Goal: Communication & Community: Answer question/provide support

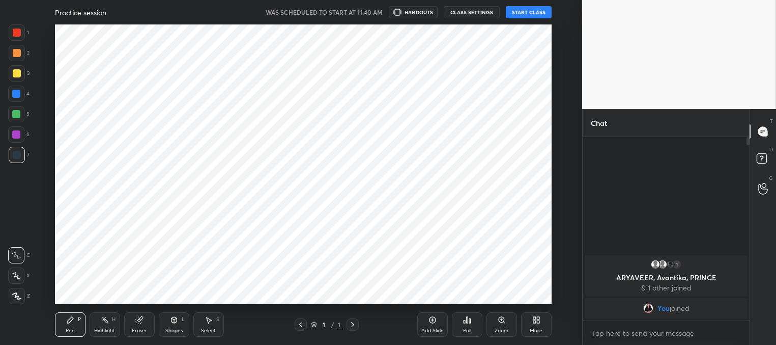
scroll to position [50631, 50369]
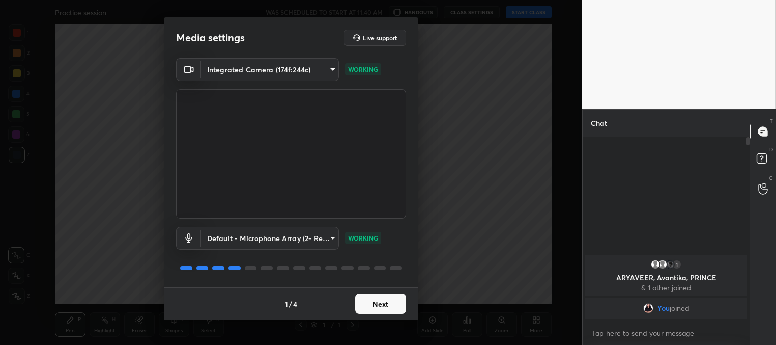
click at [379, 302] on button "Next" at bounding box center [380, 303] width 51 height 20
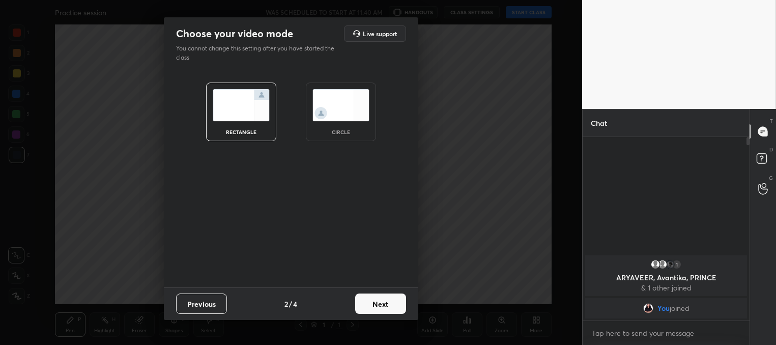
click at [378, 300] on button "Next" at bounding box center [380, 303] width 51 height 20
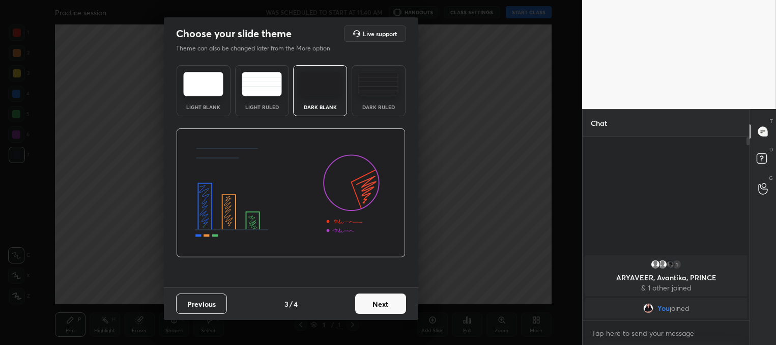
click at [389, 303] on button "Next" at bounding box center [380, 303] width 51 height 20
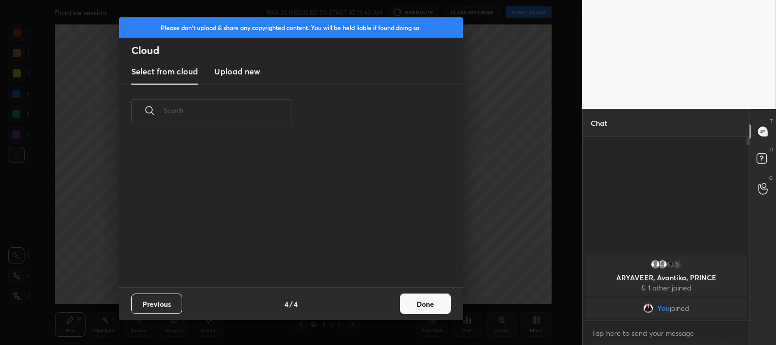
scroll to position [151, 327]
click at [427, 304] on button "Done" at bounding box center [425, 303] width 51 height 20
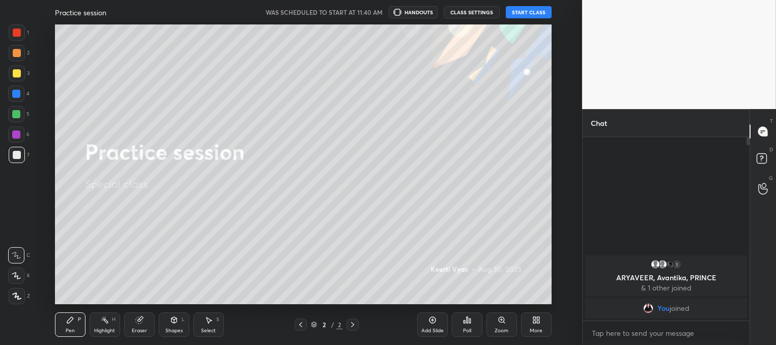
click at [522, 14] on button "START CLASS" at bounding box center [529, 12] width 46 height 12
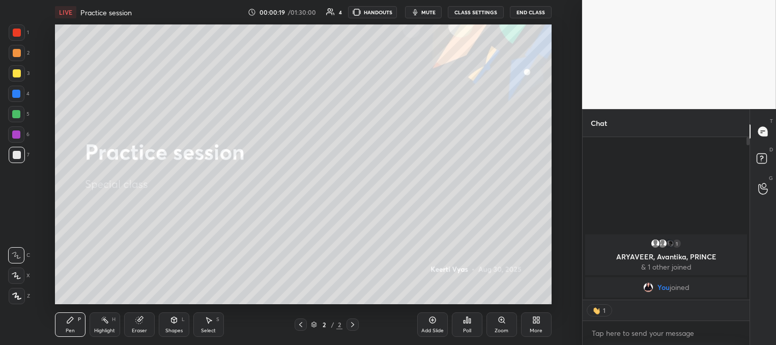
click at [430, 14] on span "mute" at bounding box center [429, 12] width 14 height 7
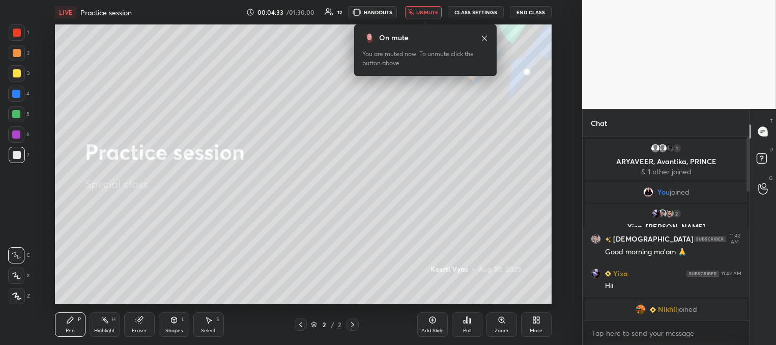
click at [430, 14] on span "unmute" at bounding box center [427, 12] width 22 height 7
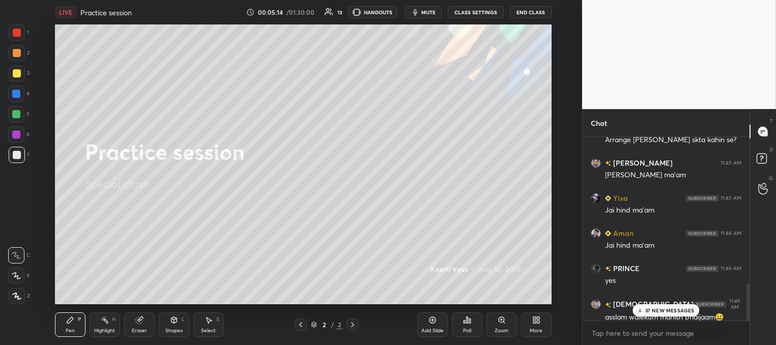
scroll to position [722, 0]
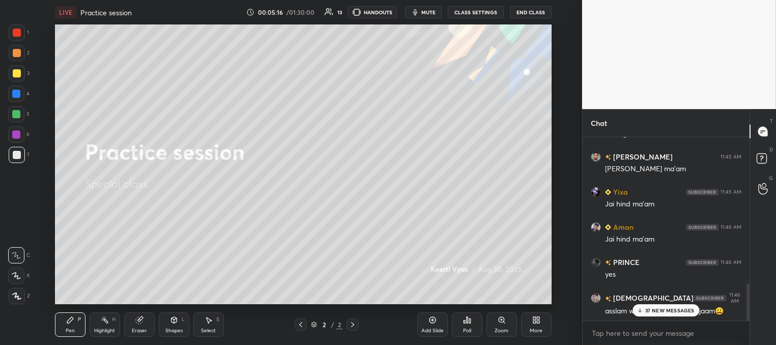
click at [652, 312] on p "37 NEW MESSAGES" at bounding box center [670, 310] width 49 height 6
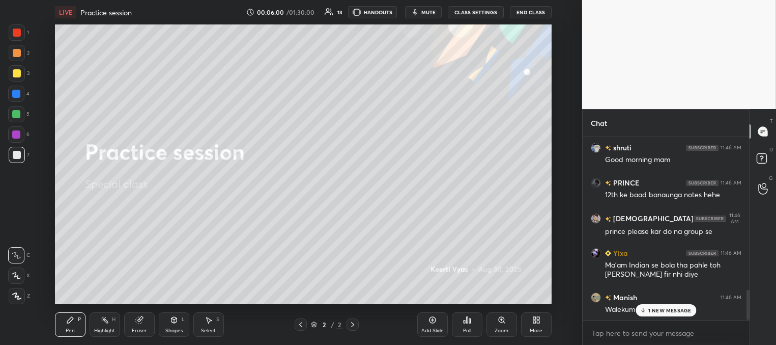
scroll to position [961, 0]
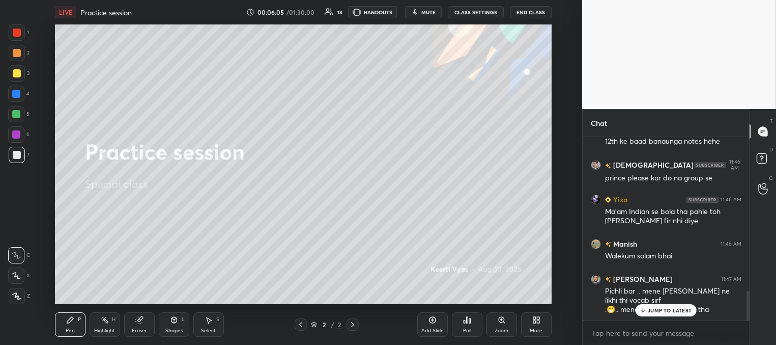
click at [680, 310] on p "JUMP TO LATEST" at bounding box center [670, 310] width 44 height 6
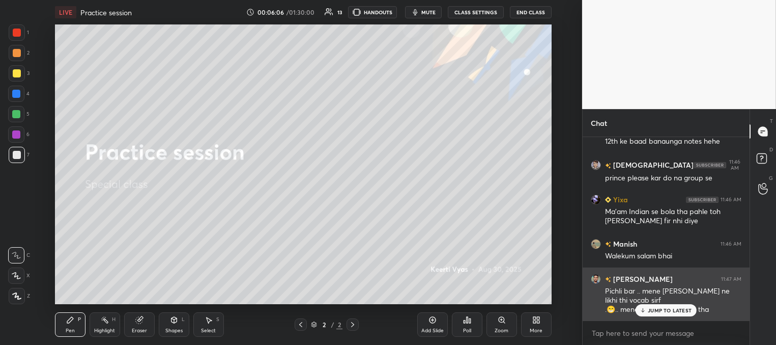
scroll to position [1005, 0]
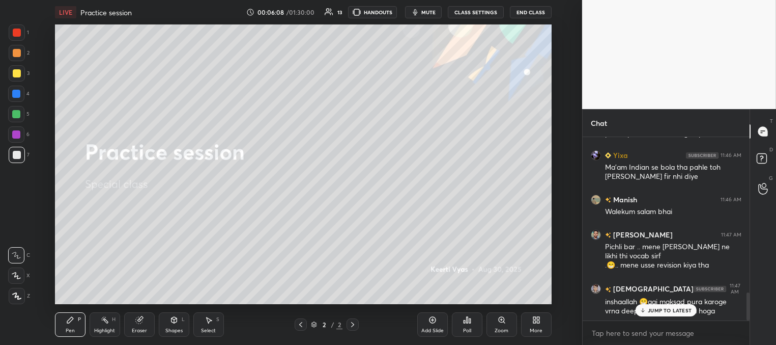
click at [663, 307] on p "JUMP TO LATEST" at bounding box center [670, 310] width 44 height 6
click at [648, 305] on div "JUMP TO LATEST" at bounding box center [666, 310] width 61 height 12
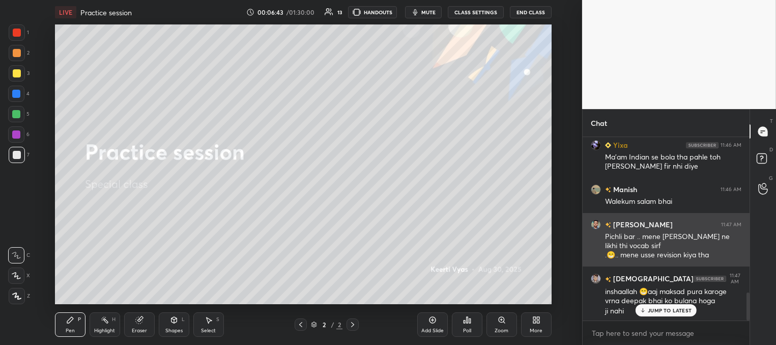
scroll to position [1050, 0]
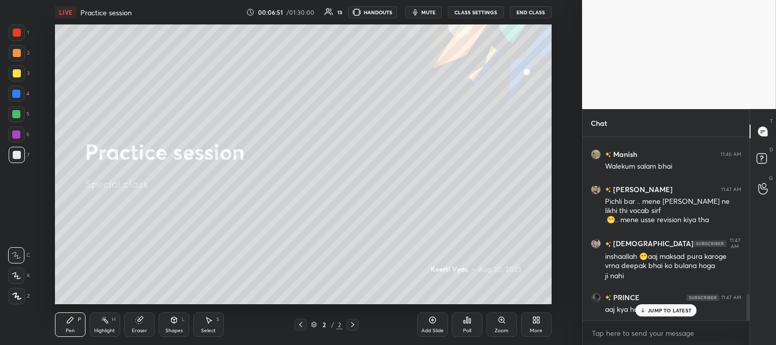
click at [662, 308] on p "JUMP TO LATEST" at bounding box center [670, 310] width 44 height 6
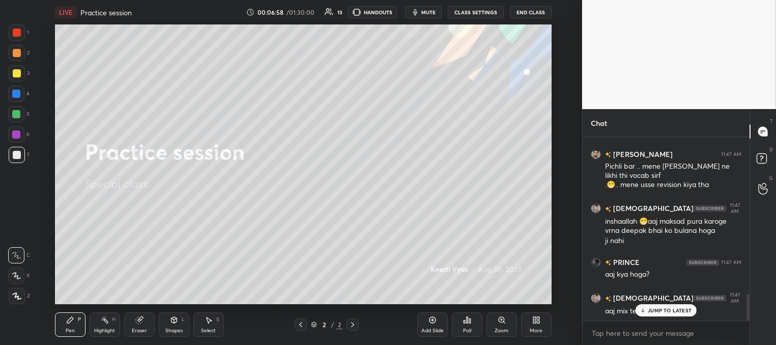
click at [648, 306] on div "JUMP TO LATEST" at bounding box center [666, 310] width 61 height 12
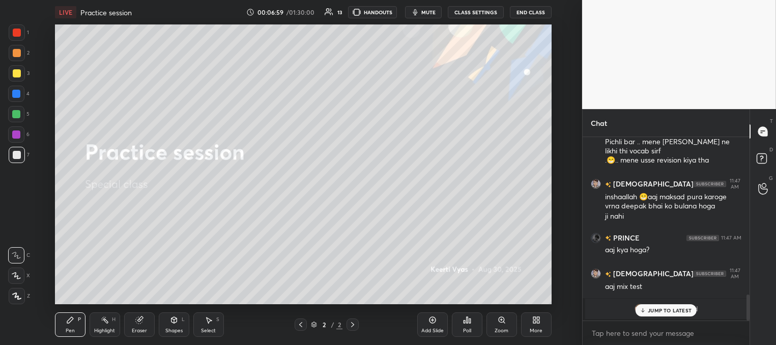
click at [662, 306] on div "JUMP TO LATEST" at bounding box center [666, 310] width 61 height 12
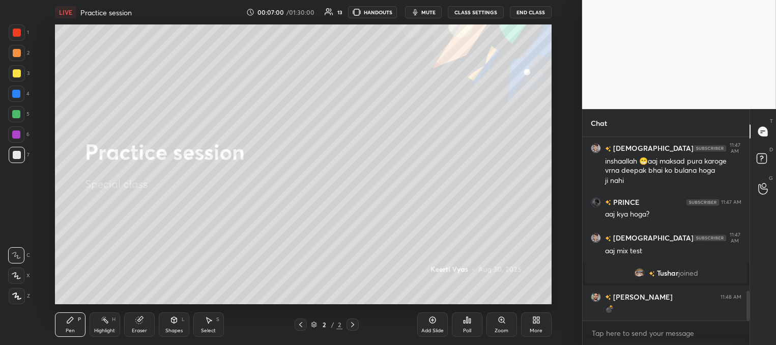
scroll to position [949, 0]
click at [530, 318] on div "More" at bounding box center [536, 324] width 31 height 24
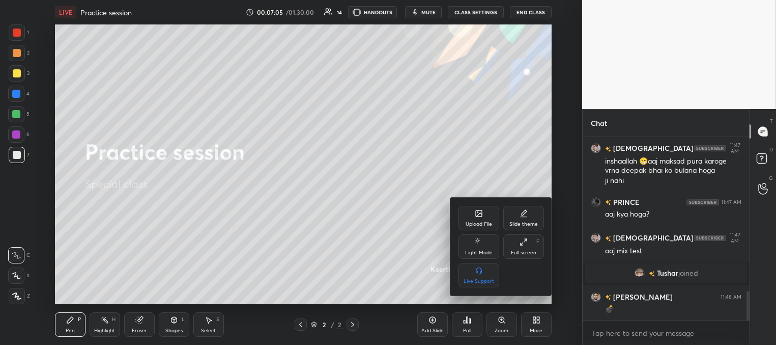
click at [480, 219] on div "Upload File" at bounding box center [479, 218] width 41 height 24
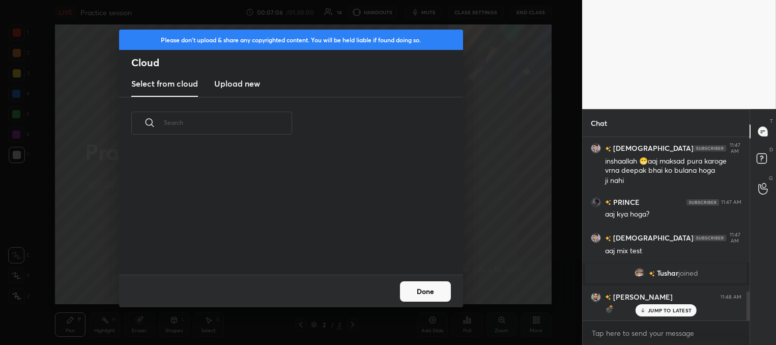
scroll to position [984, 0]
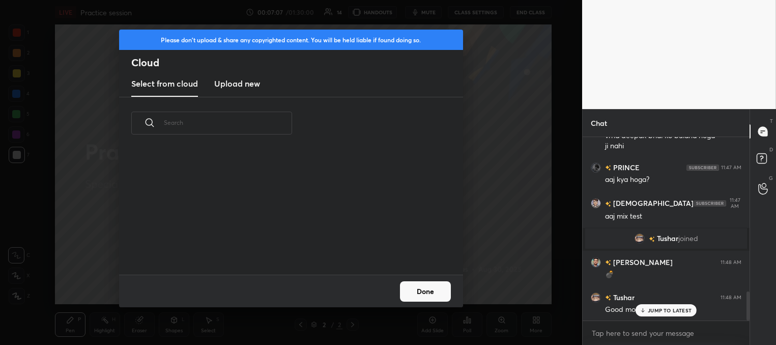
click at [234, 79] on h3 "Upload new" at bounding box center [237, 83] width 46 height 12
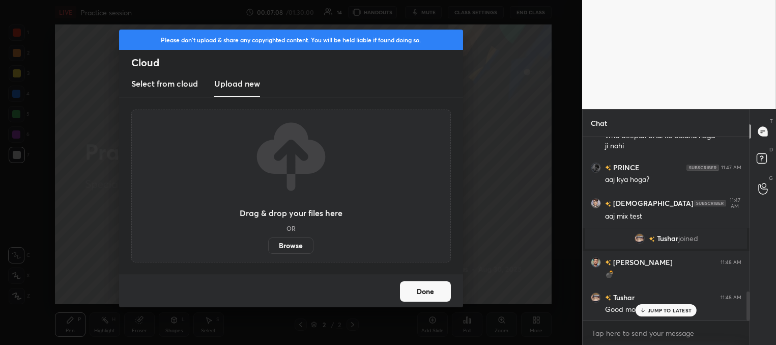
click at [292, 247] on label "Browse" at bounding box center [290, 245] width 45 height 16
click at [268, 247] on input "Browse" at bounding box center [268, 245] width 0 height 16
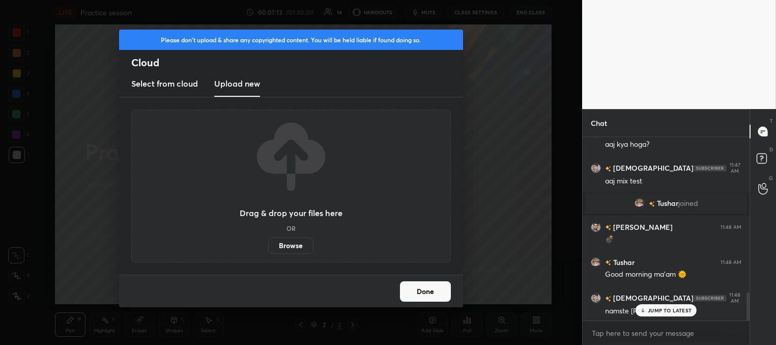
scroll to position [1054, 0]
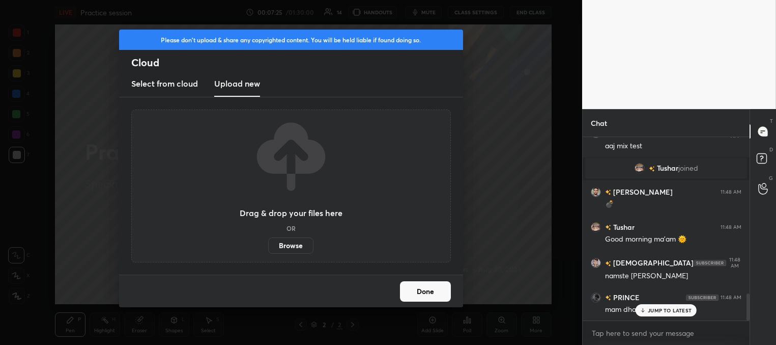
click at [652, 308] on p "JUMP TO LATEST" at bounding box center [670, 310] width 44 height 6
click at [281, 245] on label "Browse" at bounding box center [290, 245] width 45 height 16
click at [268, 245] on input "Browse" at bounding box center [268, 245] width 0 height 16
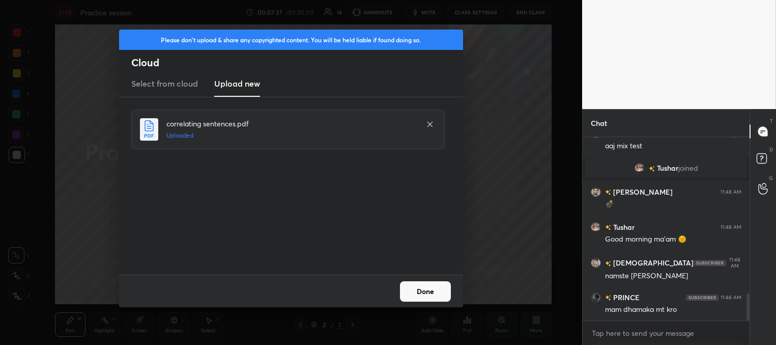
click at [428, 295] on button "Done" at bounding box center [425, 291] width 51 height 20
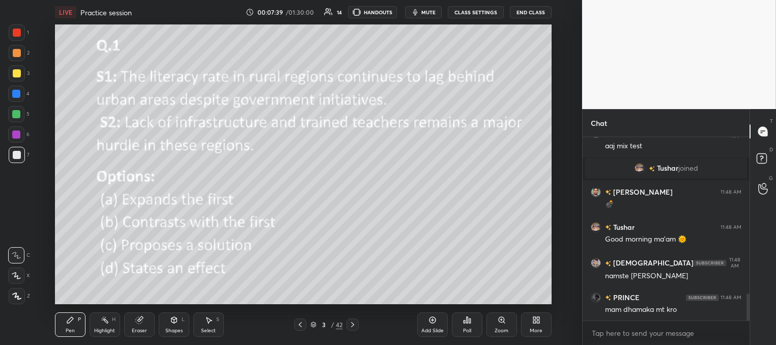
click at [299, 326] on icon at bounding box center [300, 324] width 8 height 8
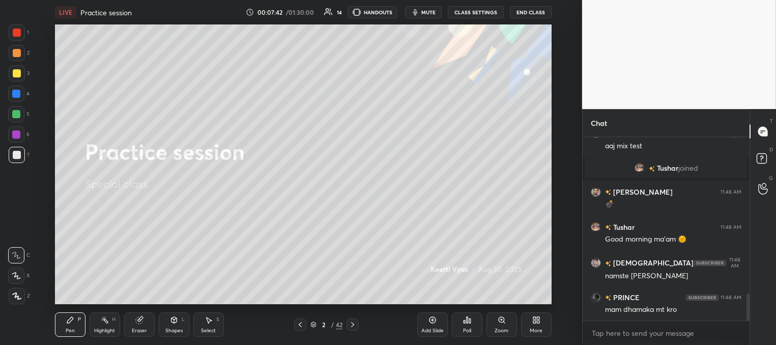
scroll to position [1089, 0]
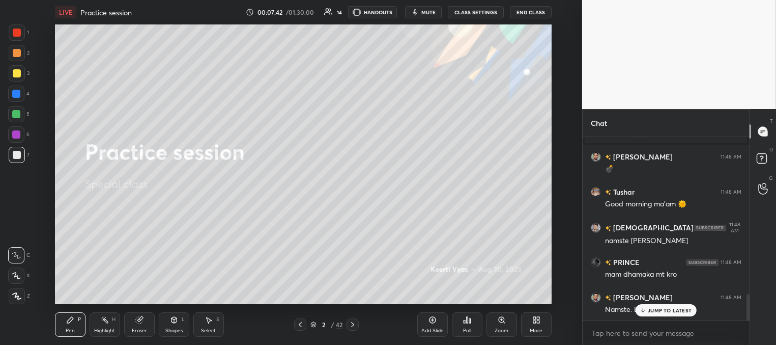
click at [352, 318] on div at bounding box center [353, 324] width 12 height 12
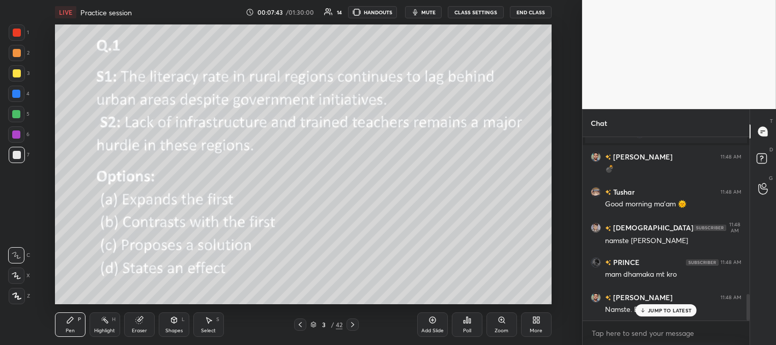
scroll to position [1114, 0]
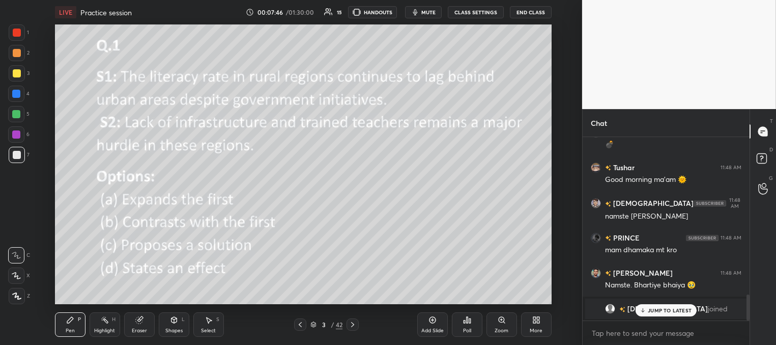
click at [300, 322] on icon at bounding box center [300, 324] width 8 height 8
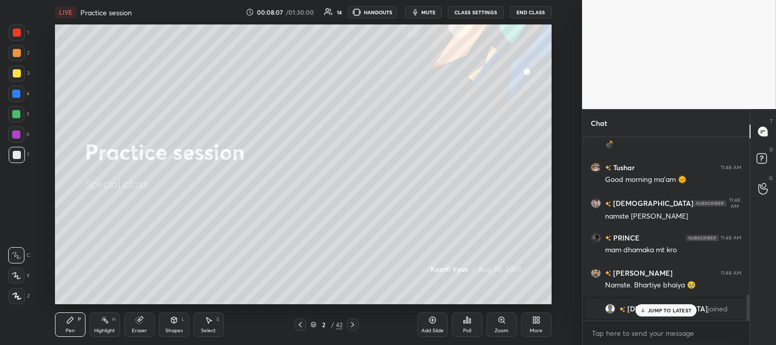
scroll to position [1149, 0]
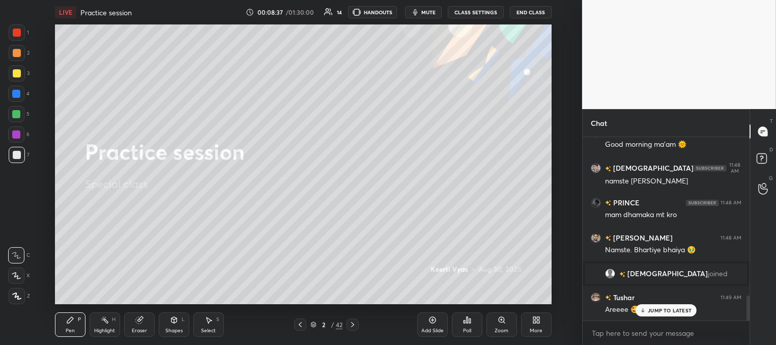
click at [652, 312] on p "JUMP TO LATEST" at bounding box center [670, 310] width 44 height 6
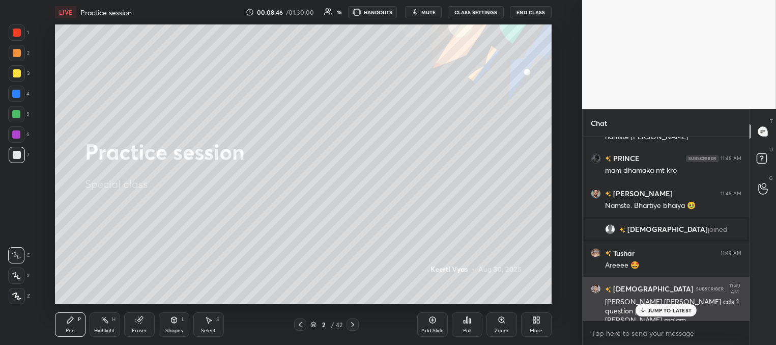
click at [651, 311] on p "JUMP TO LATEST" at bounding box center [670, 310] width 44 height 6
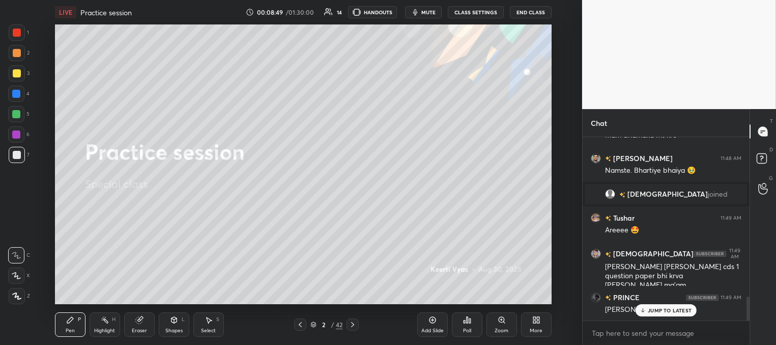
scroll to position [1264, 0]
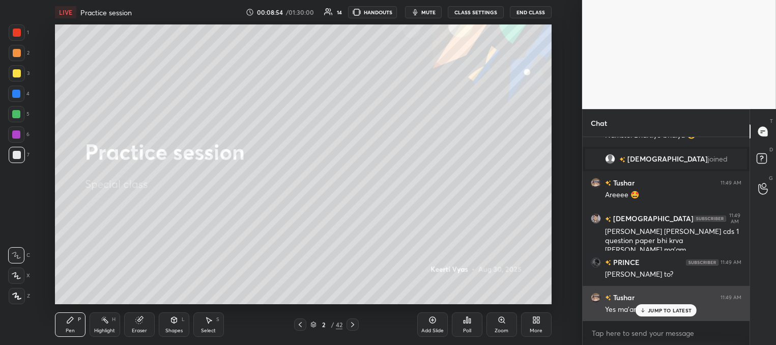
drag, startPoint x: 656, startPoint y: 312, endPoint x: 605, endPoint y: 292, distance: 54.5
click at [655, 312] on p "JUMP TO LATEST" at bounding box center [670, 310] width 44 height 6
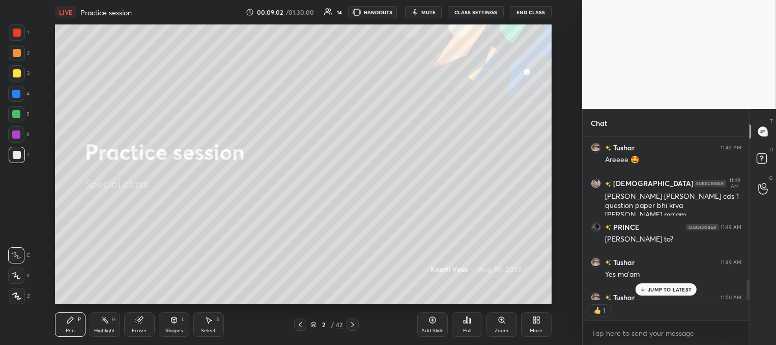
scroll to position [159, 164]
click at [657, 288] on p "JUMP TO LATEST" at bounding box center [670, 289] width 44 height 6
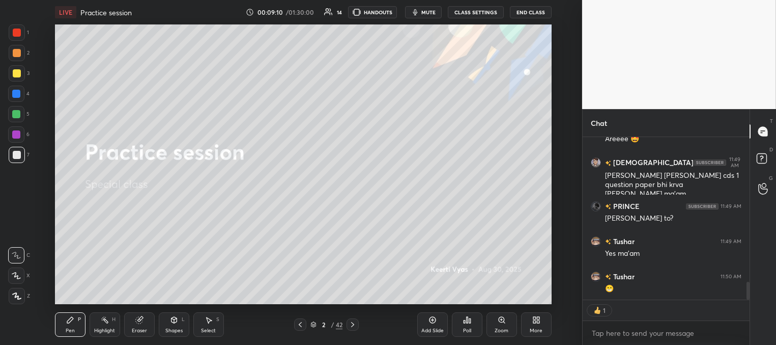
scroll to position [1345, 0]
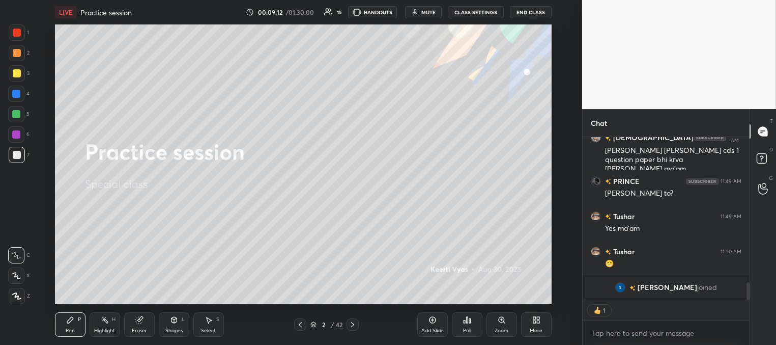
type textarea "x"
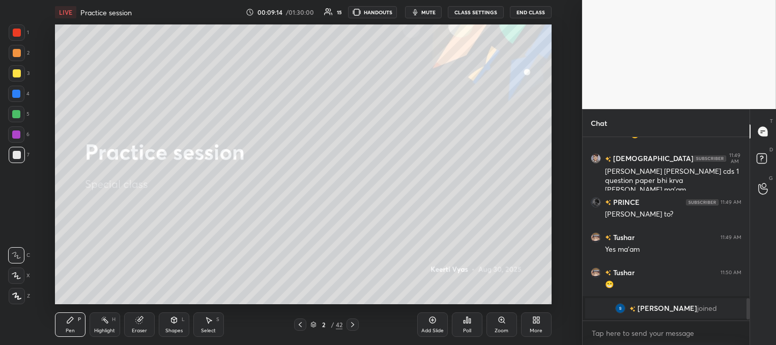
scroll to position [1224, 0]
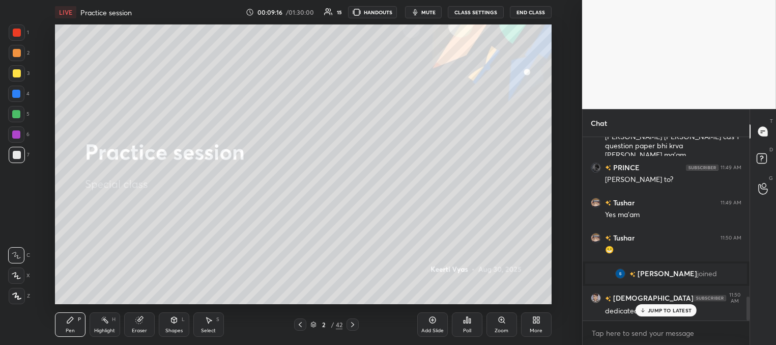
drag, startPoint x: 647, startPoint y: 310, endPoint x: 590, endPoint y: 301, distance: 57.6
click at [644, 309] on icon at bounding box center [643, 310] width 7 height 6
click at [354, 324] on icon at bounding box center [353, 324] width 8 height 8
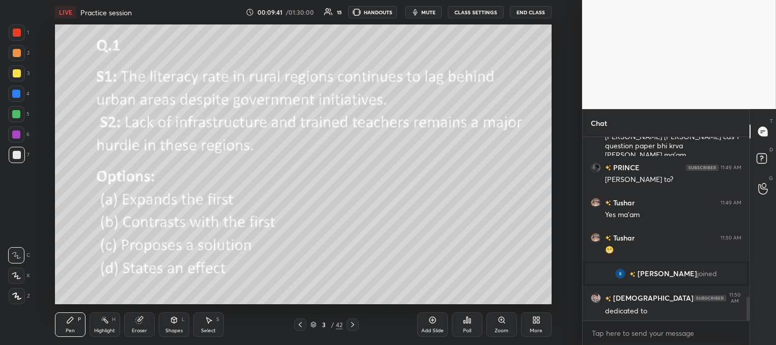
scroll to position [1260, 0]
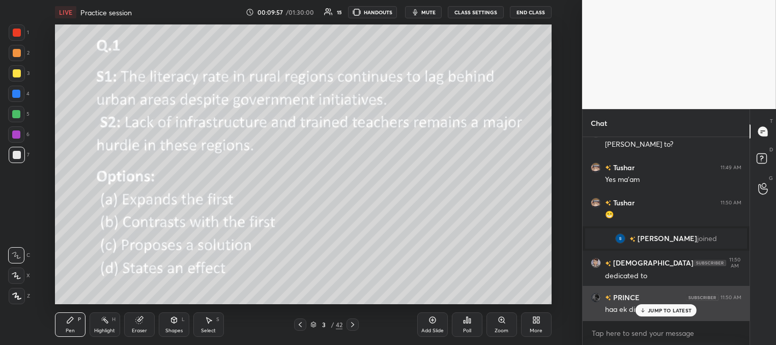
drag, startPoint x: 652, startPoint y: 313, endPoint x: 626, endPoint y: 303, distance: 27.2
click at [650, 313] on div "JUMP TO LATEST" at bounding box center [666, 310] width 61 height 12
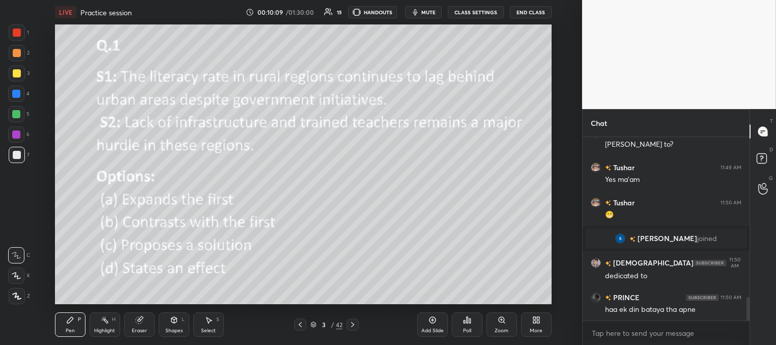
click at [466, 328] on div "Poll" at bounding box center [467, 330] width 8 height 5
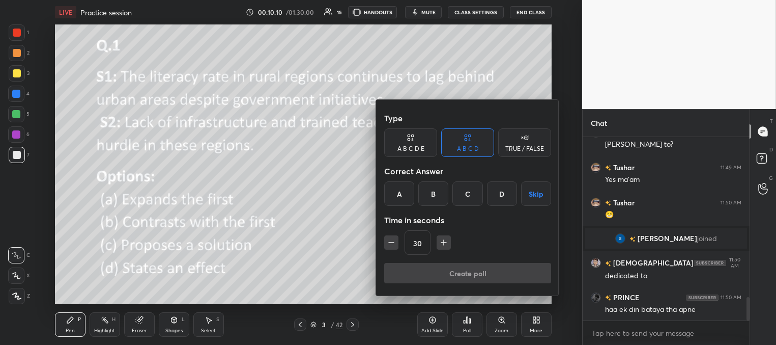
click at [444, 244] on icon "button" at bounding box center [444, 242] width 10 height 10
type input "45"
click at [667, 289] on div at bounding box center [388, 172] width 776 height 345
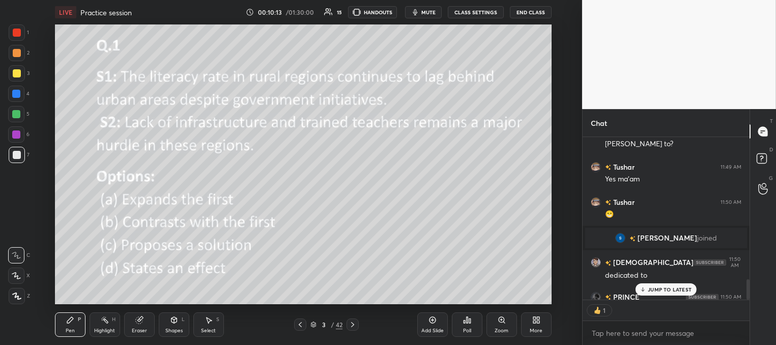
click at [464, 320] on icon at bounding box center [467, 320] width 8 height 8
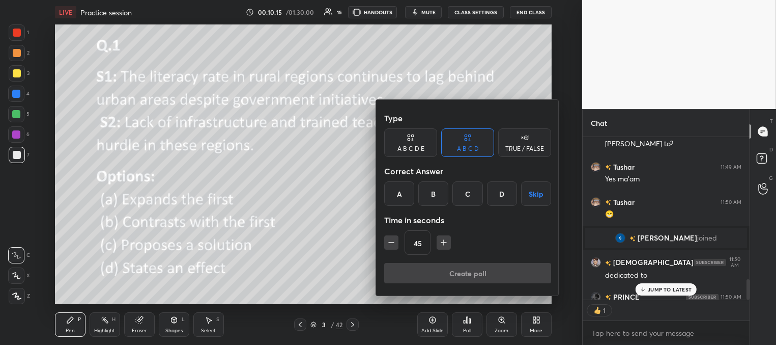
drag, startPoint x: 400, startPoint y: 193, endPoint x: 415, endPoint y: 232, distance: 42.3
click at [399, 194] on div "A" at bounding box center [399, 193] width 30 height 24
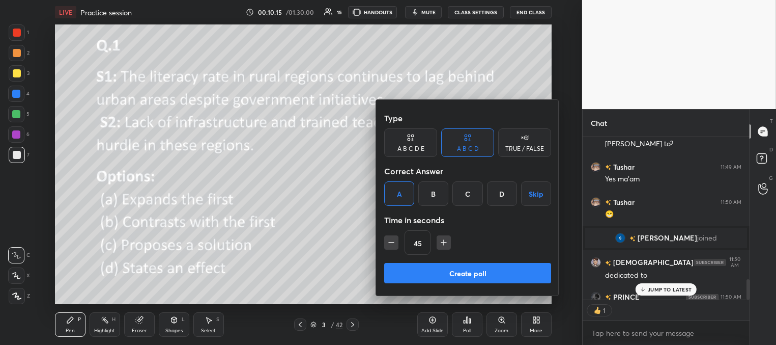
click at [425, 267] on button "Create poll" at bounding box center [467, 273] width 167 height 20
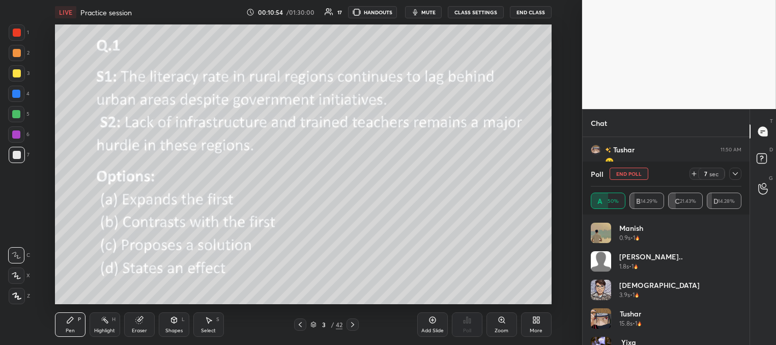
scroll to position [1348, 0]
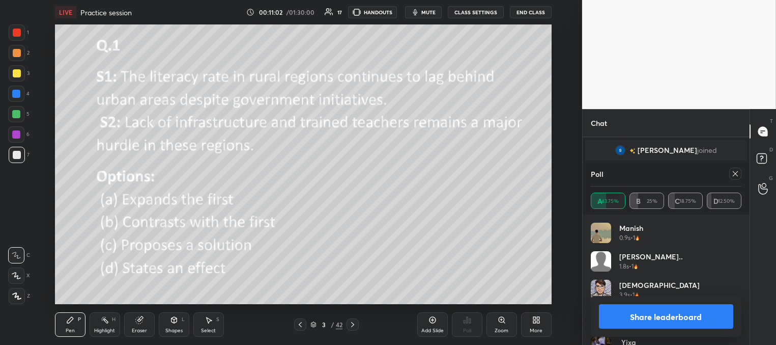
click at [734, 172] on icon at bounding box center [735, 173] width 5 height 5
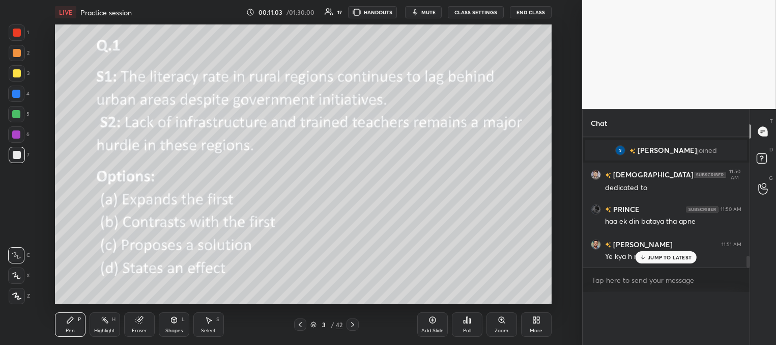
scroll to position [3, 3]
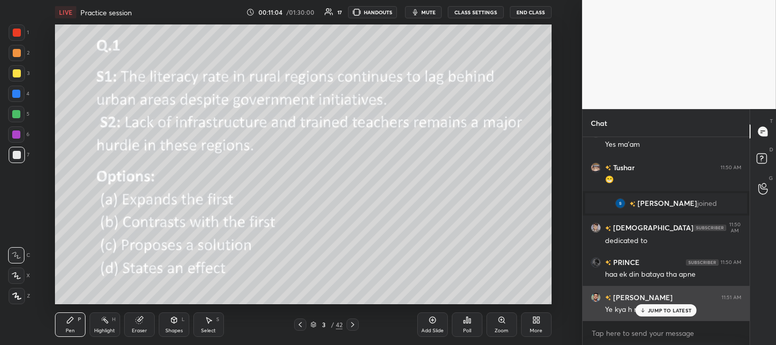
click at [648, 310] on p "JUMP TO LATEST" at bounding box center [670, 310] width 44 height 6
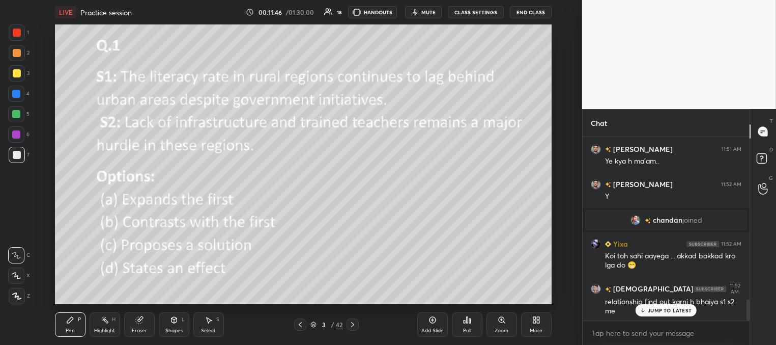
scroll to position [1478, 0]
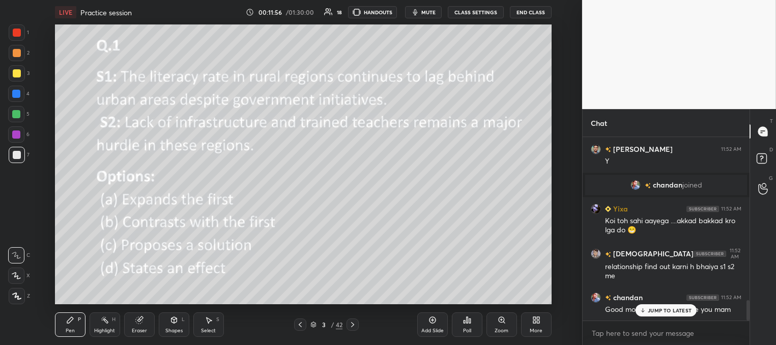
drag, startPoint x: 13, startPoint y: 70, endPoint x: 29, endPoint y: 87, distance: 22.7
click at [14, 72] on div at bounding box center [17, 73] width 8 height 8
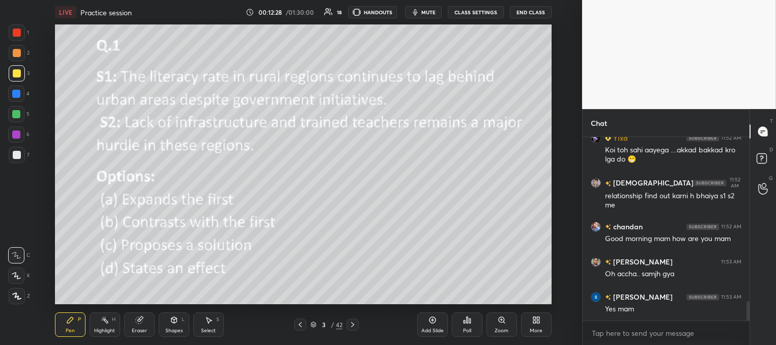
scroll to position [1583, 0]
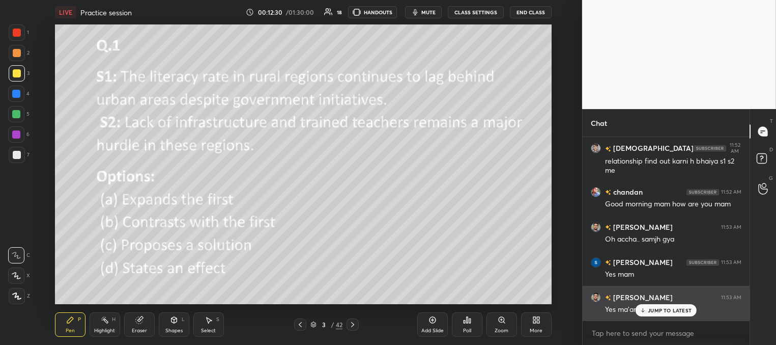
drag, startPoint x: 652, startPoint y: 310, endPoint x: 643, endPoint y: 308, distance: 9.0
click at [652, 310] on p "JUMP TO LATEST" at bounding box center [670, 310] width 44 height 6
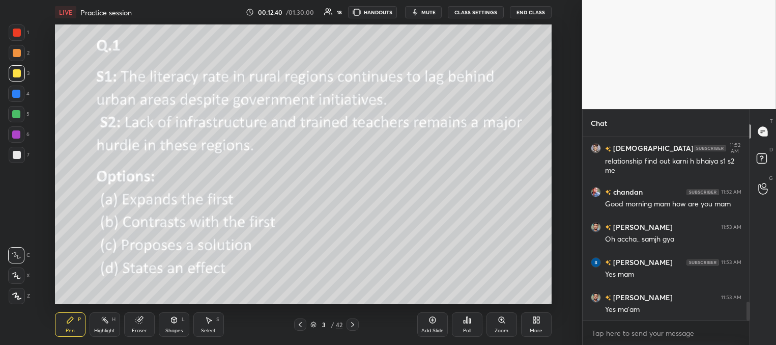
click at [351, 327] on icon at bounding box center [353, 324] width 8 height 8
click at [470, 328] on div "Poll" at bounding box center [467, 324] width 31 height 24
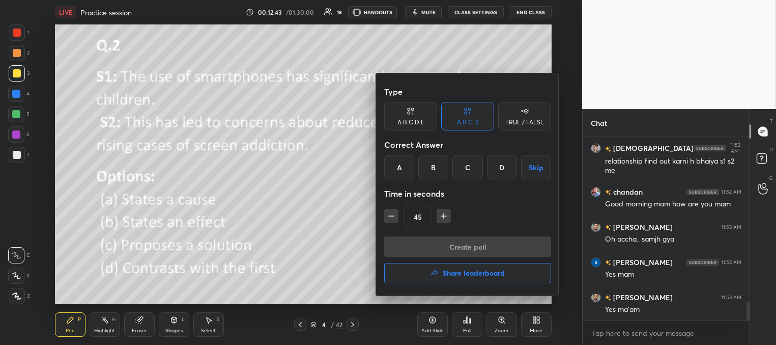
drag, startPoint x: 436, startPoint y: 165, endPoint x: 446, endPoint y: 233, distance: 68.0
click at [436, 166] on div "B" at bounding box center [433, 167] width 30 height 24
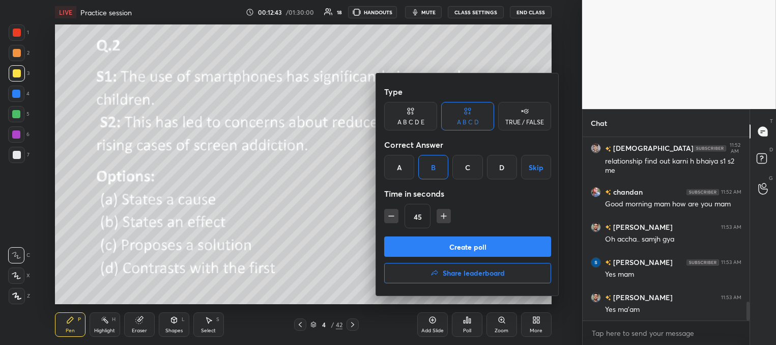
click at [448, 248] on button "Create poll" at bounding box center [467, 246] width 167 height 20
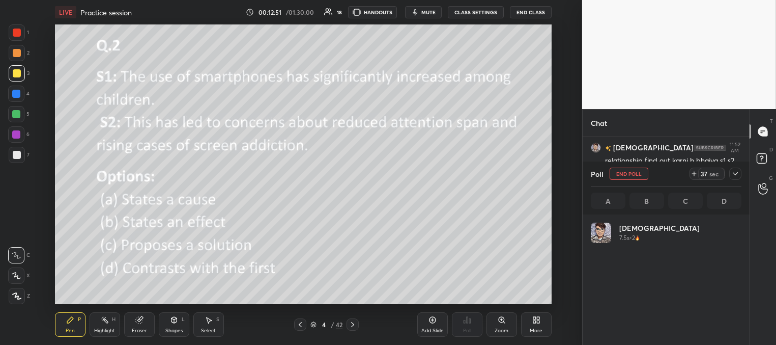
scroll to position [119, 148]
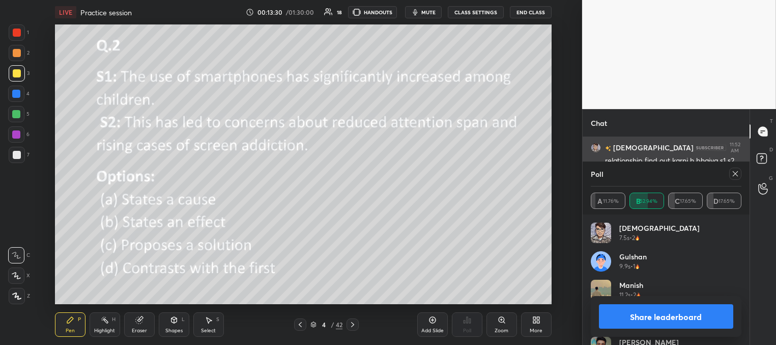
click at [737, 174] on icon at bounding box center [736, 174] width 8 height 8
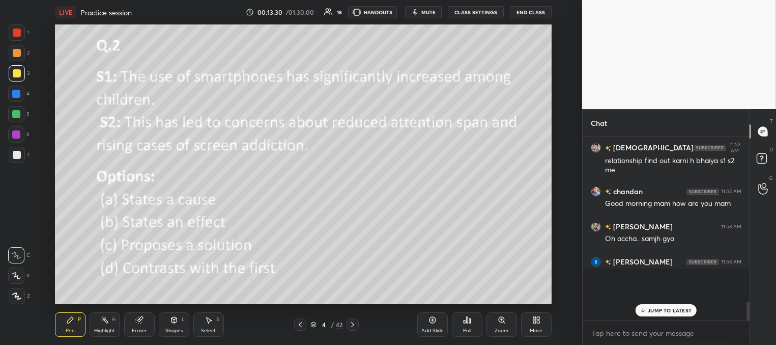
scroll to position [203, 164]
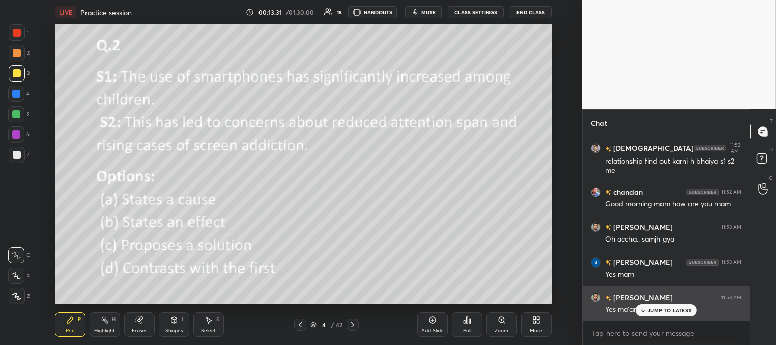
click at [648, 311] on p "JUMP TO LATEST" at bounding box center [670, 310] width 44 height 6
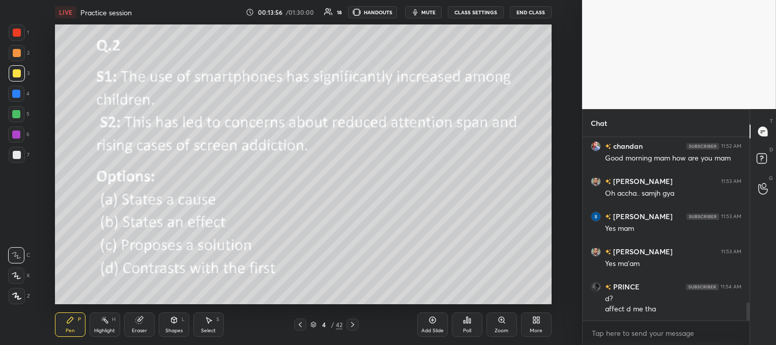
scroll to position [1664, 0]
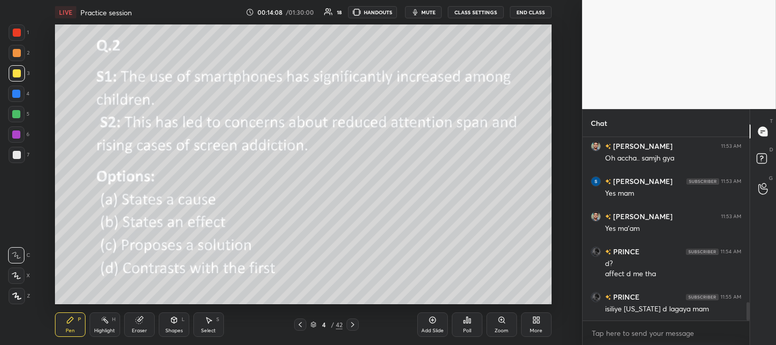
drag, startPoint x: 300, startPoint y: 325, endPoint x: 304, endPoint y: 333, distance: 9.1
click at [300, 326] on icon at bounding box center [300, 324] width 8 height 8
click at [350, 323] on icon at bounding box center [353, 324] width 8 height 8
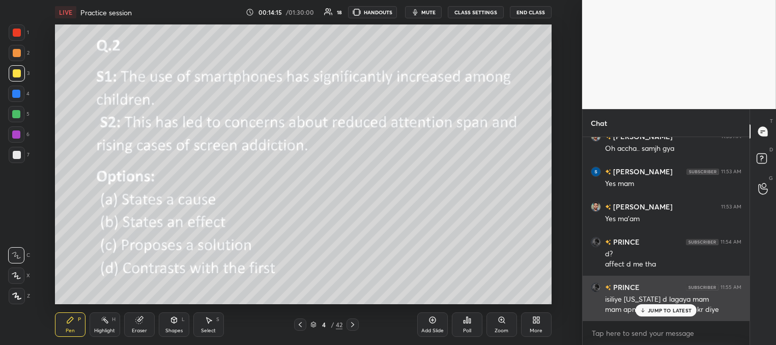
click at [654, 311] on p "JUMP TO LATEST" at bounding box center [670, 310] width 44 height 6
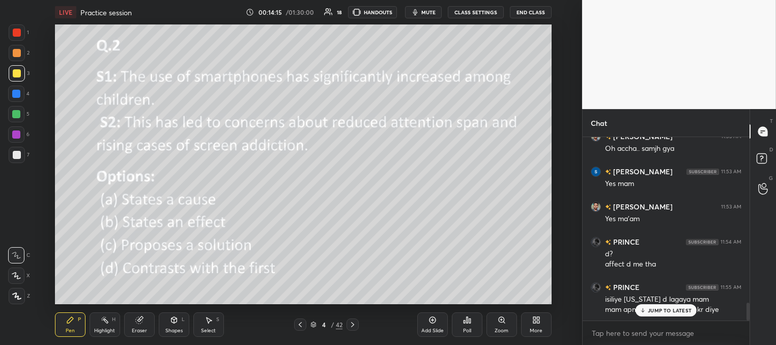
scroll to position [1718, 0]
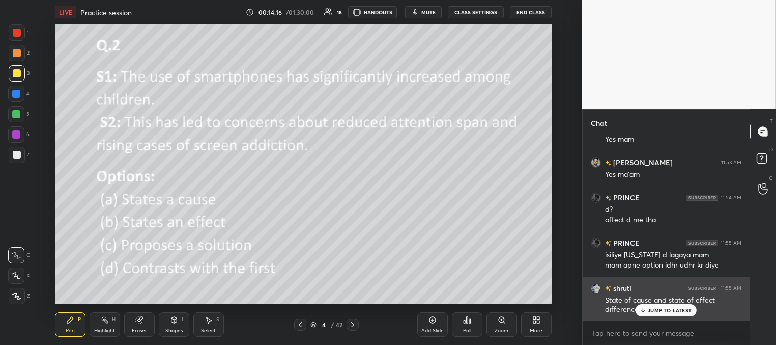
drag, startPoint x: 661, startPoint y: 310, endPoint x: 646, endPoint y: 307, distance: 15.6
click at [660, 310] on p "JUMP TO LATEST" at bounding box center [670, 310] width 44 height 6
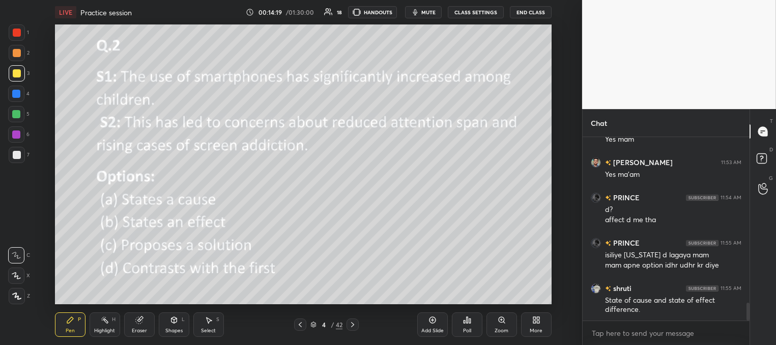
scroll to position [1753, 0]
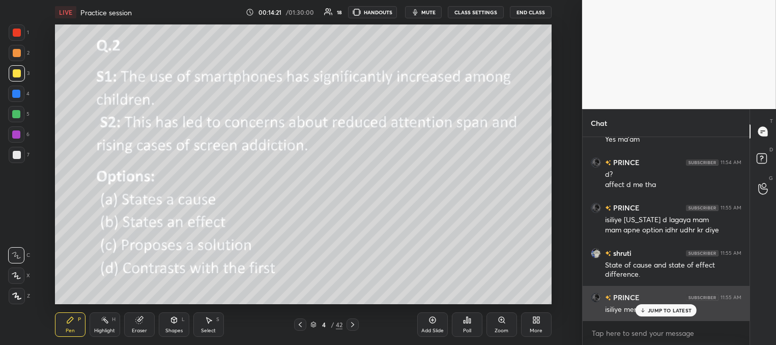
drag, startPoint x: 650, startPoint y: 310, endPoint x: 642, endPoint y: 305, distance: 8.5
click at [650, 309] on p "JUMP TO LATEST" at bounding box center [670, 310] width 44 height 6
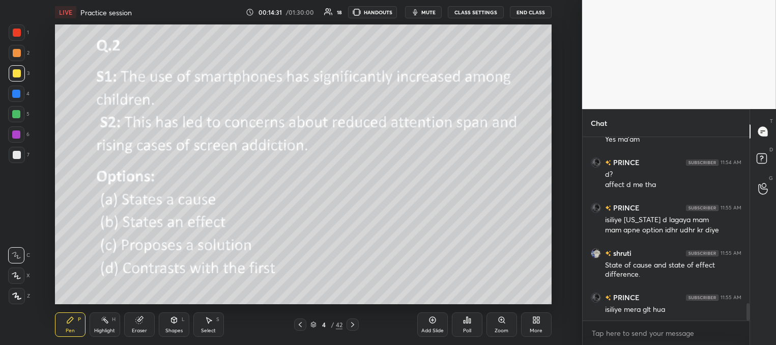
click at [353, 324] on icon at bounding box center [353, 324] width 8 height 8
click at [467, 323] on icon at bounding box center [468, 320] width 2 height 6
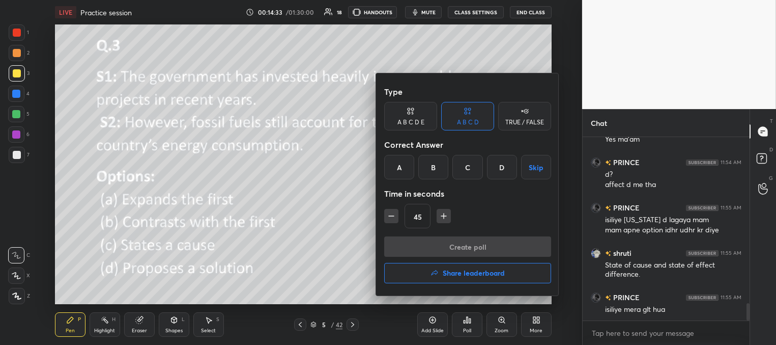
drag, startPoint x: 437, startPoint y: 153, endPoint x: 440, endPoint y: 180, distance: 27.2
click at [436, 157] on div "Type A B C D E A B C D TRUE / FALSE Correct Answer A B C D Skip Time in seconds…" at bounding box center [467, 158] width 167 height 155
click at [436, 165] on div "B" at bounding box center [433, 167] width 30 height 24
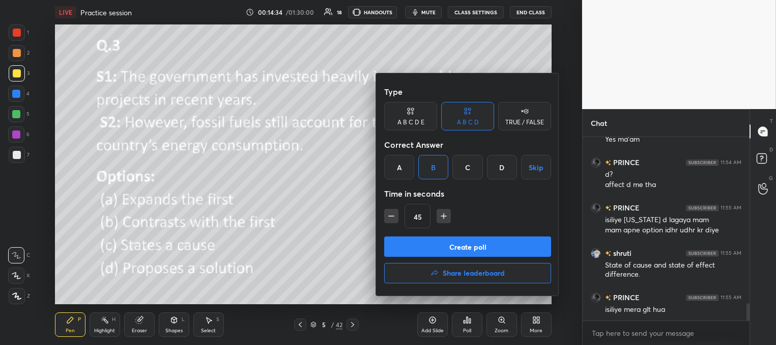
click at [442, 242] on button "Create poll" at bounding box center [467, 246] width 167 height 20
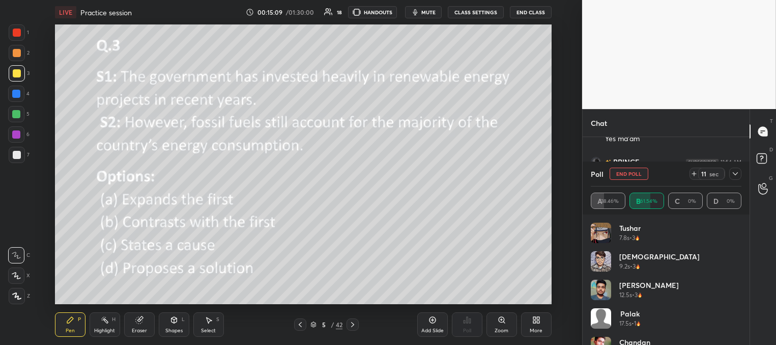
scroll to position [1841, 0]
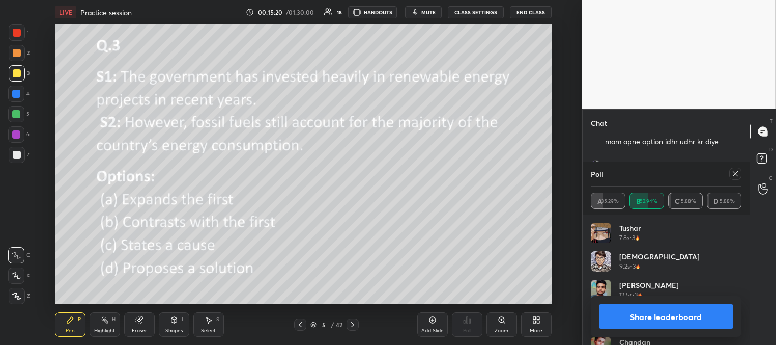
drag, startPoint x: 736, startPoint y: 174, endPoint x: 731, endPoint y: 177, distance: 5.9
click at [736, 174] on icon at bounding box center [736, 174] width 8 height 8
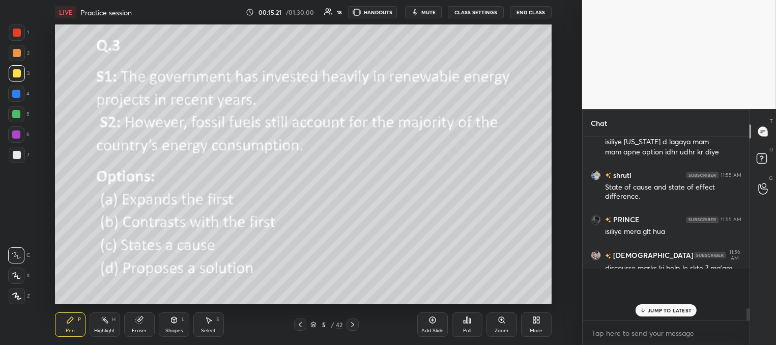
scroll to position [178, 164]
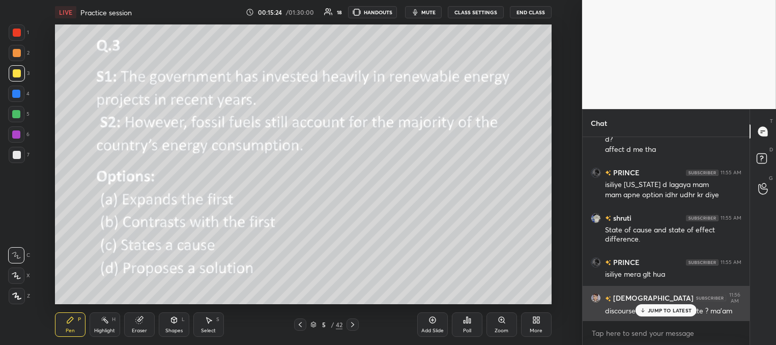
drag, startPoint x: 652, startPoint y: 309, endPoint x: 608, endPoint y: 306, distance: 44.4
click at [652, 309] on p "JUMP TO LATEST" at bounding box center [670, 310] width 44 height 6
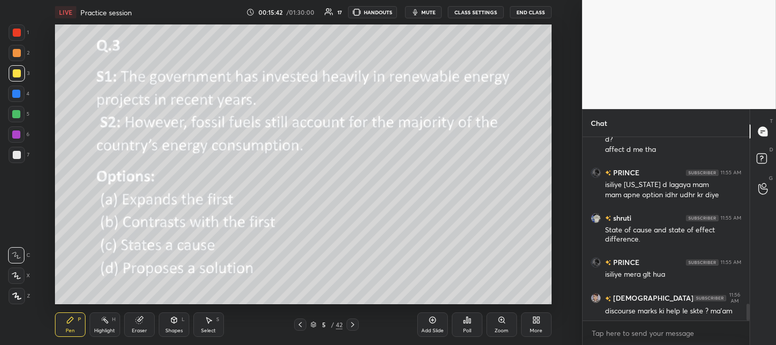
scroll to position [1813, 0]
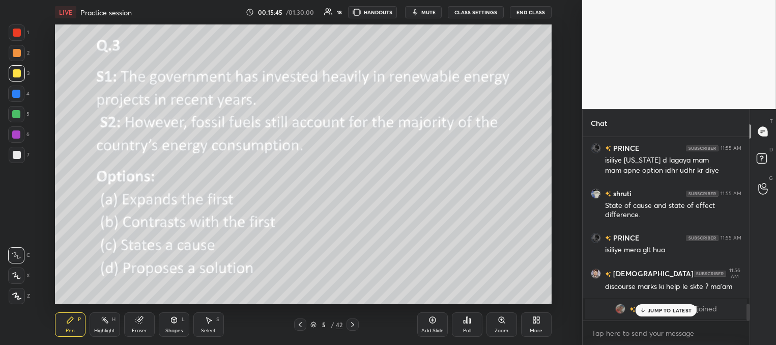
click at [648, 310] on p "JUMP TO LATEST" at bounding box center [670, 310] width 44 height 6
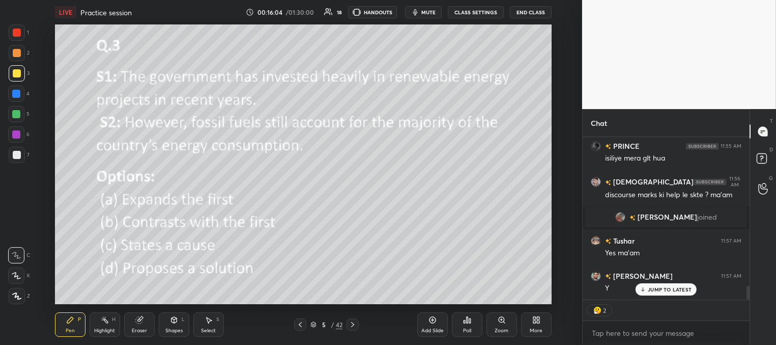
scroll to position [1769, 0]
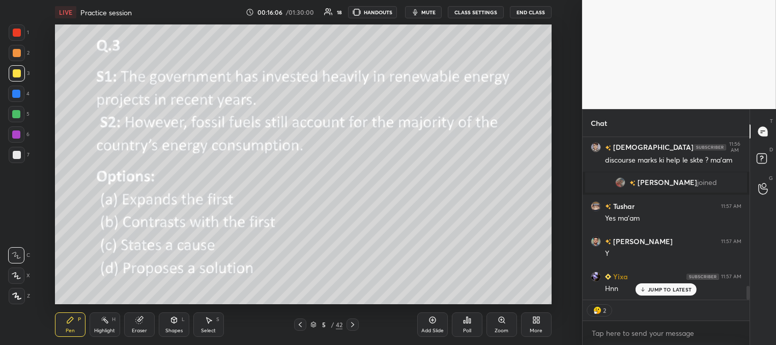
click at [352, 324] on icon at bounding box center [353, 324] width 8 height 8
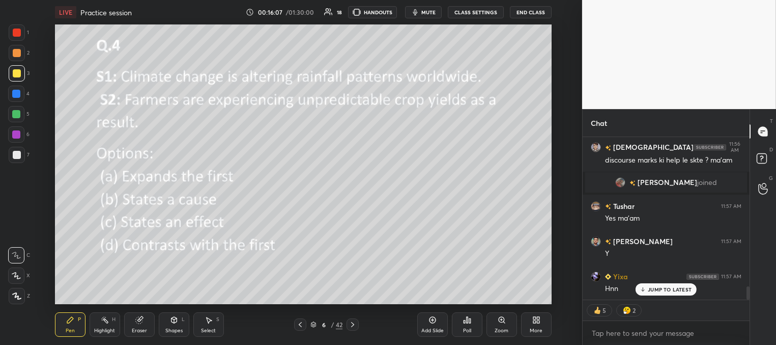
scroll to position [1804, 0]
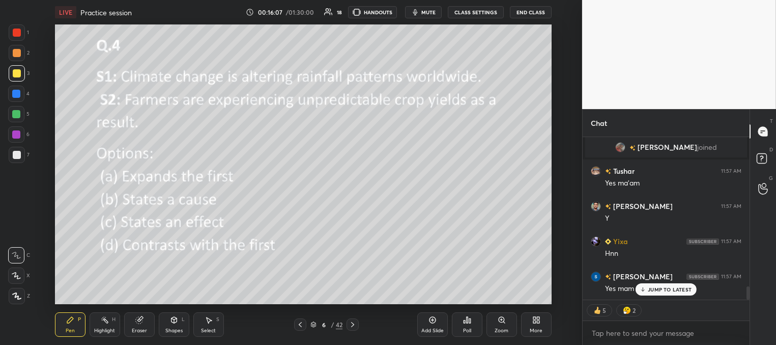
click at [466, 324] on div "Poll" at bounding box center [467, 324] width 31 height 24
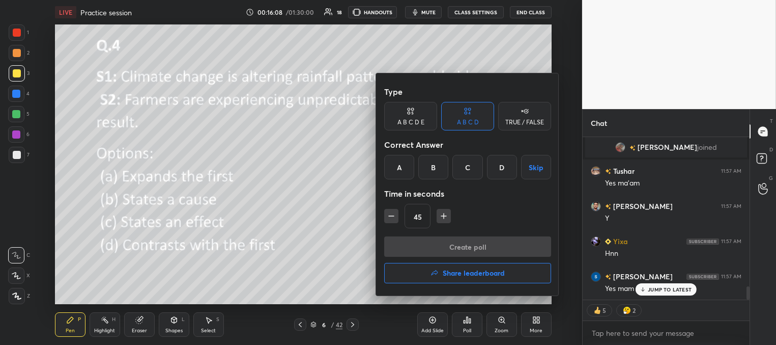
click at [469, 166] on div "C" at bounding box center [468, 167] width 30 height 24
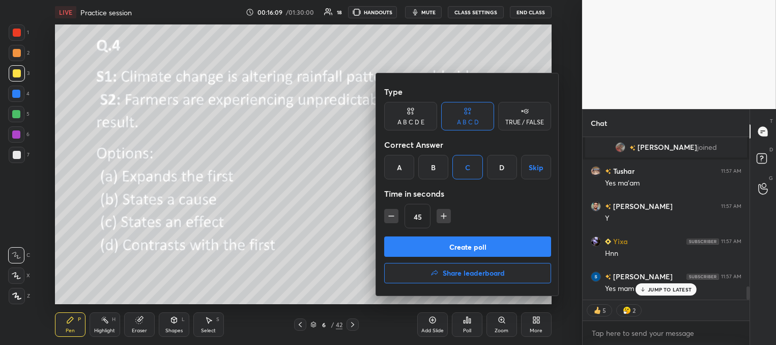
click at [456, 246] on button "Create poll" at bounding box center [467, 246] width 167 height 20
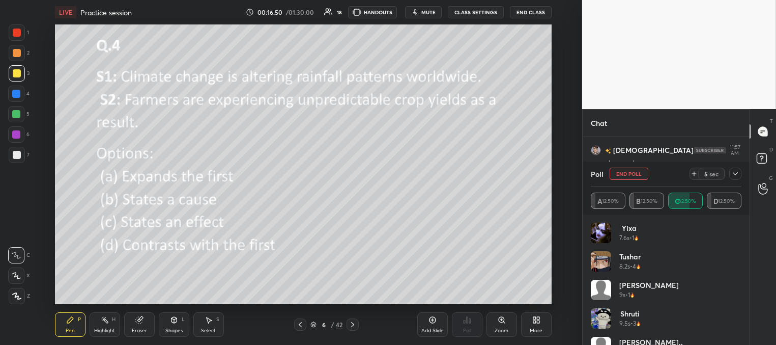
scroll to position [2001, 0]
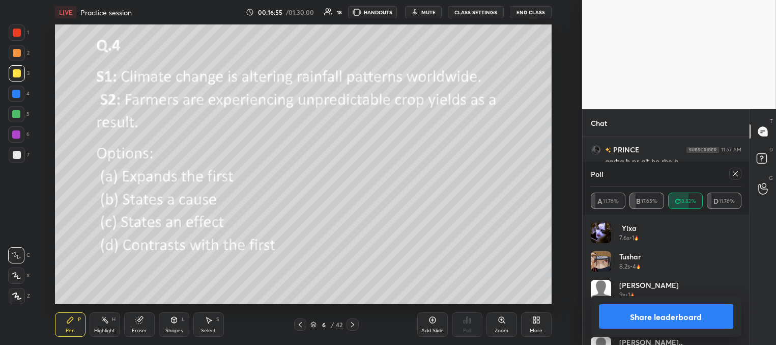
drag, startPoint x: 735, startPoint y: 173, endPoint x: 723, endPoint y: 173, distance: 11.7
click at [734, 173] on icon at bounding box center [736, 174] width 8 height 8
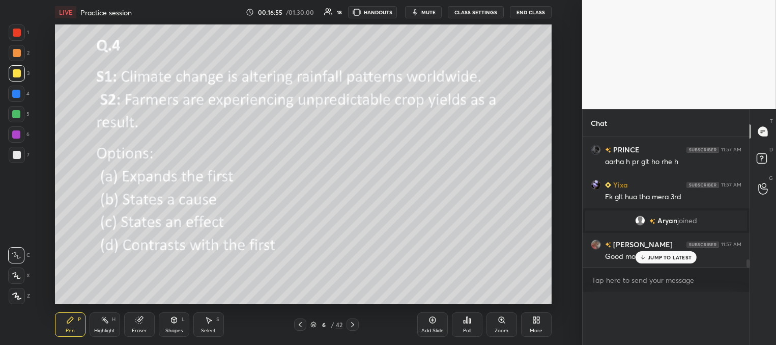
scroll to position [0, 3]
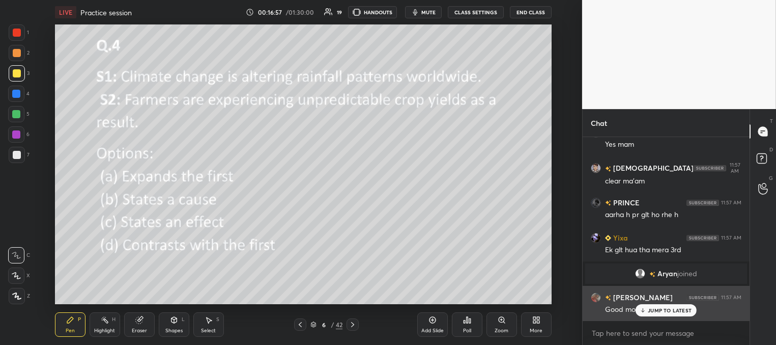
drag, startPoint x: 656, startPoint y: 310, endPoint x: 650, endPoint y: 306, distance: 7.3
click at [655, 309] on p "JUMP TO LATEST" at bounding box center [670, 310] width 44 height 6
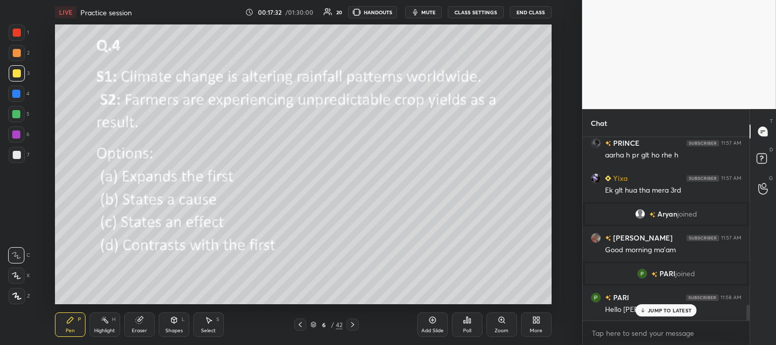
scroll to position [1948, 0]
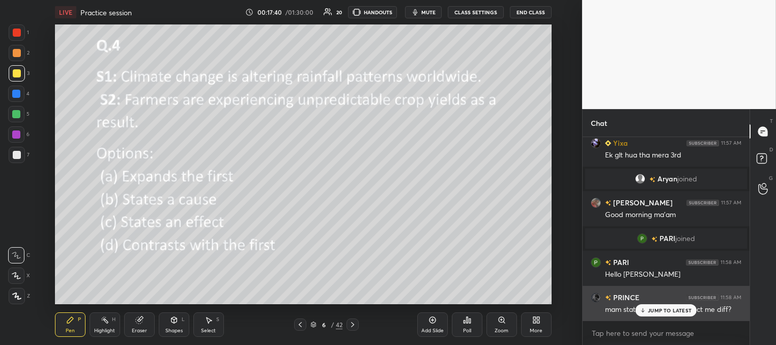
click at [658, 312] on div "JUMP TO LATEST" at bounding box center [666, 310] width 61 height 12
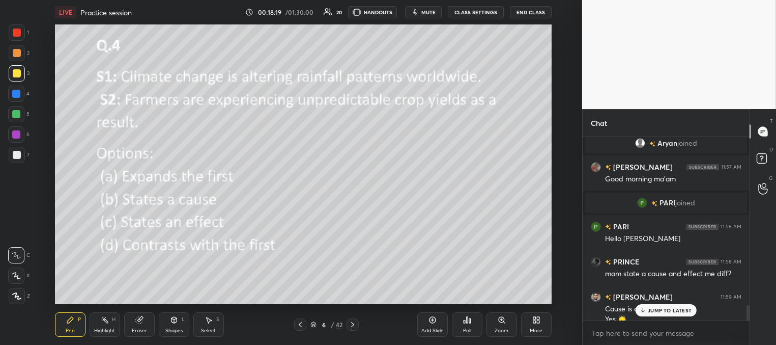
scroll to position [1993, 0]
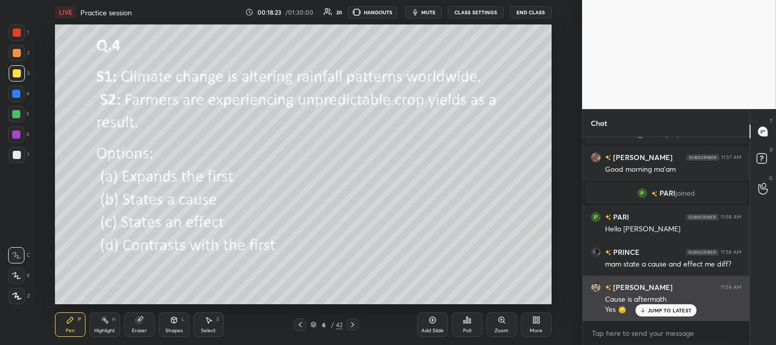
click at [660, 312] on p "JUMP TO LATEST" at bounding box center [670, 310] width 44 height 6
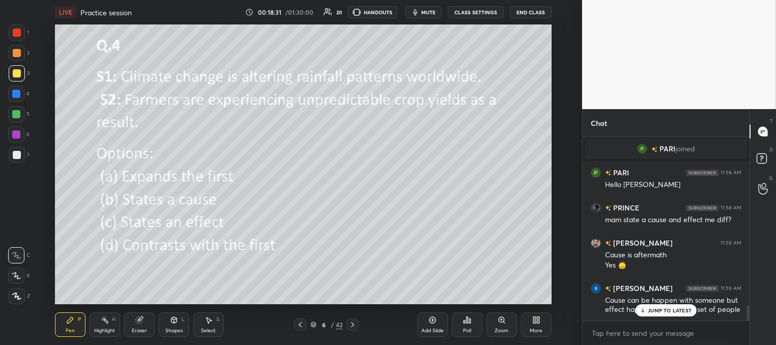
scroll to position [2073, 0]
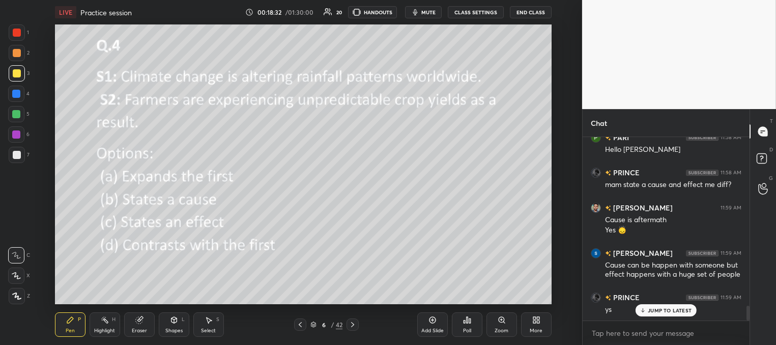
drag, startPoint x: 660, startPoint y: 309, endPoint x: 641, endPoint y: 302, distance: 19.8
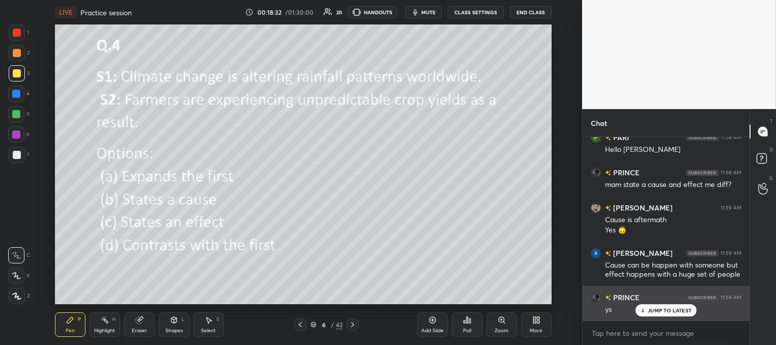
click at [659, 310] on p "JUMP TO LATEST" at bounding box center [670, 310] width 44 height 6
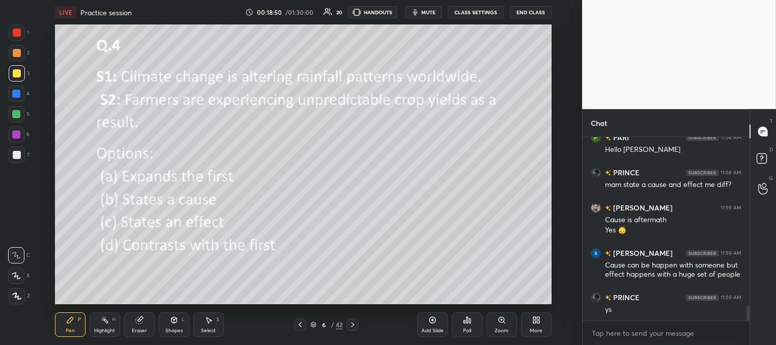
click at [350, 325] on icon at bounding box center [353, 324] width 8 height 8
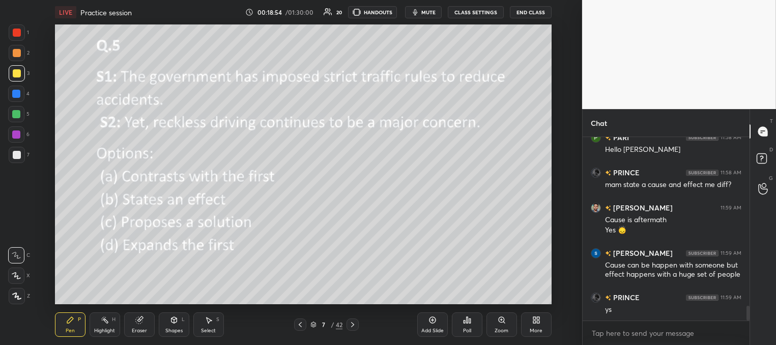
click at [470, 324] on div "Poll" at bounding box center [467, 324] width 31 height 24
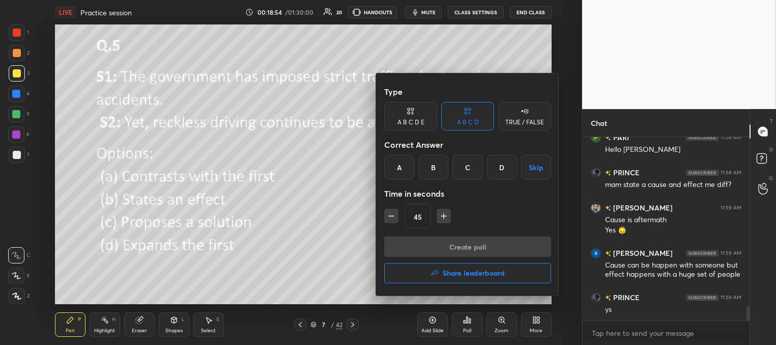
click at [401, 165] on div "A" at bounding box center [399, 167] width 30 height 24
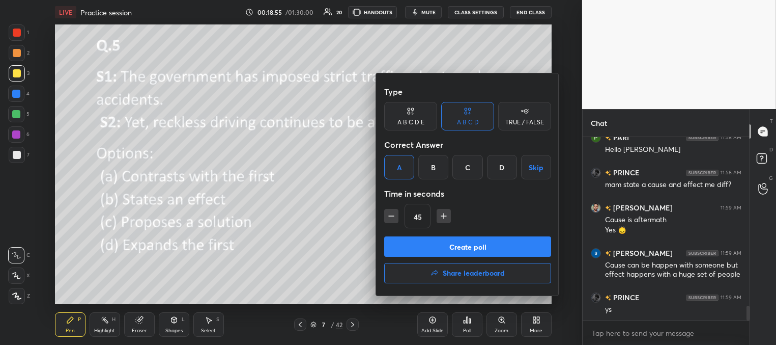
click at [444, 244] on button "Create poll" at bounding box center [467, 246] width 167 height 20
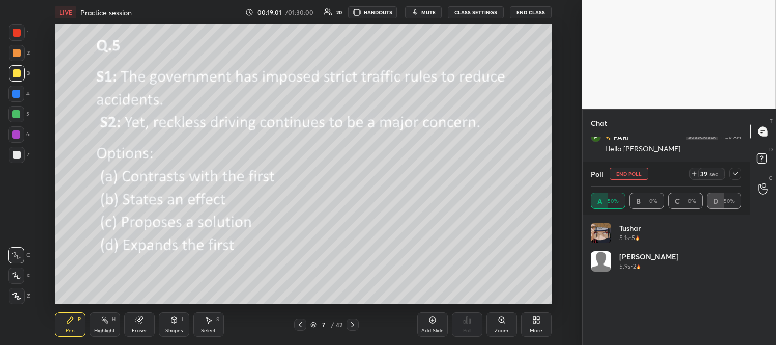
scroll to position [119, 148]
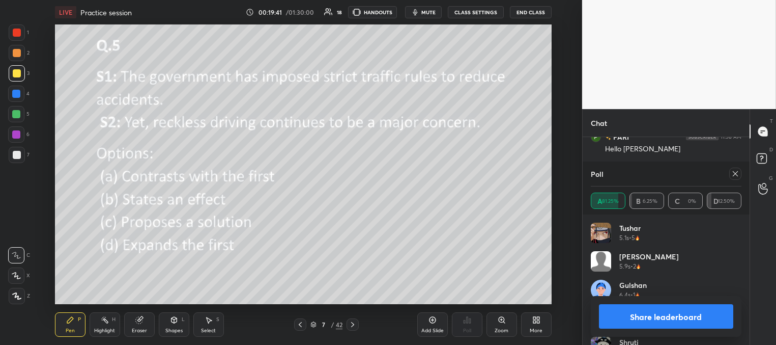
click at [734, 175] on icon at bounding box center [735, 173] width 5 height 5
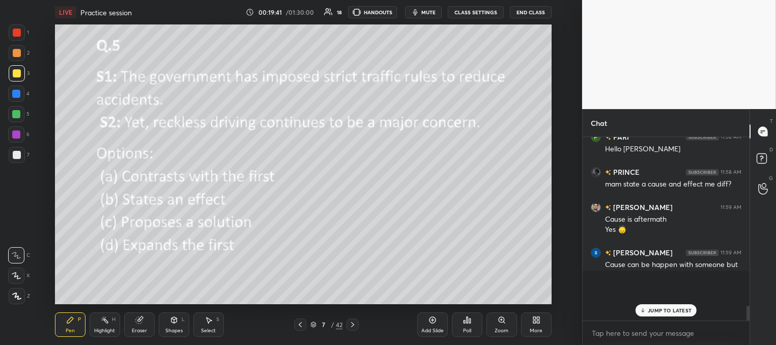
scroll to position [203, 164]
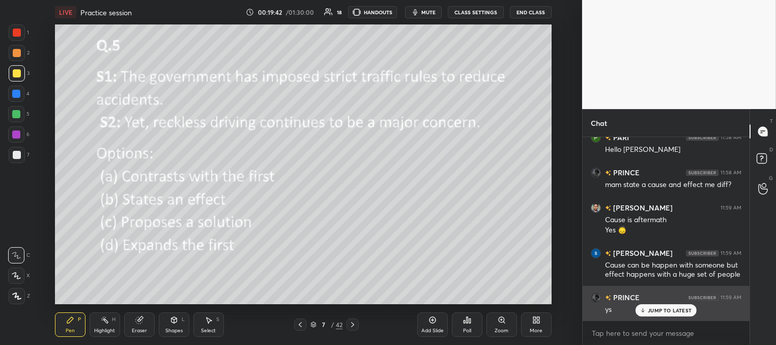
drag, startPoint x: 668, startPoint y: 310, endPoint x: 658, endPoint y: 310, distance: 10.2
click at [667, 311] on p "JUMP TO LATEST" at bounding box center [670, 310] width 44 height 6
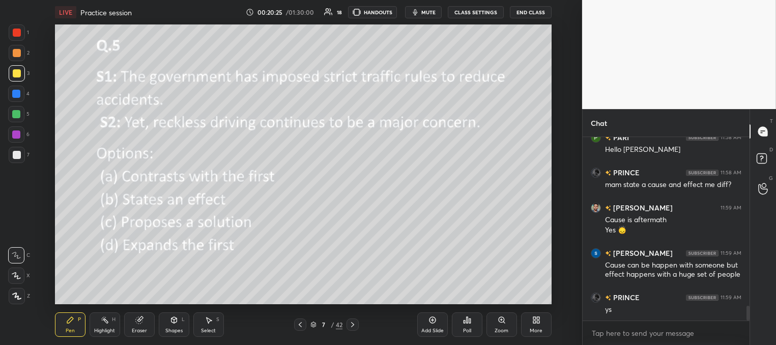
click at [352, 323] on icon at bounding box center [353, 324] width 8 height 8
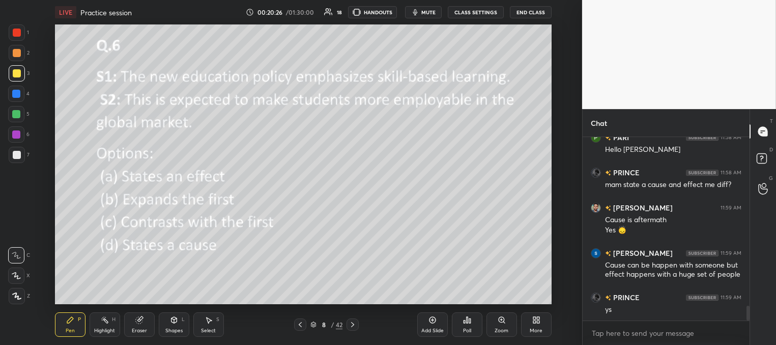
click at [471, 322] on icon at bounding box center [467, 320] width 8 height 8
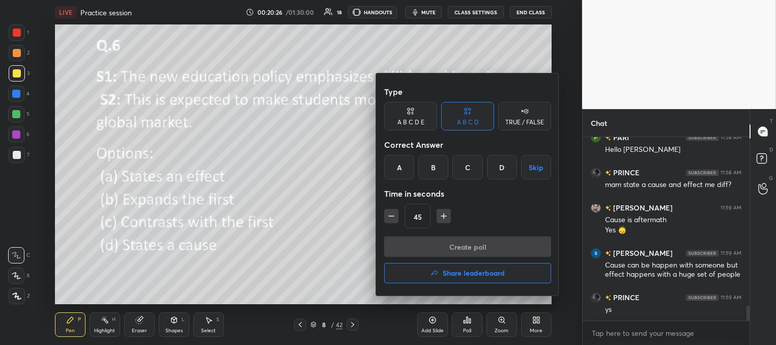
drag, startPoint x: 405, startPoint y: 171, endPoint x: 407, endPoint y: 179, distance: 8.4
click at [405, 173] on div "A" at bounding box center [399, 167] width 30 height 24
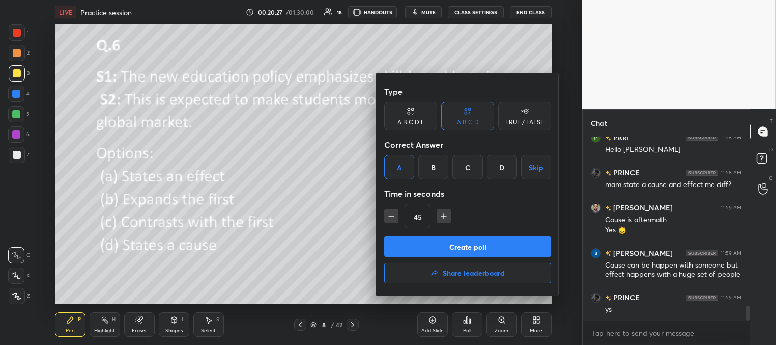
click at [428, 244] on button "Create poll" at bounding box center [467, 246] width 167 height 20
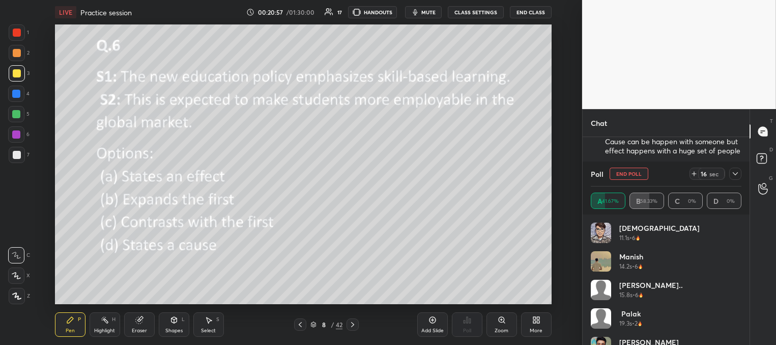
scroll to position [2231, 0]
click at [381, 9] on button "HANDOUTS" at bounding box center [372, 12] width 49 height 12
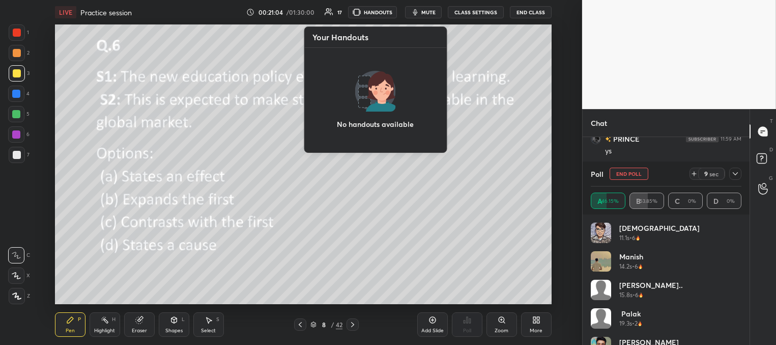
click at [424, 11] on span "mute" at bounding box center [429, 12] width 14 height 7
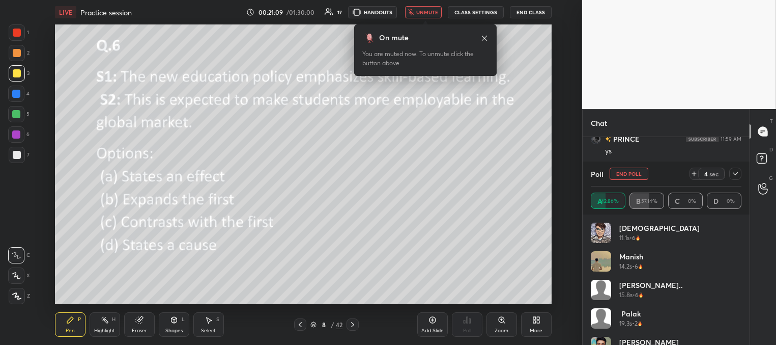
scroll to position [2266, 0]
click at [427, 15] on span "unmute" at bounding box center [427, 12] width 22 height 7
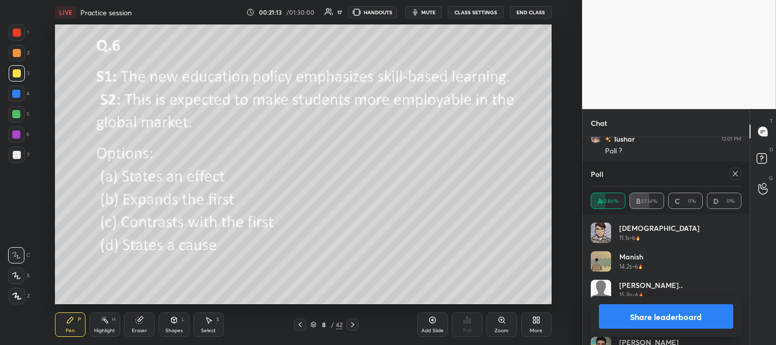
click at [735, 174] on icon at bounding box center [736, 174] width 8 height 8
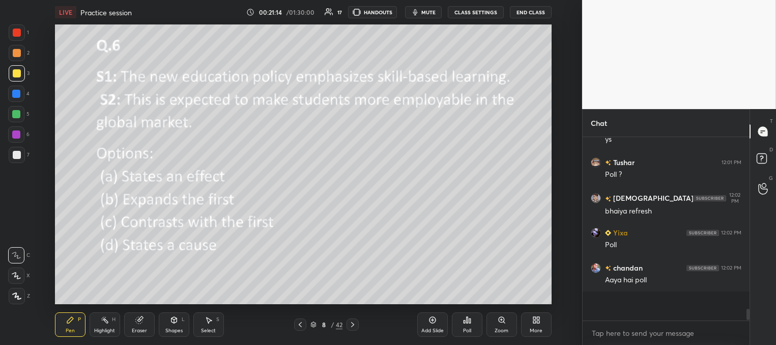
scroll to position [161, 164]
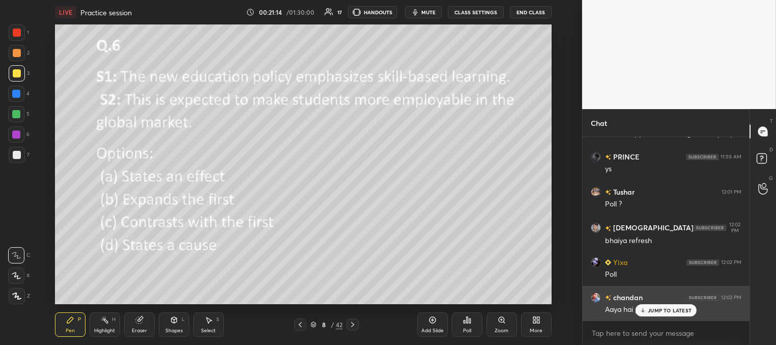
drag, startPoint x: 659, startPoint y: 313, endPoint x: 623, endPoint y: 304, distance: 37.6
click at [659, 313] on p "JUMP TO LATEST" at bounding box center [670, 310] width 44 height 6
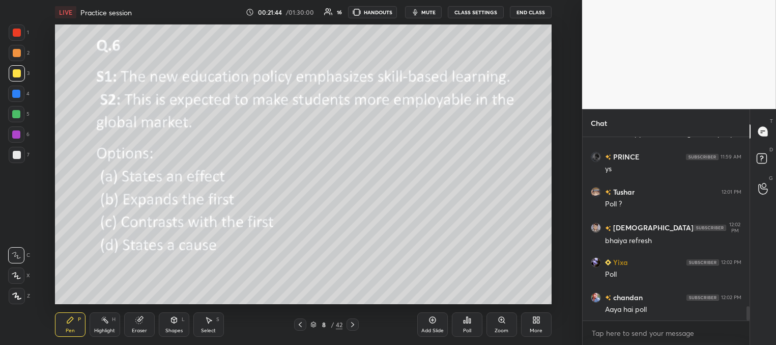
click at [354, 322] on icon at bounding box center [353, 324] width 8 height 8
click at [472, 325] on div "Poll" at bounding box center [467, 324] width 31 height 24
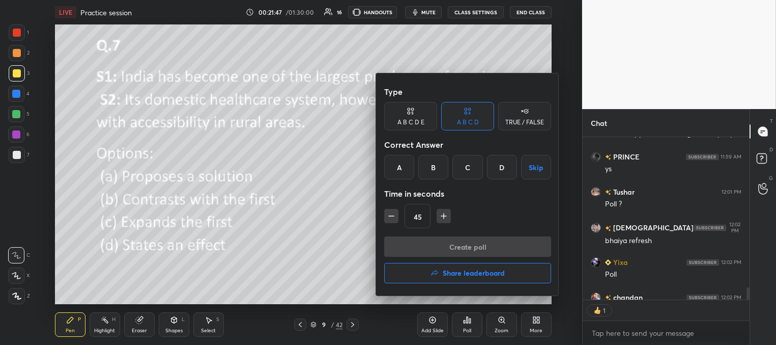
click at [438, 167] on div "B" at bounding box center [433, 167] width 30 height 24
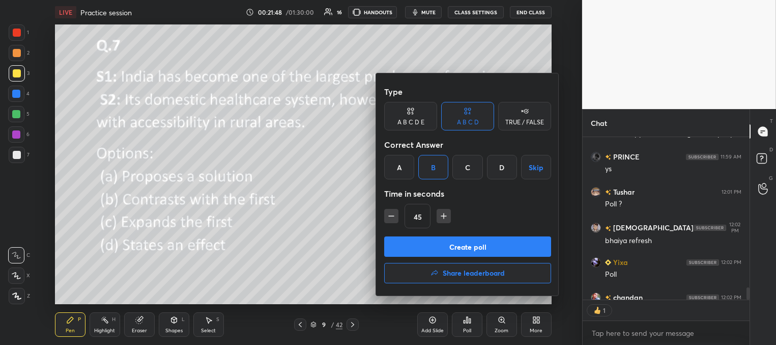
drag, startPoint x: 442, startPoint y: 246, endPoint x: 438, endPoint y: 237, distance: 9.6
click at [442, 246] on button "Create poll" at bounding box center [467, 246] width 167 height 20
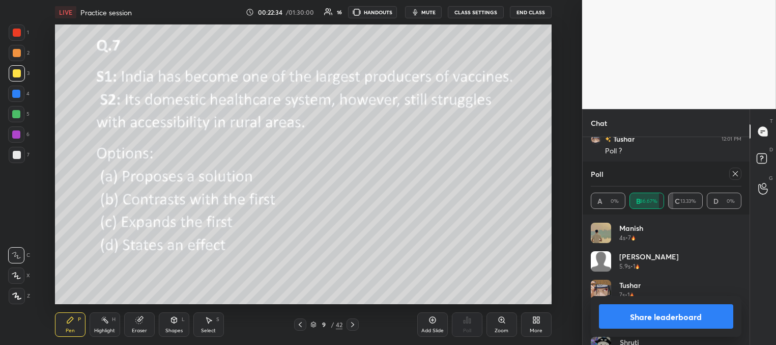
scroll to position [2310, 0]
drag, startPoint x: 735, startPoint y: 174, endPoint x: 732, endPoint y: 163, distance: 10.6
click at [734, 174] on icon at bounding box center [736, 174] width 8 height 8
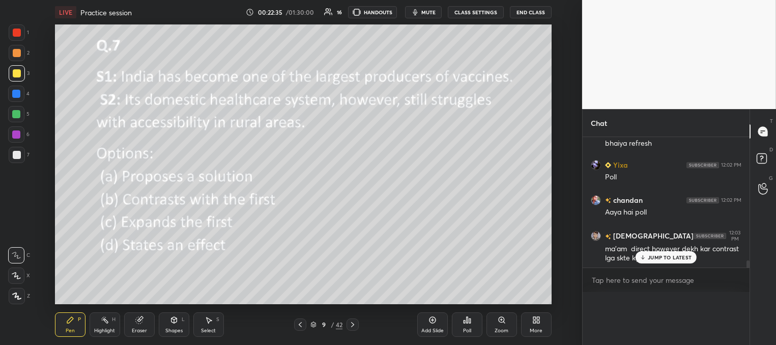
scroll to position [2301, 0]
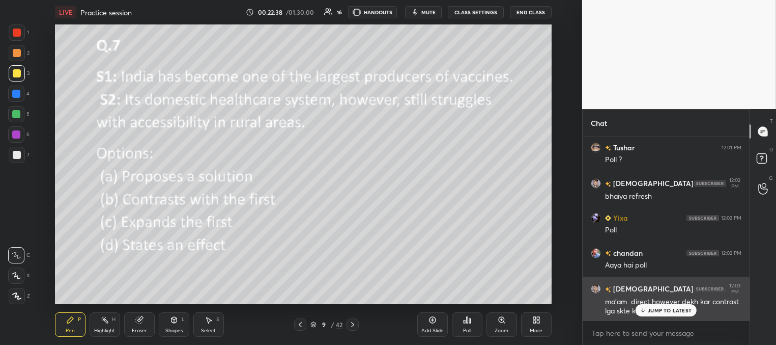
drag, startPoint x: 672, startPoint y: 309, endPoint x: 655, endPoint y: 305, distance: 17.2
click at [671, 309] on p "JUMP TO LATEST" at bounding box center [670, 310] width 44 height 6
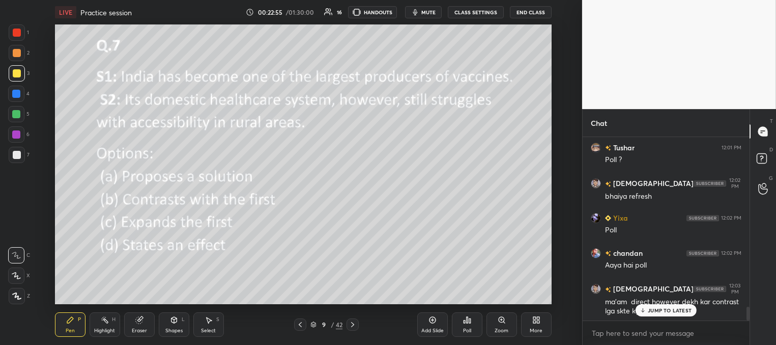
scroll to position [2293, 0]
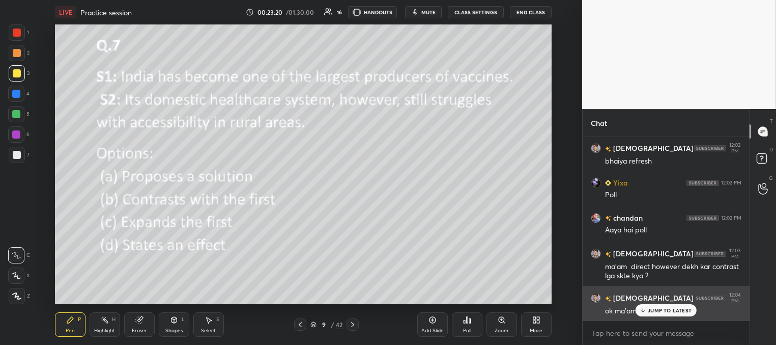
drag, startPoint x: 656, startPoint y: 312, endPoint x: 646, endPoint y: 312, distance: 9.7
click at [656, 313] on p "JUMP TO LATEST" at bounding box center [670, 310] width 44 height 6
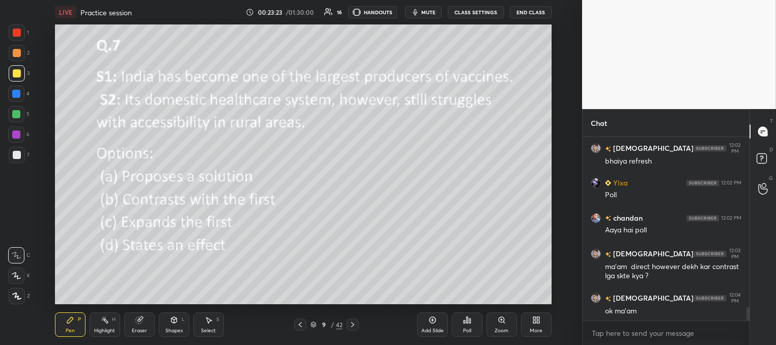
click at [352, 322] on icon at bounding box center [353, 324] width 8 height 8
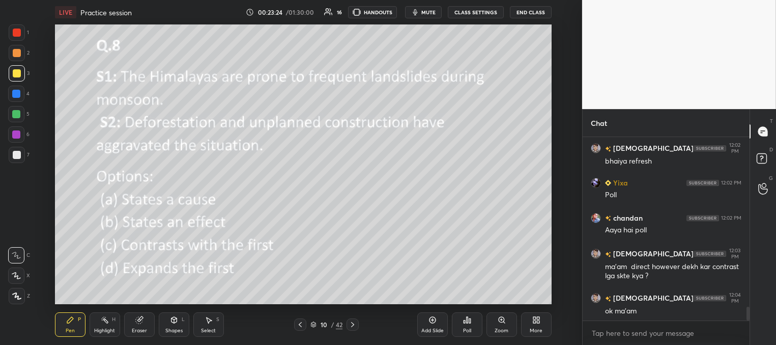
click at [468, 328] on div "Poll" at bounding box center [467, 330] width 8 height 5
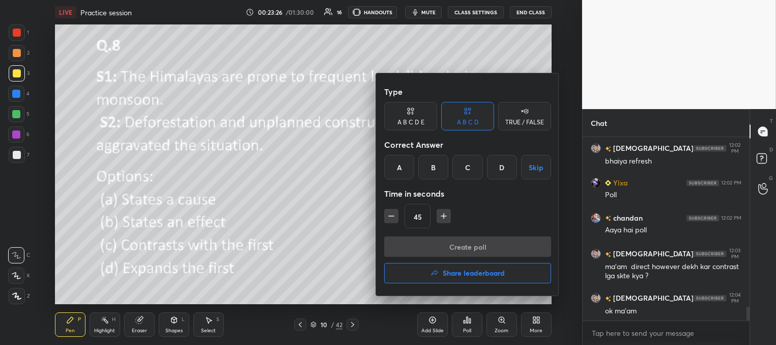
drag, startPoint x: 402, startPoint y: 161, endPoint x: 411, endPoint y: 181, distance: 21.2
click at [403, 165] on div "A" at bounding box center [399, 167] width 30 height 24
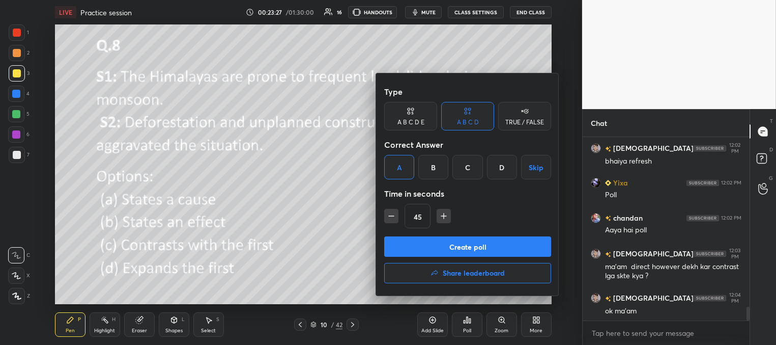
click at [431, 245] on button "Create poll" at bounding box center [467, 246] width 167 height 20
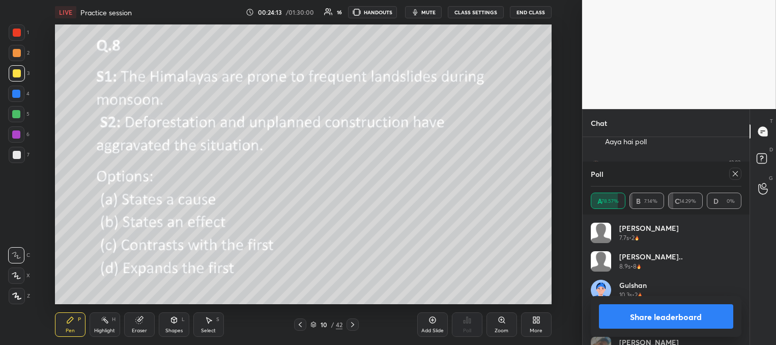
scroll to position [2416, 0]
click at [737, 171] on icon at bounding box center [736, 174] width 8 height 8
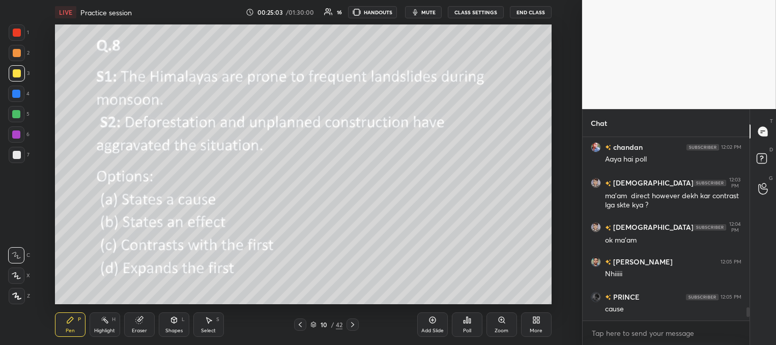
scroll to position [2398, 0]
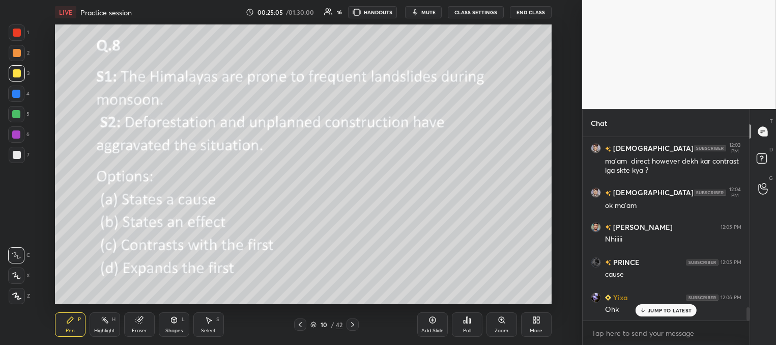
drag, startPoint x: 353, startPoint y: 324, endPoint x: 362, endPoint y: 326, distance: 8.8
click at [353, 325] on icon at bounding box center [352, 324] width 3 height 5
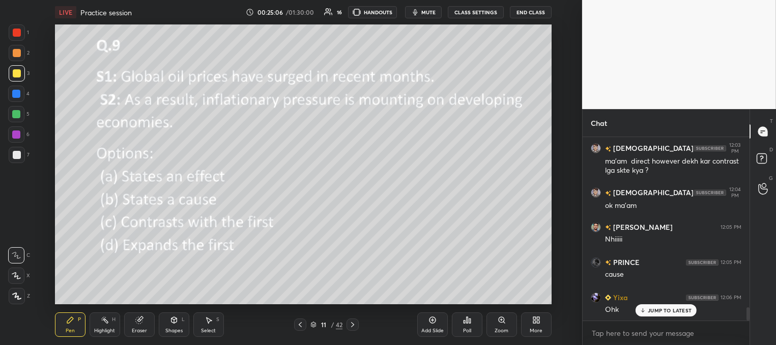
click at [464, 328] on div "Poll" at bounding box center [467, 330] width 8 height 5
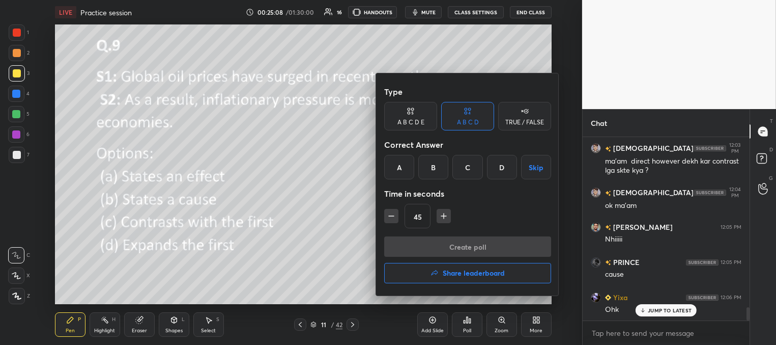
click at [402, 162] on div "A" at bounding box center [399, 167] width 30 height 24
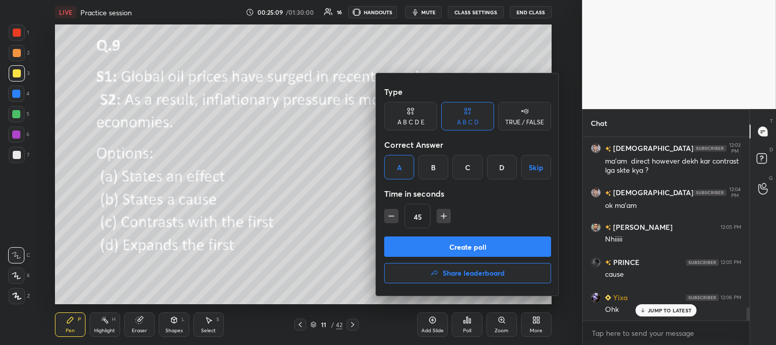
click at [433, 244] on button "Create poll" at bounding box center [467, 246] width 167 height 20
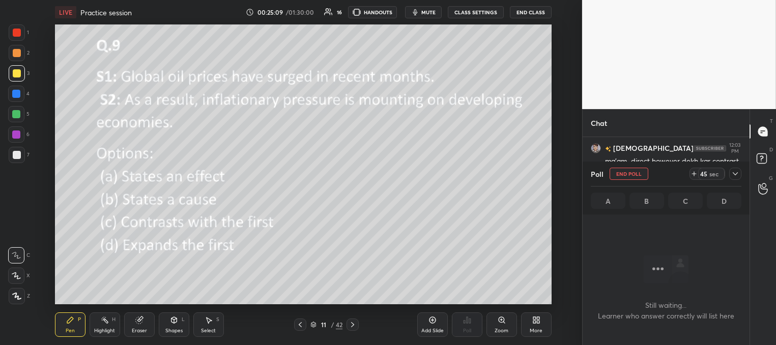
scroll to position [3, 3]
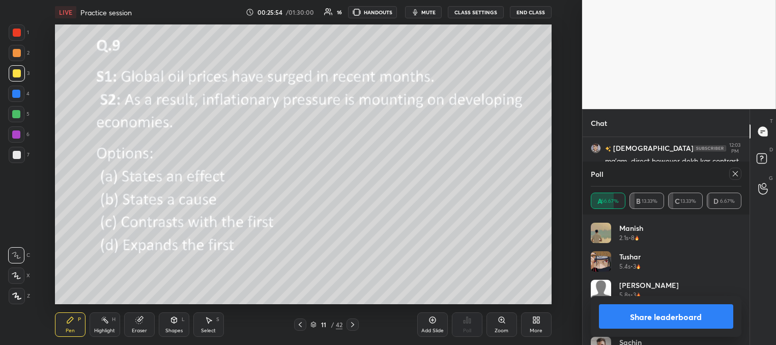
click at [734, 173] on icon at bounding box center [736, 174] width 8 height 8
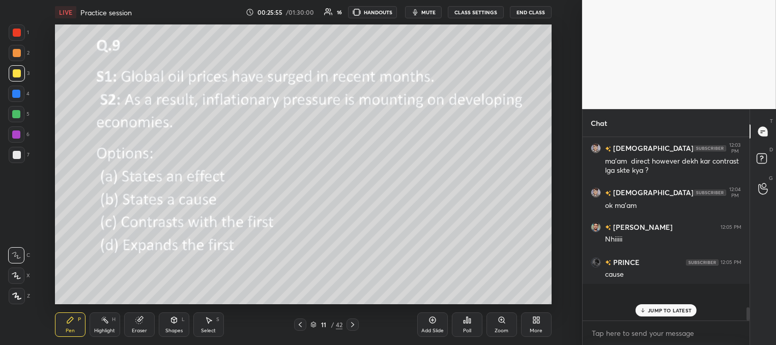
scroll to position [203, 164]
click at [353, 324] on icon at bounding box center [353, 324] width 8 height 8
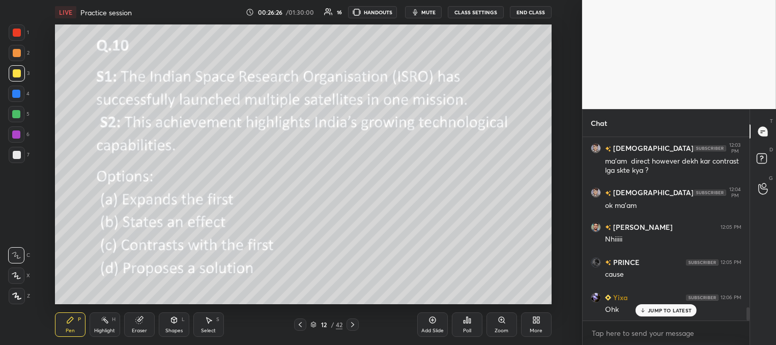
click at [468, 325] on div "Poll" at bounding box center [467, 324] width 31 height 24
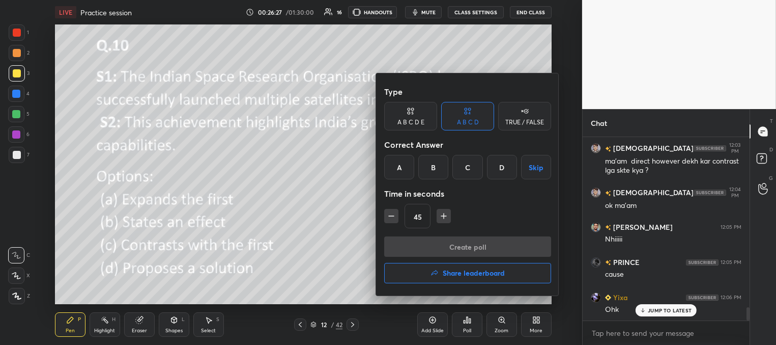
drag, startPoint x: 431, startPoint y: 171, endPoint x: 432, endPoint y: 206, distance: 35.7
click at [431, 172] on div "B" at bounding box center [433, 167] width 30 height 24
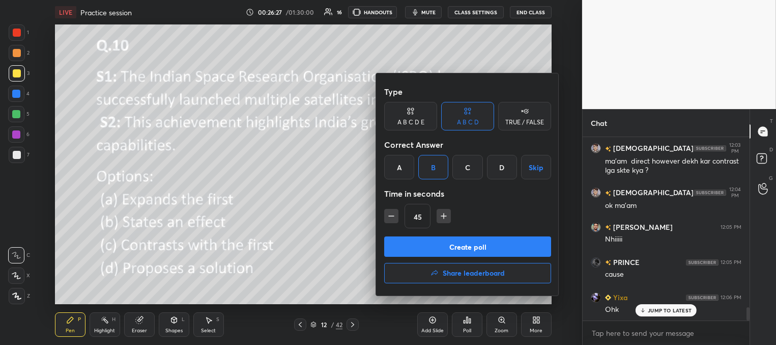
click at [431, 246] on button "Create poll" at bounding box center [467, 246] width 167 height 20
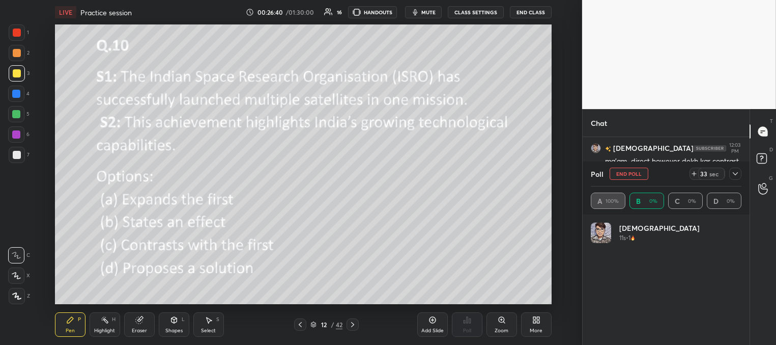
scroll to position [119, 148]
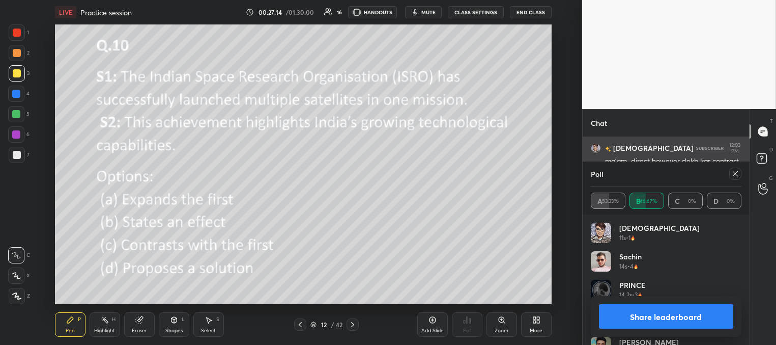
click at [733, 174] on icon at bounding box center [736, 174] width 8 height 8
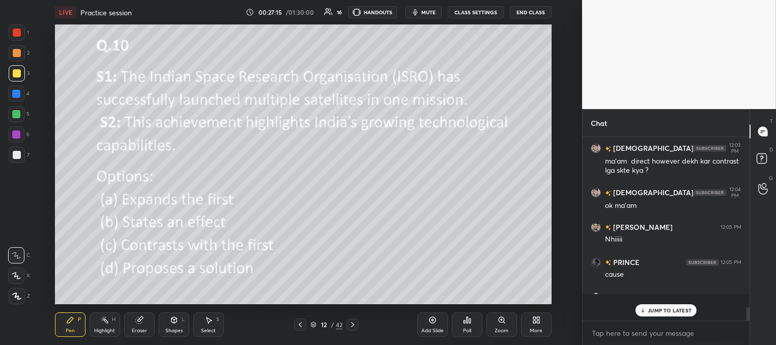
scroll to position [186, 164]
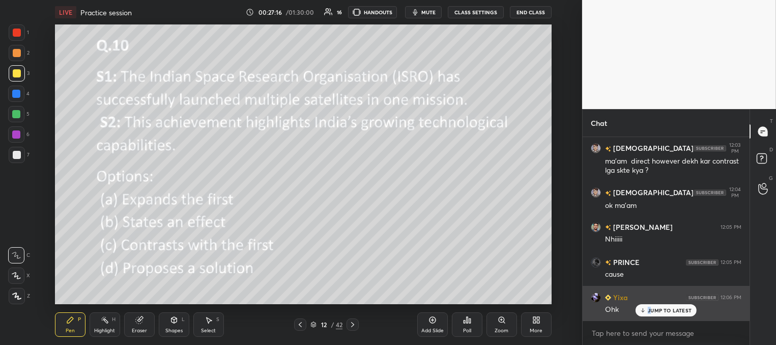
click at [648, 313] on p "JUMP TO LATEST" at bounding box center [670, 310] width 44 height 6
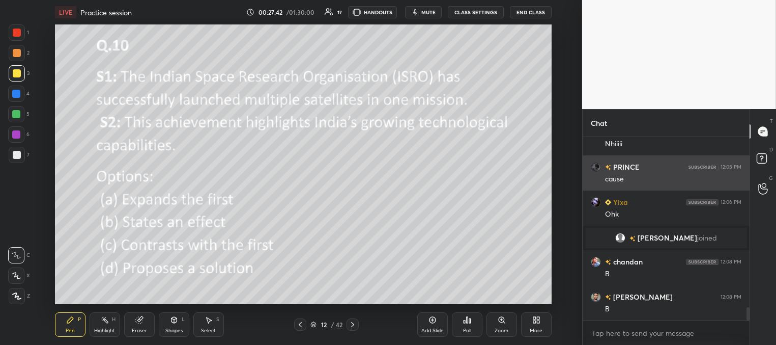
scroll to position [2375, 0]
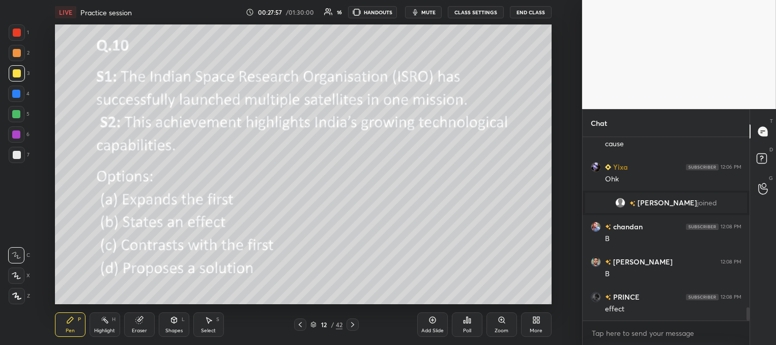
click at [353, 323] on icon at bounding box center [352, 324] width 3 height 5
click at [468, 322] on icon at bounding box center [467, 320] width 8 height 8
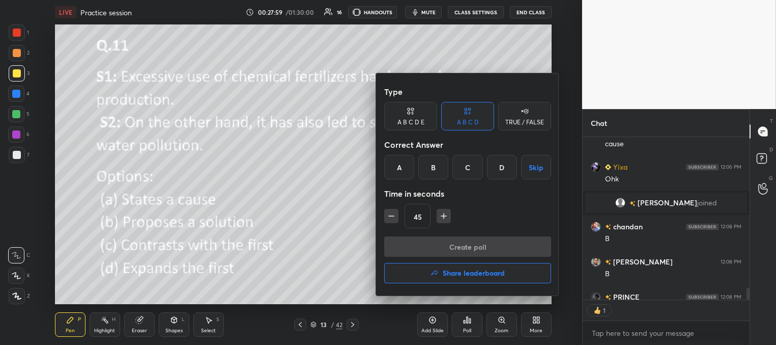
click at [468, 167] on div "C" at bounding box center [468, 167] width 30 height 24
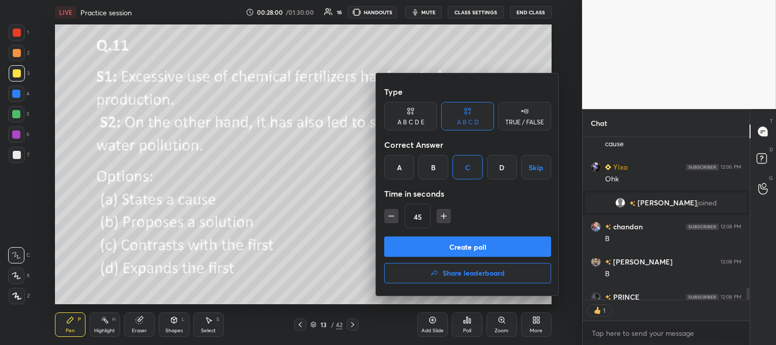
click at [450, 247] on button "Create poll" at bounding box center [467, 246] width 167 height 20
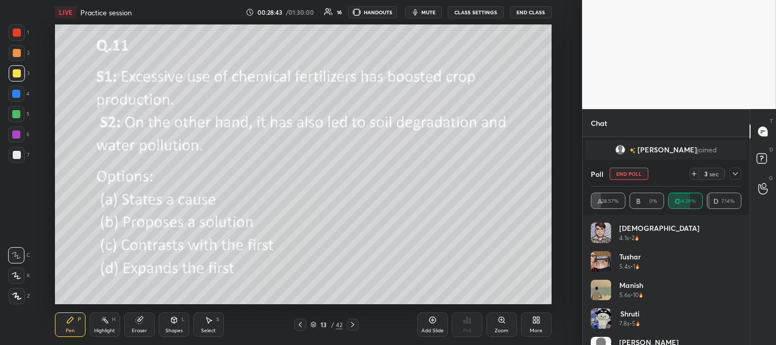
scroll to position [2472, 0]
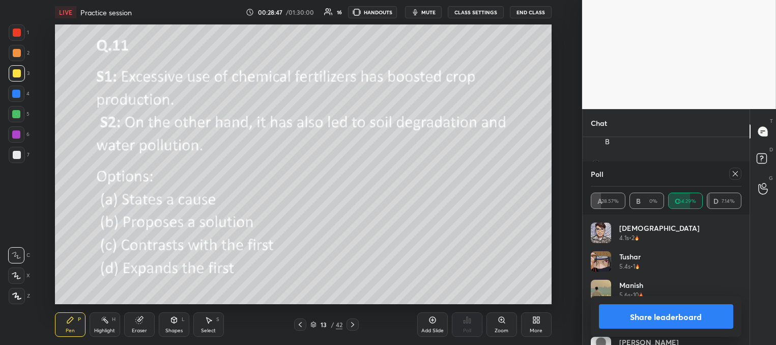
click at [737, 176] on icon at bounding box center [736, 174] width 8 height 8
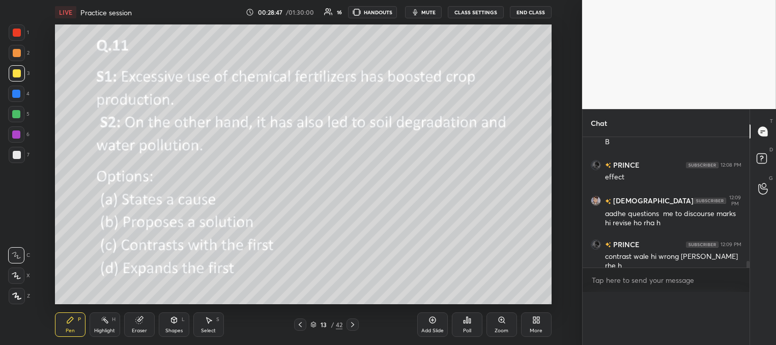
scroll to position [2497, 0]
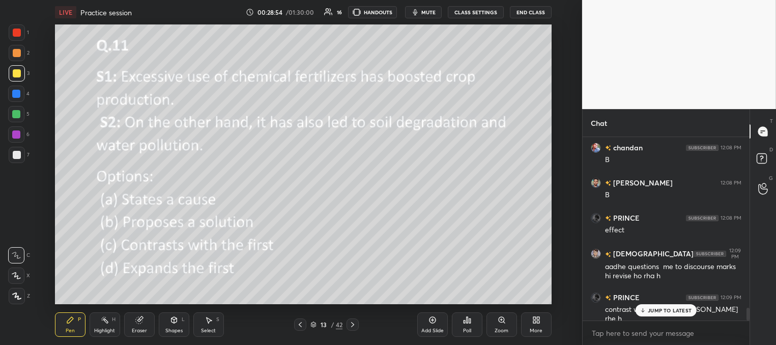
click at [656, 312] on p "JUMP TO LATEST" at bounding box center [670, 310] width 44 height 6
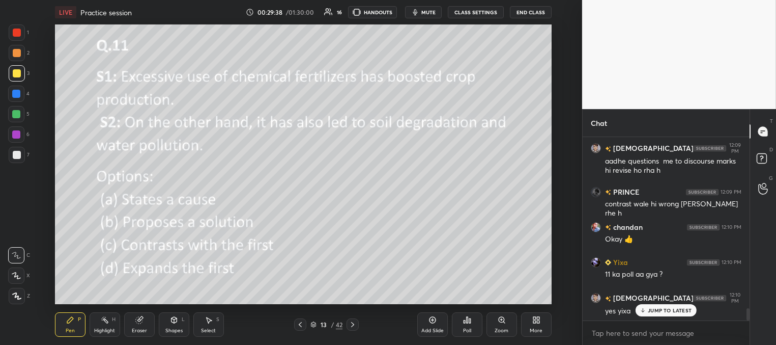
click at [530, 329] on div "More" at bounding box center [536, 330] width 13 height 5
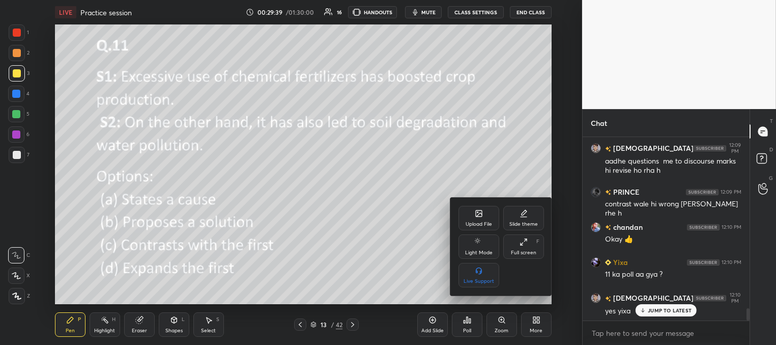
scroll to position [2594, 0]
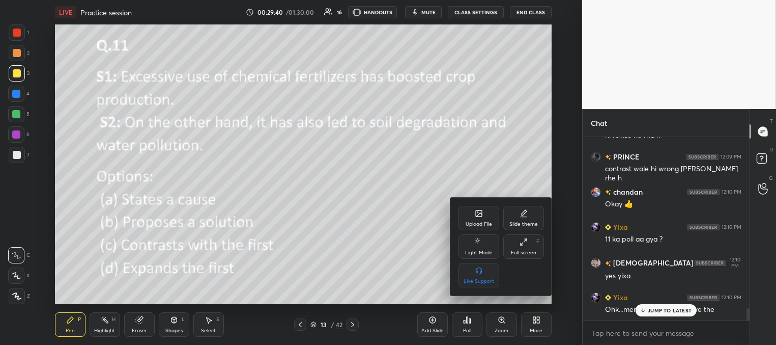
click at [481, 220] on div "Upload File" at bounding box center [479, 218] width 41 height 24
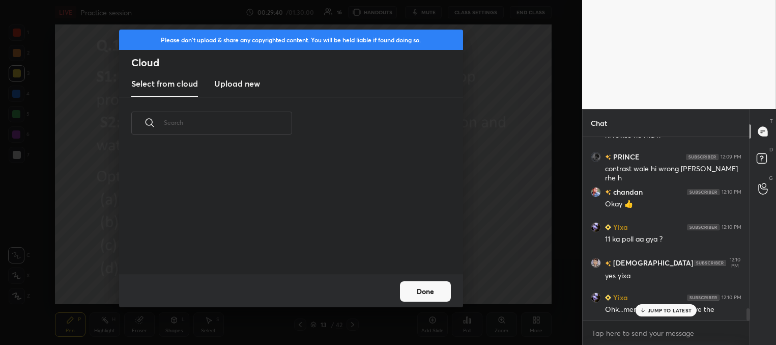
scroll to position [125, 327]
click at [257, 82] on h3 "Upload new" at bounding box center [237, 83] width 46 height 12
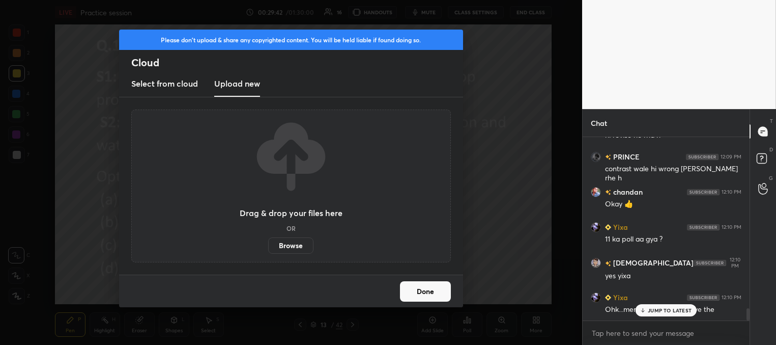
click at [299, 244] on label "Browse" at bounding box center [290, 245] width 45 height 16
click at [268, 244] on input "Browse" at bounding box center [268, 245] width 0 height 16
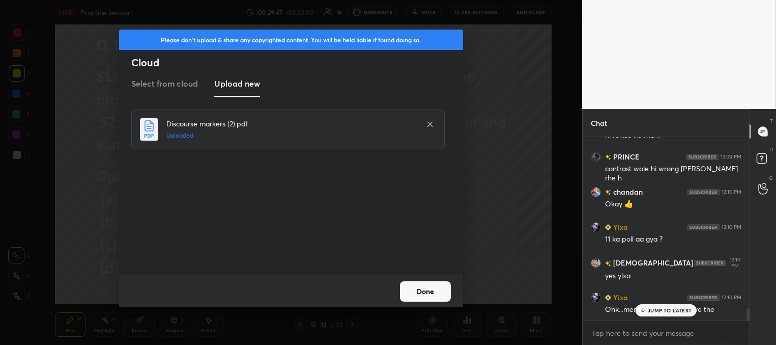
click at [430, 293] on button "Done" at bounding box center [425, 291] width 51 height 20
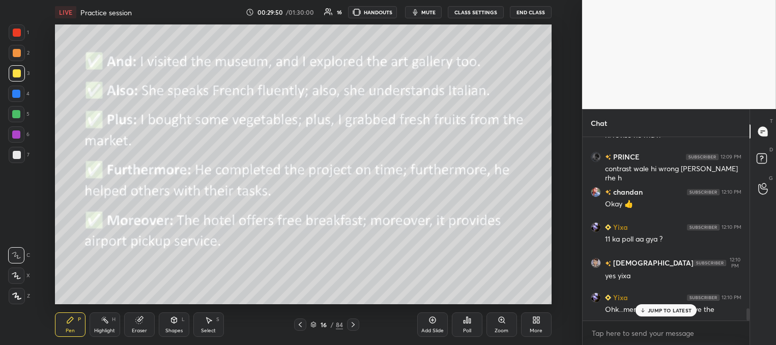
scroll to position [2605, 0]
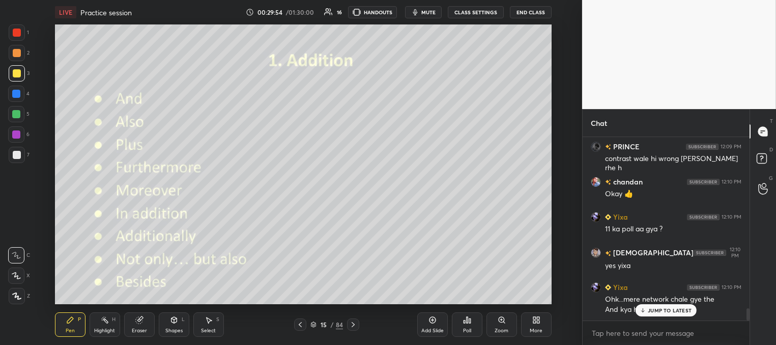
click at [651, 312] on p "JUMP TO LATEST" at bounding box center [670, 310] width 44 height 6
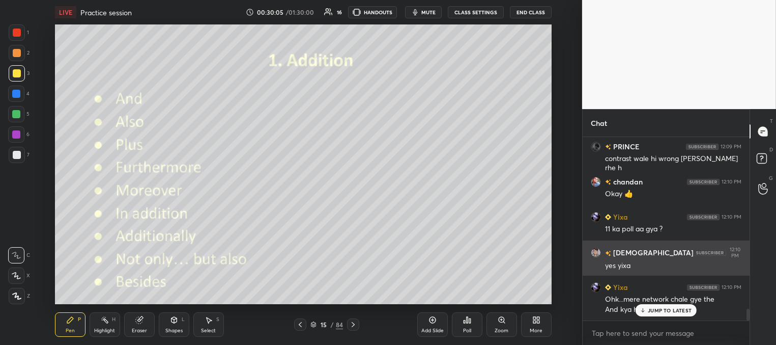
scroll to position [2640, 0]
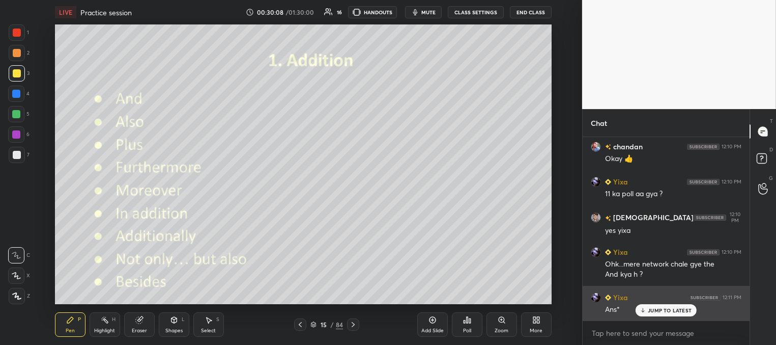
click at [658, 311] on p "JUMP TO LATEST" at bounding box center [670, 310] width 44 height 6
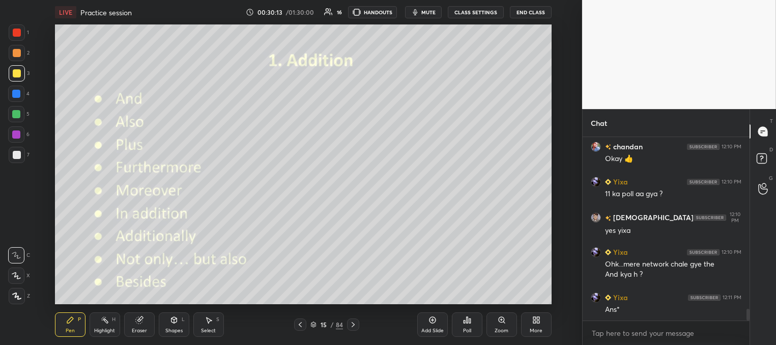
scroll to position [2675, 0]
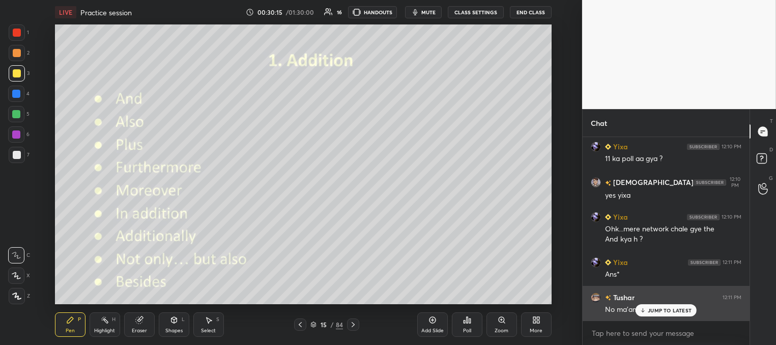
click at [658, 311] on p "JUMP TO LATEST" at bounding box center [670, 310] width 44 height 6
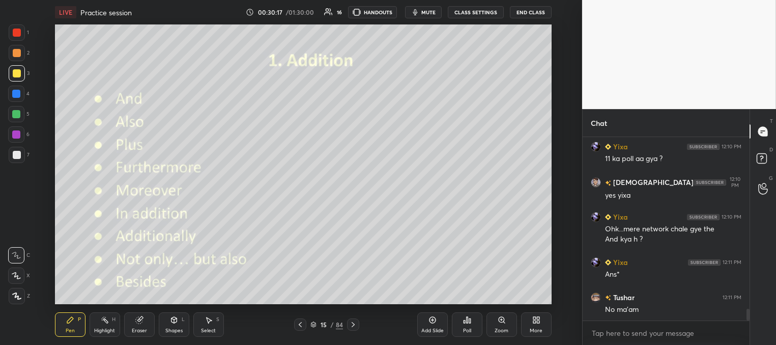
scroll to position [2710, 0]
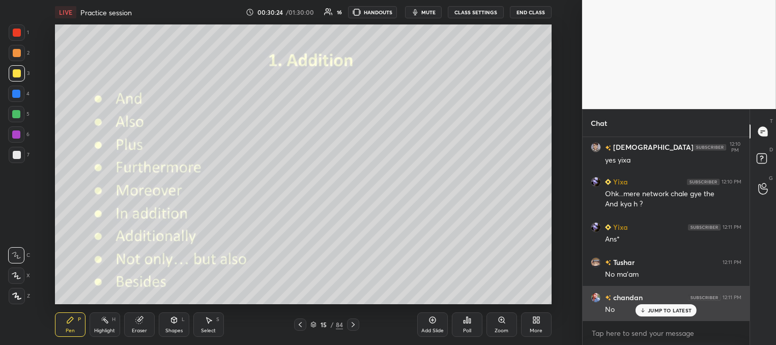
click at [659, 310] on p "JUMP TO LATEST" at bounding box center [670, 310] width 44 height 6
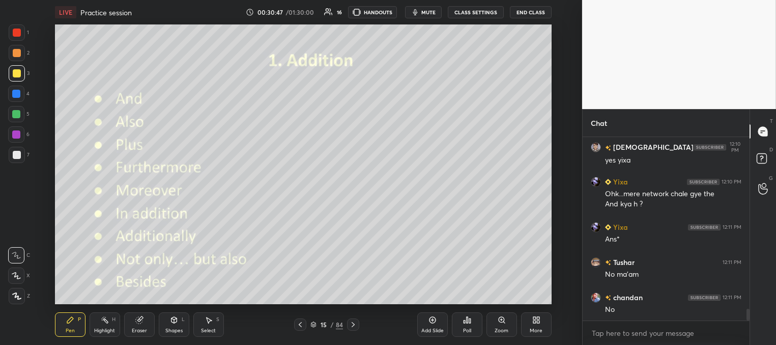
scroll to position [2745, 0]
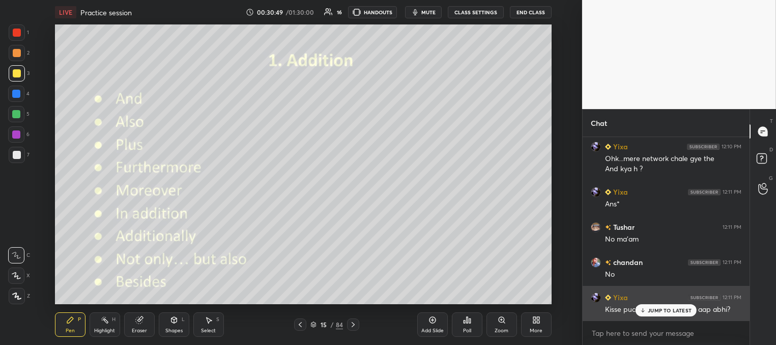
drag, startPoint x: 651, startPoint y: 310, endPoint x: 622, endPoint y: 294, distance: 33.5
click at [651, 310] on p "JUMP TO LATEST" at bounding box center [670, 310] width 44 height 6
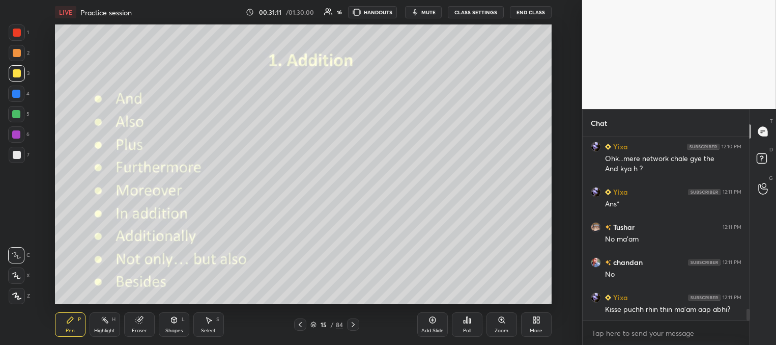
click at [351, 323] on icon at bounding box center [353, 324] width 8 height 8
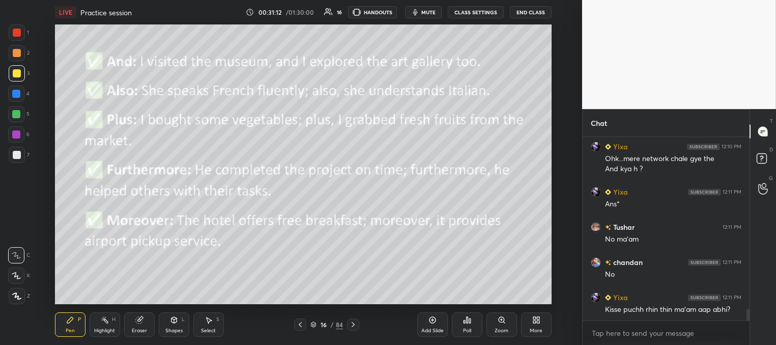
click at [353, 324] on icon at bounding box center [353, 324] width 8 height 8
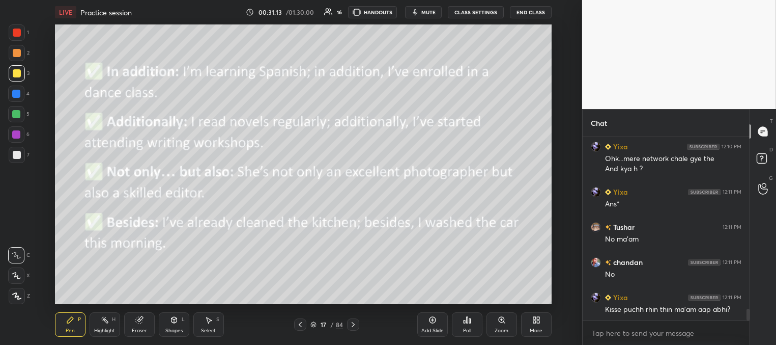
click at [354, 327] on icon at bounding box center [353, 324] width 8 height 8
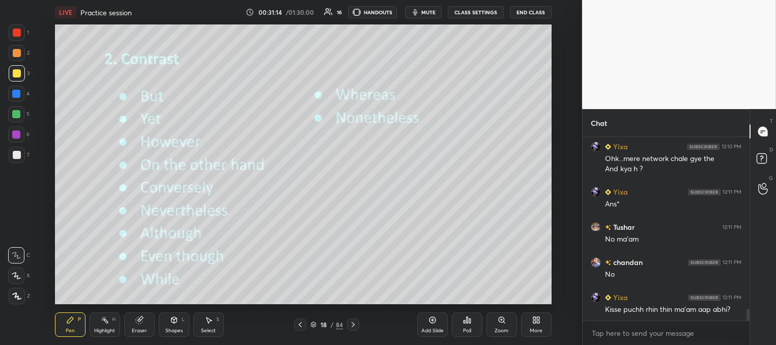
click at [303, 321] on icon at bounding box center [300, 324] width 8 height 8
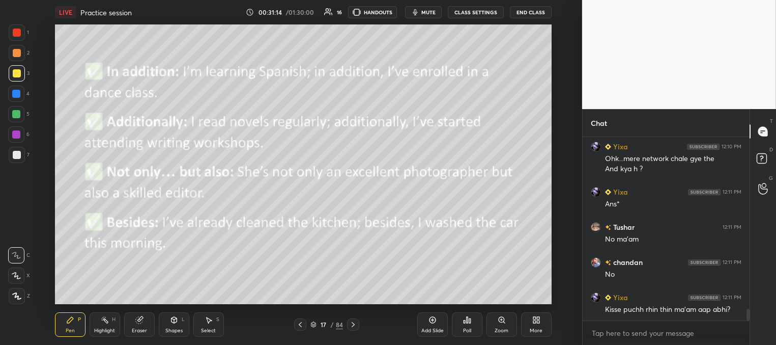
click at [300, 323] on icon at bounding box center [300, 324] width 3 height 5
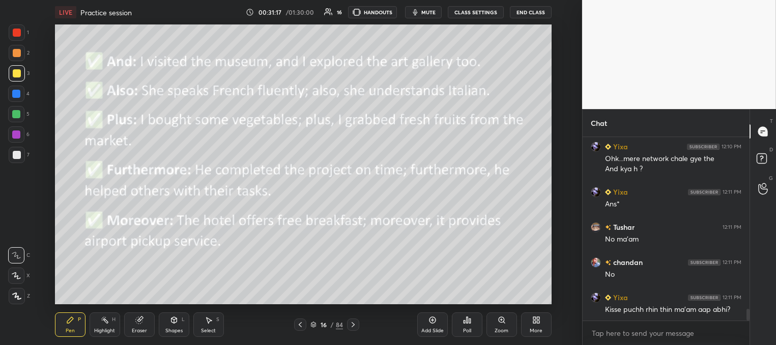
click at [302, 321] on icon at bounding box center [300, 324] width 8 height 8
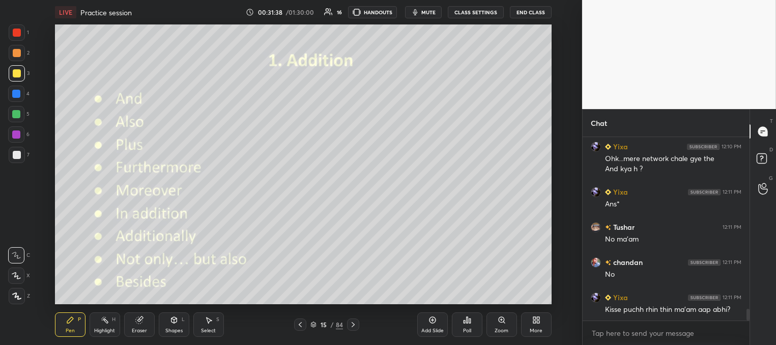
click at [354, 325] on icon at bounding box center [353, 324] width 8 height 8
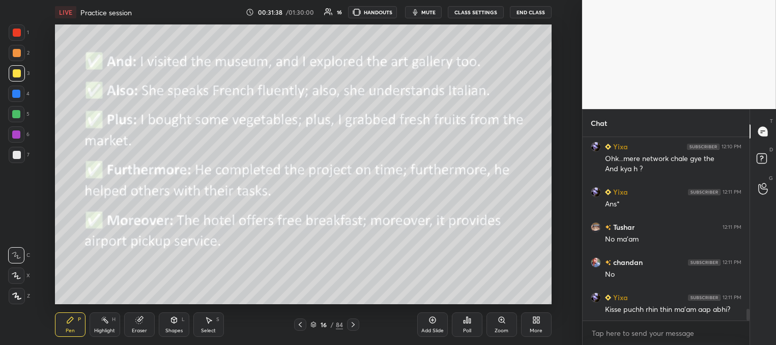
click at [353, 323] on icon at bounding box center [353, 324] width 8 height 8
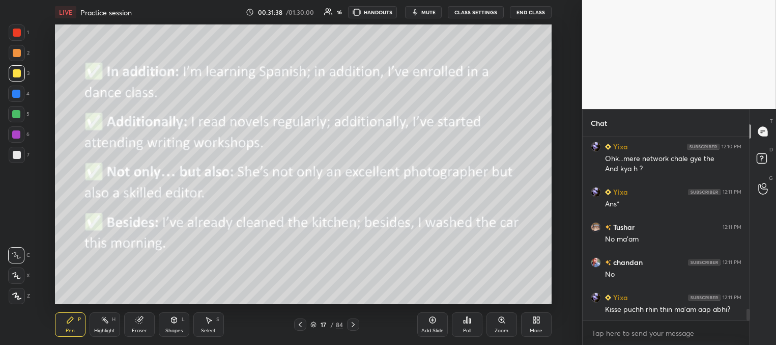
click at [352, 326] on icon at bounding box center [353, 324] width 8 height 8
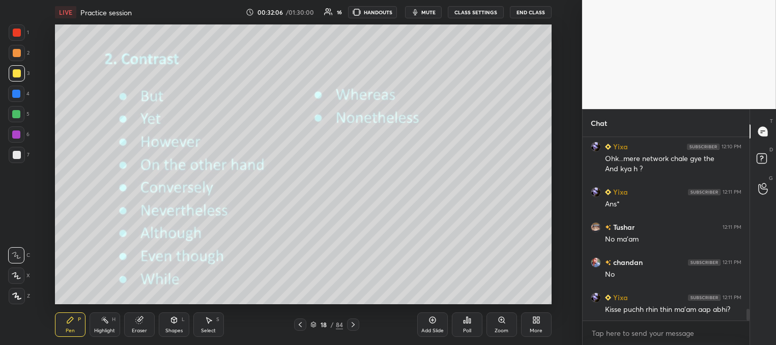
scroll to position [2780, 0]
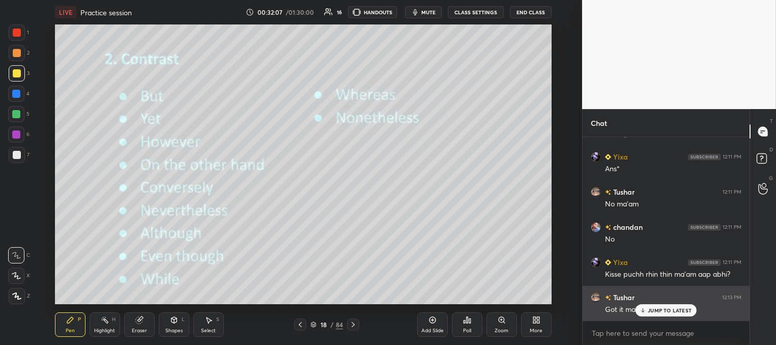
drag, startPoint x: 650, startPoint y: 312, endPoint x: 634, endPoint y: 312, distance: 15.8
click at [651, 312] on p "JUMP TO LATEST" at bounding box center [670, 310] width 44 height 6
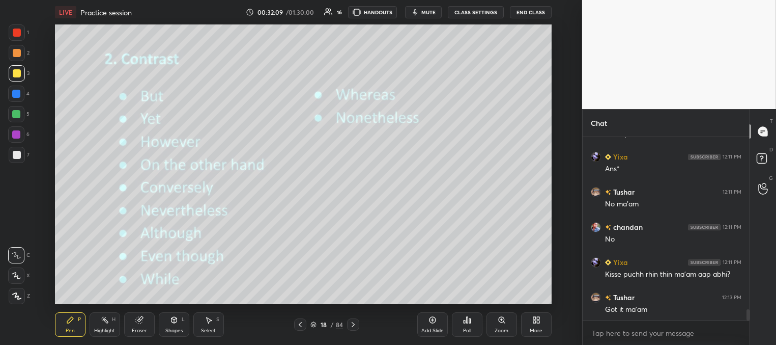
scroll to position [2815, 0]
click at [352, 323] on icon at bounding box center [353, 324] width 8 height 8
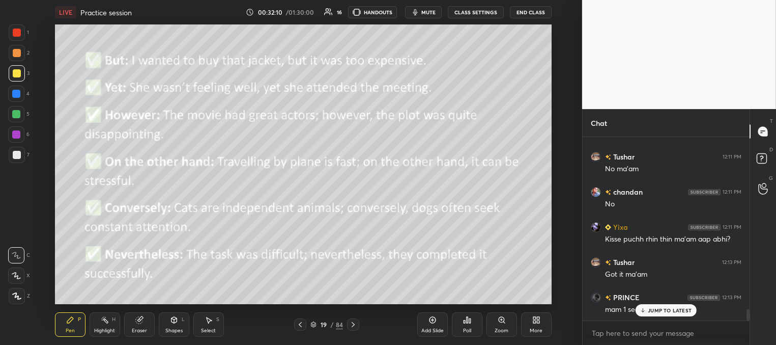
click at [353, 323] on icon at bounding box center [353, 324] width 3 height 5
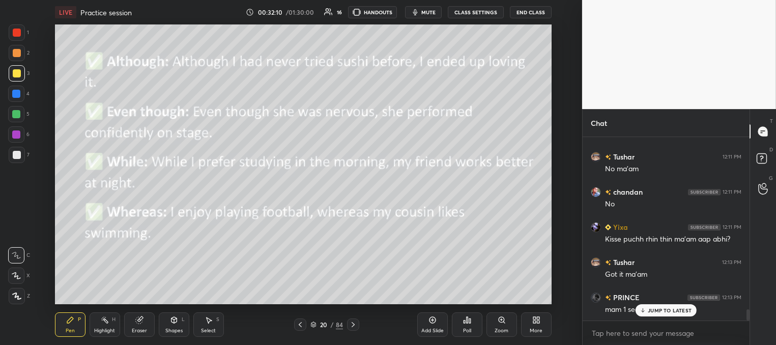
click at [353, 324] on icon at bounding box center [353, 324] width 8 height 8
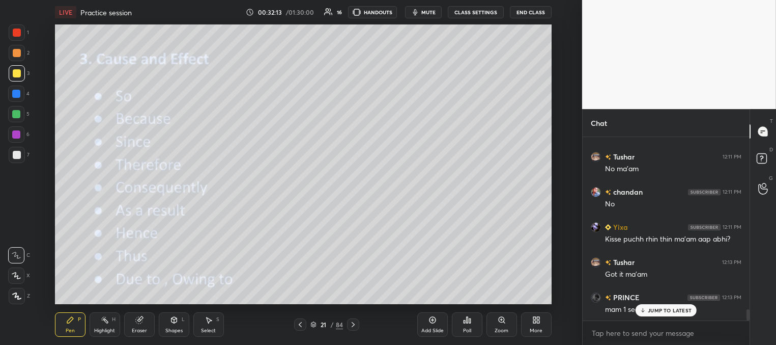
scroll to position [2826, 0]
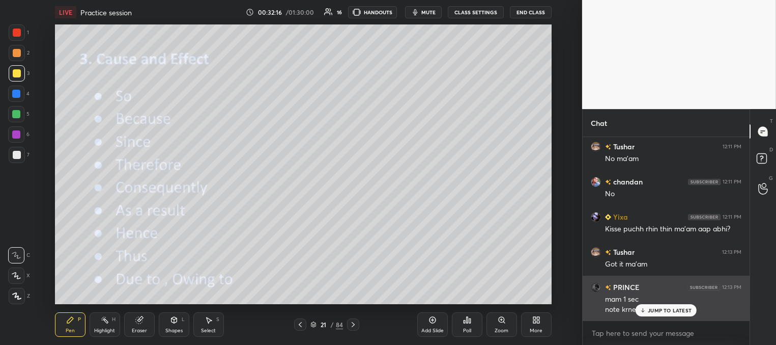
click at [647, 309] on div "JUMP TO LATEST" at bounding box center [666, 310] width 61 height 12
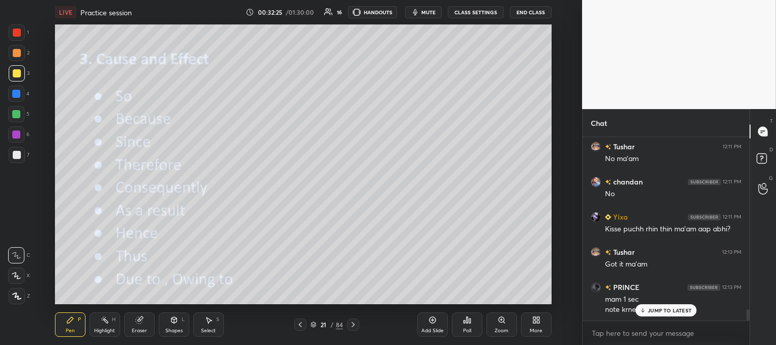
scroll to position [2861, 0]
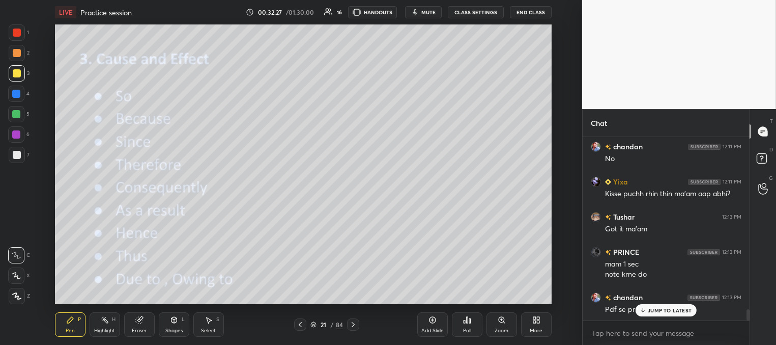
click at [652, 314] on div "JUMP TO LATEST" at bounding box center [666, 310] width 61 height 12
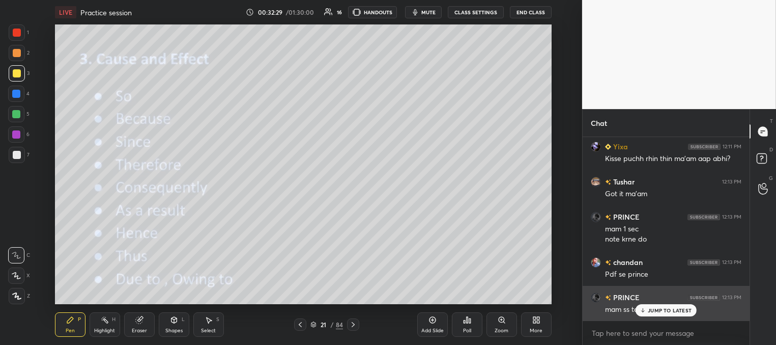
click at [640, 309] on icon at bounding box center [643, 310] width 7 height 6
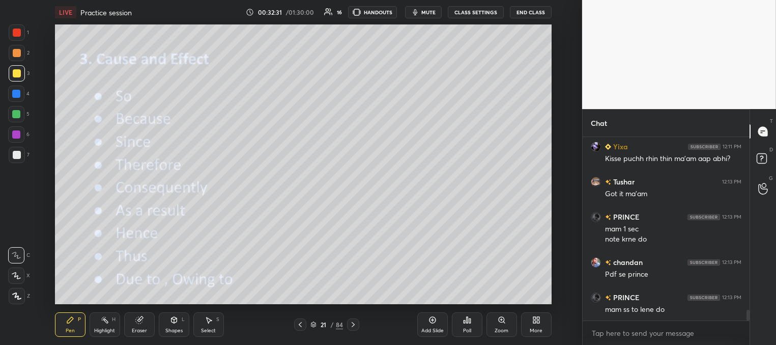
click at [301, 327] on icon at bounding box center [300, 324] width 8 height 8
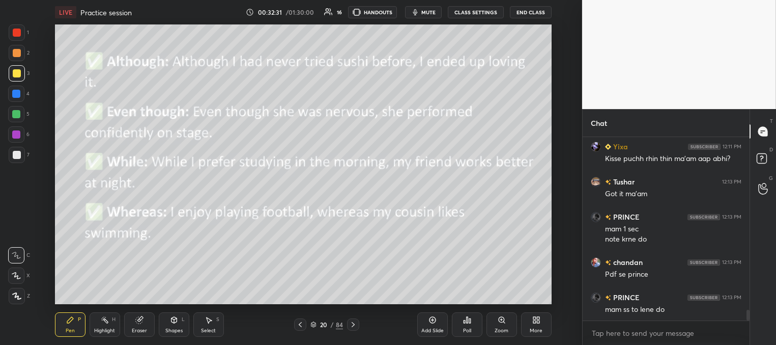
scroll to position [2931, 0]
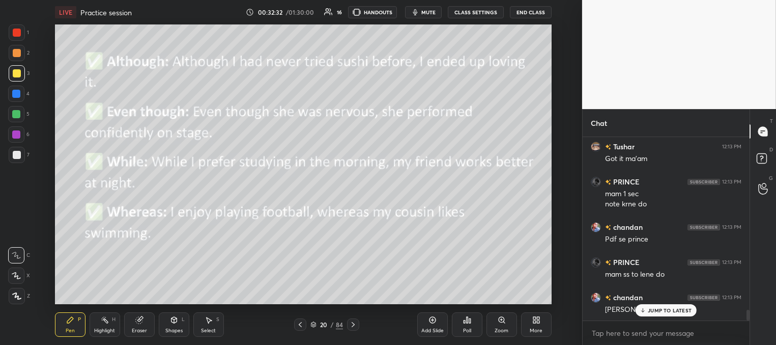
click at [300, 326] on icon at bounding box center [300, 324] width 8 height 8
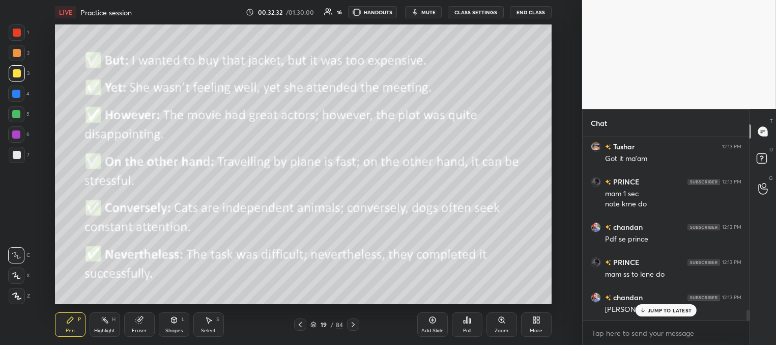
click at [301, 325] on icon at bounding box center [300, 324] width 8 height 8
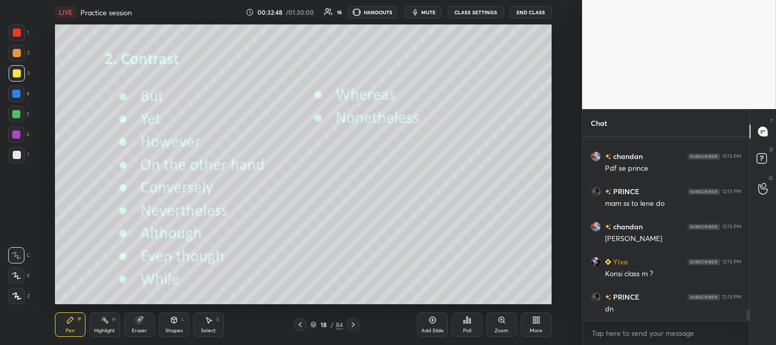
scroll to position [3037, 0]
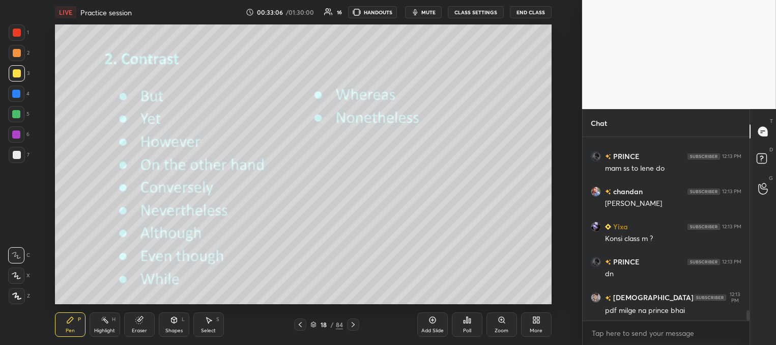
click at [350, 325] on icon at bounding box center [353, 324] width 8 height 8
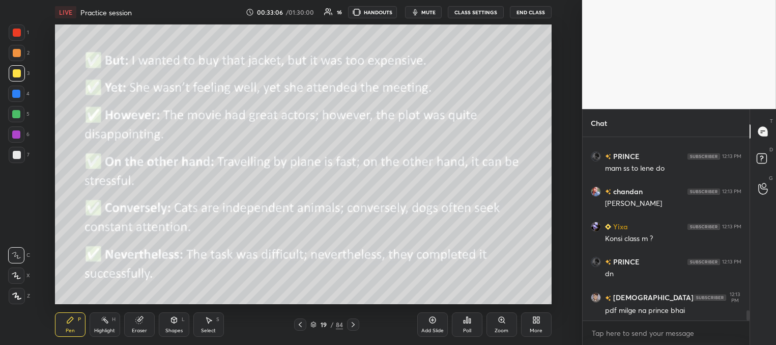
click at [353, 324] on icon at bounding box center [353, 324] width 8 height 8
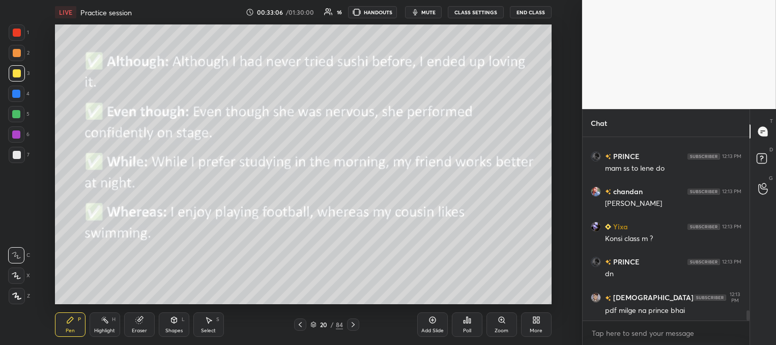
click at [354, 326] on icon at bounding box center [353, 324] width 8 height 8
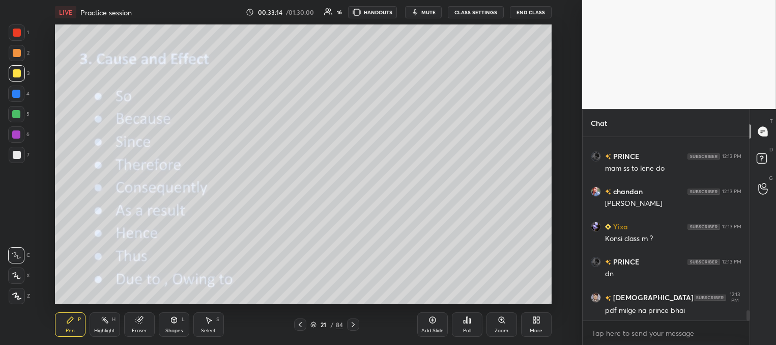
scroll to position [3071, 0]
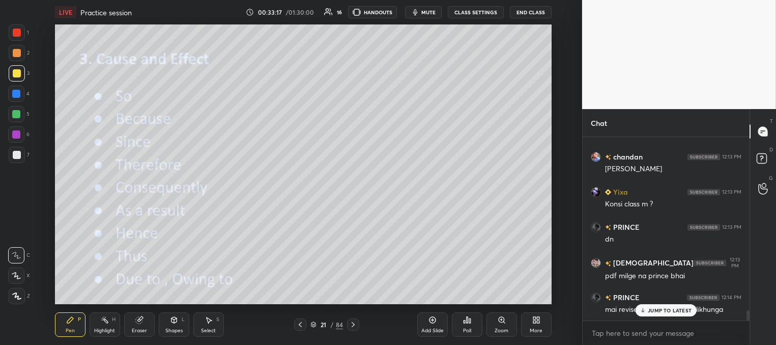
drag, startPoint x: 654, startPoint y: 311, endPoint x: 648, endPoint y: 309, distance: 6.0
click at [654, 311] on p "JUMP TO LATEST" at bounding box center [670, 310] width 44 height 6
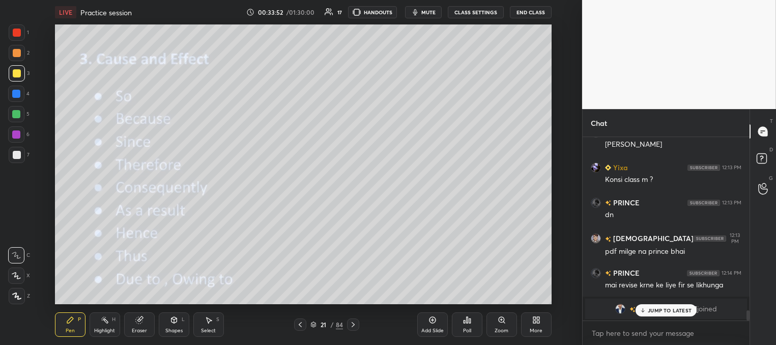
click at [664, 310] on p "JUMP TO LATEST" at bounding box center [670, 310] width 44 height 6
click at [353, 322] on icon at bounding box center [353, 324] width 8 height 8
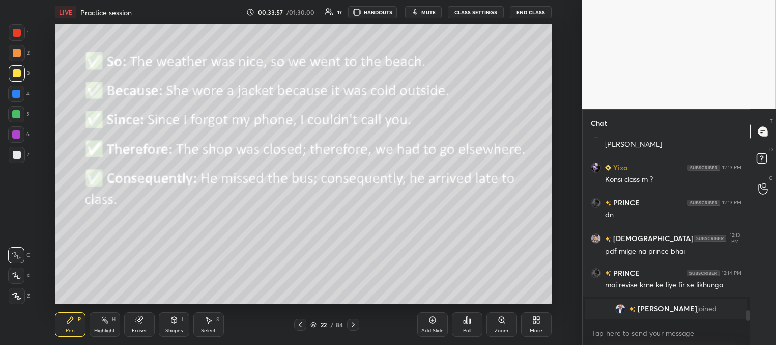
click at [352, 320] on icon at bounding box center [353, 324] width 8 height 8
click at [352, 322] on icon at bounding box center [353, 324] width 8 height 8
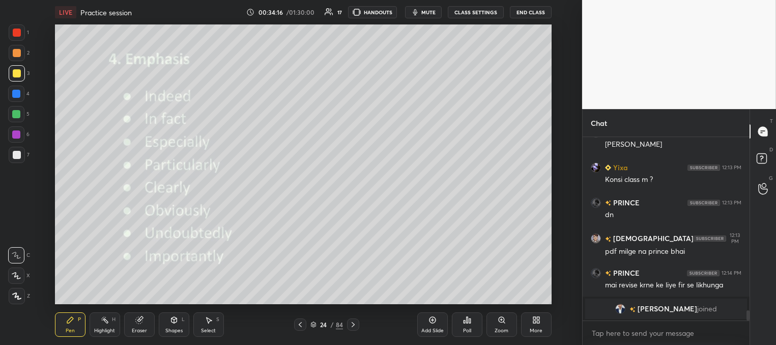
click at [354, 323] on icon at bounding box center [353, 324] width 8 height 8
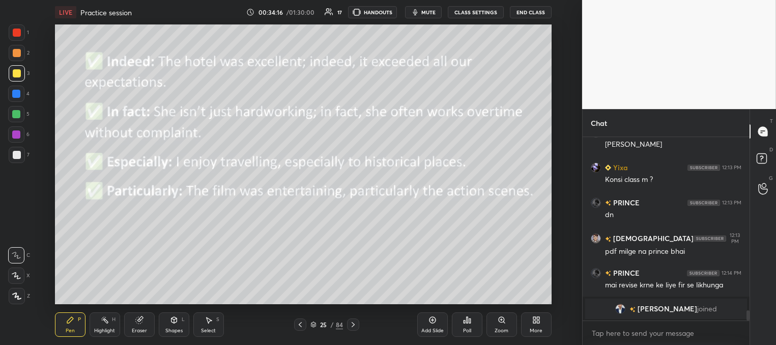
click at [354, 324] on icon at bounding box center [353, 324] width 8 height 8
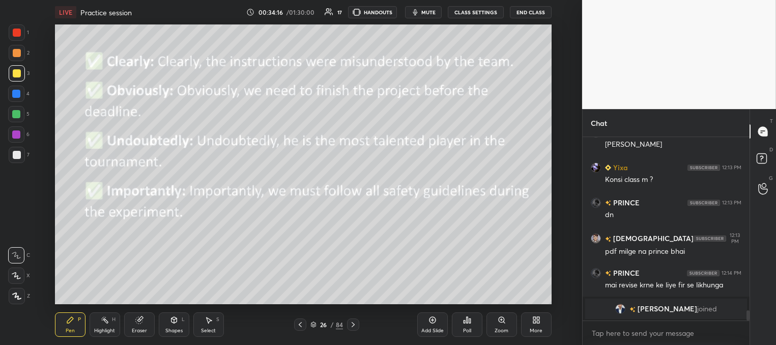
click at [352, 325] on icon at bounding box center [353, 324] width 8 height 8
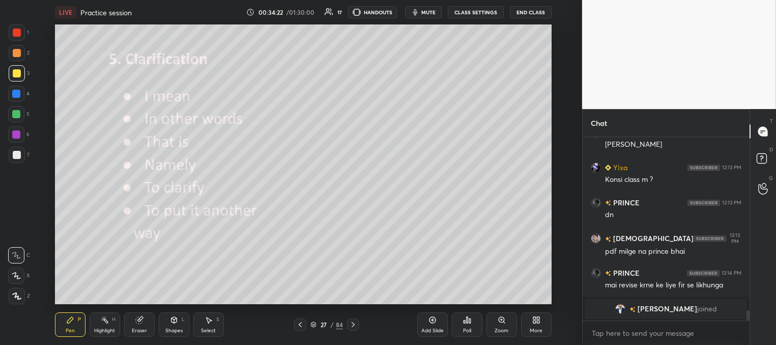
click at [353, 324] on icon at bounding box center [353, 324] width 8 height 8
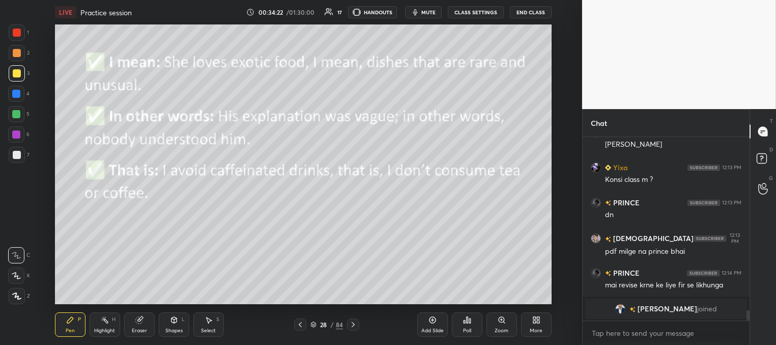
click at [353, 323] on icon at bounding box center [353, 324] width 8 height 8
click at [354, 322] on icon at bounding box center [353, 324] width 8 height 8
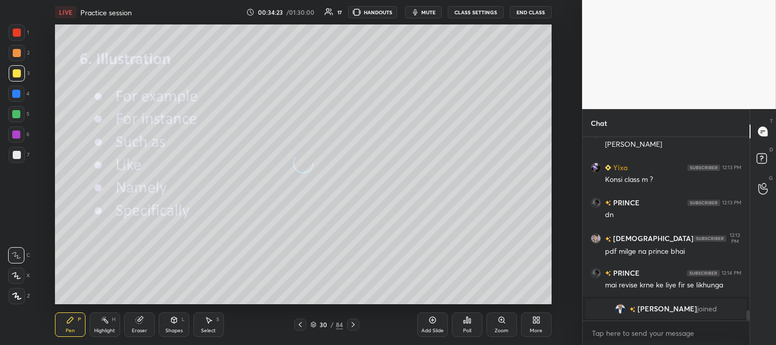
click at [353, 322] on icon at bounding box center [353, 324] width 8 height 8
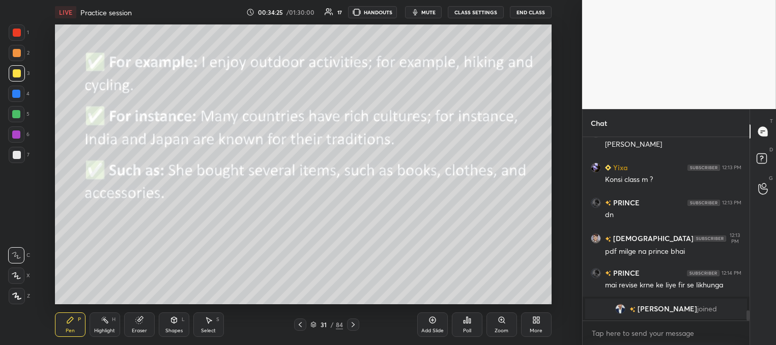
click at [302, 322] on icon at bounding box center [300, 324] width 8 height 8
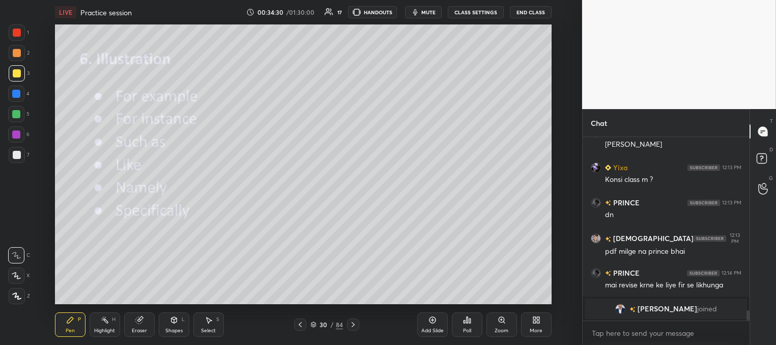
click at [354, 326] on icon at bounding box center [353, 324] width 8 height 8
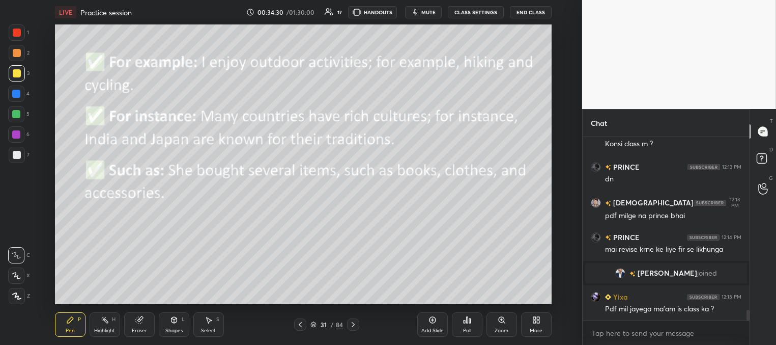
scroll to position [2892, 0]
click at [352, 323] on icon at bounding box center [353, 324] width 8 height 8
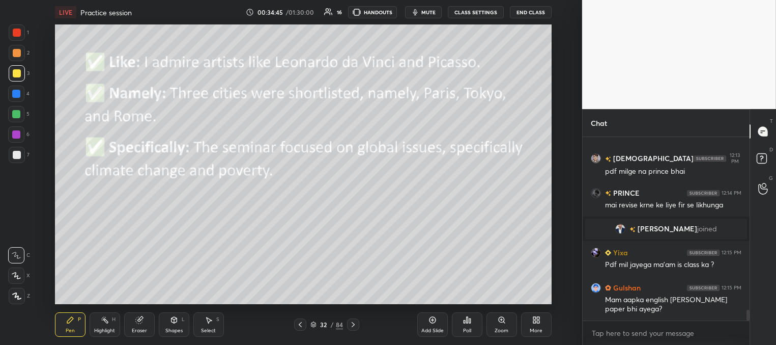
click at [354, 321] on icon at bounding box center [353, 324] width 8 height 8
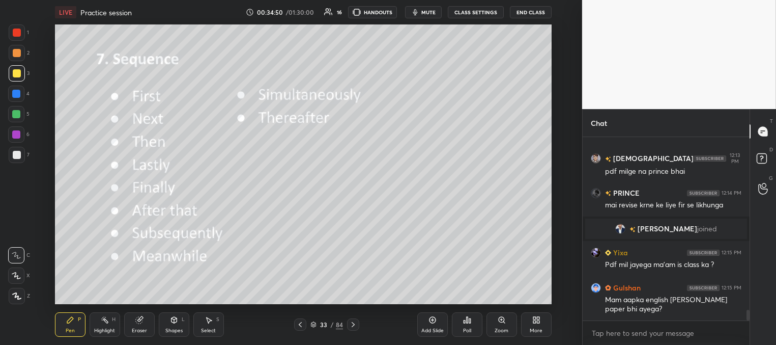
click at [354, 323] on icon at bounding box center [353, 324] width 8 height 8
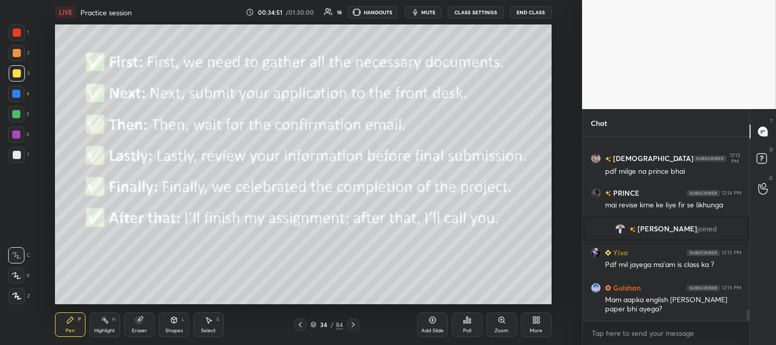
click at [355, 326] on icon at bounding box center [353, 324] width 8 height 8
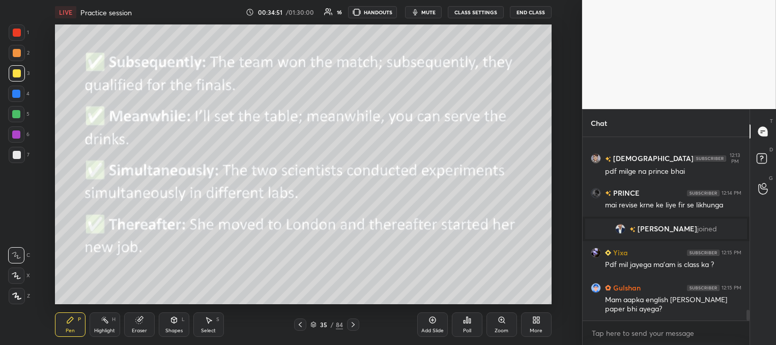
click at [356, 327] on icon at bounding box center [353, 324] width 8 height 8
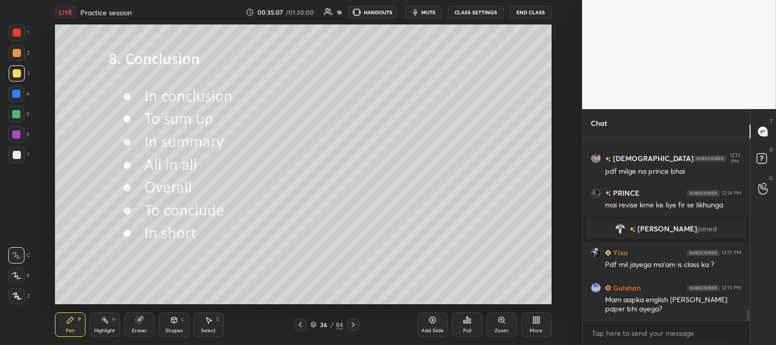
click at [352, 324] on icon at bounding box center [353, 324] width 8 height 8
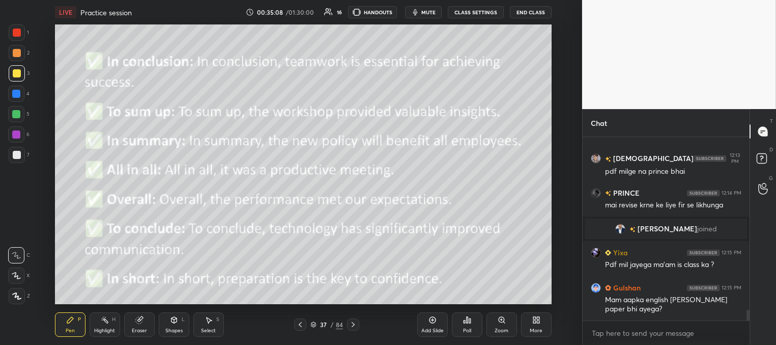
click at [352, 325] on icon at bounding box center [353, 324] width 8 height 8
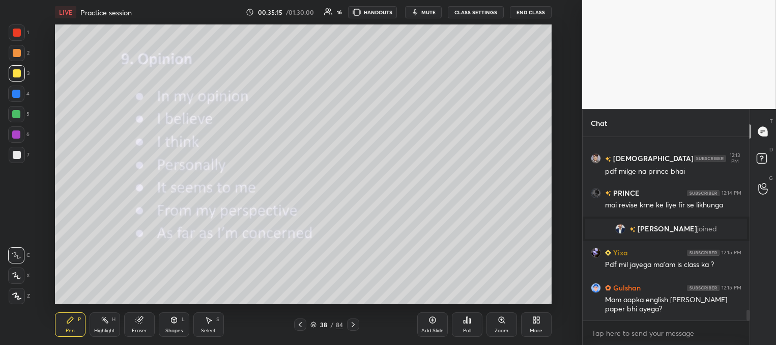
click at [354, 326] on icon at bounding box center [353, 324] width 8 height 8
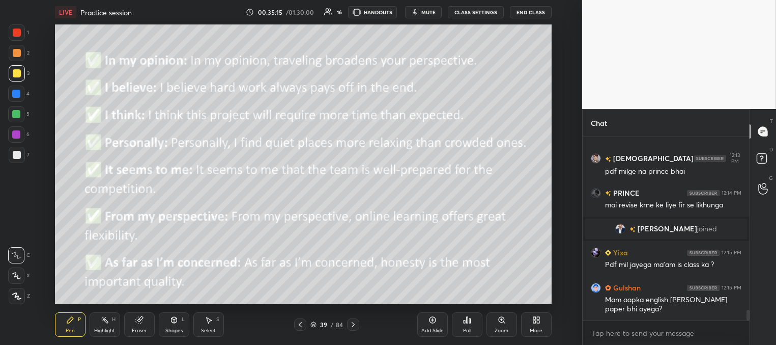
click at [353, 324] on icon at bounding box center [353, 324] width 8 height 8
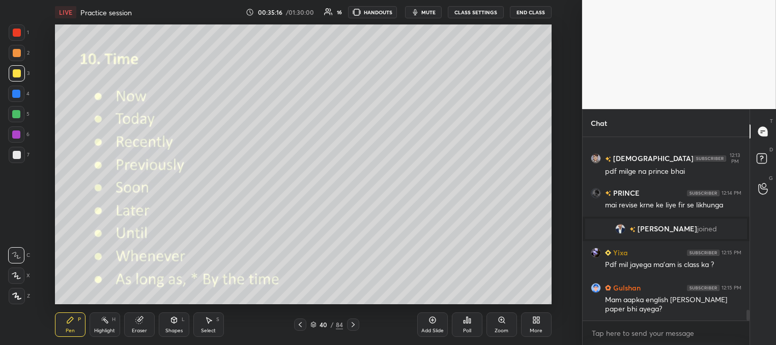
click at [352, 322] on icon at bounding box center [353, 324] width 8 height 8
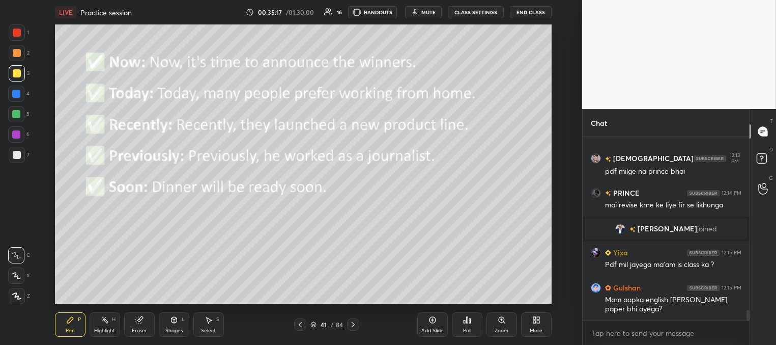
click at [352, 324] on icon at bounding box center [353, 324] width 8 height 8
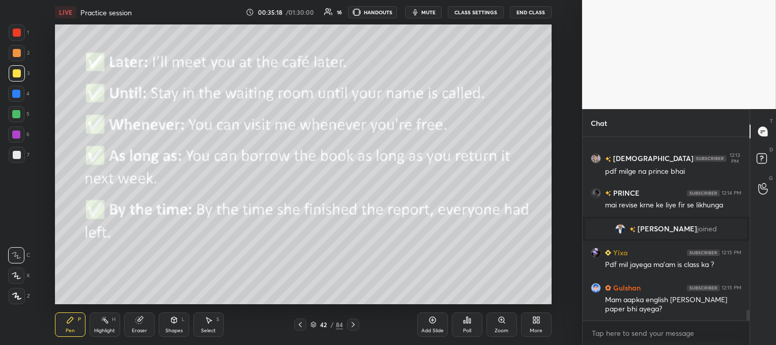
click at [352, 324] on icon at bounding box center [353, 324] width 8 height 8
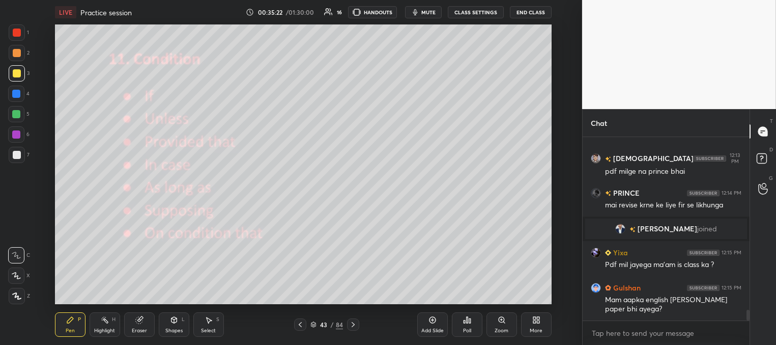
click at [353, 322] on icon at bounding box center [353, 324] width 8 height 8
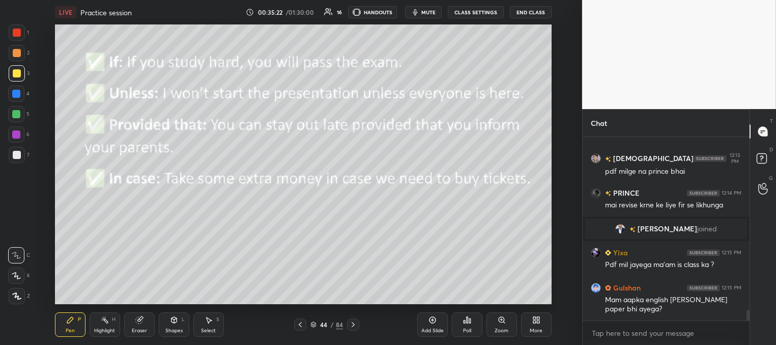
click at [351, 323] on icon at bounding box center [353, 324] width 8 height 8
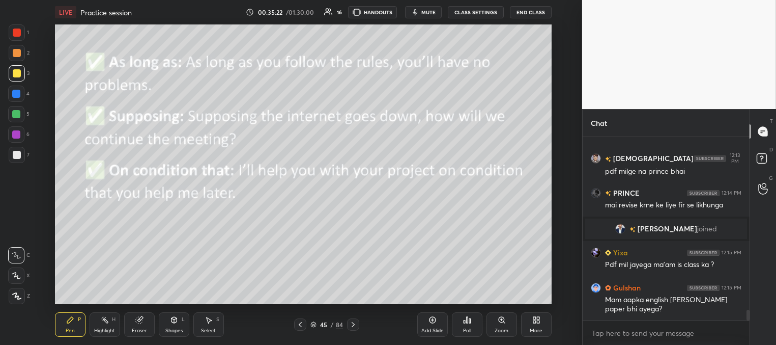
click at [352, 323] on icon at bounding box center [353, 324] width 3 height 5
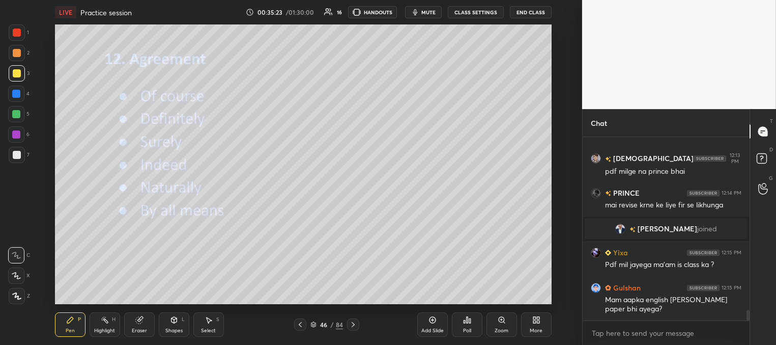
click at [353, 324] on icon at bounding box center [353, 324] width 8 height 8
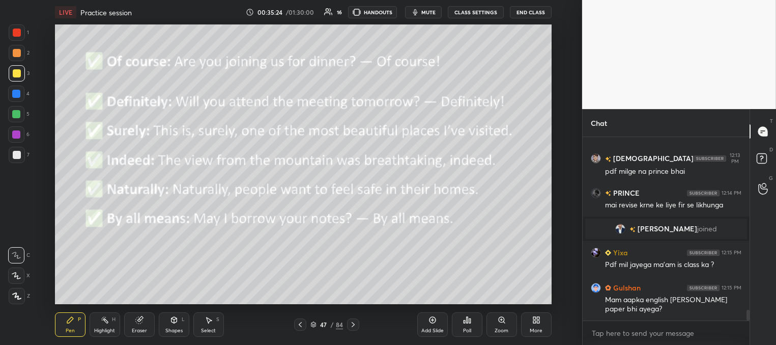
click at [302, 323] on icon at bounding box center [300, 324] width 8 height 8
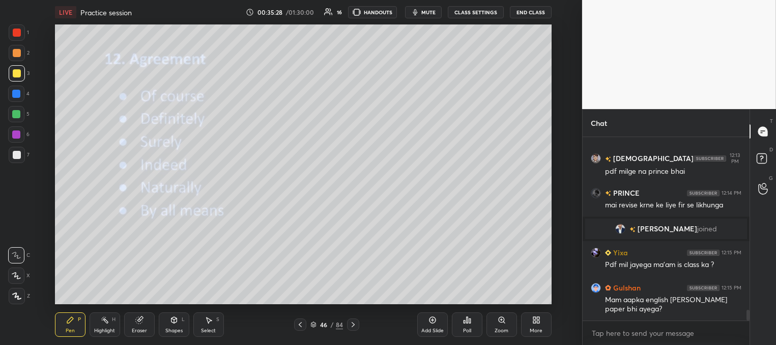
click at [352, 324] on icon at bounding box center [353, 324] width 8 height 8
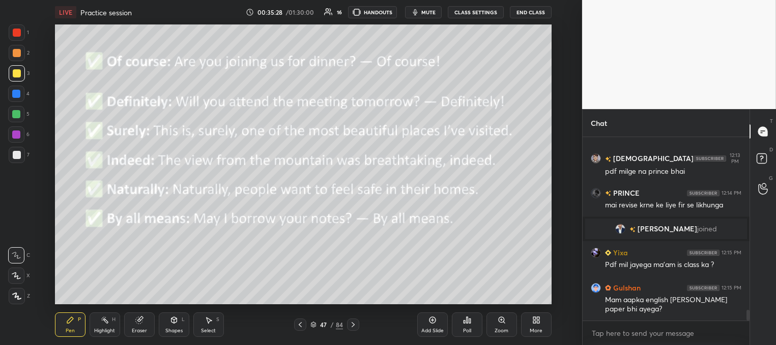
click at [351, 327] on icon at bounding box center [353, 324] width 8 height 8
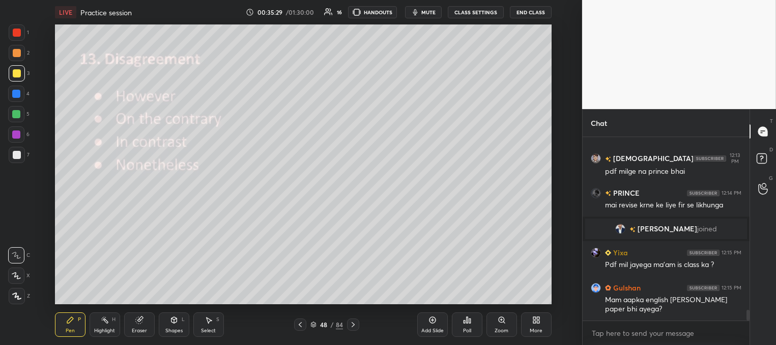
click at [354, 324] on icon at bounding box center [353, 324] width 3 height 5
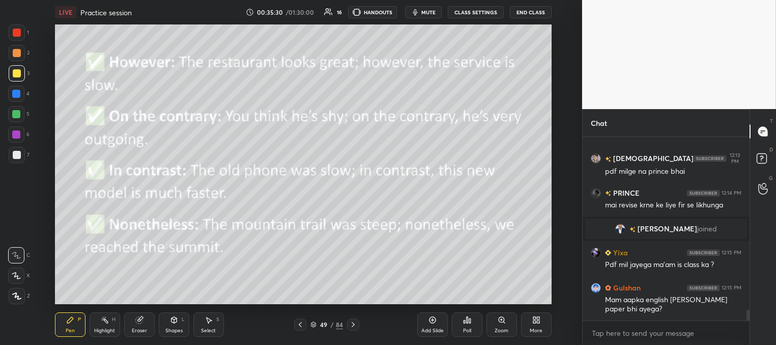
click at [353, 325] on icon at bounding box center [353, 324] width 8 height 8
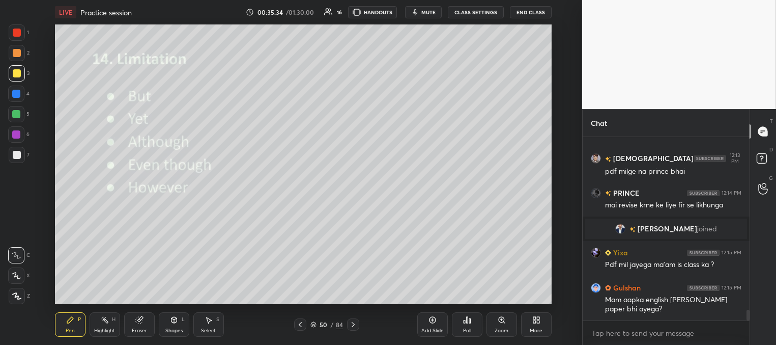
scroll to position [2981, 0]
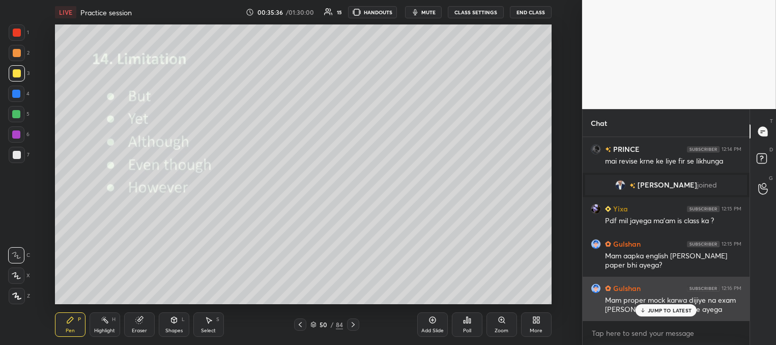
drag, startPoint x: 675, startPoint y: 308, endPoint x: 663, endPoint y: 309, distance: 11.2
click at [674, 309] on p "JUMP TO LATEST" at bounding box center [670, 310] width 44 height 6
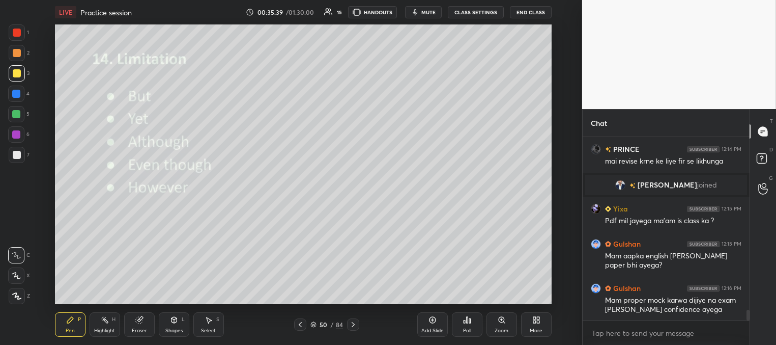
click at [352, 323] on icon at bounding box center [353, 324] width 8 height 8
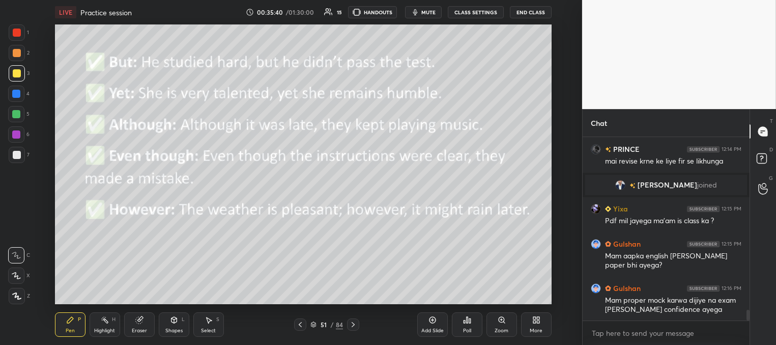
click at [350, 326] on icon at bounding box center [353, 324] width 8 height 8
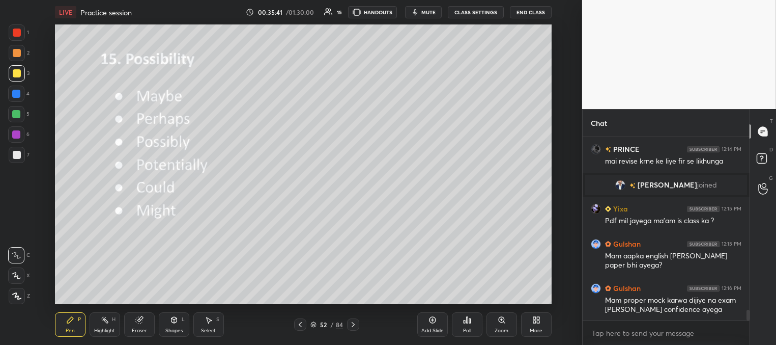
click at [351, 327] on icon at bounding box center [353, 324] width 8 height 8
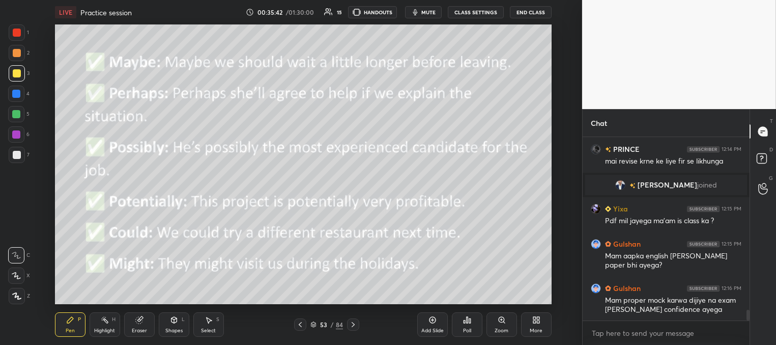
click at [351, 322] on icon at bounding box center [353, 324] width 8 height 8
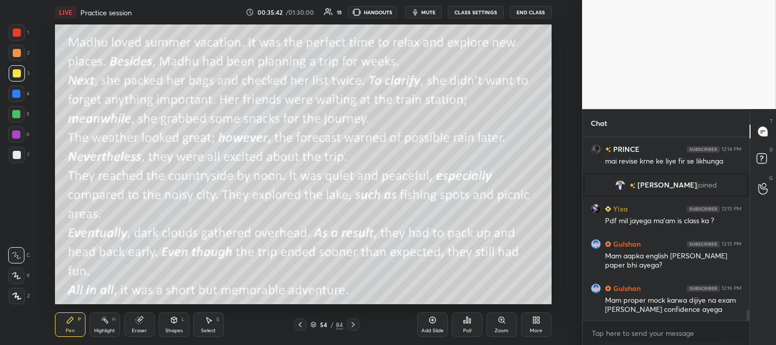
click at [351, 321] on icon at bounding box center [353, 324] width 8 height 8
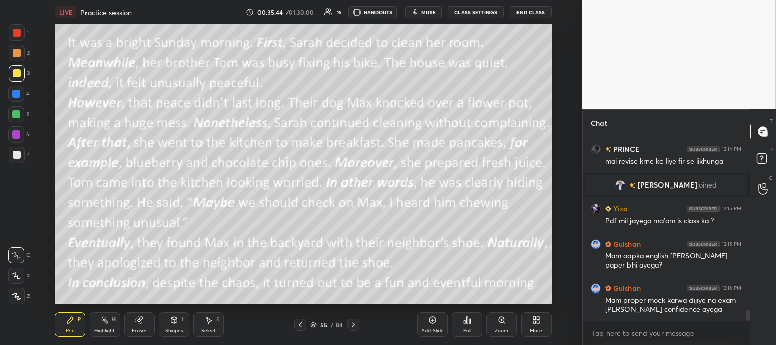
click at [350, 321] on icon at bounding box center [353, 324] width 8 height 8
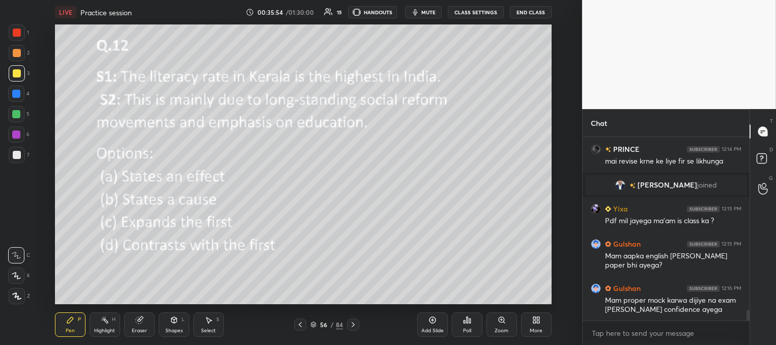
click at [466, 328] on div "Poll" at bounding box center [467, 330] width 8 height 5
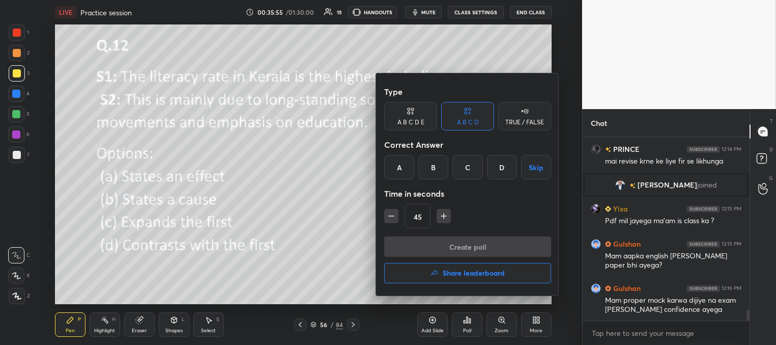
drag, startPoint x: 433, startPoint y: 164, endPoint x: 432, endPoint y: 173, distance: 9.2
click at [432, 167] on div "B" at bounding box center [433, 167] width 30 height 24
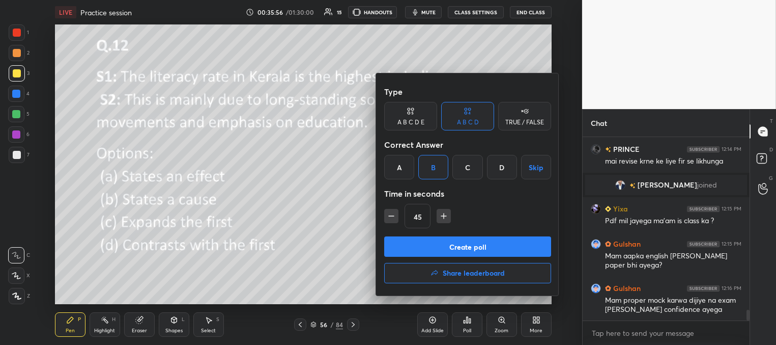
click at [438, 249] on button "Create poll" at bounding box center [467, 246] width 167 height 20
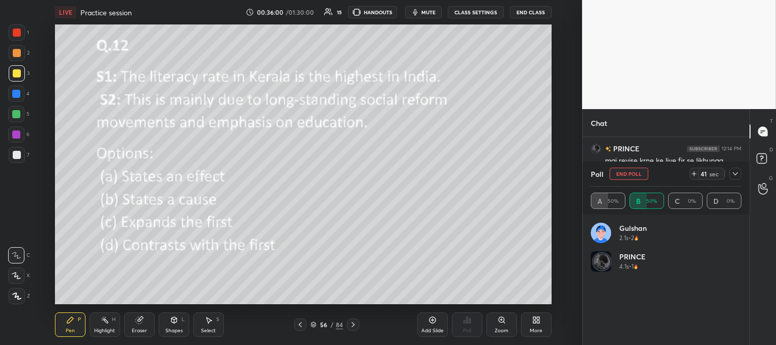
scroll to position [119, 148]
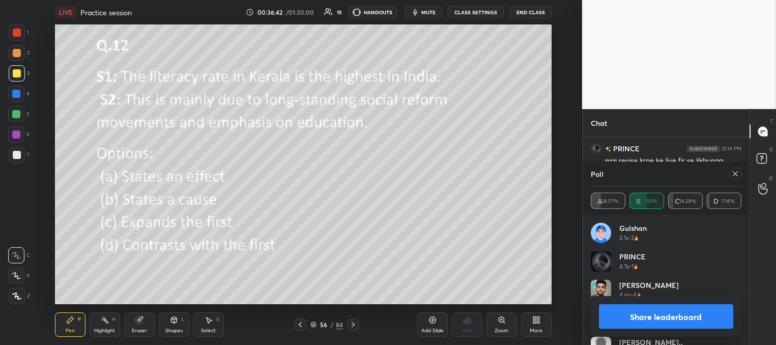
drag, startPoint x: 735, startPoint y: 172, endPoint x: 721, endPoint y: 178, distance: 15.5
click at [735, 173] on icon at bounding box center [735, 173] width 5 height 5
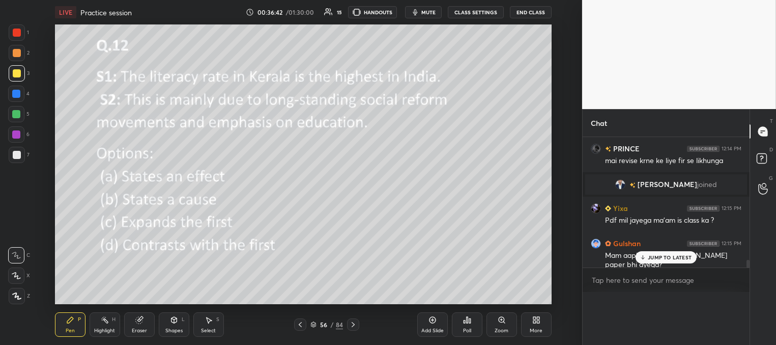
scroll to position [162, 164]
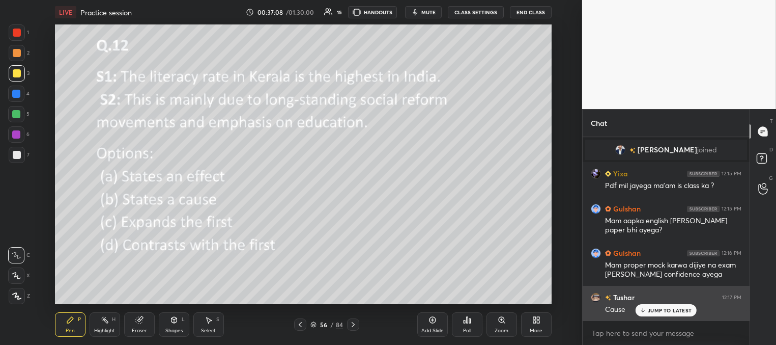
click at [647, 311] on div "JUMP TO LATEST" at bounding box center [666, 310] width 61 height 12
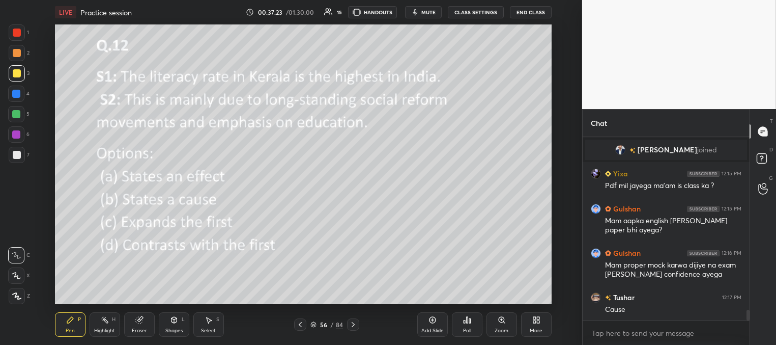
click at [353, 322] on icon at bounding box center [353, 324] width 8 height 8
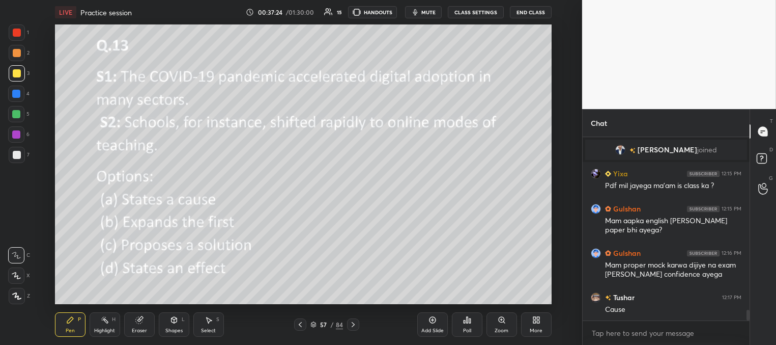
click at [468, 324] on div "Poll" at bounding box center [467, 324] width 31 height 24
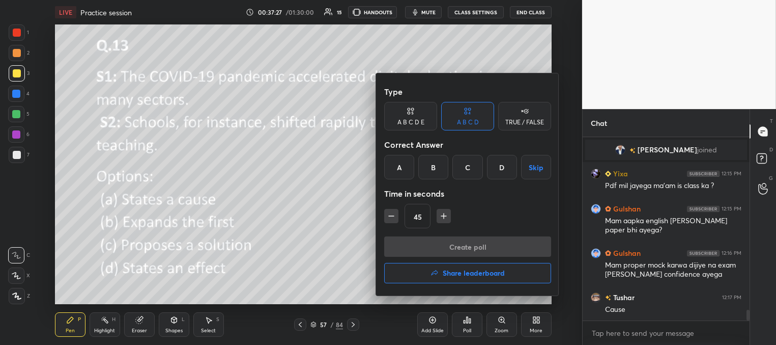
drag, startPoint x: 436, startPoint y: 167, endPoint x: 434, endPoint y: 177, distance: 10.3
click at [434, 169] on div "B" at bounding box center [433, 167] width 30 height 24
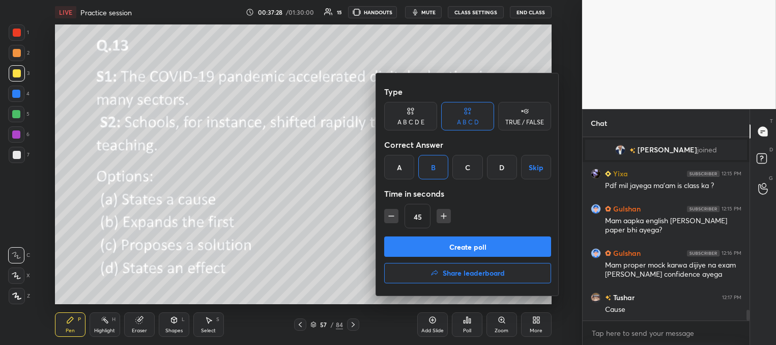
click at [428, 246] on button "Create poll" at bounding box center [467, 246] width 167 height 20
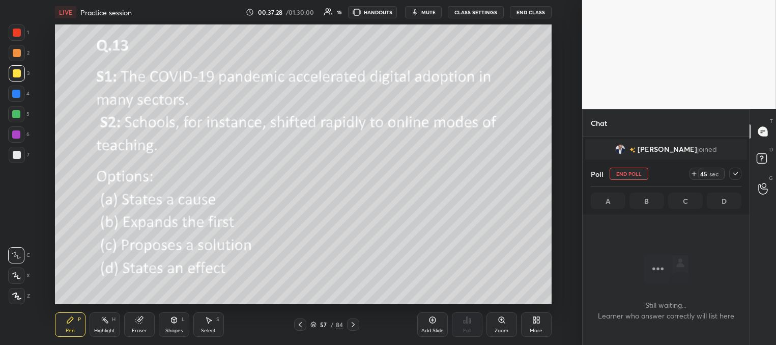
scroll to position [127, 164]
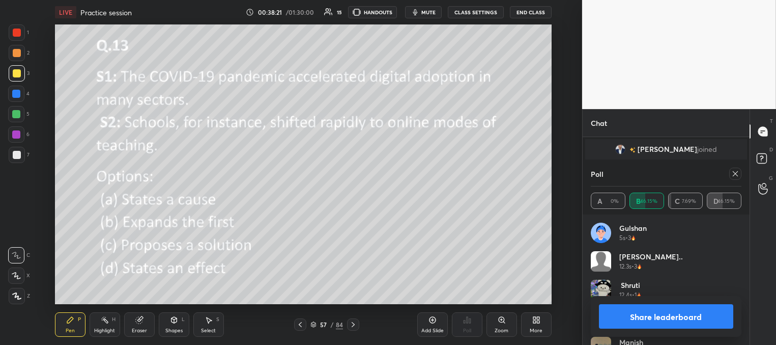
click at [736, 173] on icon at bounding box center [736, 174] width 8 height 8
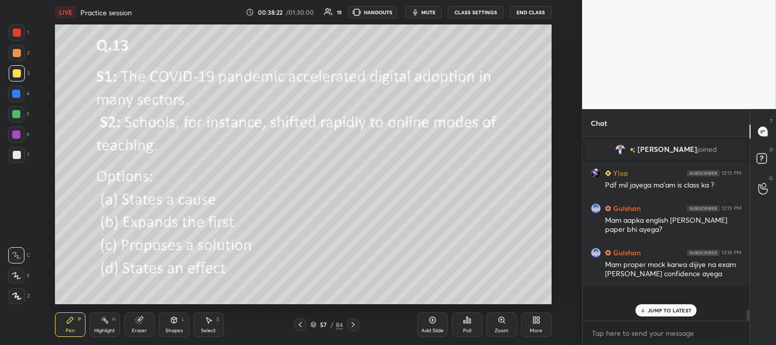
scroll to position [186, 164]
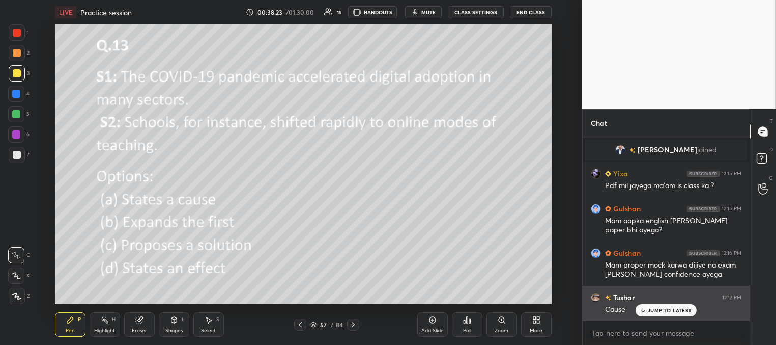
drag, startPoint x: 648, startPoint y: 309, endPoint x: 636, endPoint y: 303, distance: 12.8
click at [648, 308] on p "JUMP TO LATEST" at bounding box center [670, 310] width 44 height 6
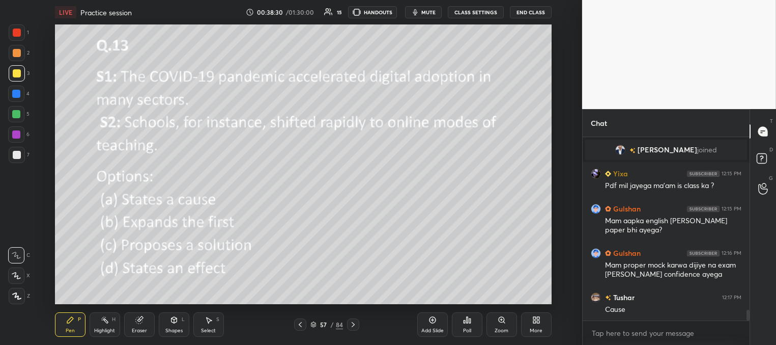
scroll to position [3051, 0]
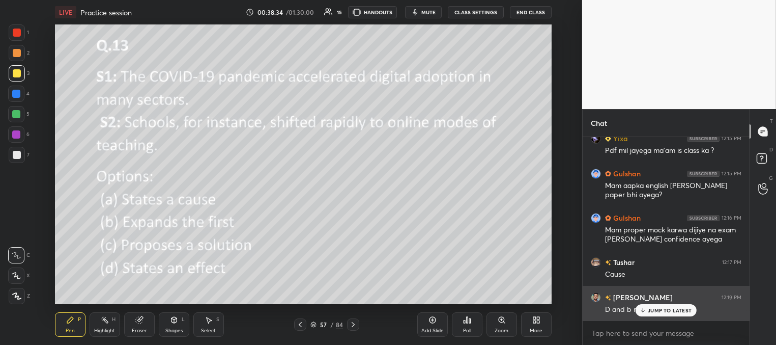
click at [662, 308] on p "JUMP TO LATEST" at bounding box center [670, 310] width 44 height 6
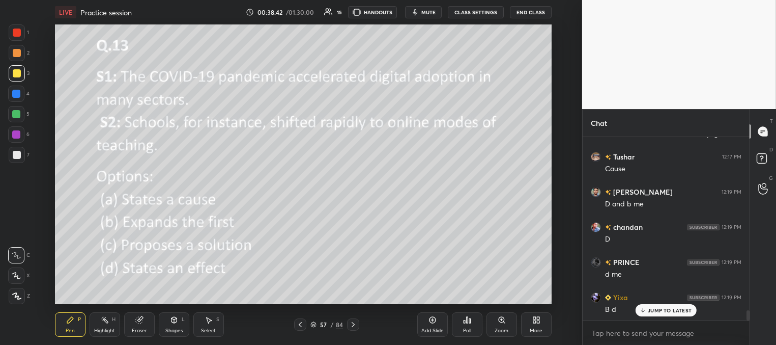
scroll to position [3192, 0]
drag, startPoint x: 313, startPoint y: 324, endPoint x: 314, endPoint y: 318, distance: 6.7
click at [313, 324] on icon at bounding box center [314, 324] width 6 height 6
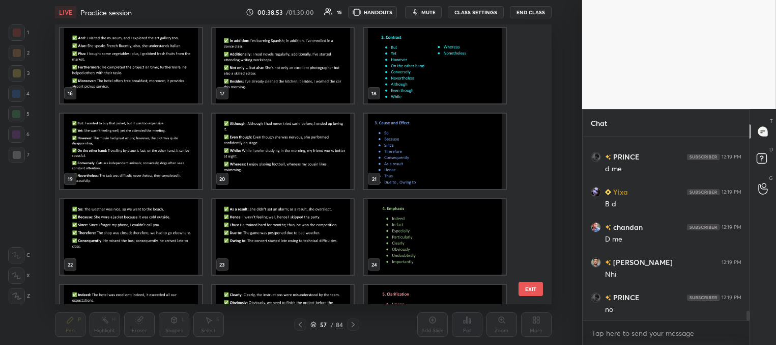
scroll to position [445, 0]
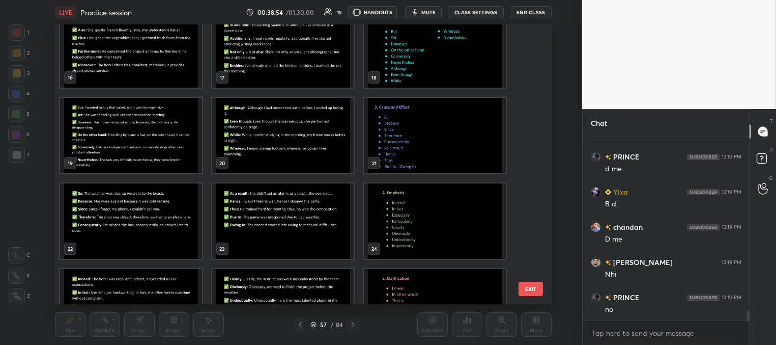
click at [462, 147] on img "grid" at bounding box center [435, 135] width 142 height 75
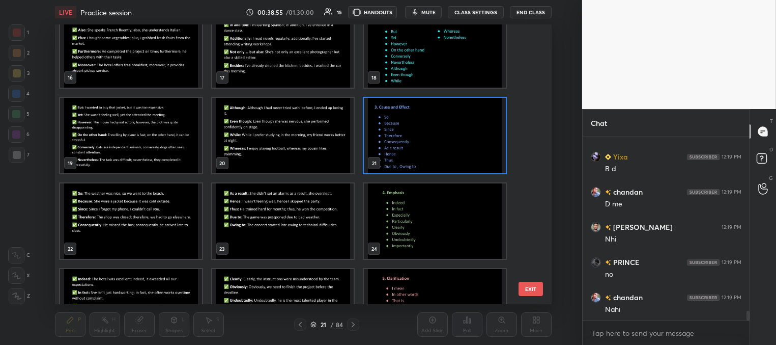
click at [458, 152] on img "grid" at bounding box center [435, 135] width 142 height 75
click at [458, 153] on img "grid" at bounding box center [435, 135] width 142 height 75
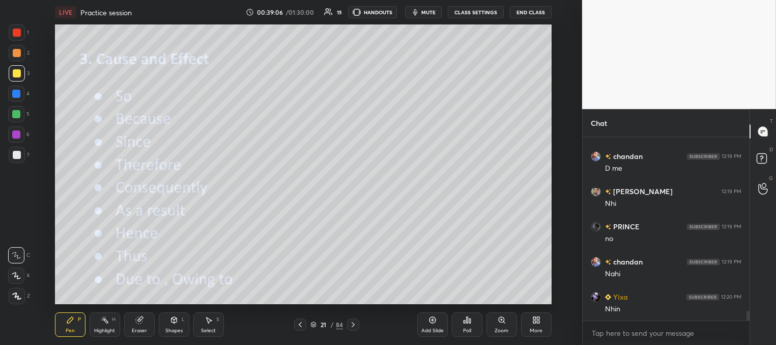
click at [353, 321] on icon at bounding box center [353, 324] width 8 height 8
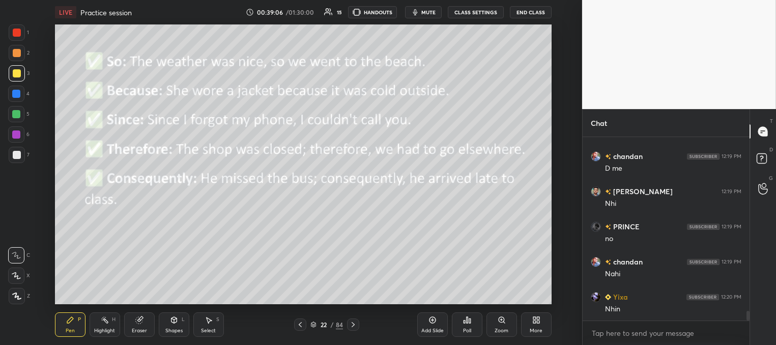
click at [353, 320] on icon at bounding box center [353, 324] width 8 height 8
click at [354, 320] on icon at bounding box center [353, 324] width 8 height 8
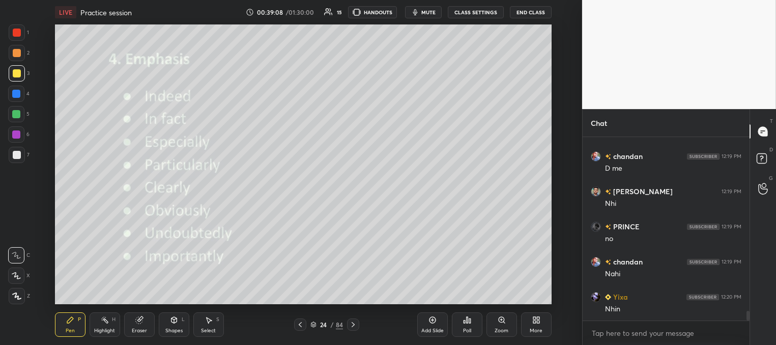
click at [354, 322] on icon at bounding box center [353, 324] width 8 height 8
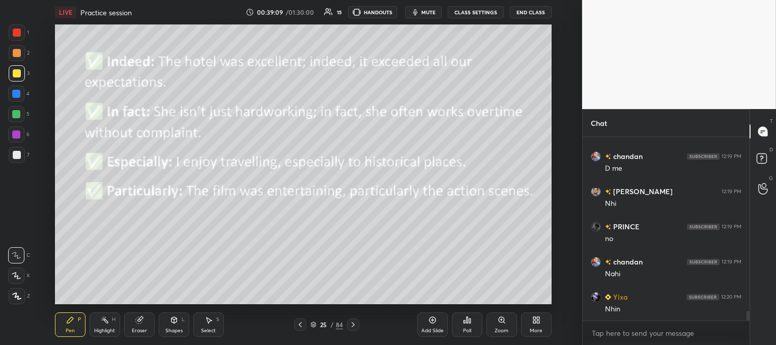
click at [353, 323] on icon at bounding box center [353, 324] width 3 height 5
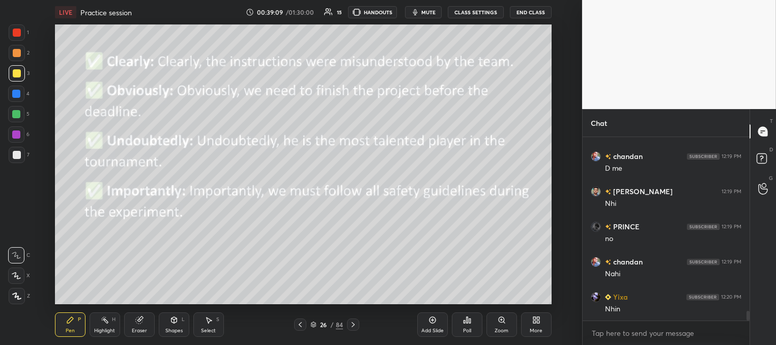
click at [354, 322] on icon at bounding box center [353, 324] width 8 height 8
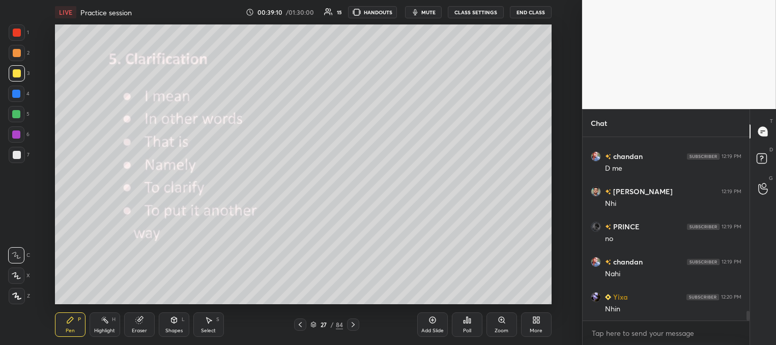
click at [352, 324] on icon at bounding box center [353, 324] width 8 height 8
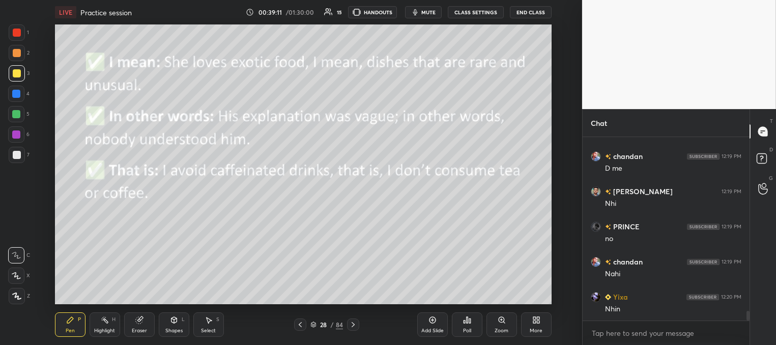
click at [352, 324] on icon at bounding box center [353, 324] width 8 height 8
click at [353, 324] on icon at bounding box center [353, 324] width 8 height 8
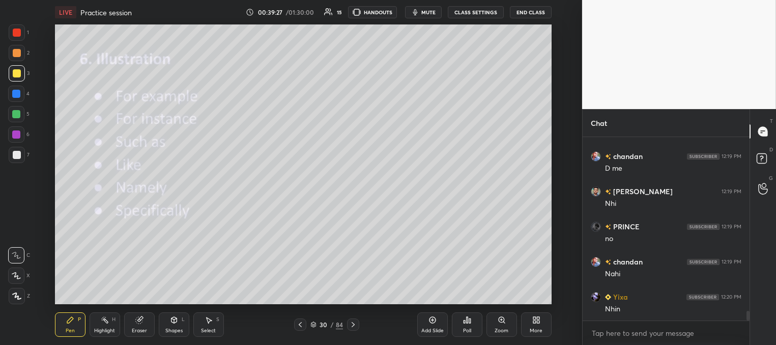
click at [352, 325] on icon at bounding box center [353, 324] width 3 height 5
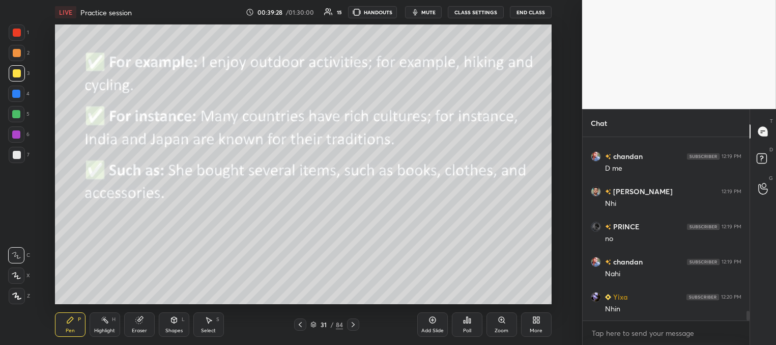
click at [353, 326] on icon at bounding box center [353, 324] width 8 height 8
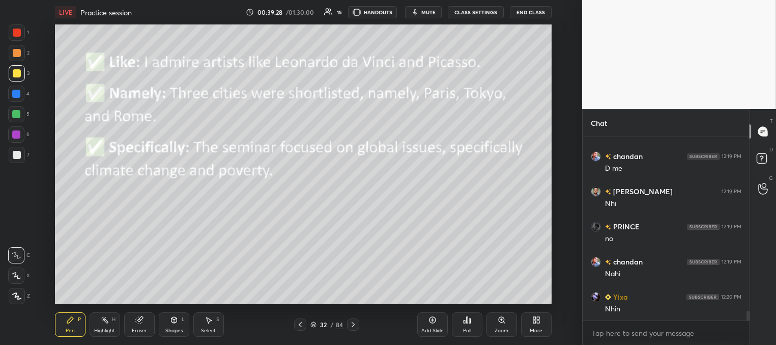
click at [353, 327] on icon at bounding box center [353, 324] width 8 height 8
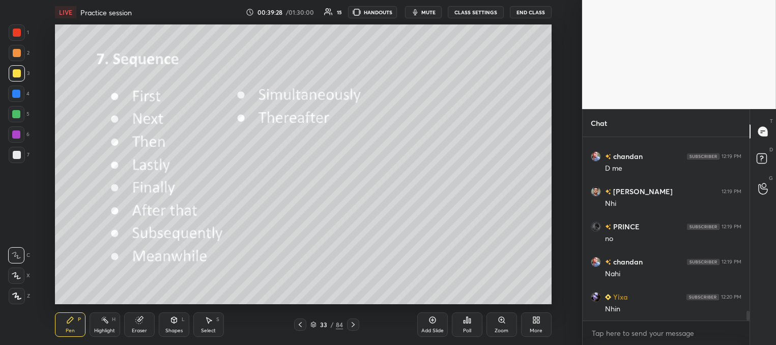
click at [354, 327] on icon at bounding box center [353, 324] width 8 height 8
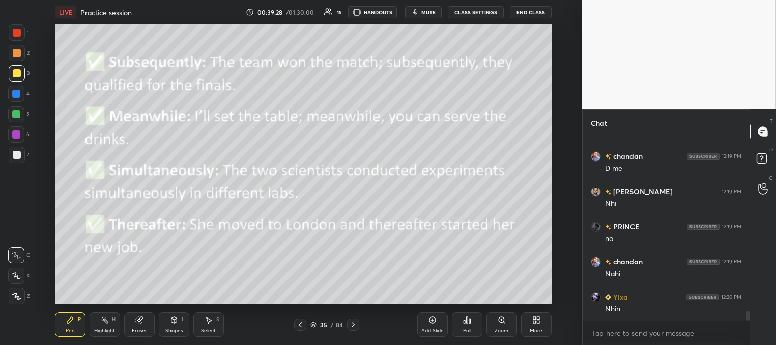
click at [354, 326] on icon at bounding box center [353, 324] width 8 height 8
click at [355, 326] on icon at bounding box center [353, 324] width 8 height 8
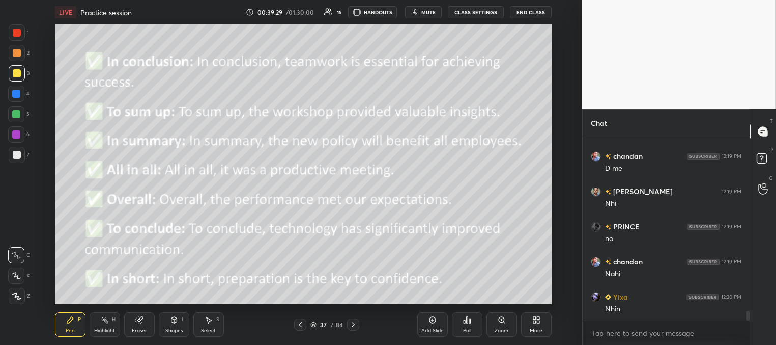
click at [355, 326] on icon at bounding box center [353, 324] width 8 height 8
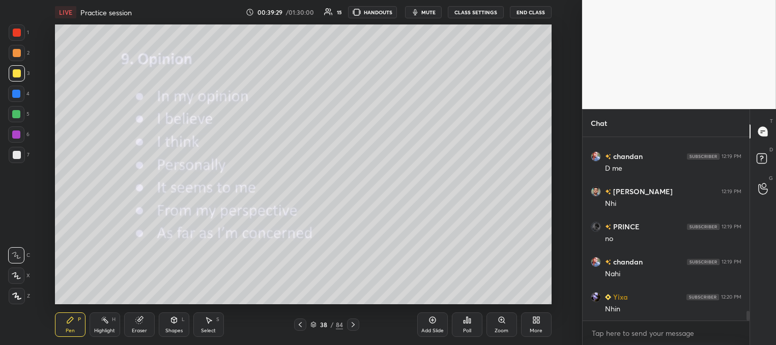
click at [355, 326] on icon at bounding box center [353, 324] width 8 height 8
click at [356, 326] on icon at bounding box center [353, 324] width 8 height 8
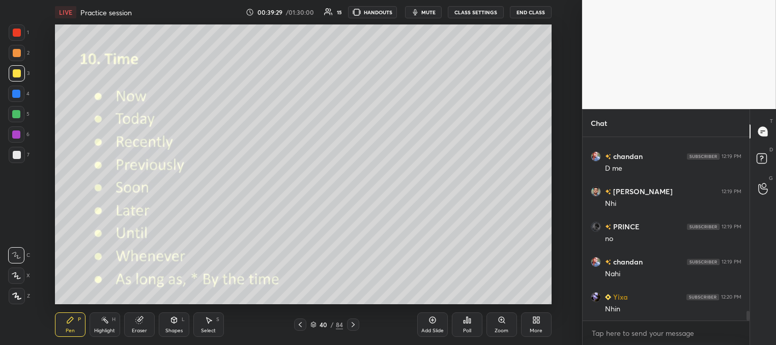
click at [357, 327] on icon at bounding box center [353, 324] width 8 height 8
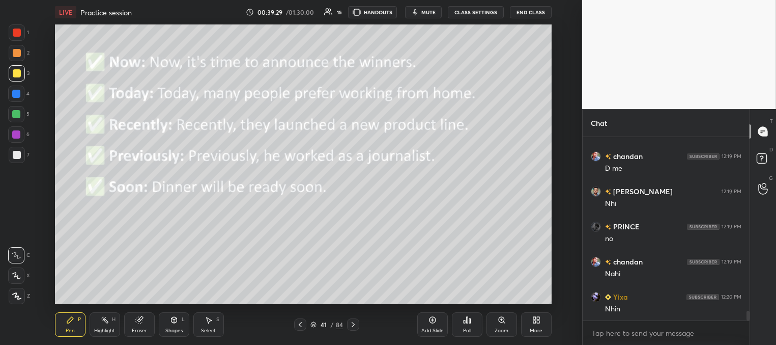
click at [356, 326] on icon at bounding box center [353, 324] width 8 height 8
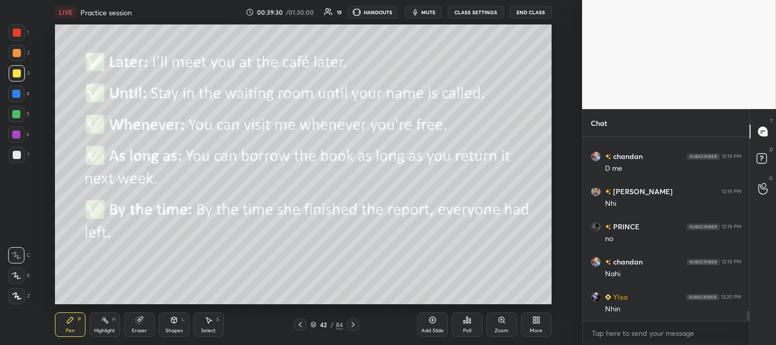
click at [356, 325] on icon at bounding box center [353, 324] width 8 height 8
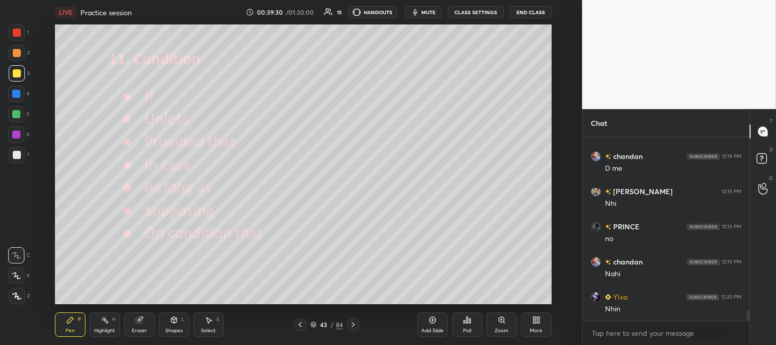
click at [357, 327] on div at bounding box center [353, 324] width 12 height 12
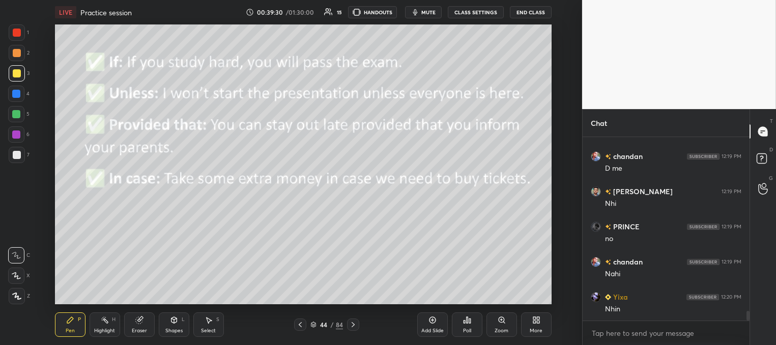
click at [358, 326] on div at bounding box center [353, 324] width 12 height 12
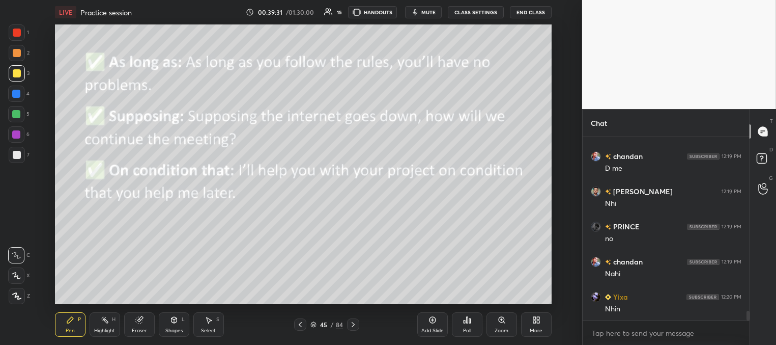
click at [358, 326] on div at bounding box center [353, 324] width 12 height 12
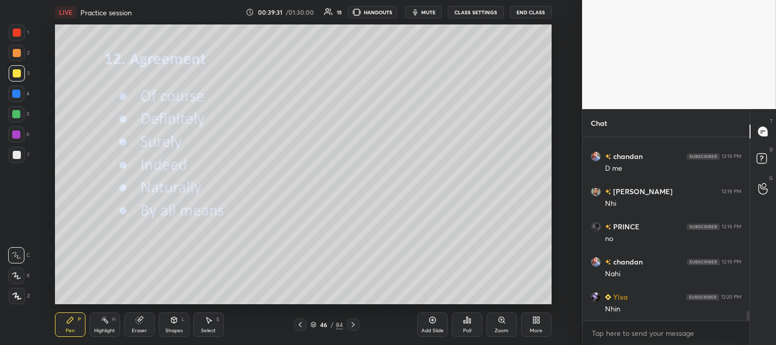
click at [359, 327] on div at bounding box center [353, 324] width 12 height 12
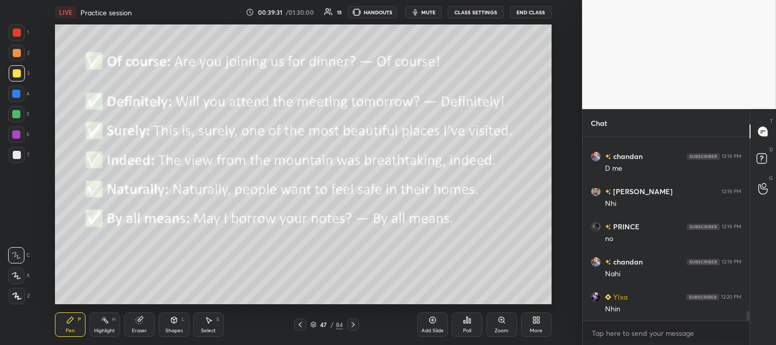
click at [358, 326] on div "47 / 84" at bounding box center [326, 324] width 181 height 12
click at [359, 326] on div "47 / 84" at bounding box center [326, 324] width 181 height 12
click at [359, 327] on div "47 / 84" at bounding box center [326, 324] width 181 height 12
click at [350, 324] on icon at bounding box center [353, 324] width 8 height 8
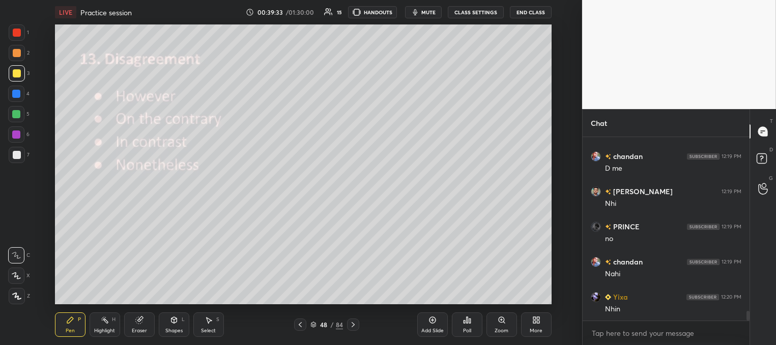
click at [352, 323] on icon at bounding box center [353, 324] width 8 height 8
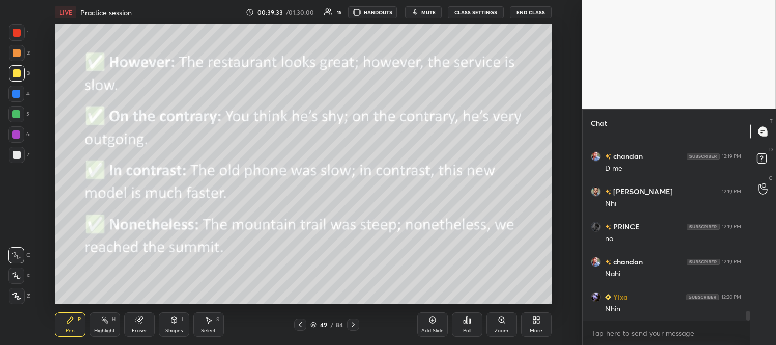
click at [352, 322] on icon at bounding box center [353, 324] width 8 height 8
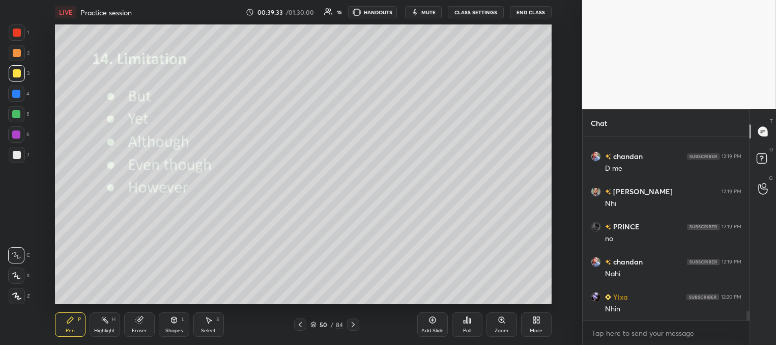
click at [352, 322] on icon at bounding box center [353, 324] width 8 height 8
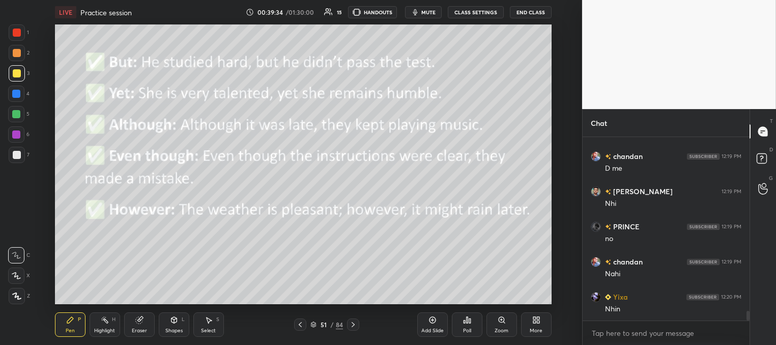
click at [352, 322] on icon at bounding box center [353, 324] width 3 height 5
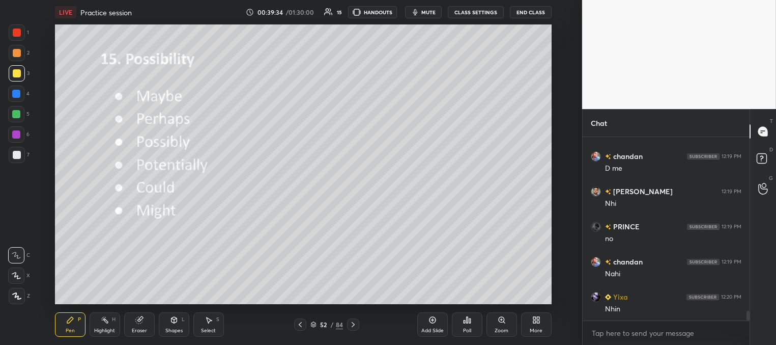
click at [352, 322] on icon at bounding box center [353, 324] width 8 height 8
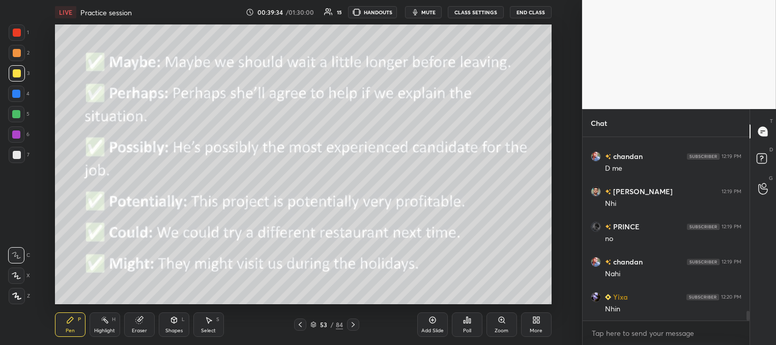
click at [354, 322] on icon at bounding box center [353, 324] width 8 height 8
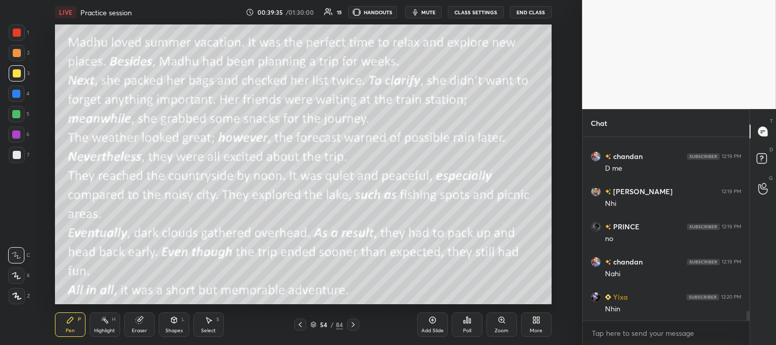
click at [353, 324] on icon at bounding box center [353, 324] width 8 height 8
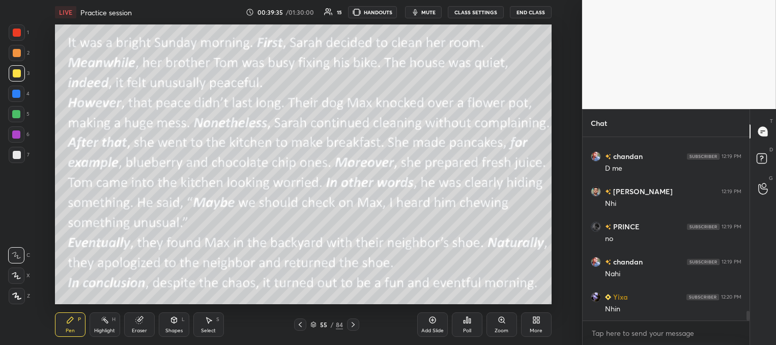
click at [352, 324] on icon at bounding box center [353, 324] width 8 height 8
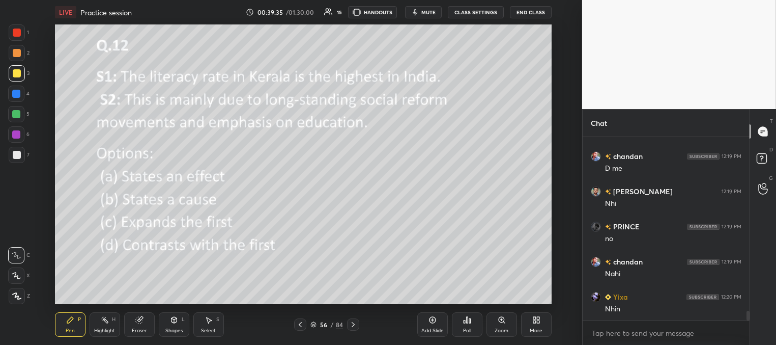
click at [354, 321] on icon at bounding box center [353, 324] width 8 height 8
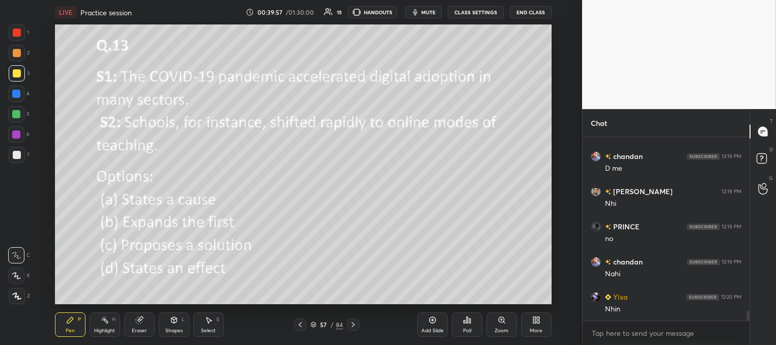
scroll to position [3368, 0]
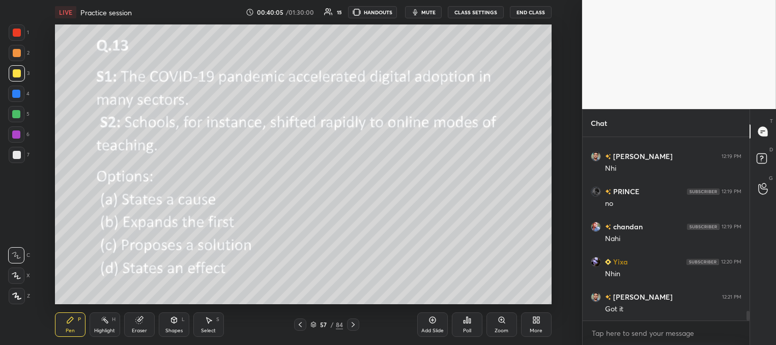
click at [353, 322] on icon at bounding box center [353, 324] width 8 height 8
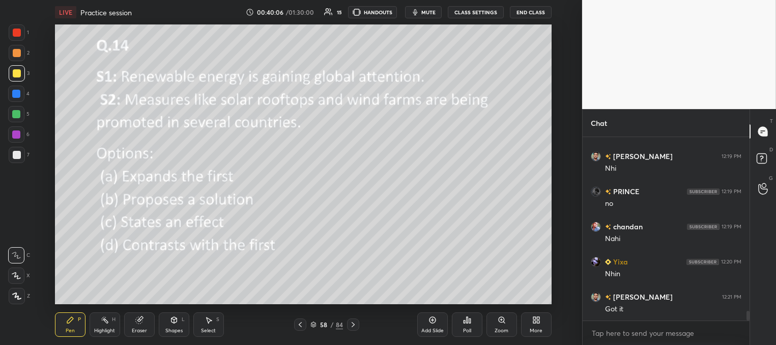
click at [467, 322] on icon at bounding box center [468, 320] width 2 height 6
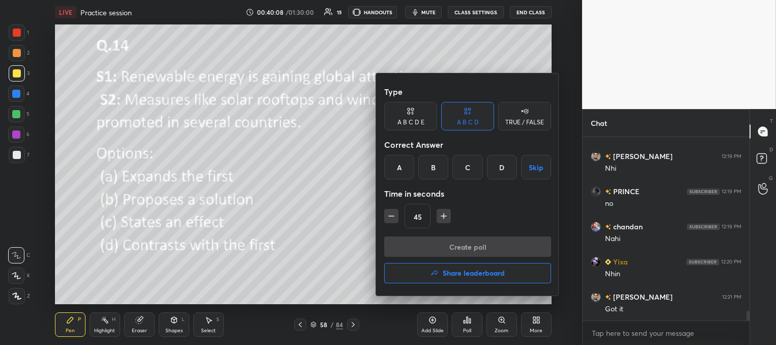
click at [402, 165] on div "A" at bounding box center [399, 167] width 30 height 24
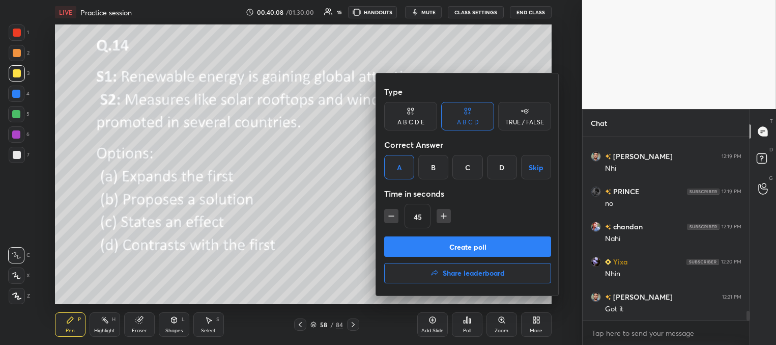
click at [429, 246] on button "Create poll" at bounding box center [467, 246] width 167 height 20
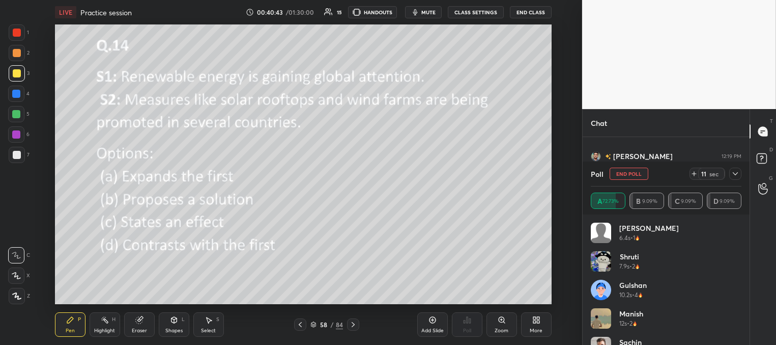
scroll to position [3455, 0]
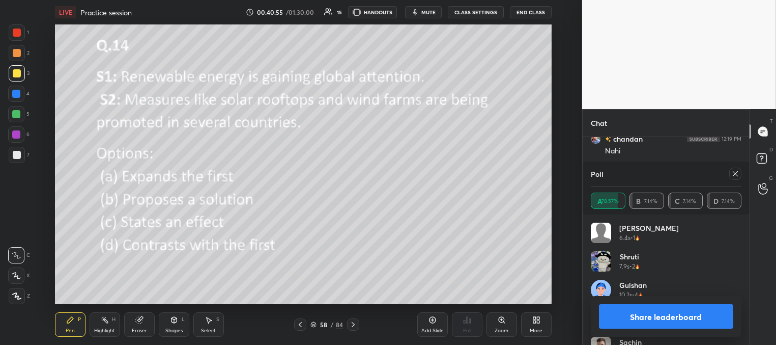
click at [735, 172] on icon at bounding box center [736, 174] width 8 height 8
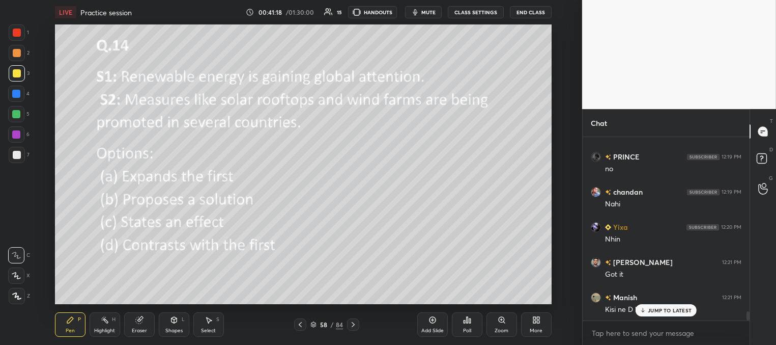
scroll to position [3438, 0]
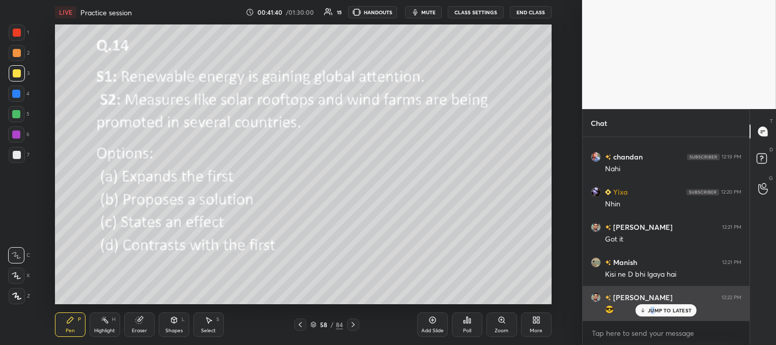
drag, startPoint x: 654, startPoint y: 313, endPoint x: 649, endPoint y: 313, distance: 5.1
click at [652, 314] on div "JUMP TO LATEST" at bounding box center [666, 310] width 61 height 12
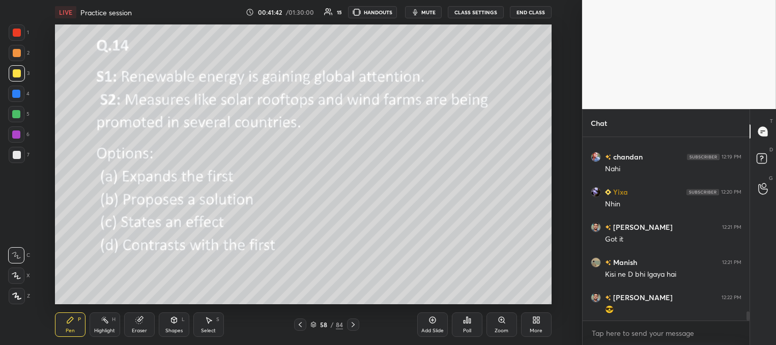
click at [351, 324] on icon at bounding box center [353, 324] width 8 height 8
click at [469, 324] on div "Poll" at bounding box center [467, 324] width 31 height 24
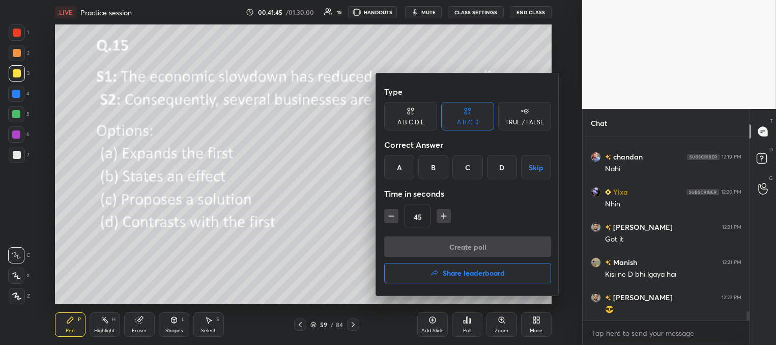
click at [429, 166] on div "B" at bounding box center [433, 167] width 30 height 24
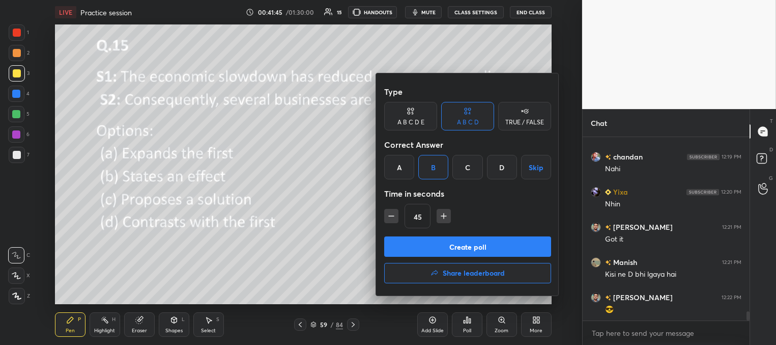
click at [427, 244] on button "Create poll" at bounding box center [467, 246] width 167 height 20
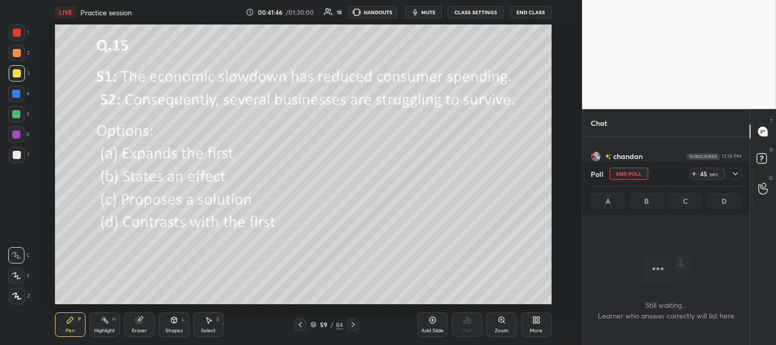
scroll to position [127, 164]
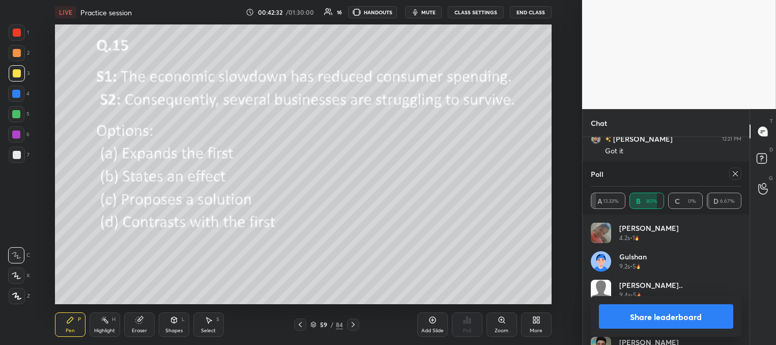
drag, startPoint x: 736, startPoint y: 171, endPoint x: 723, endPoint y: 175, distance: 13.2
click at [738, 170] on icon at bounding box center [736, 174] width 8 height 8
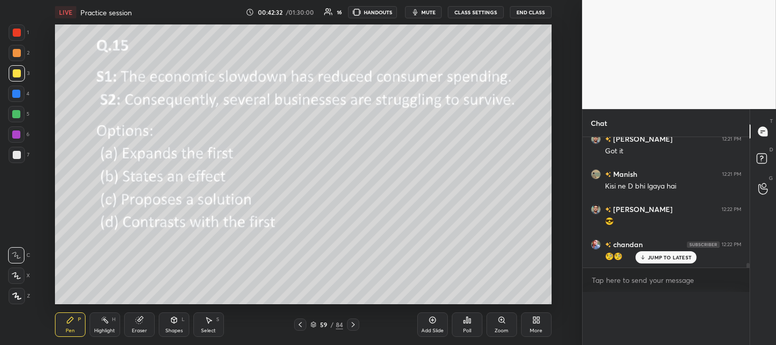
scroll to position [162, 164]
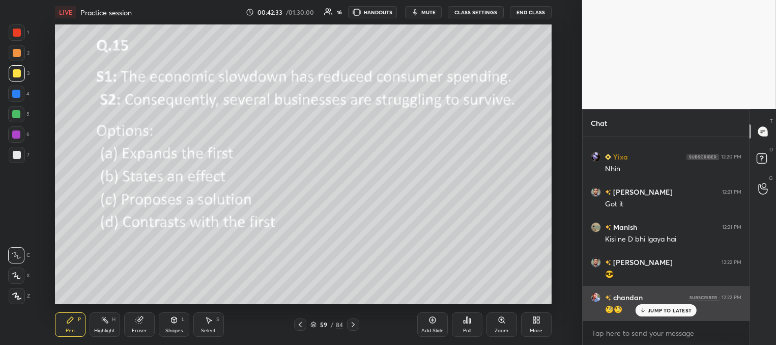
drag, startPoint x: 669, startPoint y: 308, endPoint x: 638, endPoint y: 307, distance: 31.6
click at [668, 308] on p "JUMP TO LATEST" at bounding box center [670, 310] width 44 height 6
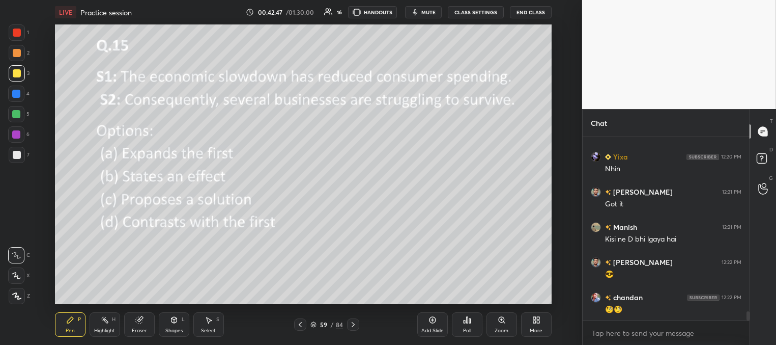
drag, startPoint x: 355, startPoint y: 322, endPoint x: 367, endPoint y: 322, distance: 11.7
click at [356, 322] on icon at bounding box center [353, 324] width 8 height 8
click at [465, 325] on div "Poll" at bounding box center [467, 324] width 31 height 24
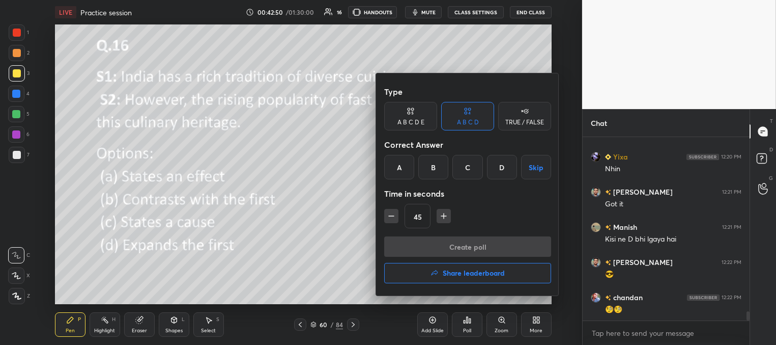
click at [433, 167] on div "B" at bounding box center [433, 167] width 30 height 24
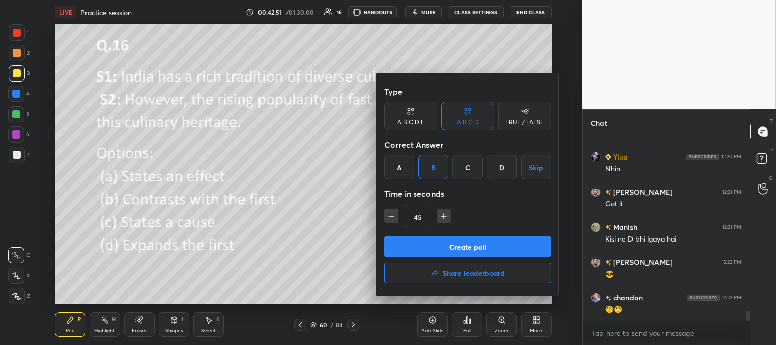
click at [444, 243] on button "Create poll" at bounding box center [467, 246] width 167 height 20
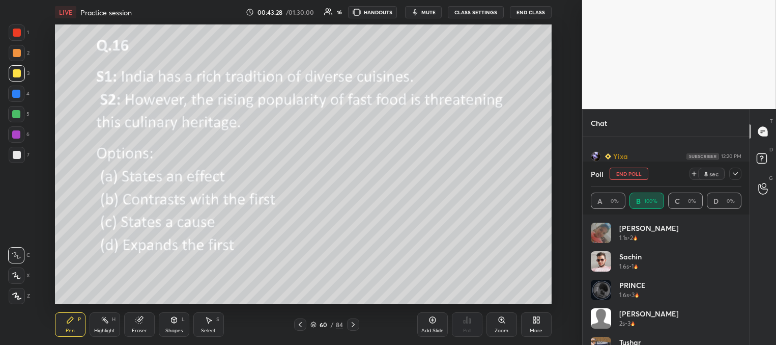
scroll to position [3561, 0]
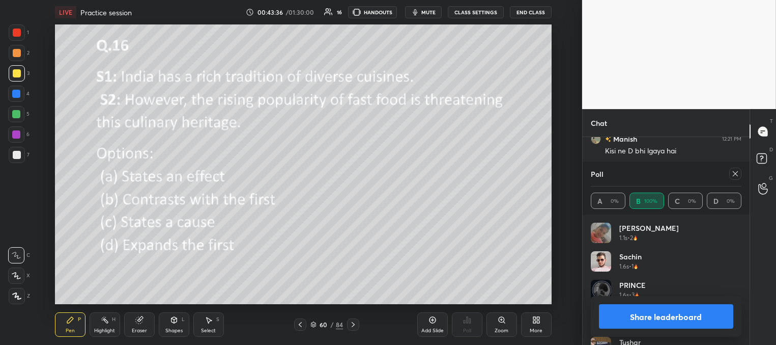
click at [734, 174] on icon at bounding box center [736, 174] width 8 height 8
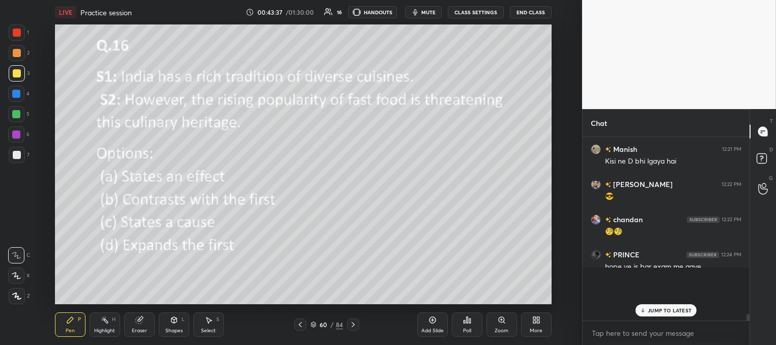
scroll to position [163, 164]
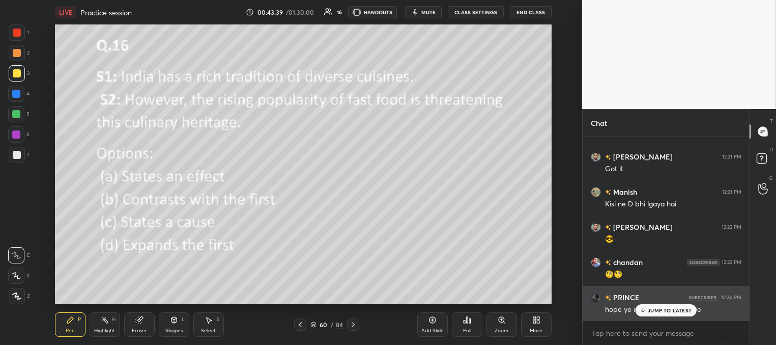
drag, startPoint x: 655, startPoint y: 307, endPoint x: 598, endPoint y: 312, distance: 56.7
click at [652, 308] on p "JUMP TO LATEST" at bounding box center [670, 310] width 44 height 6
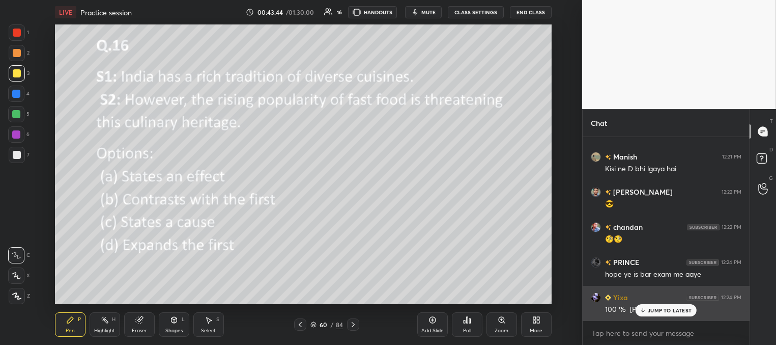
click at [642, 311] on icon at bounding box center [643, 310] width 7 height 6
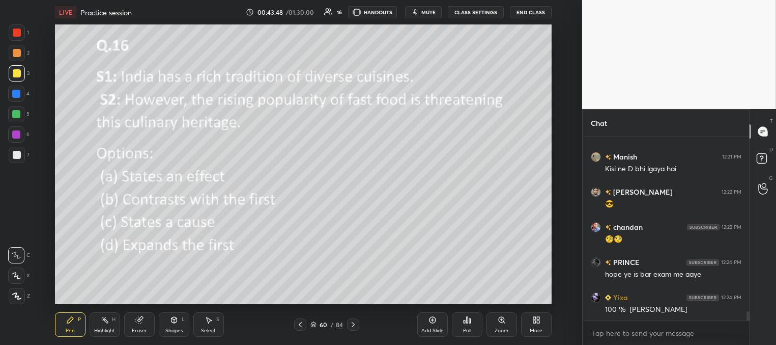
click at [352, 325] on icon at bounding box center [353, 324] width 8 height 8
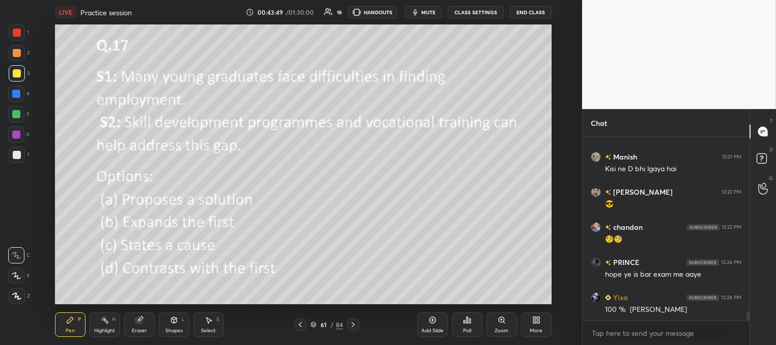
click at [467, 322] on icon at bounding box center [468, 320] width 2 height 6
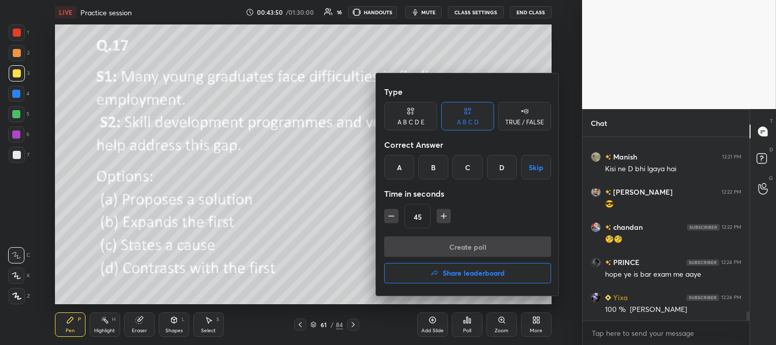
drag, startPoint x: 403, startPoint y: 162, endPoint x: 414, endPoint y: 195, distance: 35.1
click at [403, 163] on div "A" at bounding box center [399, 167] width 30 height 24
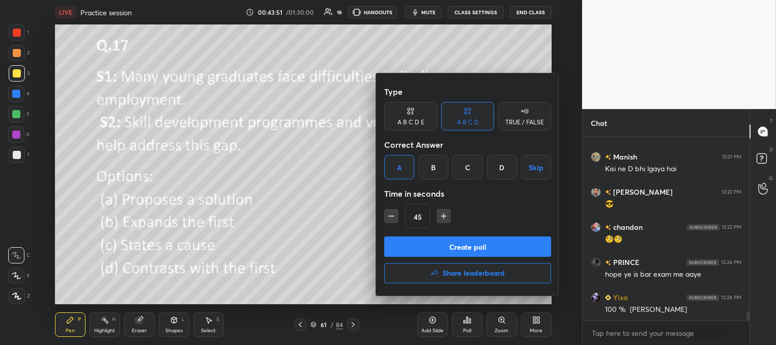
drag, startPoint x: 424, startPoint y: 247, endPoint x: 418, endPoint y: 242, distance: 8.3
click at [423, 247] on button "Create poll" at bounding box center [467, 246] width 167 height 20
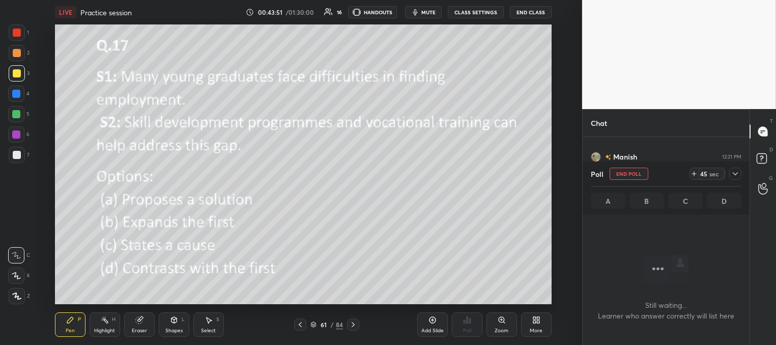
scroll to position [4, 3]
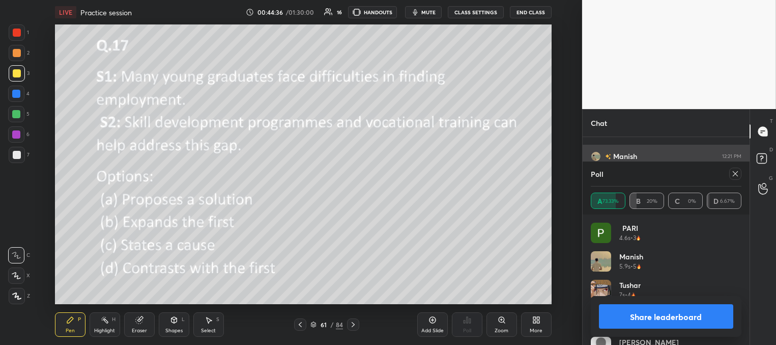
drag, startPoint x: 734, startPoint y: 174, endPoint x: 728, endPoint y: 175, distance: 6.8
click at [734, 175] on icon at bounding box center [736, 174] width 8 height 8
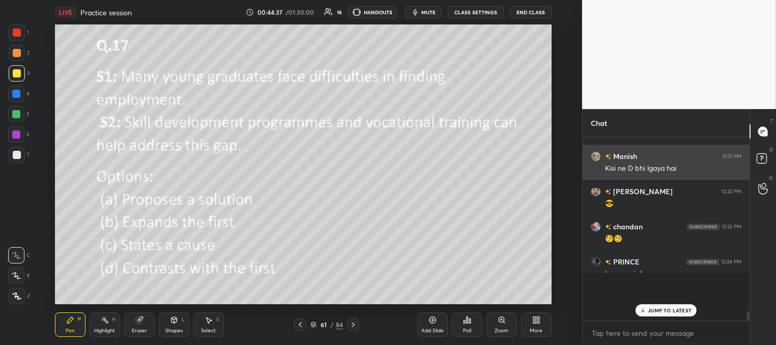
scroll to position [202, 164]
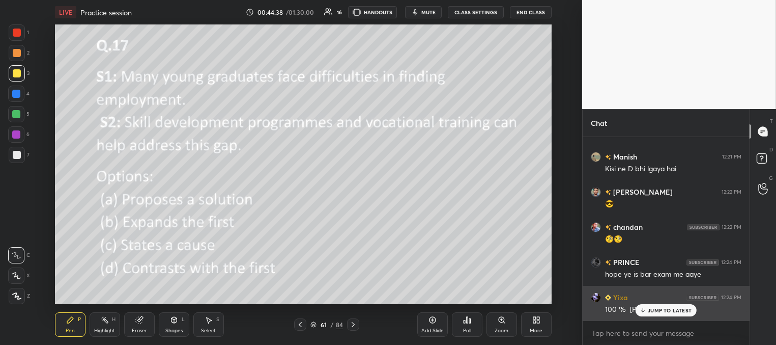
click at [646, 310] on div "JUMP TO LATEST" at bounding box center [666, 310] width 61 height 12
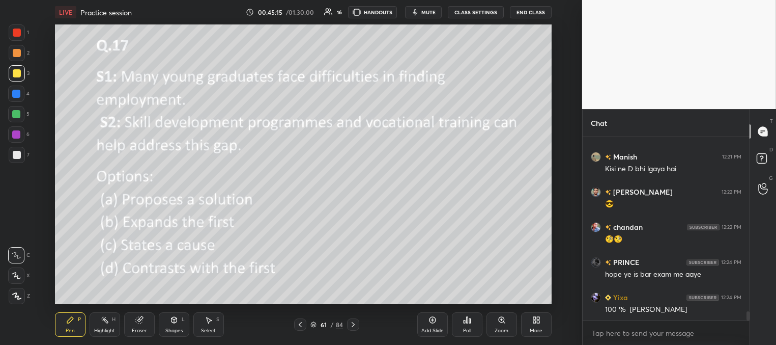
click at [352, 322] on icon at bounding box center [353, 324] width 3 height 5
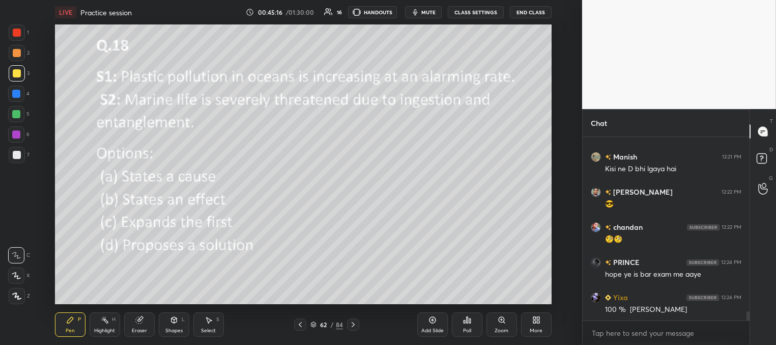
click at [466, 323] on div "Poll" at bounding box center [467, 324] width 31 height 24
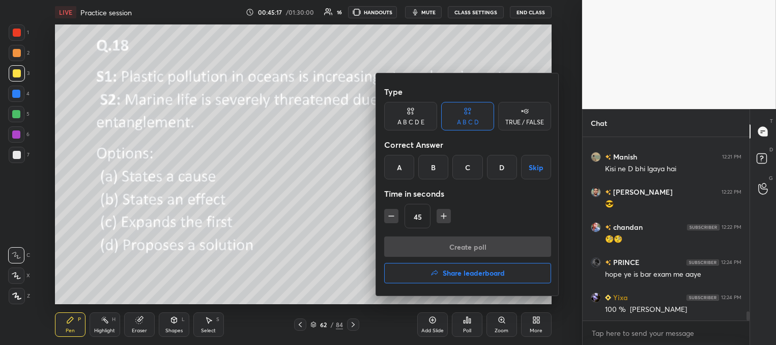
drag, startPoint x: 433, startPoint y: 164, endPoint x: 442, endPoint y: 203, distance: 39.9
click at [433, 163] on div "B" at bounding box center [433, 167] width 30 height 24
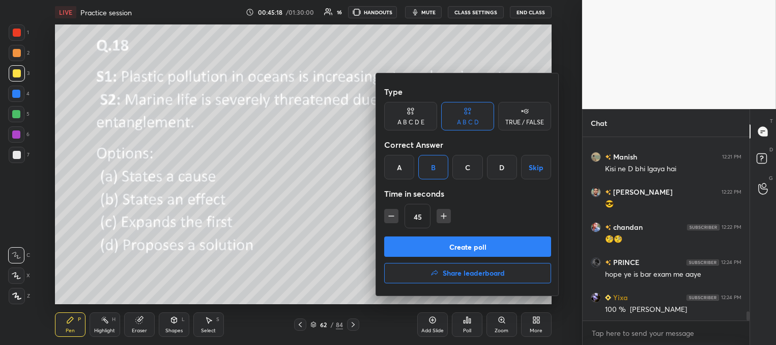
click at [443, 241] on button "Create poll" at bounding box center [467, 246] width 167 height 20
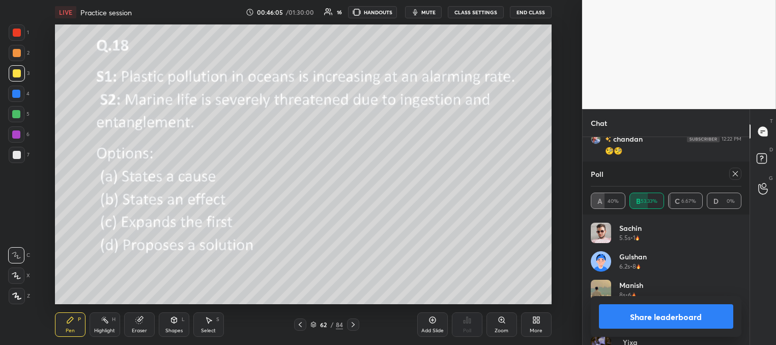
scroll to position [3641, 0]
click at [738, 173] on icon at bounding box center [736, 174] width 8 height 8
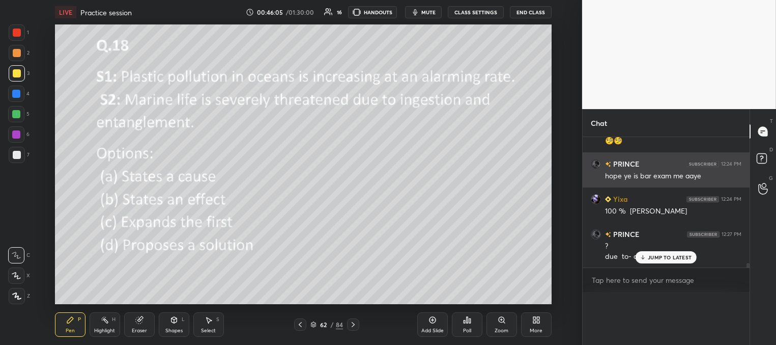
scroll to position [3631, 0]
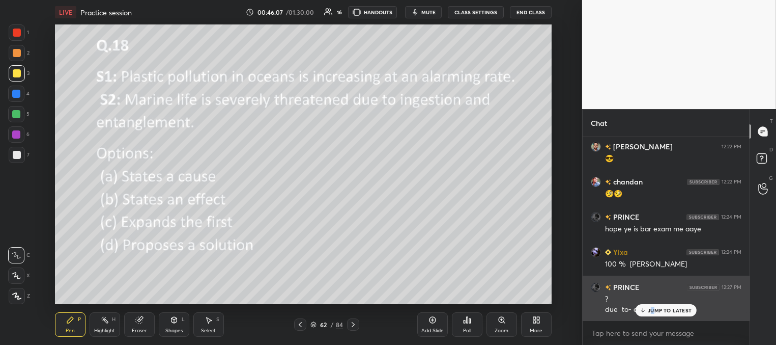
drag, startPoint x: 653, startPoint y: 312, endPoint x: 638, endPoint y: 302, distance: 17.8
click at [653, 312] on p "JUMP TO LATEST" at bounding box center [670, 310] width 44 height 6
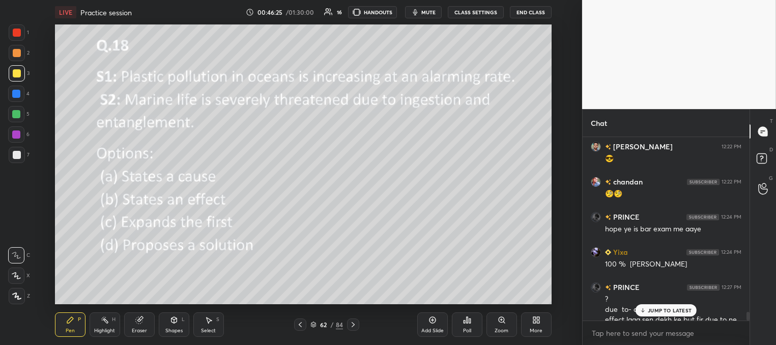
scroll to position [3608, 0]
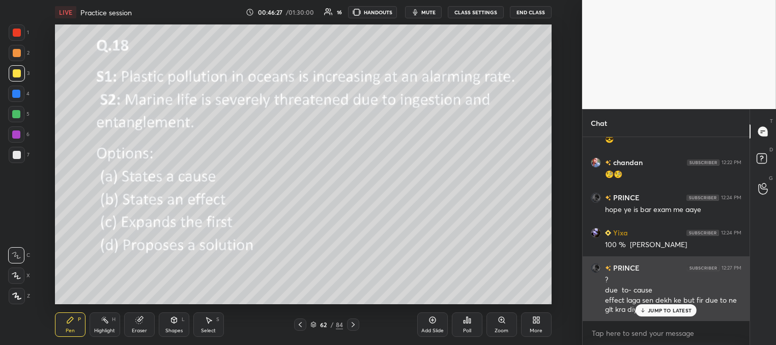
click at [658, 311] on p "JUMP TO LATEST" at bounding box center [670, 310] width 44 height 6
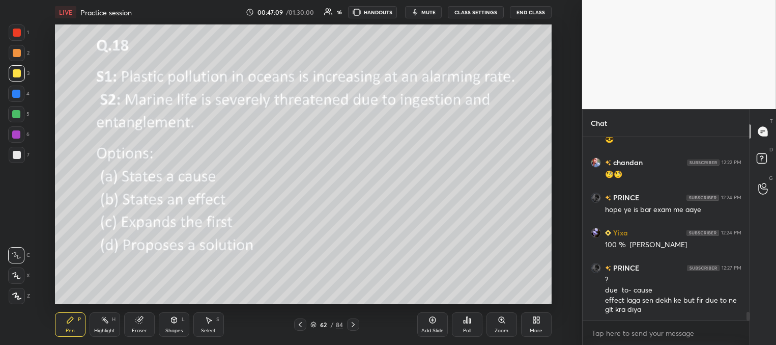
click at [354, 323] on icon at bounding box center [353, 324] width 8 height 8
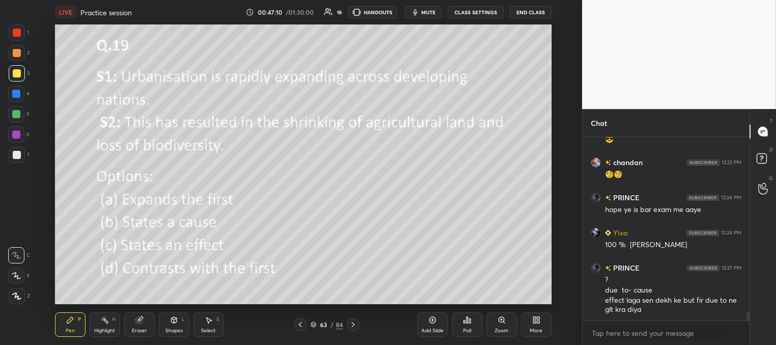
click at [464, 325] on div "Poll" at bounding box center [467, 324] width 31 height 24
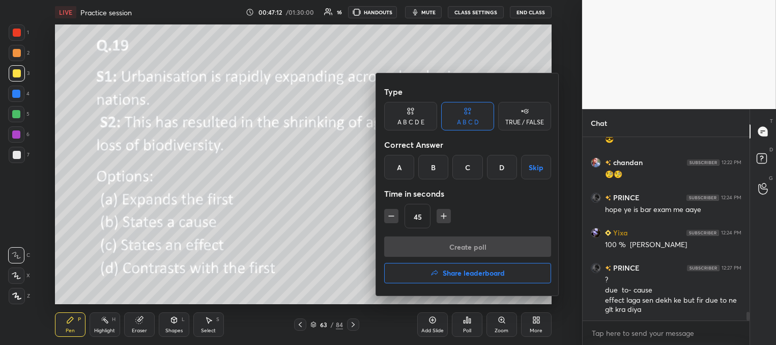
click at [465, 167] on div "C" at bounding box center [468, 167] width 30 height 24
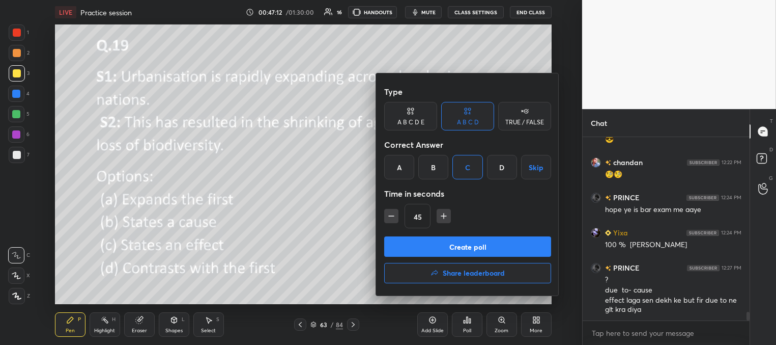
click at [459, 250] on button "Create poll" at bounding box center [467, 246] width 167 height 20
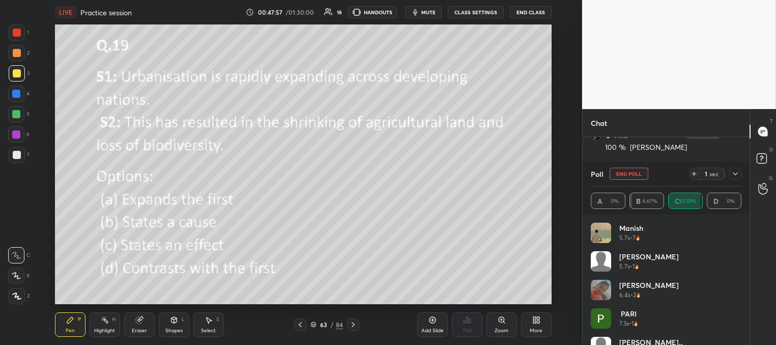
scroll to position [3740, 0]
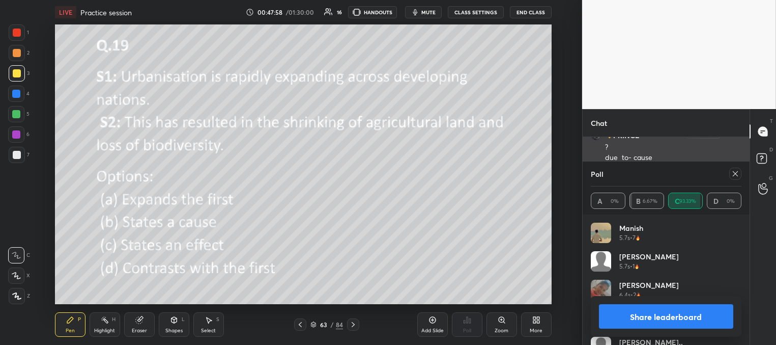
drag, startPoint x: 734, startPoint y: 175, endPoint x: 730, endPoint y: 167, distance: 8.9
click at [733, 174] on icon at bounding box center [736, 174] width 8 height 8
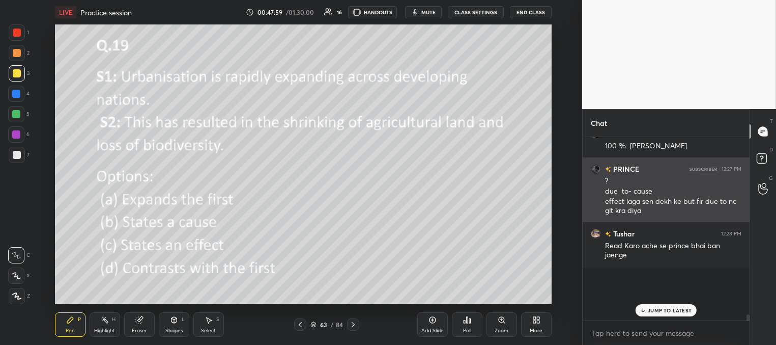
scroll to position [178, 164]
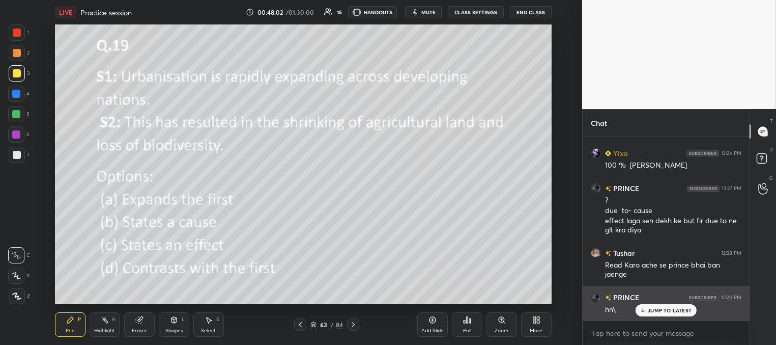
drag, startPoint x: 661, startPoint y: 310, endPoint x: 645, endPoint y: 303, distance: 17.1
click at [660, 309] on p "JUMP TO LATEST" at bounding box center [670, 310] width 44 height 6
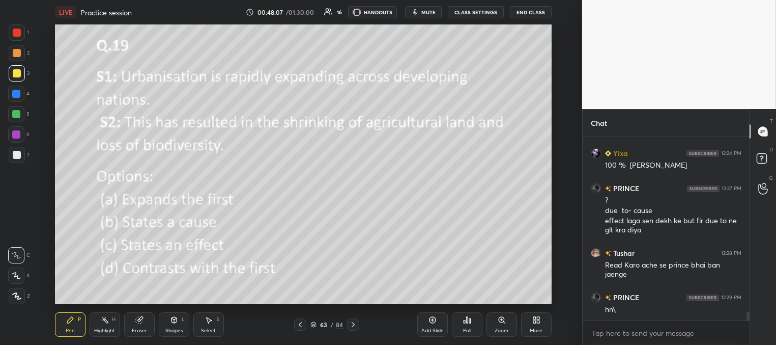
click at [352, 322] on icon at bounding box center [353, 324] width 8 height 8
click at [464, 326] on div "Poll" at bounding box center [467, 324] width 31 height 24
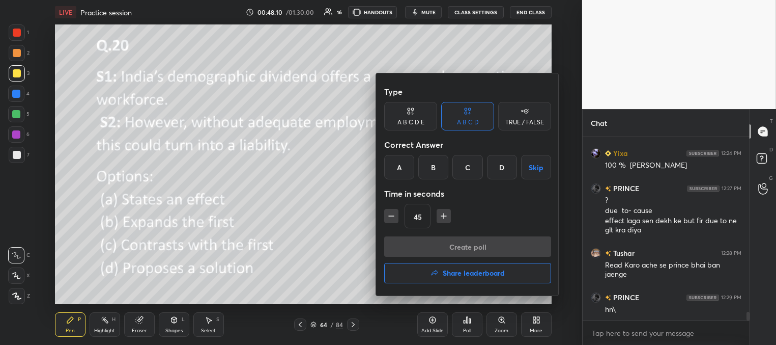
click at [468, 167] on div "C" at bounding box center [468, 167] width 30 height 24
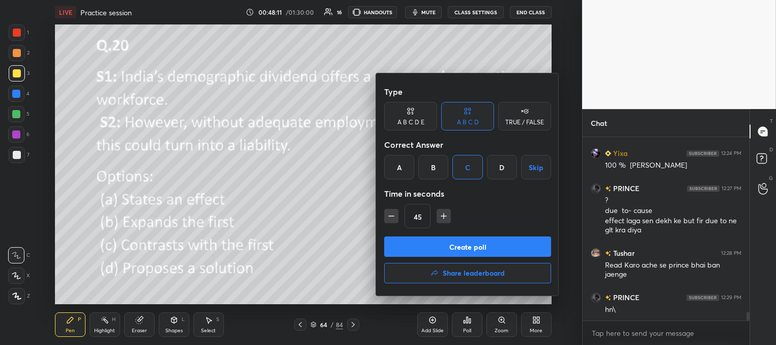
click at [451, 247] on button "Create poll" at bounding box center [467, 246] width 167 height 20
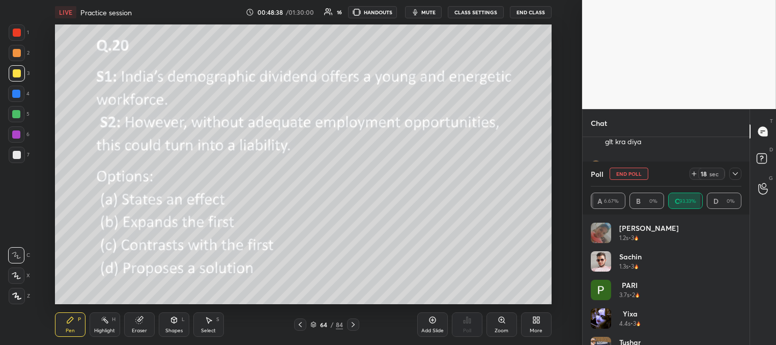
scroll to position [3810, 0]
click at [634, 174] on button "End Poll" at bounding box center [629, 173] width 39 height 12
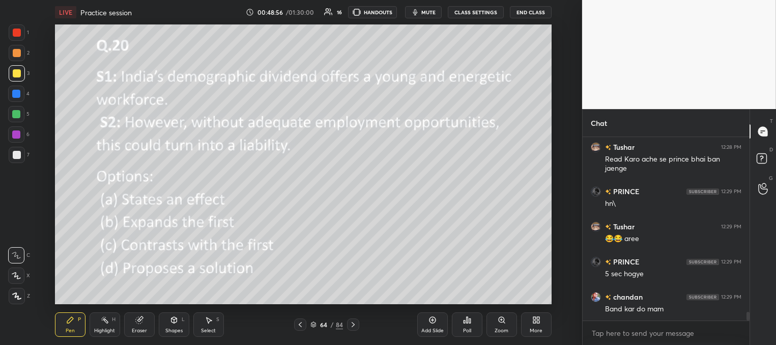
click at [354, 322] on icon at bounding box center [353, 324] width 8 height 8
click at [468, 324] on div "Poll" at bounding box center [467, 324] width 31 height 24
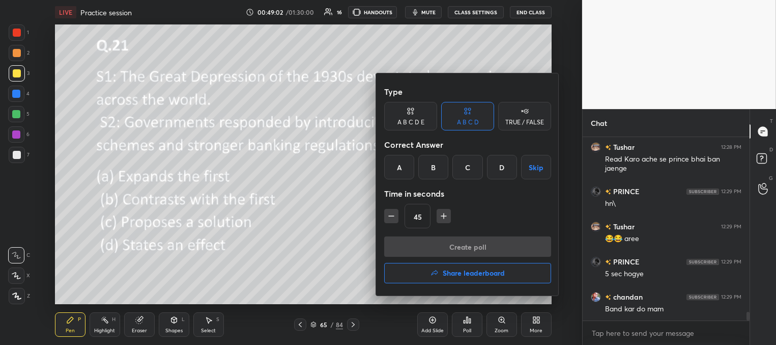
click at [468, 161] on div "C" at bounding box center [468, 167] width 30 height 24
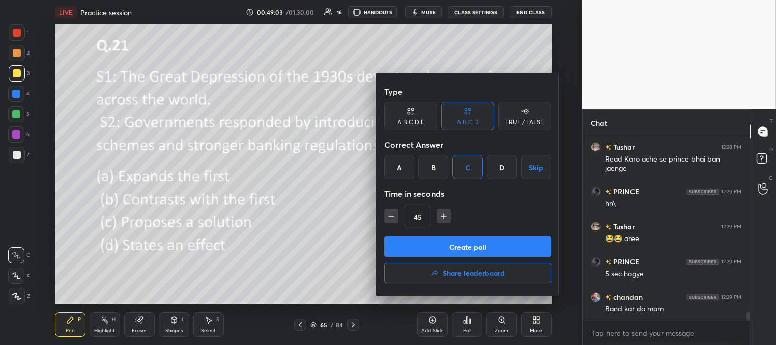
click at [456, 244] on button "Create poll" at bounding box center [467, 246] width 167 height 20
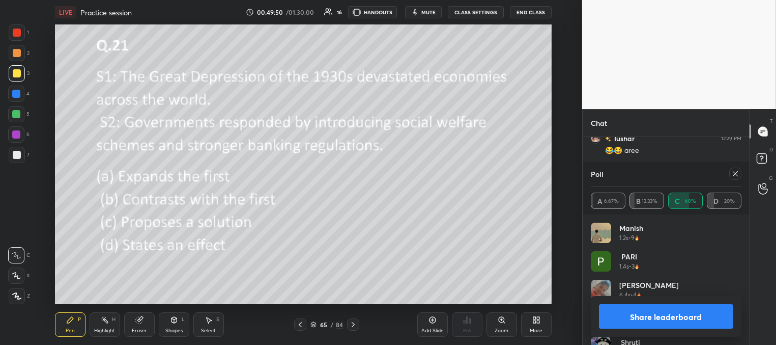
drag, startPoint x: 735, startPoint y: 173, endPoint x: 716, endPoint y: 171, distance: 19.5
click at [735, 173] on icon at bounding box center [736, 174] width 8 height 8
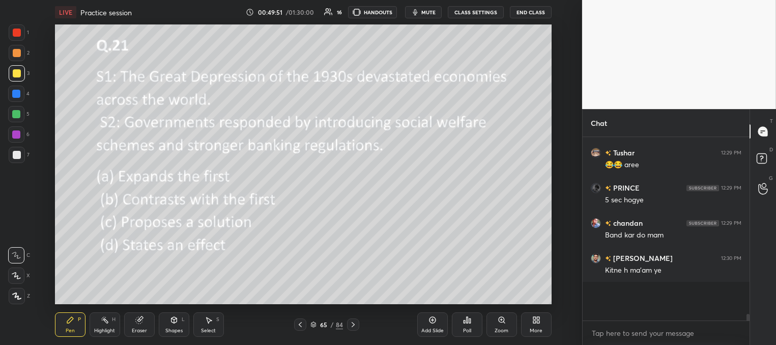
scroll to position [161, 164]
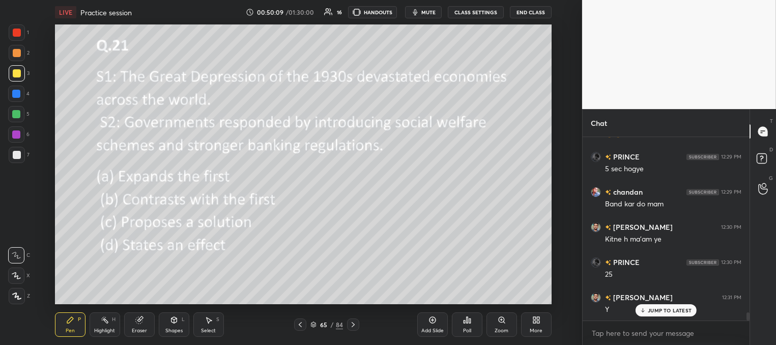
drag, startPoint x: 356, startPoint y: 321, endPoint x: 367, endPoint y: 326, distance: 12.1
click at [356, 321] on icon at bounding box center [353, 324] width 8 height 8
click at [465, 323] on div "Poll" at bounding box center [467, 324] width 31 height 24
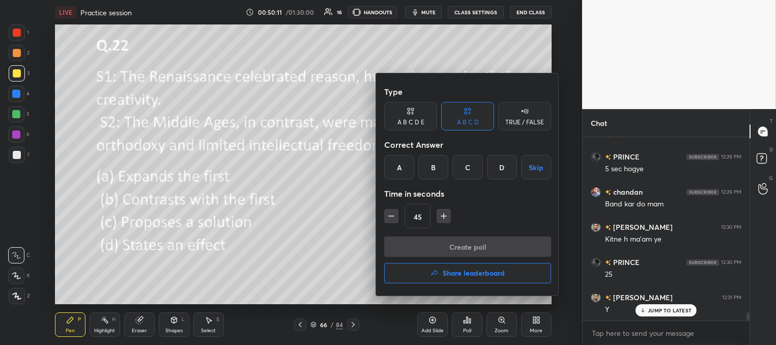
drag, startPoint x: 430, startPoint y: 167, endPoint x: 437, endPoint y: 217, distance: 51.0
click at [430, 167] on div "B" at bounding box center [433, 167] width 30 height 24
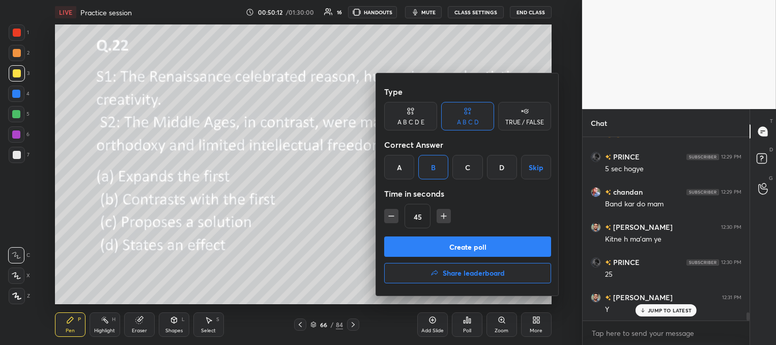
click at [438, 247] on button "Create poll" at bounding box center [467, 246] width 167 height 20
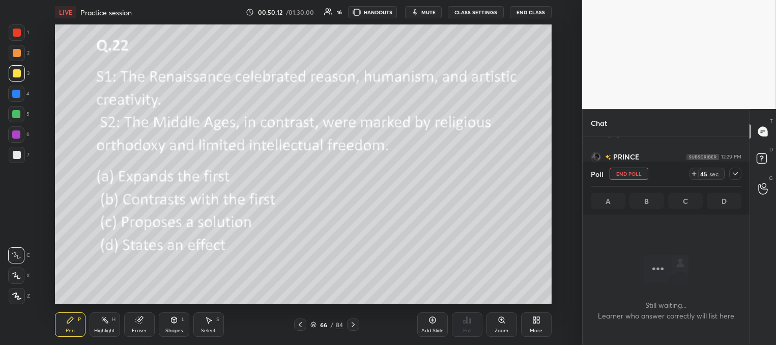
scroll to position [3, 3]
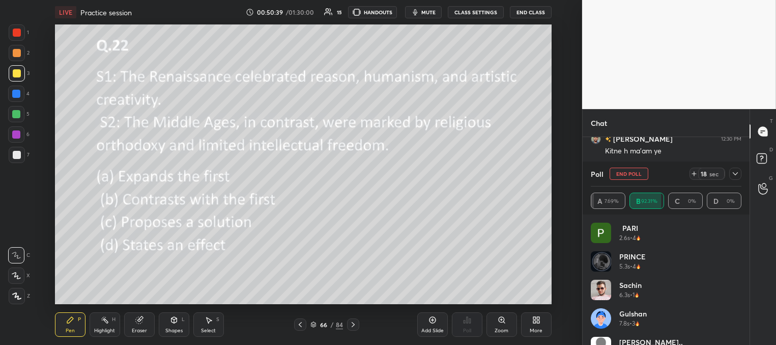
drag, startPoint x: 630, startPoint y: 173, endPoint x: 618, endPoint y: 181, distance: 15.1
click at [629, 175] on button "End Poll" at bounding box center [629, 173] width 39 height 12
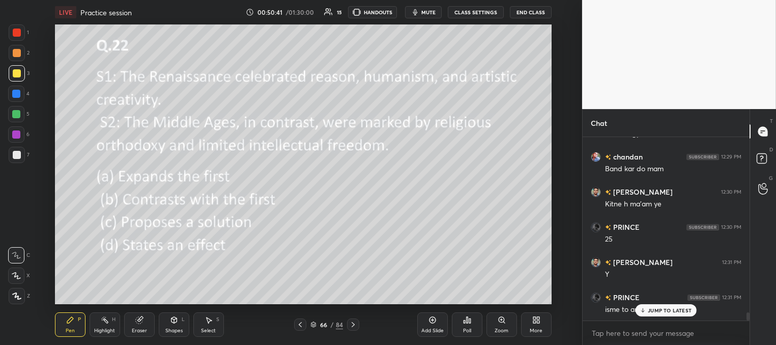
click at [667, 309] on p "JUMP TO LATEST" at bounding box center [670, 310] width 44 height 6
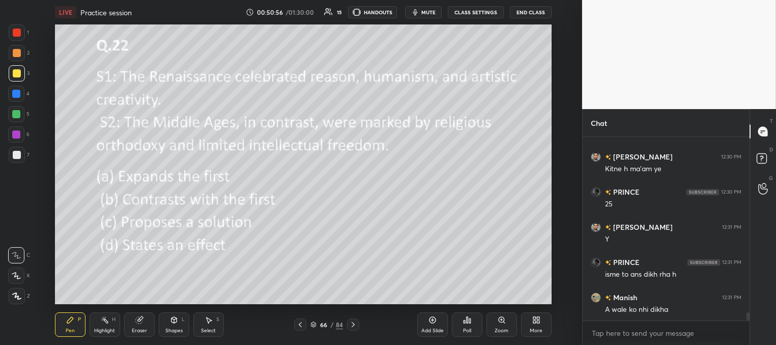
drag, startPoint x: 351, startPoint y: 322, endPoint x: 341, endPoint y: 336, distance: 16.7
click at [350, 324] on icon at bounding box center [353, 324] width 8 height 8
drag, startPoint x: 299, startPoint y: 322, endPoint x: 297, endPoint y: 310, distance: 12.4
click at [298, 322] on icon at bounding box center [300, 324] width 8 height 8
click at [355, 324] on icon at bounding box center [353, 324] width 8 height 8
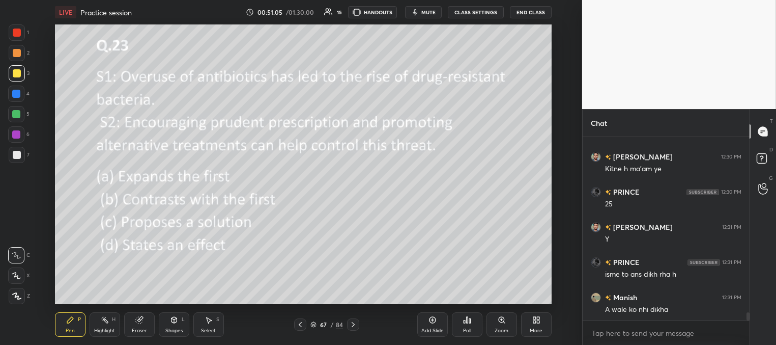
click at [470, 322] on div "Poll" at bounding box center [467, 324] width 31 height 24
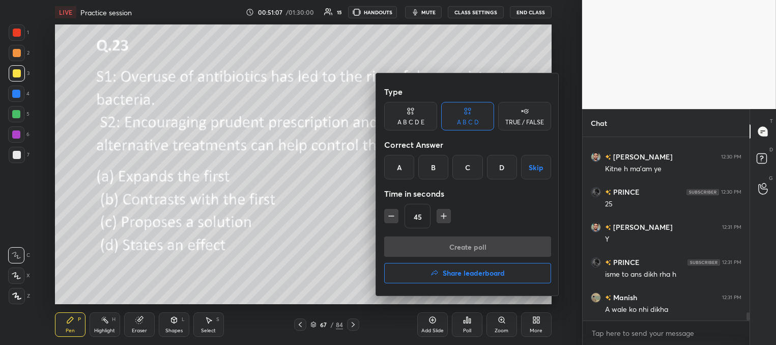
drag, startPoint x: 470, startPoint y: 161, endPoint x: 473, endPoint y: 183, distance: 22.2
click at [470, 162] on div "C" at bounding box center [468, 167] width 30 height 24
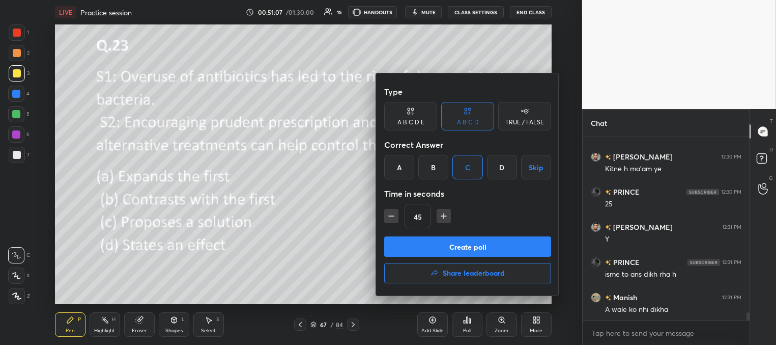
click at [470, 248] on button "Create poll" at bounding box center [467, 246] width 167 height 20
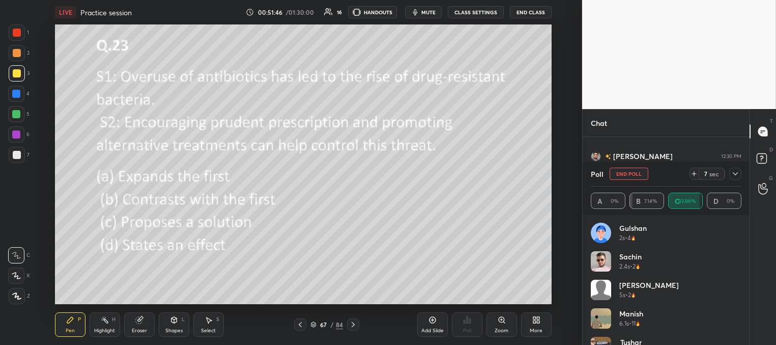
scroll to position [4056, 0]
drag, startPoint x: 632, startPoint y: 173, endPoint x: 627, endPoint y: 173, distance: 5.6
click at [630, 175] on button "End Poll" at bounding box center [629, 173] width 39 height 12
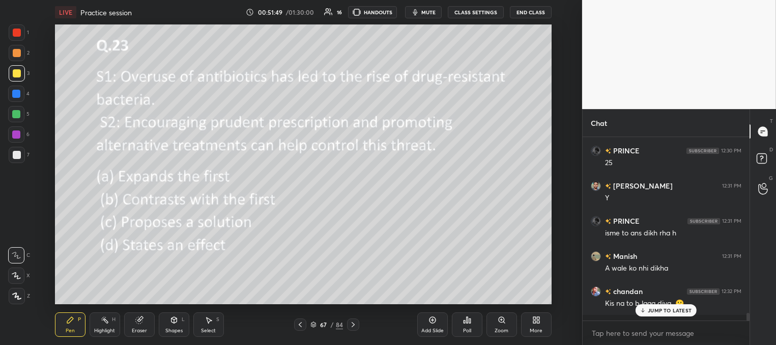
scroll to position [180, 164]
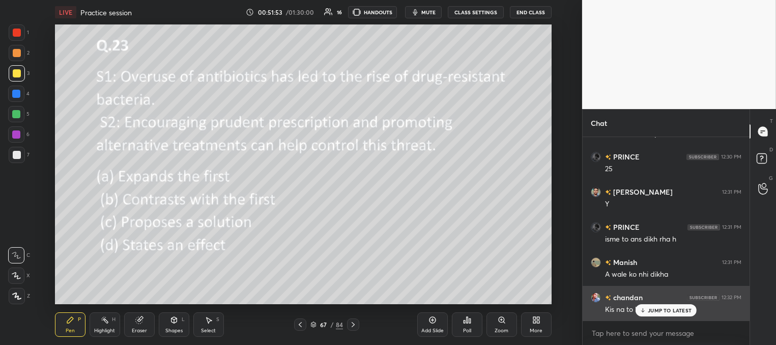
drag, startPoint x: 652, startPoint y: 310, endPoint x: 614, endPoint y: 313, distance: 37.8
click at [651, 311] on p "JUMP TO LATEST" at bounding box center [670, 310] width 44 height 6
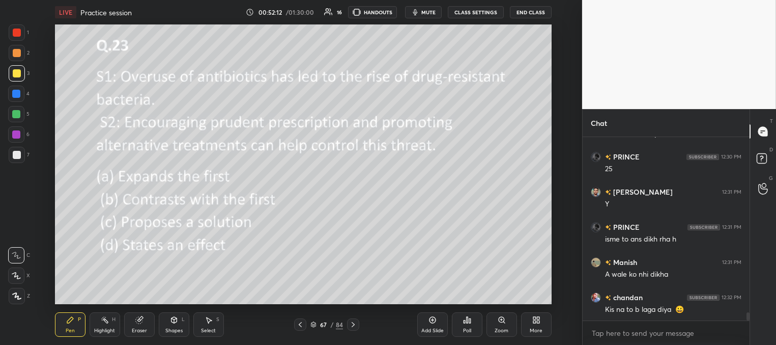
click at [354, 324] on icon at bounding box center [353, 324] width 3 height 5
click at [469, 325] on div "Poll" at bounding box center [467, 324] width 31 height 24
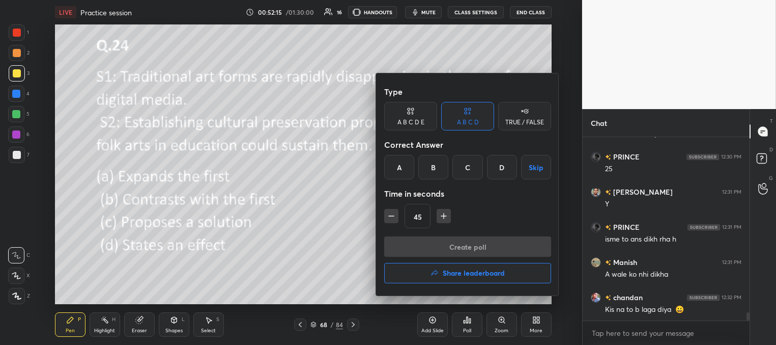
click at [471, 168] on div "C" at bounding box center [468, 167] width 30 height 24
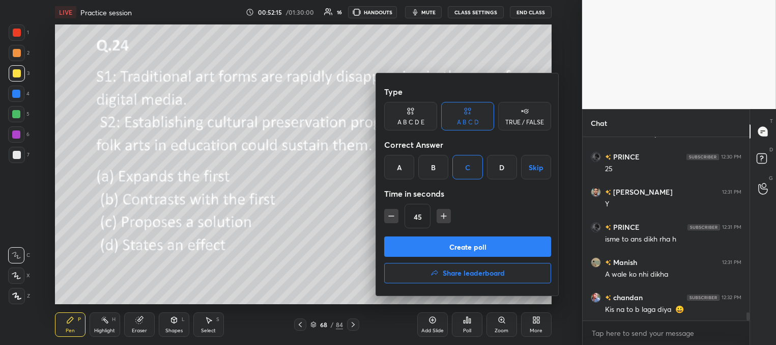
click at [466, 243] on button "Create poll" at bounding box center [467, 246] width 167 height 20
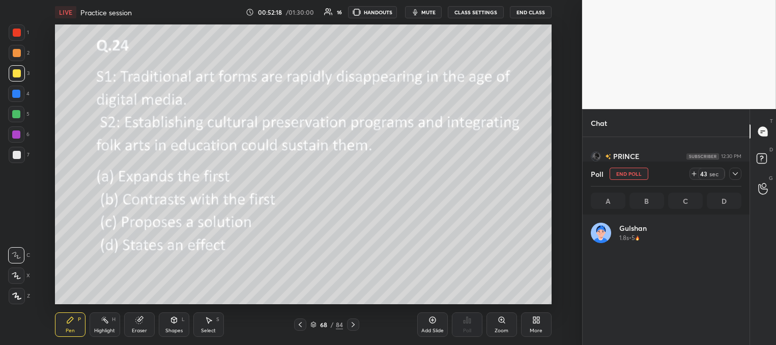
scroll to position [119, 148]
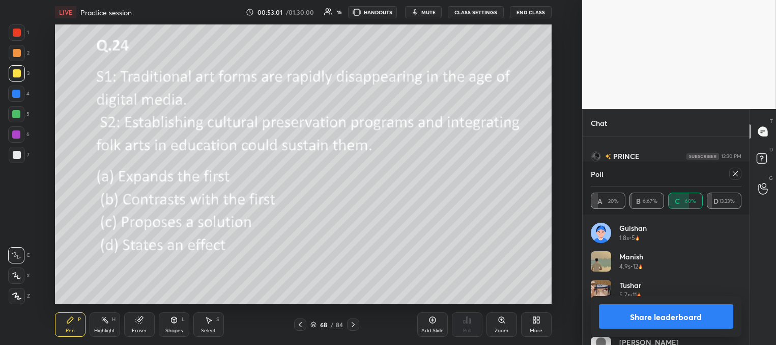
click at [735, 173] on icon at bounding box center [736, 174] width 8 height 8
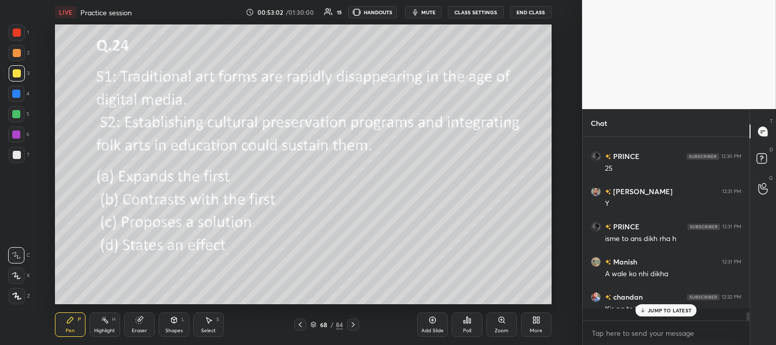
scroll to position [205, 164]
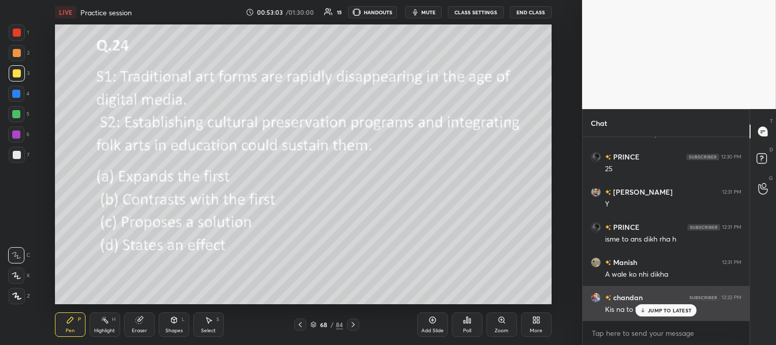
drag, startPoint x: 650, startPoint y: 310, endPoint x: 624, endPoint y: 305, distance: 26.0
click at [649, 310] on p "JUMP TO LATEST" at bounding box center [670, 310] width 44 height 6
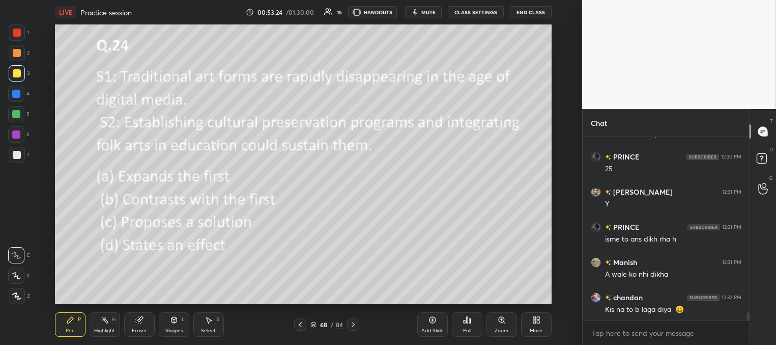
click at [353, 323] on icon at bounding box center [353, 324] width 8 height 8
click at [466, 322] on icon at bounding box center [467, 320] width 8 height 8
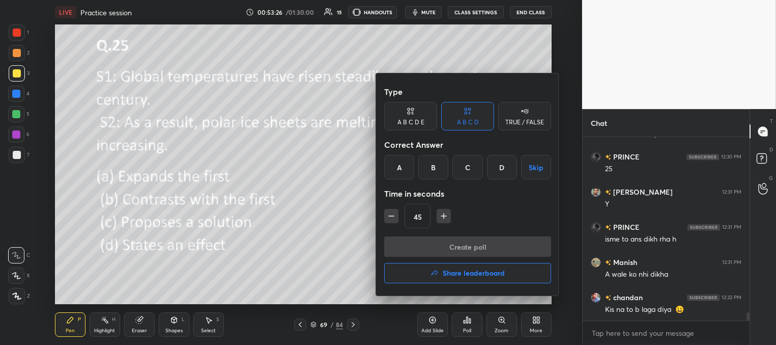
drag, startPoint x: 501, startPoint y: 164, endPoint x: 493, endPoint y: 189, distance: 26.6
click at [499, 165] on div "D" at bounding box center [502, 167] width 30 height 24
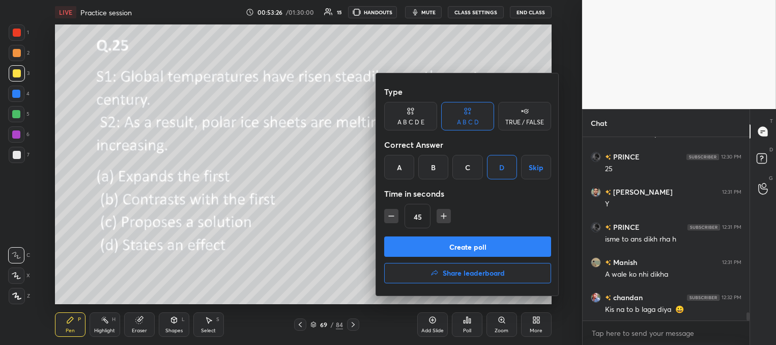
drag, startPoint x: 480, startPoint y: 241, endPoint x: 470, endPoint y: 230, distance: 15.2
click at [479, 241] on button "Create poll" at bounding box center [467, 246] width 167 height 20
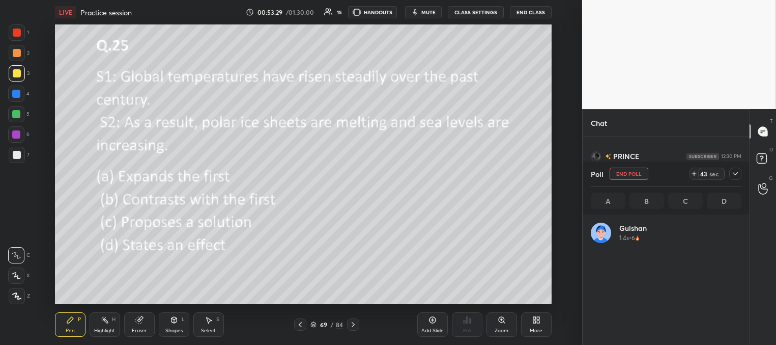
scroll to position [119, 148]
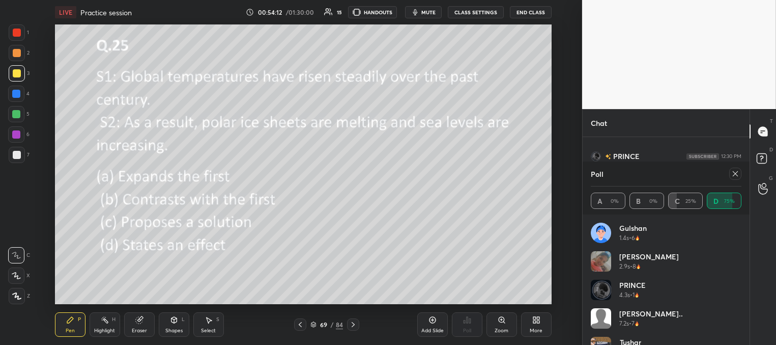
click at [734, 173] on icon at bounding box center [736, 174] width 8 height 8
type textarea "x"
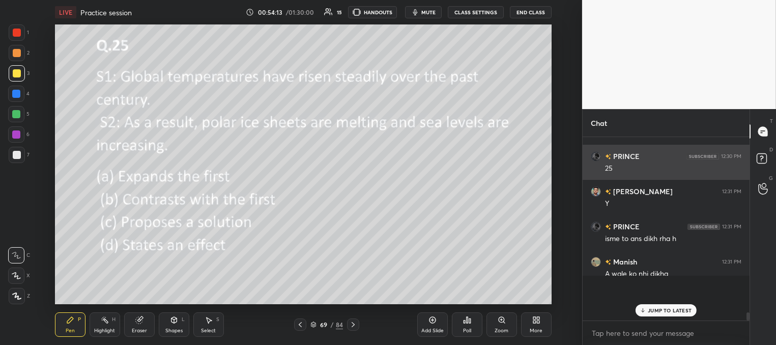
scroll to position [202, 164]
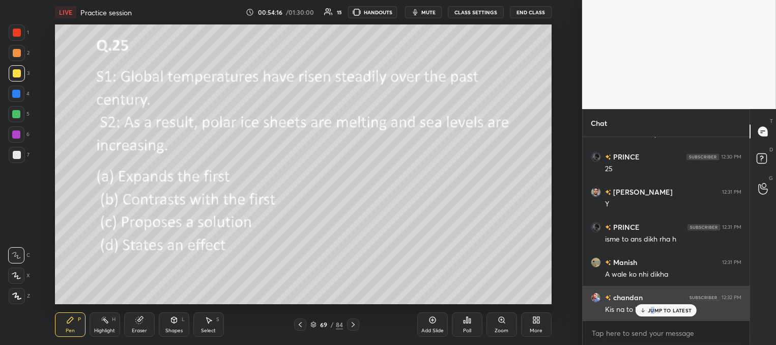
drag, startPoint x: 653, startPoint y: 309, endPoint x: 644, endPoint y: 308, distance: 9.2
click at [652, 309] on p "JUMP TO LATEST" at bounding box center [670, 310] width 44 height 6
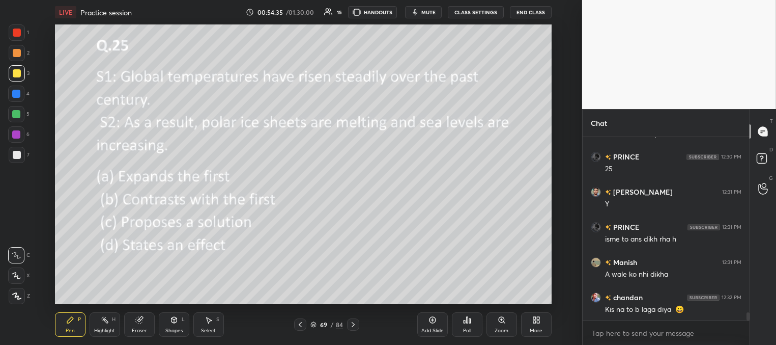
click at [468, 324] on div "Poll" at bounding box center [467, 324] width 31 height 24
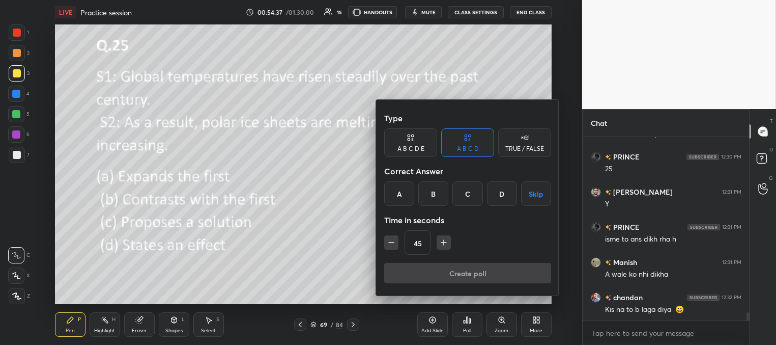
click at [332, 253] on div at bounding box center [388, 172] width 776 height 345
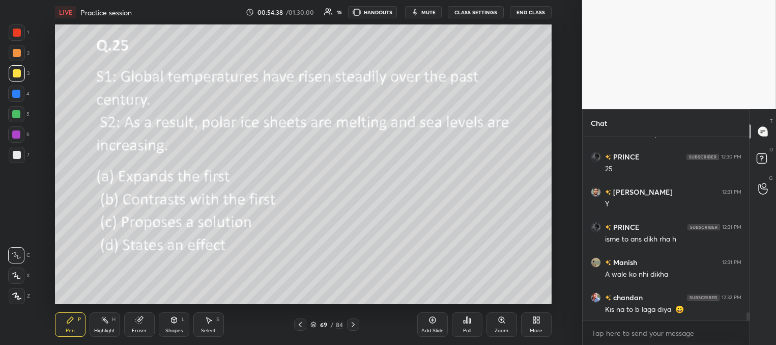
click at [464, 322] on icon at bounding box center [467, 320] width 8 height 8
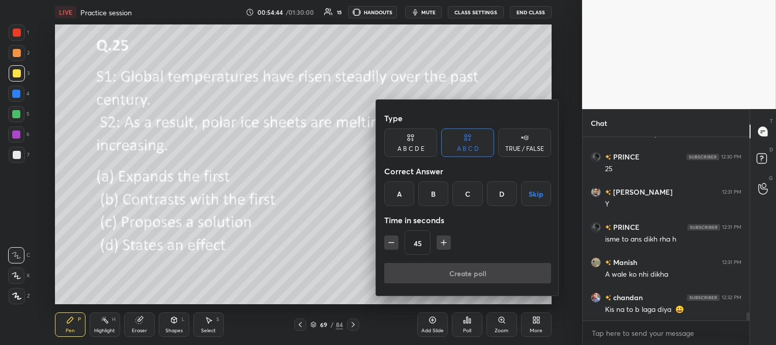
click at [323, 246] on div at bounding box center [388, 172] width 776 height 345
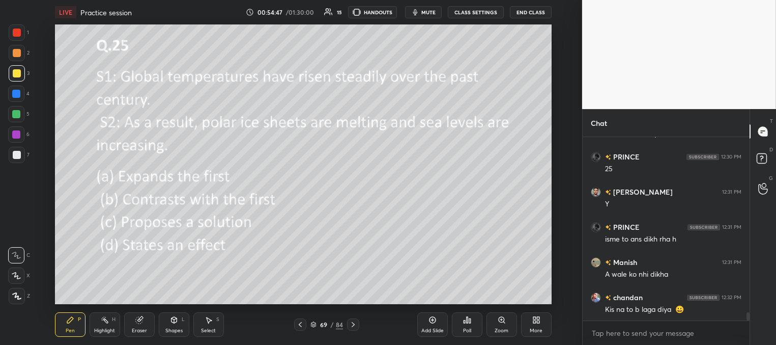
drag, startPoint x: 298, startPoint y: 322, endPoint x: 314, endPoint y: 319, distance: 16.0
click at [298, 322] on icon at bounding box center [300, 324] width 8 height 8
click at [474, 326] on div "Poll" at bounding box center [467, 324] width 31 height 24
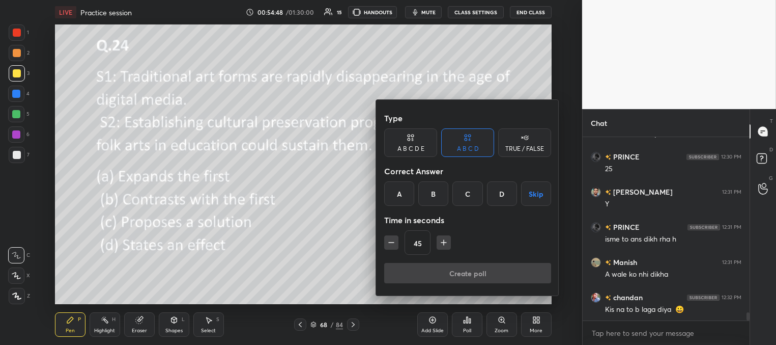
click at [501, 226] on div "Type A B C D E A B C D TRUE / FALSE Correct Answer A B C D Skip Time in seconds…" at bounding box center [467, 185] width 167 height 155
drag, startPoint x: 504, startPoint y: 233, endPoint x: 488, endPoint y: 232, distance: 15.8
click at [507, 227] on div "Type A B C D E A B C D TRUE / FALSE Correct Answer A B C D Skip Time in seconds…" at bounding box center [467, 185] width 167 height 155
click at [367, 252] on div at bounding box center [388, 172] width 776 height 345
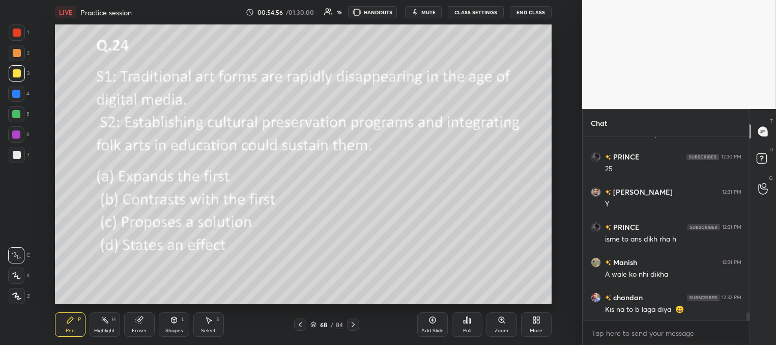
click at [467, 323] on div "Poll" at bounding box center [467, 324] width 31 height 24
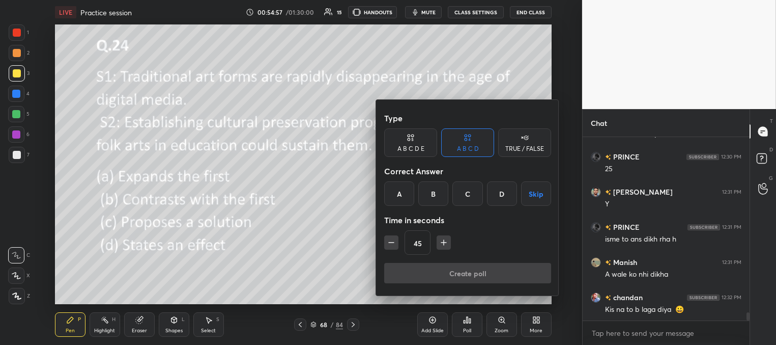
click at [479, 240] on div "45" at bounding box center [467, 242] width 167 height 24
click at [479, 241] on div "45" at bounding box center [467, 242] width 167 height 24
click at [479, 242] on div "45" at bounding box center [467, 242] width 167 height 24
click at [363, 268] on div at bounding box center [388, 172] width 776 height 345
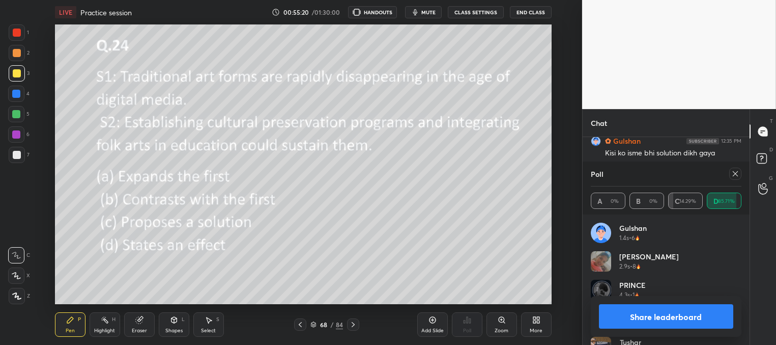
scroll to position [50631, 50318]
click at [662, 314] on button "Share leaderboard" at bounding box center [666, 316] width 134 height 24
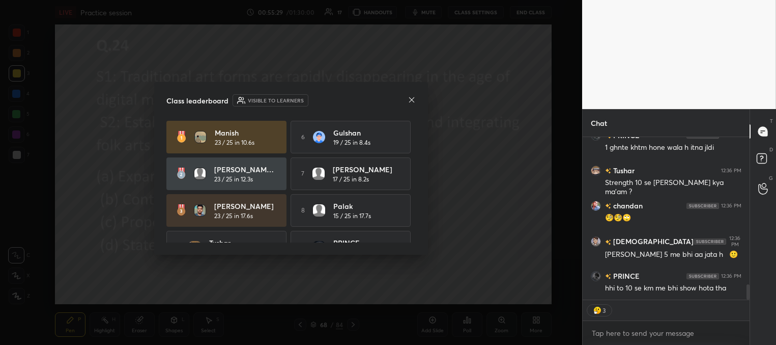
type textarea "x"
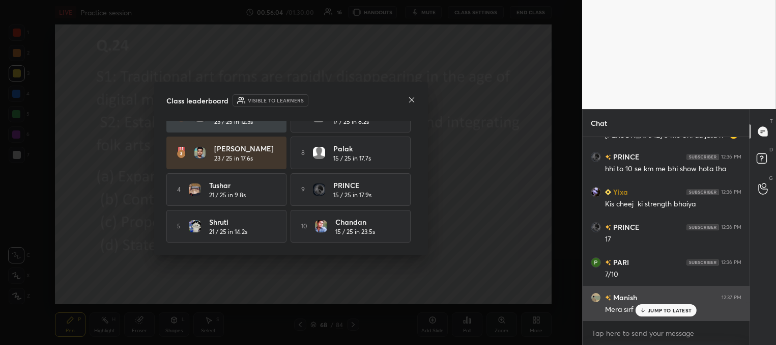
click at [644, 307] on icon at bounding box center [643, 310] width 7 height 6
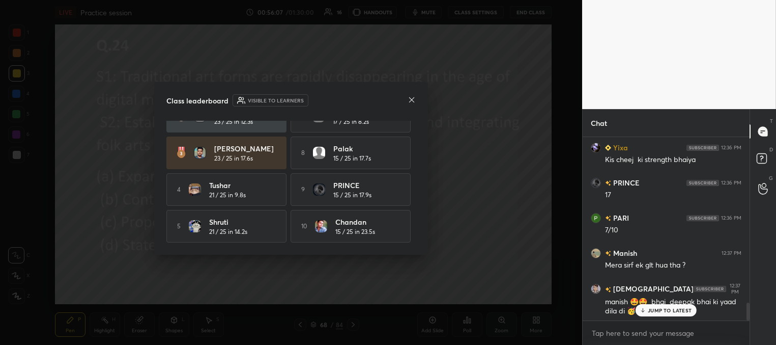
drag, startPoint x: 412, startPoint y: 192, endPoint x: 412, endPoint y: 170, distance: 22.4
click at [407, 157] on div "Manish 23 / 25 in 10.6s 6 Gulshan 19 / 25 in 8.4s ARYAVEER P... 23 / 25 in 12.3…" at bounding box center [290, 152] width 249 height 179
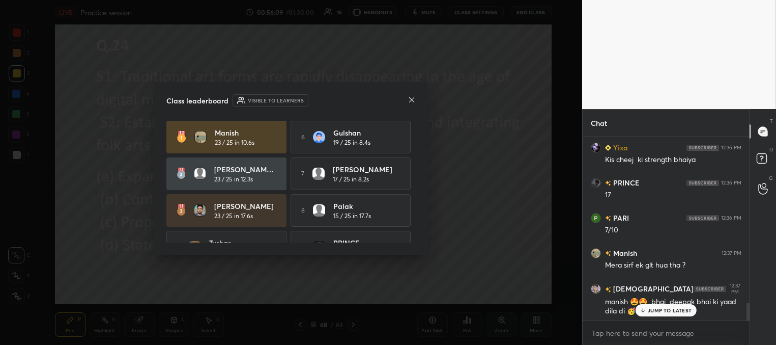
drag, startPoint x: 648, startPoint y: 309, endPoint x: 640, endPoint y: 306, distance: 8.7
click at [648, 310] on p "JUMP TO LATEST" at bounding box center [670, 310] width 44 height 6
click at [413, 98] on icon at bounding box center [411, 99] width 5 height 5
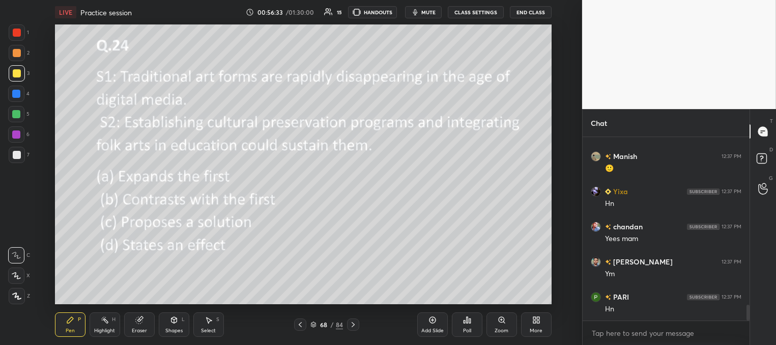
scroll to position [1956, 0]
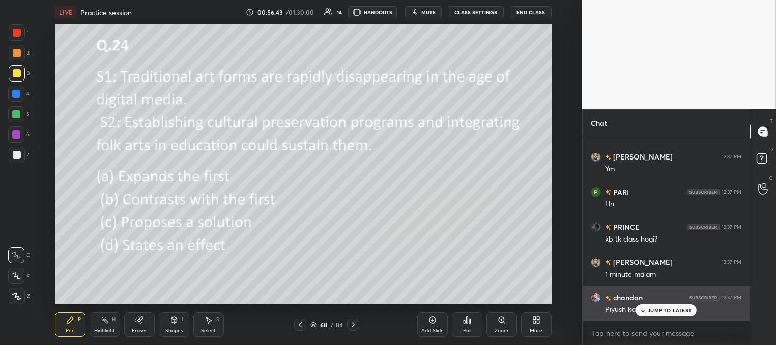
click at [647, 312] on div "JUMP TO LATEST" at bounding box center [666, 310] width 61 height 12
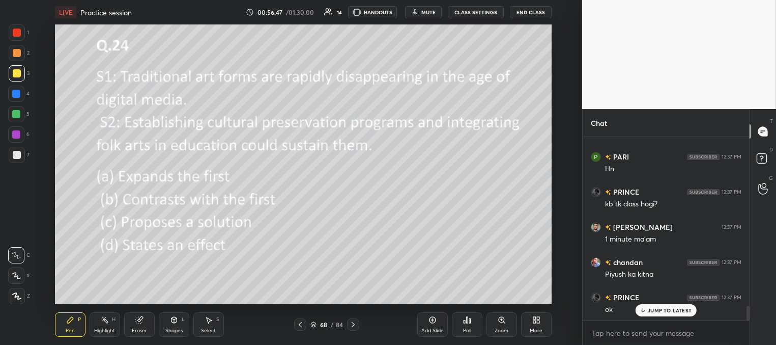
scroll to position [2096, 0]
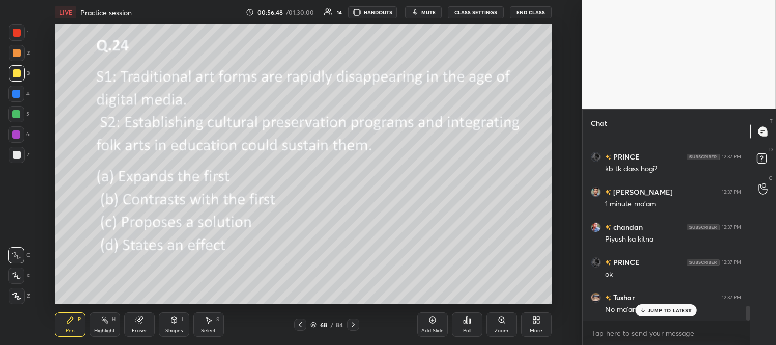
click at [653, 310] on p "JUMP TO LATEST" at bounding box center [670, 310] width 44 height 6
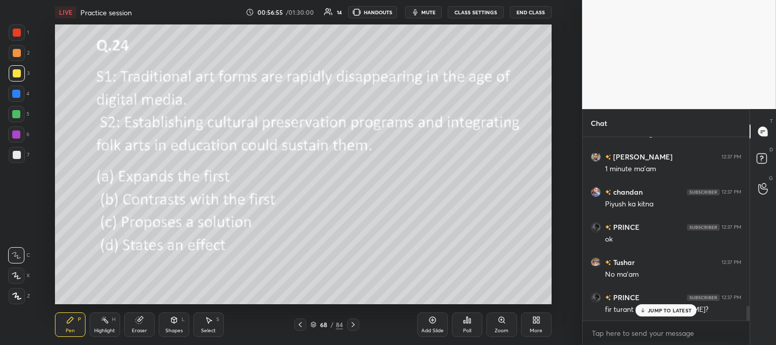
drag, startPoint x: 654, startPoint y: 312, endPoint x: 631, endPoint y: 304, distance: 24.1
click at [654, 312] on p "JUMP TO LATEST" at bounding box center [670, 310] width 44 height 6
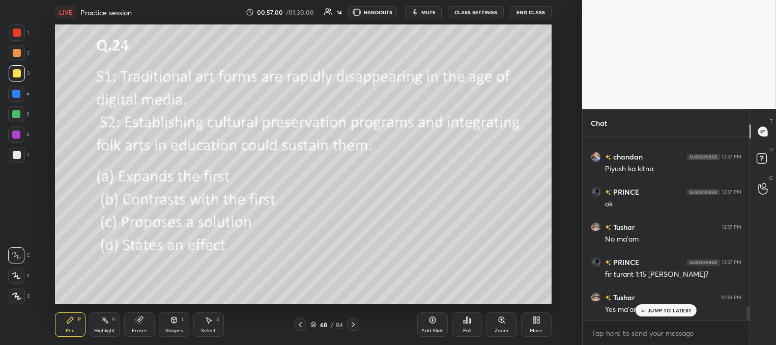
click at [650, 308] on p "JUMP TO LATEST" at bounding box center [670, 310] width 44 height 6
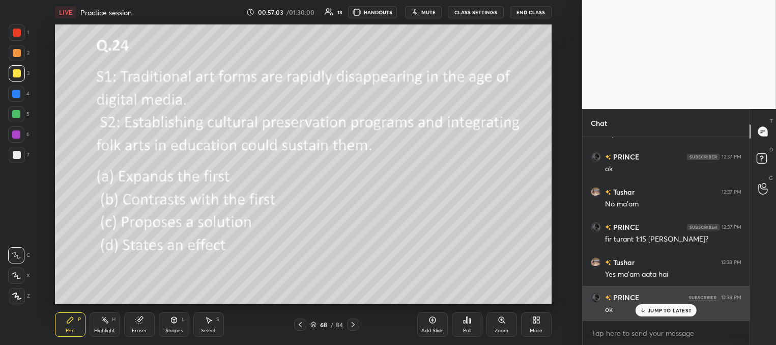
drag, startPoint x: 651, startPoint y: 312, endPoint x: 644, endPoint y: 306, distance: 9.1
click at [650, 312] on p "JUMP TO LATEST" at bounding box center [670, 310] width 44 height 6
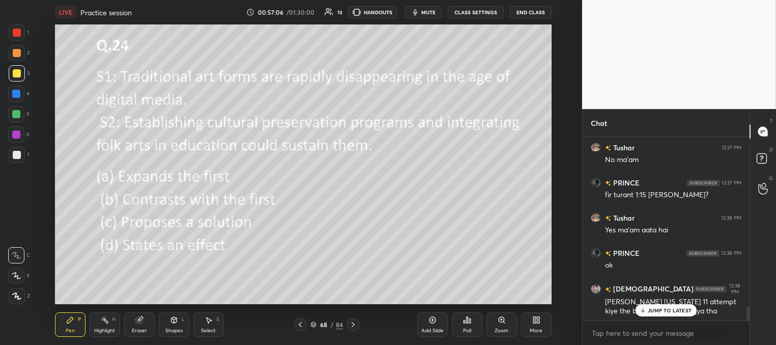
scroll to position [2281, 0]
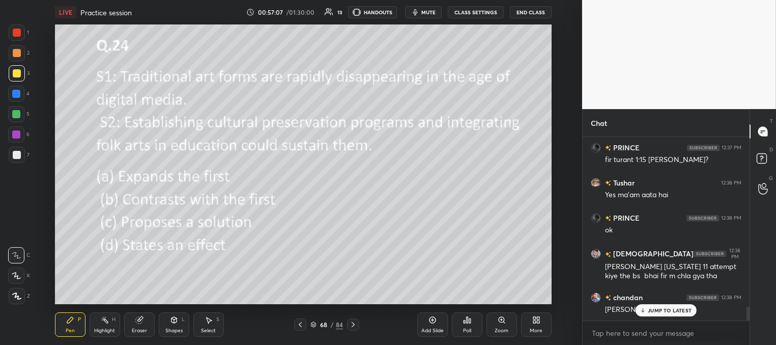
click at [658, 310] on p "JUMP TO LATEST" at bounding box center [670, 310] width 44 height 6
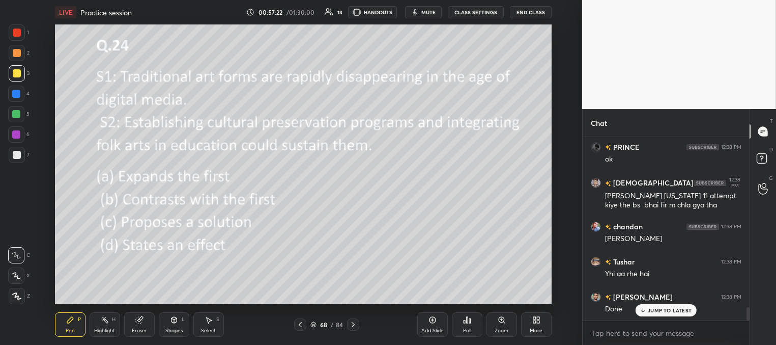
scroll to position [2386, 0]
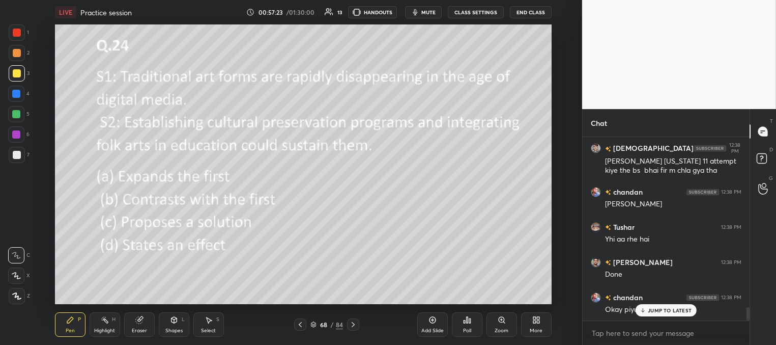
click at [653, 310] on p "JUMP TO LATEST" at bounding box center [670, 310] width 44 height 6
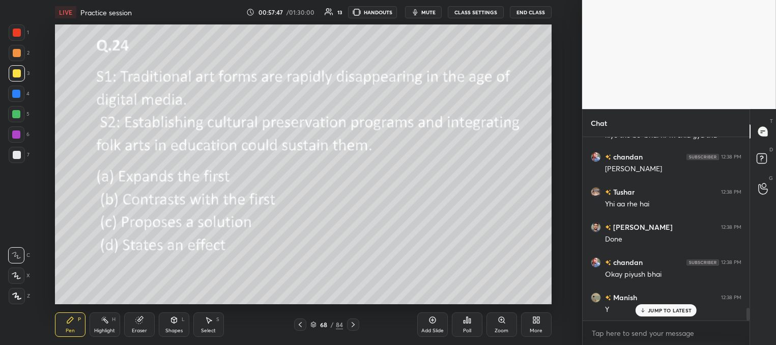
scroll to position [2475, 0]
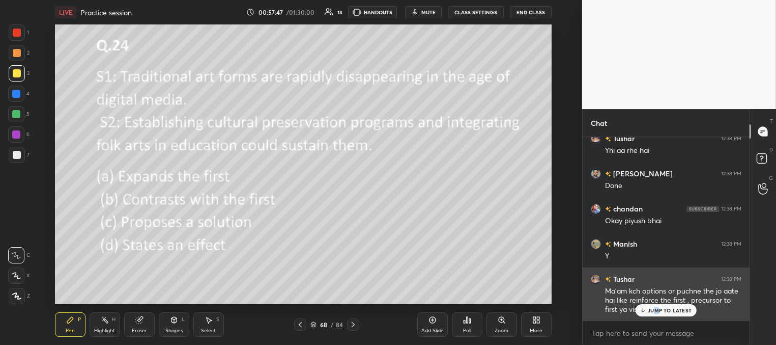
drag, startPoint x: 657, startPoint y: 312, endPoint x: 648, endPoint y: 312, distance: 8.7
click at [656, 312] on p "JUMP TO LATEST" at bounding box center [670, 310] width 44 height 6
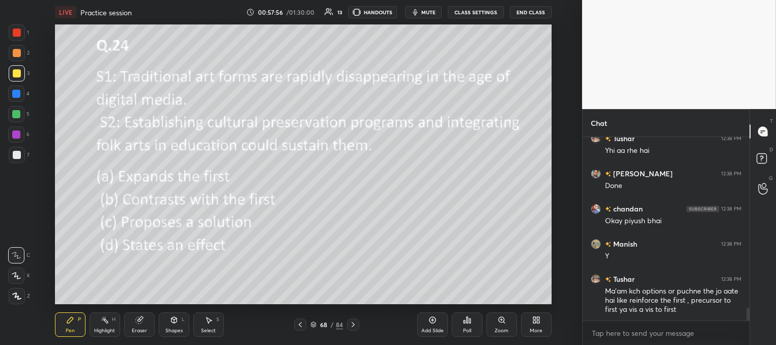
scroll to position [2510, 0]
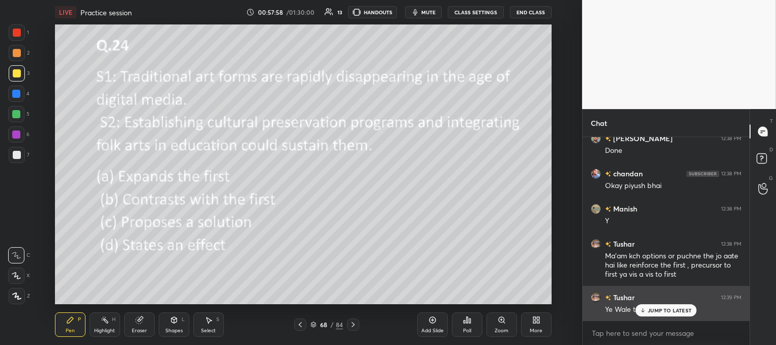
click at [656, 308] on p "JUMP TO LATEST" at bounding box center [670, 310] width 44 height 6
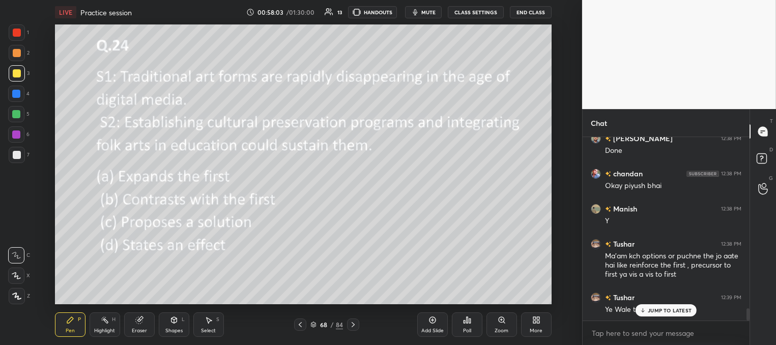
scroll to position [2554, 0]
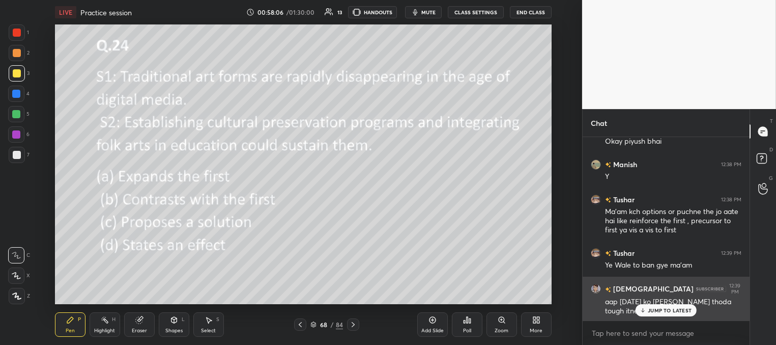
drag, startPoint x: 657, startPoint y: 309, endPoint x: 641, endPoint y: 310, distance: 15.8
click at [656, 310] on p "JUMP TO LATEST" at bounding box center [670, 310] width 44 height 6
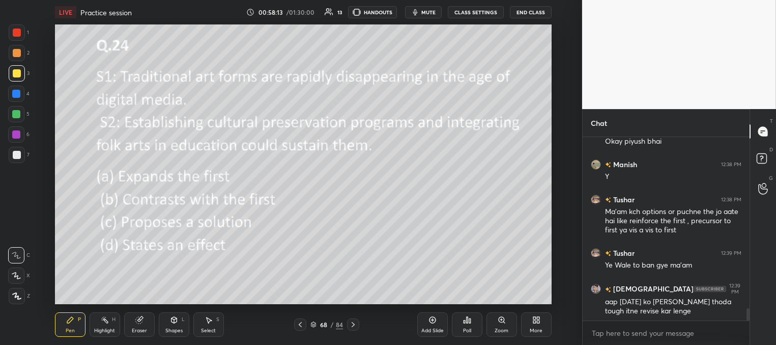
scroll to position [2599, 0]
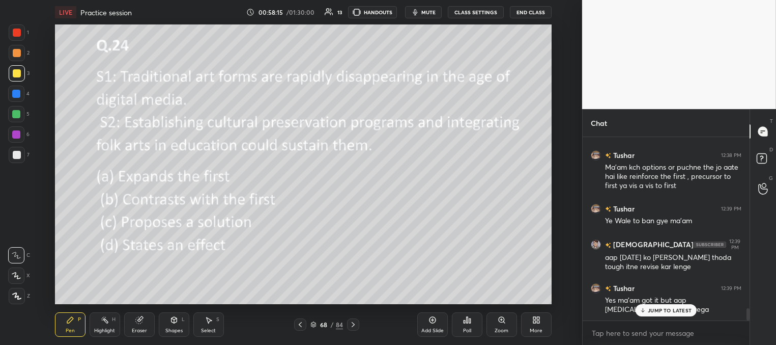
click at [653, 310] on p "JUMP TO LATEST" at bounding box center [670, 310] width 44 height 6
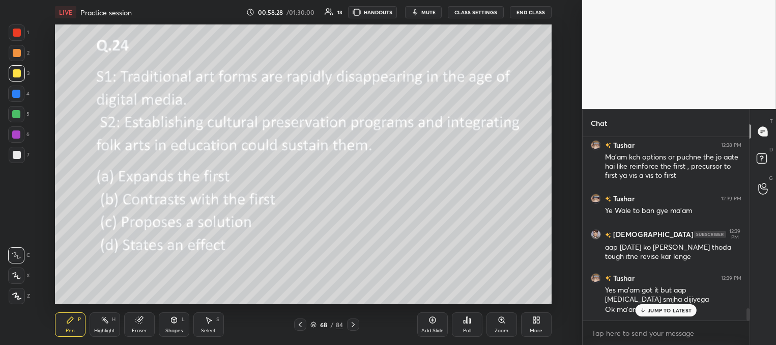
drag, startPoint x: 648, startPoint y: 309, endPoint x: 640, endPoint y: 299, distance: 12.3
click at [648, 309] on p "JUMP TO LATEST" at bounding box center [670, 310] width 44 height 6
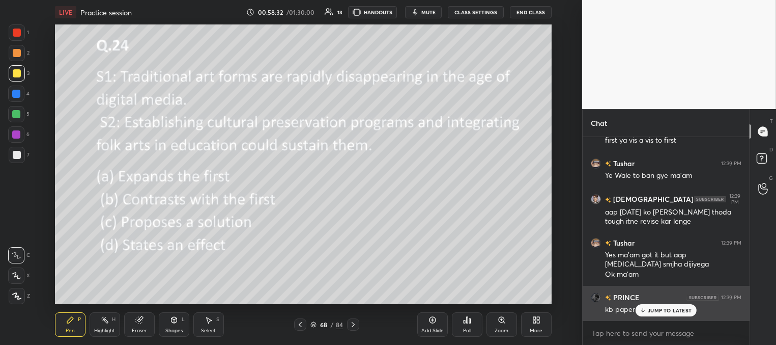
click at [654, 311] on p "JUMP TO LATEST" at bounding box center [670, 310] width 44 height 6
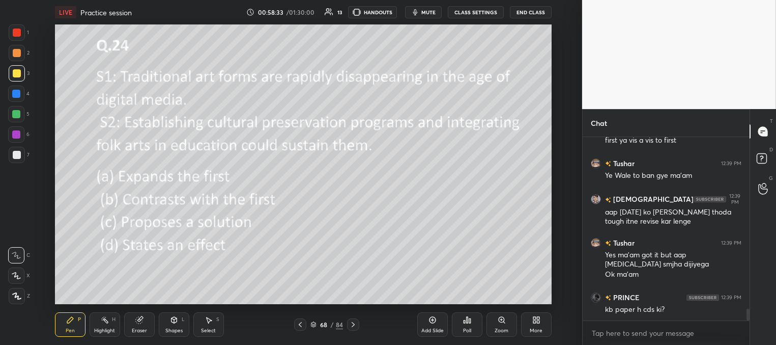
drag, startPoint x: 353, startPoint y: 323, endPoint x: 344, endPoint y: 323, distance: 8.7
click at [352, 323] on icon at bounding box center [353, 324] width 3 height 5
click at [354, 323] on icon at bounding box center [353, 324] width 8 height 8
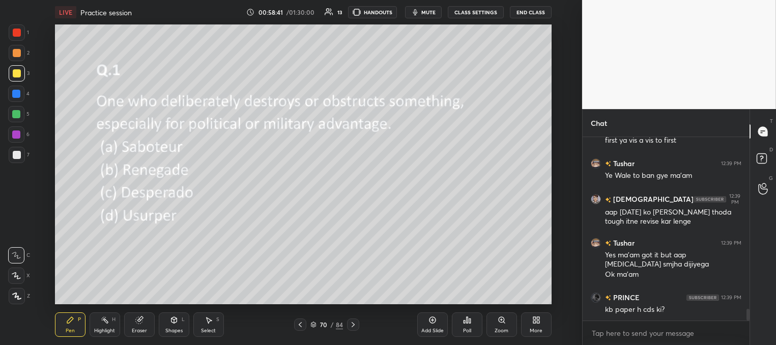
click at [467, 326] on div "Poll" at bounding box center [467, 324] width 31 height 24
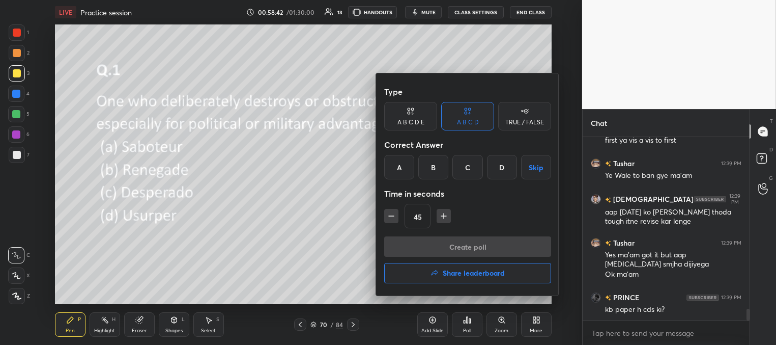
click at [392, 214] on icon "button" at bounding box center [391, 216] width 10 height 10
type input "30"
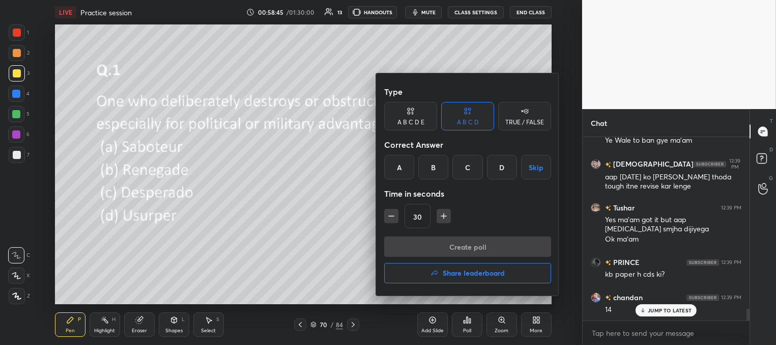
drag, startPoint x: 401, startPoint y: 170, endPoint x: 404, endPoint y: 177, distance: 8.2
click at [401, 170] on div "A" at bounding box center [399, 167] width 30 height 24
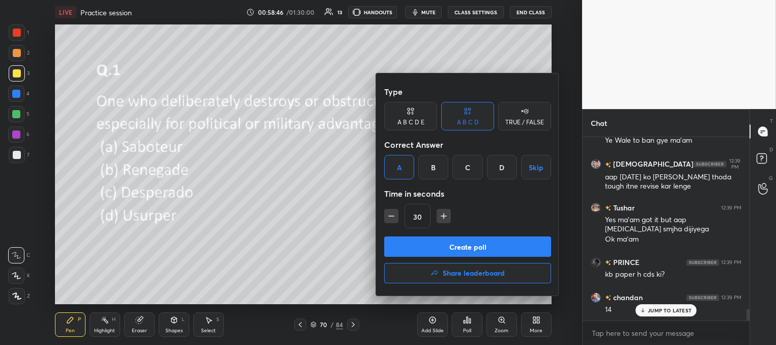
click at [441, 248] on button "Create poll" at bounding box center [467, 246] width 167 height 20
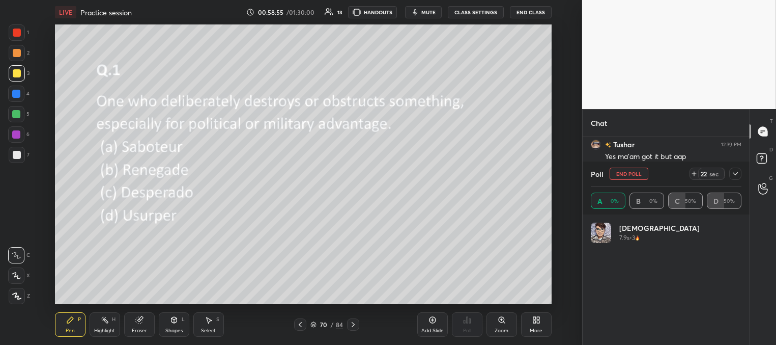
scroll to position [119, 148]
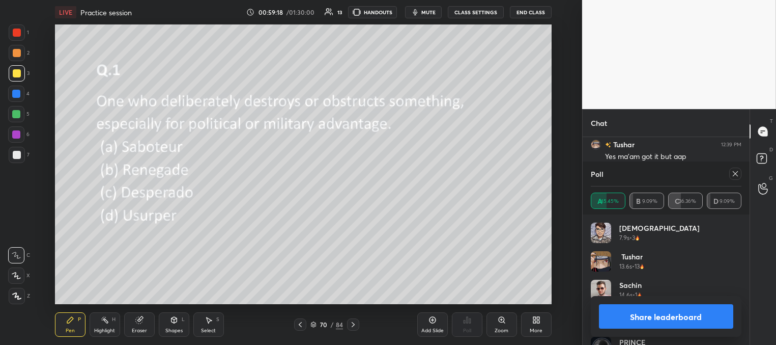
click at [734, 173] on icon at bounding box center [736, 174] width 8 height 8
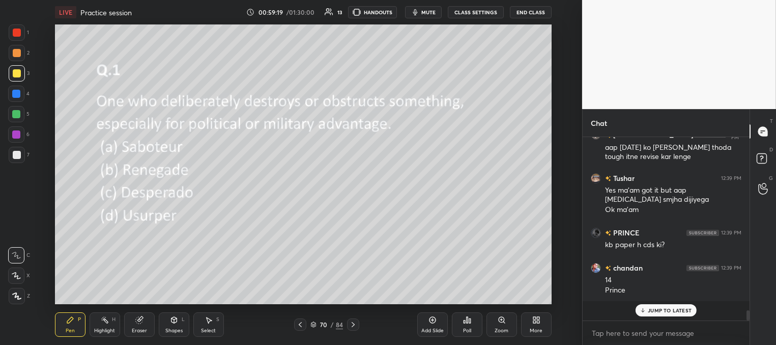
scroll to position [4, 3]
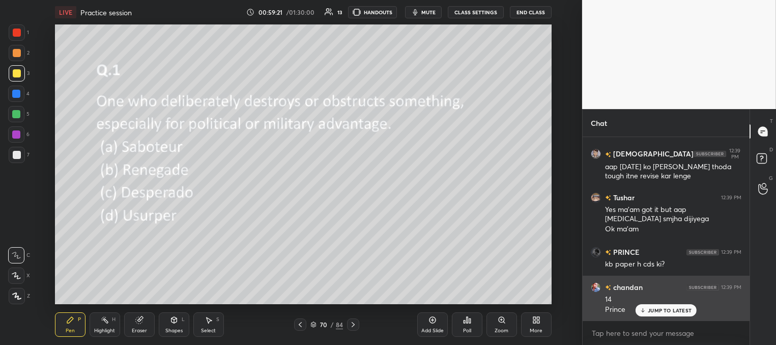
drag, startPoint x: 660, startPoint y: 310, endPoint x: 651, endPoint y: 308, distance: 9.4
click at [660, 311] on p "JUMP TO LATEST" at bounding box center [670, 310] width 44 height 6
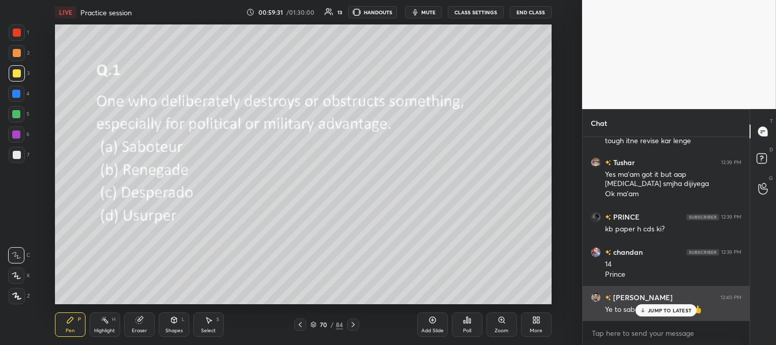
click at [649, 312] on p "JUMP TO LATEST" at bounding box center [670, 310] width 44 height 6
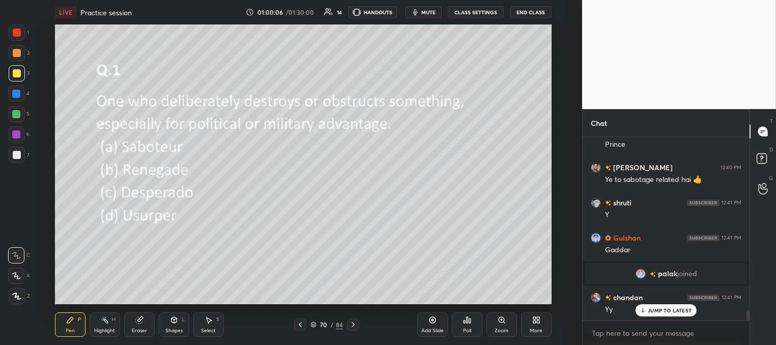
scroll to position [2889, 0]
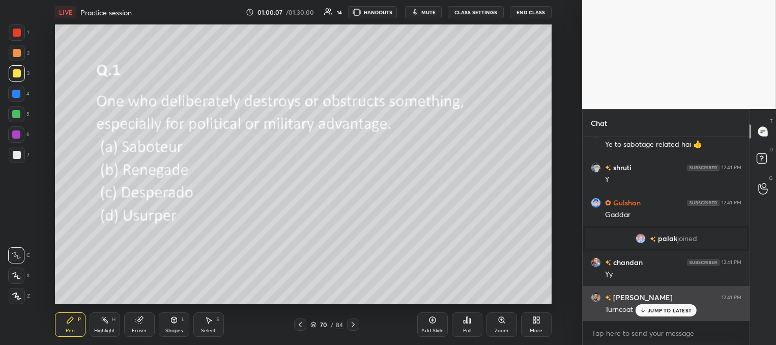
click at [646, 310] on div "JUMP TO LATEST" at bounding box center [666, 310] width 61 height 12
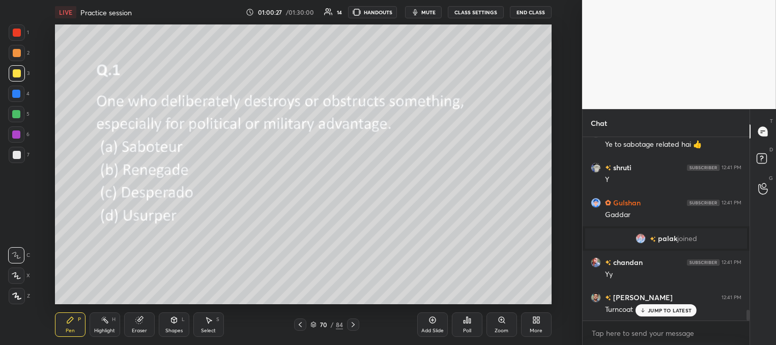
scroll to position [2924, 0]
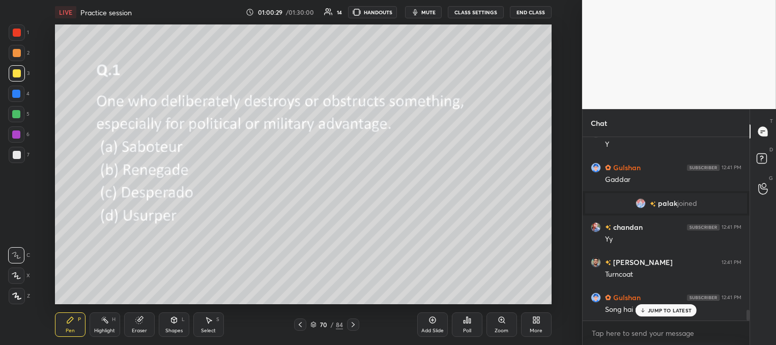
click at [648, 311] on div "JUMP TO LATEST" at bounding box center [666, 310] width 61 height 12
click at [429, 17] on button "mute" at bounding box center [423, 12] width 37 height 12
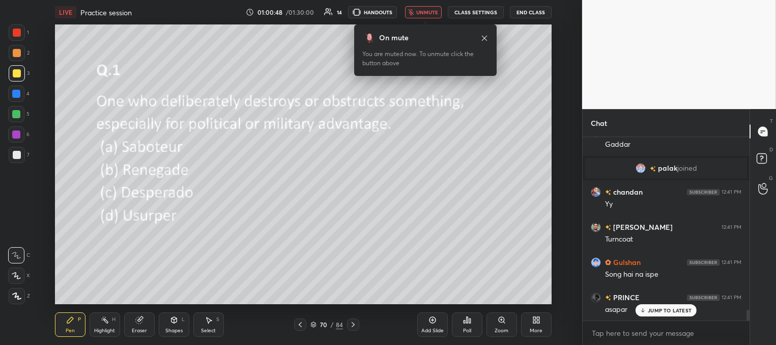
scroll to position [2995, 0]
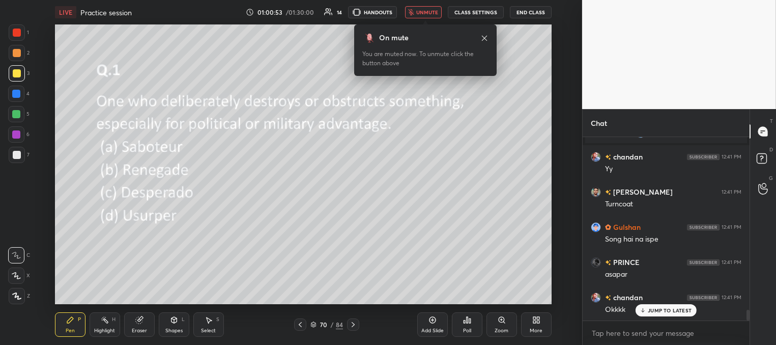
click at [427, 14] on span "unmute" at bounding box center [427, 12] width 22 height 7
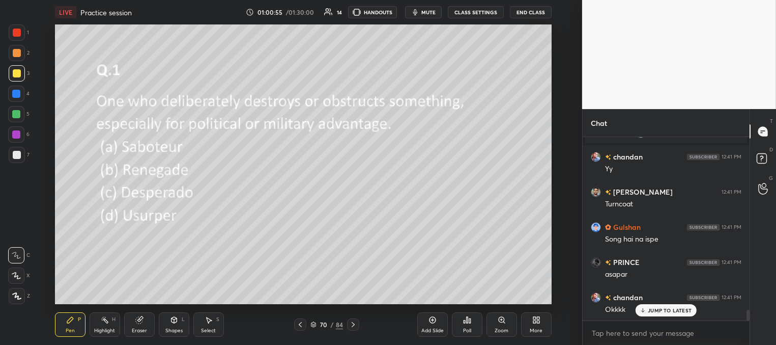
drag, startPoint x: 654, startPoint y: 309, endPoint x: 619, endPoint y: 302, distance: 36.2
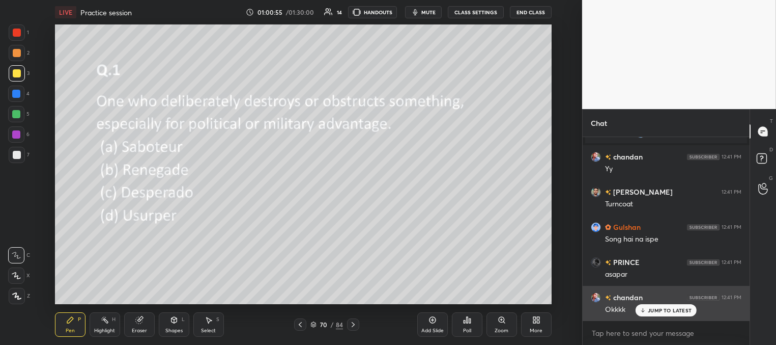
click at [654, 309] on p "JUMP TO LATEST" at bounding box center [670, 310] width 44 height 6
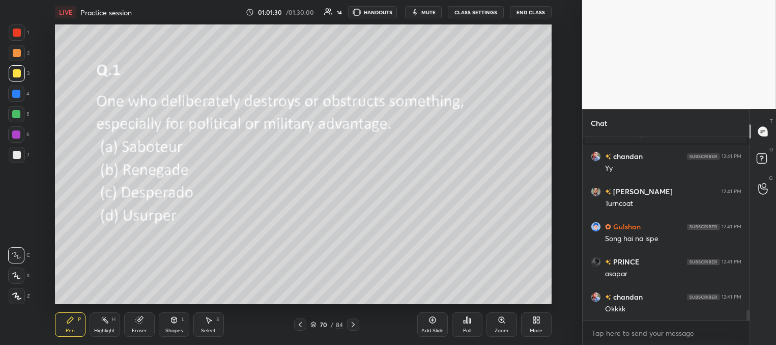
scroll to position [3, 3]
click at [658, 286] on p "JUMP TO LATEST" at bounding box center [670, 289] width 44 height 6
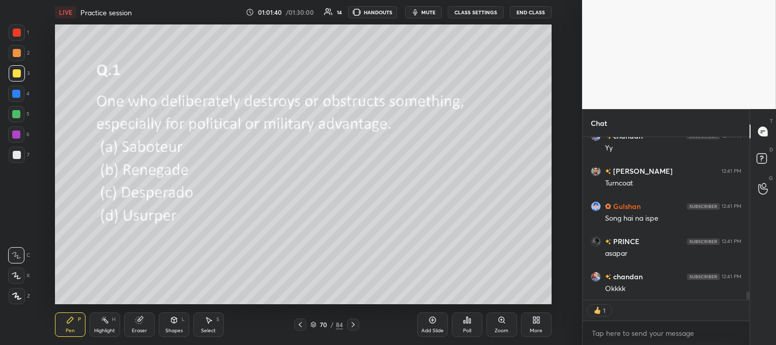
scroll to position [2995, 0]
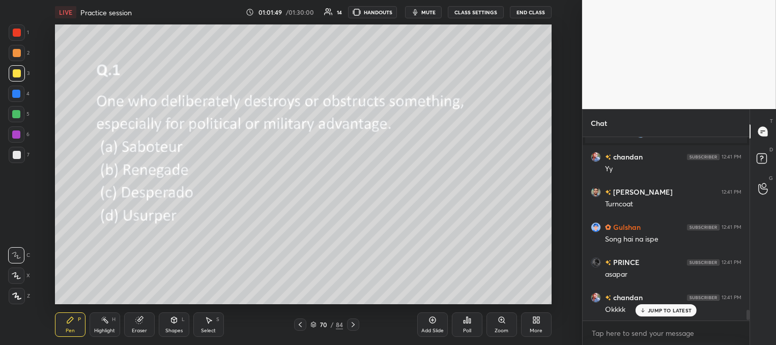
click at [355, 323] on icon at bounding box center [353, 324] width 8 height 8
click at [469, 323] on icon at bounding box center [470, 320] width 2 height 5
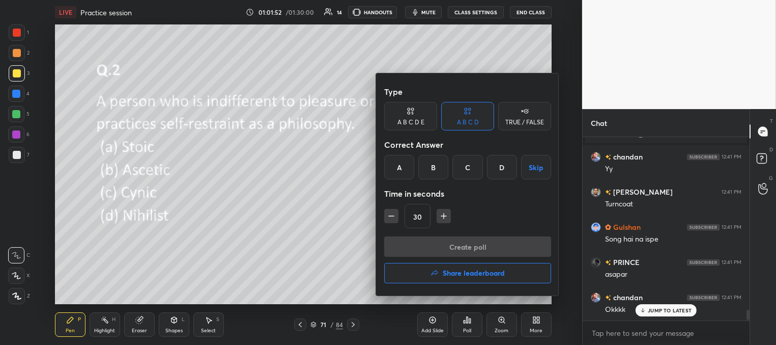
drag, startPoint x: 400, startPoint y: 162, endPoint x: 401, endPoint y: 167, distance: 5.2
click at [401, 165] on div "A" at bounding box center [399, 167] width 30 height 24
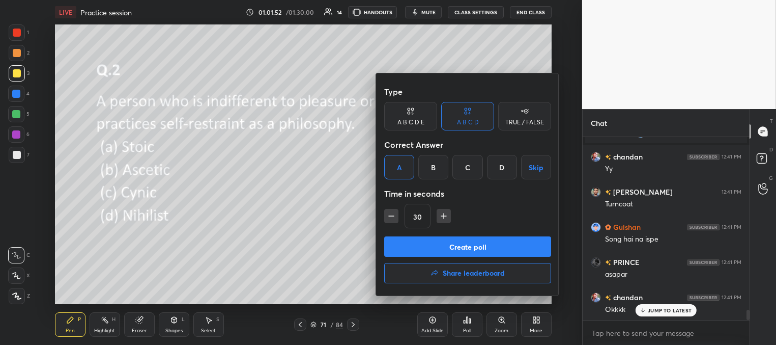
drag, startPoint x: 432, startPoint y: 254, endPoint x: 431, endPoint y: 248, distance: 5.7
click at [431, 253] on button "Create poll" at bounding box center [467, 246] width 167 height 20
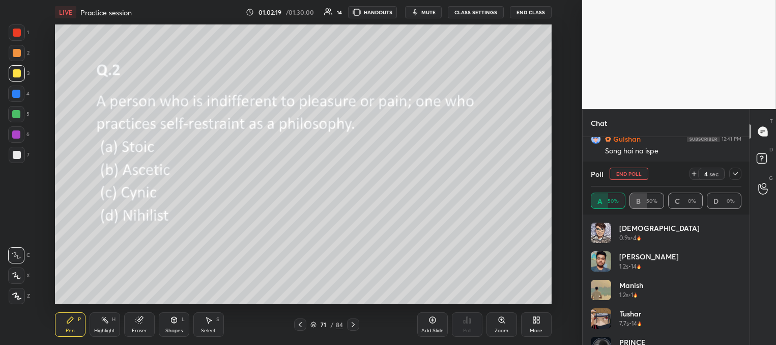
scroll to position [3107, 0]
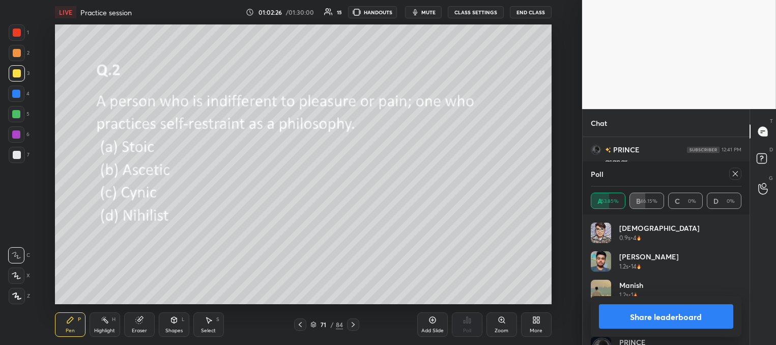
click at [737, 172] on icon at bounding box center [736, 174] width 8 height 8
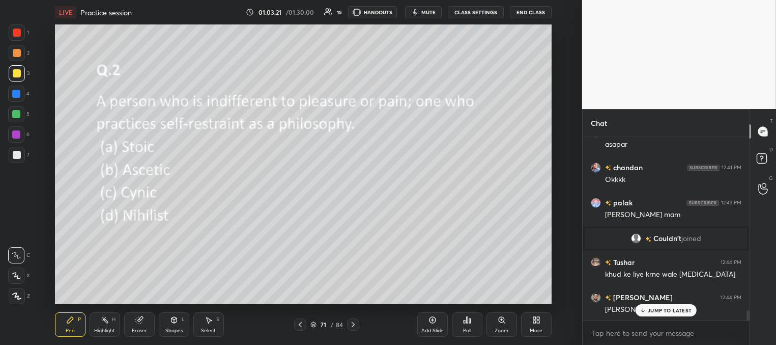
scroll to position [3160, 0]
click at [659, 310] on p "JUMP TO LATEST" at bounding box center [670, 310] width 44 height 6
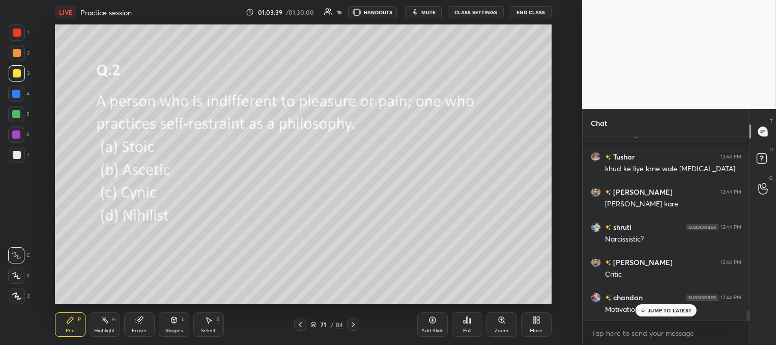
scroll to position [3265, 0]
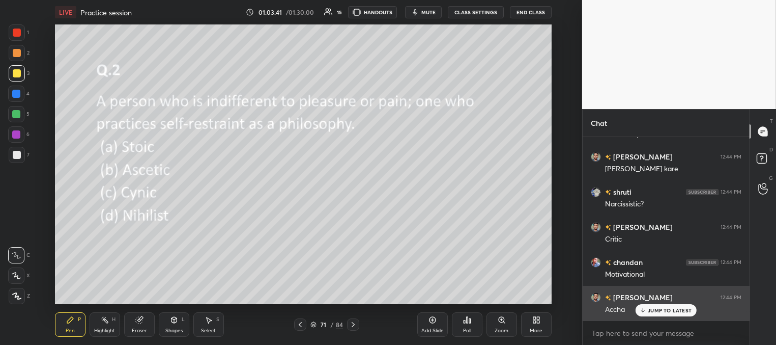
click at [660, 312] on p "JUMP TO LATEST" at bounding box center [670, 310] width 44 height 6
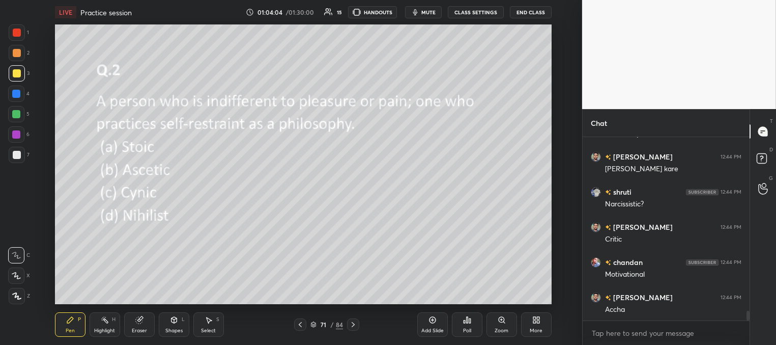
scroll to position [3300, 0]
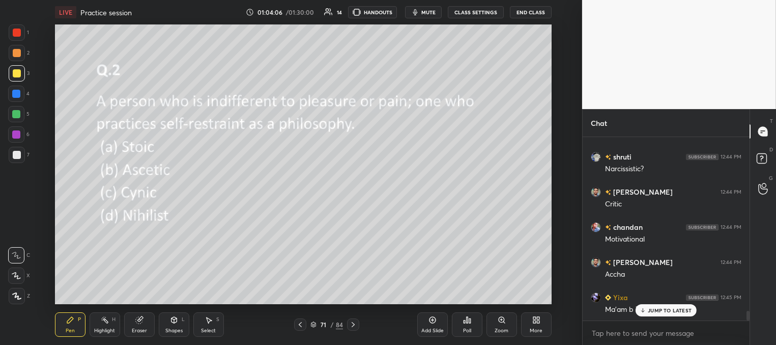
click at [648, 308] on div "JUMP TO LATEST" at bounding box center [666, 310] width 61 height 12
drag, startPoint x: 353, startPoint y: 322, endPoint x: 354, endPoint y: 317, distance: 5.2
click at [353, 322] on icon at bounding box center [353, 324] width 8 height 8
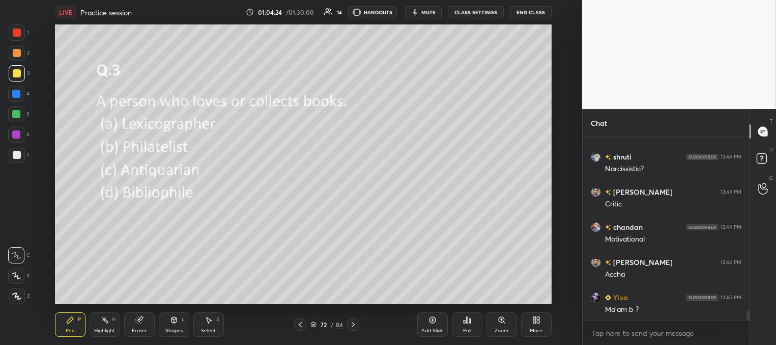
click at [470, 324] on div "Poll" at bounding box center [467, 324] width 31 height 24
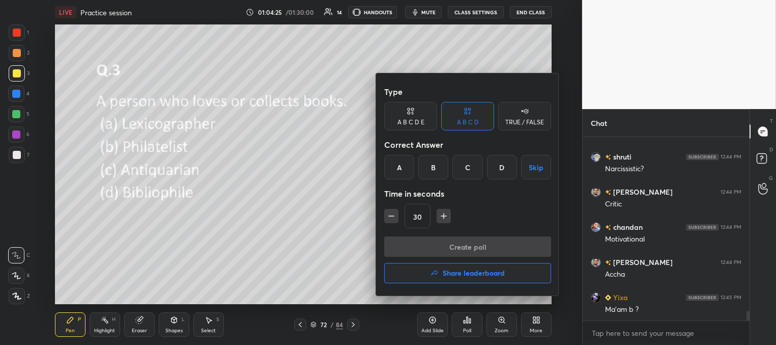
drag, startPoint x: 500, startPoint y: 162, endPoint x: 499, endPoint y: 193, distance: 30.6
click at [500, 161] on div "D" at bounding box center [502, 167] width 30 height 24
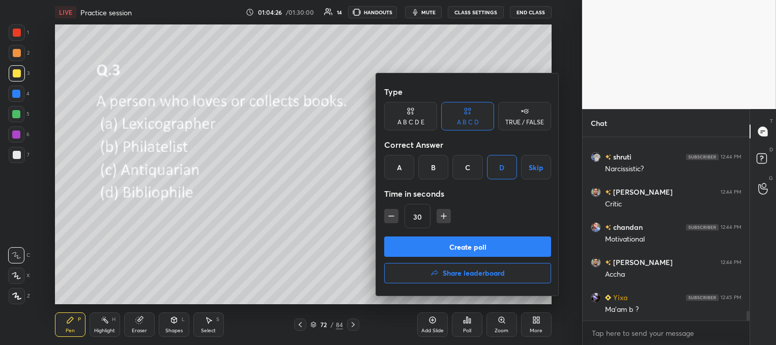
click at [482, 247] on button "Create poll" at bounding box center [467, 246] width 167 height 20
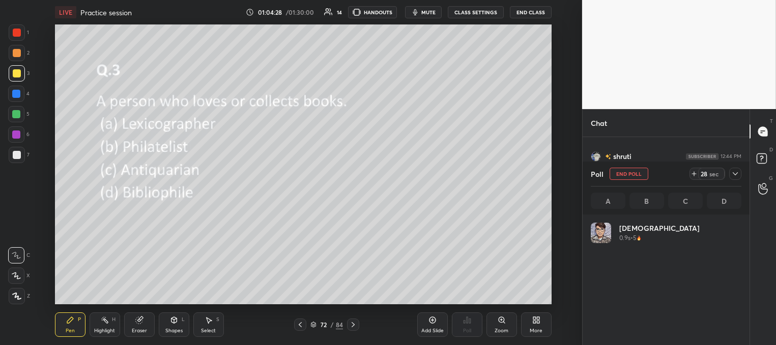
scroll to position [119, 148]
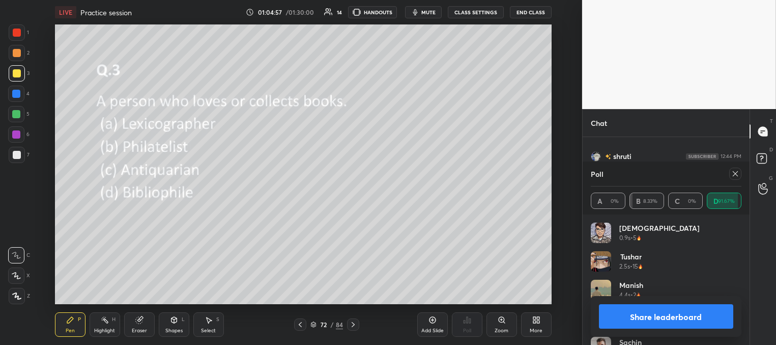
click at [736, 174] on icon at bounding box center [735, 173] width 5 height 5
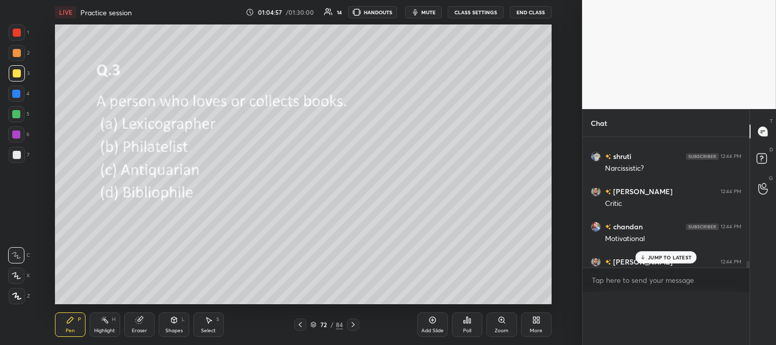
scroll to position [185, 164]
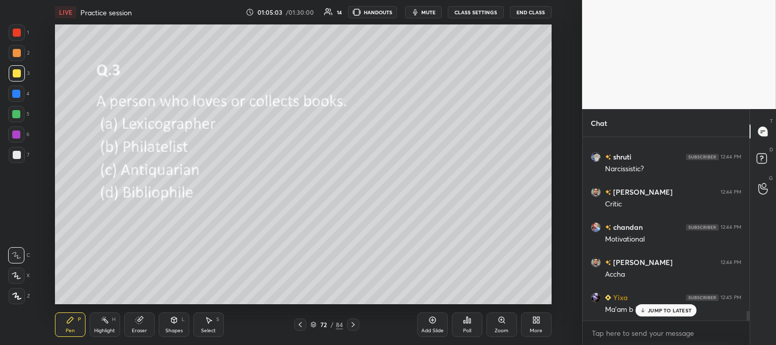
click at [428, 14] on span "mute" at bounding box center [429, 12] width 14 height 7
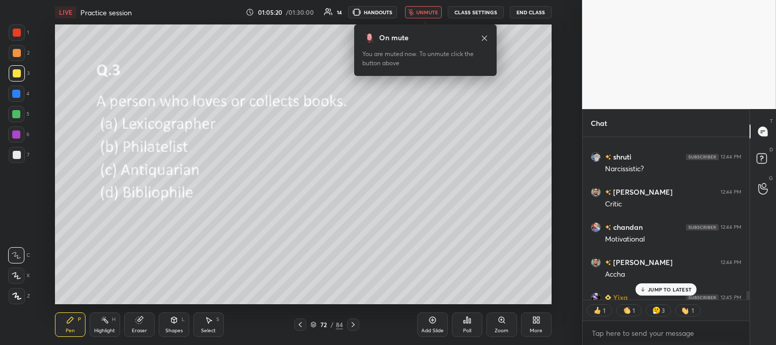
click at [428, 15] on button "unmute" at bounding box center [423, 12] width 37 height 12
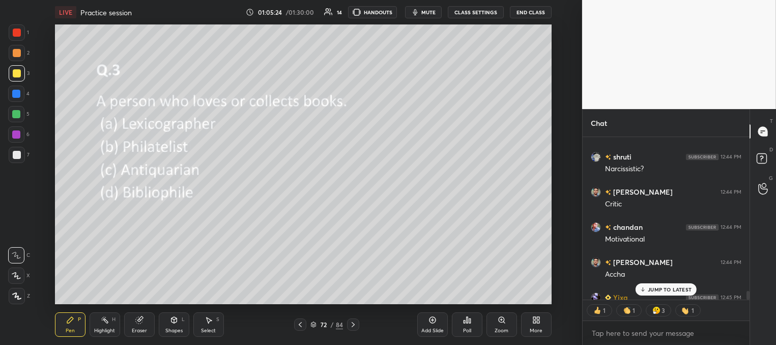
drag, startPoint x: 651, startPoint y: 291, endPoint x: 621, endPoint y: 276, distance: 33.0
click at [651, 291] on p "JUMP TO LATEST" at bounding box center [670, 289] width 44 height 6
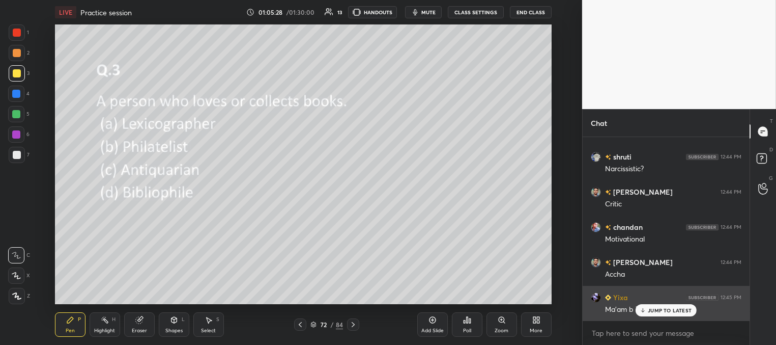
drag, startPoint x: 669, startPoint y: 309, endPoint x: 638, endPoint y: 306, distance: 31.7
click at [669, 310] on p "JUMP TO LATEST" at bounding box center [670, 310] width 44 height 6
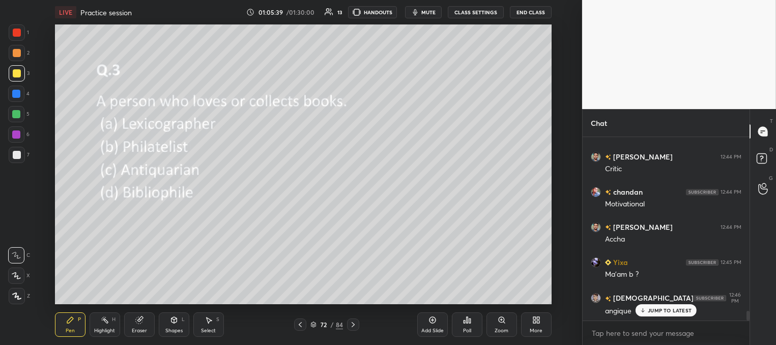
scroll to position [3345, 0]
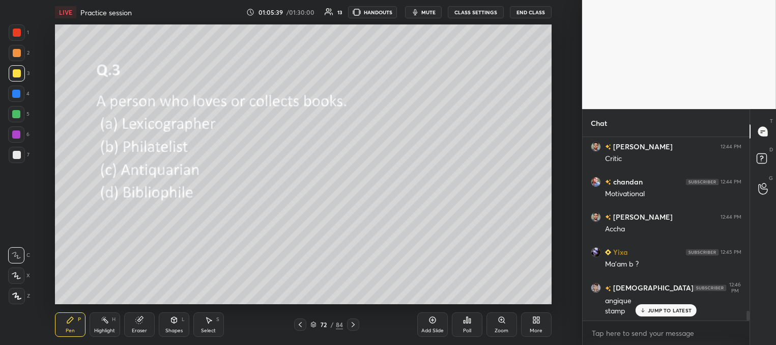
click at [654, 308] on p "JUMP TO LATEST" at bounding box center [670, 310] width 44 height 6
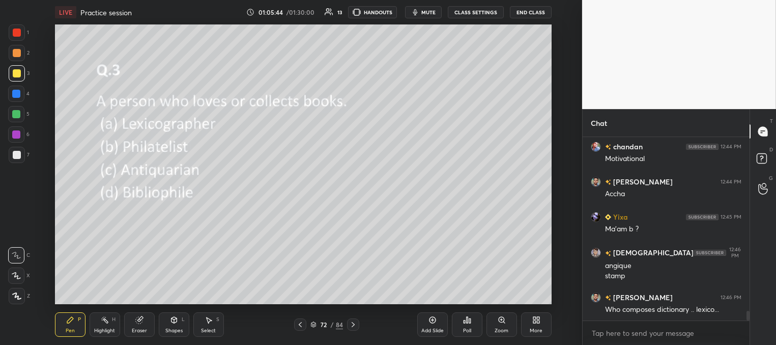
scroll to position [3416, 0]
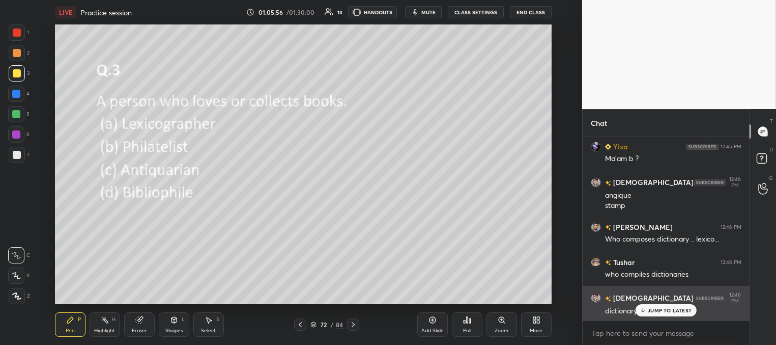
click at [656, 310] on p "JUMP TO LATEST" at bounding box center [670, 310] width 44 height 6
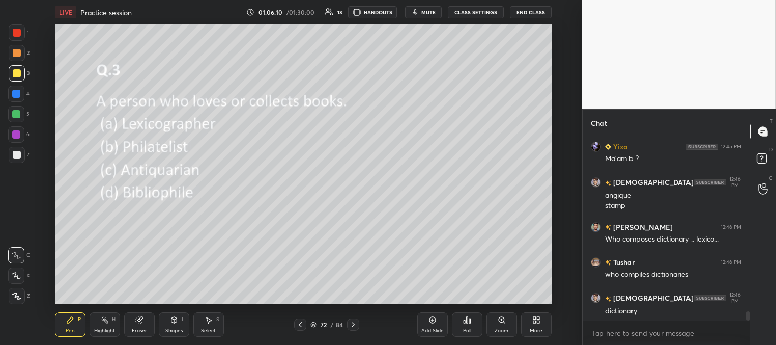
click at [351, 325] on icon at bounding box center [353, 324] width 8 height 8
click at [462, 321] on div "Poll" at bounding box center [467, 324] width 31 height 24
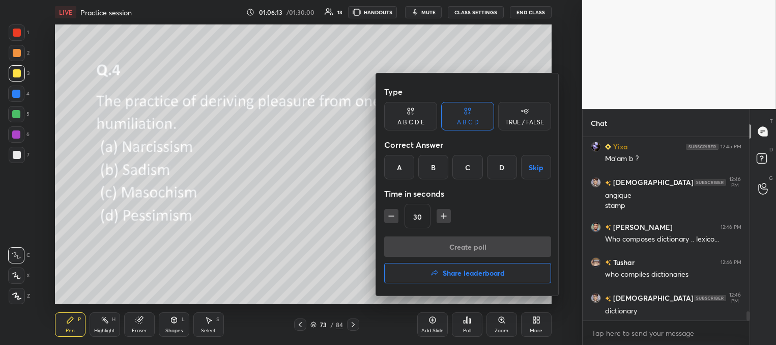
click at [471, 165] on div "C" at bounding box center [468, 167] width 30 height 24
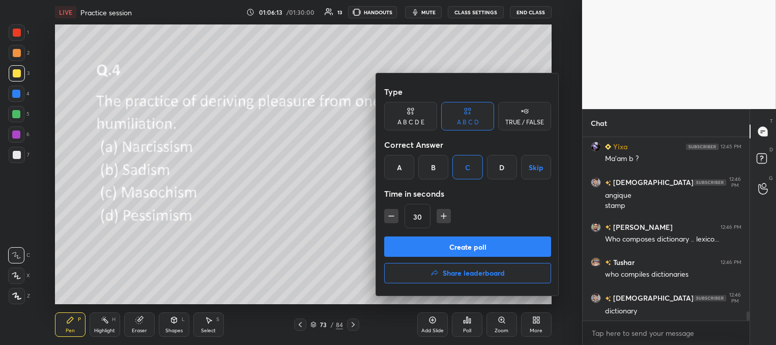
click at [462, 247] on button "Create poll" at bounding box center [467, 246] width 167 height 20
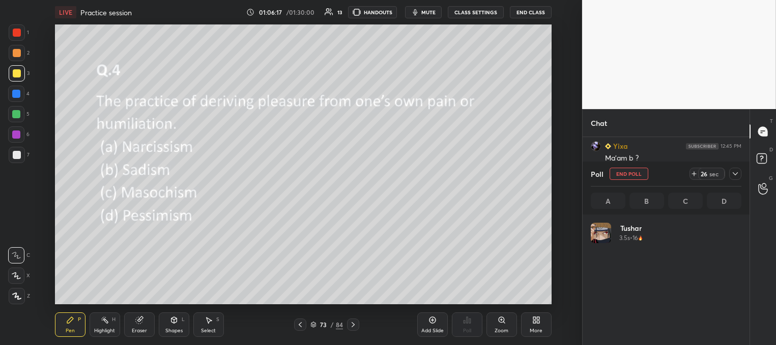
scroll to position [119, 148]
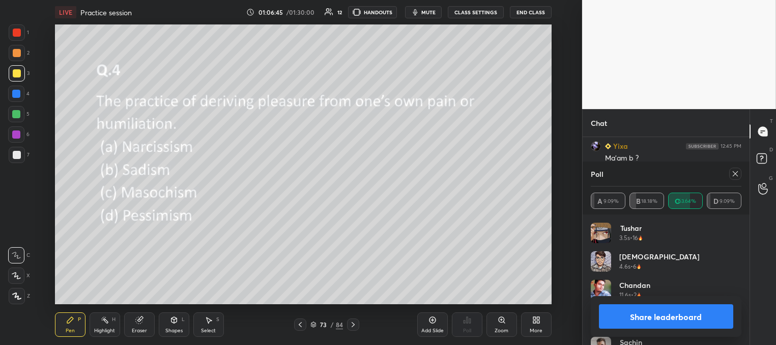
click at [735, 172] on icon at bounding box center [736, 174] width 8 height 8
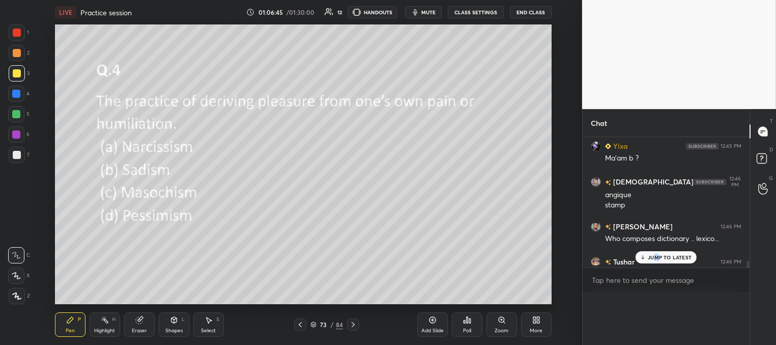
scroll to position [162, 164]
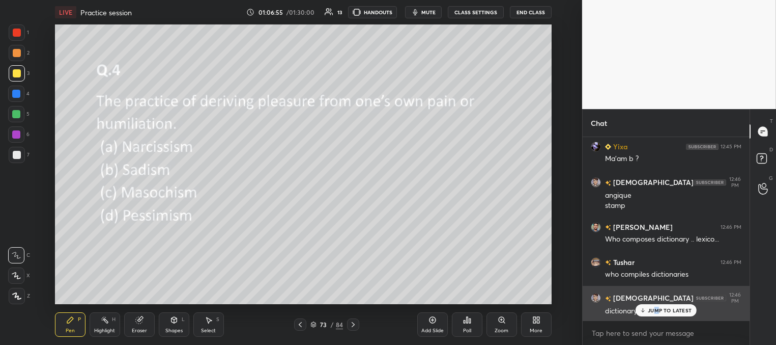
drag, startPoint x: 653, startPoint y: 312, endPoint x: 646, endPoint y: 307, distance: 8.8
click at [653, 313] on div "JUMP TO LATEST" at bounding box center [666, 310] width 61 height 12
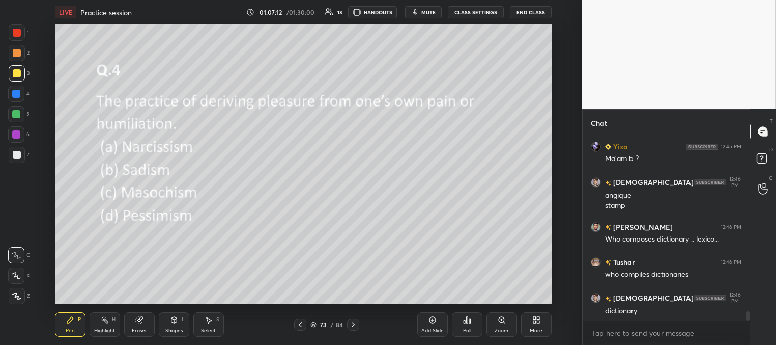
scroll to position [3486, 0]
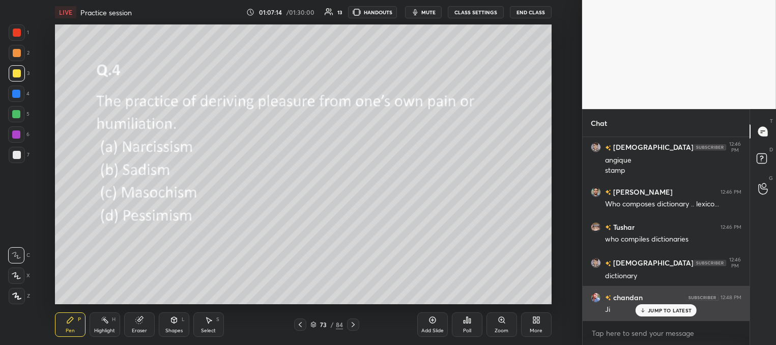
drag, startPoint x: 659, startPoint y: 311, endPoint x: 646, endPoint y: 308, distance: 14.1
click at [658, 312] on p "JUMP TO LATEST" at bounding box center [670, 310] width 44 height 6
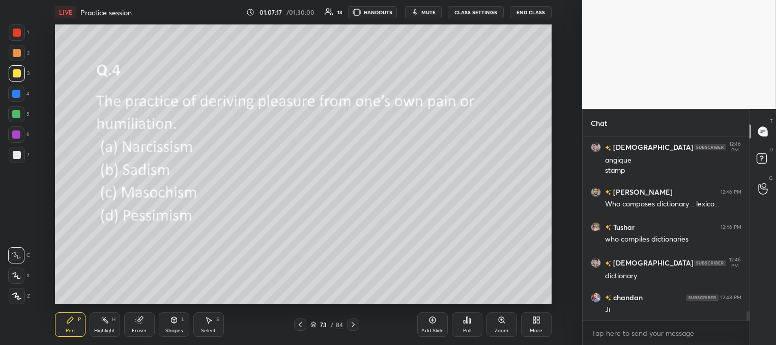
scroll to position [3521, 0]
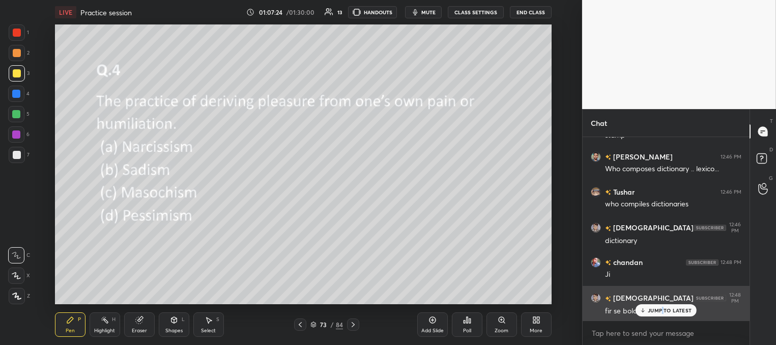
click at [662, 309] on p "JUMP TO LATEST" at bounding box center [670, 310] width 44 height 6
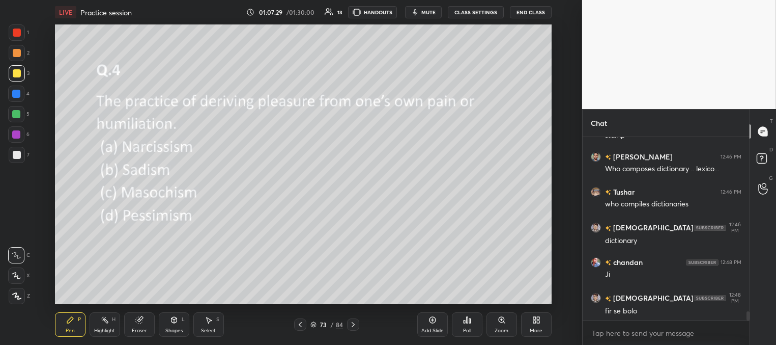
scroll to position [3556, 0]
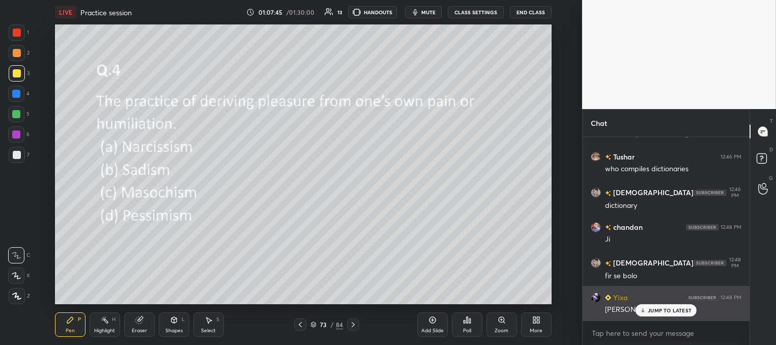
click at [656, 311] on p "JUMP TO LATEST" at bounding box center [670, 310] width 44 height 6
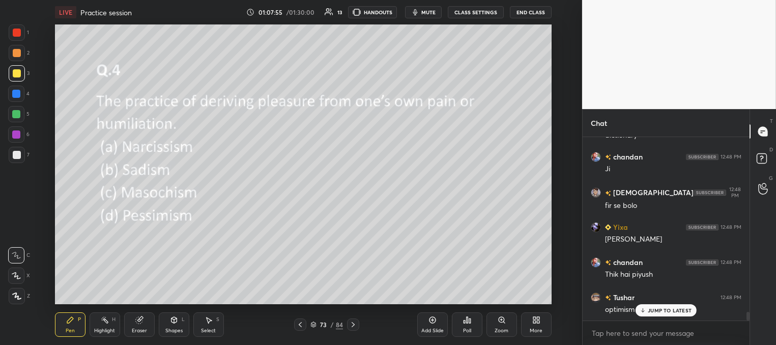
scroll to position [3662, 0]
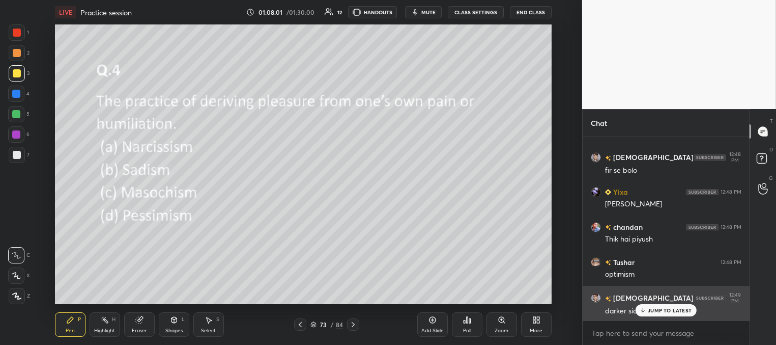
click at [647, 312] on div "JUMP TO LATEST" at bounding box center [666, 310] width 61 height 12
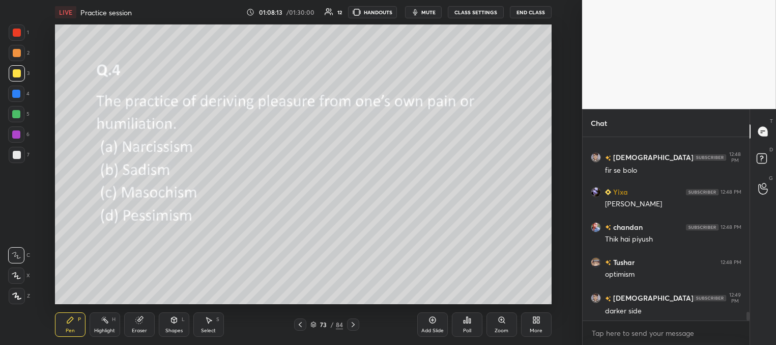
scroll to position [3697, 0]
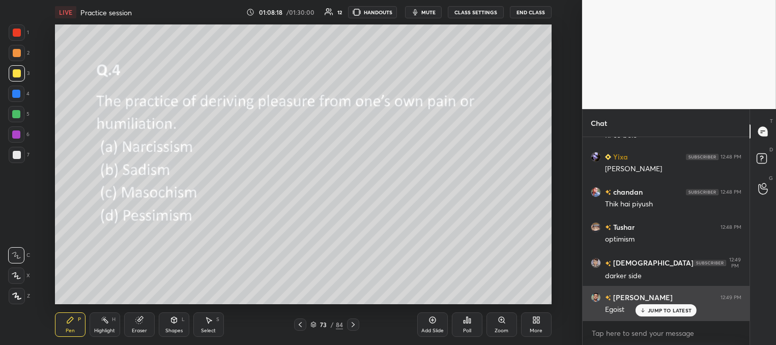
drag, startPoint x: 652, startPoint y: 308, endPoint x: 626, endPoint y: 301, distance: 26.2
click at [650, 310] on p "JUMP TO LATEST" at bounding box center [670, 310] width 44 height 6
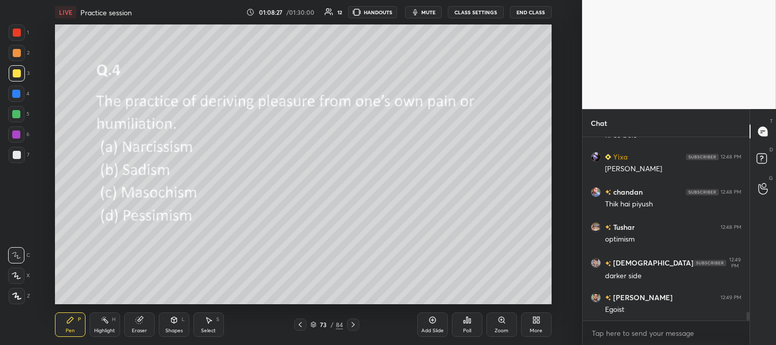
click at [354, 324] on icon at bounding box center [353, 324] width 8 height 8
click at [466, 324] on div "Poll" at bounding box center [467, 324] width 31 height 24
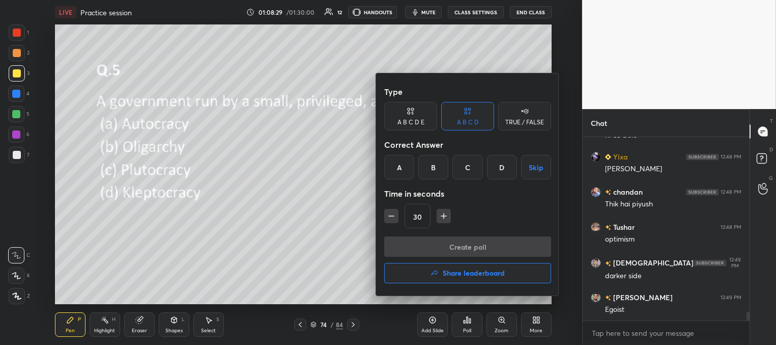
drag, startPoint x: 436, startPoint y: 165, endPoint x: 436, endPoint y: 173, distance: 7.7
click at [436, 165] on div "B" at bounding box center [433, 167] width 30 height 24
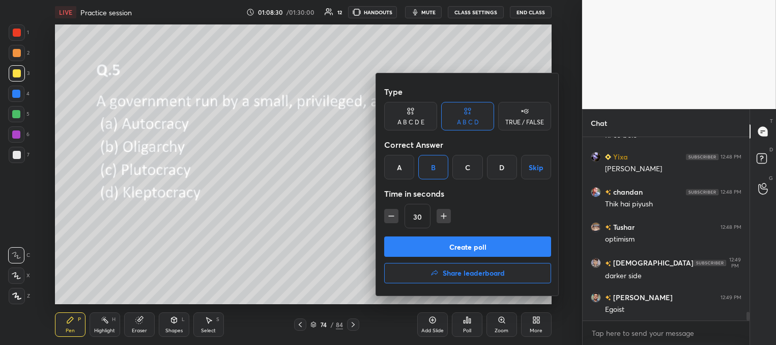
scroll to position [3732, 0]
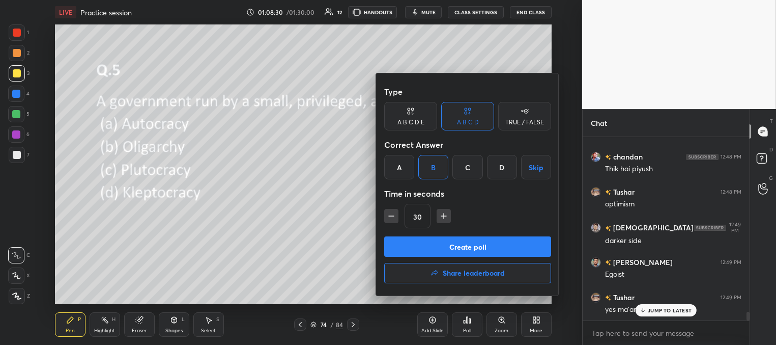
drag, startPoint x: 452, startPoint y: 248, endPoint x: 446, endPoint y: 246, distance: 6.2
click at [451, 248] on button "Create poll" at bounding box center [467, 246] width 167 height 20
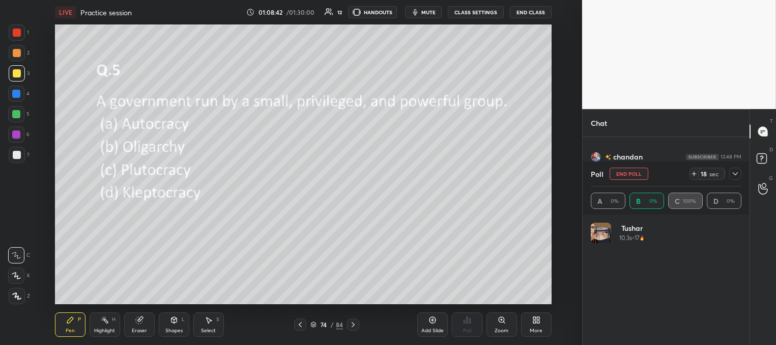
scroll to position [119, 148]
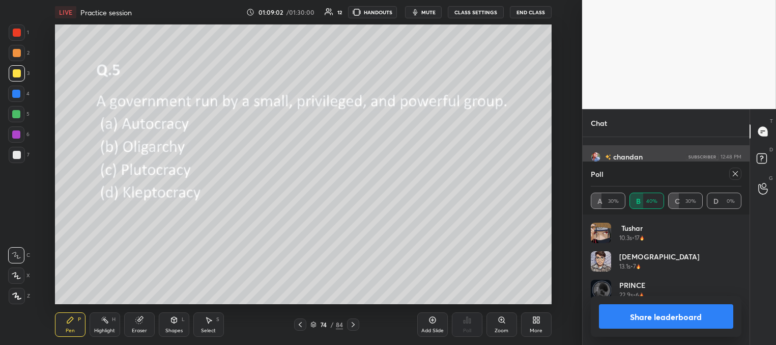
drag, startPoint x: 736, startPoint y: 171, endPoint x: 718, endPoint y: 176, distance: 18.5
click at [736, 172] on icon at bounding box center [736, 174] width 8 height 8
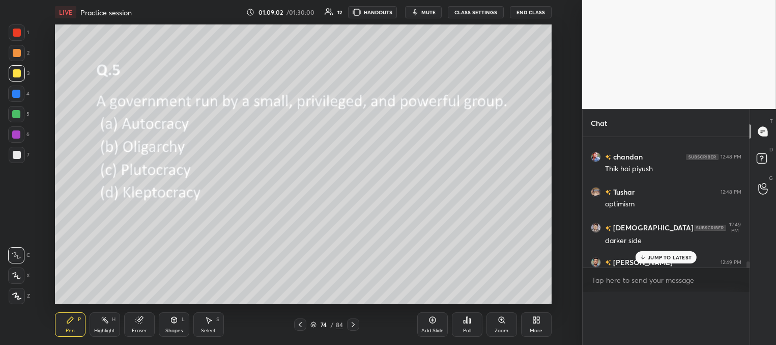
scroll to position [162, 164]
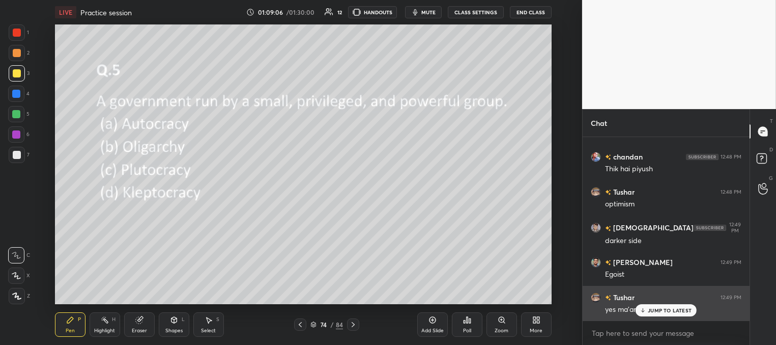
click at [662, 309] on p "JUMP TO LATEST" at bounding box center [670, 310] width 44 height 6
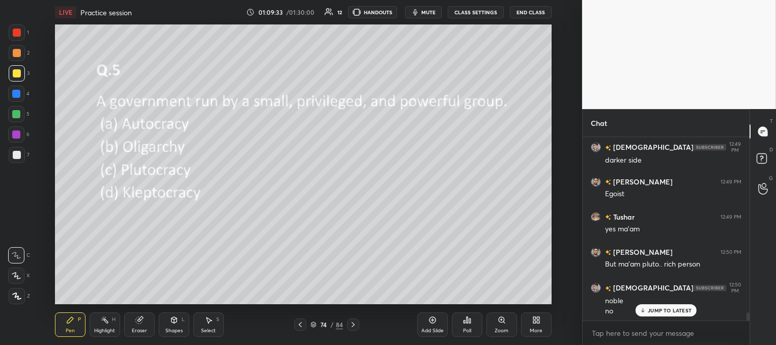
scroll to position [3847, 0]
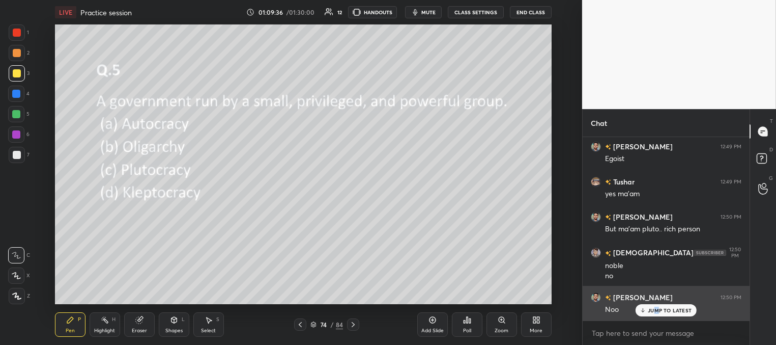
click at [656, 312] on p "JUMP TO LATEST" at bounding box center [670, 310] width 44 height 6
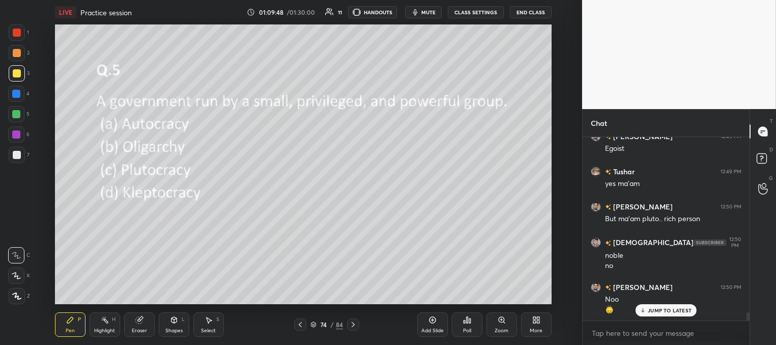
scroll to position [3868, 0]
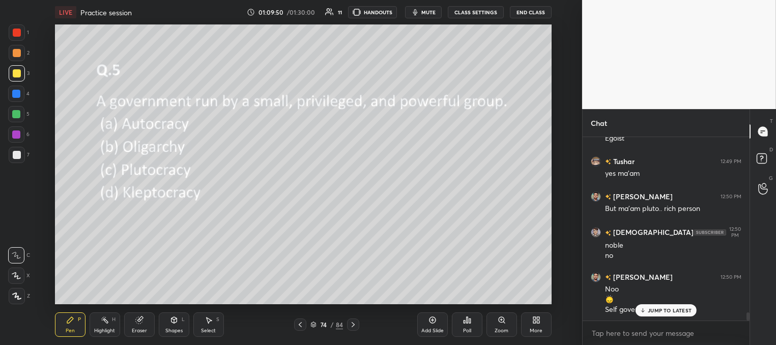
drag, startPoint x: 658, startPoint y: 309, endPoint x: 650, endPoint y: 305, distance: 9.4
click at [657, 309] on p "JUMP TO LATEST" at bounding box center [670, 310] width 44 height 6
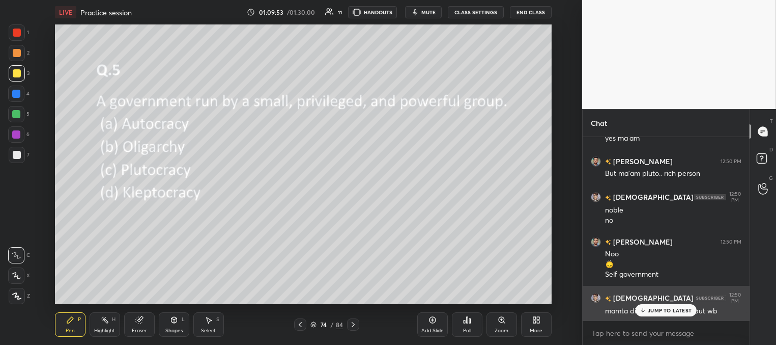
click at [645, 307] on div "JUMP TO LATEST" at bounding box center [666, 310] width 61 height 12
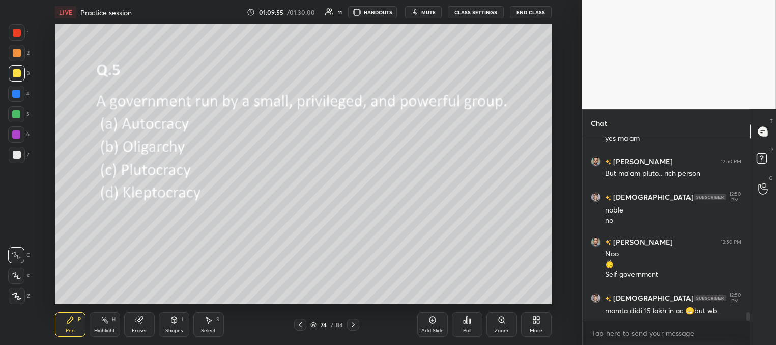
scroll to position [3938, 0]
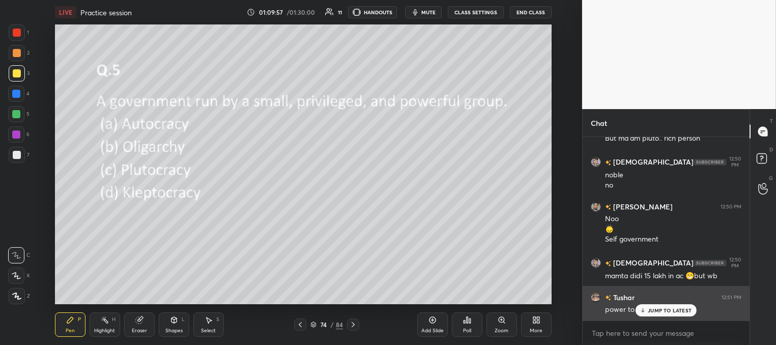
drag, startPoint x: 656, startPoint y: 312, endPoint x: 649, endPoint y: 311, distance: 6.7
click at [654, 312] on p "JUMP TO LATEST" at bounding box center [670, 310] width 44 height 6
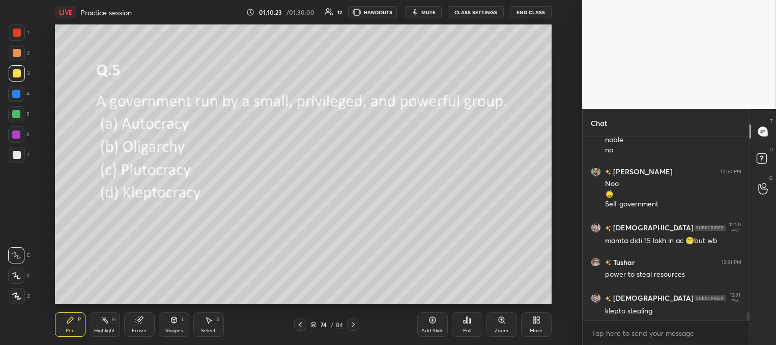
scroll to position [4008, 0]
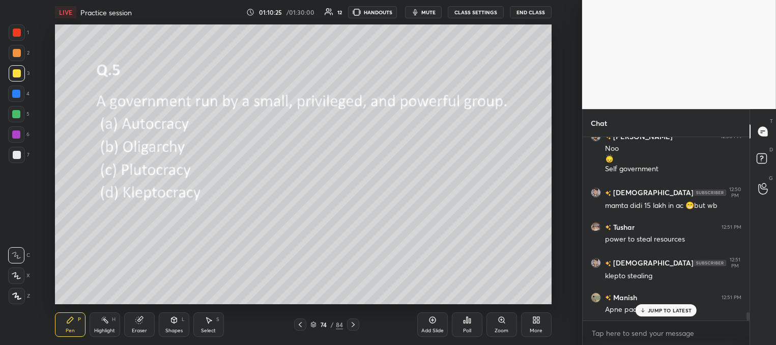
click at [652, 311] on p "JUMP TO LATEST" at bounding box center [670, 310] width 44 height 6
drag, startPoint x: 353, startPoint y: 323, endPoint x: 362, endPoint y: 315, distance: 11.5
click at [353, 323] on icon at bounding box center [353, 324] width 3 height 5
click at [466, 320] on icon at bounding box center [467, 320] width 8 height 8
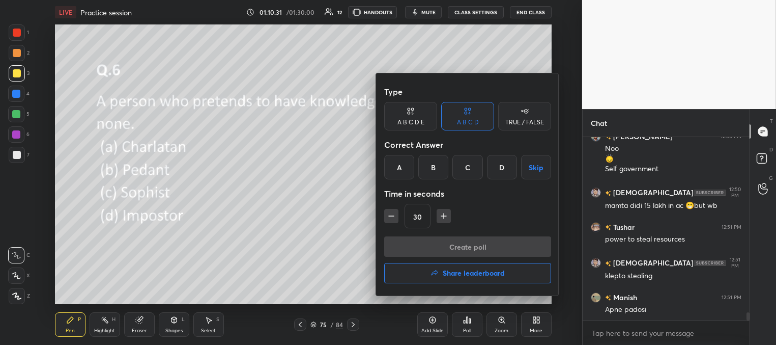
drag, startPoint x: 399, startPoint y: 163, endPoint x: 420, endPoint y: 199, distance: 40.9
click at [399, 165] on div "A" at bounding box center [399, 167] width 30 height 24
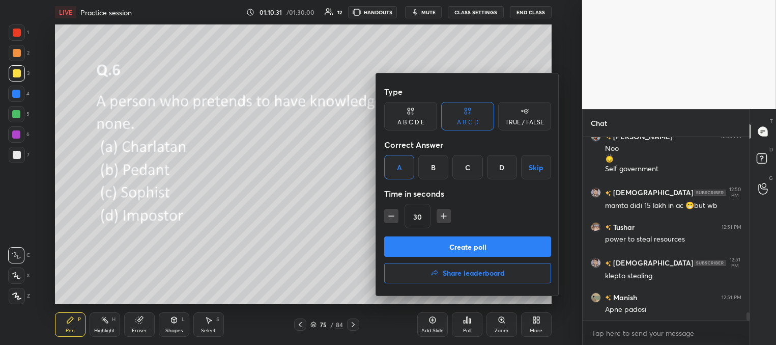
drag, startPoint x: 443, startPoint y: 243, endPoint x: 425, endPoint y: 237, distance: 19.2
click at [442, 242] on button "Create poll" at bounding box center [467, 246] width 167 height 20
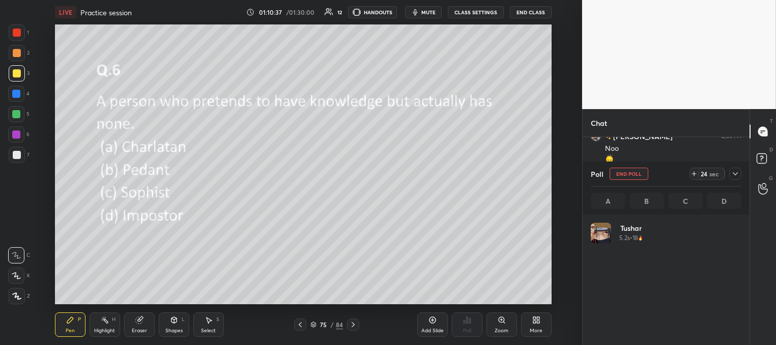
scroll to position [119, 148]
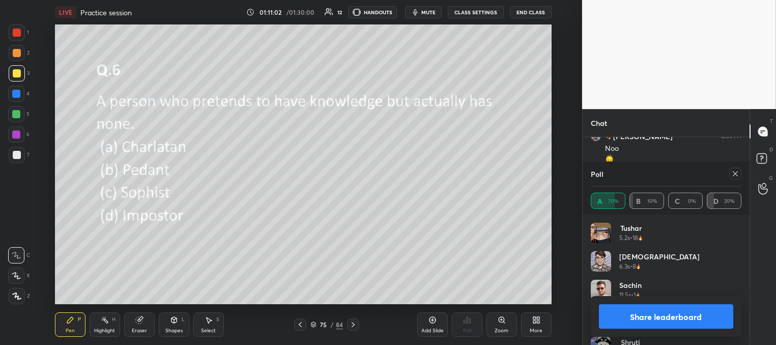
click at [737, 173] on icon at bounding box center [736, 174] width 8 height 8
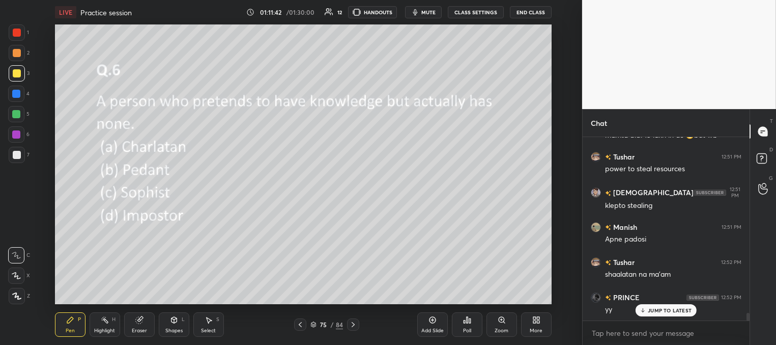
scroll to position [4114, 0]
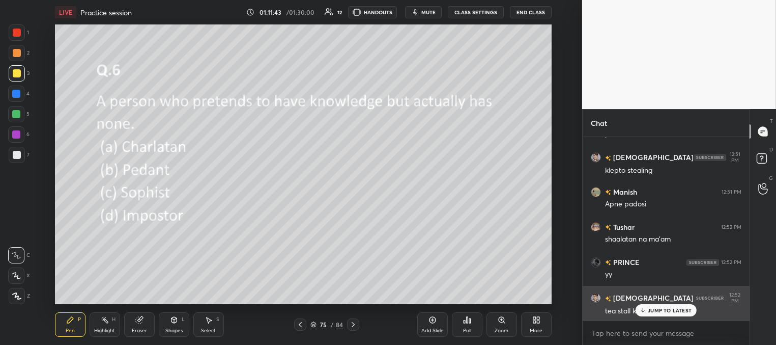
click at [652, 313] on div "JUMP TO LATEST" at bounding box center [666, 310] width 61 height 12
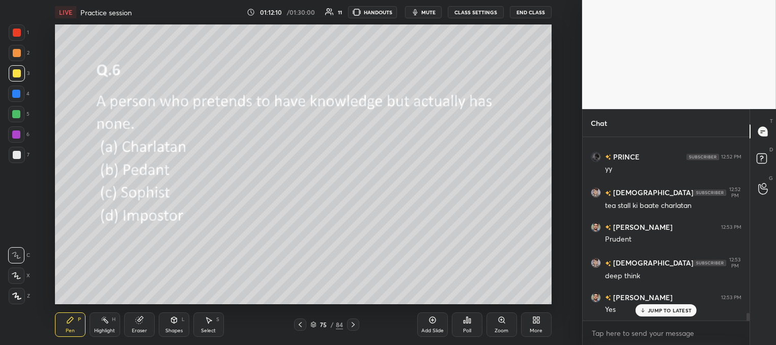
scroll to position [4254, 0]
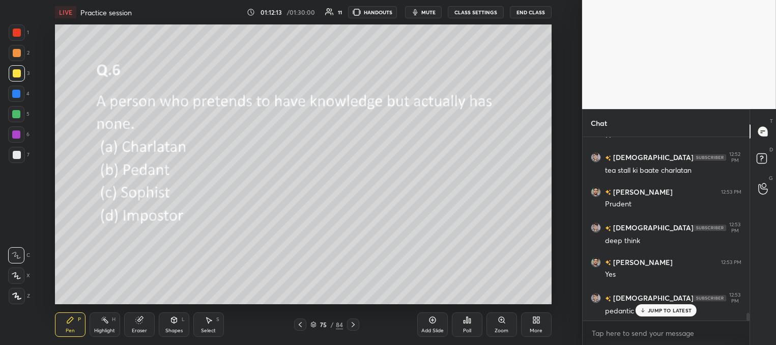
click at [651, 309] on p "JUMP TO LATEST" at bounding box center [670, 310] width 44 height 6
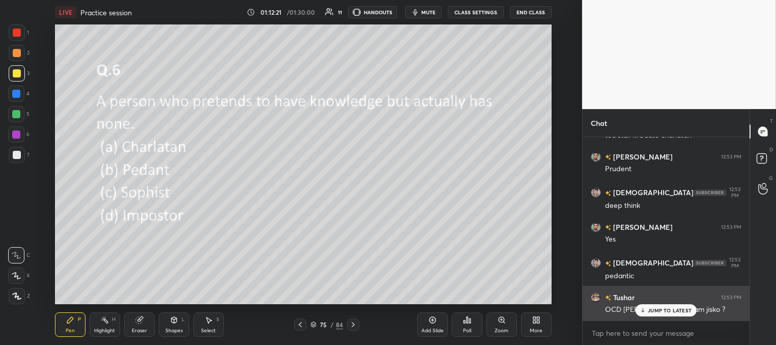
drag, startPoint x: 651, startPoint y: 312, endPoint x: 636, endPoint y: 309, distance: 15.1
click at [650, 312] on p "JUMP TO LATEST" at bounding box center [670, 310] width 44 height 6
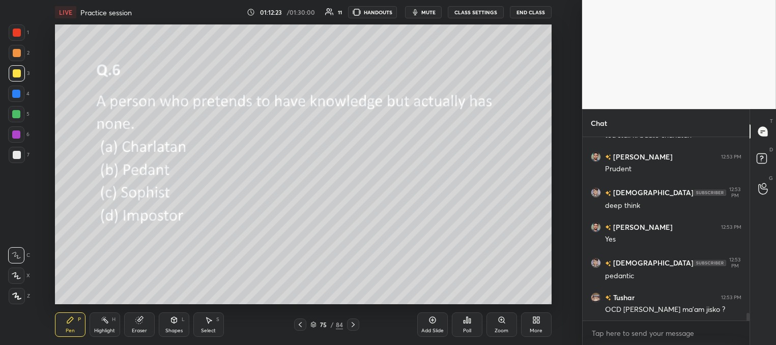
scroll to position [4324, 0]
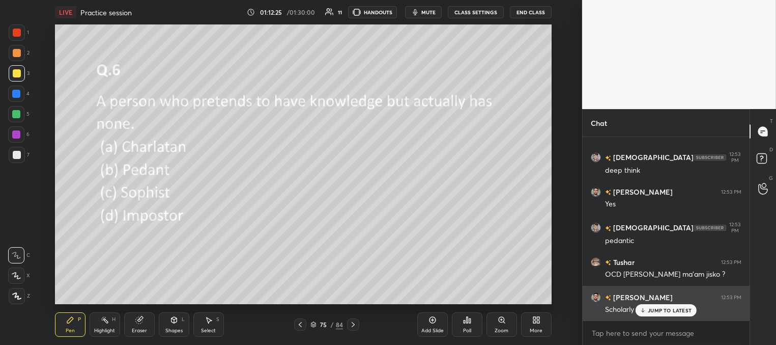
click at [647, 309] on div "JUMP TO LATEST" at bounding box center [666, 310] width 61 height 12
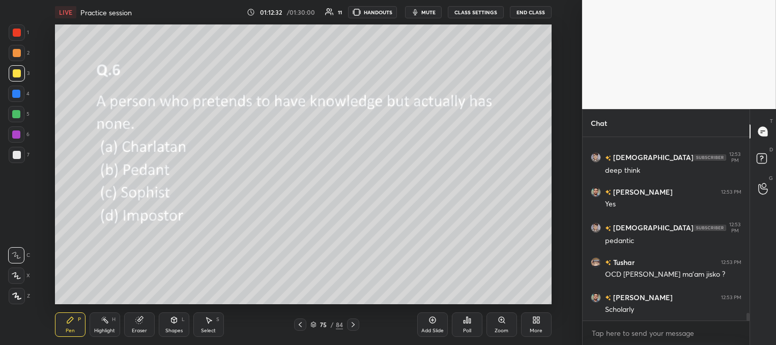
scroll to position [4360, 0]
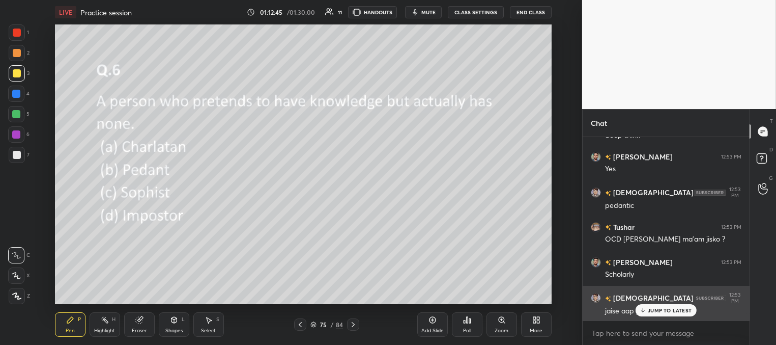
click at [666, 312] on p "JUMP TO LATEST" at bounding box center [670, 310] width 44 height 6
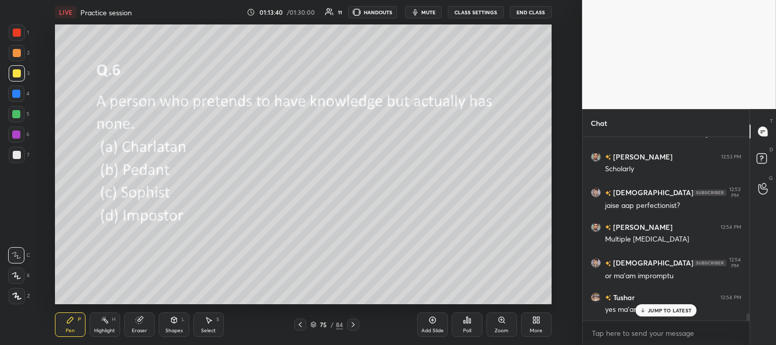
scroll to position [4500, 0]
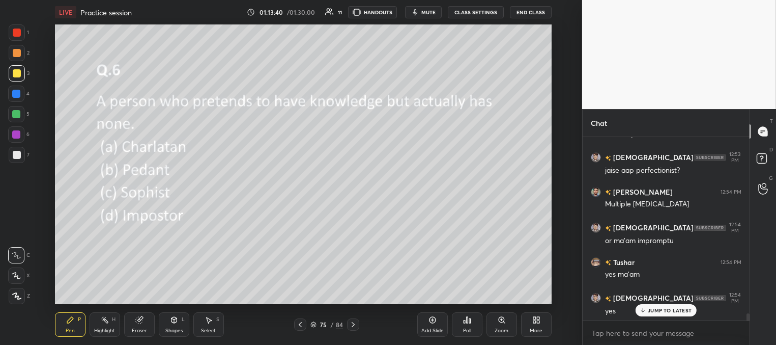
click at [654, 312] on p "JUMP TO LATEST" at bounding box center [670, 310] width 44 height 6
click at [354, 325] on icon at bounding box center [353, 324] width 8 height 8
click at [471, 326] on div "Poll" at bounding box center [467, 324] width 31 height 24
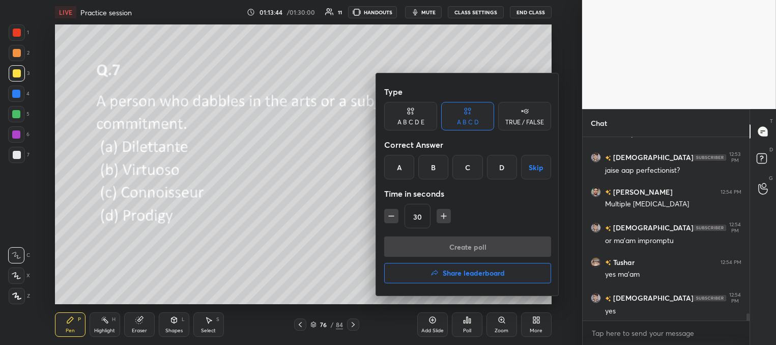
scroll to position [4535, 0]
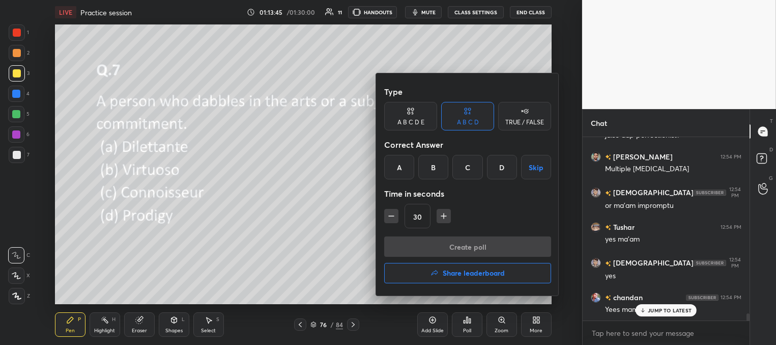
click at [397, 168] on div "A" at bounding box center [399, 167] width 30 height 24
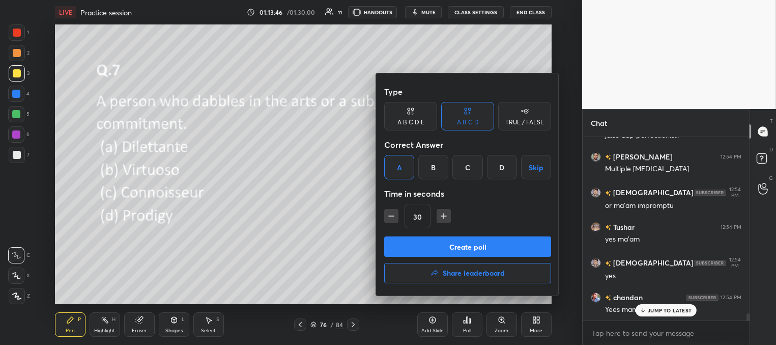
click at [428, 248] on button "Create poll" at bounding box center [467, 246] width 167 height 20
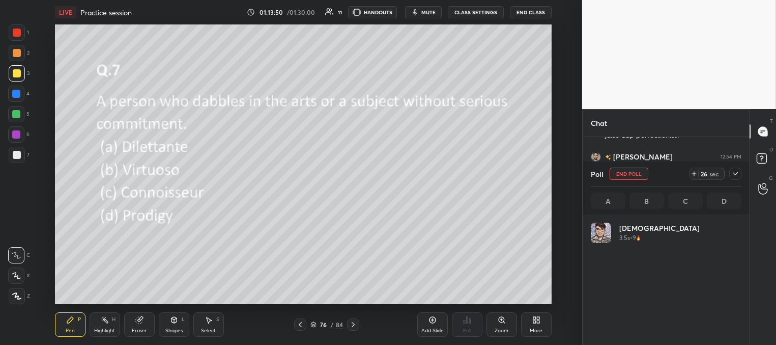
scroll to position [119, 148]
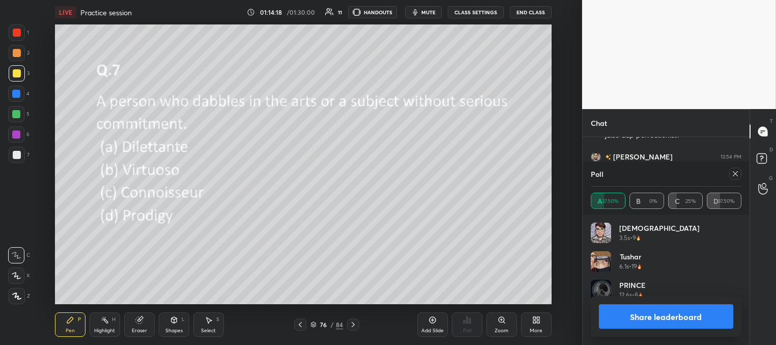
click at [733, 173] on icon at bounding box center [736, 174] width 8 height 8
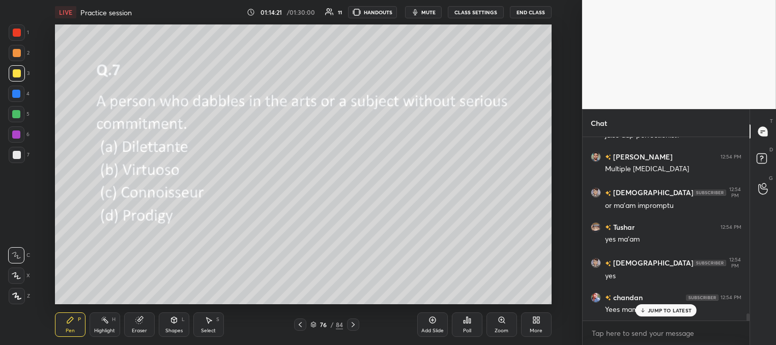
scroll to position [4570, 0]
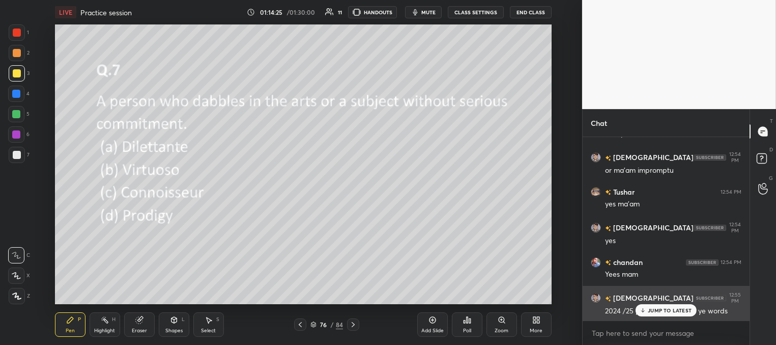
click at [644, 311] on icon at bounding box center [643, 310] width 7 height 6
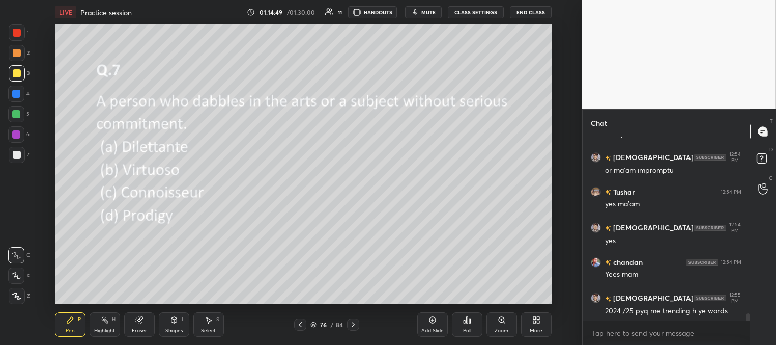
scroll to position [4580, 0]
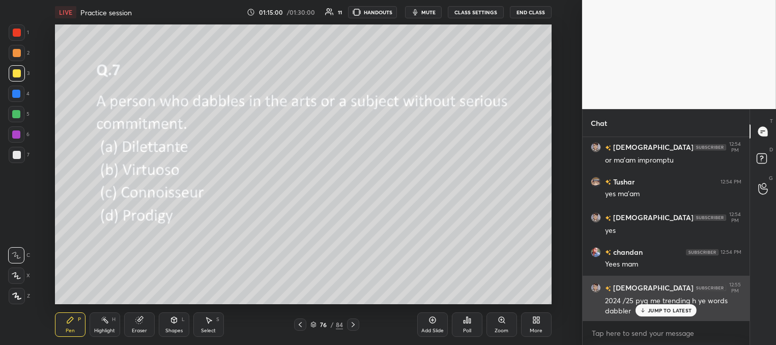
drag, startPoint x: 661, startPoint y: 310, endPoint x: 652, endPoint y: 299, distance: 13.8
click at [661, 310] on p "JUMP TO LATEST" at bounding box center [670, 310] width 44 height 6
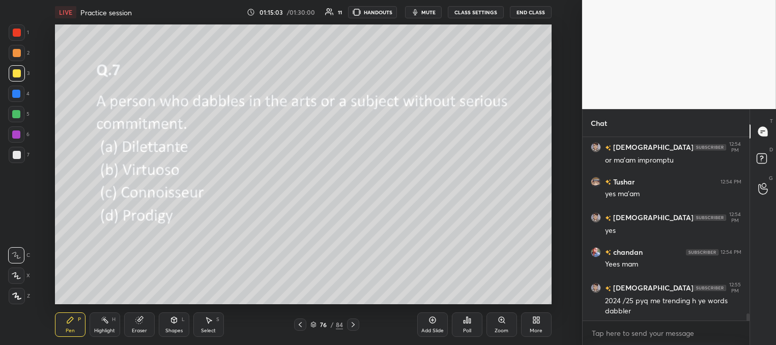
scroll to position [4616, 0]
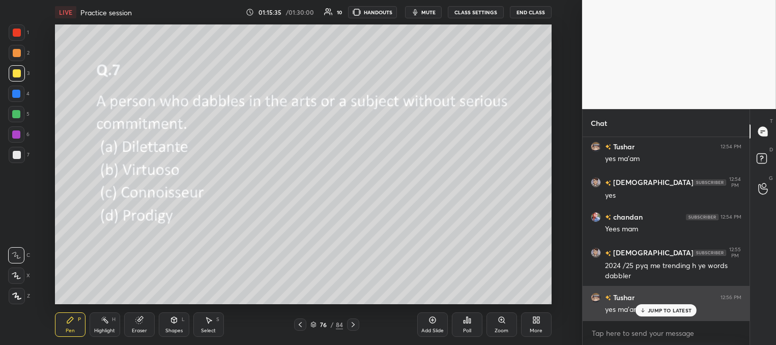
click at [647, 309] on div "JUMP TO LATEST" at bounding box center [666, 310] width 61 height 12
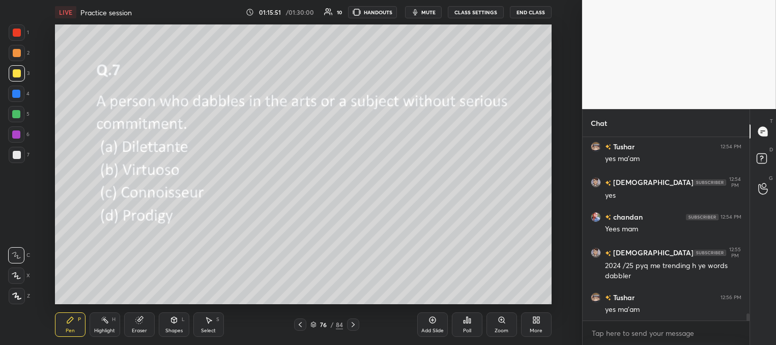
scroll to position [4651, 0]
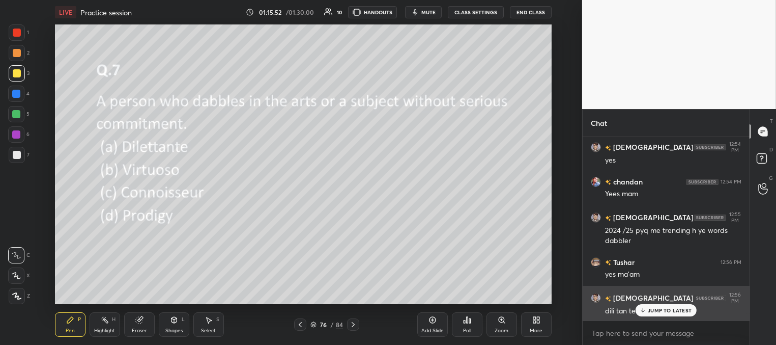
click at [649, 310] on p "JUMP TO LATEST" at bounding box center [670, 310] width 44 height 6
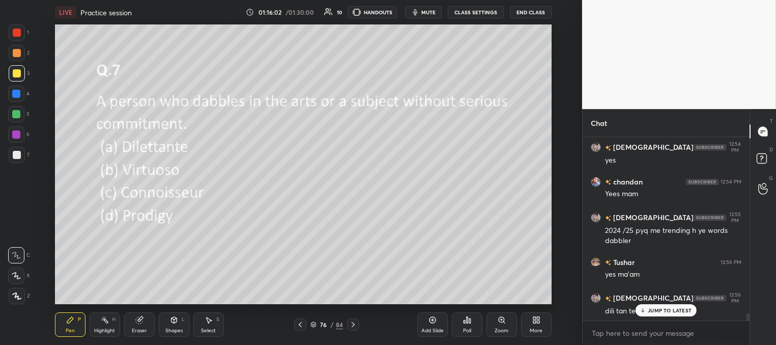
scroll to position [4686, 0]
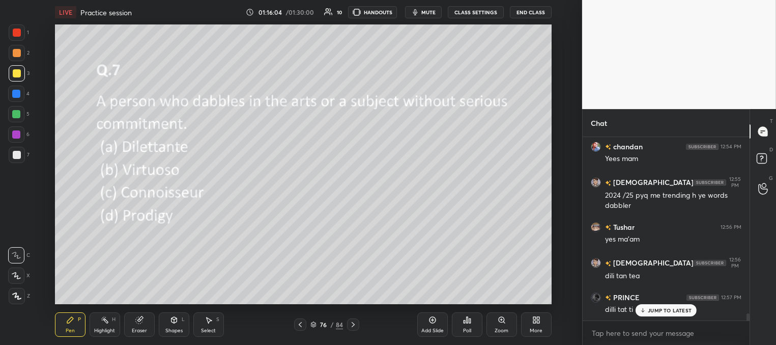
drag, startPoint x: 639, startPoint y: 312, endPoint x: 629, endPoint y: 309, distance: 11.3
click at [639, 312] on div "JUMP TO LATEST" at bounding box center [666, 310] width 61 height 12
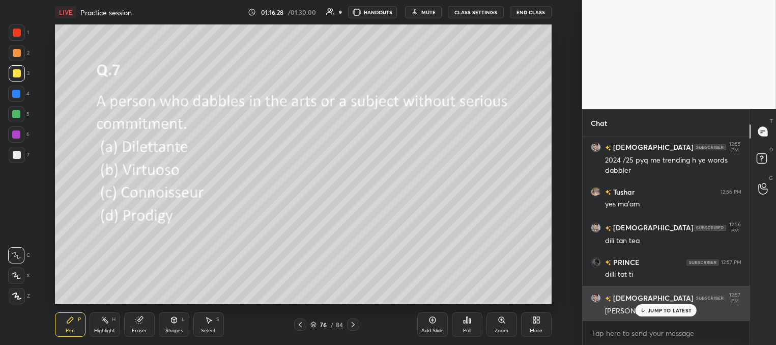
click at [650, 310] on p "JUMP TO LATEST" at bounding box center [670, 310] width 44 height 6
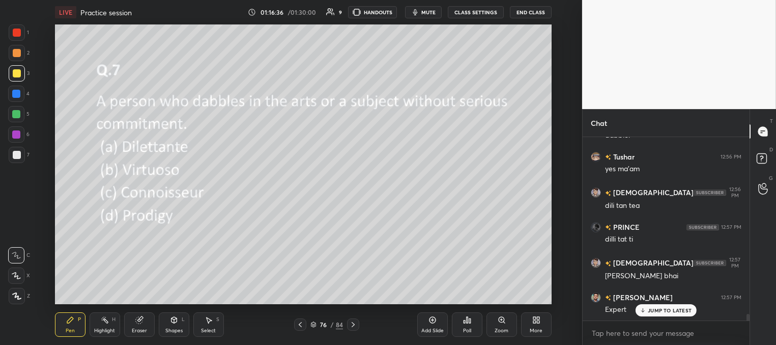
scroll to position [4791, 0]
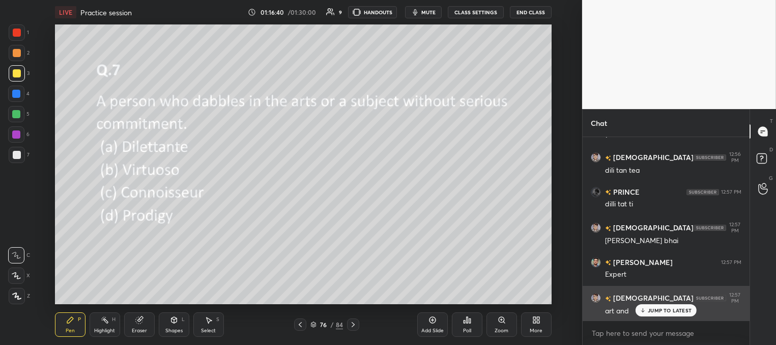
click at [651, 311] on p "JUMP TO LATEST" at bounding box center [670, 310] width 44 height 6
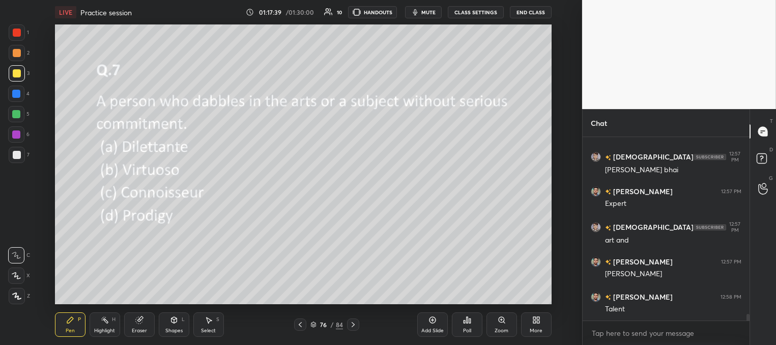
scroll to position [4872, 0]
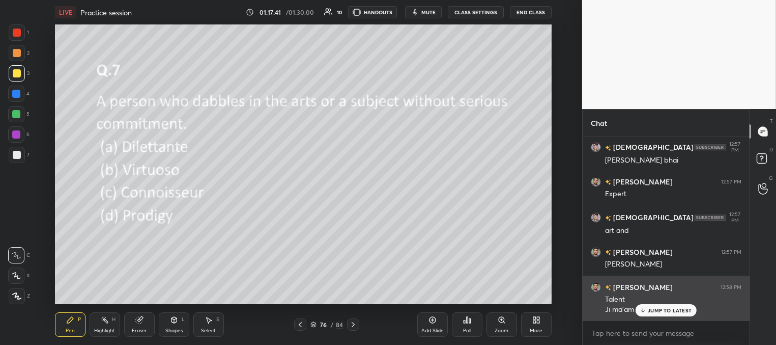
click at [648, 312] on div "JUMP TO LATEST" at bounding box center [666, 310] width 61 height 12
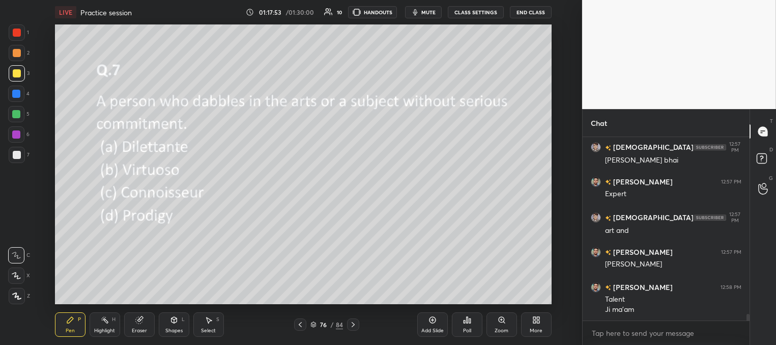
click at [352, 326] on icon at bounding box center [353, 324] width 8 height 8
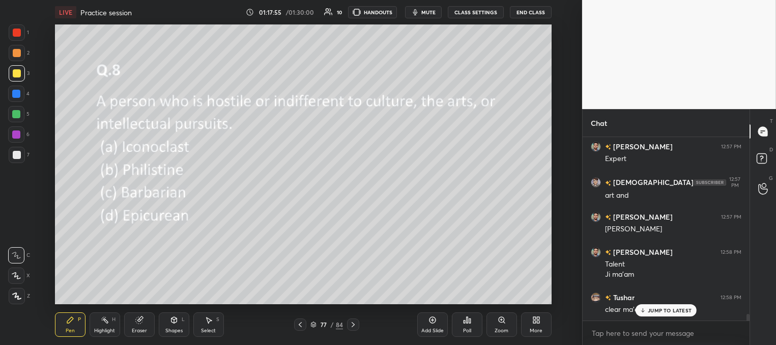
scroll to position [4942, 0]
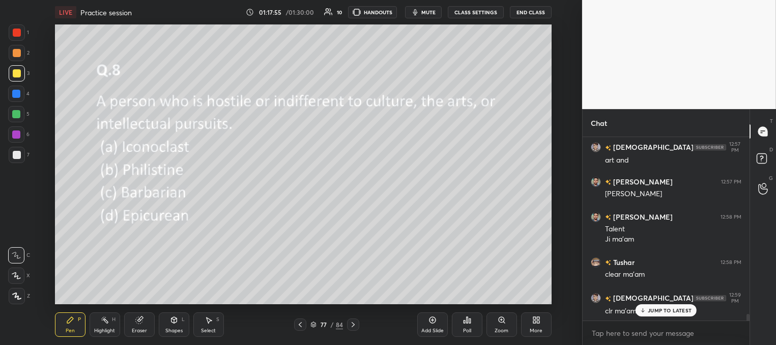
click at [466, 324] on div "Poll" at bounding box center [467, 324] width 31 height 24
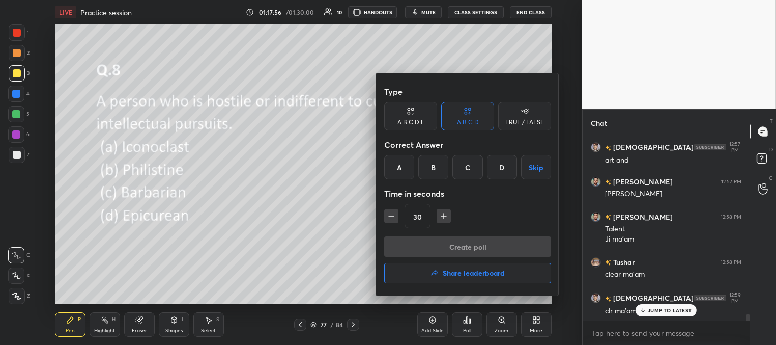
click at [434, 163] on div "B" at bounding box center [433, 167] width 30 height 24
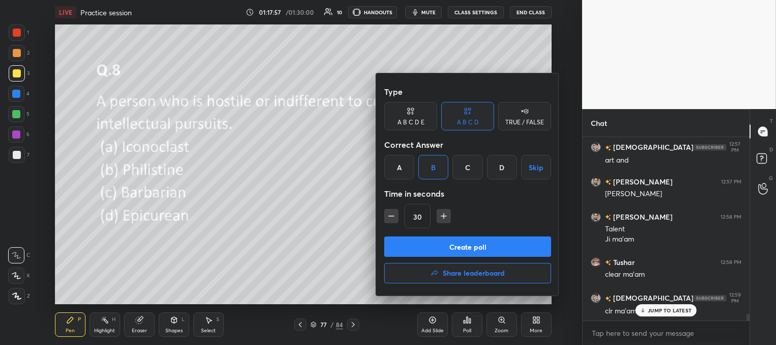
click at [436, 242] on button "Create poll" at bounding box center [467, 246] width 167 height 20
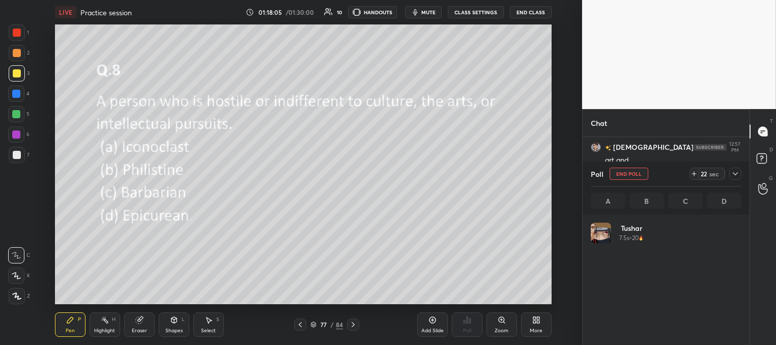
scroll to position [119, 148]
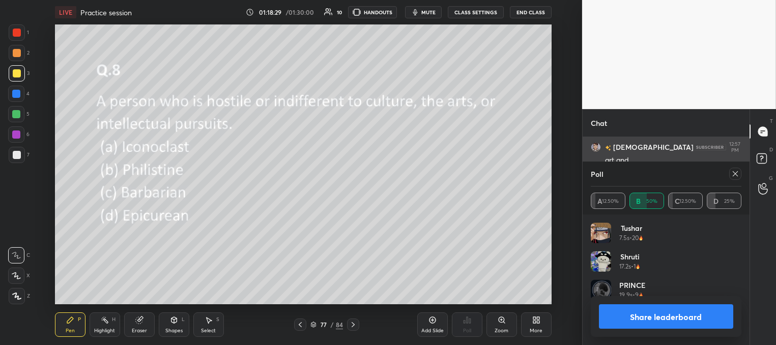
drag, startPoint x: 734, startPoint y: 173, endPoint x: 723, endPoint y: 167, distance: 12.5
click at [735, 173] on icon at bounding box center [736, 174] width 8 height 8
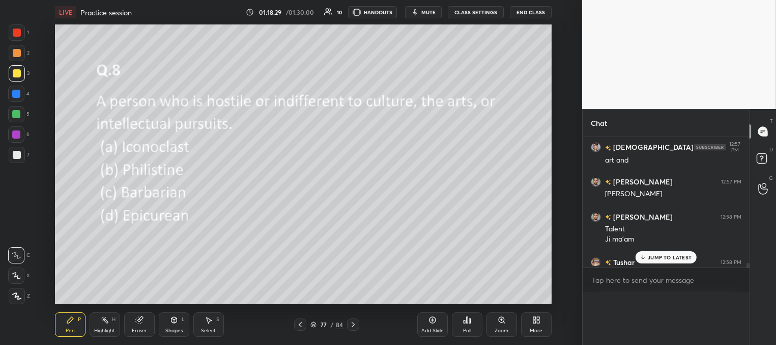
scroll to position [162, 164]
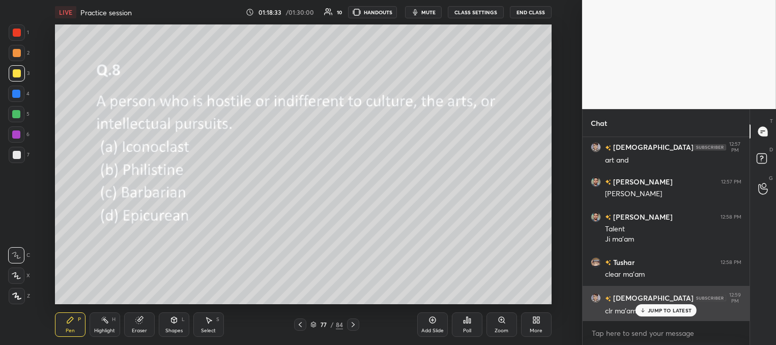
click at [662, 309] on p "JUMP TO LATEST" at bounding box center [670, 310] width 44 height 6
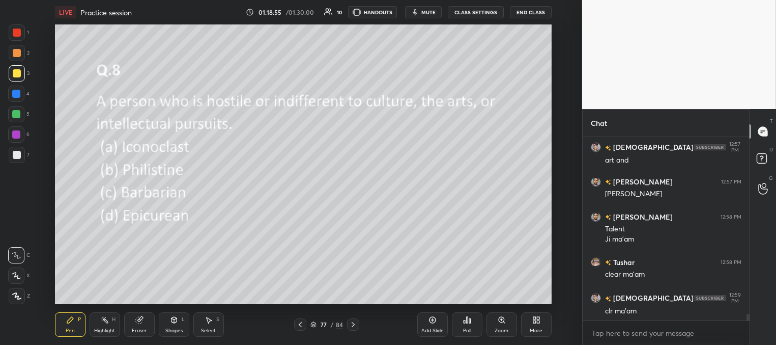
scroll to position [4977, 0]
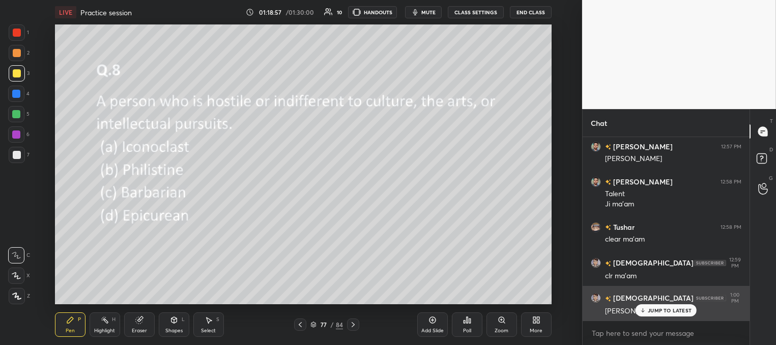
click at [662, 309] on p "JUMP TO LATEST" at bounding box center [670, 310] width 44 height 6
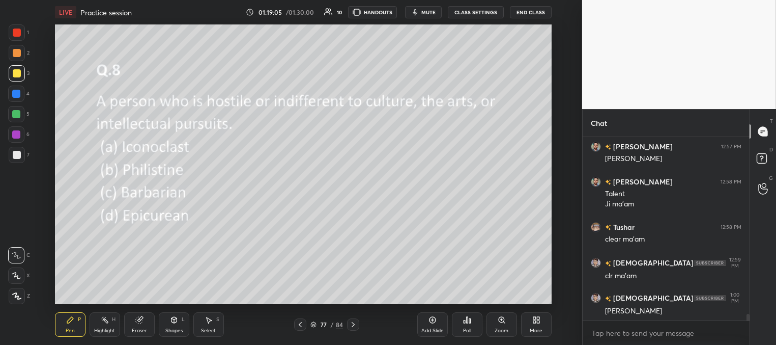
scroll to position [5002, 0]
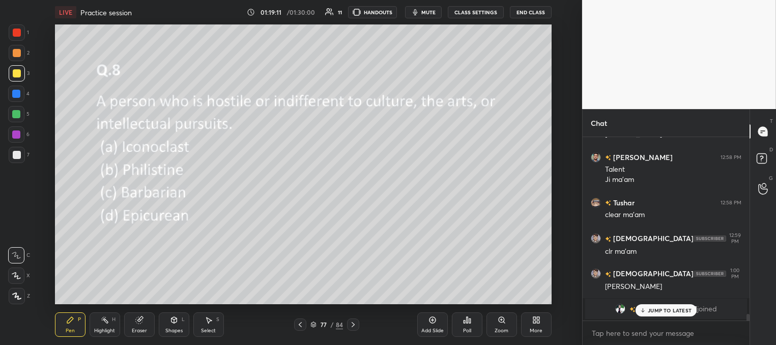
click at [649, 310] on p "JUMP TO LATEST" at bounding box center [670, 310] width 44 height 6
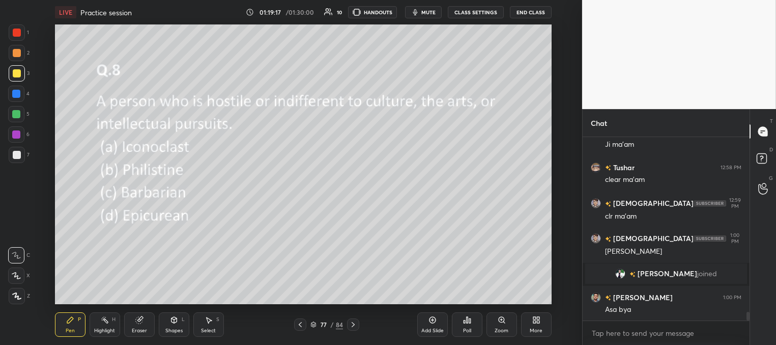
scroll to position [3742, 0]
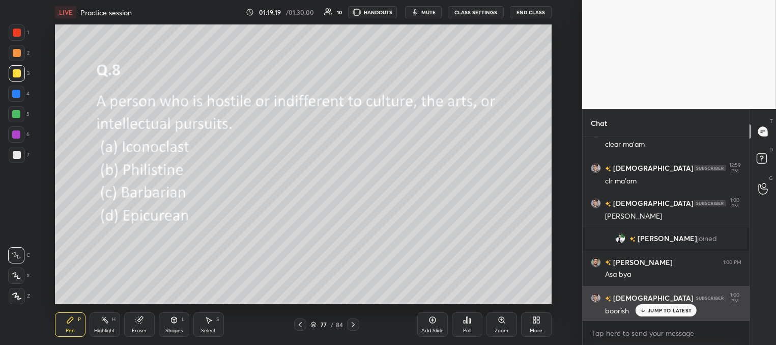
drag, startPoint x: 655, startPoint y: 309, endPoint x: 642, endPoint y: 305, distance: 13.2
click at [654, 309] on p "JUMP TO LATEST" at bounding box center [670, 310] width 44 height 6
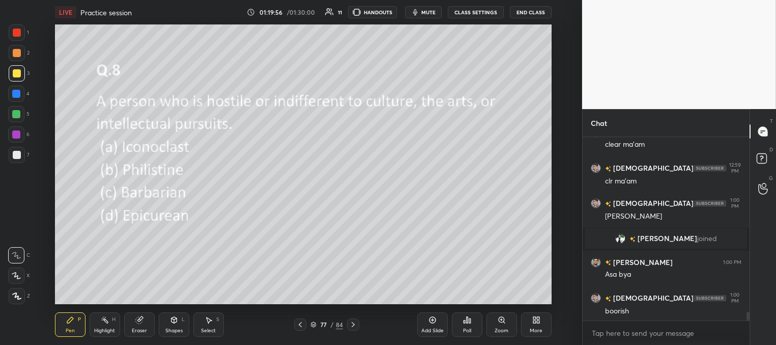
scroll to position [3777, 0]
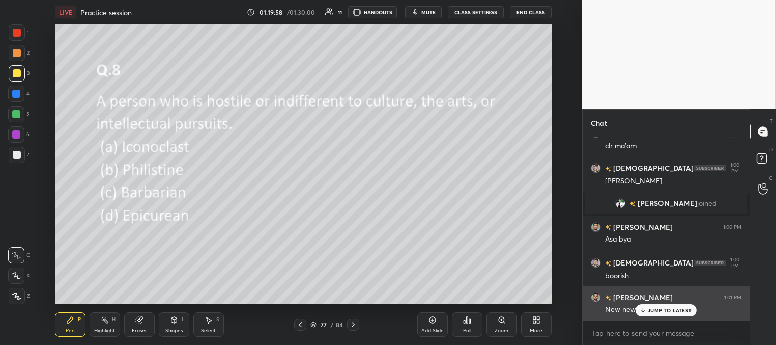
click at [659, 311] on p "JUMP TO LATEST" at bounding box center [670, 310] width 44 height 6
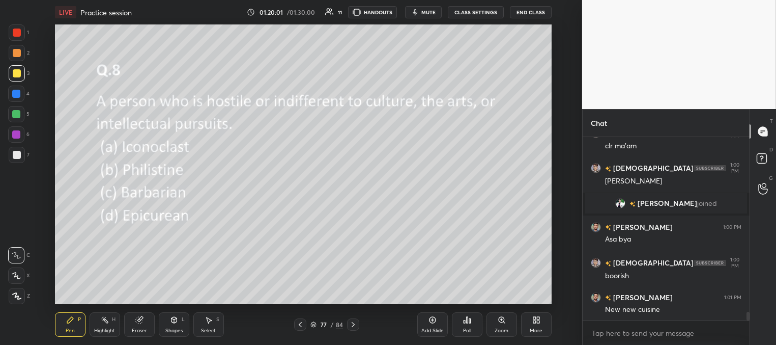
scroll to position [3821, 0]
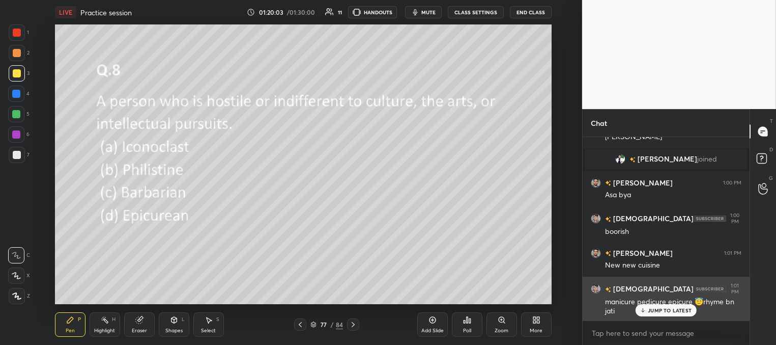
click at [652, 310] on p "JUMP TO LATEST" at bounding box center [670, 310] width 44 height 6
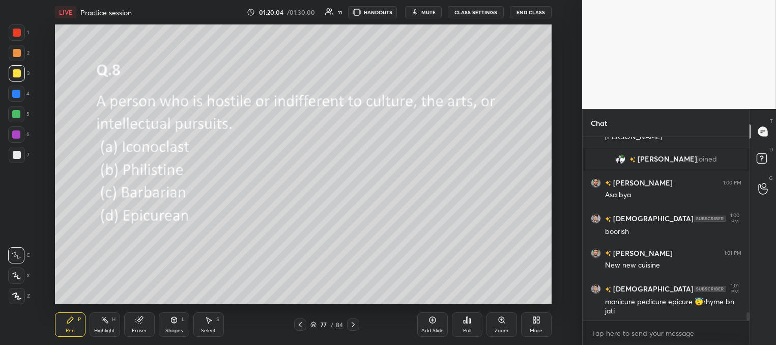
scroll to position [3857, 0]
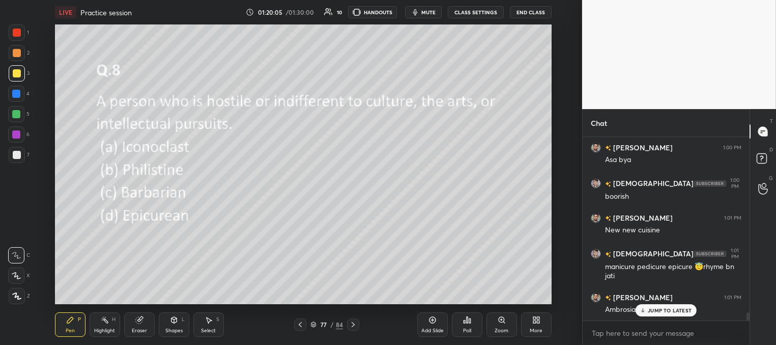
click at [662, 310] on p "JUMP TO LATEST" at bounding box center [670, 310] width 44 height 6
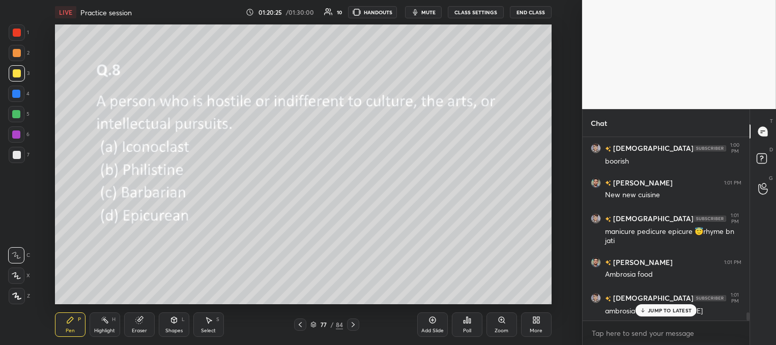
scroll to position [3927, 0]
click at [659, 310] on p "JUMP TO LATEST" at bounding box center [670, 310] width 44 height 6
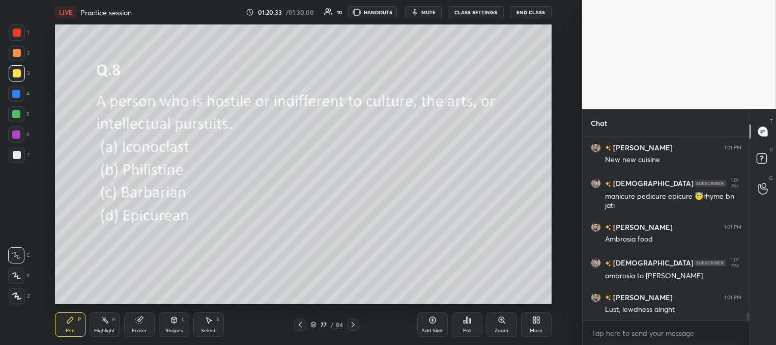
click at [356, 320] on div at bounding box center [353, 324] width 12 height 12
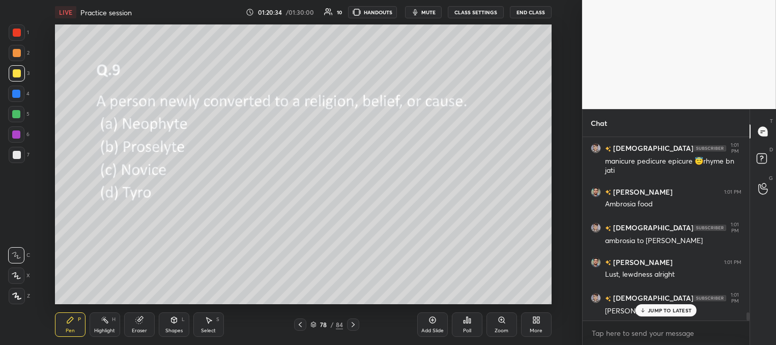
click at [471, 323] on div "Poll" at bounding box center [467, 324] width 31 height 24
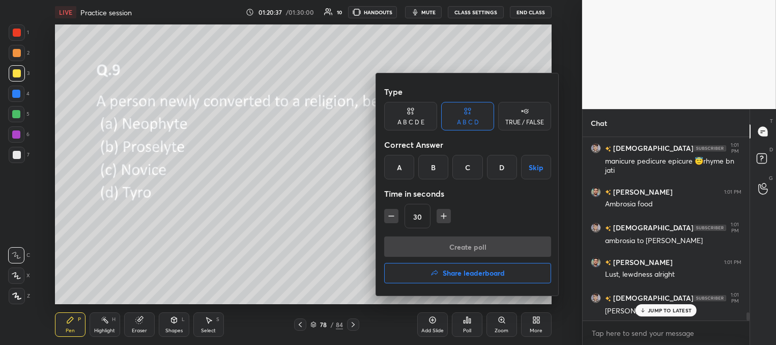
click at [402, 167] on div "A" at bounding box center [399, 167] width 30 height 24
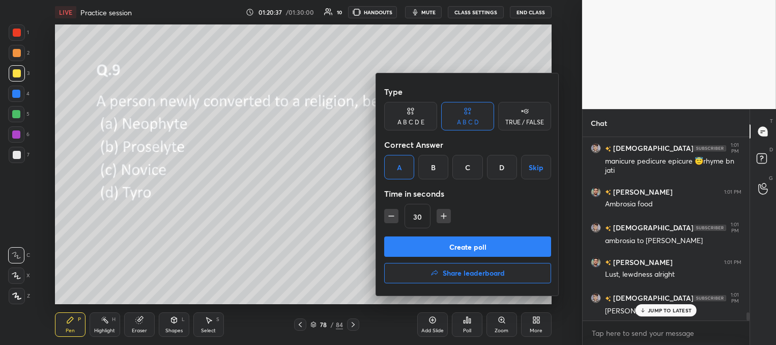
click at [429, 242] on button "Create poll" at bounding box center [467, 246] width 167 height 20
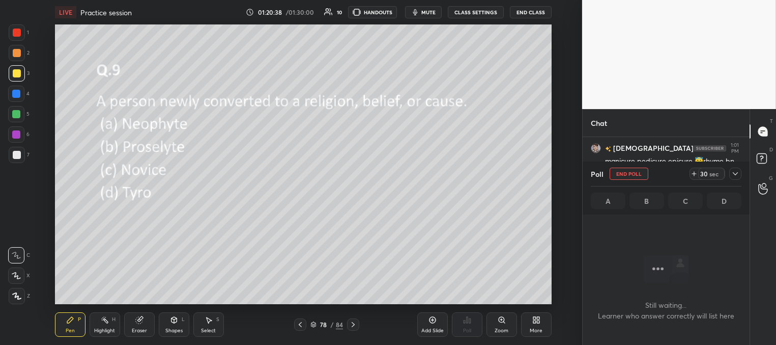
scroll to position [152, 164]
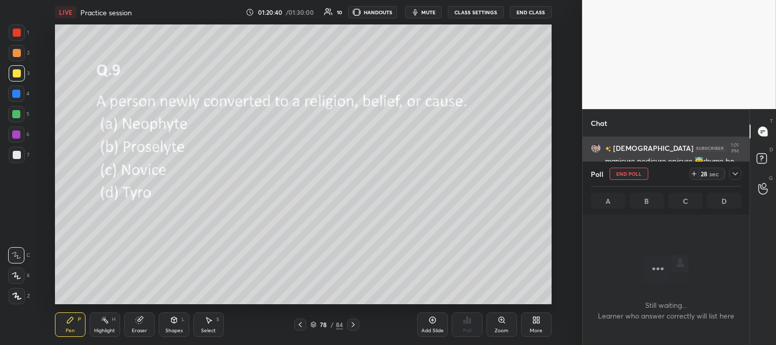
drag, startPoint x: 733, startPoint y: 173, endPoint x: 711, endPoint y: 171, distance: 22.0
click at [732, 173] on icon at bounding box center [736, 174] width 8 height 8
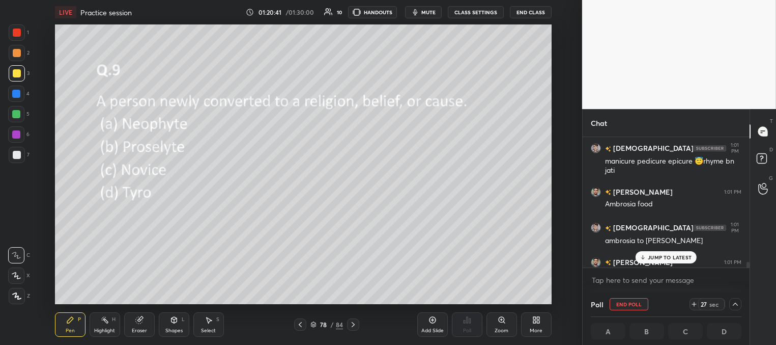
drag, startPoint x: 656, startPoint y: 257, endPoint x: 637, endPoint y: 254, distance: 19.7
click at [656, 257] on p "JUMP TO LATEST" at bounding box center [670, 257] width 44 height 6
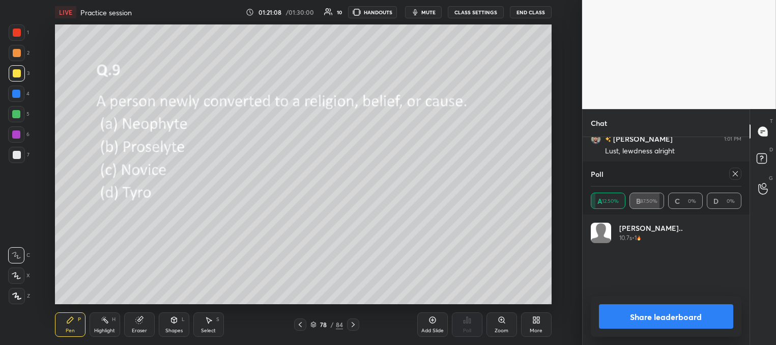
scroll to position [119, 148]
drag, startPoint x: 739, startPoint y: 174, endPoint x: 719, endPoint y: 167, distance: 21.3
click at [738, 174] on icon at bounding box center [736, 174] width 8 height 8
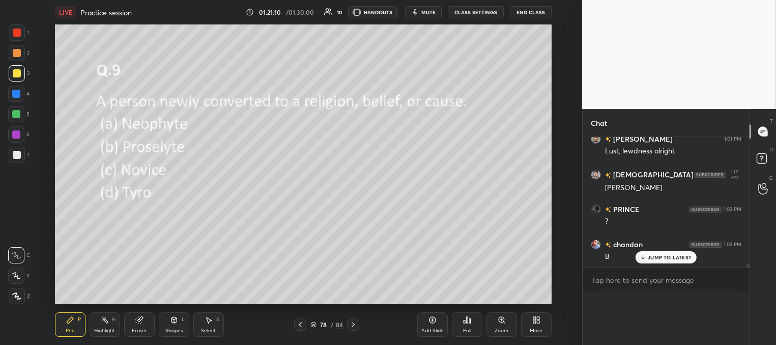
scroll to position [139, 164]
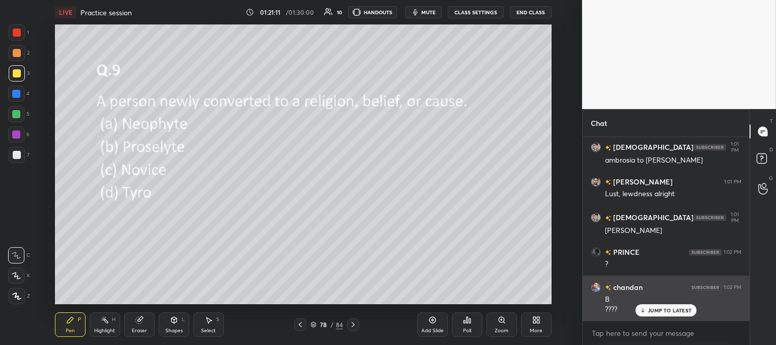
drag, startPoint x: 658, startPoint y: 313, endPoint x: 642, endPoint y: 312, distance: 15.8
click at [657, 312] on p "JUMP TO LATEST" at bounding box center [670, 310] width 44 height 6
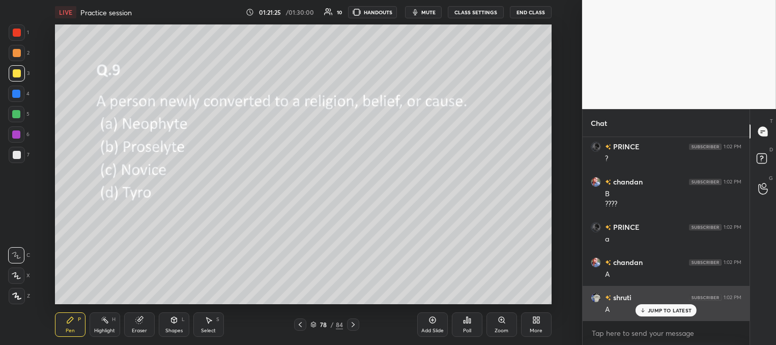
click at [658, 311] on p "JUMP TO LATEST" at bounding box center [670, 310] width 44 height 6
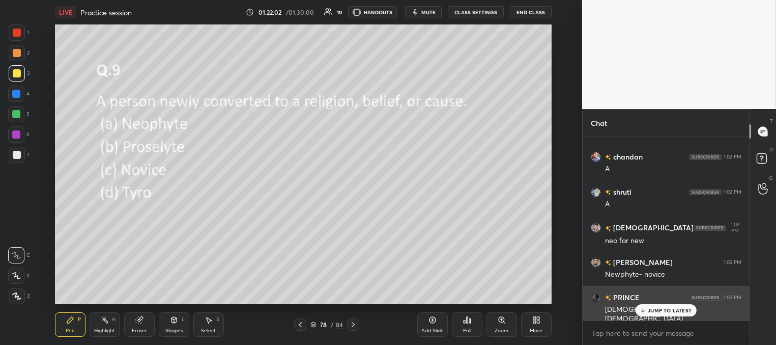
click at [642, 309] on icon at bounding box center [643, 310] width 7 height 6
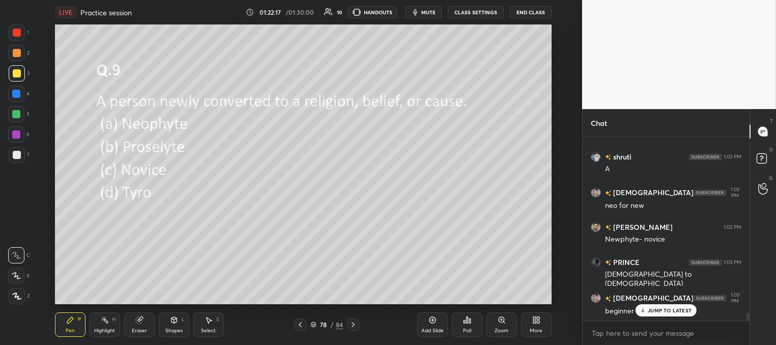
scroll to position [4323, 0]
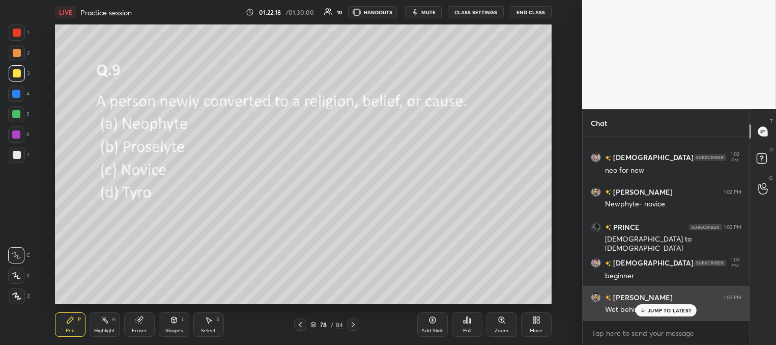
click at [656, 311] on p "JUMP TO LATEST" at bounding box center [670, 310] width 44 height 6
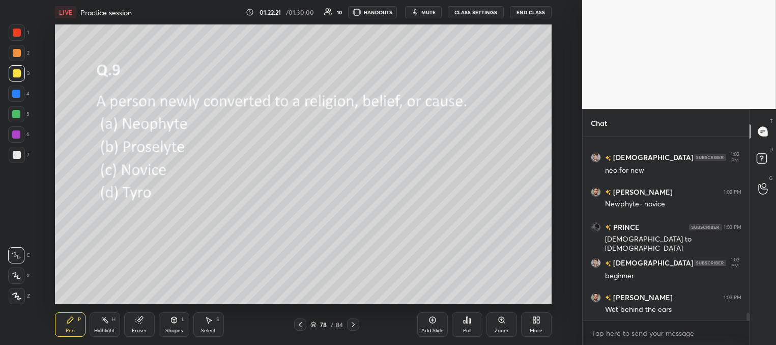
scroll to position [4359, 0]
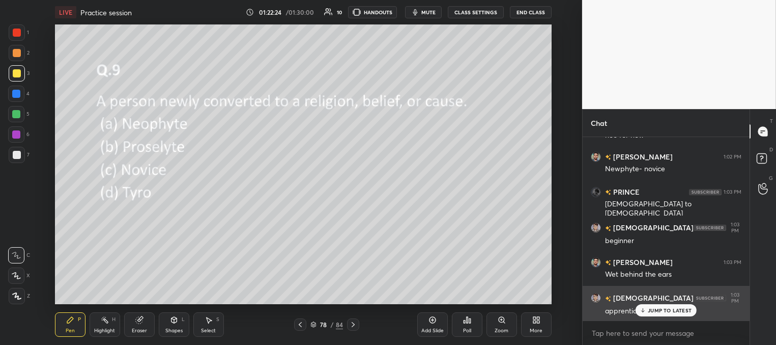
drag, startPoint x: 651, startPoint y: 310, endPoint x: 644, endPoint y: 306, distance: 7.8
click at [650, 310] on p "JUMP TO LATEST" at bounding box center [670, 310] width 44 height 6
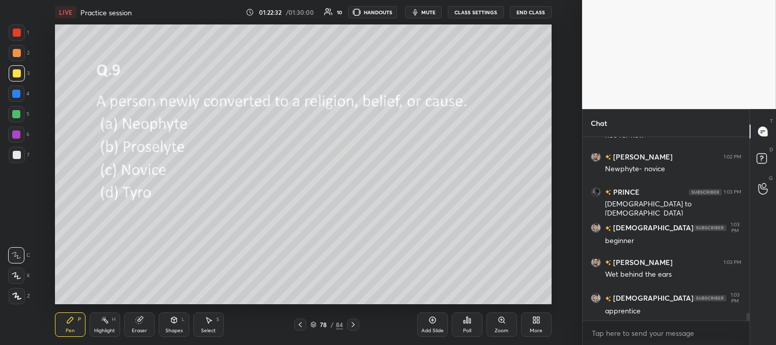
scroll to position [4369, 0]
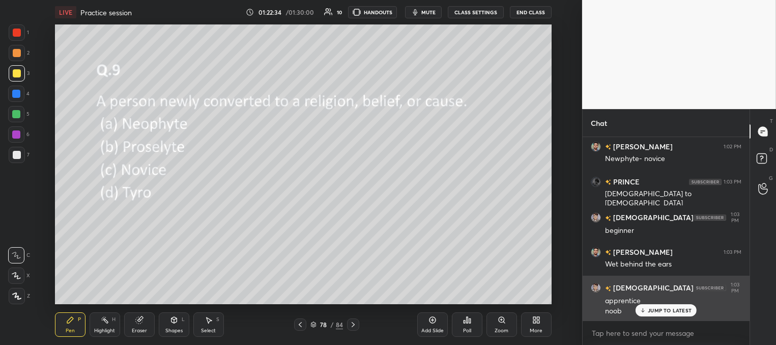
click at [654, 310] on p "JUMP TO LATEST" at bounding box center [670, 310] width 44 height 6
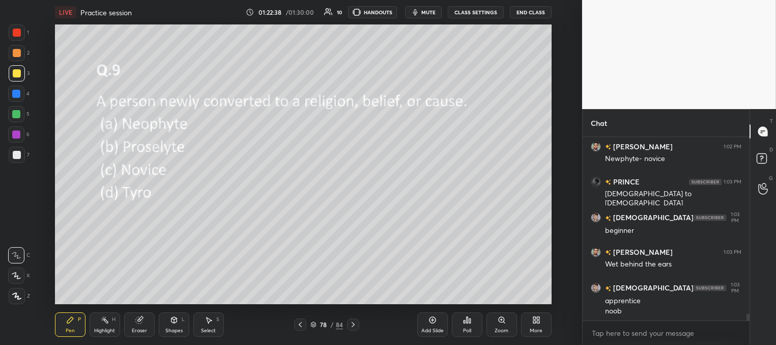
click at [352, 322] on icon at bounding box center [353, 324] width 8 height 8
click at [466, 323] on div "Poll" at bounding box center [467, 324] width 31 height 24
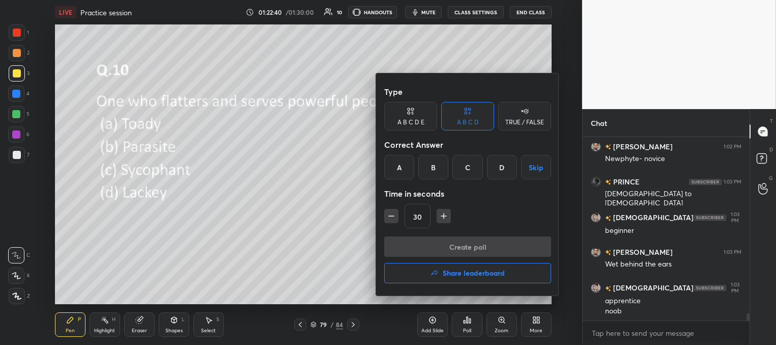
click at [468, 168] on div "C" at bounding box center [468, 167] width 30 height 24
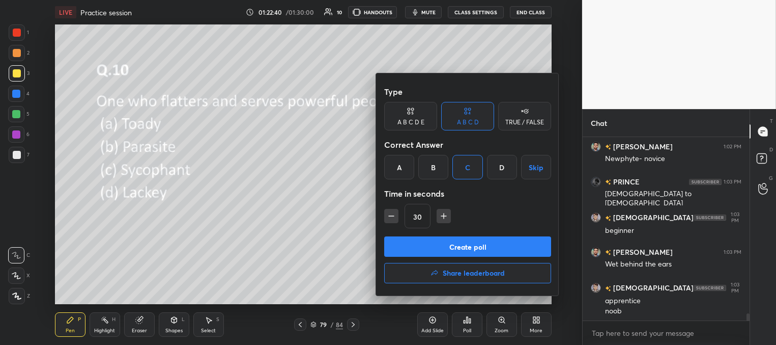
drag, startPoint x: 459, startPoint y: 252, endPoint x: 454, endPoint y: 249, distance: 5.5
click at [457, 252] on button "Create poll" at bounding box center [467, 246] width 167 height 20
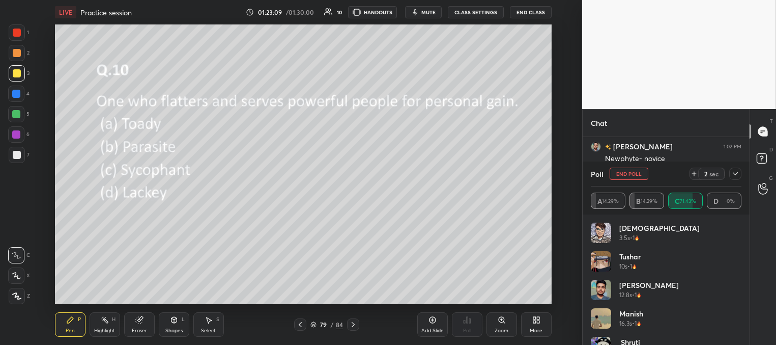
scroll to position [4457, 0]
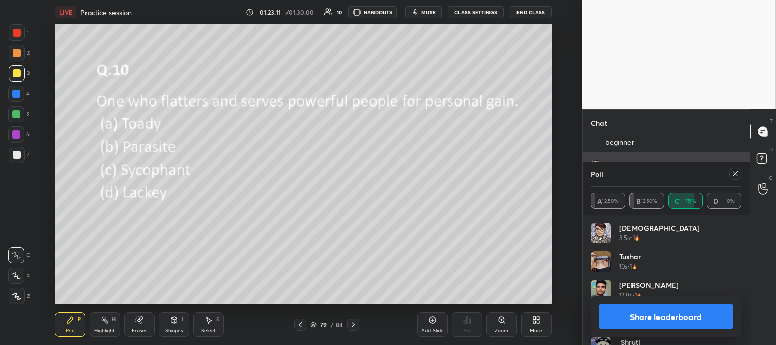
drag, startPoint x: 734, startPoint y: 175, endPoint x: 667, endPoint y: 180, distance: 66.9
click at [734, 175] on icon at bounding box center [736, 174] width 8 height 8
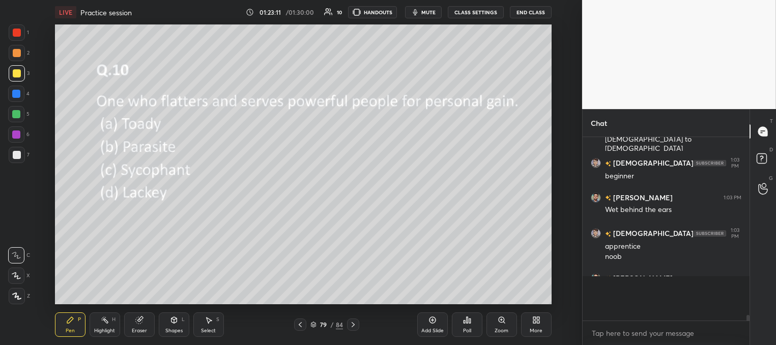
scroll to position [178, 164]
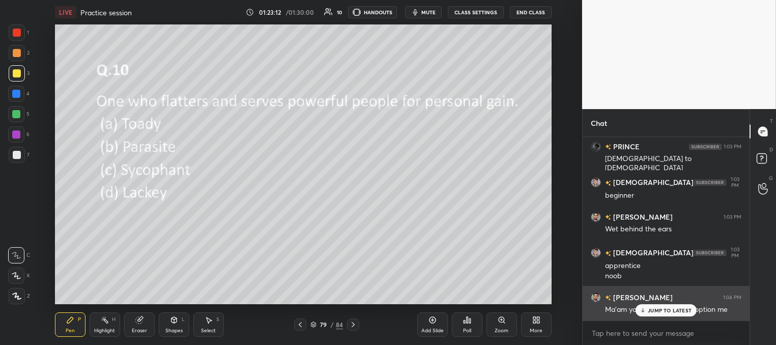
click at [650, 309] on p "JUMP TO LATEST" at bounding box center [670, 310] width 44 height 6
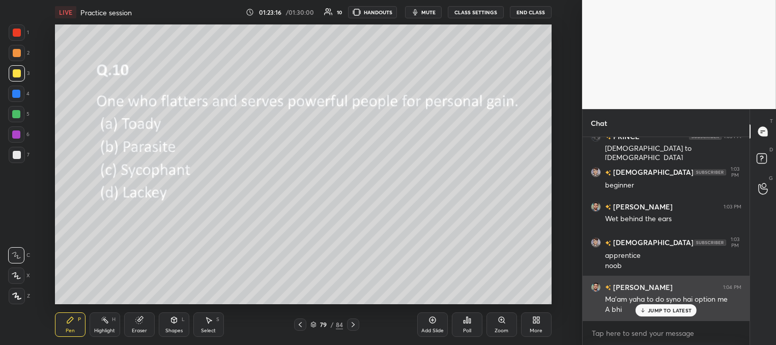
click at [662, 306] on div "JUMP TO LATEST" at bounding box center [666, 310] width 61 height 12
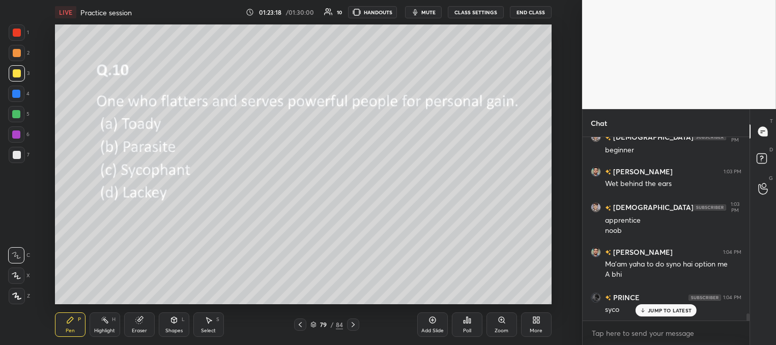
click at [647, 312] on div "JUMP TO LATEST" at bounding box center [666, 310] width 61 height 12
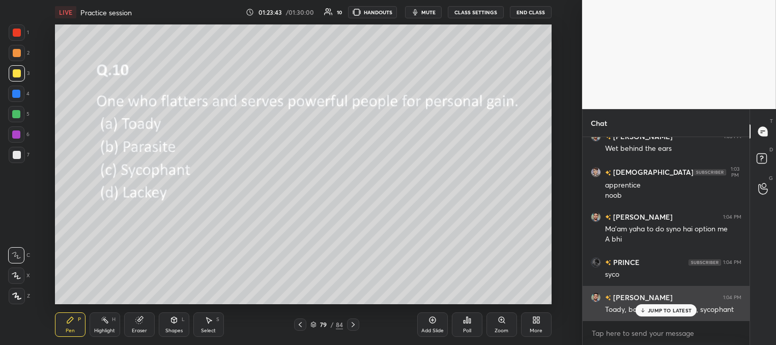
drag, startPoint x: 649, startPoint y: 306, endPoint x: 638, endPoint y: 303, distance: 11.1
click at [649, 307] on p "JUMP TO LATEST" at bounding box center [670, 310] width 44 height 6
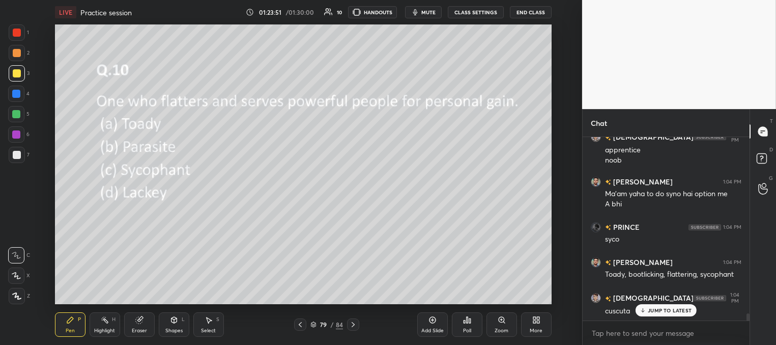
scroll to position [4555, 0]
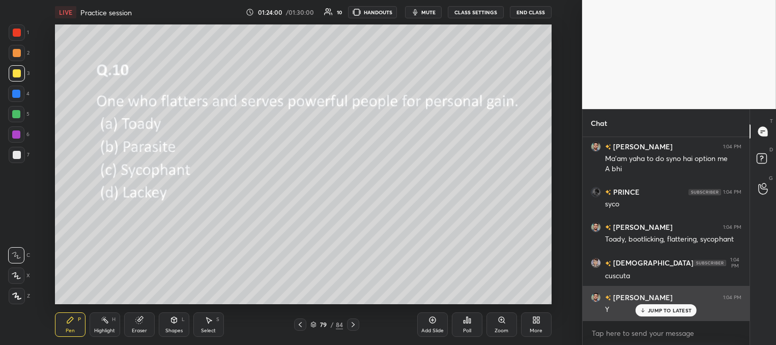
drag, startPoint x: 653, startPoint y: 310, endPoint x: 624, endPoint y: 300, distance: 30.8
click at [652, 311] on p "JUMP TO LATEST" at bounding box center [670, 310] width 44 height 6
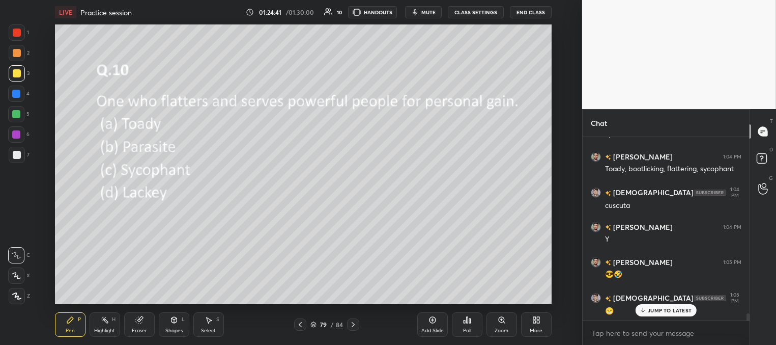
scroll to position [4660, 0]
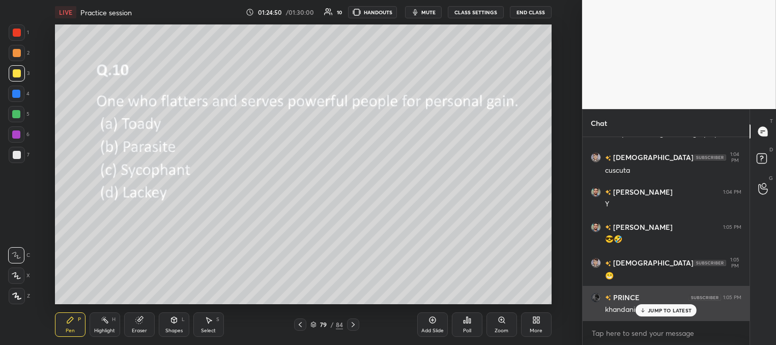
click at [660, 307] on p "JUMP TO LATEST" at bounding box center [670, 310] width 44 height 6
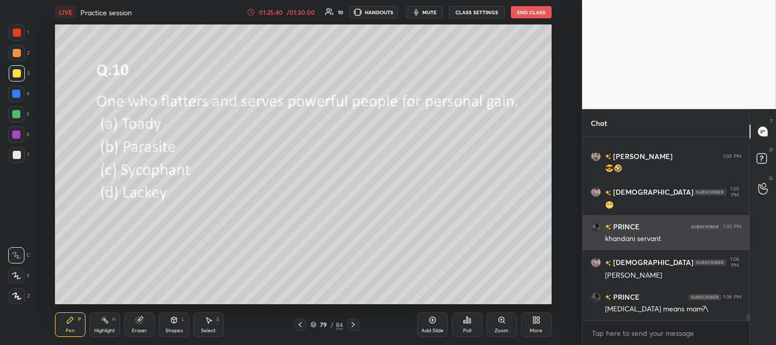
scroll to position [4765, 0]
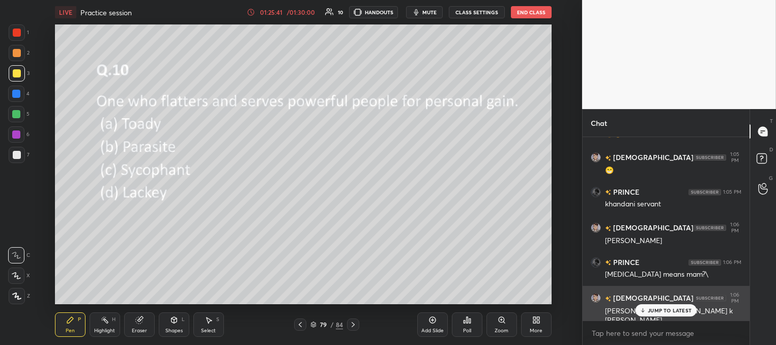
click at [657, 308] on p "JUMP TO LATEST" at bounding box center [670, 310] width 44 height 6
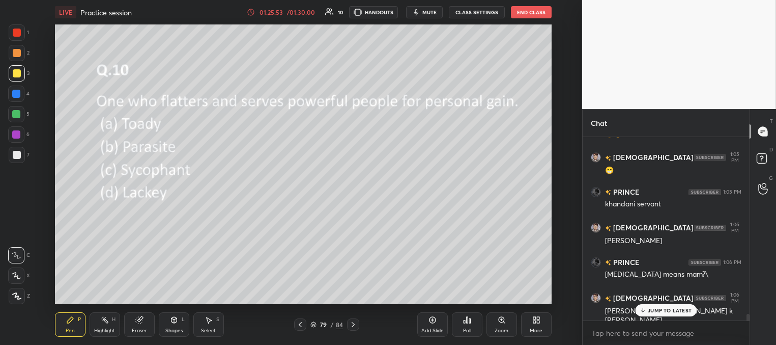
scroll to position [4800, 0]
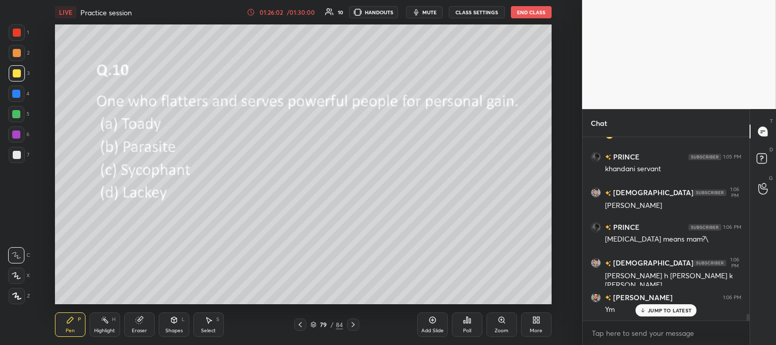
click at [17, 91] on div at bounding box center [16, 94] width 8 height 8
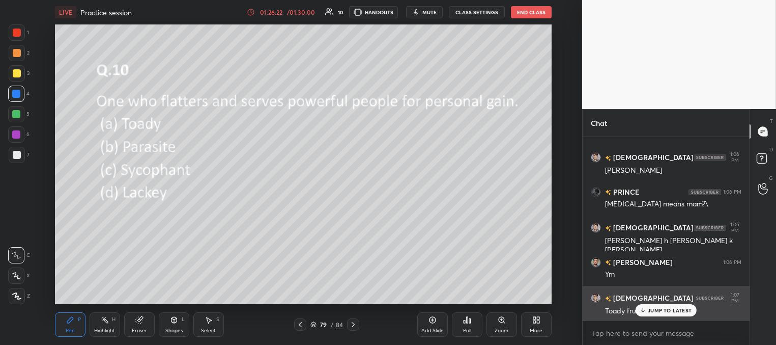
drag, startPoint x: 647, startPoint y: 311, endPoint x: 673, endPoint y: 303, distance: 26.9
click at [647, 310] on div "JUMP TO LATEST" at bounding box center [666, 310] width 61 height 12
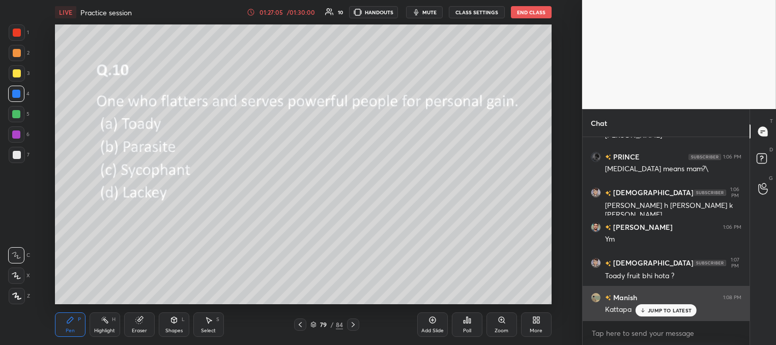
click at [648, 306] on div "JUMP TO LATEST" at bounding box center [666, 310] width 61 height 12
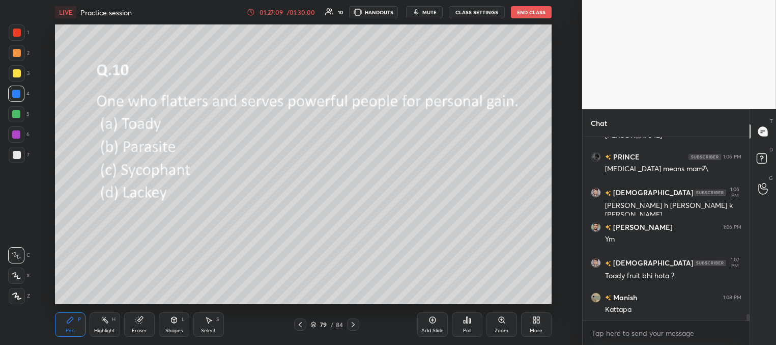
scroll to position [4906, 0]
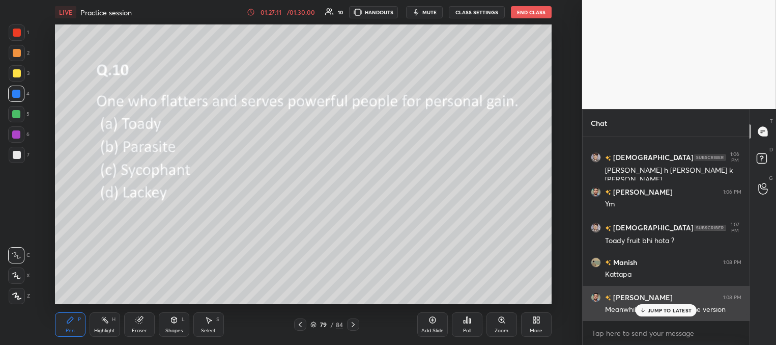
drag, startPoint x: 650, startPoint y: 311, endPoint x: 628, endPoint y: 312, distance: 21.4
click at [649, 311] on p "JUMP TO LATEST" at bounding box center [670, 310] width 44 height 6
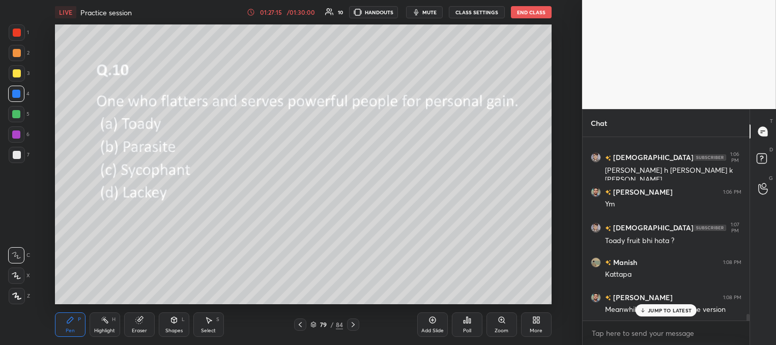
scroll to position [4941, 0]
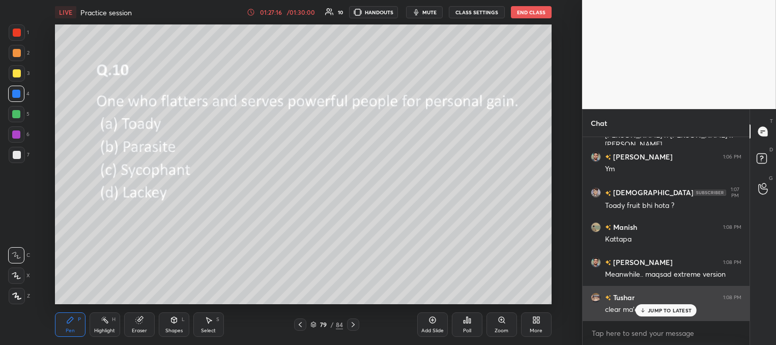
click at [647, 309] on div "JUMP TO LATEST" at bounding box center [666, 310] width 61 height 12
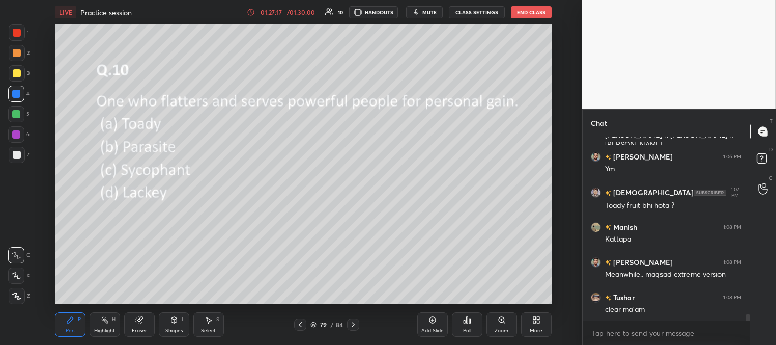
scroll to position [4976, 0]
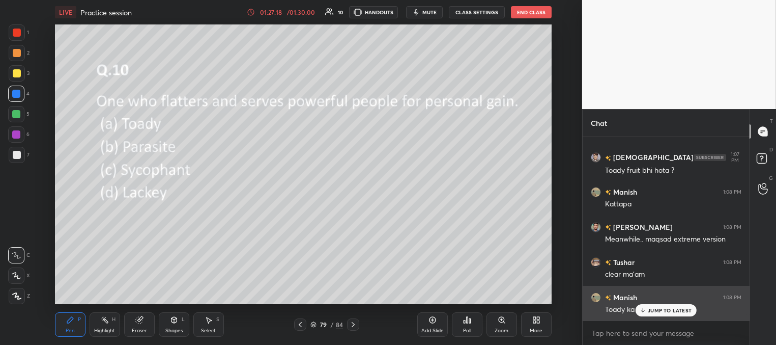
drag, startPoint x: 654, startPoint y: 311, endPoint x: 598, endPoint y: 307, distance: 56.1
click at [653, 311] on p "JUMP TO LATEST" at bounding box center [670, 310] width 44 height 6
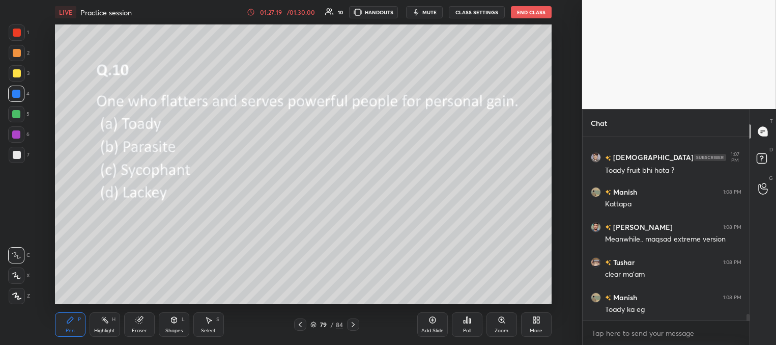
scroll to position [5011, 0]
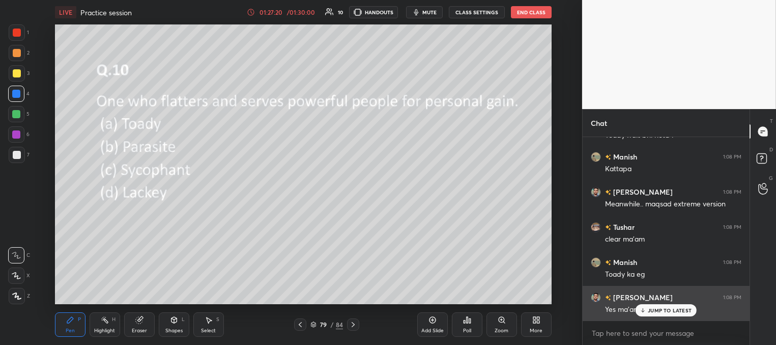
drag, startPoint x: 649, startPoint y: 309, endPoint x: 634, endPoint y: 306, distance: 14.4
click at [648, 309] on p "JUMP TO LATEST" at bounding box center [670, 310] width 44 height 6
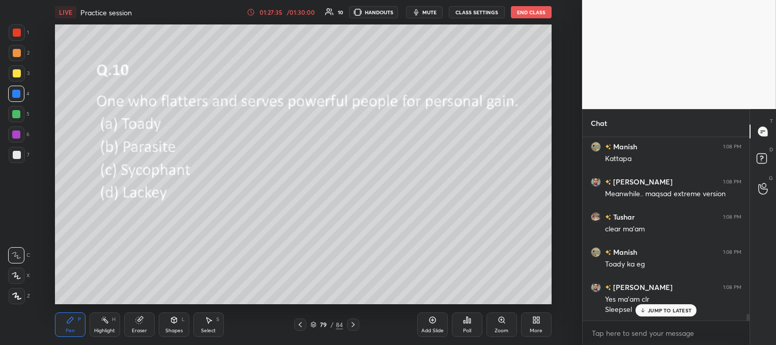
scroll to position [5056, 0]
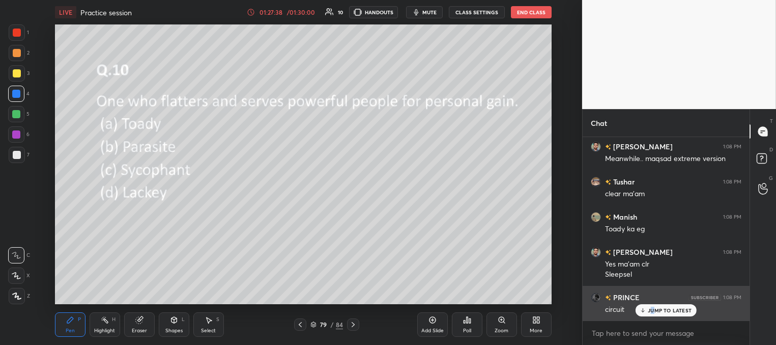
drag, startPoint x: 653, startPoint y: 312, endPoint x: 640, endPoint y: 312, distance: 12.7
click at [652, 313] on p "JUMP TO LATEST" at bounding box center [670, 310] width 44 height 6
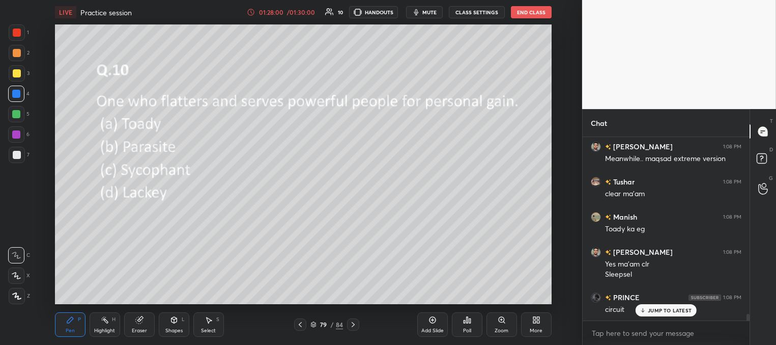
scroll to position [5092, 0]
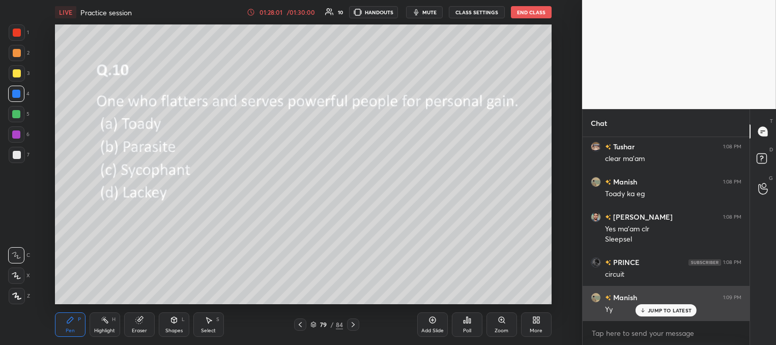
drag, startPoint x: 649, startPoint y: 311, endPoint x: 628, endPoint y: 305, distance: 21.1
click at [648, 311] on div "JUMP TO LATEST" at bounding box center [666, 310] width 61 height 12
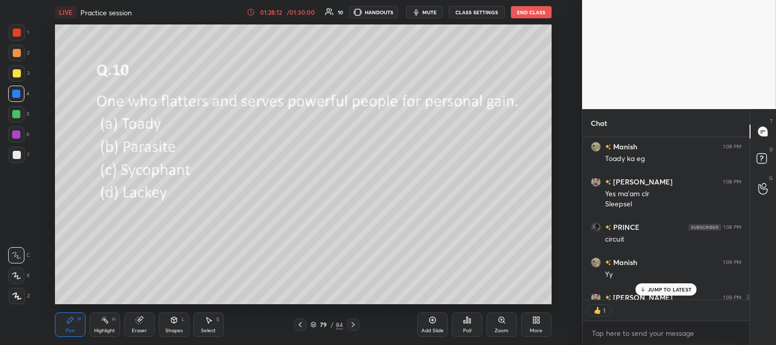
scroll to position [5183, 0]
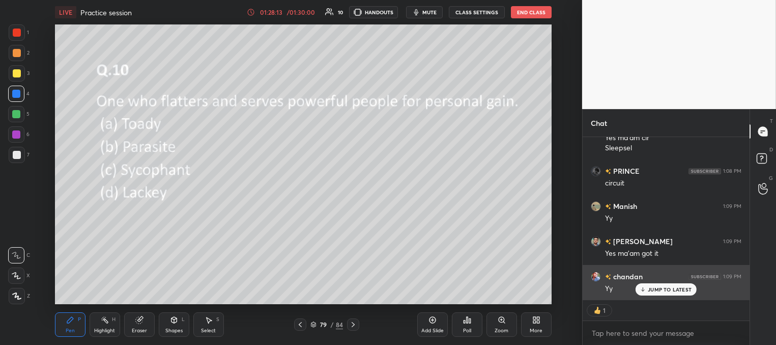
click at [646, 288] on div "JUMP TO LATEST" at bounding box center [666, 289] width 61 height 12
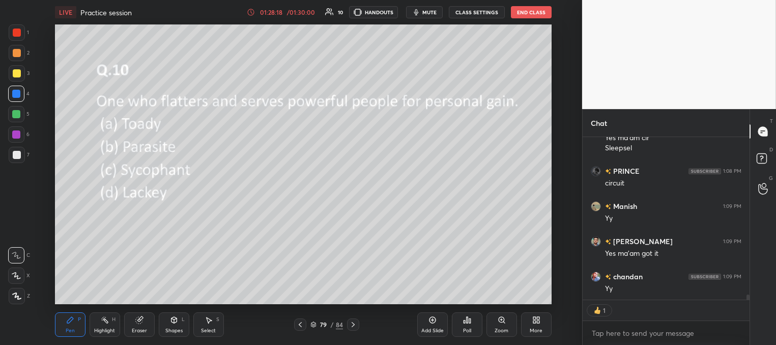
click at [354, 323] on icon at bounding box center [353, 324] width 8 height 8
click at [468, 323] on icon at bounding box center [467, 320] width 8 height 8
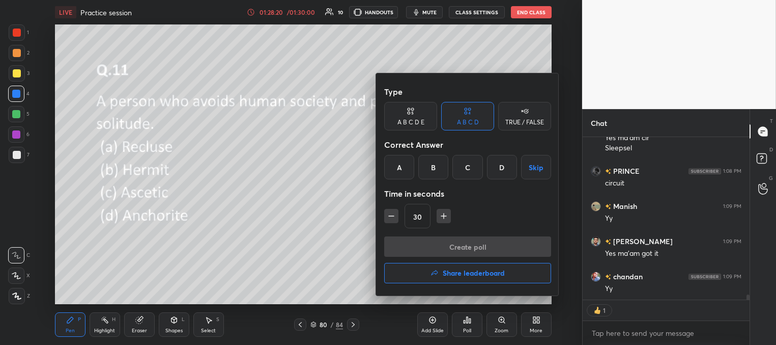
click at [397, 167] on div "A" at bounding box center [399, 167] width 30 height 24
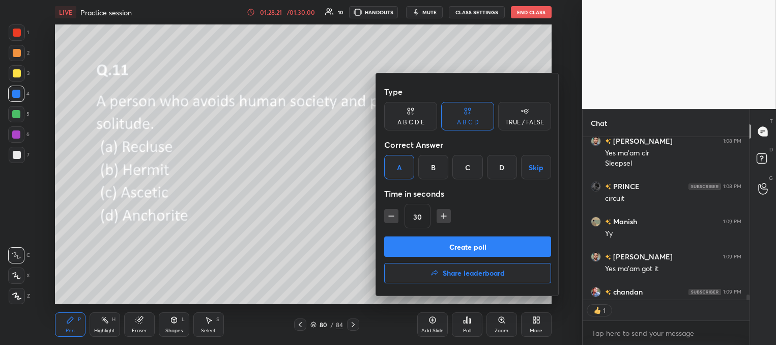
scroll to position [4, 3]
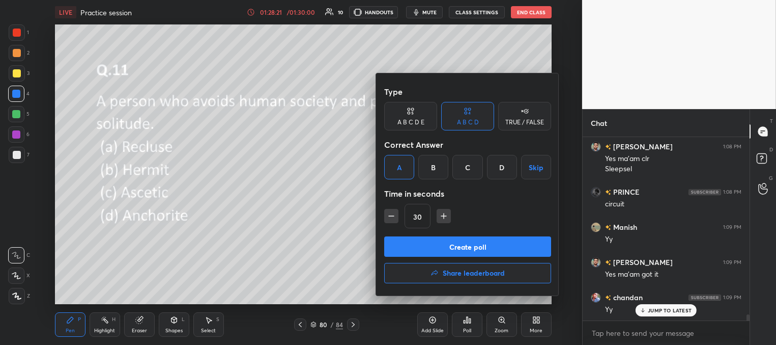
click at [442, 246] on button "Create poll" at bounding box center [467, 246] width 167 height 20
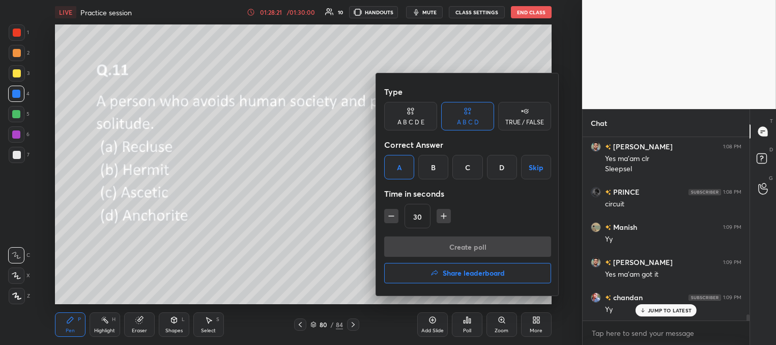
scroll to position [3, 3]
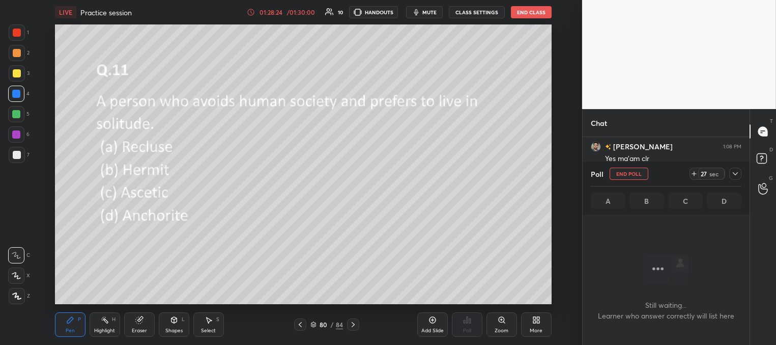
click at [251, 13] on icon at bounding box center [251, 12] width 8 height 8
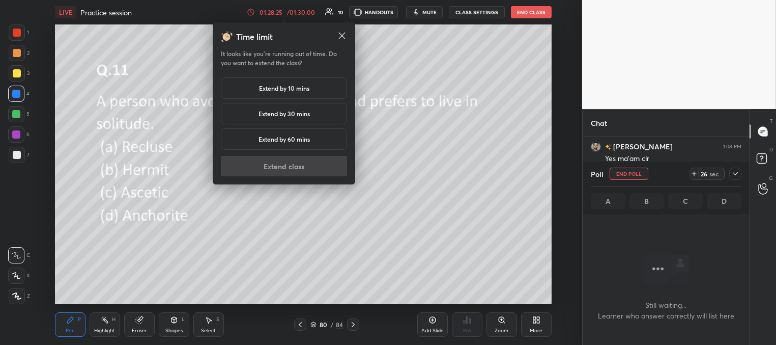
click at [283, 88] on h5 "Extend by 10 mins" at bounding box center [284, 87] width 50 height 9
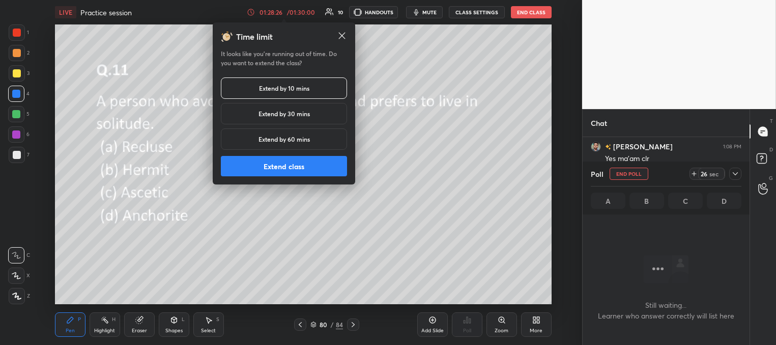
click at [307, 167] on button "Extend class" at bounding box center [284, 166] width 126 height 20
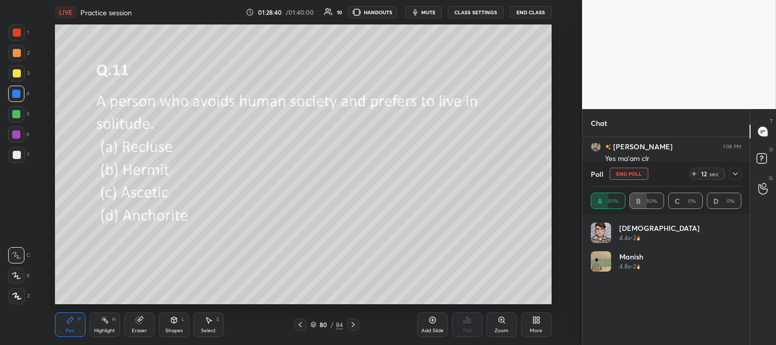
scroll to position [5250, 0]
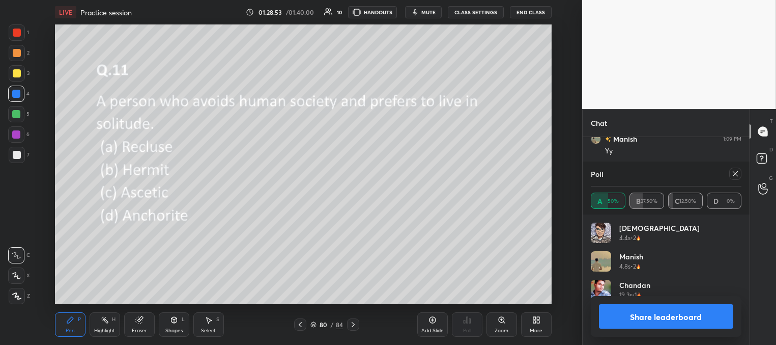
click at [734, 175] on icon at bounding box center [736, 174] width 8 height 8
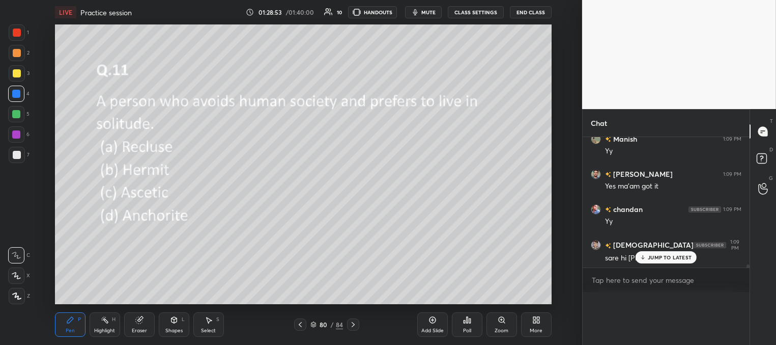
scroll to position [0, 3]
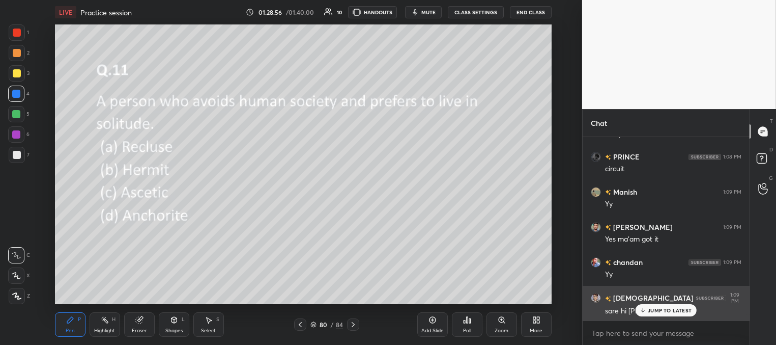
click at [654, 310] on p "JUMP TO LATEST" at bounding box center [670, 310] width 44 height 6
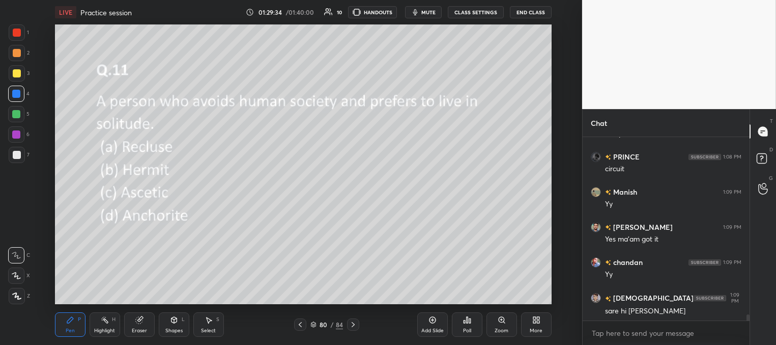
drag, startPoint x: 18, startPoint y: 73, endPoint x: 12, endPoint y: 83, distance: 11.9
click at [17, 72] on div at bounding box center [17, 73] width 8 height 8
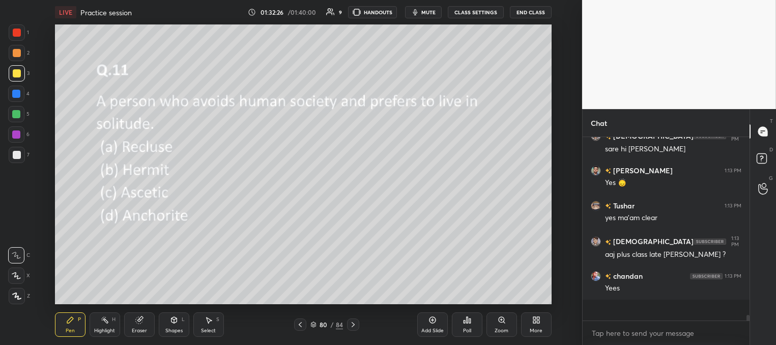
scroll to position [5338, 0]
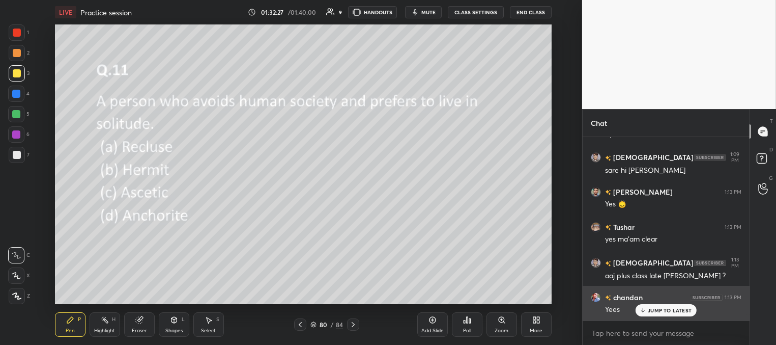
drag, startPoint x: 659, startPoint y: 311, endPoint x: 644, endPoint y: 312, distance: 15.8
click at [659, 312] on p "JUMP TO LATEST" at bounding box center [670, 310] width 44 height 6
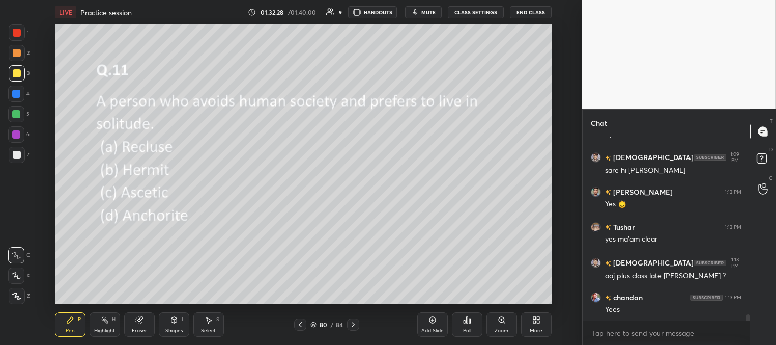
click at [355, 326] on icon at bounding box center [353, 324] width 8 height 8
click at [467, 323] on icon at bounding box center [467, 320] width 8 height 8
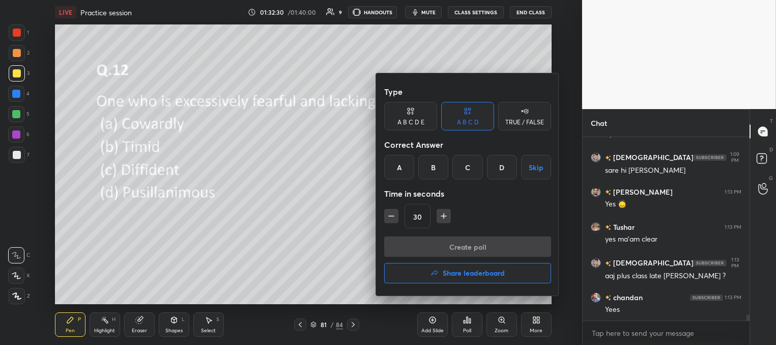
click at [499, 160] on div "D" at bounding box center [502, 167] width 30 height 24
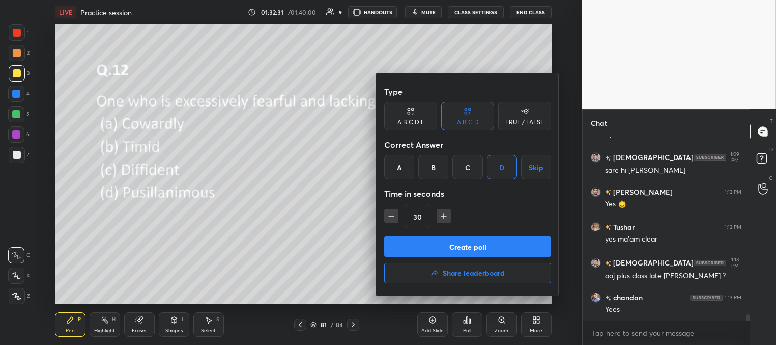
drag, startPoint x: 478, startPoint y: 230, endPoint x: 470, endPoint y: 244, distance: 15.7
click at [477, 231] on div "Type A B C D E A B C D TRUE / FALSE Correct Answer A B C D Skip Time in seconds…" at bounding box center [467, 158] width 167 height 155
click at [470, 246] on button "Create poll" at bounding box center [467, 246] width 167 height 20
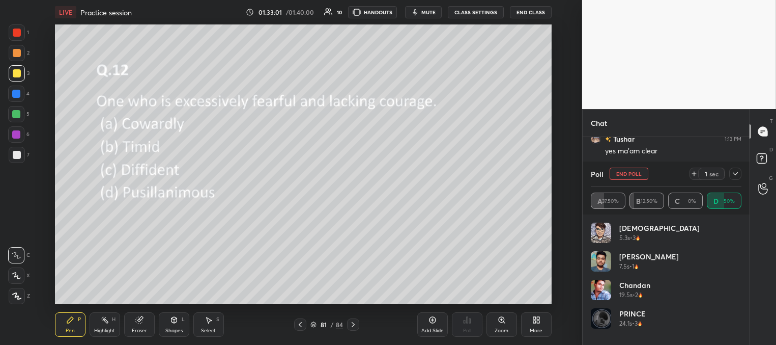
scroll to position [5461, 0]
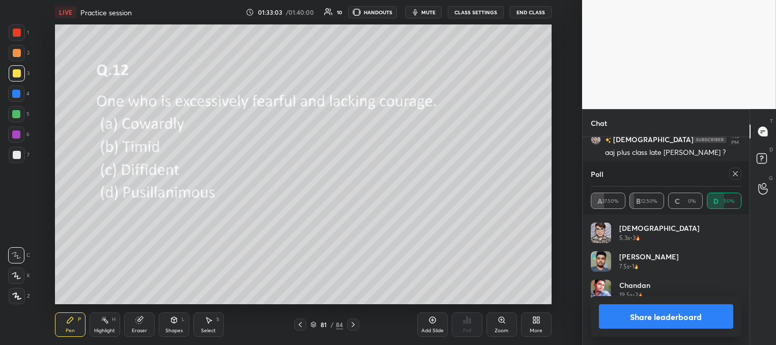
drag, startPoint x: 737, startPoint y: 173, endPoint x: 732, endPoint y: 170, distance: 5.8
click at [736, 173] on icon at bounding box center [736, 174] width 8 height 8
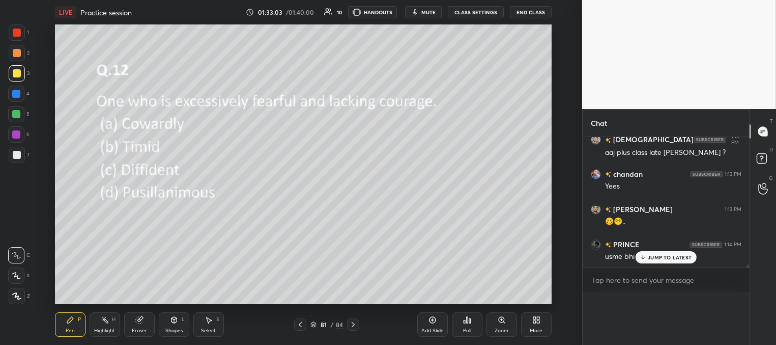
scroll to position [137, 164]
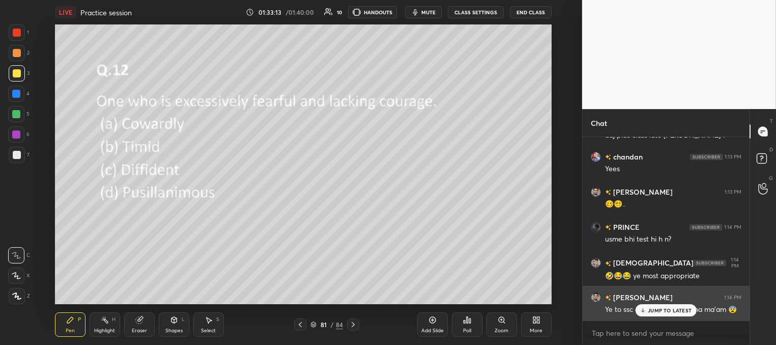
drag, startPoint x: 645, startPoint y: 309, endPoint x: 630, endPoint y: 306, distance: 14.4
click at [645, 309] on icon at bounding box center [643, 310] width 7 height 6
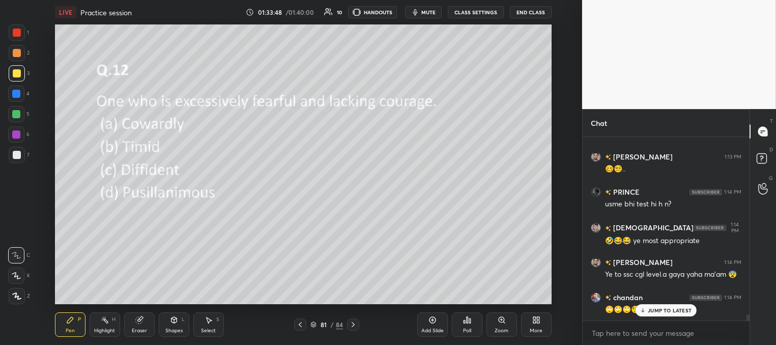
scroll to position [5548, 0]
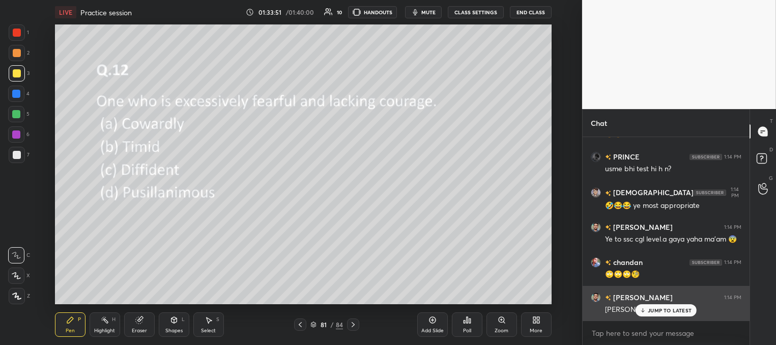
click at [648, 311] on p "JUMP TO LATEST" at bounding box center [670, 310] width 44 height 6
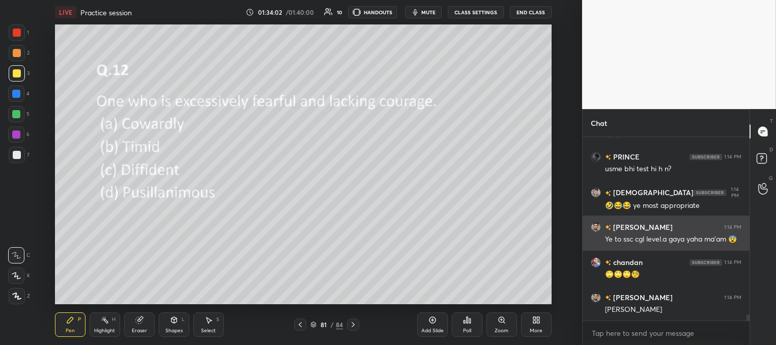
scroll to position [5583, 0]
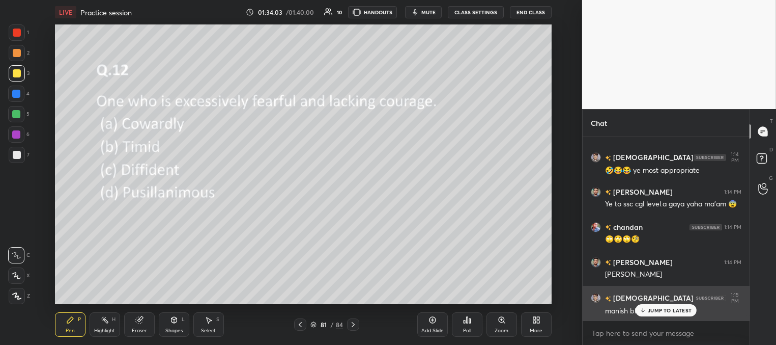
drag, startPoint x: 656, startPoint y: 309, endPoint x: 630, endPoint y: 308, distance: 26.0
click at [655, 309] on p "JUMP TO LATEST" at bounding box center [670, 310] width 44 height 6
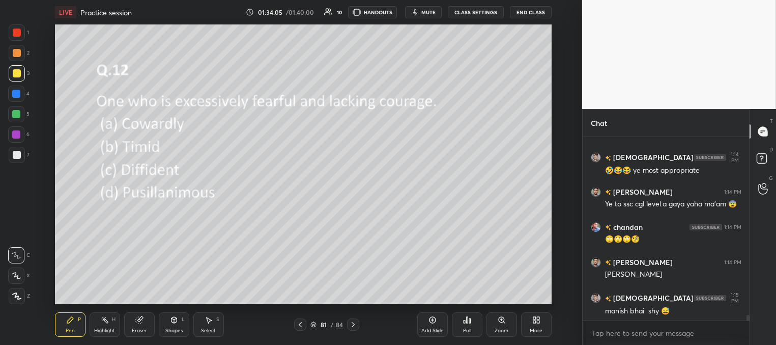
click at [352, 325] on icon at bounding box center [353, 324] width 3 height 5
click at [468, 325] on div "Poll" at bounding box center [467, 324] width 31 height 24
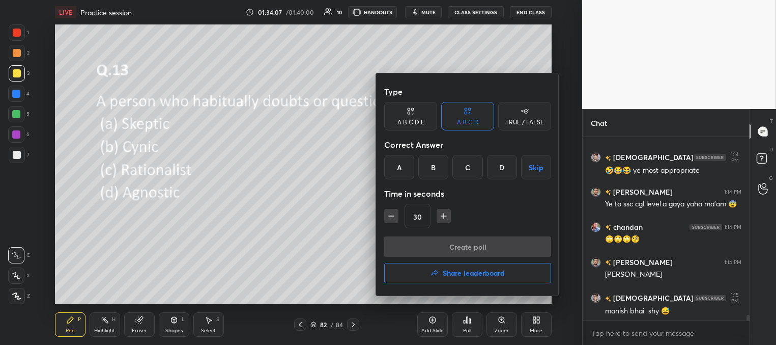
drag, startPoint x: 396, startPoint y: 165, endPoint x: 423, endPoint y: 192, distance: 38.2
click at [395, 167] on div "A" at bounding box center [399, 167] width 30 height 24
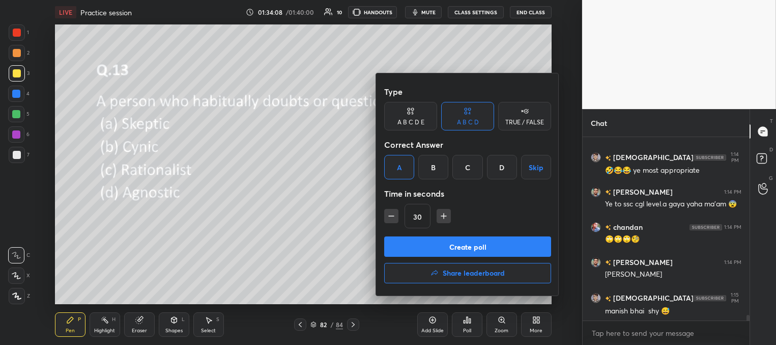
drag, startPoint x: 434, startPoint y: 244, endPoint x: 409, endPoint y: 255, distance: 27.6
click at [434, 245] on button "Create poll" at bounding box center [467, 246] width 167 height 20
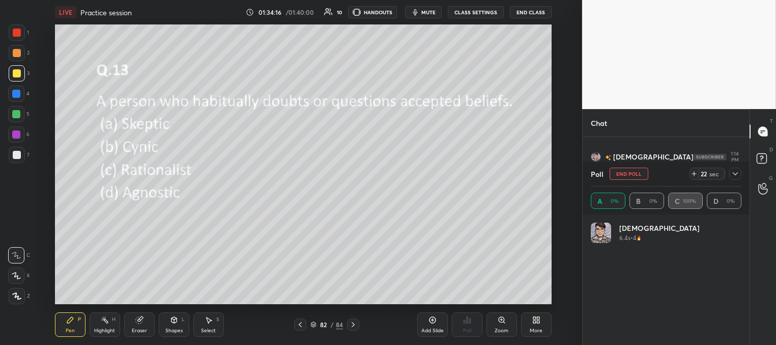
scroll to position [119, 148]
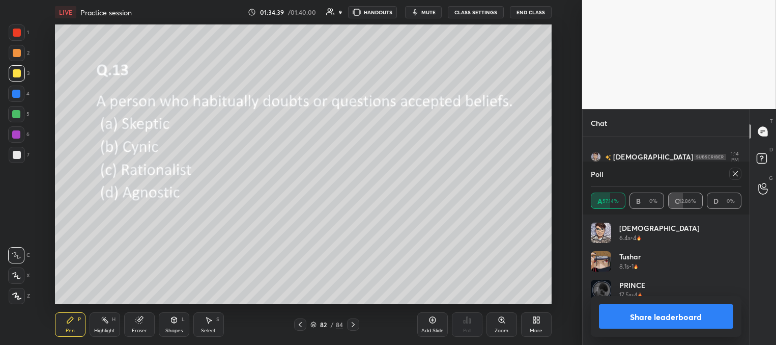
click at [734, 173] on icon at bounding box center [736, 174] width 8 height 8
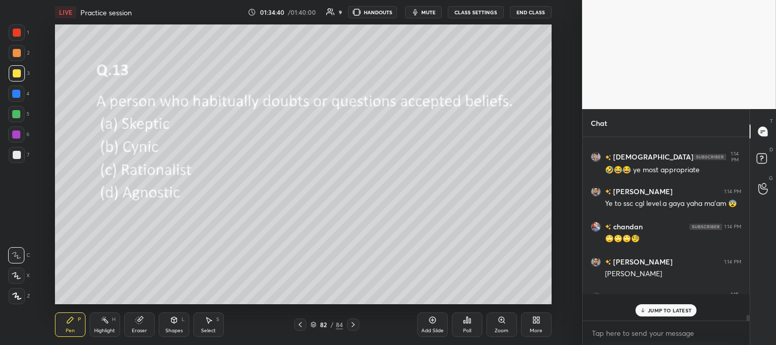
scroll to position [203, 164]
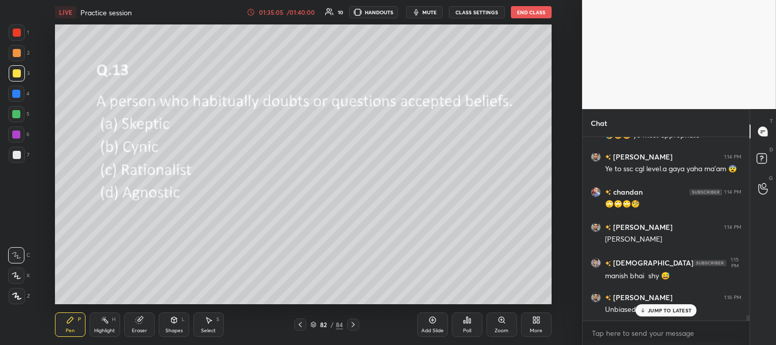
click at [658, 315] on div "JUMP TO LATEST" at bounding box center [666, 310] width 61 height 12
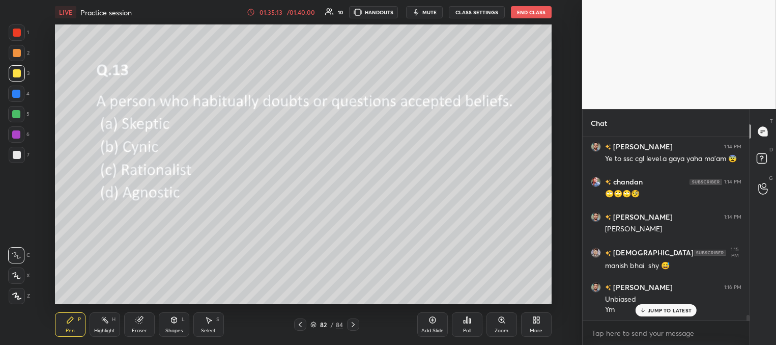
click at [353, 323] on icon at bounding box center [353, 324] width 8 height 8
click at [469, 320] on icon at bounding box center [470, 320] width 2 height 5
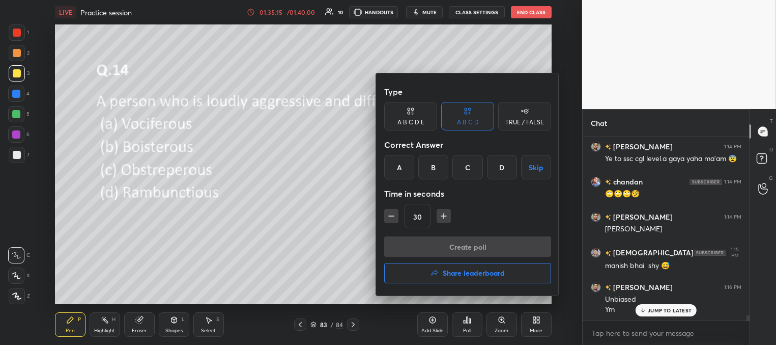
drag, startPoint x: 469, startPoint y: 163, endPoint x: 467, endPoint y: 170, distance: 6.3
click at [468, 163] on div "C" at bounding box center [468, 167] width 30 height 24
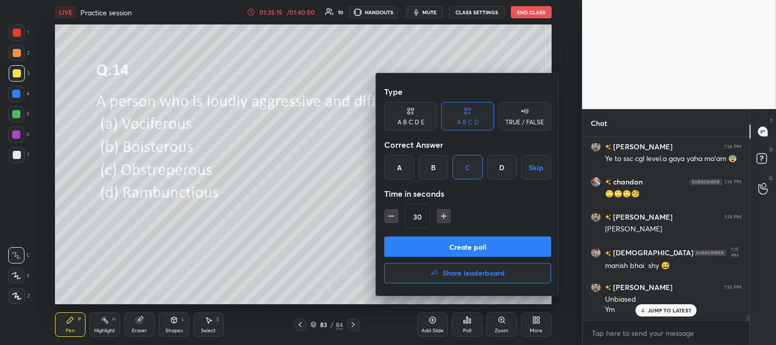
click at [464, 248] on button "Create poll" at bounding box center [467, 246] width 167 height 20
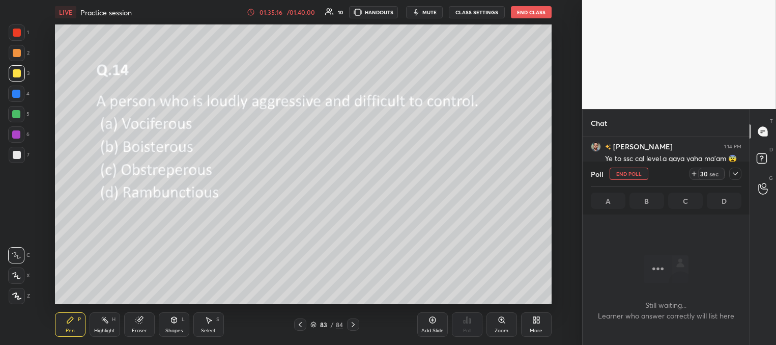
scroll to position [3, 3]
drag, startPoint x: 427, startPoint y: 10, endPoint x: 421, endPoint y: 20, distance: 11.7
click at [428, 9] on span "mute" at bounding box center [430, 12] width 14 height 7
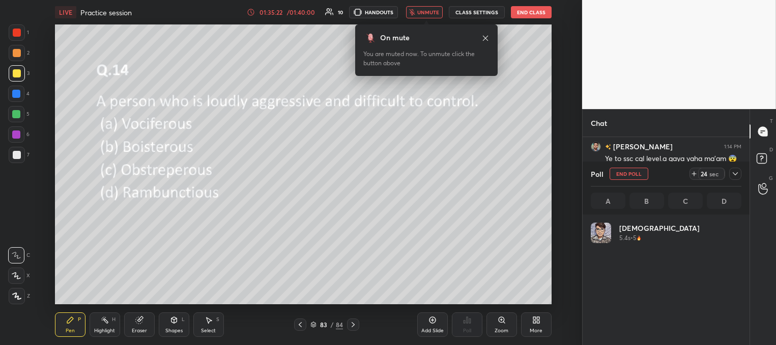
scroll to position [4, 3]
click at [429, 14] on span "unmute" at bounding box center [428, 12] width 22 height 7
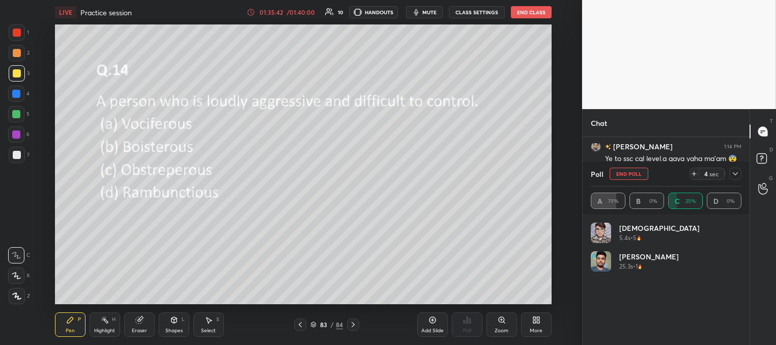
scroll to position [5717, 0]
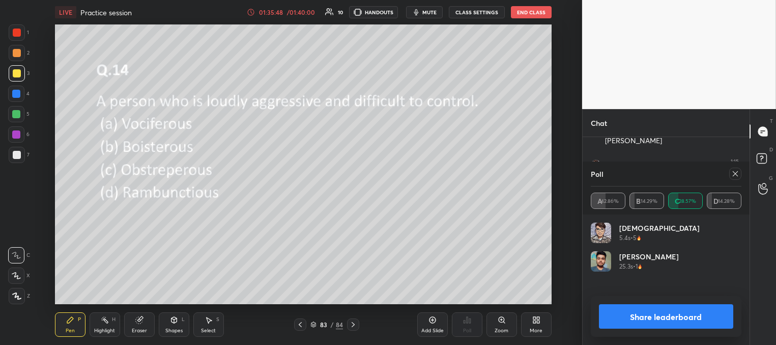
drag, startPoint x: 734, startPoint y: 172, endPoint x: 715, endPoint y: 171, distance: 19.4
click at [733, 173] on icon at bounding box center [736, 174] width 8 height 8
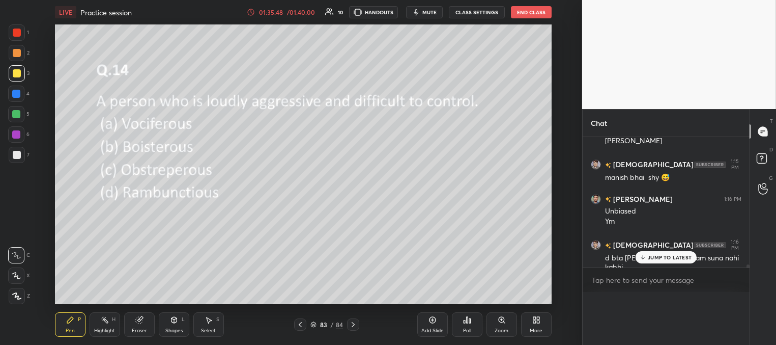
scroll to position [162, 164]
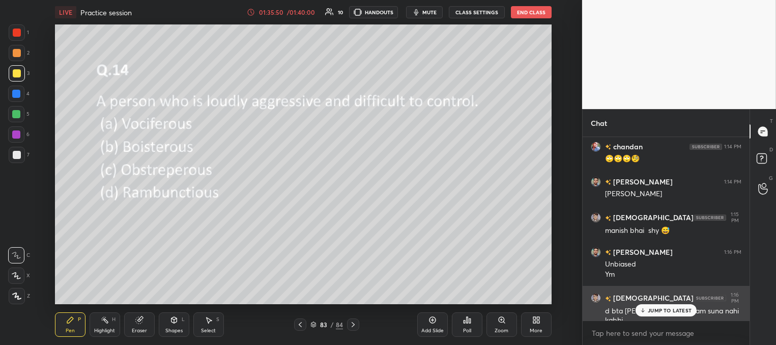
click at [653, 313] on p "JUMP TO LATEST" at bounding box center [670, 310] width 44 height 6
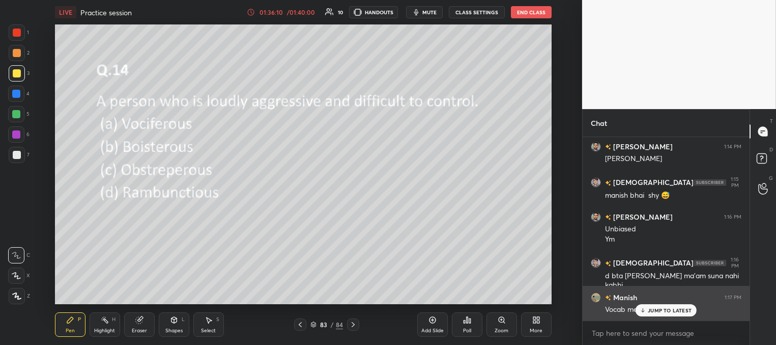
drag, startPoint x: 648, startPoint y: 312, endPoint x: 625, endPoint y: 305, distance: 23.8
click at [646, 311] on div "JUMP TO LATEST" at bounding box center [666, 310] width 61 height 12
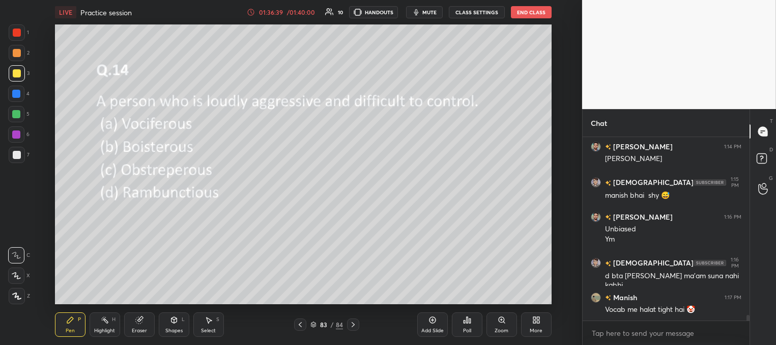
scroll to position [5734, 0]
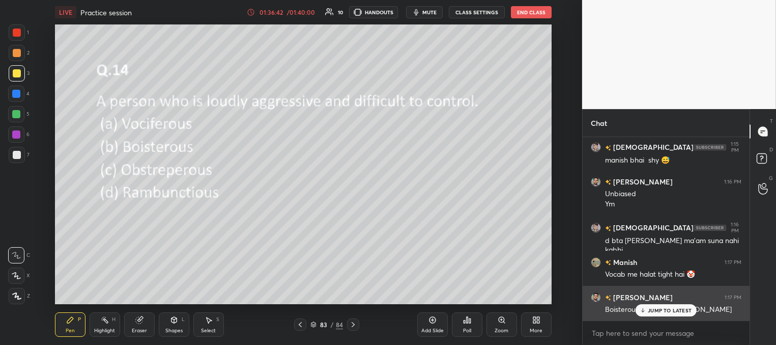
drag, startPoint x: 652, startPoint y: 309, endPoint x: 605, endPoint y: 299, distance: 47.3
click at [650, 309] on p "JUMP TO LATEST" at bounding box center [670, 310] width 44 height 6
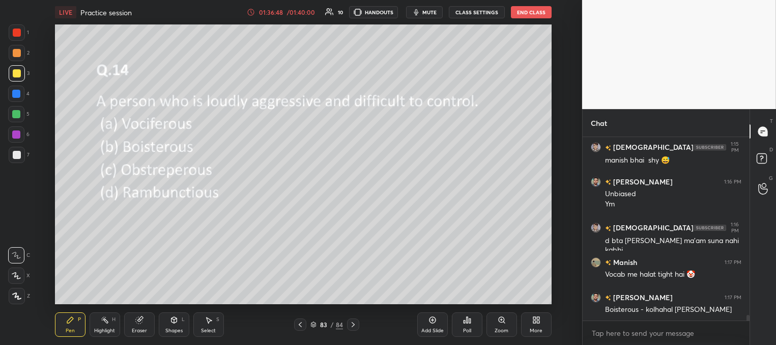
scroll to position [5744, 0]
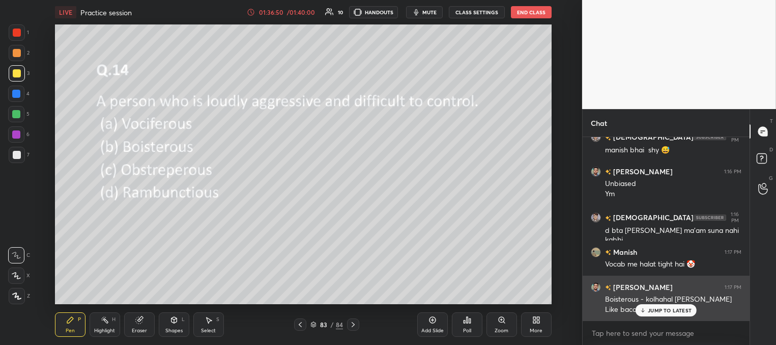
click at [663, 311] on p "JUMP TO LATEST" at bounding box center [670, 310] width 44 height 6
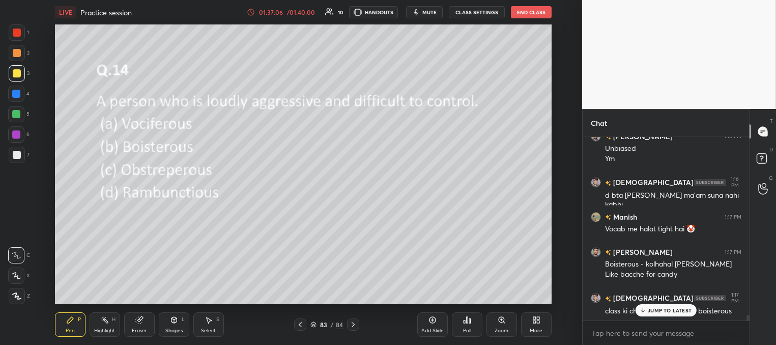
scroll to position [5815, 0]
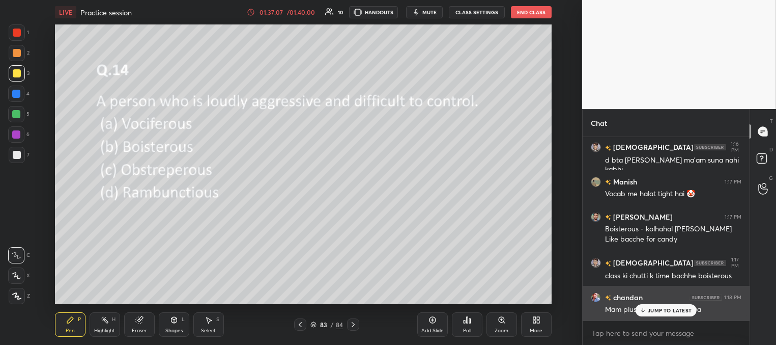
drag, startPoint x: 650, startPoint y: 310, endPoint x: 640, endPoint y: 310, distance: 9.7
click at [650, 311] on p "JUMP TO LATEST" at bounding box center [670, 310] width 44 height 6
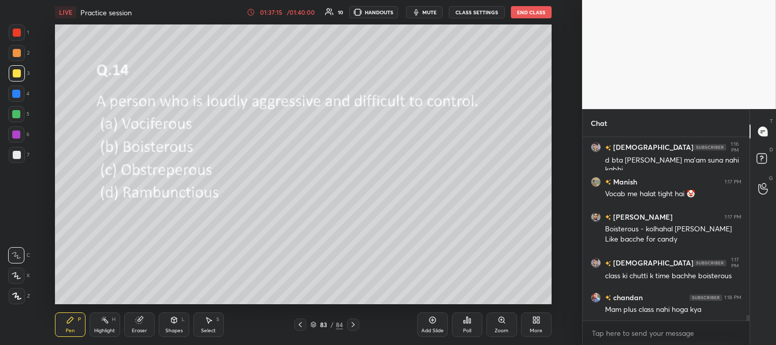
scroll to position [5825, 0]
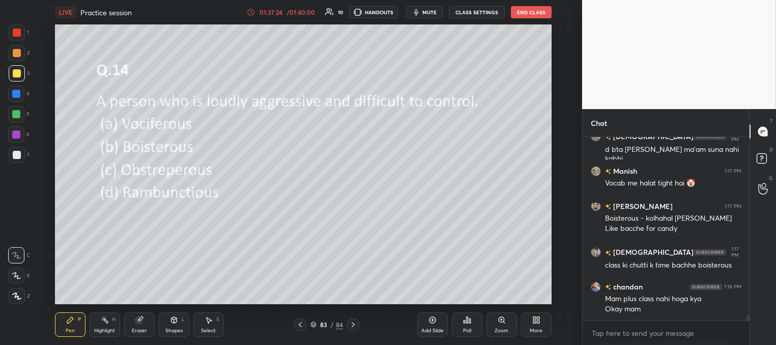
click at [352, 322] on icon at bounding box center [353, 324] width 3 height 5
click at [466, 329] on div "Poll" at bounding box center [467, 330] width 8 height 5
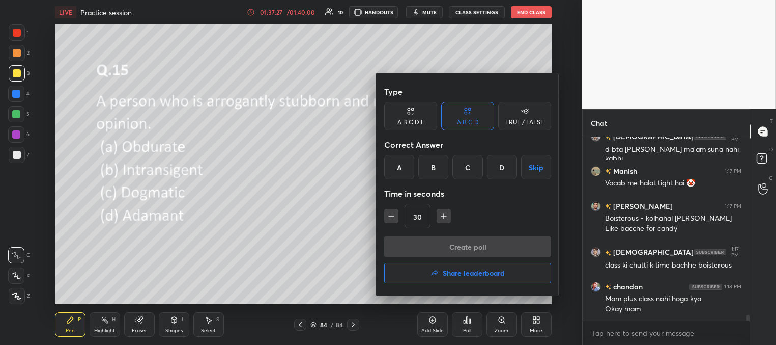
click at [399, 170] on div "A" at bounding box center [399, 167] width 30 height 24
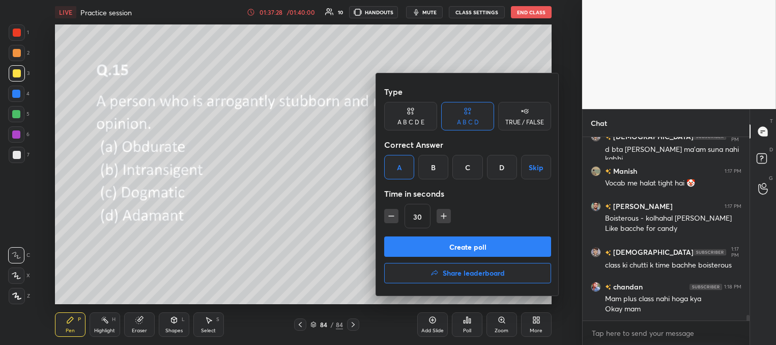
click at [427, 245] on button "Create poll" at bounding box center [467, 246] width 167 height 20
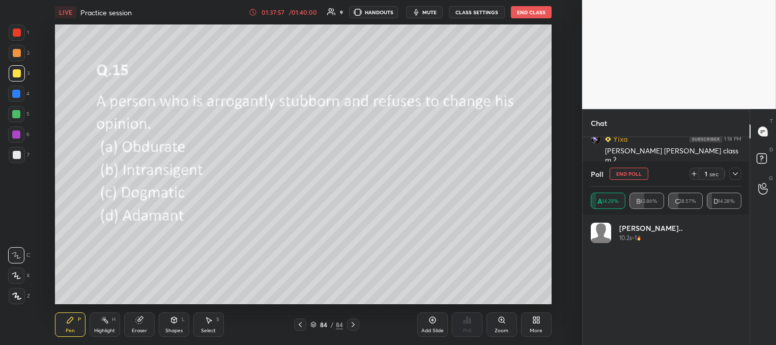
scroll to position [6053, 0]
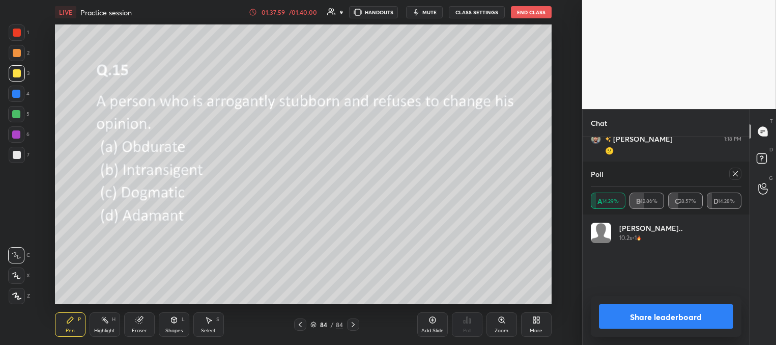
click at [734, 174] on icon at bounding box center [736, 174] width 8 height 8
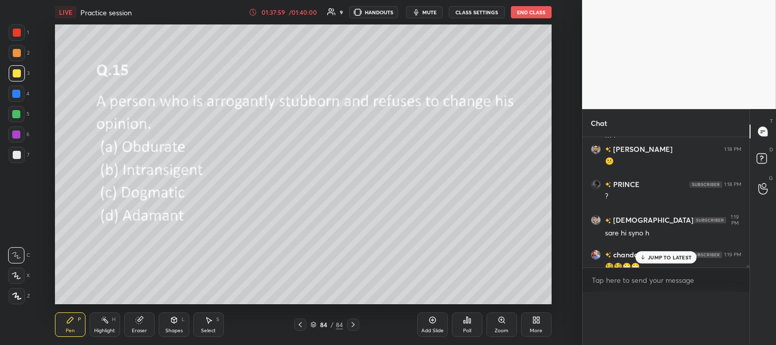
scroll to position [161, 164]
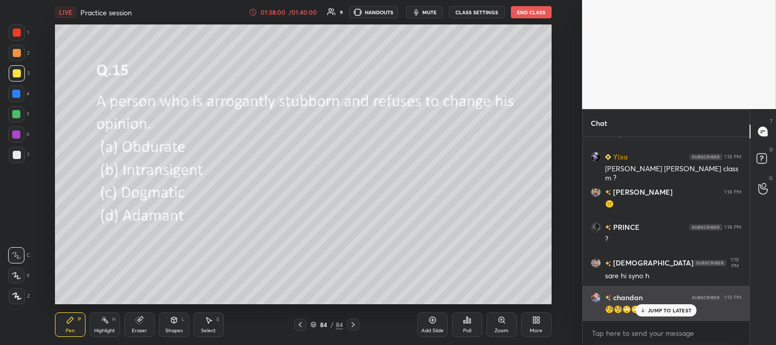
click at [652, 307] on p "JUMP TO LATEST" at bounding box center [670, 310] width 44 height 6
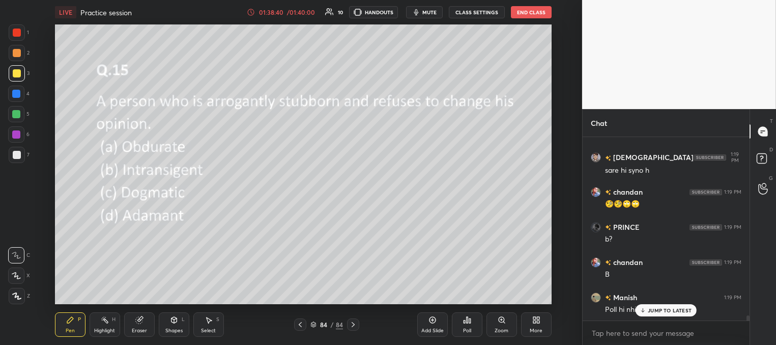
scroll to position [6141, 0]
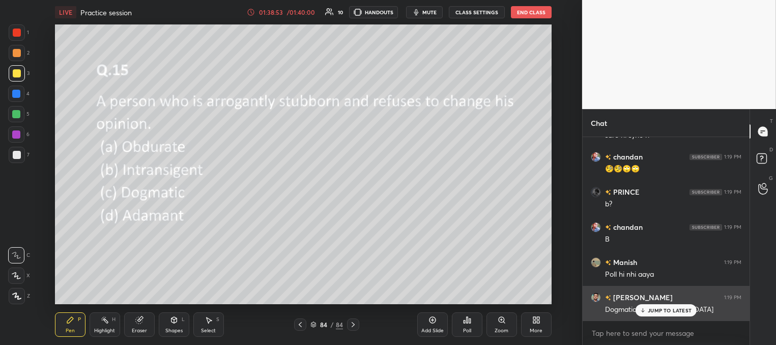
click at [657, 311] on p "JUMP TO LATEST" at bounding box center [670, 310] width 44 height 6
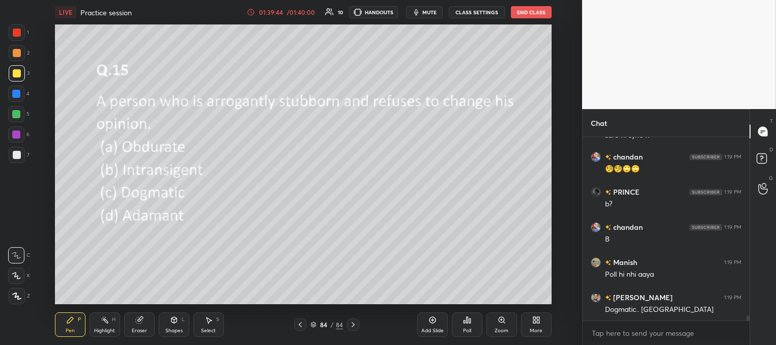
click at [463, 323] on div "Poll" at bounding box center [467, 324] width 31 height 24
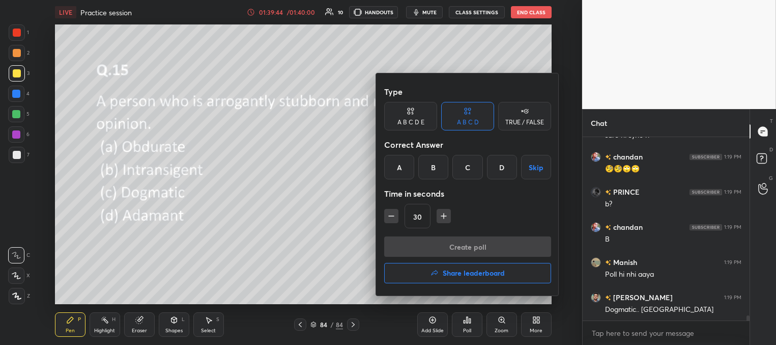
click at [471, 274] on h4 "Share leaderboard" at bounding box center [474, 272] width 62 height 7
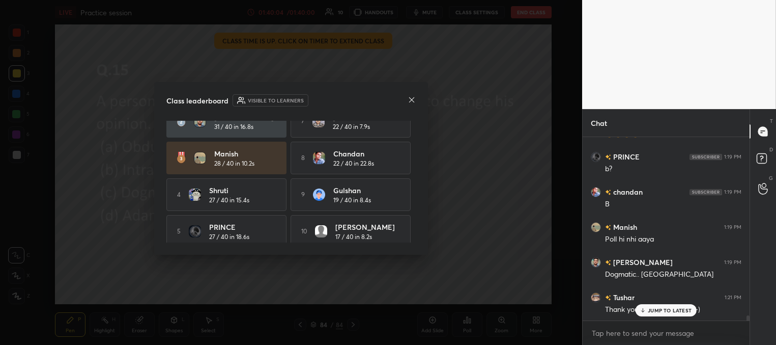
scroll to position [53, 0]
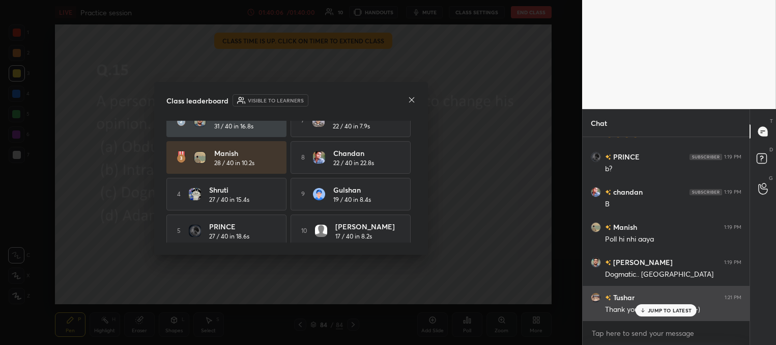
drag, startPoint x: 652, startPoint y: 311, endPoint x: 624, endPoint y: 302, distance: 29.0
click at [651, 311] on p "JUMP TO LATEST" at bounding box center [670, 310] width 44 height 6
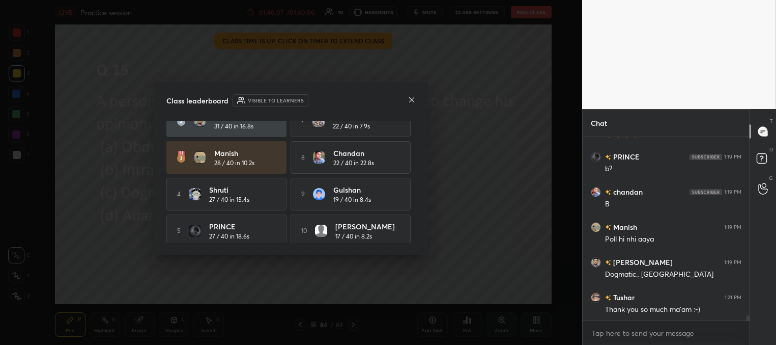
click at [412, 99] on icon at bounding box center [411, 99] width 5 height 5
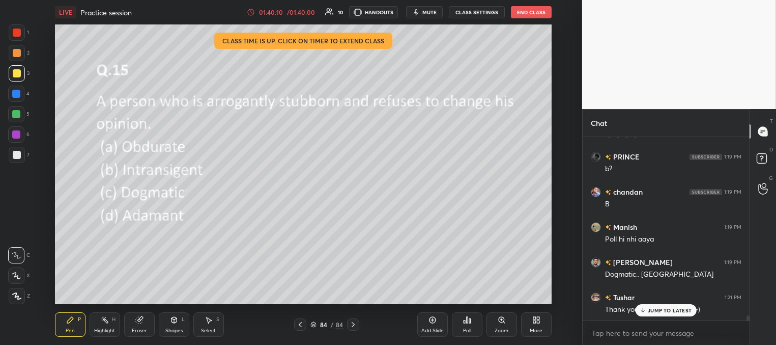
scroll to position [6211, 0]
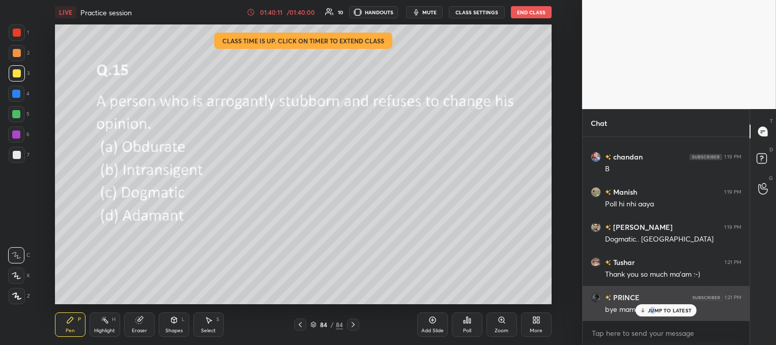
click at [652, 311] on p "JUMP TO LATEST" at bounding box center [670, 310] width 44 height 6
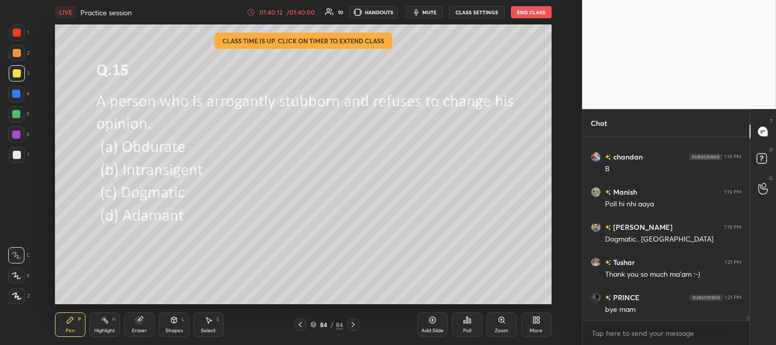
click at [523, 14] on button "End Class" at bounding box center [531, 12] width 41 height 12
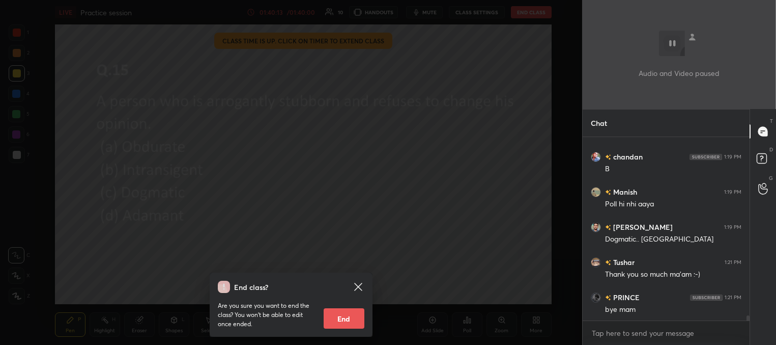
drag, startPoint x: 354, startPoint y: 315, endPoint x: 348, endPoint y: 302, distance: 13.4
click at [353, 315] on button "End" at bounding box center [344, 318] width 41 height 20
type textarea "x"
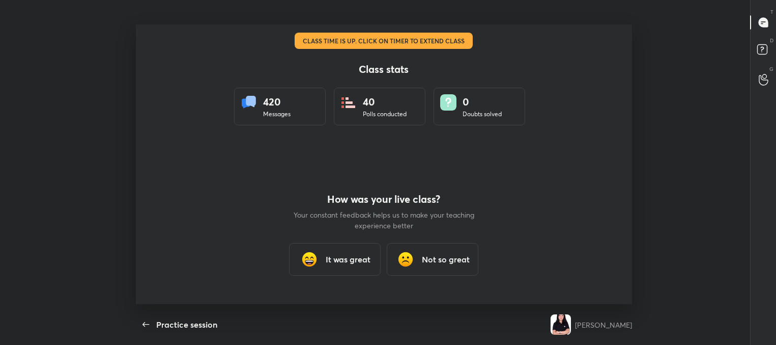
scroll to position [50631, 50144]
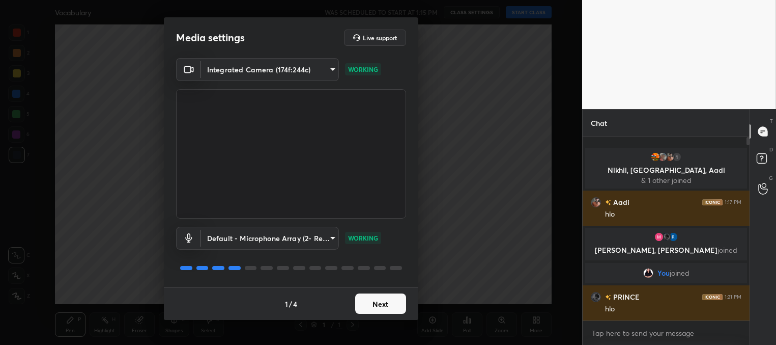
click at [383, 306] on button "Next" at bounding box center [380, 303] width 51 height 20
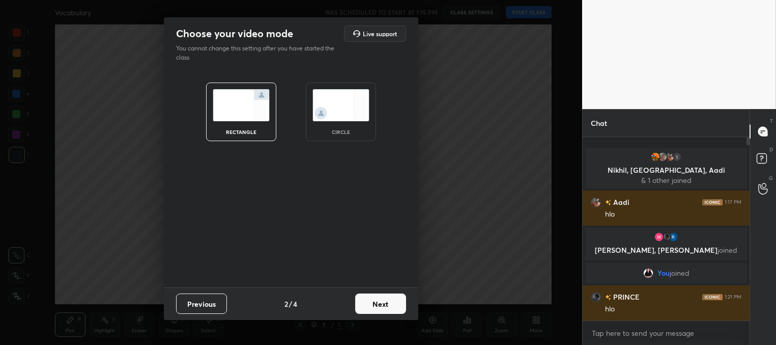
drag, startPoint x: 383, startPoint y: 306, endPoint x: 367, endPoint y: 305, distance: 16.3
click at [367, 305] on button "Next" at bounding box center [380, 303] width 51 height 20
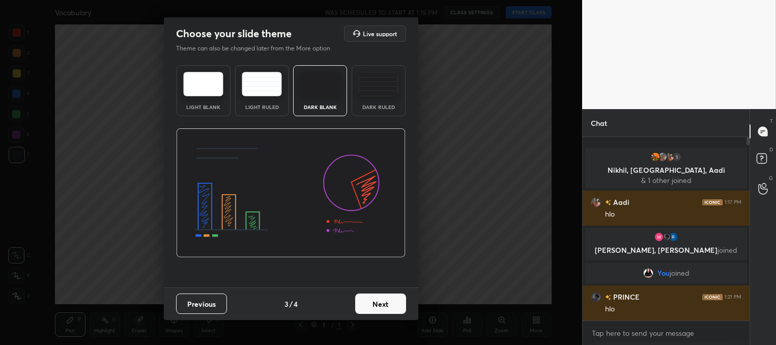
click at [374, 305] on button "Next" at bounding box center [380, 303] width 51 height 20
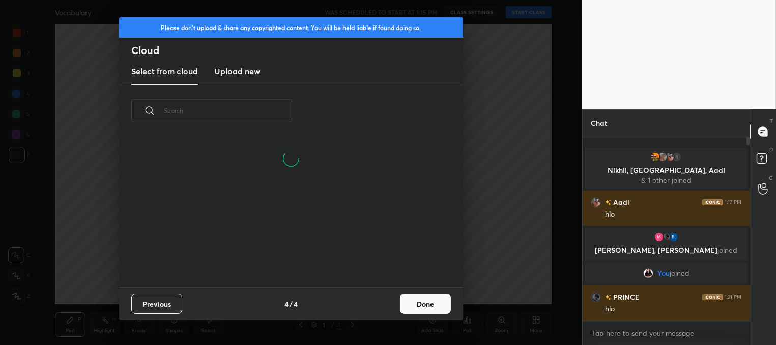
click at [423, 298] on button "Done" at bounding box center [425, 303] width 51 height 20
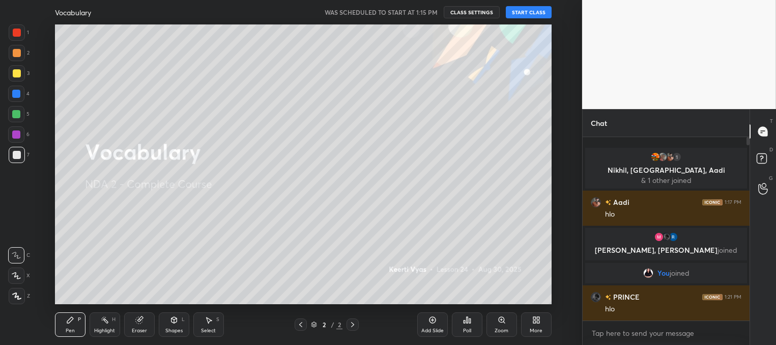
click at [517, 12] on button "START CLASS" at bounding box center [529, 12] width 46 height 12
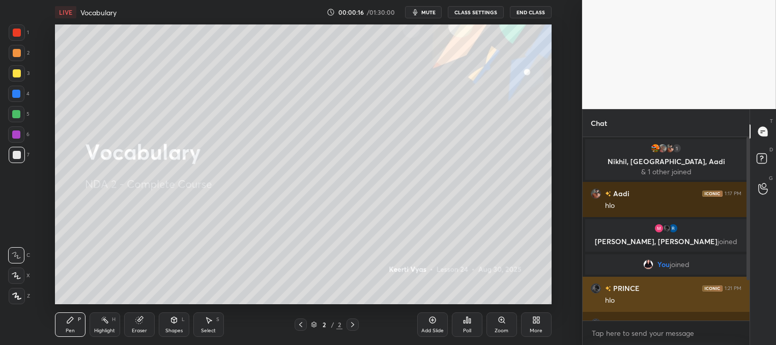
scroll to position [61, 0]
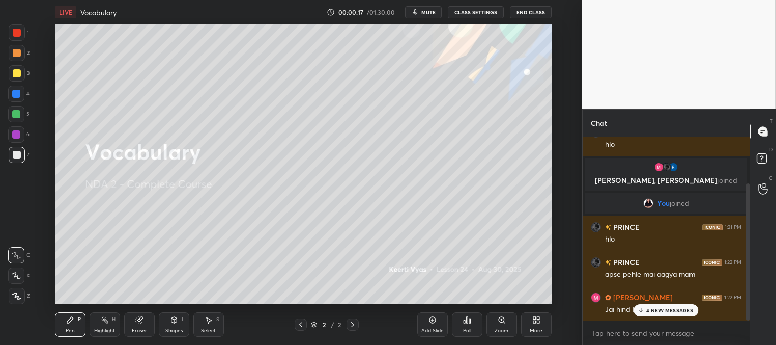
click at [654, 309] on p "4 NEW MESSAGES" at bounding box center [670, 310] width 47 height 6
click at [425, 13] on span "mute" at bounding box center [429, 12] width 14 height 7
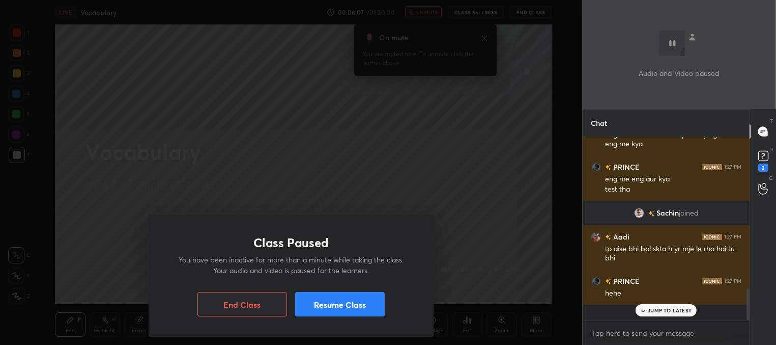
scroll to position [779, 0]
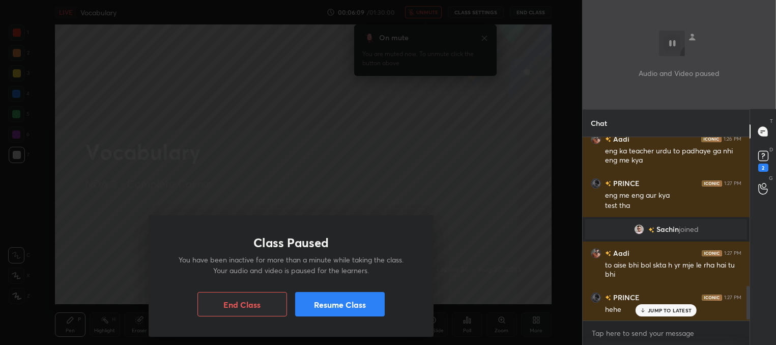
click at [371, 303] on button "Resume Class" at bounding box center [340, 304] width 90 height 24
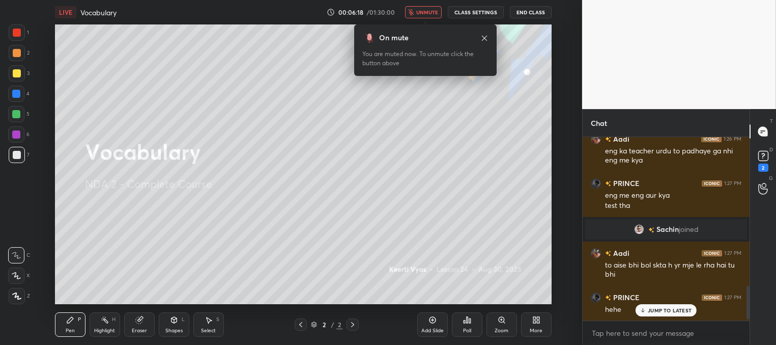
click at [425, 13] on span "unmute" at bounding box center [427, 12] width 22 height 7
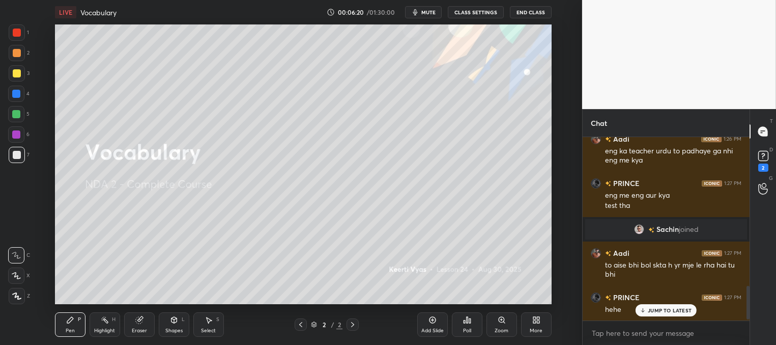
click at [661, 311] on p "JUMP TO LATEST" at bounding box center [670, 310] width 44 height 6
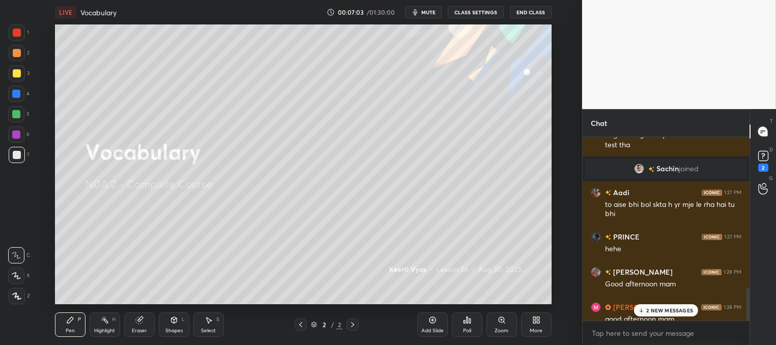
scroll to position [850, 0]
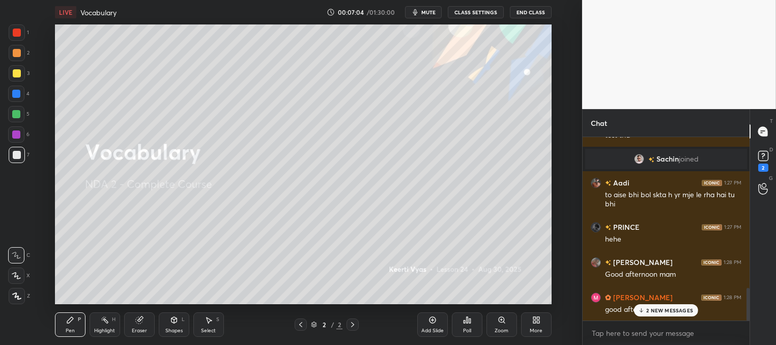
click at [657, 310] on p "2 NEW MESSAGES" at bounding box center [670, 310] width 47 height 6
click at [765, 156] on rect at bounding box center [764, 156] width 10 height 10
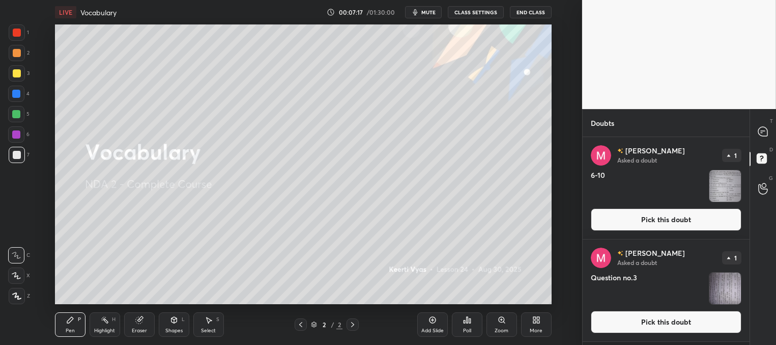
click at [721, 185] on img "grid" at bounding box center [726, 186] width 32 height 32
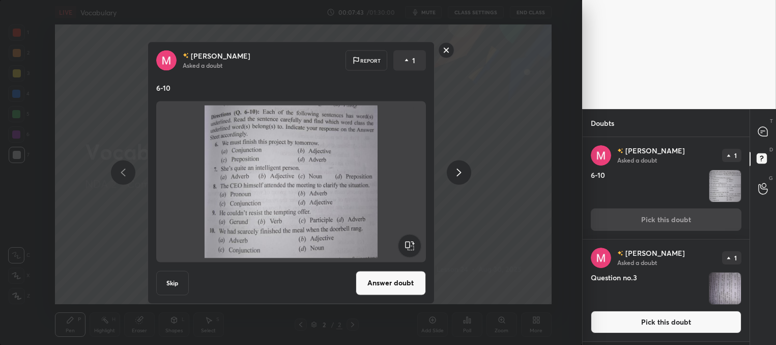
click at [720, 281] on img "grid" at bounding box center [726, 288] width 32 height 32
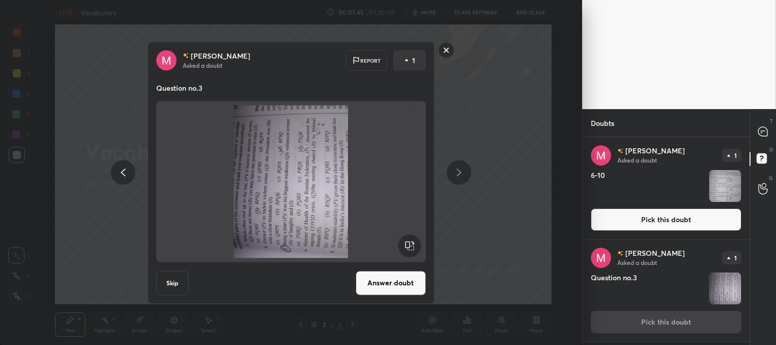
click at [446, 50] on rect at bounding box center [446, 50] width 16 height 16
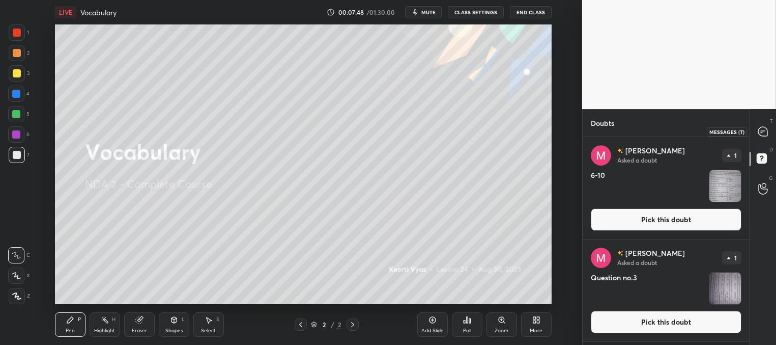
click at [765, 130] on icon at bounding box center [763, 131] width 9 height 9
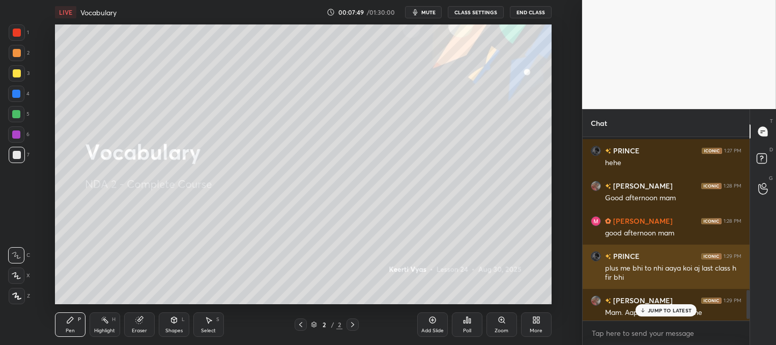
scroll to position [973, 0]
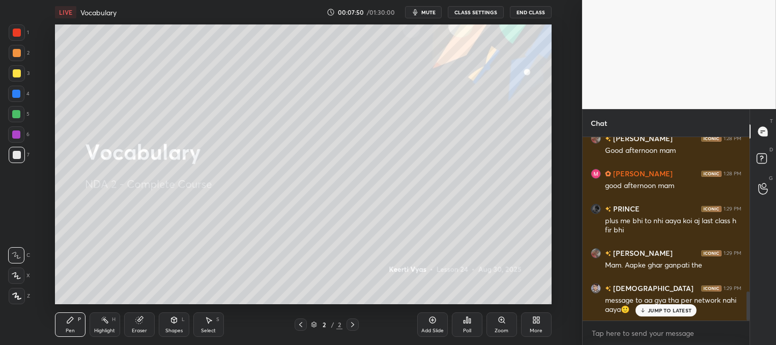
click at [663, 307] on p "JUMP TO LATEST" at bounding box center [670, 310] width 44 height 6
click at [667, 309] on p "JUMP TO LATEST" at bounding box center [670, 310] width 44 height 6
click at [758, 159] on rect at bounding box center [762, 159] width 10 height 10
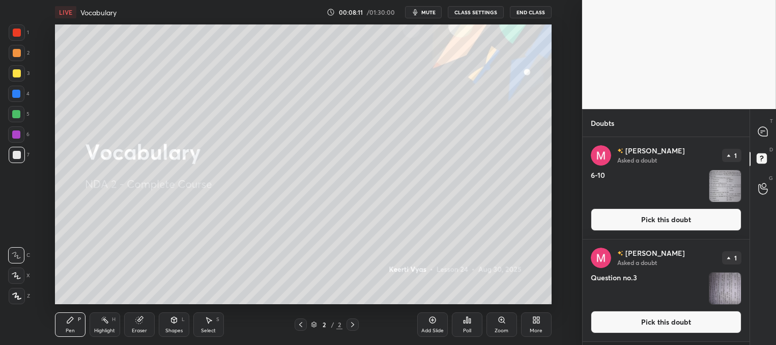
click at [724, 186] on img "grid" at bounding box center [726, 186] width 32 height 32
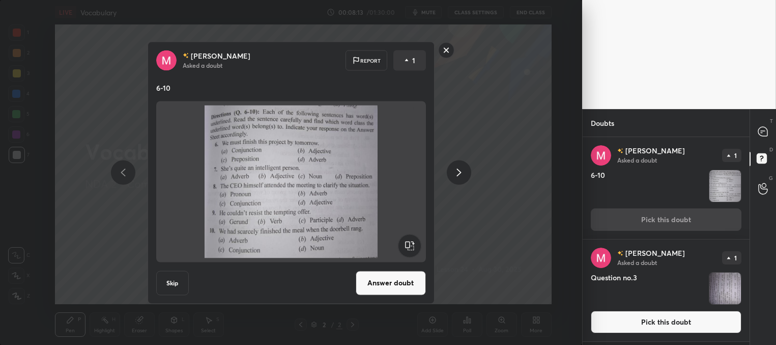
click at [382, 289] on button "Answer doubt" at bounding box center [391, 282] width 70 height 24
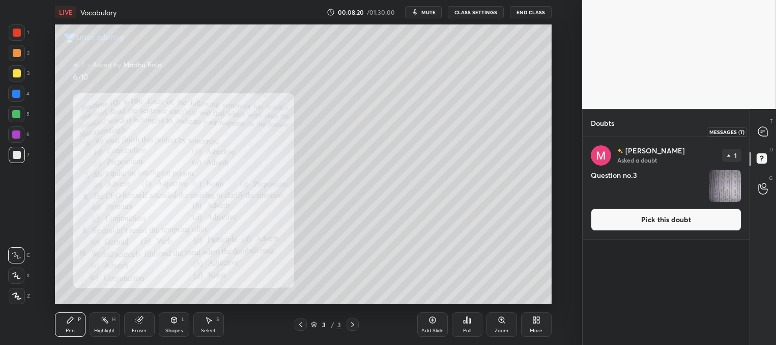
click at [763, 128] on icon at bounding box center [763, 131] width 9 height 9
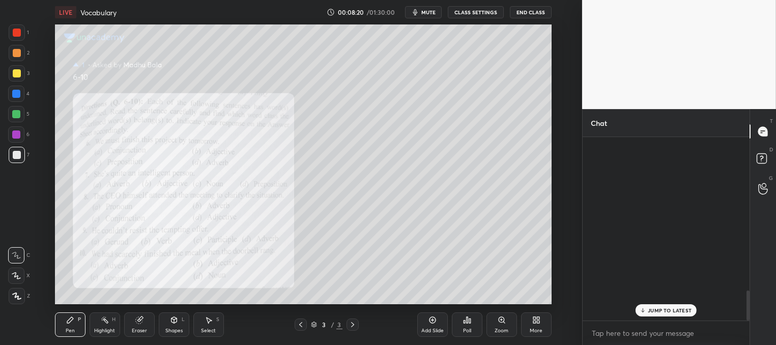
scroll to position [180, 164]
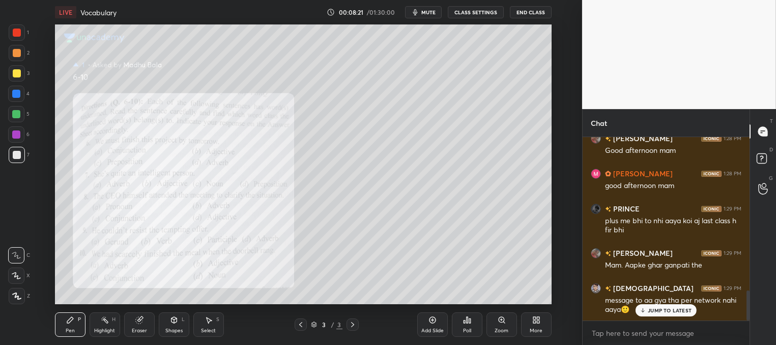
click at [650, 312] on p "JUMP TO LATEST" at bounding box center [670, 310] width 44 height 6
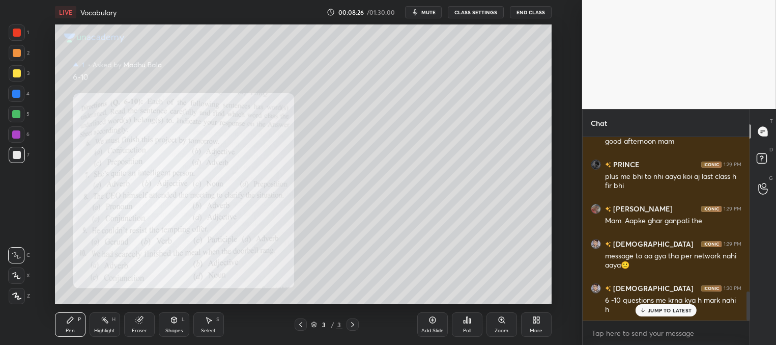
click at [659, 311] on p "JUMP TO LATEST" at bounding box center [670, 310] width 44 height 6
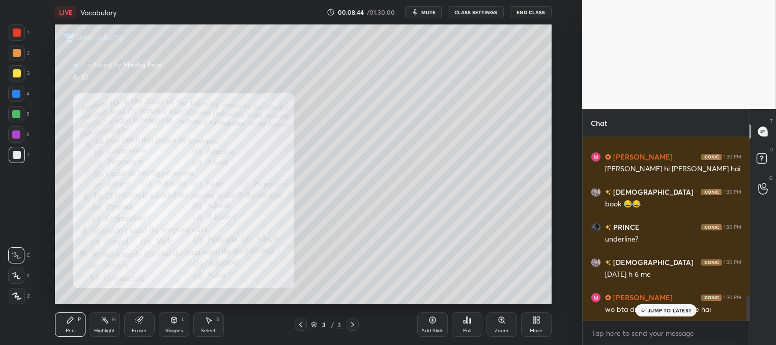
scroll to position [1185, 0]
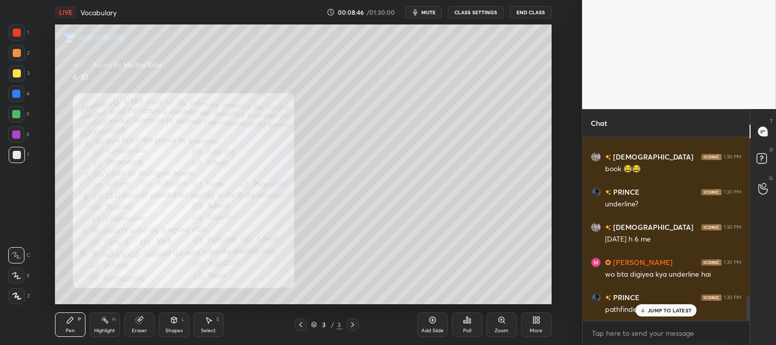
click at [652, 310] on p "JUMP TO LATEST" at bounding box center [670, 310] width 44 height 6
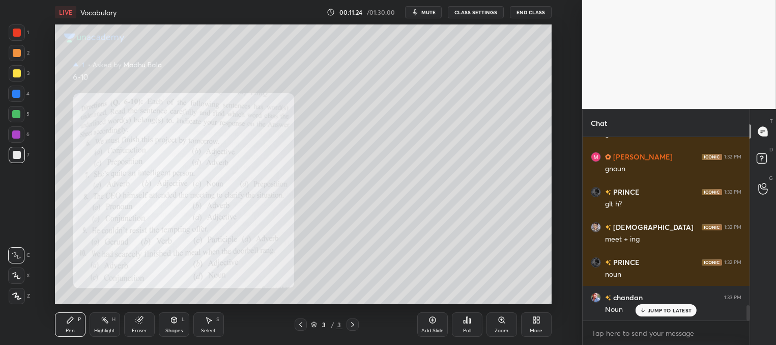
scroll to position [2027, 0]
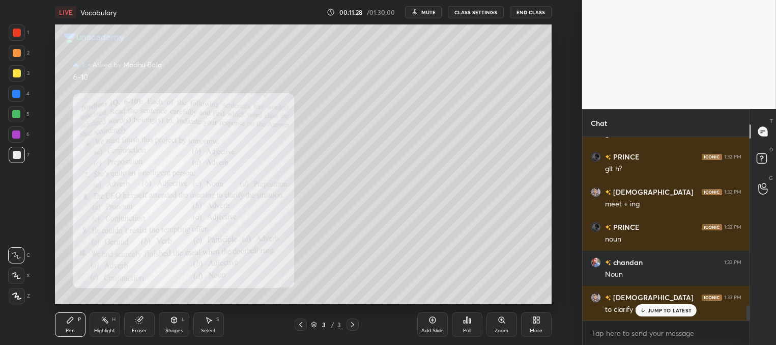
click at [647, 312] on div "JUMP TO LATEST" at bounding box center [666, 310] width 61 height 12
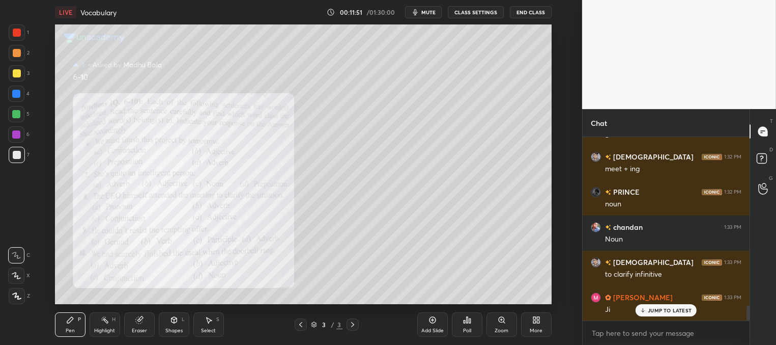
scroll to position [2106, 0]
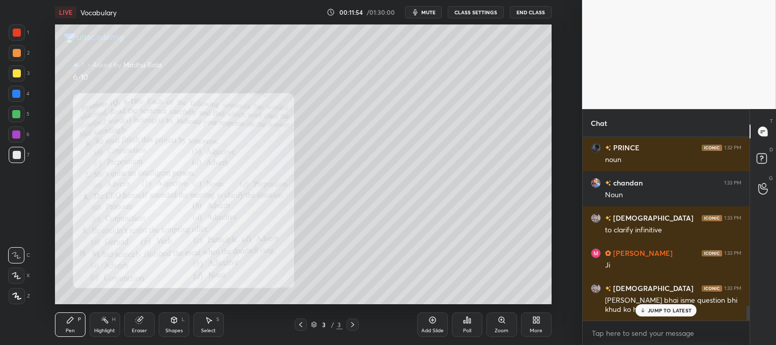
click at [659, 308] on p "JUMP TO LATEST" at bounding box center [670, 310] width 44 height 6
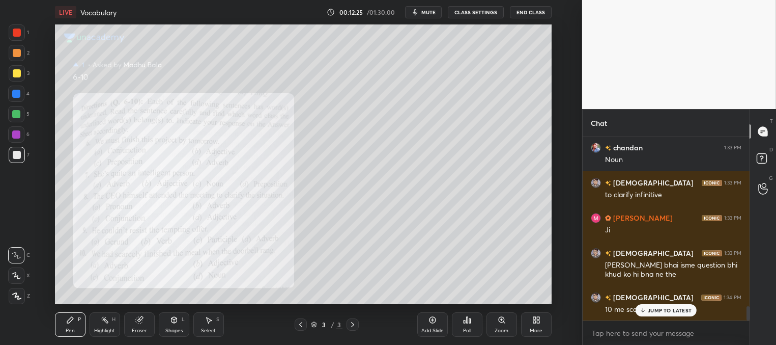
click at [655, 310] on p "JUMP TO LATEST" at bounding box center [670, 310] width 44 height 6
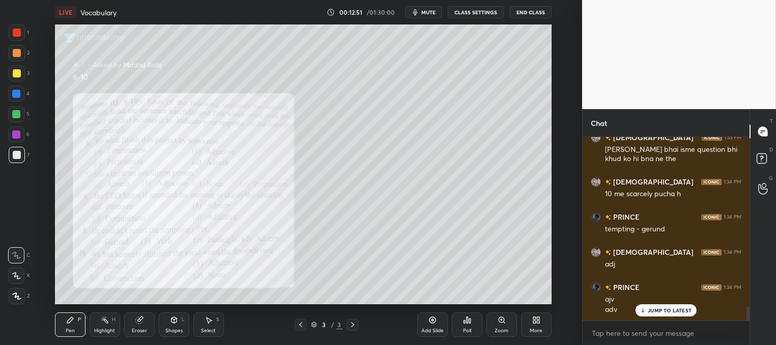
scroll to position [2292, 0]
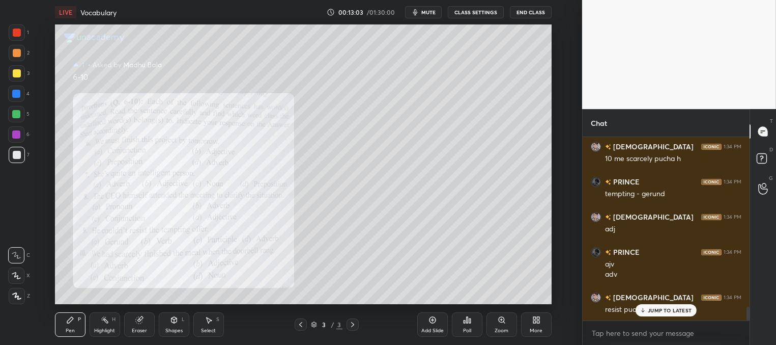
click at [652, 308] on p "JUMP TO LATEST" at bounding box center [670, 310] width 44 height 6
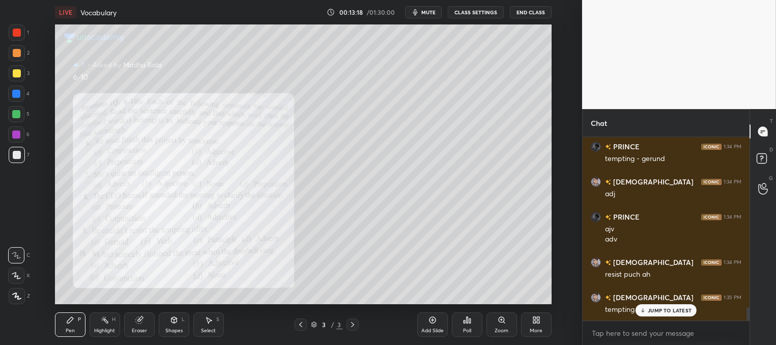
click at [658, 307] on p "JUMP TO LATEST" at bounding box center [670, 310] width 44 height 6
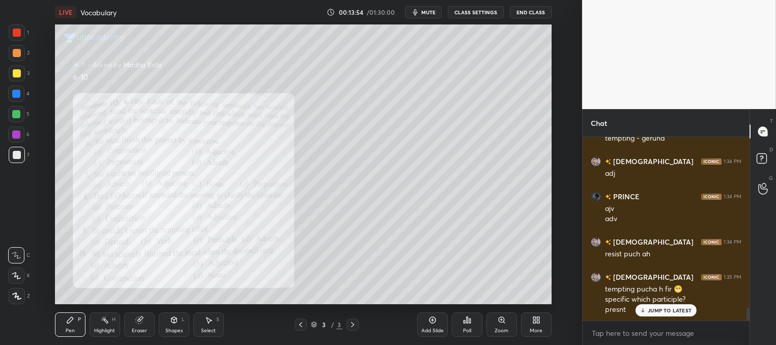
scroll to position [2383, 0]
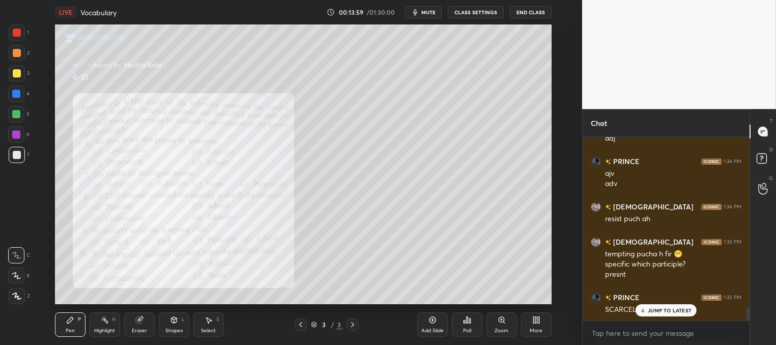
click at [660, 311] on p "JUMP TO LATEST" at bounding box center [670, 310] width 44 height 6
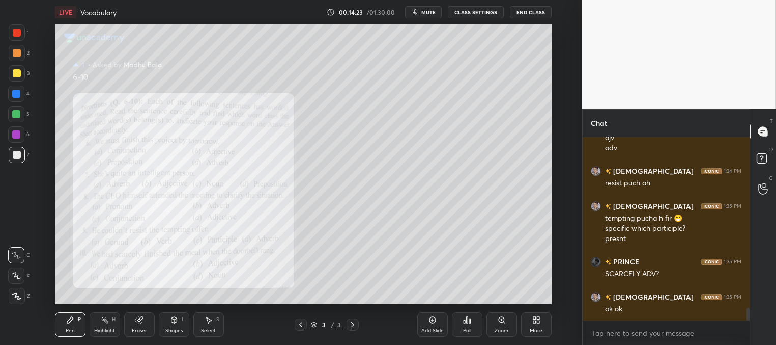
scroll to position [2453, 0]
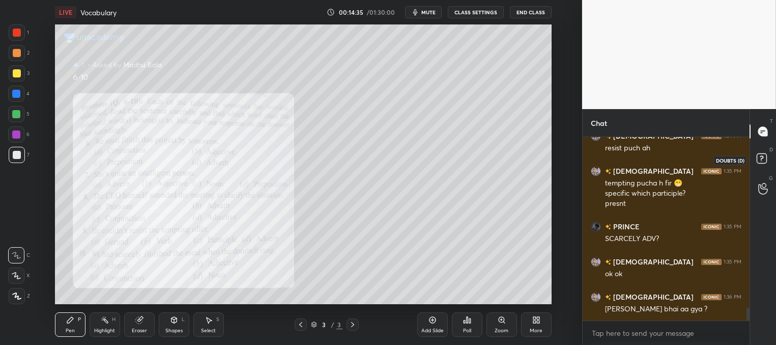
click at [764, 156] on rect at bounding box center [762, 159] width 10 height 10
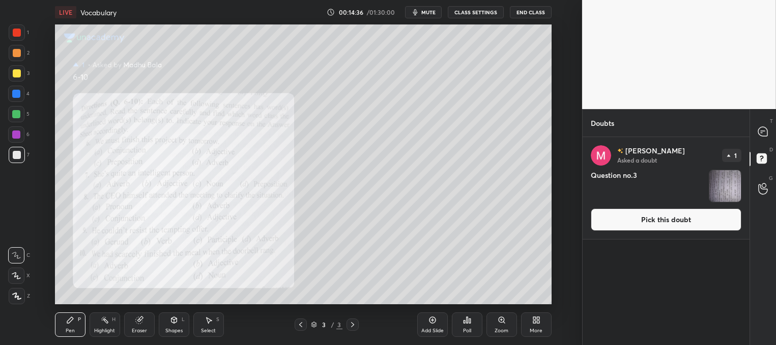
click at [722, 187] on img "grid" at bounding box center [726, 186] width 32 height 32
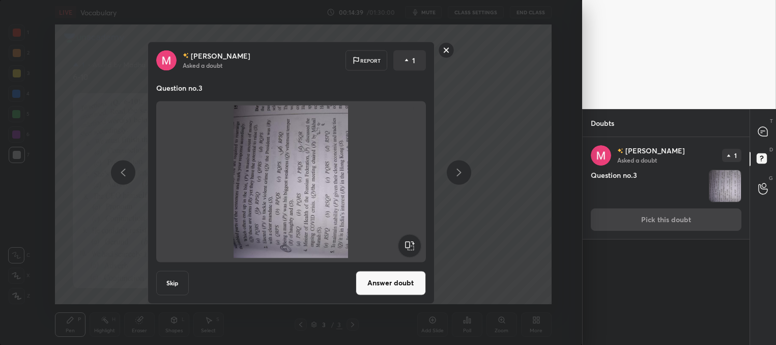
click at [410, 250] on rect at bounding box center [409, 245] width 23 height 23
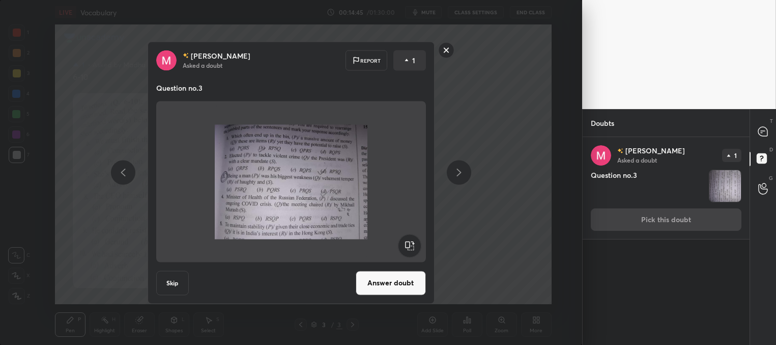
click at [400, 284] on button "Answer doubt" at bounding box center [391, 282] width 70 height 24
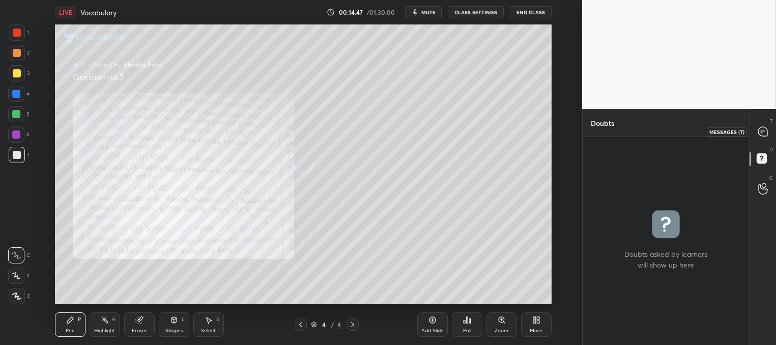
click at [761, 136] on icon at bounding box center [763, 131] width 11 height 11
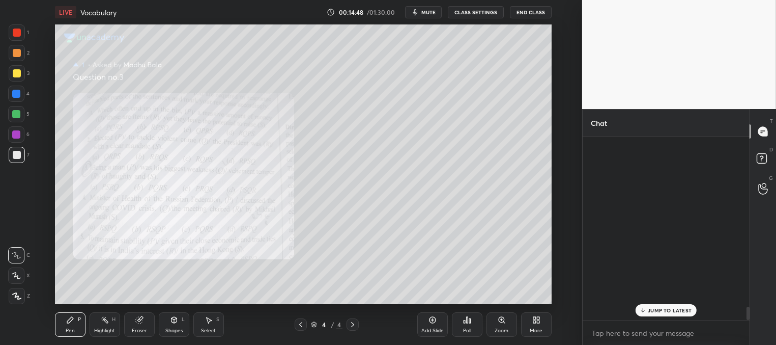
scroll to position [180, 164]
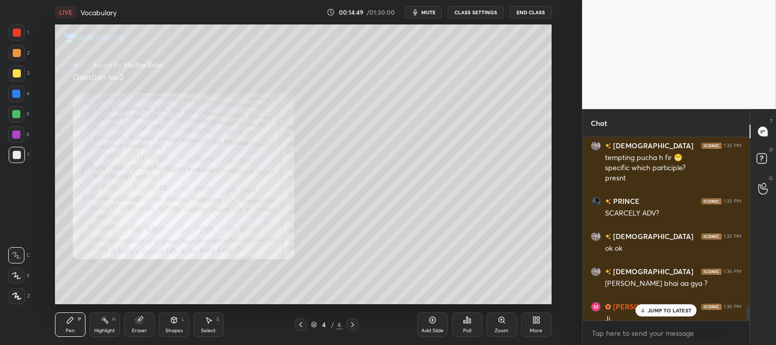
click at [653, 312] on p "JUMP TO LATEST" at bounding box center [670, 310] width 44 height 6
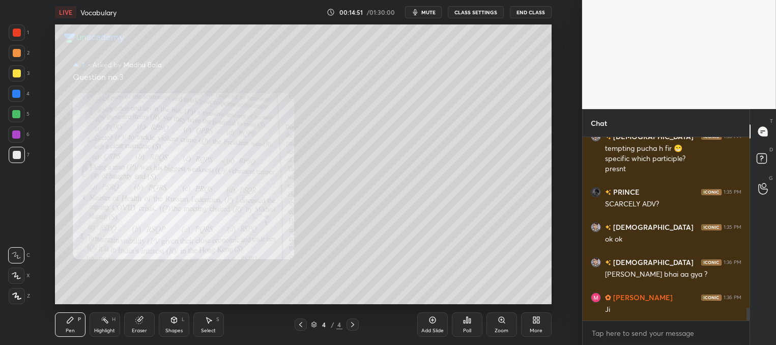
scroll to position [2444, 0]
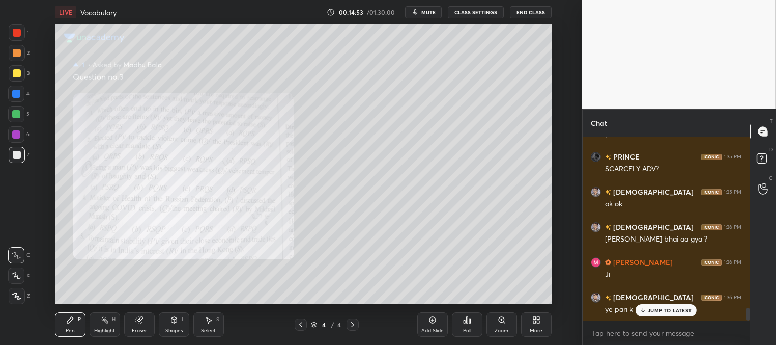
click at [646, 311] on icon at bounding box center [643, 310] width 7 height 6
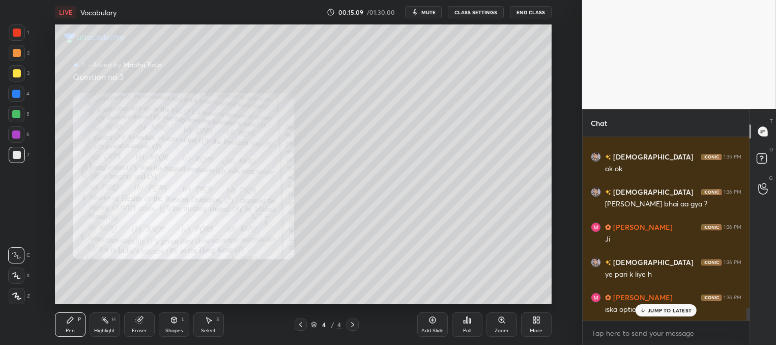
click at [658, 307] on p "JUMP TO LATEST" at bounding box center [670, 310] width 44 height 6
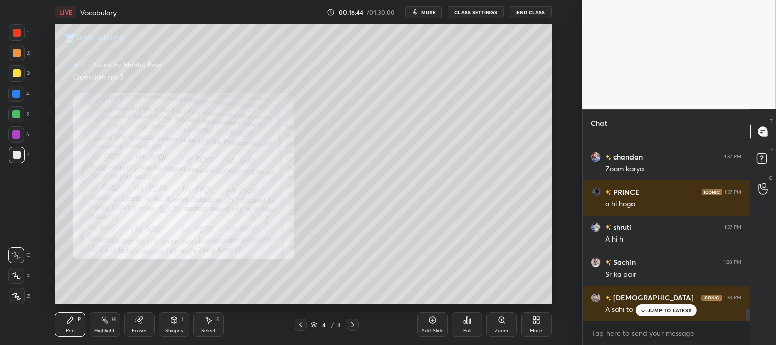
scroll to position [2725, 0]
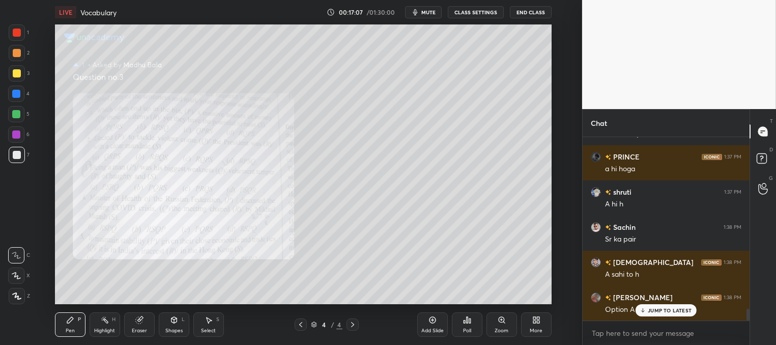
click at [649, 307] on p "JUMP TO LATEST" at bounding box center [670, 310] width 44 height 6
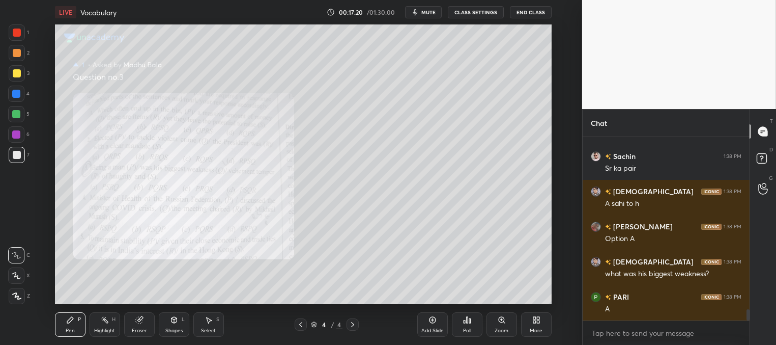
scroll to position [2831, 0]
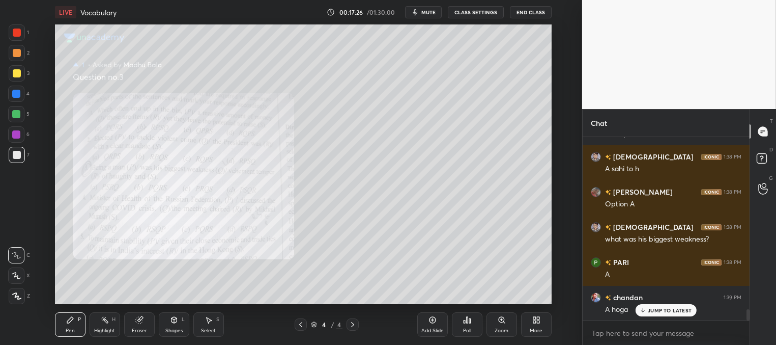
click at [649, 311] on p "JUMP TO LATEST" at bounding box center [670, 310] width 44 height 6
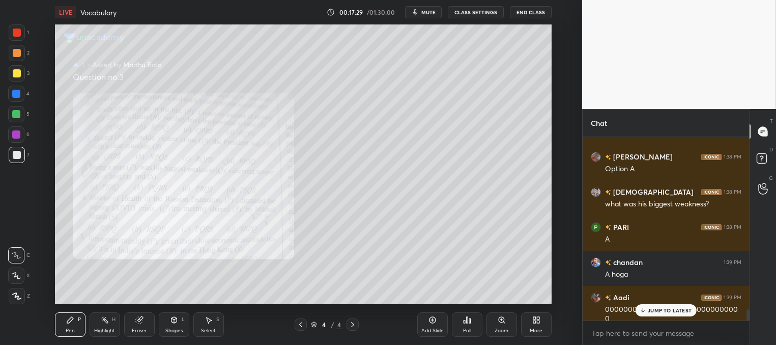
click at [662, 306] on div "JUMP TO LATEST" at bounding box center [666, 310] width 61 height 12
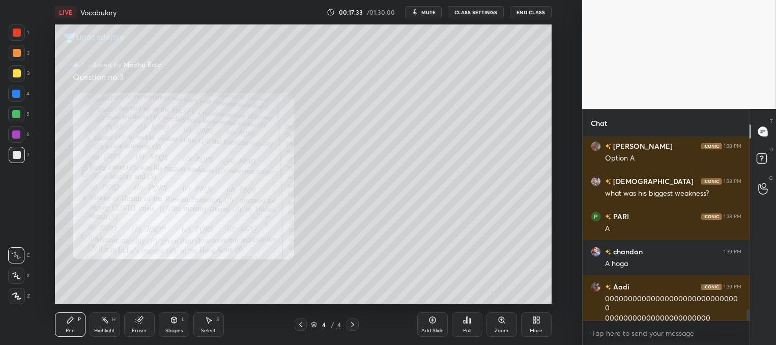
click at [427, 321] on div "Add Slide" at bounding box center [432, 324] width 31 height 24
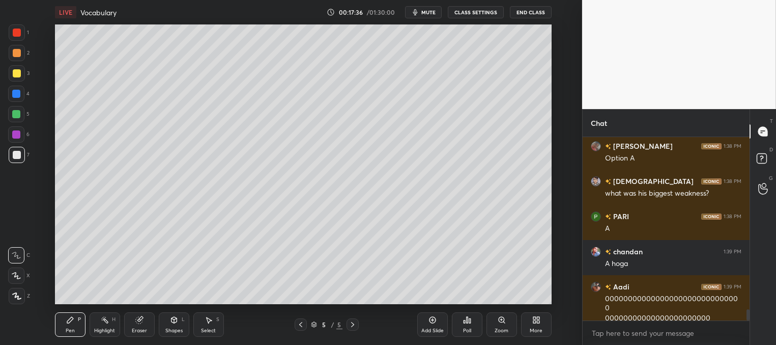
click at [14, 74] on div at bounding box center [17, 73] width 8 height 8
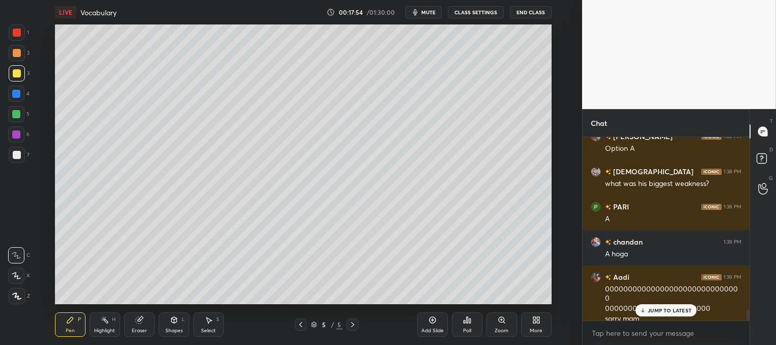
scroll to position [2921, 0]
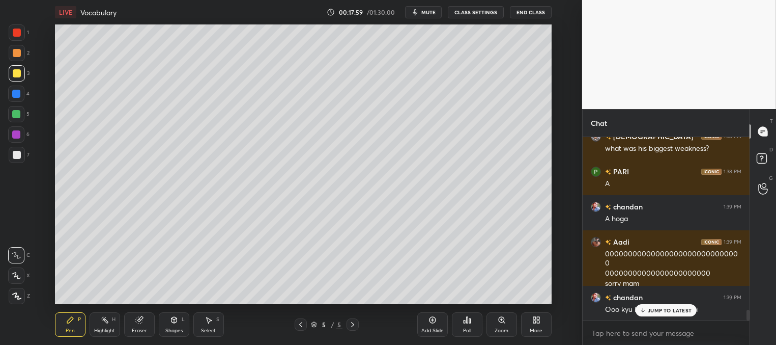
click at [665, 309] on p "JUMP TO LATEST" at bounding box center [670, 310] width 44 height 6
click at [652, 310] on p "JUMP TO LATEST" at bounding box center [670, 310] width 44 height 6
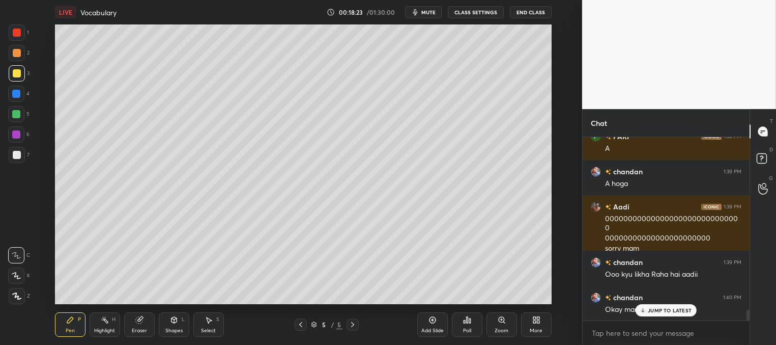
scroll to position [2992, 0]
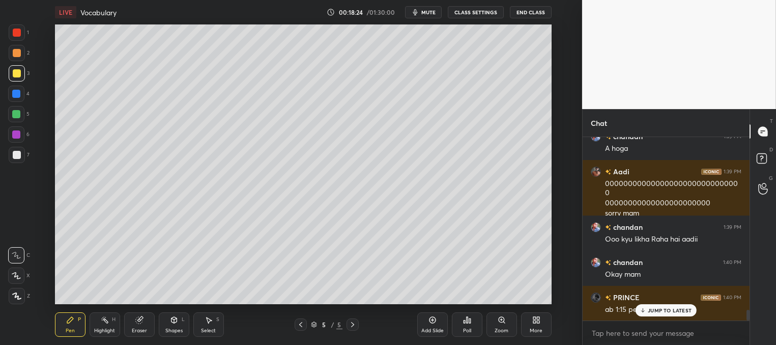
click at [663, 312] on p "JUMP TO LATEST" at bounding box center [670, 310] width 44 height 6
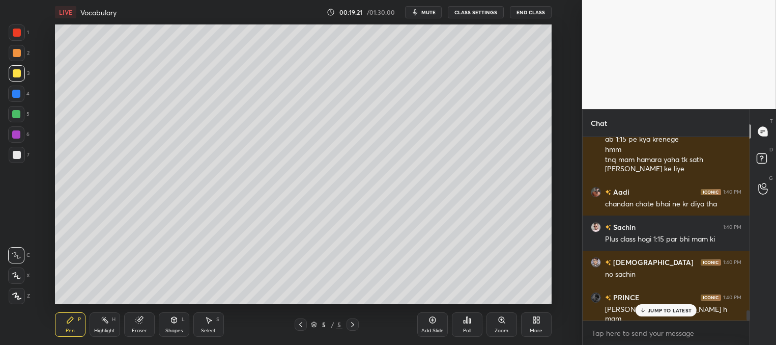
scroll to position [3197, 0]
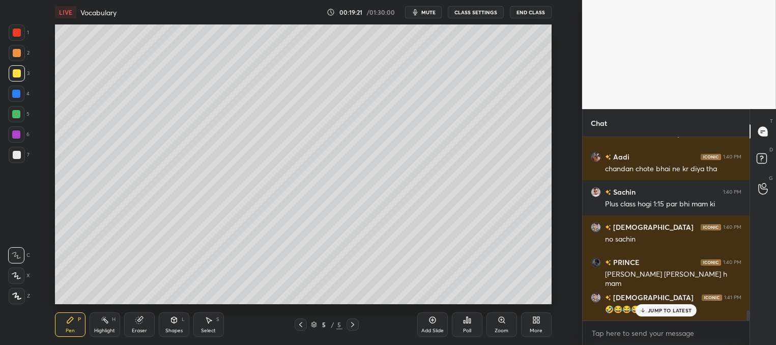
click at [665, 311] on p "JUMP TO LATEST" at bounding box center [670, 310] width 44 height 6
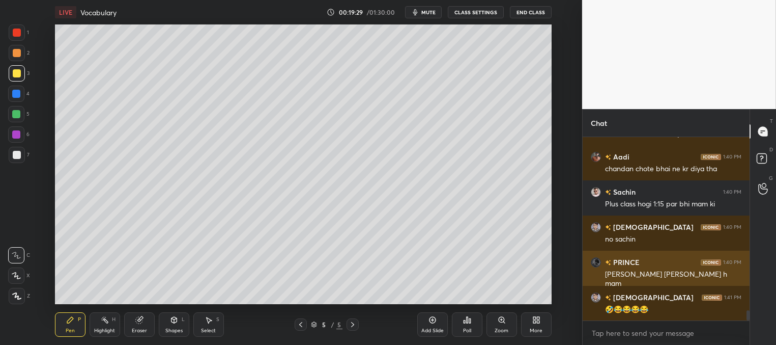
scroll to position [3232, 0]
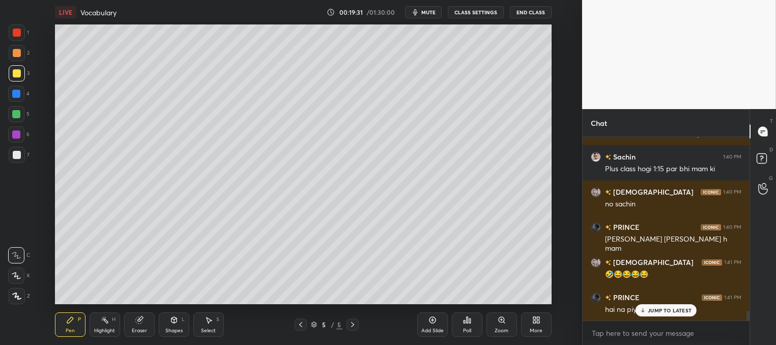
click at [665, 309] on p "JUMP TO LATEST" at bounding box center [670, 310] width 44 height 6
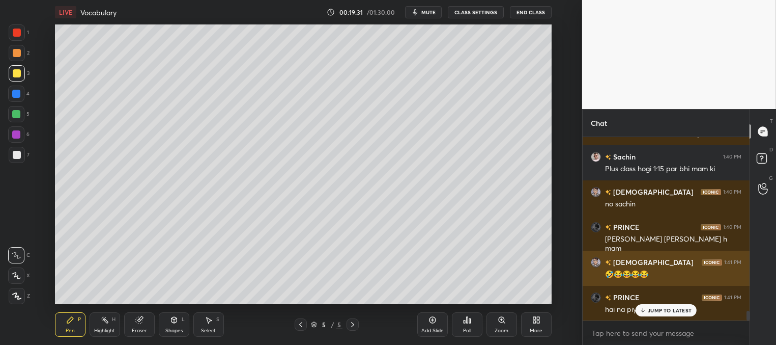
scroll to position [3276, 0]
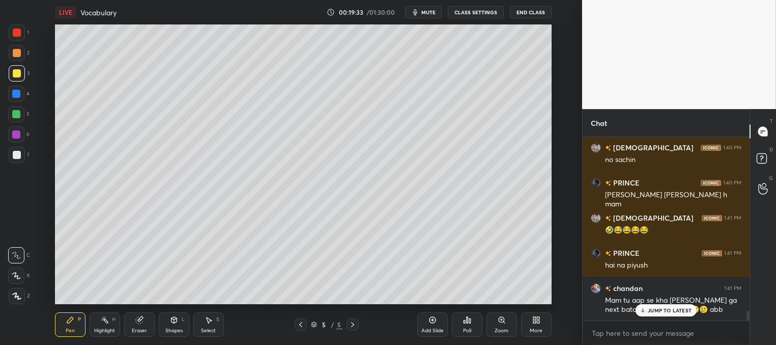
click at [653, 309] on p "JUMP TO LATEST" at bounding box center [670, 310] width 44 height 6
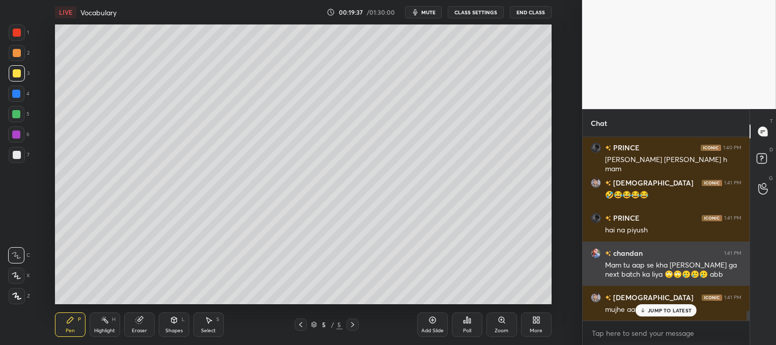
scroll to position [3346, 0]
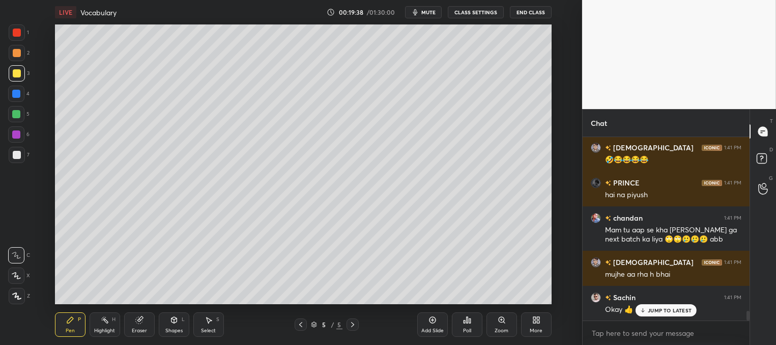
click at [664, 307] on p "JUMP TO LATEST" at bounding box center [670, 310] width 44 height 6
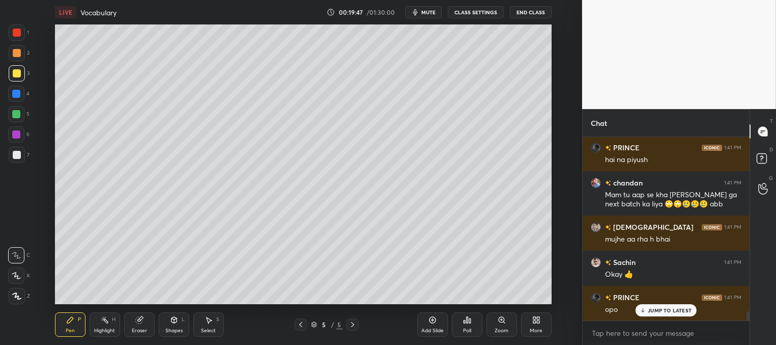
scroll to position [3417, 0]
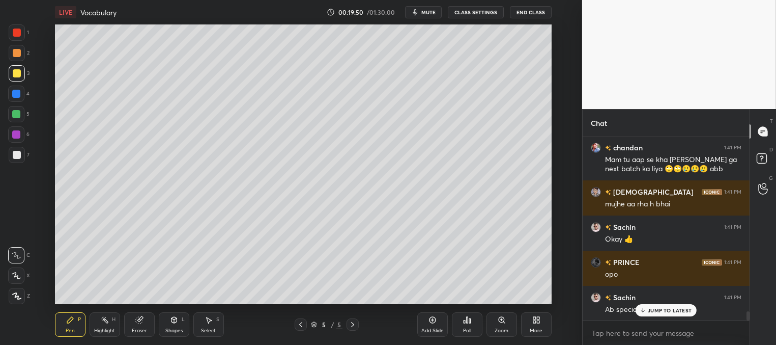
click at [648, 311] on p "JUMP TO LATEST" at bounding box center [670, 310] width 44 height 6
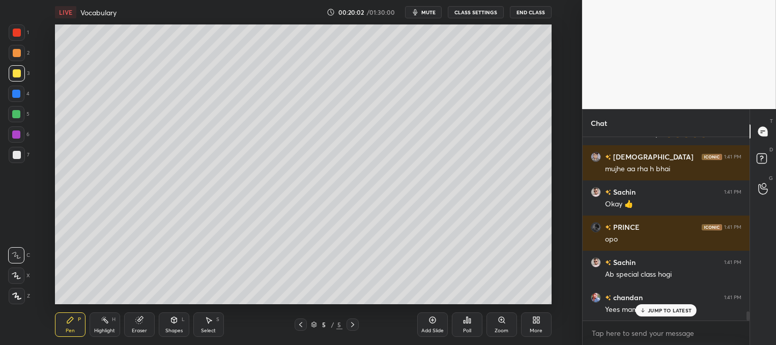
click at [652, 309] on p "JUMP TO LATEST" at bounding box center [670, 310] width 44 height 6
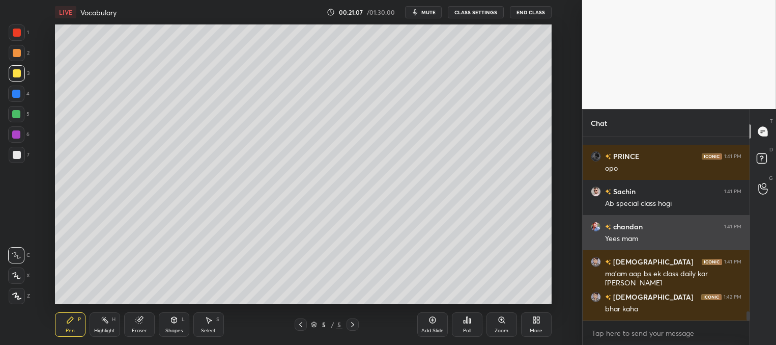
scroll to position [3557, 0]
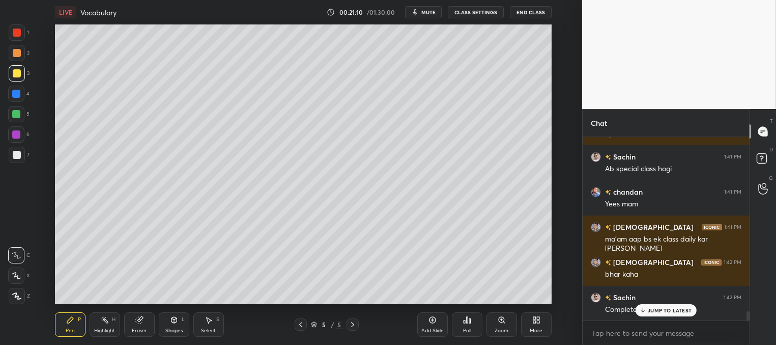
click at [652, 308] on p "JUMP TO LATEST" at bounding box center [670, 310] width 44 height 6
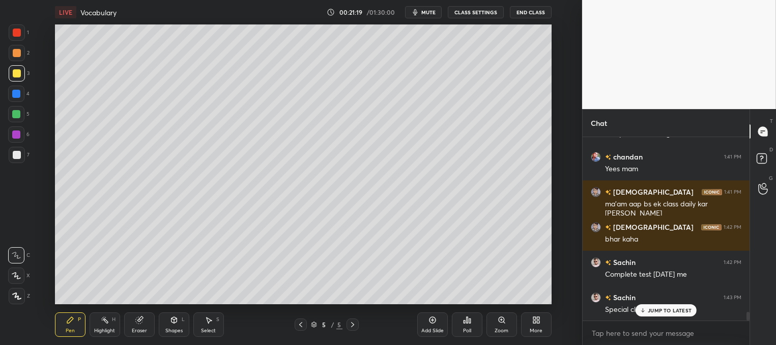
click at [662, 309] on p "JUMP TO LATEST" at bounding box center [670, 310] width 44 height 6
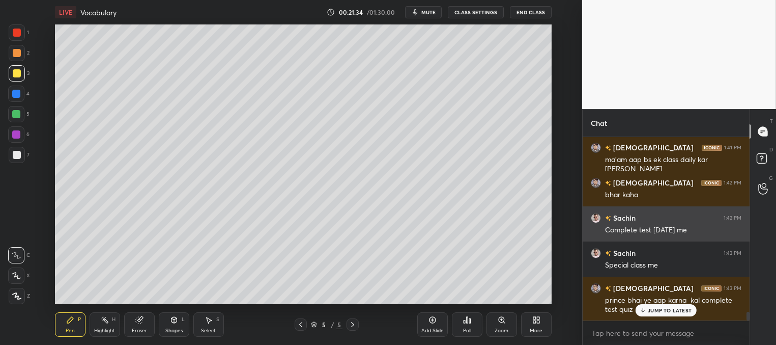
scroll to position [3647, 0]
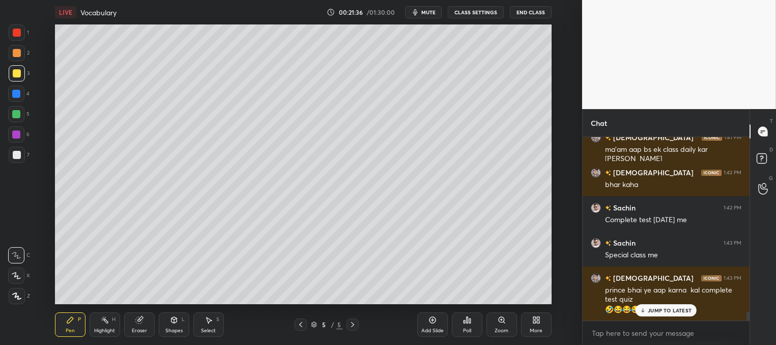
click at [656, 312] on p "JUMP TO LATEST" at bounding box center [670, 310] width 44 height 6
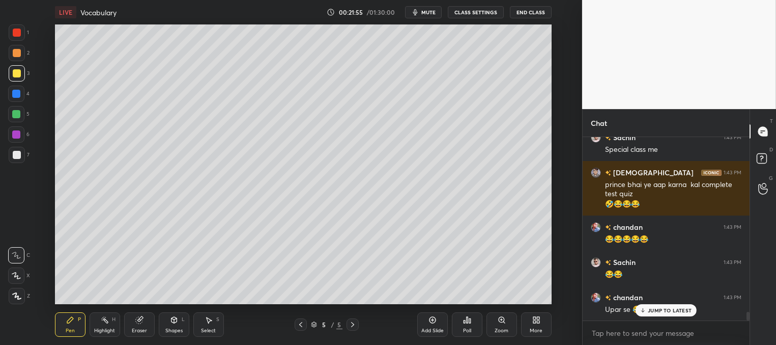
scroll to position [3787, 0]
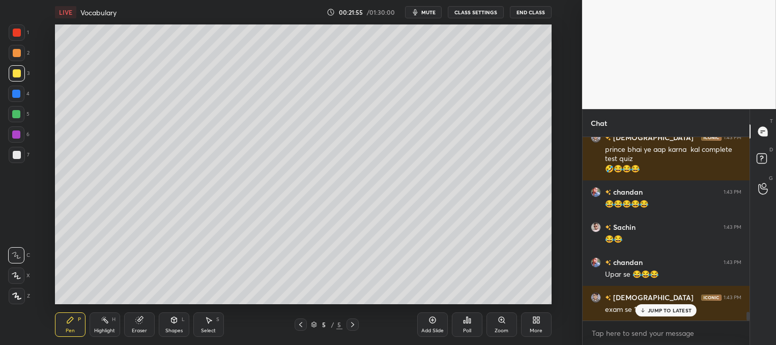
click at [654, 310] on p "JUMP TO LATEST" at bounding box center [670, 310] width 44 height 6
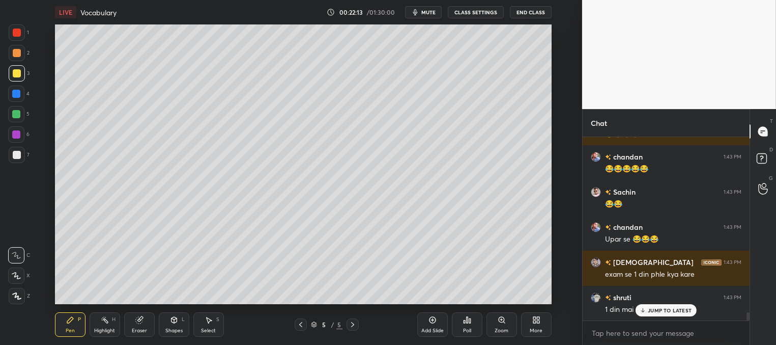
click at [660, 310] on p "JUMP TO LATEST" at bounding box center [670, 310] width 44 height 6
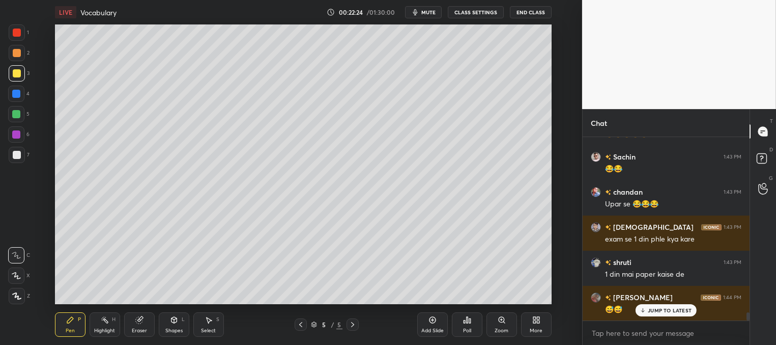
scroll to position [3893, 0]
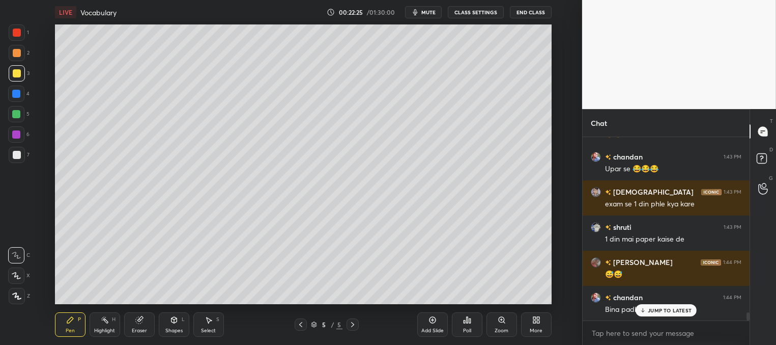
click at [661, 310] on p "JUMP TO LATEST" at bounding box center [670, 310] width 44 height 6
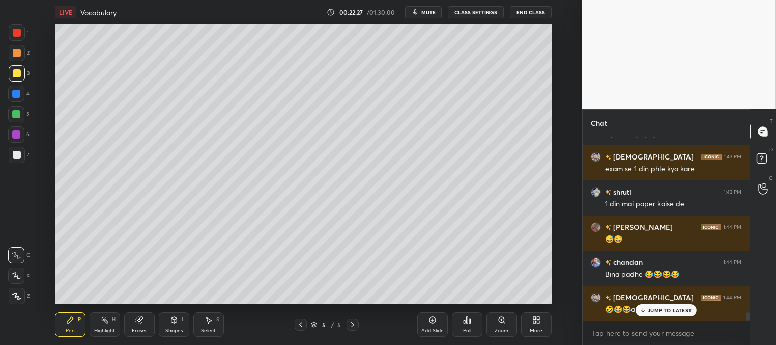
click at [652, 309] on p "JUMP TO LATEST" at bounding box center [670, 310] width 44 height 6
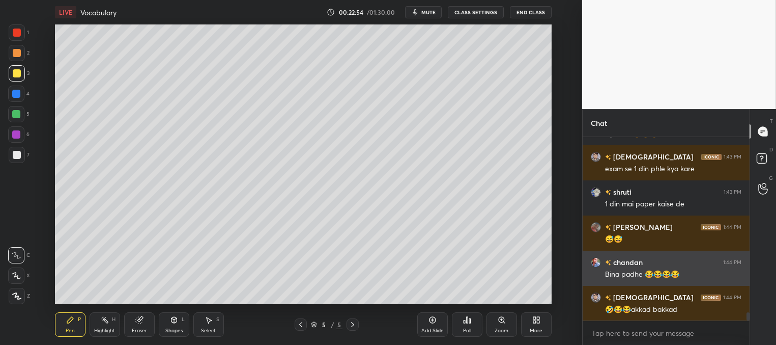
scroll to position [3938, 0]
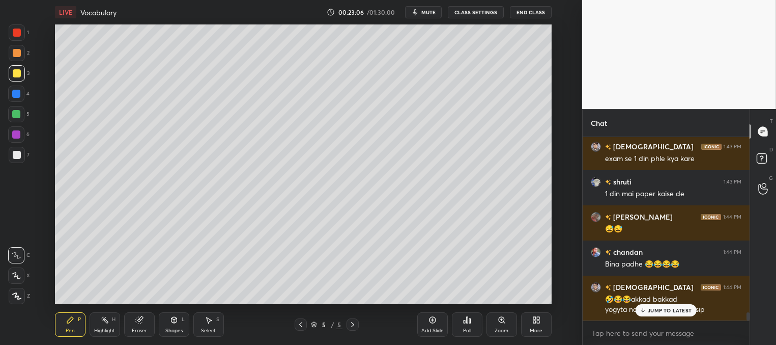
click at [661, 310] on p "JUMP TO LATEST" at bounding box center [670, 310] width 44 height 6
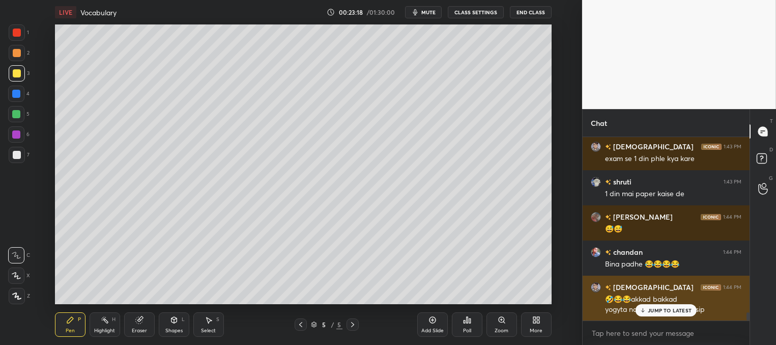
scroll to position [3973, 0]
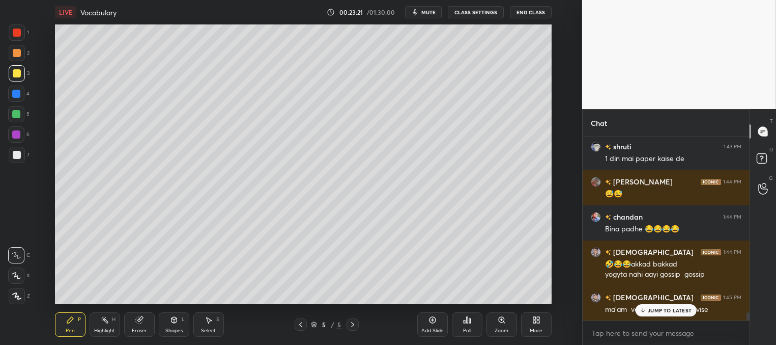
click at [661, 304] on div "JUMP TO LATEST" at bounding box center [666, 310] width 61 height 12
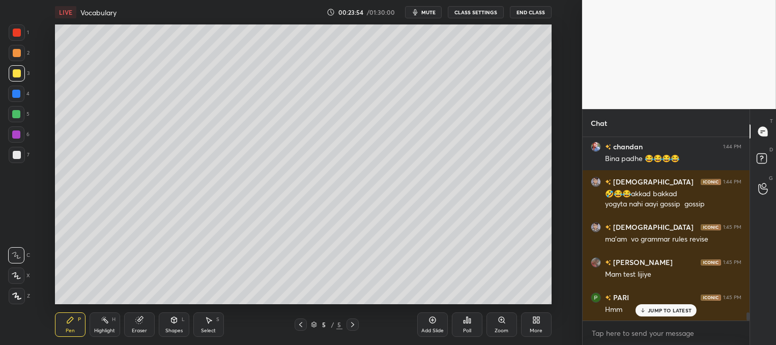
scroll to position [4078, 0]
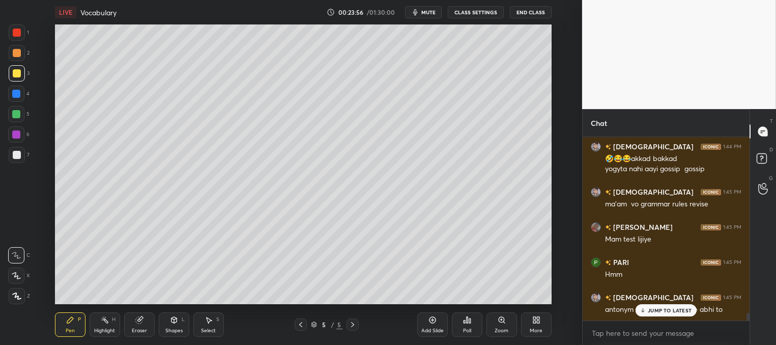
click at [653, 309] on p "JUMP TO LATEST" at bounding box center [670, 310] width 44 height 6
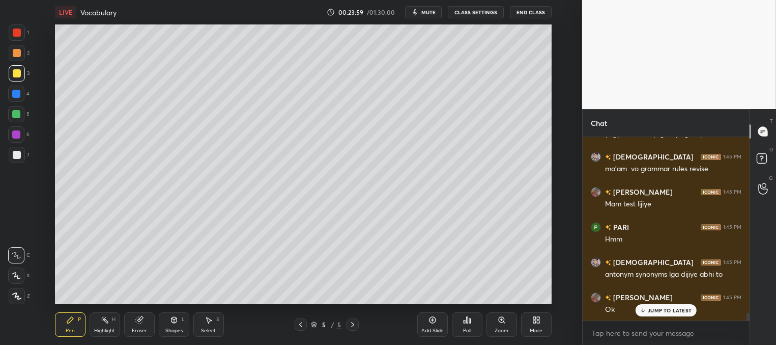
click at [660, 312] on p "JUMP TO LATEST" at bounding box center [670, 310] width 44 height 6
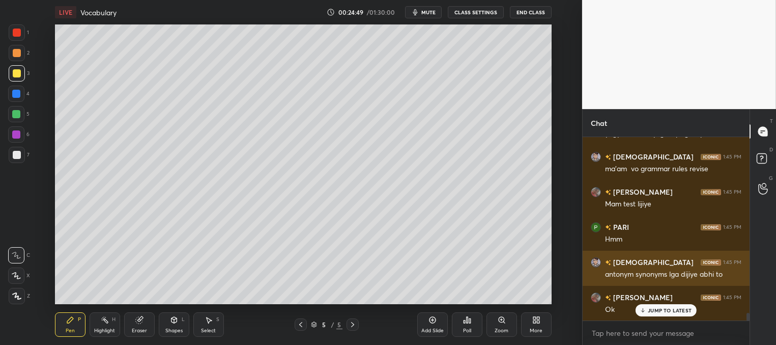
scroll to position [4158, 0]
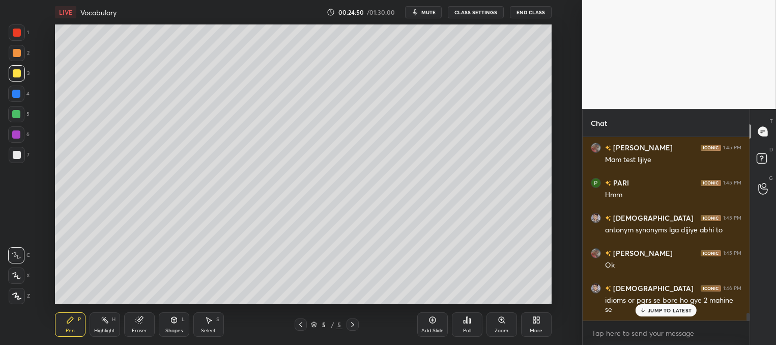
click at [659, 310] on p "JUMP TO LATEST" at bounding box center [670, 310] width 44 height 6
click at [429, 15] on span "mute" at bounding box center [429, 12] width 14 height 7
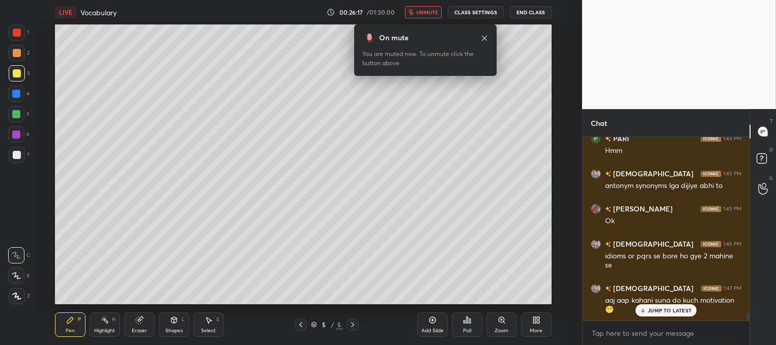
scroll to position [4237, 0]
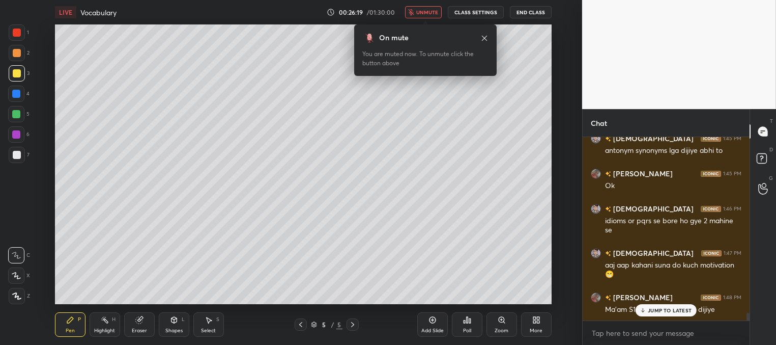
click at [434, 13] on span "unmute" at bounding box center [427, 12] width 22 height 7
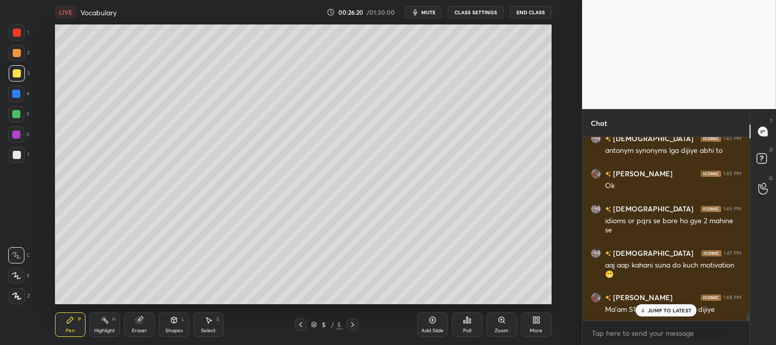
click at [664, 309] on p "JUMP TO LATEST" at bounding box center [670, 310] width 44 height 6
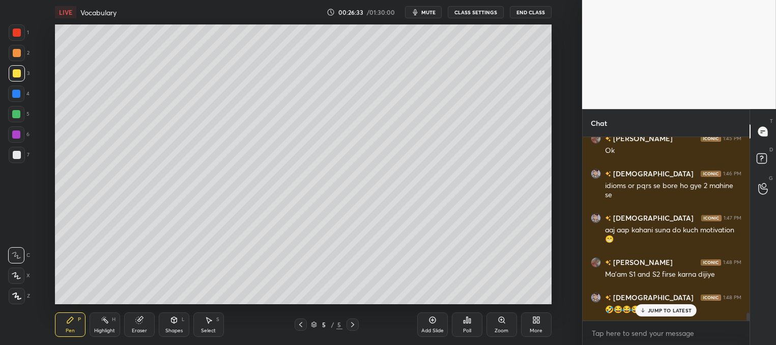
click at [15, 72] on div at bounding box center [17, 73] width 8 height 8
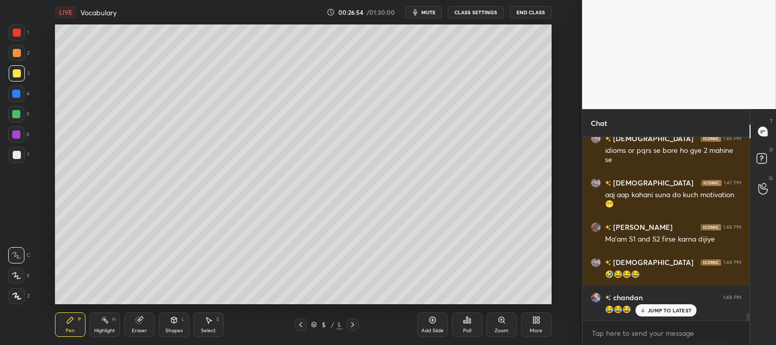
click at [654, 311] on p "JUMP TO LATEST" at bounding box center [670, 310] width 44 height 6
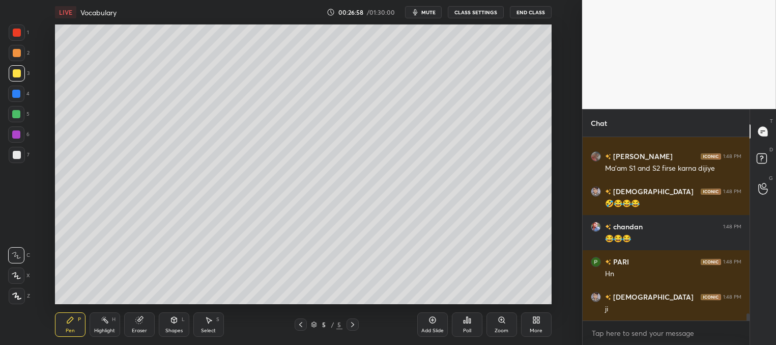
scroll to position [4388, 0]
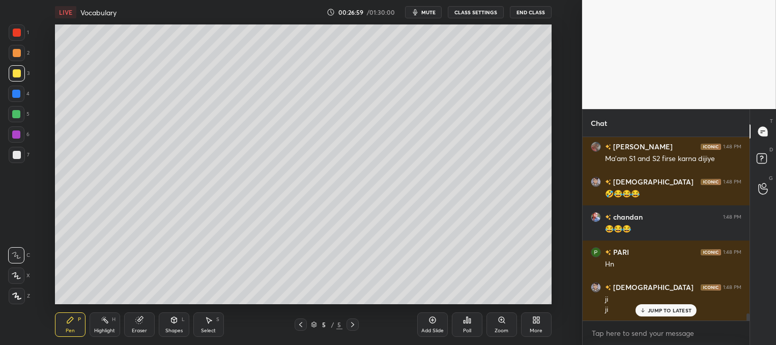
click at [20, 72] on div at bounding box center [17, 73] width 16 height 16
click at [17, 74] on div at bounding box center [17, 73] width 8 height 8
click at [15, 73] on div at bounding box center [17, 73] width 8 height 8
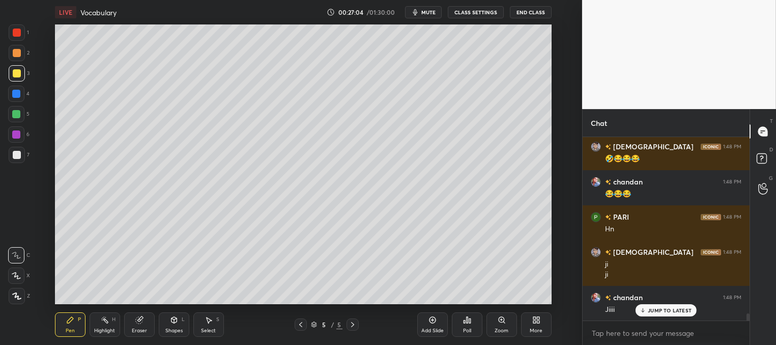
scroll to position [4458, 0]
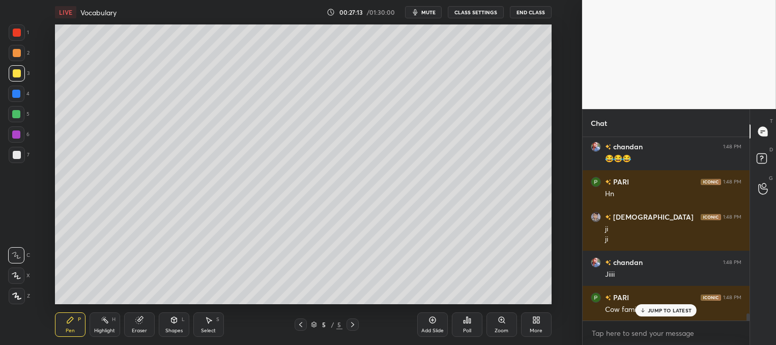
click at [648, 316] on div "INDIAN 1:44 PM 🤣😂😂akkad bakkad yogyta nahi aayi gossip gossip INDIAN 1:45 PM ma…" at bounding box center [666, 228] width 167 height 183
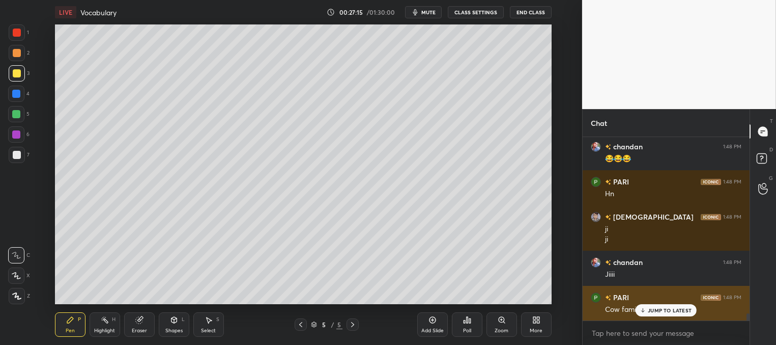
drag, startPoint x: 655, startPoint y: 314, endPoint x: 644, endPoint y: 309, distance: 12.1
click at [650, 312] on div "JUMP TO LATEST" at bounding box center [666, 310] width 61 height 12
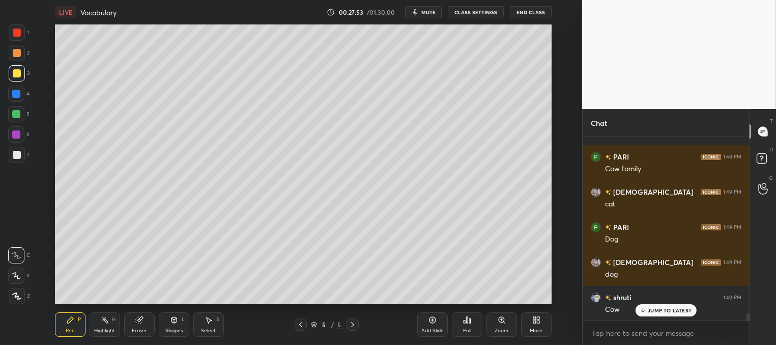
scroll to position [4669, 0]
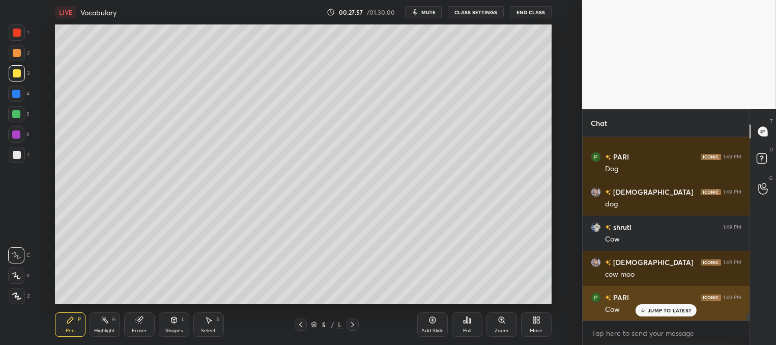
drag, startPoint x: 660, startPoint y: 310, endPoint x: 617, endPoint y: 289, distance: 47.8
click at [658, 310] on p "JUMP TO LATEST" at bounding box center [670, 310] width 44 height 6
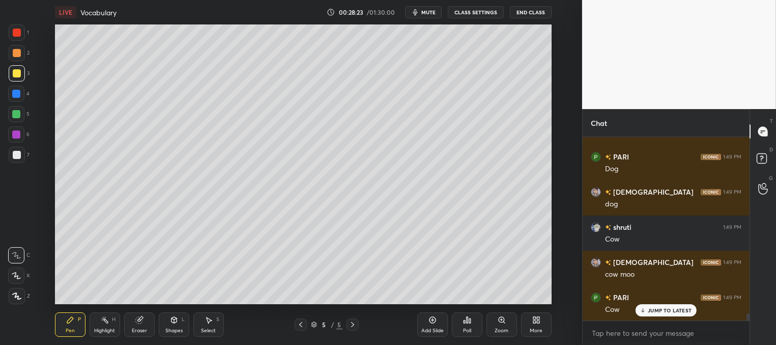
scroll to position [4704, 0]
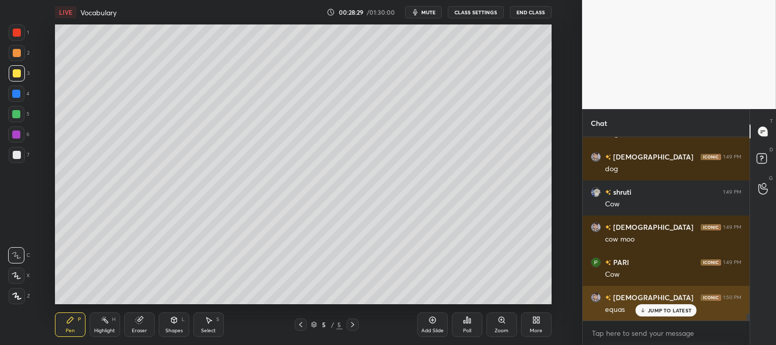
drag, startPoint x: 653, startPoint y: 310, endPoint x: 599, endPoint y: 298, distance: 54.7
click at [652, 310] on p "JUMP TO LATEST" at bounding box center [670, 310] width 44 height 6
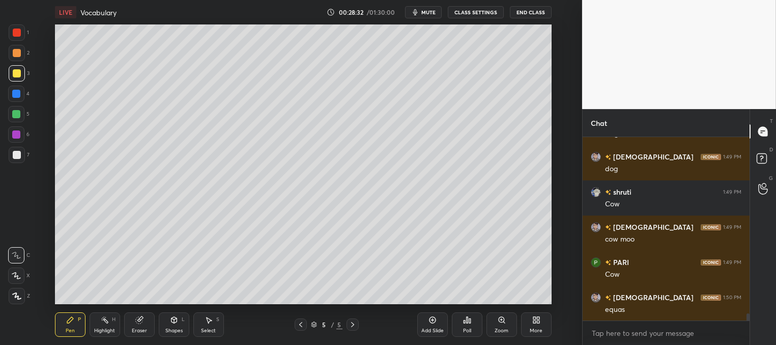
scroll to position [4739, 0]
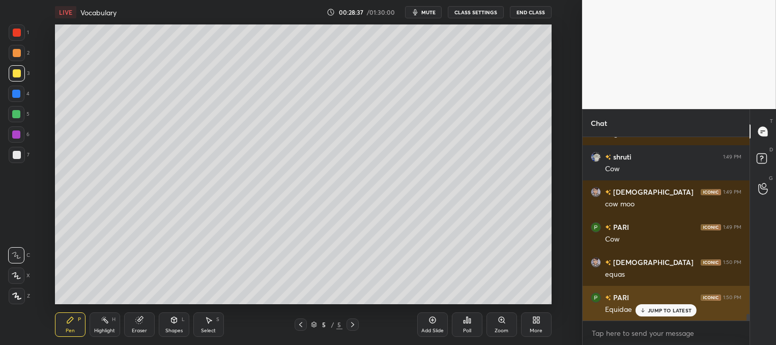
click at [654, 311] on p "JUMP TO LATEST" at bounding box center [670, 310] width 44 height 6
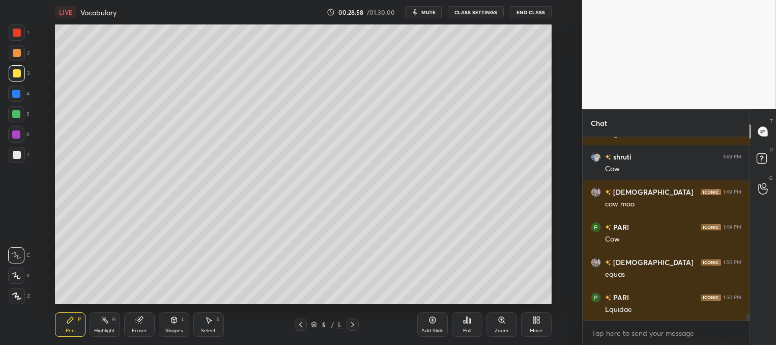
scroll to position [4750, 0]
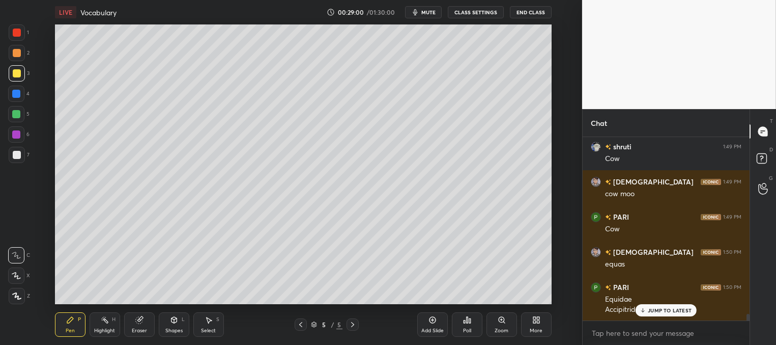
drag, startPoint x: 651, startPoint y: 312, endPoint x: 644, endPoint y: 307, distance: 8.0
click at [650, 311] on p "JUMP TO LATEST" at bounding box center [670, 310] width 44 height 6
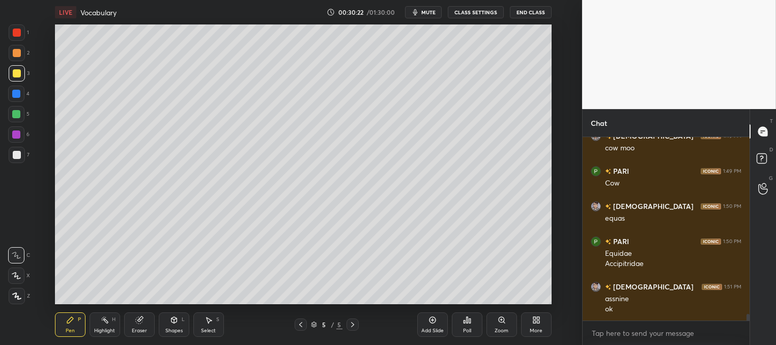
scroll to position [4830, 0]
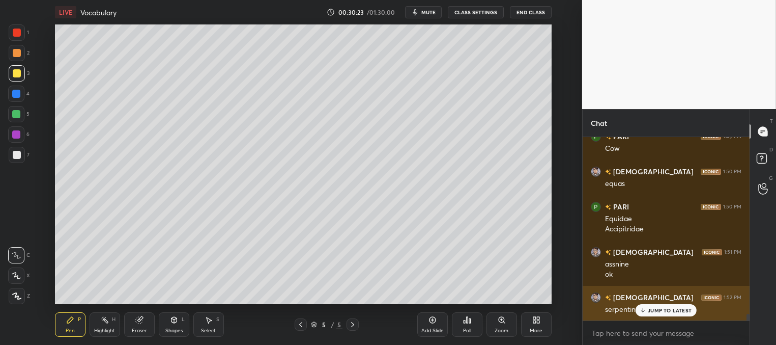
drag, startPoint x: 649, startPoint y: 310, endPoint x: 644, endPoint y: 305, distance: 7.2
click at [648, 310] on p "JUMP TO LATEST" at bounding box center [670, 310] width 44 height 6
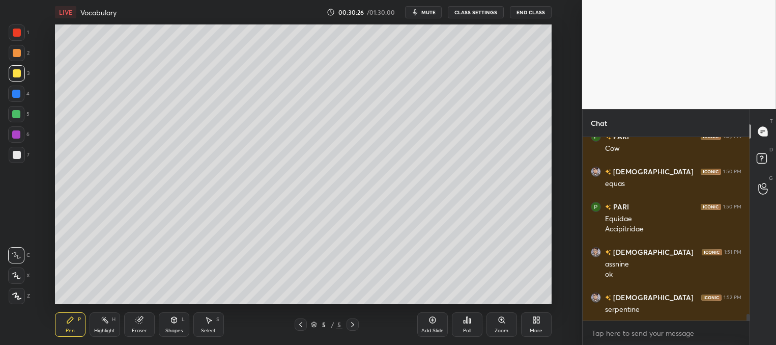
drag, startPoint x: 434, startPoint y: 324, endPoint x: 431, endPoint y: 315, distance: 10.1
click at [433, 325] on div "Add Slide" at bounding box center [432, 324] width 31 height 24
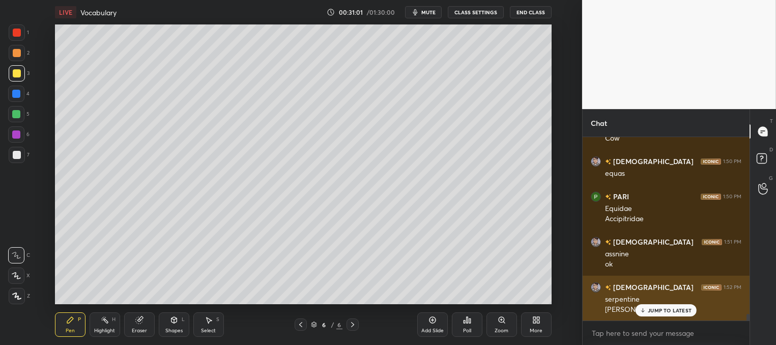
click at [667, 307] on p "JUMP TO LATEST" at bounding box center [670, 310] width 44 height 6
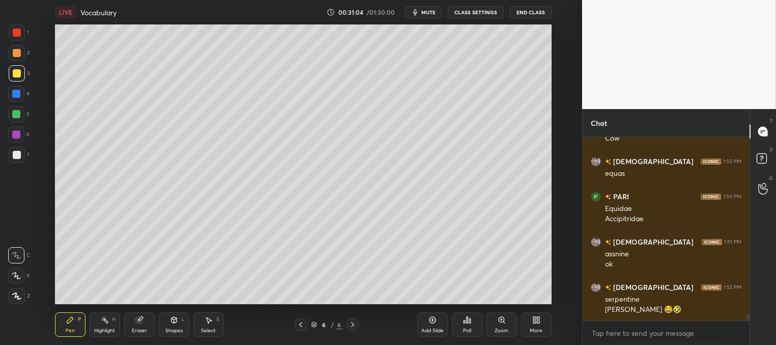
scroll to position [4875, 0]
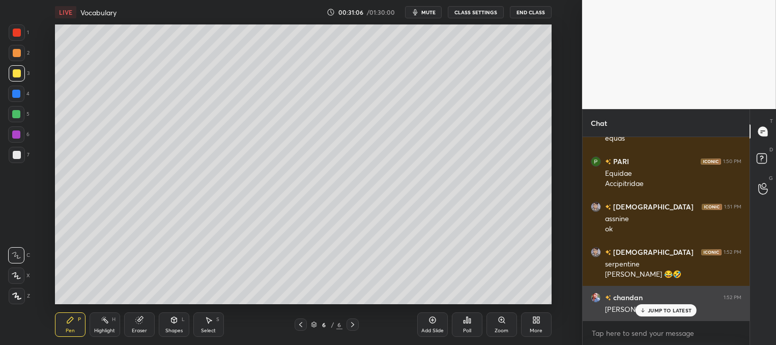
drag, startPoint x: 648, startPoint y: 310, endPoint x: 643, endPoint y: 306, distance: 6.5
click at [648, 310] on p "JUMP TO LATEST" at bounding box center [670, 310] width 44 height 6
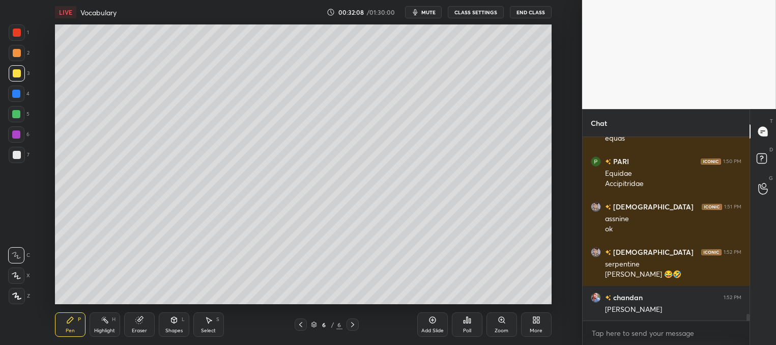
scroll to position [4911, 0]
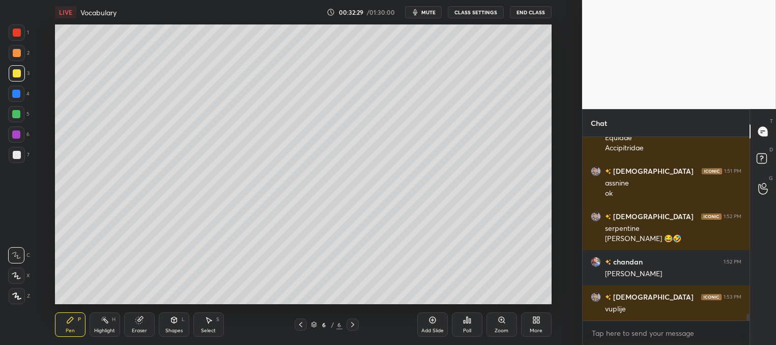
drag, startPoint x: 299, startPoint y: 323, endPoint x: 299, endPoint y: 318, distance: 5.1
click at [299, 323] on icon at bounding box center [301, 324] width 8 height 8
click at [351, 323] on icon at bounding box center [353, 324] width 8 height 8
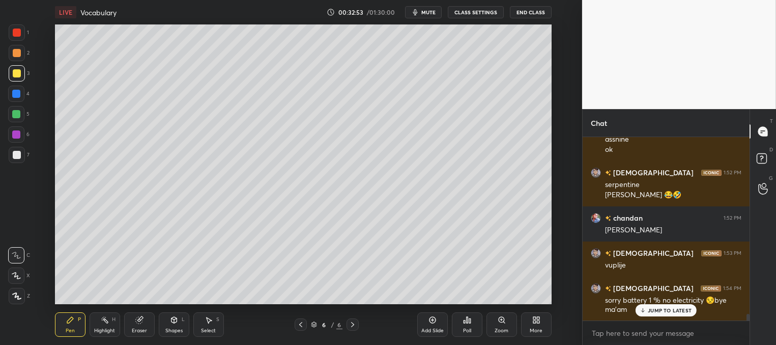
click at [647, 309] on div "JUMP TO LATEST" at bounding box center [666, 310] width 61 height 12
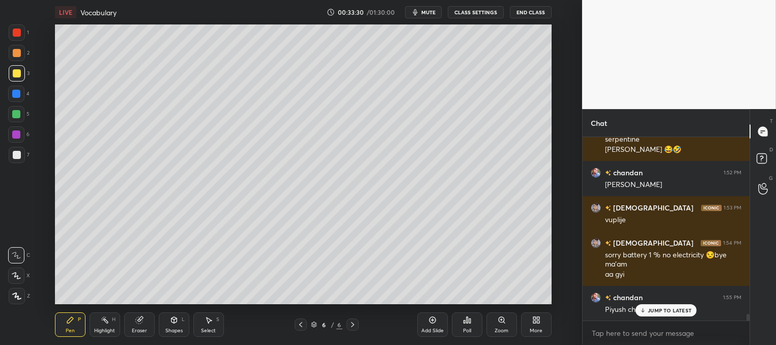
scroll to position [5011, 0]
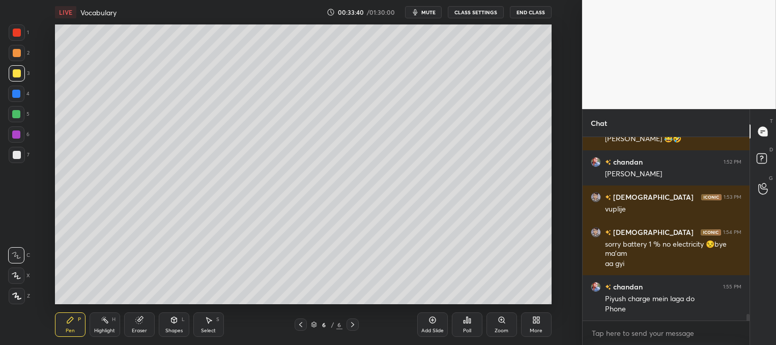
click at [432, 327] on div "Add Slide" at bounding box center [432, 324] width 31 height 24
click at [20, 72] on div at bounding box center [17, 73] width 8 height 8
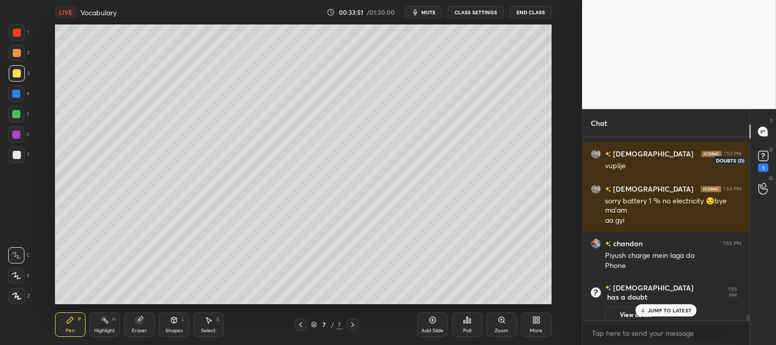
click at [764, 162] on icon at bounding box center [763, 155] width 15 height 15
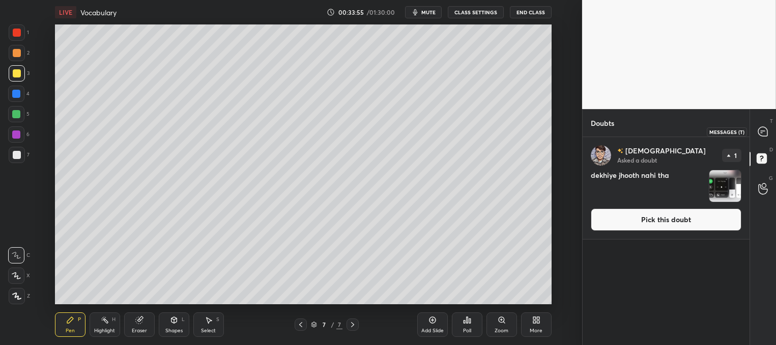
click at [764, 130] on icon at bounding box center [763, 131] width 9 height 9
type textarea "x"
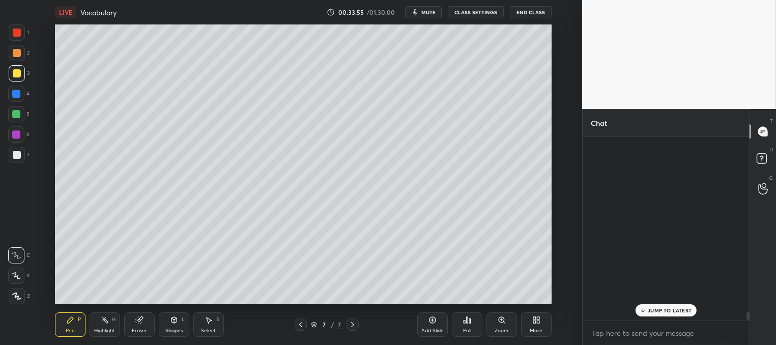
scroll to position [180, 164]
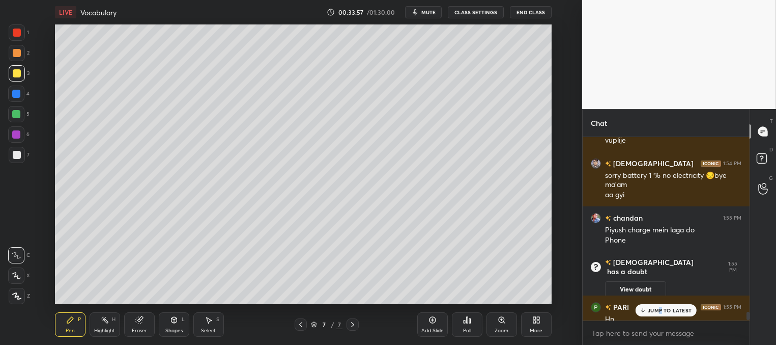
drag, startPoint x: 661, startPoint y: 308, endPoint x: 651, endPoint y: 300, distance: 12.3
click at [660, 307] on p "JUMP TO LATEST" at bounding box center [670, 310] width 44 height 6
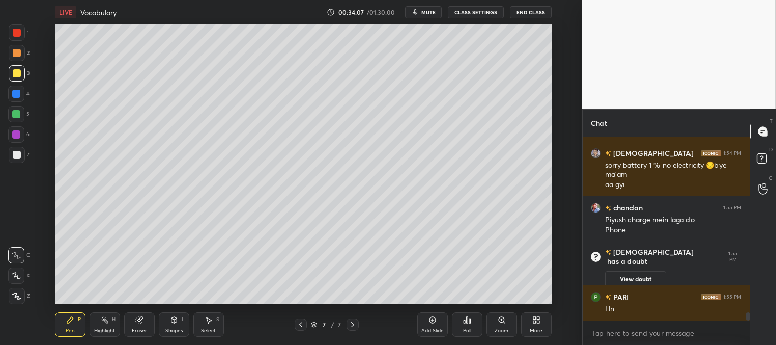
scroll to position [3891, 0]
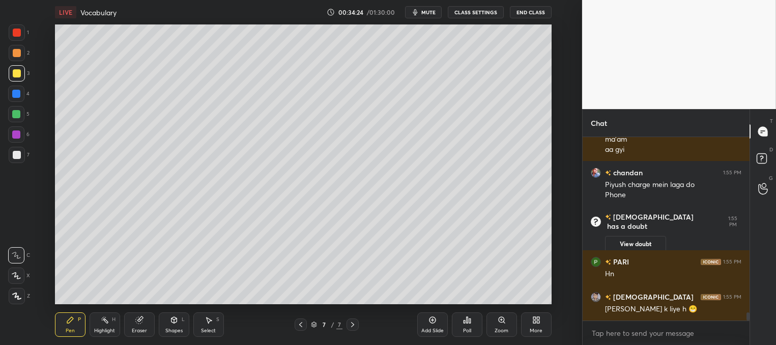
click at [18, 94] on div at bounding box center [16, 94] width 8 height 8
click at [18, 152] on div at bounding box center [17, 155] width 8 height 8
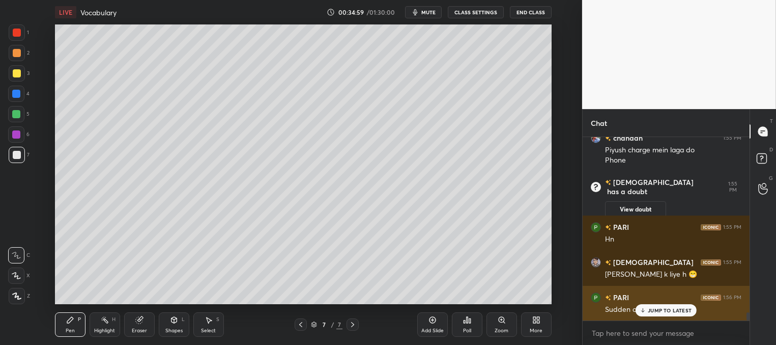
click at [658, 312] on p "JUMP TO LATEST" at bounding box center [670, 310] width 44 height 6
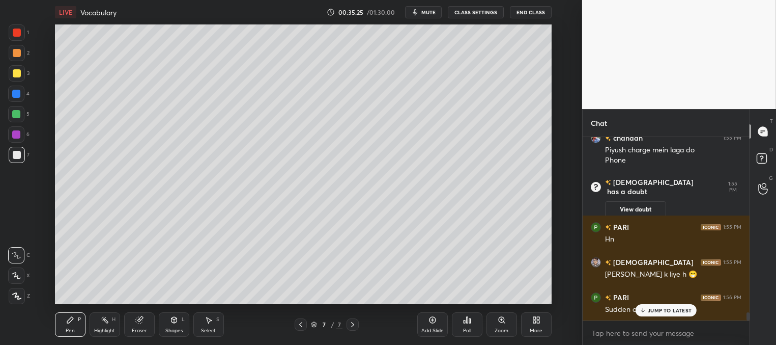
scroll to position [3960, 0]
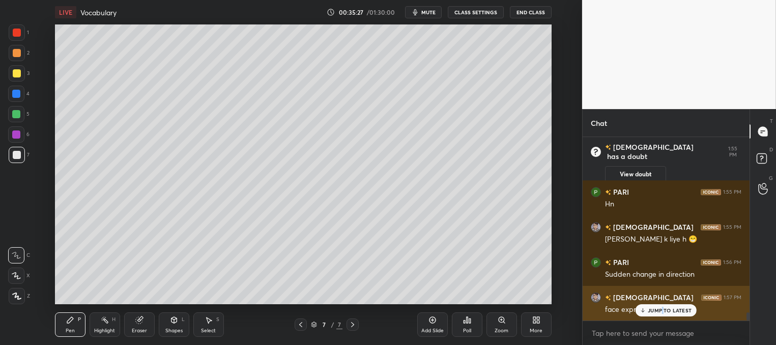
click at [662, 310] on p "JUMP TO LATEST" at bounding box center [670, 310] width 44 height 6
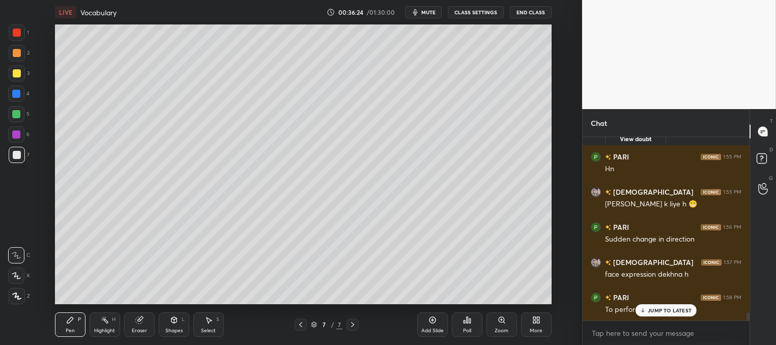
scroll to position [4031, 0]
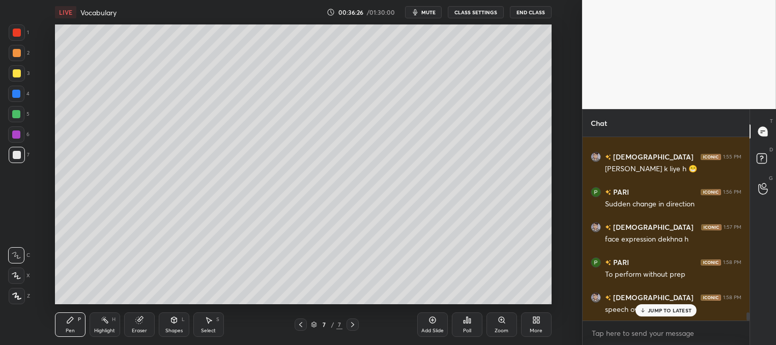
click at [652, 310] on p "JUMP TO LATEST" at bounding box center [670, 310] width 44 height 6
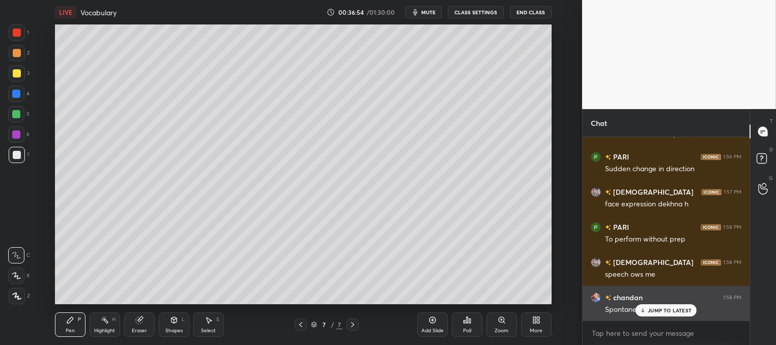
click at [646, 311] on div "JUMP TO LATEST" at bounding box center [666, 310] width 61 height 12
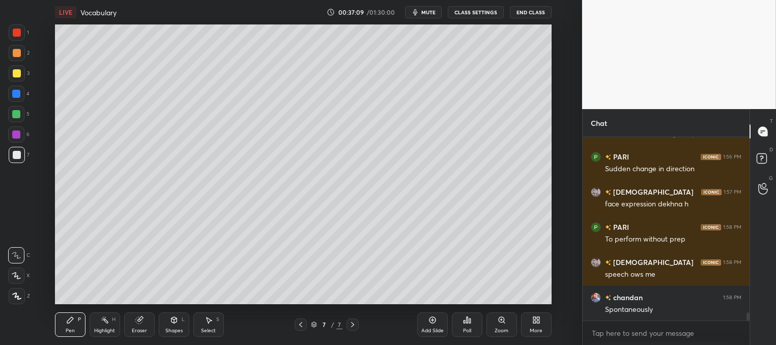
scroll to position [4076, 0]
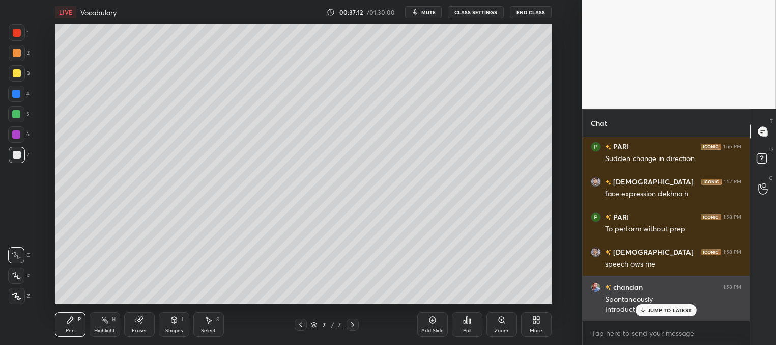
drag, startPoint x: 651, startPoint y: 306, endPoint x: 640, endPoint y: 306, distance: 10.7
click at [650, 307] on p "JUMP TO LATEST" at bounding box center [670, 310] width 44 height 6
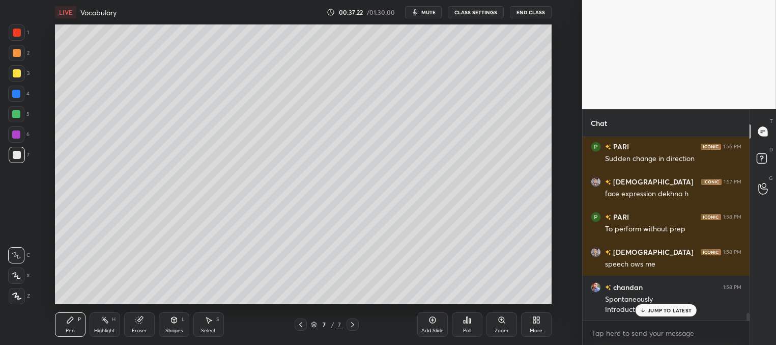
scroll to position [4111, 0]
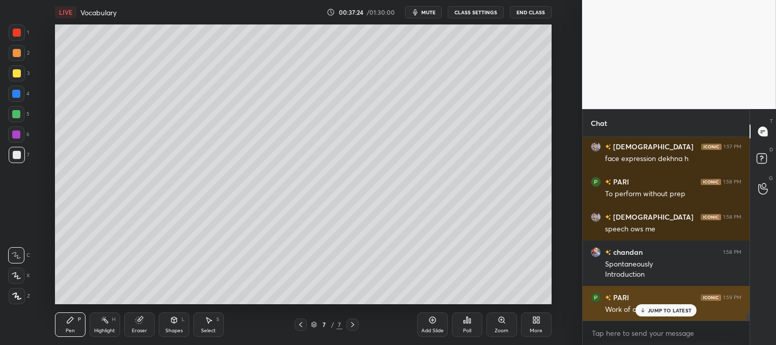
click at [667, 308] on p "JUMP TO LATEST" at bounding box center [670, 310] width 44 height 6
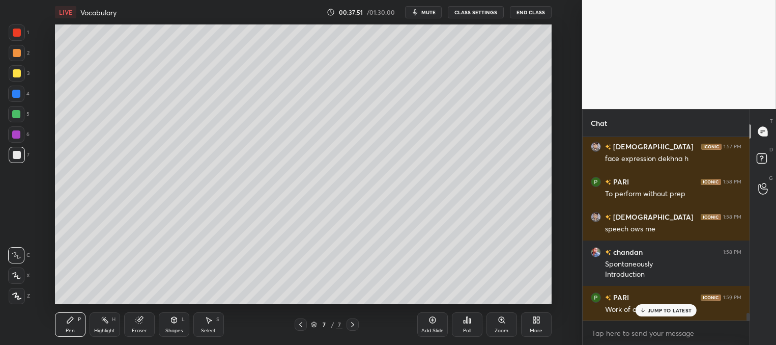
scroll to position [4146, 0]
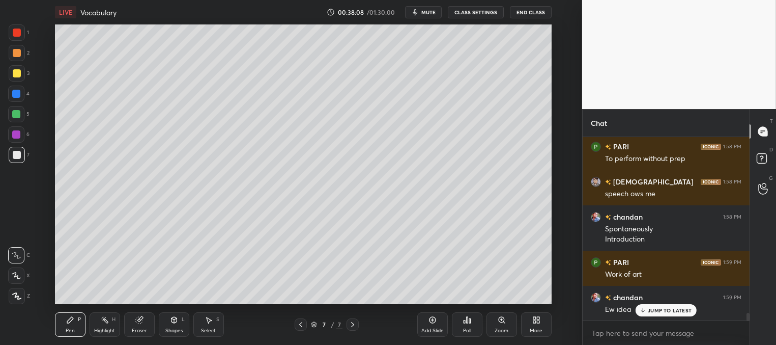
drag, startPoint x: 669, startPoint y: 312, endPoint x: 628, endPoint y: 289, distance: 47.0
click at [669, 312] on p "JUMP TO LATEST" at bounding box center [670, 310] width 44 height 6
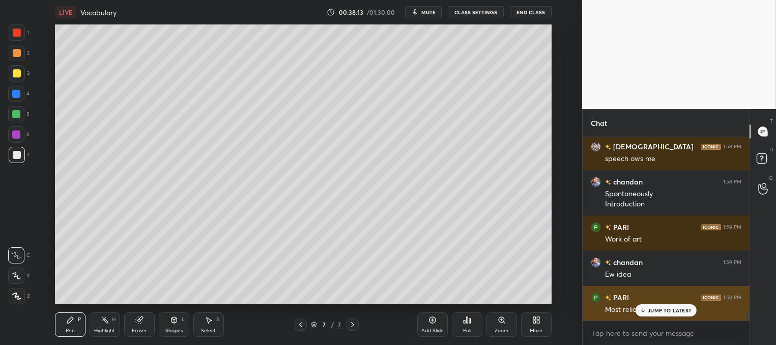
drag, startPoint x: 650, startPoint y: 309, endPoint x: 619, endPoint y: 308, distance: 30.6
click at [650, 309] on p "JUMP TO LATEST" at bounding box center [670, 310] width 44 height 6
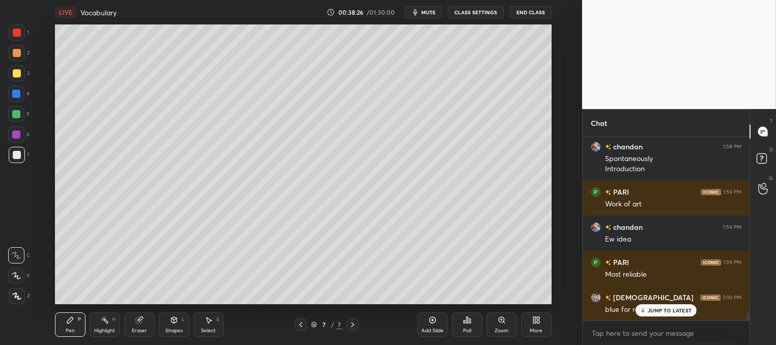
scroll to position [4252, 0]
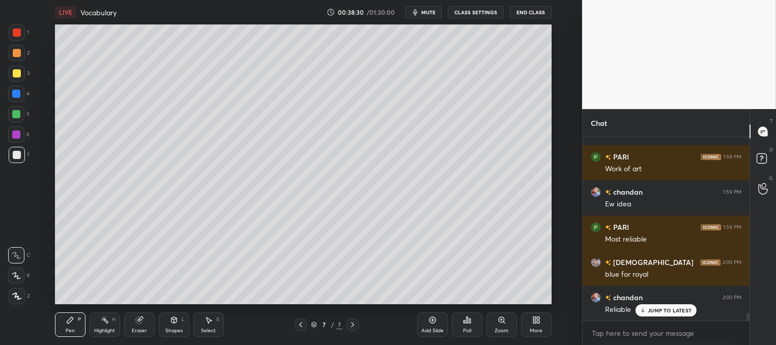
click at [649, 311] on p "JUMP TO LATEST" at bounding box center [670, 310] width 44 height 6
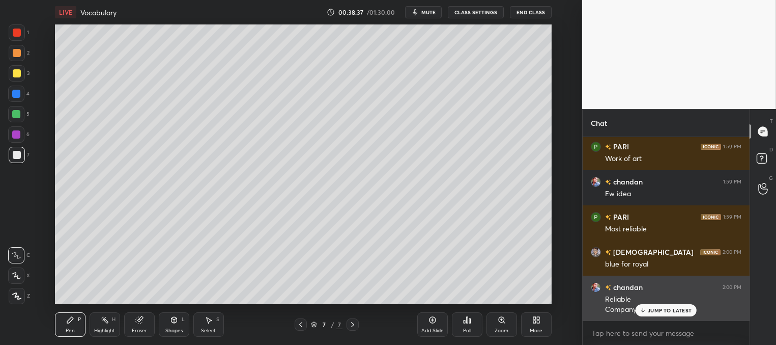
drag, startPoint x: 667, startPoint y: 310, endPoint x: 658, endPoint y: 306, distance: 9.8
click at [665, 310] on p "JUMP TO LATEST" at bounding box center [670, 310] width 44 height 6
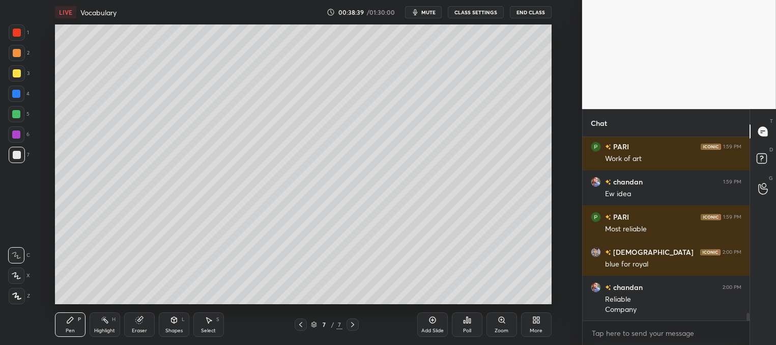
click at [434, 328] on div "Add Slide" at bounding box center [433, 330] width 22 height 5
click at [17, 154] on div at bounding box center [17, 155] width 8 height 8
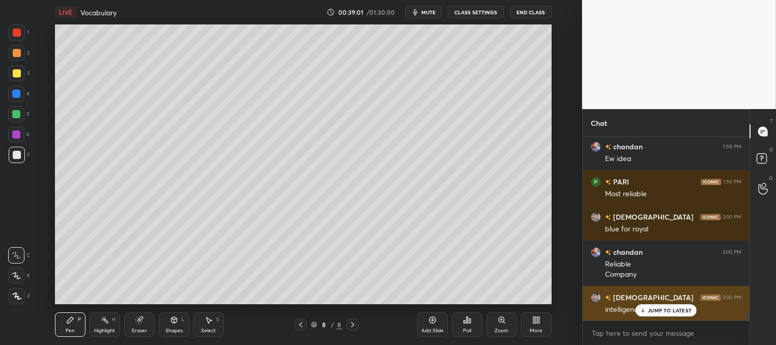
click at [649, 307] on p "JUMP TO LATEST" at bounding box center [670, 310] width 44 height 6
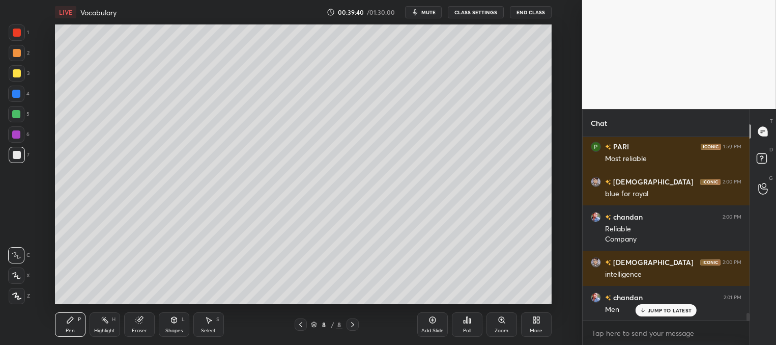
scroll to position [4367, 0]
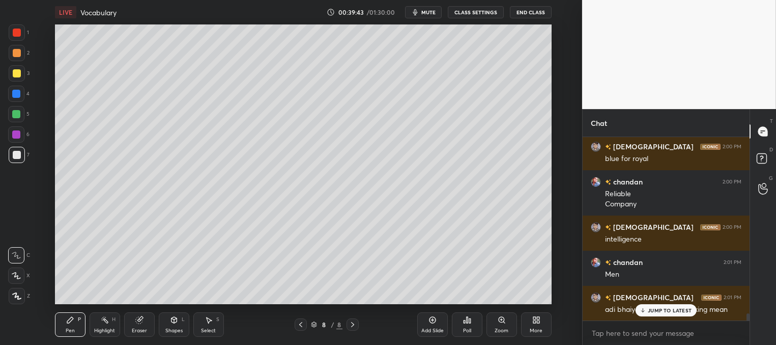
click at [654, 310] on p "JUMP TO LATEST" at bounding box center [670, 310] width 44 height 6
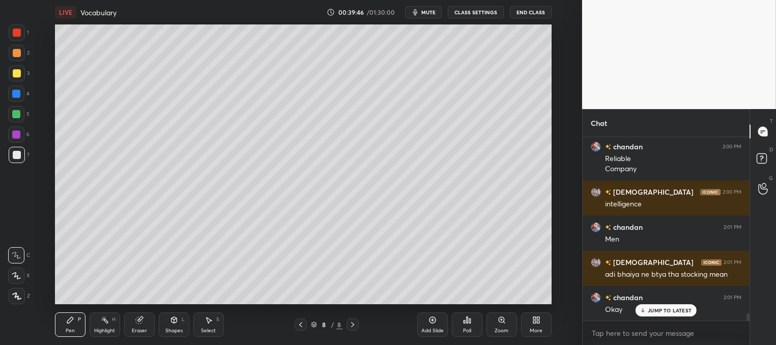
click at [660, 308] on p "JUMP TO LATEST" at bounding box center [670, 310] width 44 height 6
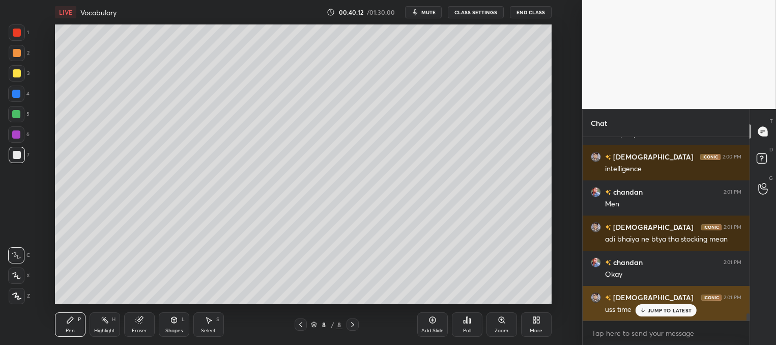
click at [648, 311] on p "JUMP TO LATEST" at bounding box center [670, 310] width 44 height 6
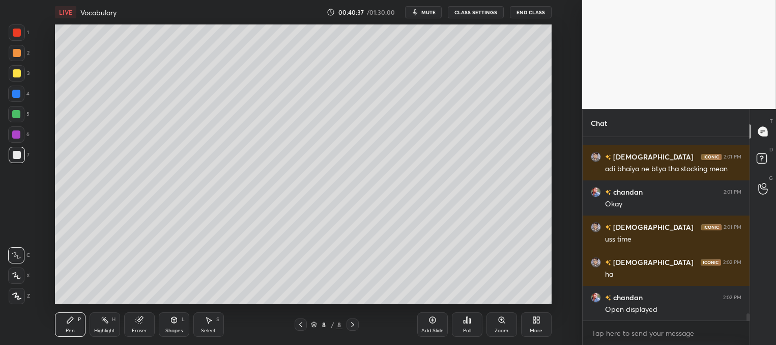
scroll to position [4543, 0]
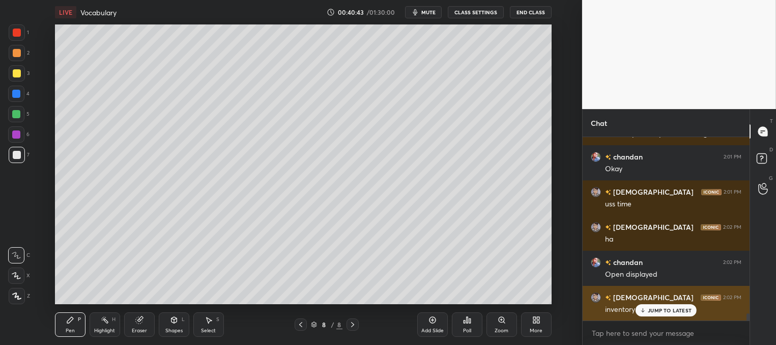
click at [653, 311] on p "JUMP TO LATEST" at bounding box center [670, 310] width 44 height 6
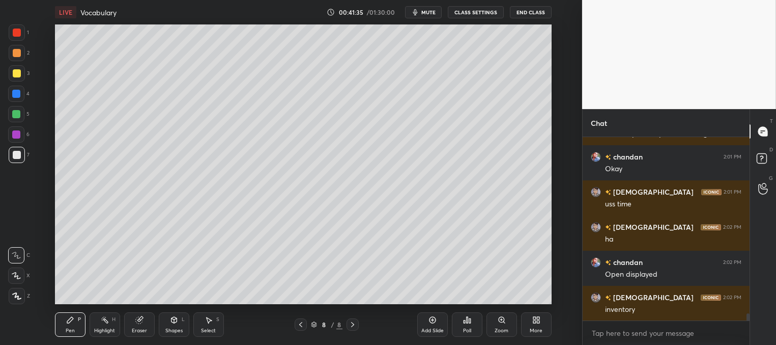
scroll to position [4578, 0]
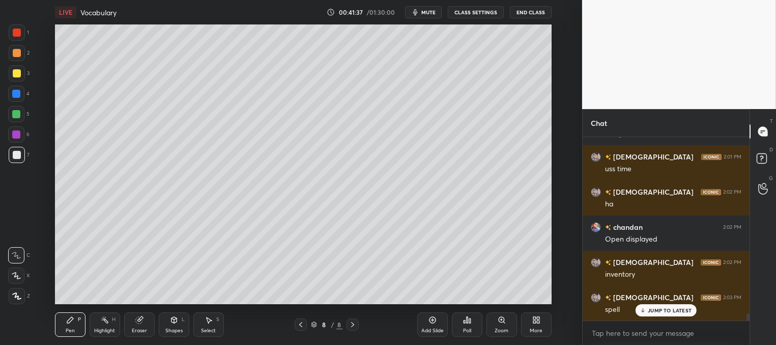
click at [658, 310] on p "JUMP TO LATEST" at bounding box center [670, 310] width 44 height 6
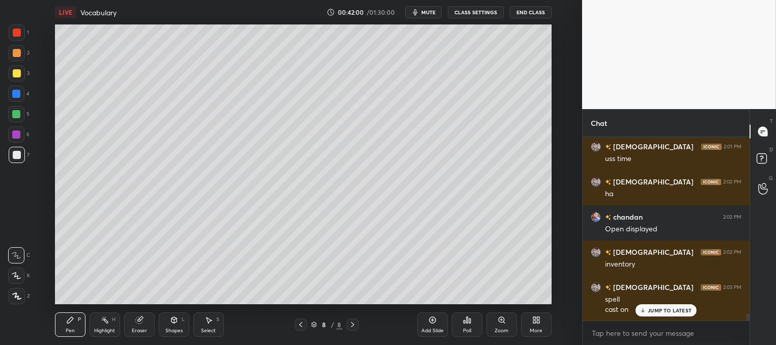
scroll to position [4598, 0]
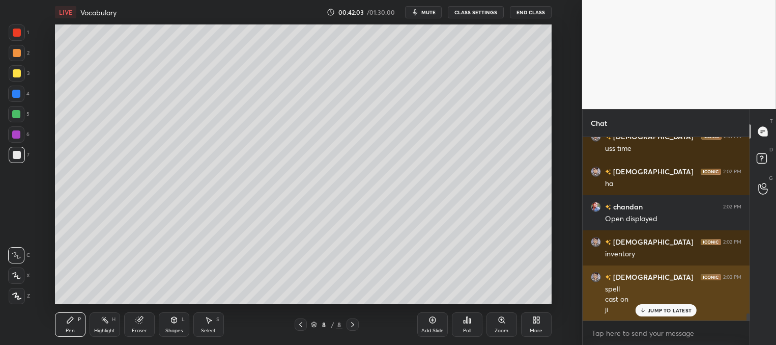
drag, startPoint x: 656, startPoint y: 311, endPoint x: 624, endPoint y: 293, distance: 36.7
click at [656, 311] on p "JUMP TO LATEST" at bounding box center [670, 310] width 44 height 6
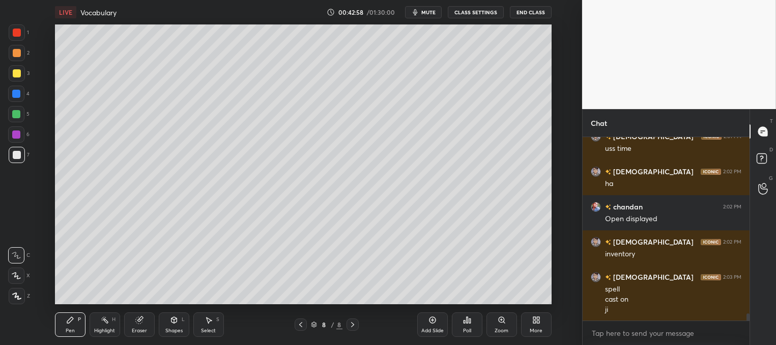
scroll to position [4643, 0]
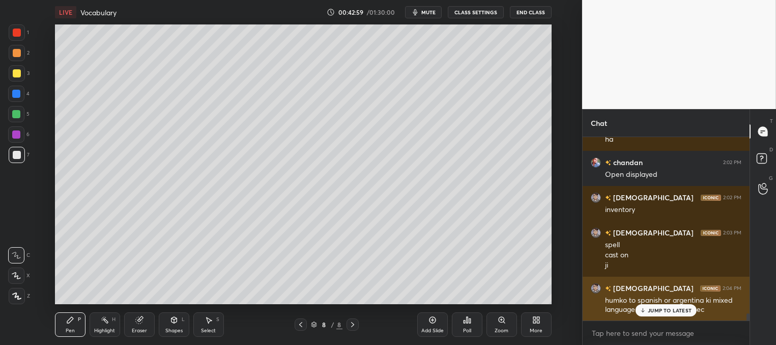
drag, startPoint x: 647, startPoint y: 309, endPoint x: 639, endPoint y: 305, distance: 8.2
click at [648, 309] on div "JUMP TO LATEST" at bounding box center [666, 310] width 61 height 12
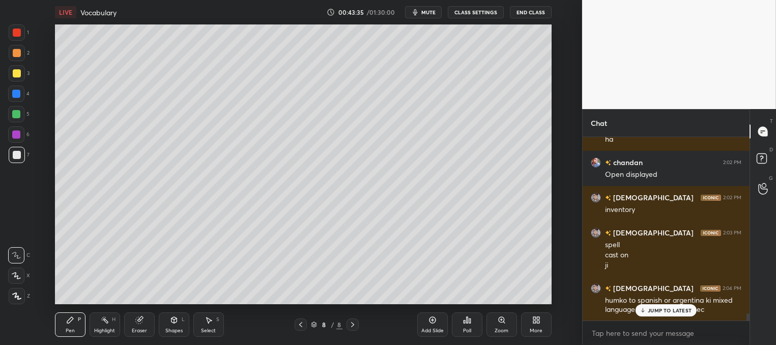
scroll to position [4678, 0]
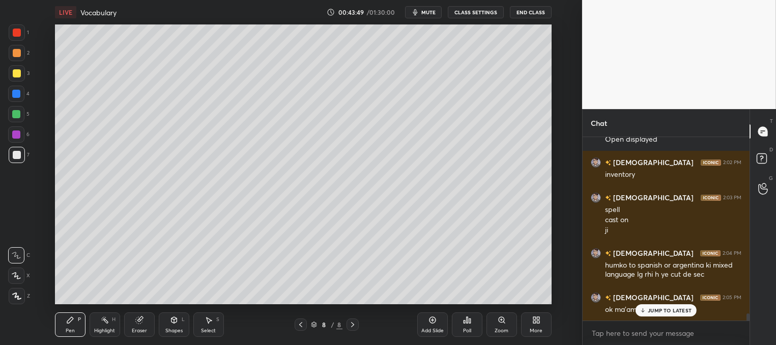
click at [654, 311] on p "JUMP TO LATEST" at bounding box center [670, 310] width 44 height 6
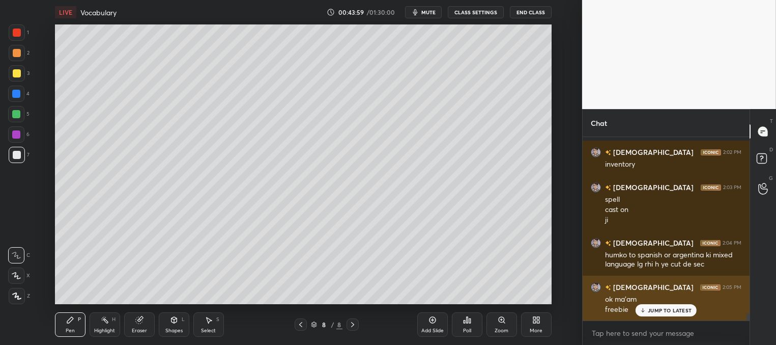
click at [648, 310] on p "JUMP TO LATEST" at bounding box center [670, 310] width 44 height 6
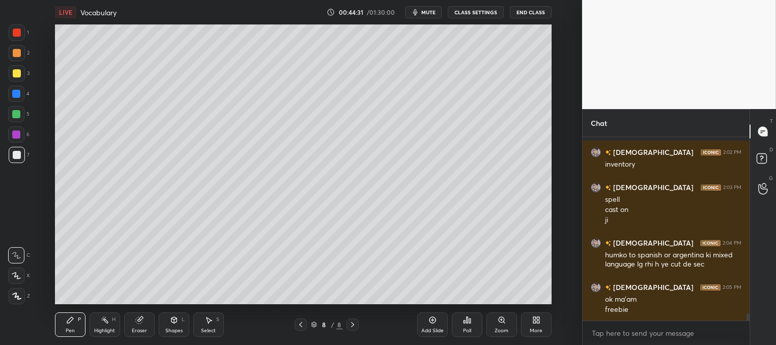
click at [552, 271] on div "Setting up your live class Poll for secs No correct answer Start poll" at bounding box center [304, 164] width 542 height 280
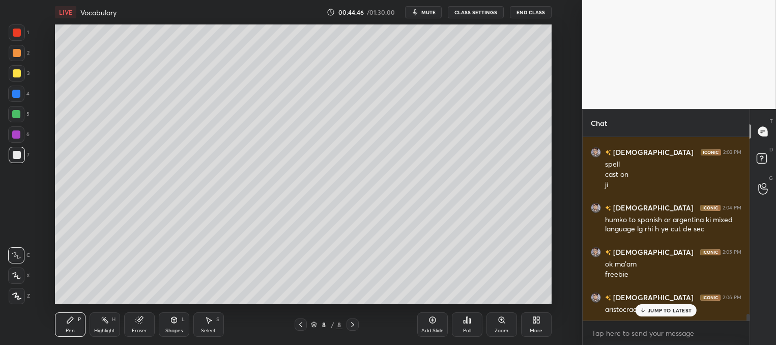
click at [663, 310] on p "JUMP TO LATEST" at bounding box center [670, 310] width 44 height 6
click at [433, 328] on div "Add Slide" at bounding box center [433, 330] width 22 height 5
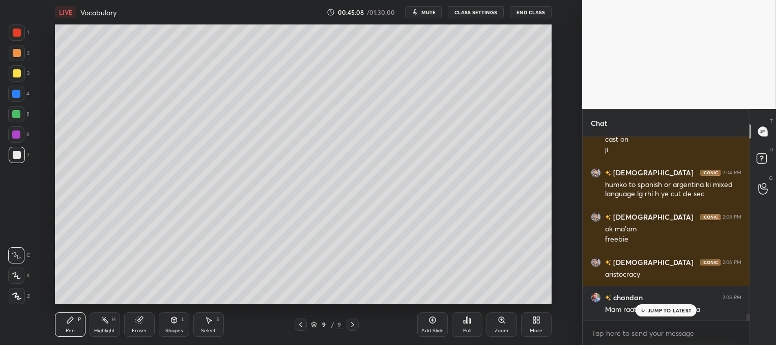
click at [20, 75] on div at bounding box center [17, 73] width 16 height 16
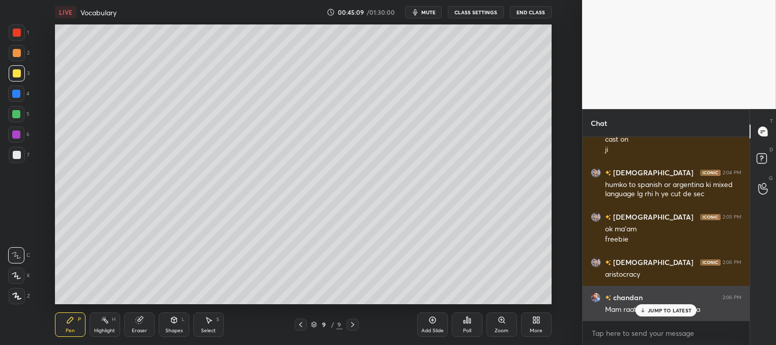
drag, startPoint x: 662, startPoint y: 310, endPoint x: 650, endPoint y: 306, distance: 13.4
click at [660, 310] on p "JUMP TO LATEST" at bounding box center [670, 310] width 44 height 6
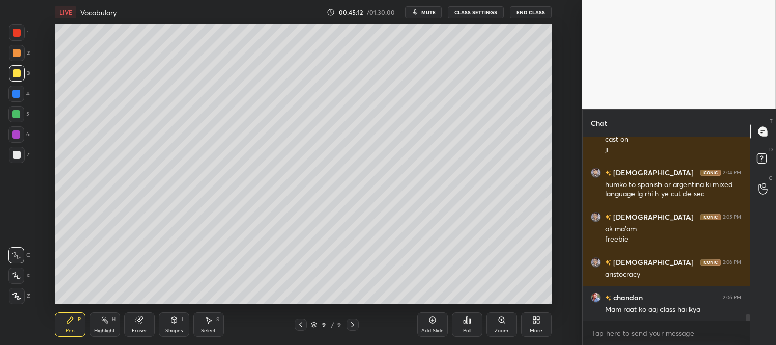
click at [15, 156] on div at bounding box center [17, 155] width 8 height 8
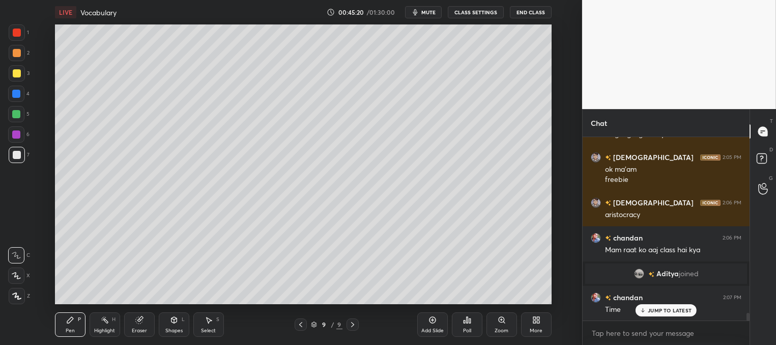
scroll to position [4347, 0]
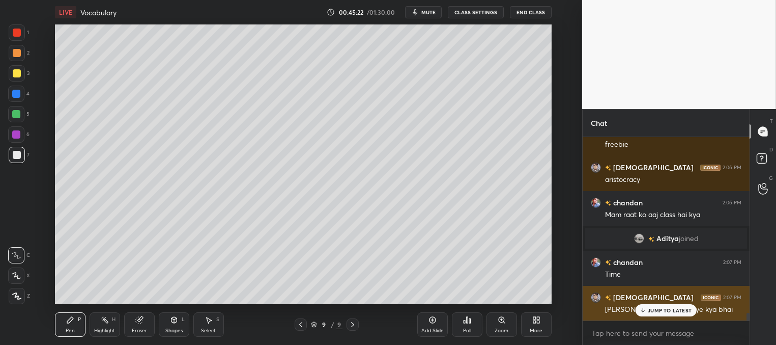
click at [660, 310] on p "JUMP TO LATEST" at bounding box center [670, 310] width 44 height 6
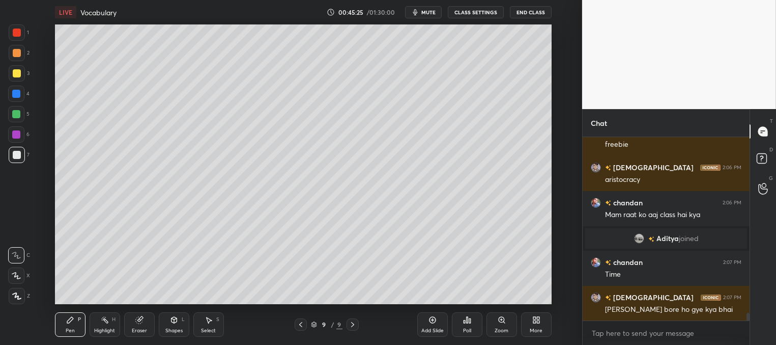
scroll to position [4382, 0]
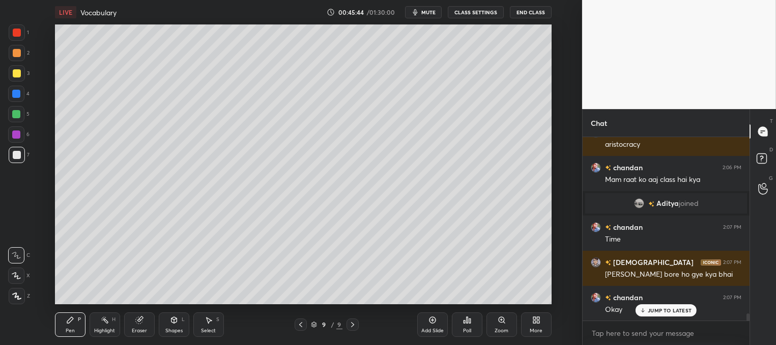
click at [661, 312] on p "JUMP TO LATEST" at bounding box center [670, 310] width 44 height 6
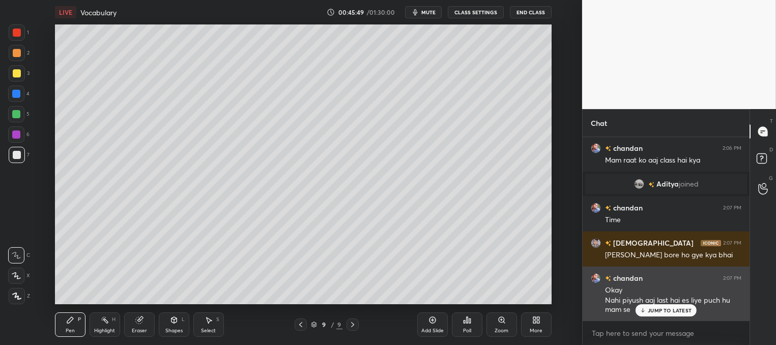
drag, startPoint x: 669, startPoint y: 311, endPoint x: 663, endPoint y: 309, distance: 6.3
click at [668, 311] on p "JUMP TO LATEST" at bounding box center [670, 310] width 44 height 6
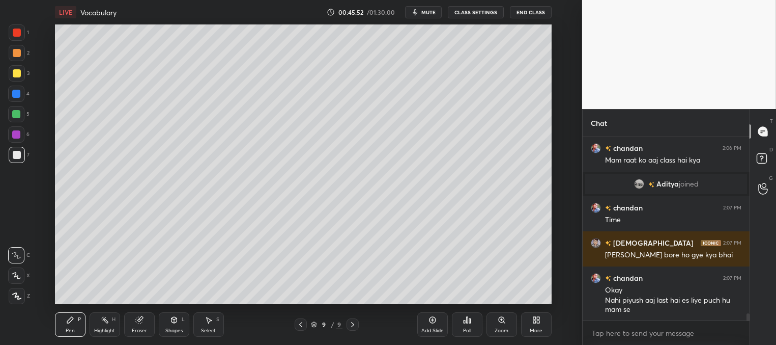
scroll to position [4437, 0]
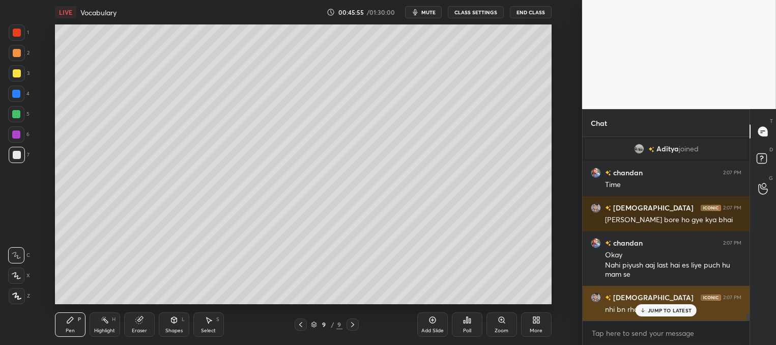
click at [663, 312] on div "JUMP TO LATEST" at bounding box center [666, 310] width 61 height 12
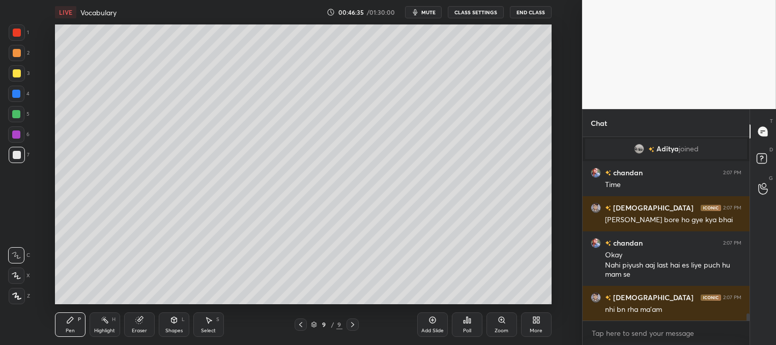
scroll to position [4472, 0]
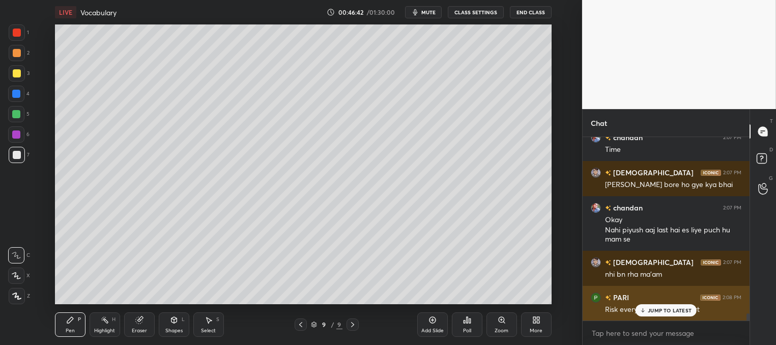
click at [648, 314] on div "JUMP TO LATEST" at bounding box center [666, 310] width 61 height 12
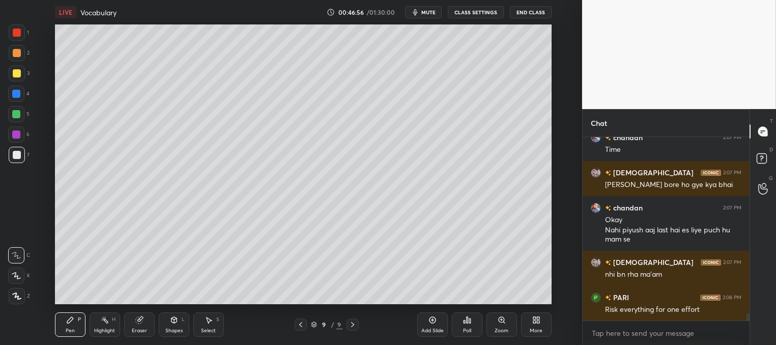
scroll to position [4507, 0]
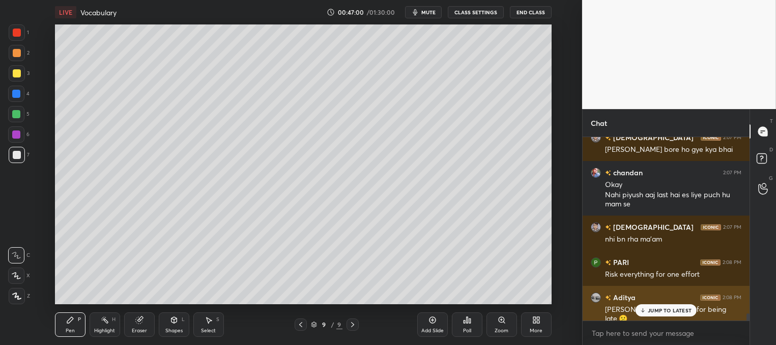
drag, startPoint x: 654, startPoint y: 309, endPoint x: 640, endPoint y: 300, distance: 16.7
click at [654, 310] on p "JUMP TO LATEST" at bounding box center [670, 310] width 44 height 6
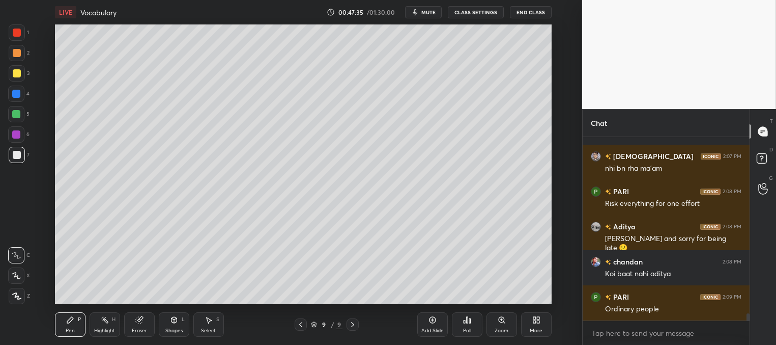
scroll to position [4613, 0]
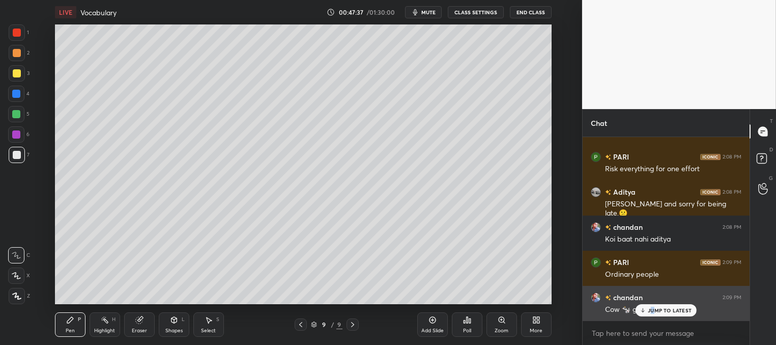
click at [652, 311] on p "JUMP TO LATEST" at bounding box center [670, 310] width 44 height 6
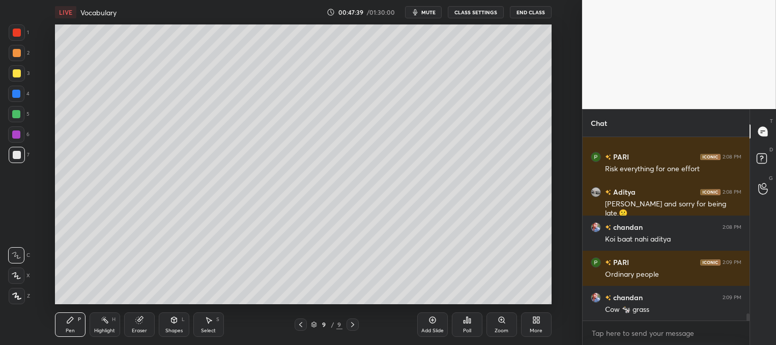
scroll to position [4648, 0]
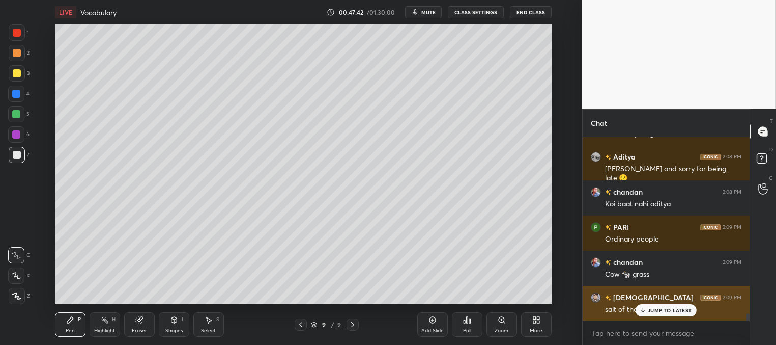
drag, startPoint x: 640, startPoint y: 309, endPoint x: 629, endPoint y: 304, distance: 11.6
click at [640, 308] on icon at bounding box center [643, 310] width 7 height 6
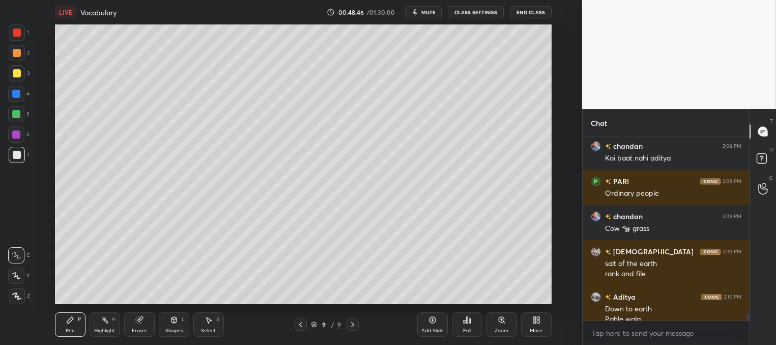
scroll to position [4703, 0]
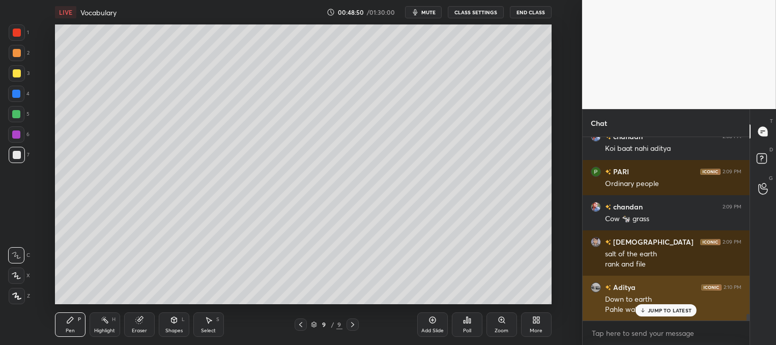
click at [652, 308] on p "JUMP TO LATEST" at bounding box center [670, 310] width 44 height 6
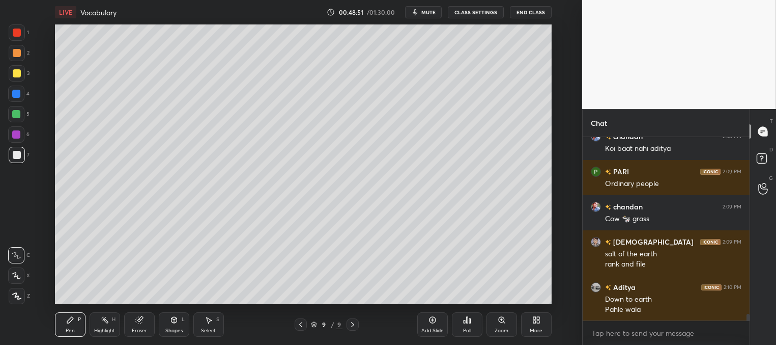
scroll to position [4738, 0]
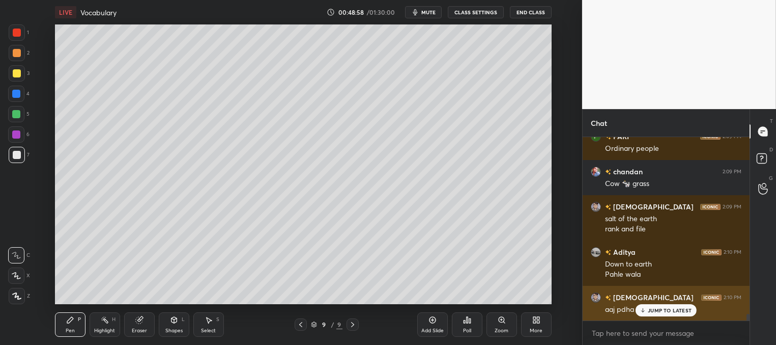
click at [670, 310] on p "JUMP TO LATEST" at bounding box center [670, 310] width 44 height 6
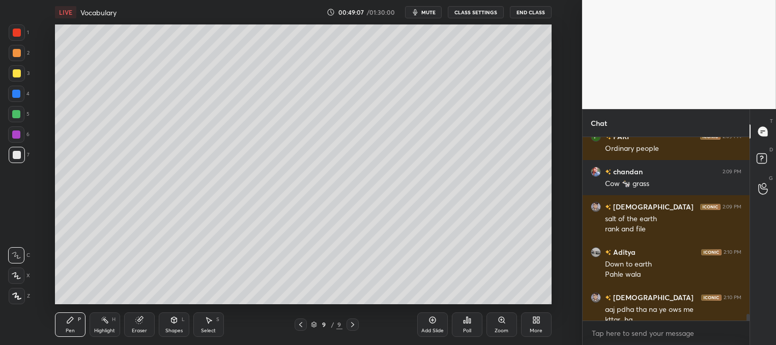
scroll to position [4748, 0]
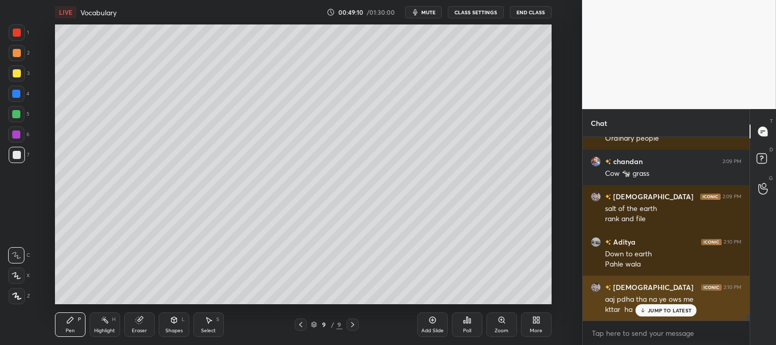
click at [648, 310] on p "JUMP TO LATEST" at bounding box center [670, 310] width 44 height 6
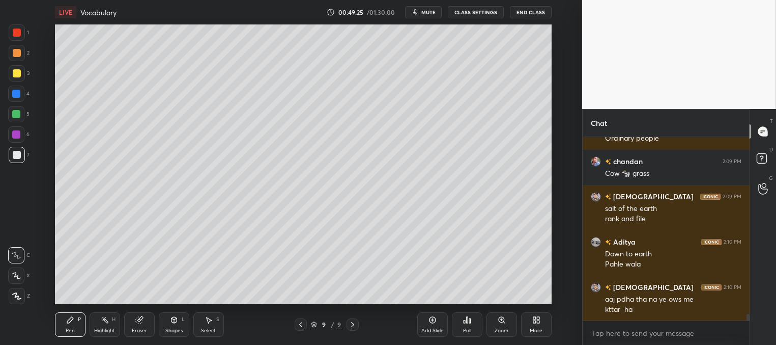
scroll to position [4784, 0]
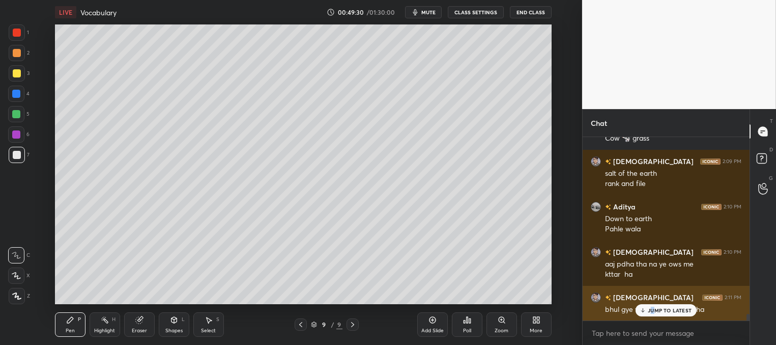
drag, startPoint x: 653, startPoint y: 313, endPoint x: 634, endPoint y: 302, distance: 21.7
click at [653, 312] on div "JUMP TO LATEST" at bounding box center [666, 310] width 61 height 12
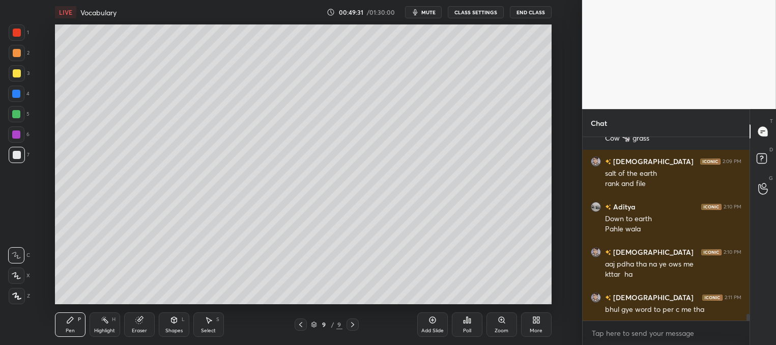
scroll to position [4794, 0]
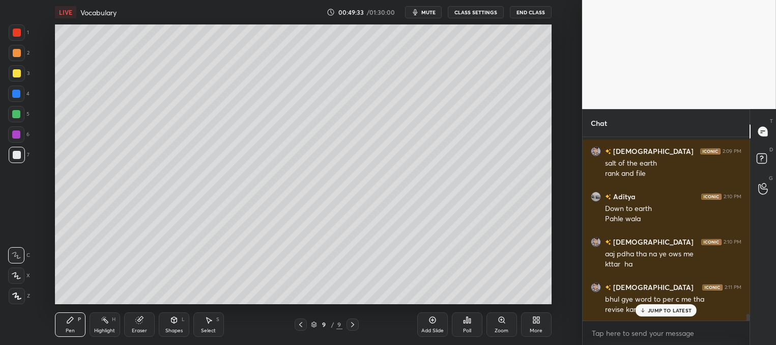
click at [645, 309] on icon at bounding box center [643, 310] width 7 height 6
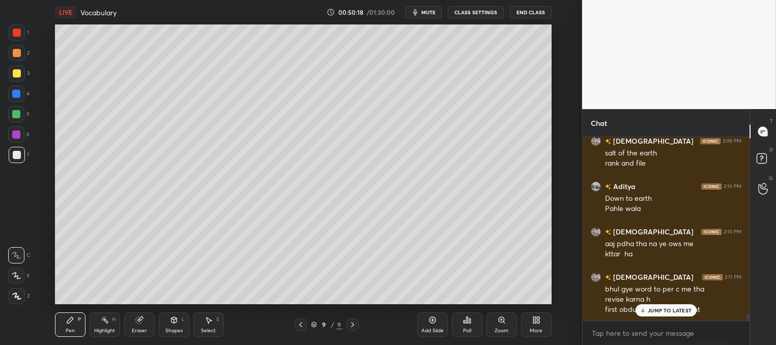
scroll to position [4839, 0]
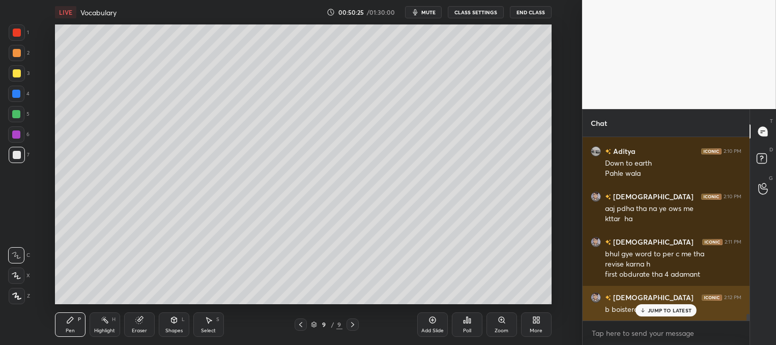
click at [652, 311] on p "JUMP TO LATEST" at bounding box center [670, 310] width 44 height 6
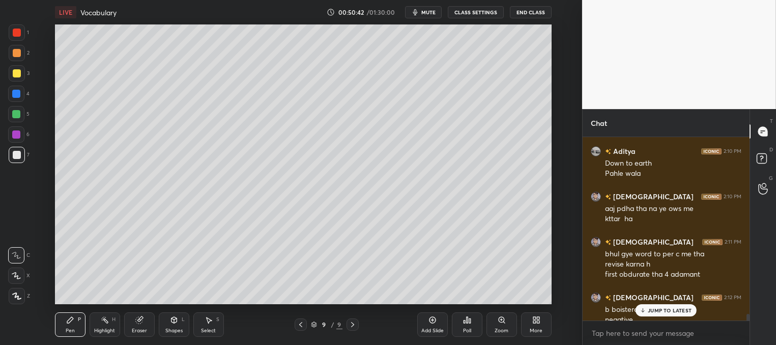
scroll to position [4849, 0]
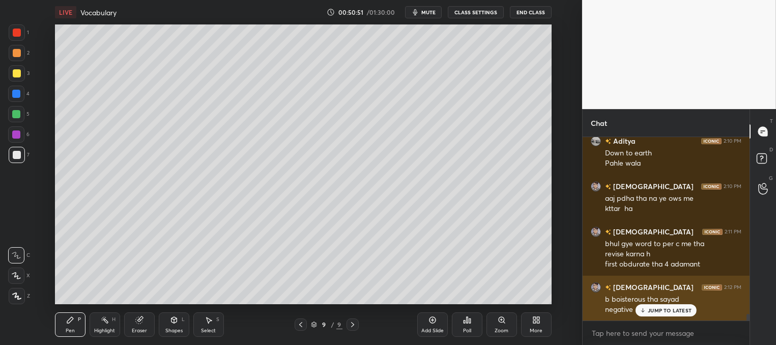
drag, startPoint x: 652, startPoint y: 311, endPoint x: 645, endPoint y: 308, distance: 7.5
click at [652, 311] on p "JUMP TO LATEST" at bounding box center [670, 310] width 44 height 6
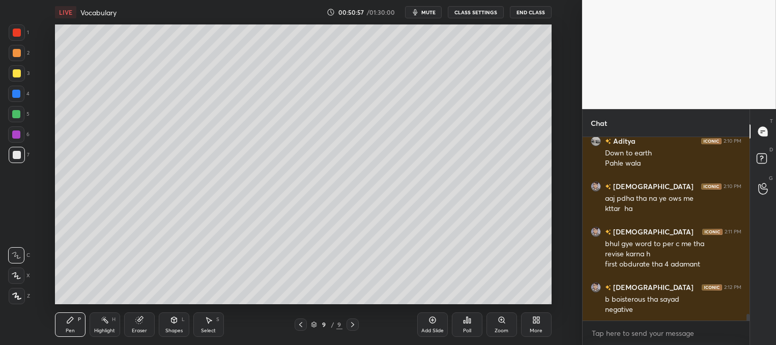
scroll to position [4860, 0]
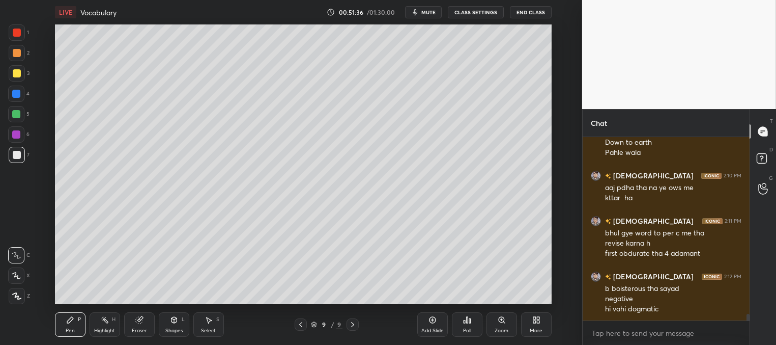
drag, startPoint x: 16, startPoint y: 72, endPoint x: 50, endPoint y: 114, distance: 54.0
click at [17, 73] on div at bounding box center [17, 73] width 8 height 8
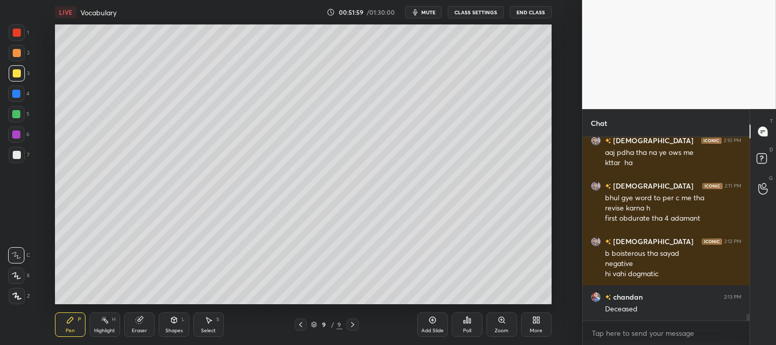
scroll to position [4905, 0]
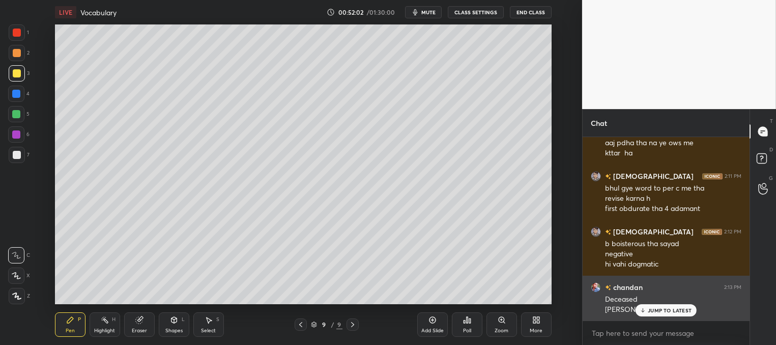
drag, startPoint x: 668, startPoint y: 309, endPoint x: 643, endPoint y: 300, distance: 26.7
click at [667, 310] on p "JUMP TO LATEST" at bounding box center [670, 310] width 44 height 6
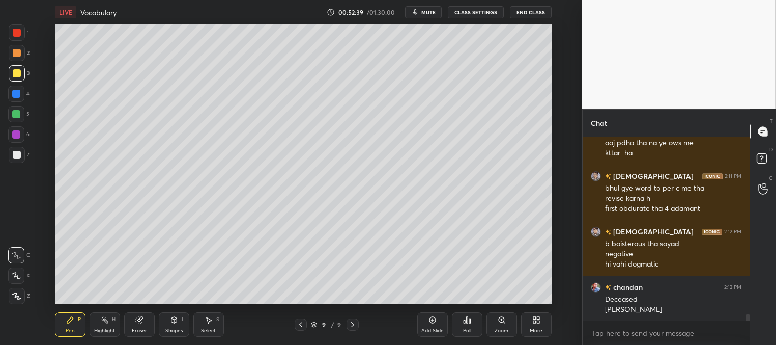
scroll to position [4940, 0]
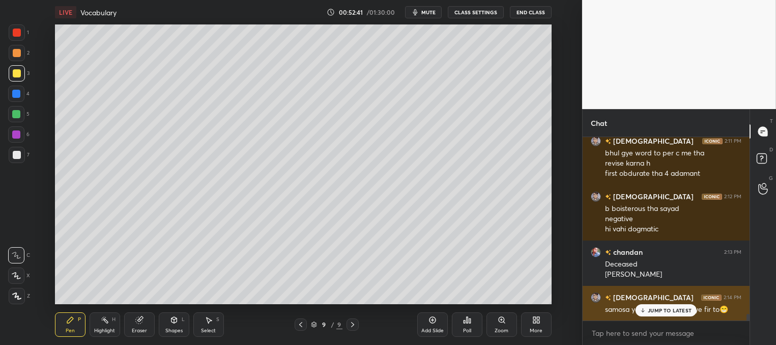
click at [660, 311] on p "JUMP TO LATEST" at bounding box center [670, 310] width 44 height 6
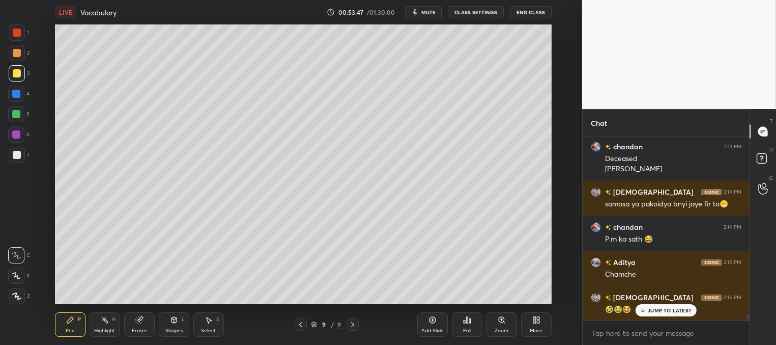
scroll to position [5055, 0]
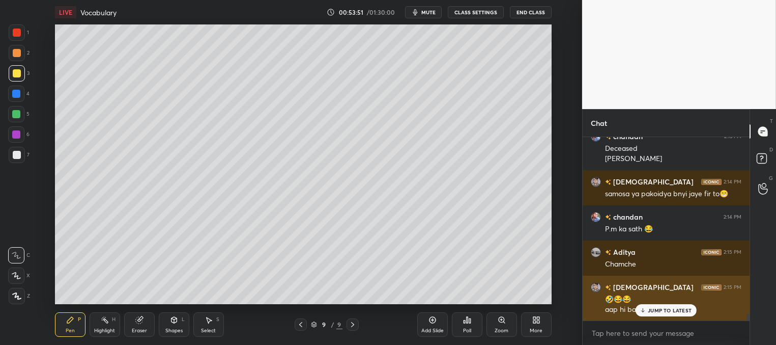
click at [654, 311] on p "JUMP TO LATEST" at bounding box center [670, 310] width 44 height 6
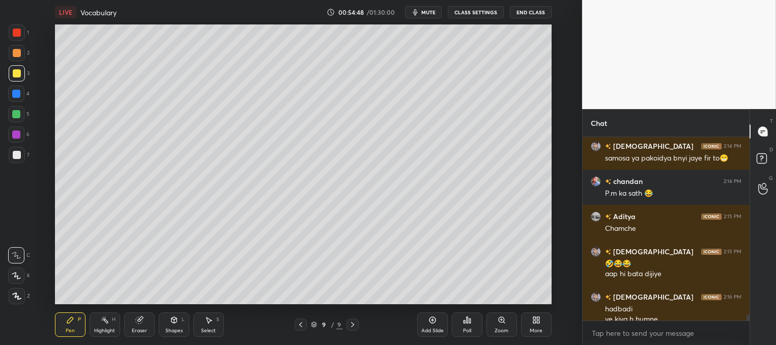
scroll to position [5101, 0]
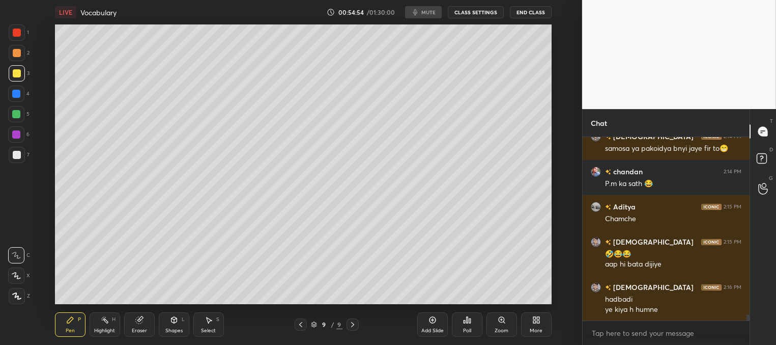
click at [353, 324] on icon at bounding box center [353, 324] width 8 height 8
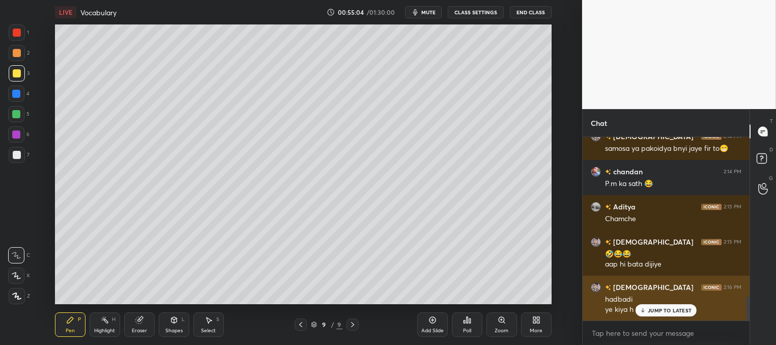
drag, startPoint x: 662, startPoint y: 306, endPoint x: 653, endPoint y: 306, distance: 8.7
click at [662, 307] on p "JUMP TO LATEST" at bounding box center [670, 310] width 44 height 6
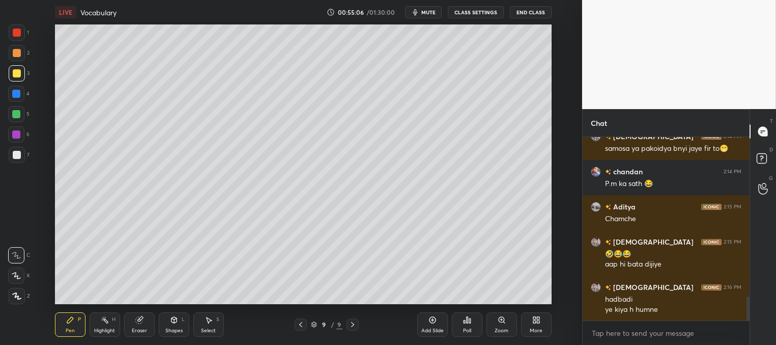
click at [429, 325] on div "Add Slide" at bounding box center [432, 324] width 31 height 24
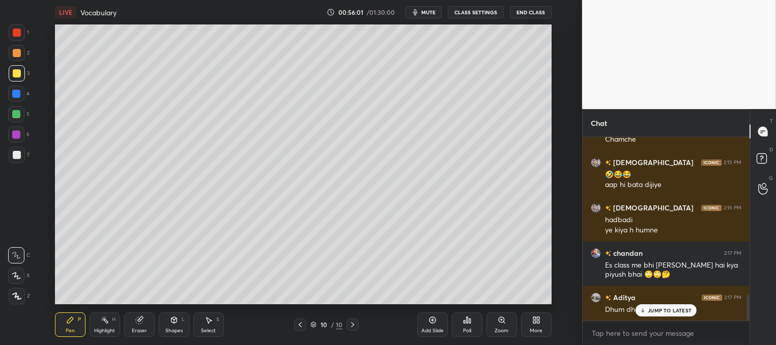
scroll to position [1135, 0]
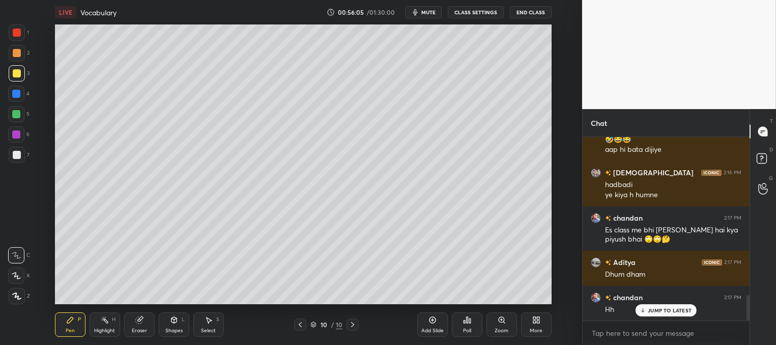
click at [655, 312] on p "JUMP TO LATEST" at bounding box center [670, 310] width 44 height 6
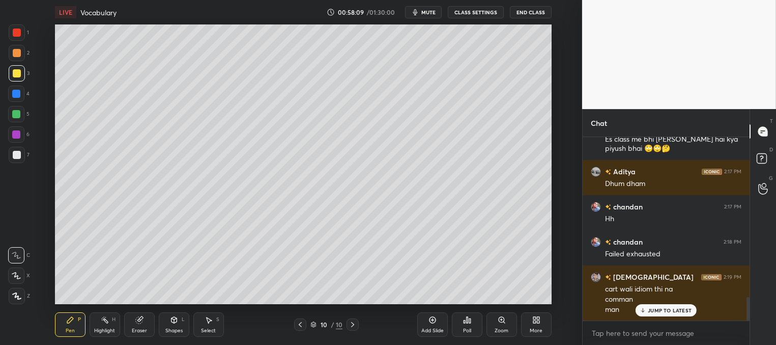
scroll to position [1261, 0]
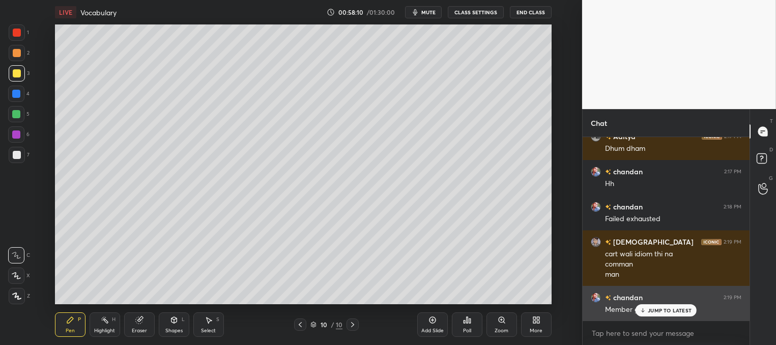
click at [649, 311] on p "JUMP TO LATEST" at bounding box center [670, 310] width 44 height 6
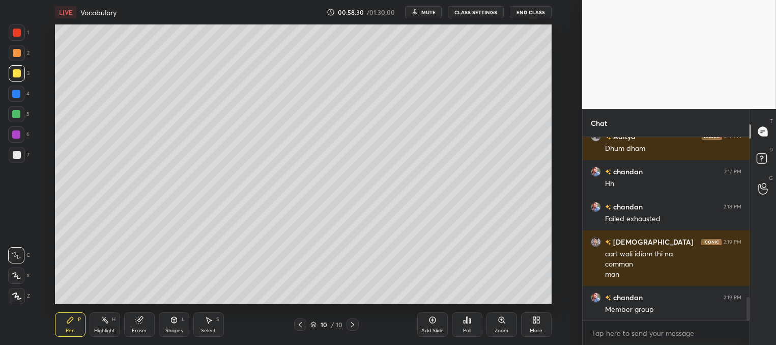
scroll to position [1296, 0]
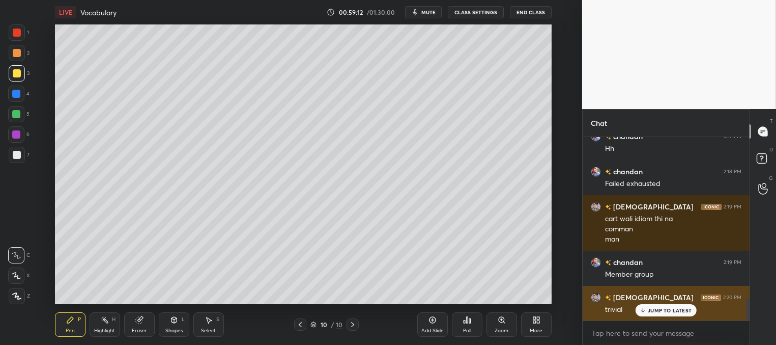
click at [660, 311] on p "JUMP TO LATEST" at bounding box center [670, 310] width 44 height 6
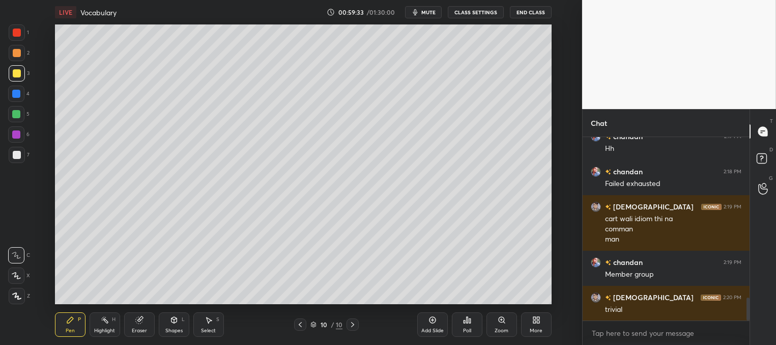
scroll to position [1331, 0]
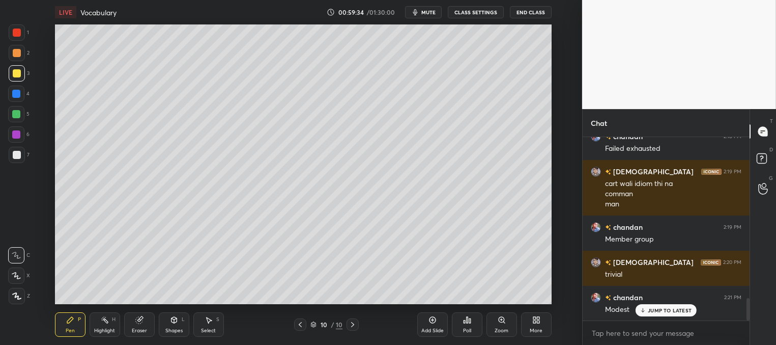
click at [657, 310] on p "JUMP TO LATEST" at bounding box center [670, 310] width 44 height 6
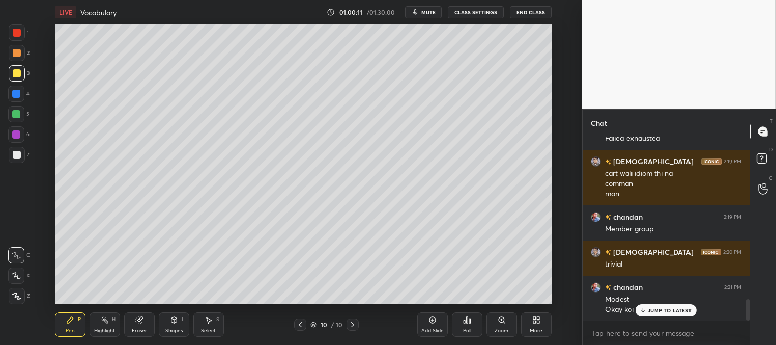
scroll to position [1377, 0]
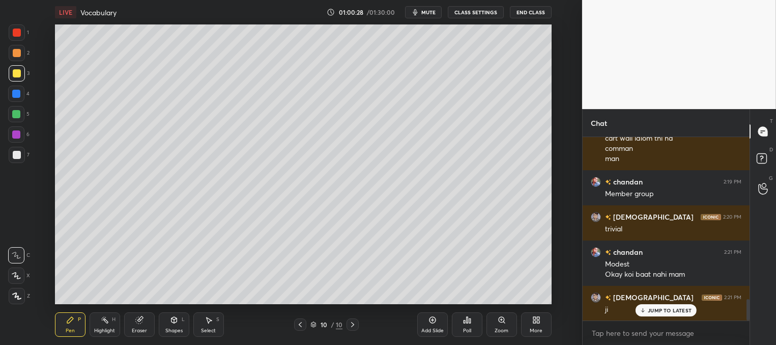
click at [652, 310] on p "JUMP TO LATEST" at bounding box center [670, 310] width 44 height 6
click at [13, 153] on div at bounding box center [17, 155] width 8 height 8
click at [429, 325] on div "Add Slide" at bounding box center [432, 324] width 31 height 24
drag, startPoint x: 13, startPoint y: 69, endPoint x: 49, endPoint y: 63, distance: 36.2
click at [16, 69] on div at bounding box center [17, 73] width 8 height 8
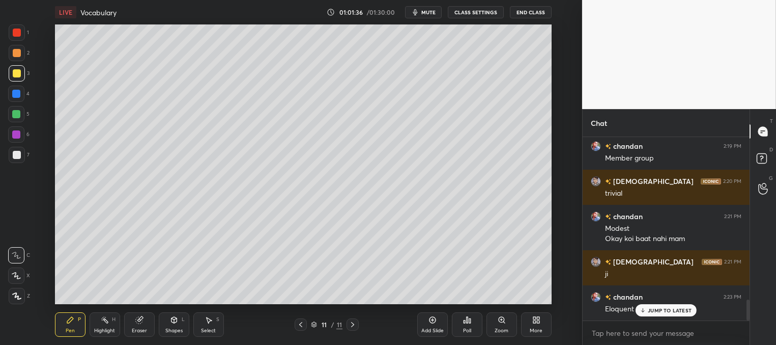
scroll to position [4, 3]
click at [653, 309] on p "JUMP TO LATEST" at bounding box center [670, 310] width 44 height 6
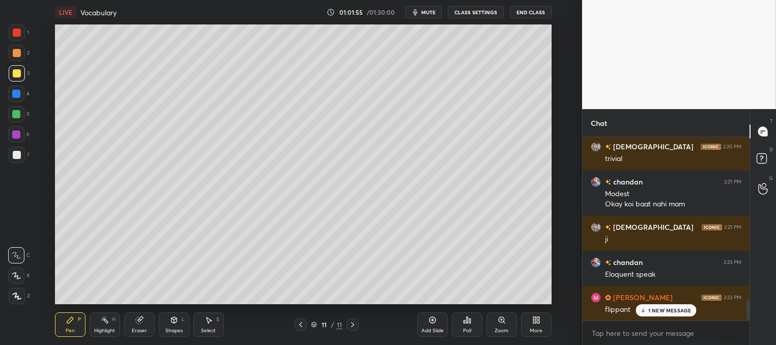
scroll to position [1482, 0]
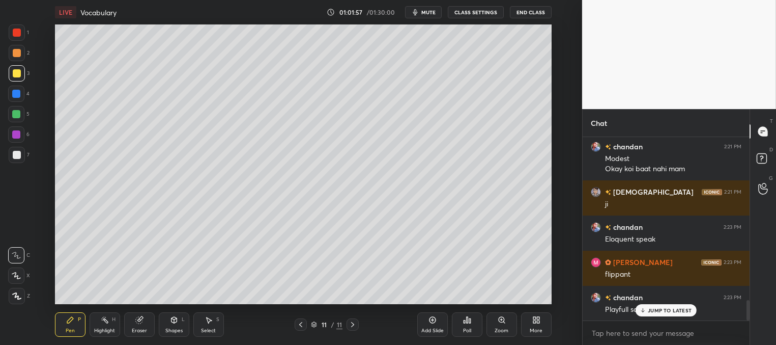
click at [646, 306] on div "JUMP TO LATEST" at bounding box center [666, 310] width 61 height 12
click at [13, 153] on div at bounding box center [17, 155] width 8 height 8
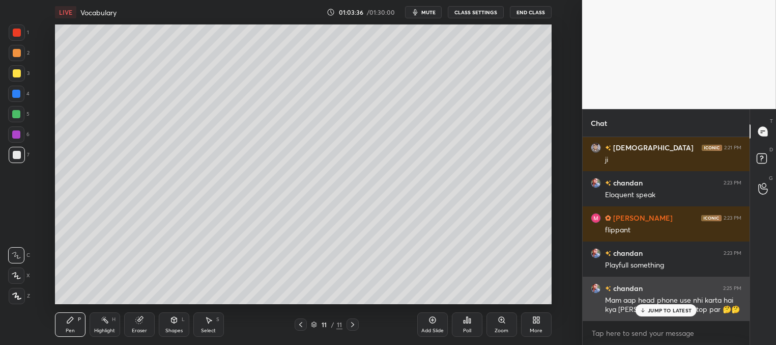
drag, startPoint x: 678, startPoint y: 309, endPoint x: 641, endPoint y: 290, distance: 41.7
click at [677, 309] on p "JUMP TO LATEST" at bounding box center [670, 310] width 44 height 6
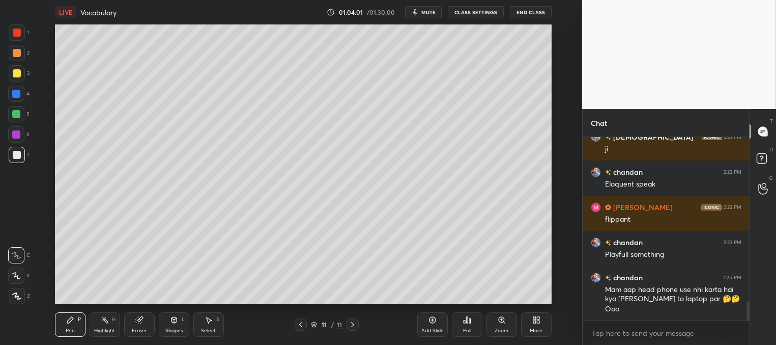
scroll to position [1547, 0]
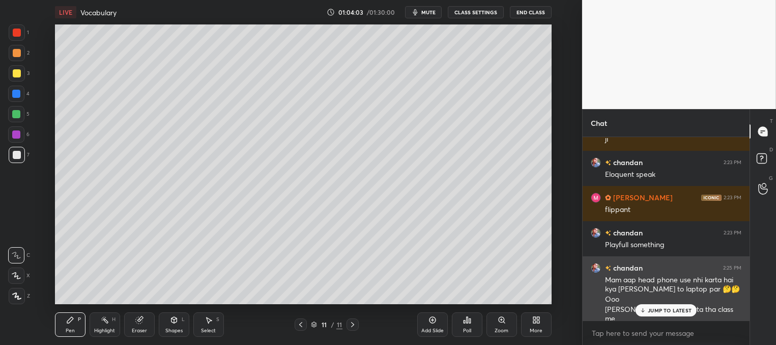
click at [648, 310] on p "JUMP TO LATEST" at bounding box center [670, 310] width 44 height 6
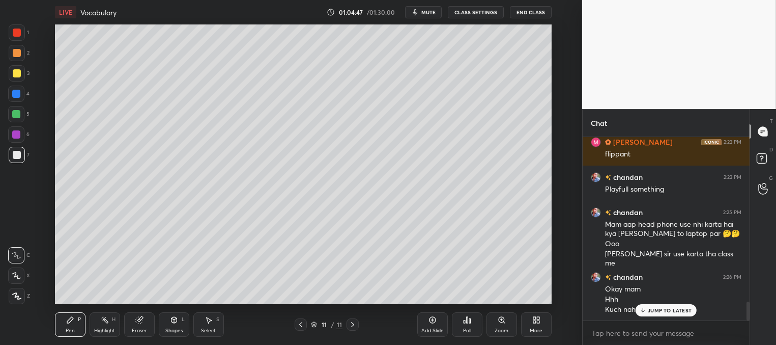
scroll to position [1612, 0]
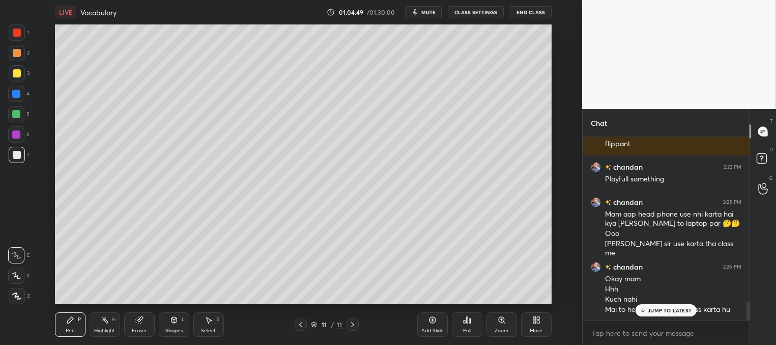
click at [652, 314] on div "JUMP TO LATEST" at bounding box center [666, 310] width 61 height 12
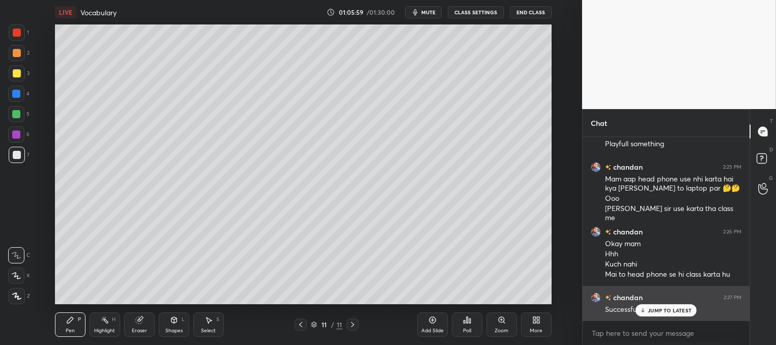
drag, startPoint x: 656, startPoint y: 312, endPoint x: 642, endPoint y: 295, distance: 22.0
click at [656, 312] on p "JUMP TO LATEST" at bounding box center [670, 310] width 44 height 6
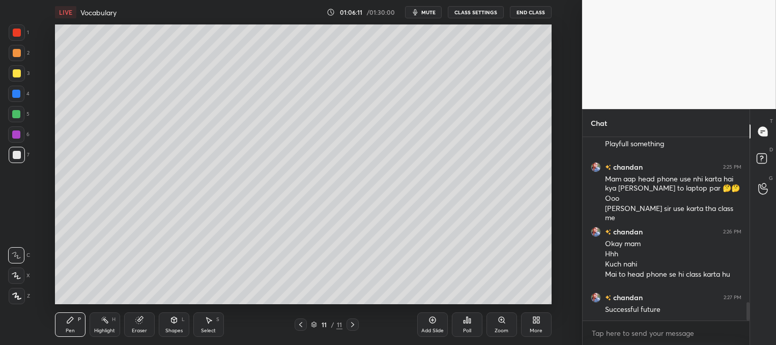
scroll to position [1658, 0]
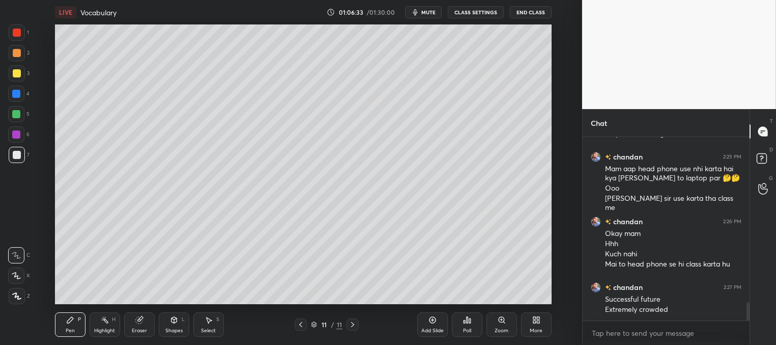
click at [303, 322] on icon at bounding box center [301, 324] width 8 height 8
click at [304, 321] on icon at bounding box center [301, 324] width 8 height 8
click at [305, 320] on div at bounding box center [301, 324] width 12 height 12
click at [304, 321] on icon at bounding box center [301, 324] width 8 height 8
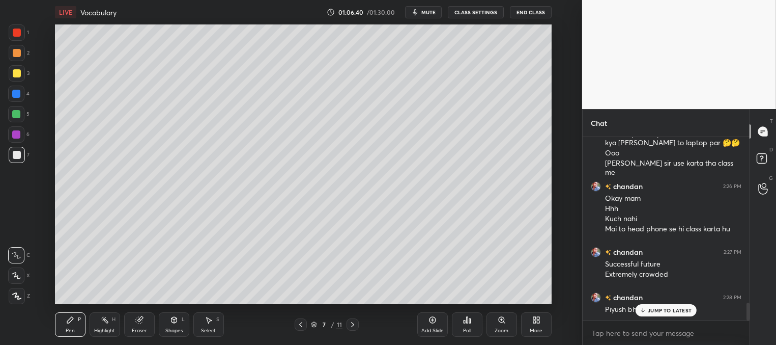
click at [350, 324] on icon at bounding box center [353, 324] width 8 height 8
click at [349, 322] on icon at bounding box center [353, 324] width 8 height 8
click at [349, 323] on icon at bounding box center [353, 324] width 8 height 8
click at [354, 321] on icon at bounding box center [353, 324] width 8 height 8
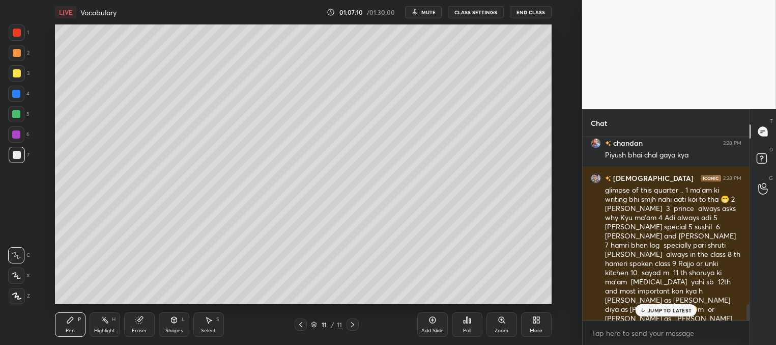
click at [427, 296] on div "LIVE Vocabulary 01:07:10 / 01:30:00 mute CLASS SETTINGS End Class Setting up yo…" at bounding box center [304, 172] width 542 height 345
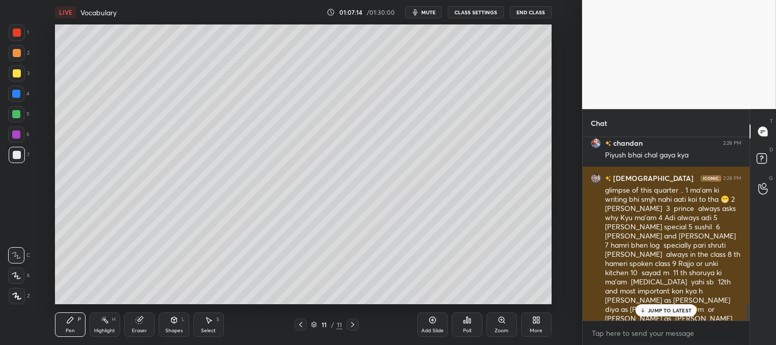
drag, startPoint x: 669, startPoint y: 311, endPoint x: 656, endPoint y: 306, distance: 14.5
click at [669, 311] on p "JUMP TO LATEST" at bounding box center [670, 310] width 44 height 6
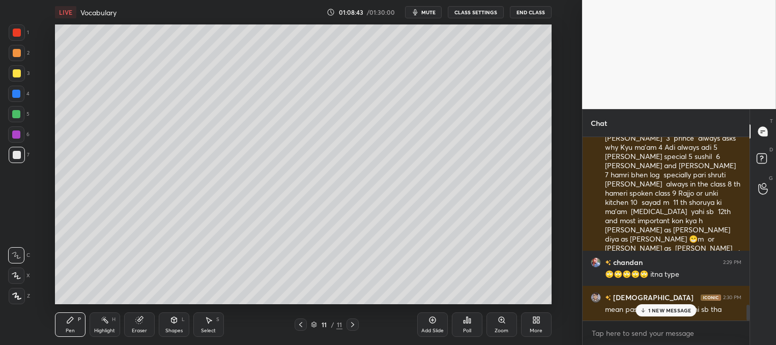
scroll to position [1952, 0]
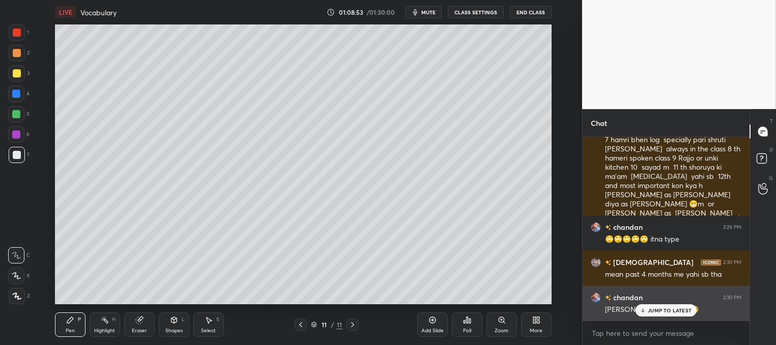
click at [662, 312] on p "JUMP TO LATEST" at bounding box center [670, 310] width 44 height 6
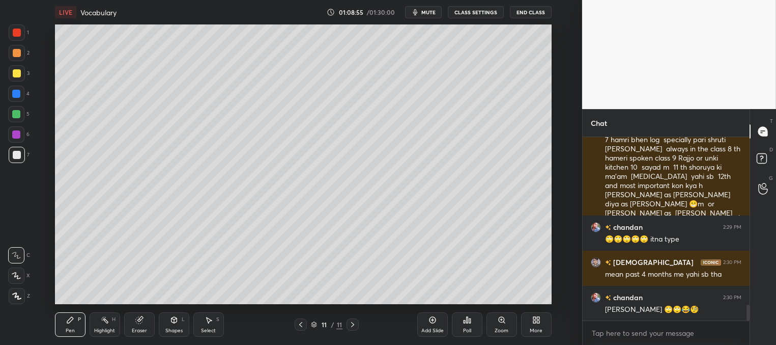
click at [17, 74] on div at bounding box center [17, 73] width 8 height 8
drag, startPoint x: 434, startPoint y: 325, endPoint x: 438, endPoint y: 319, distance: 7.3
click at [434, 326] on div "Add Slide" at bounding box center [432, 324] width 31 height 24
click at [652, 309] on p "JUMP TO LATEST" at bounding box center [670, 310] width 44 height 6
click at [20, 154] on div at bounding box center [17, 155] width 16 height 16
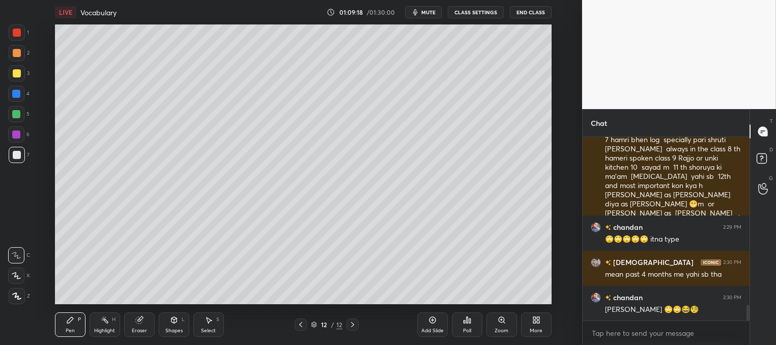
click at [300, 321] on icon at bounding box center [301, 324] width 8 height 8
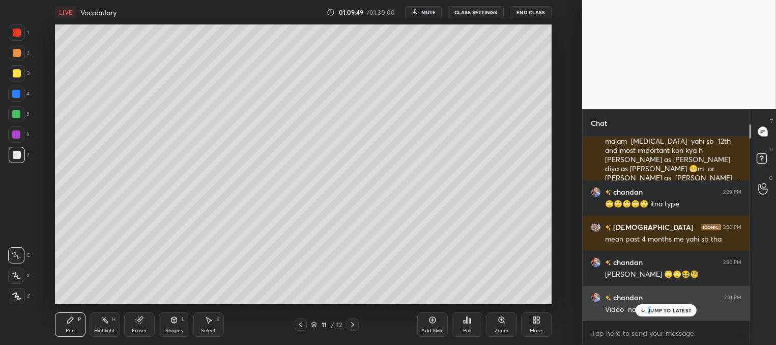
click at [649, 309] on p "JUMP TO LATEST" at bounding box center [670, 310] width 44 height 6
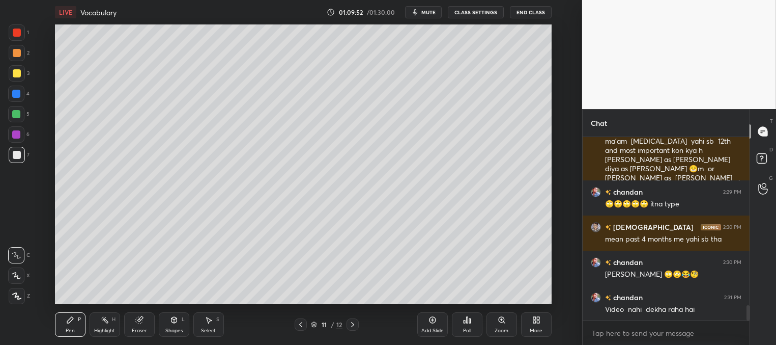
scroll to position [1998, 0]
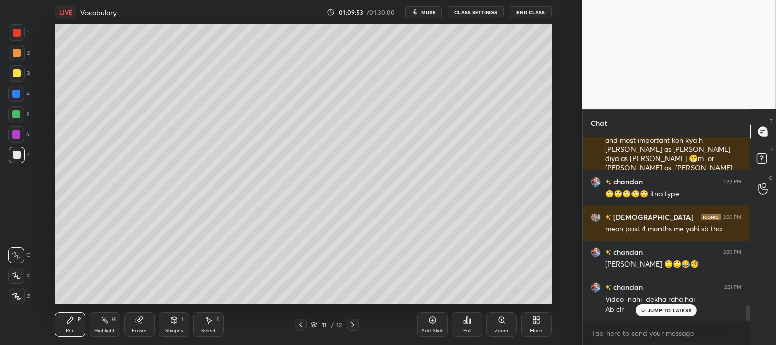
drag, startPoint x: 653, startPoint y: 309, endPoint x: 644, endPoint y: 308, distance: 8.7
click at [652, 309] on p "JUMP TO LATEST" at bounding box center [670, 310] width 44 height 6
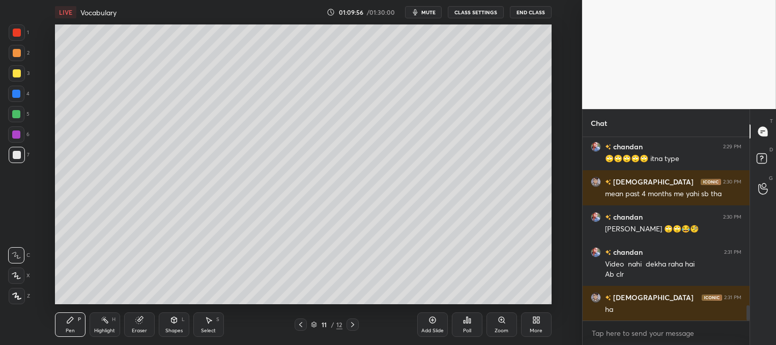
click at [15, 69] on div at bounding box center [17, 73] width 8 height 8
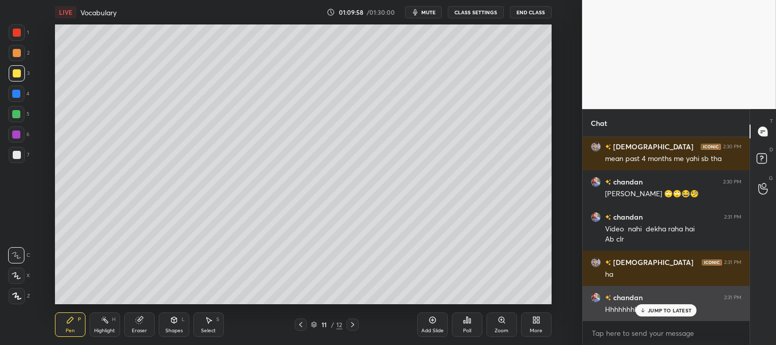
drag, startPoint x: 652, startPoint y: 308, endPoint x: 593, endPoint y: 301, distance: 59.4
click at [651, 308] on p "JUMP TO LATEST" at bounding box center [670, 310] width 44 height 6
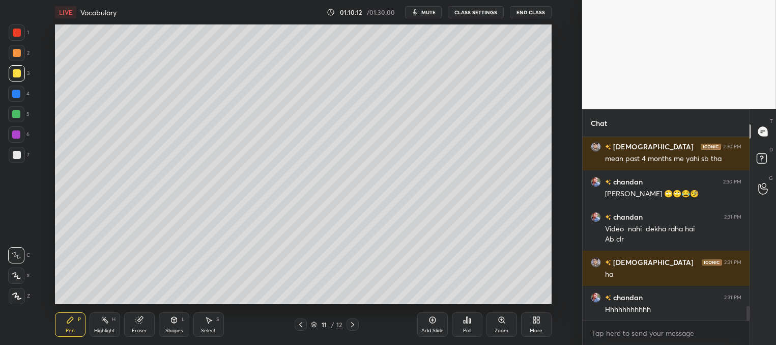
scroll to position [2103, 0]
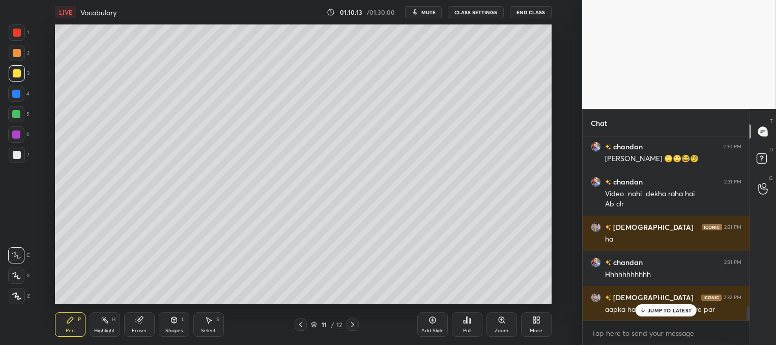
click at [17, 52] on div at bounding box center [17, 53] width 8 height 8
click at [15, 155] on div at bounding box center [17, 155] width 8 height 8
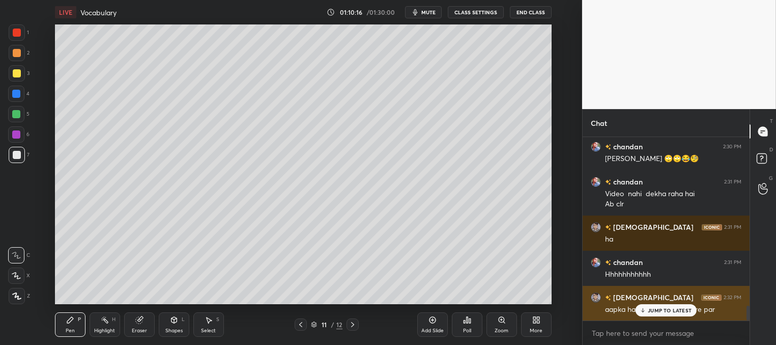
drag, startPoint x: 656, startPoint y: 312, endPoint x: 625, endPoint y: 300, distance: 32.9
click at [653, 312] on p "JUMP TO LATEST" at bounding box center [670, 310] width 44 height 6
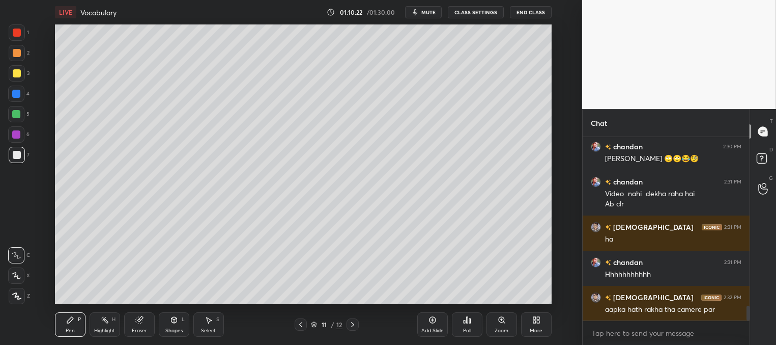
click at [435, 326] on div "Add Slide" at bounding box center [432, 324] width 31 height 24
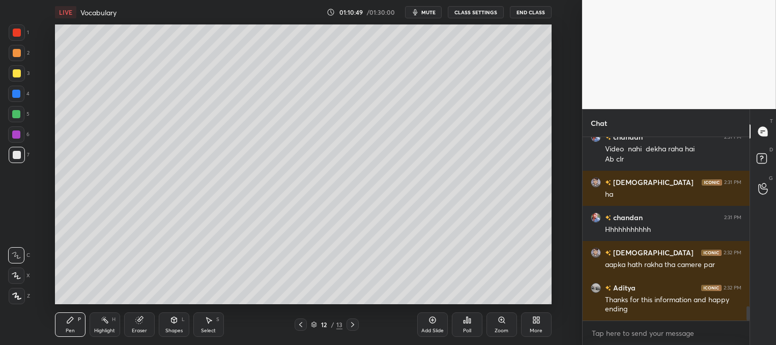
scroll to position [2192, 0]
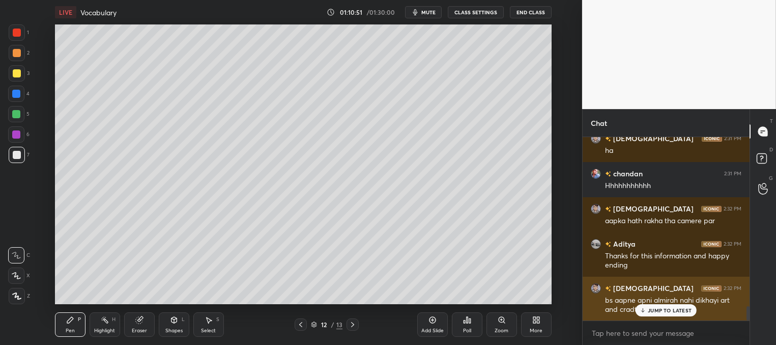
drag, startPoint x: 656, startPoint y: 309, endPoint x: 635, endPoint y: 292, distance: 27.5
click at [656, 309] on p "JUMP TO LATEST" at bounding box center [670, 310] width 44 height 6
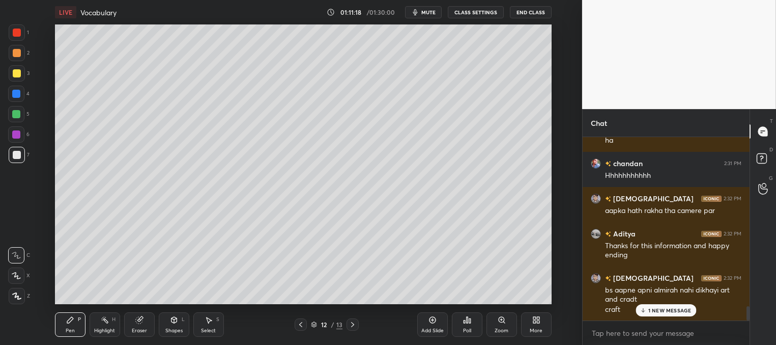
scroll to position [2237, 0]
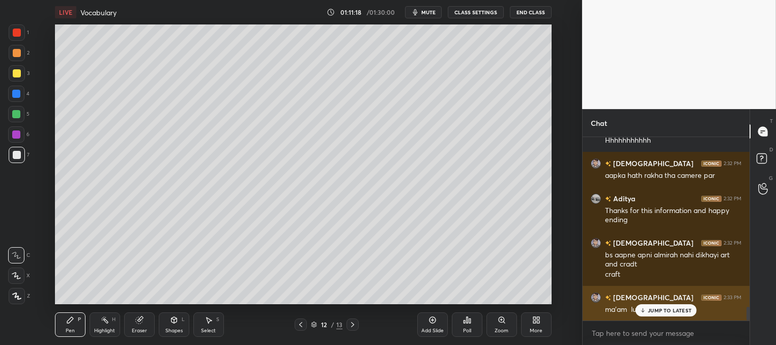
drag, startPoint x: 648, startPoint y: 313, endPoint x: 607, endPoint y: 291, distance: 46.7
click at [646, 311] on div "JUMP TO LATEST" at bounding box center [666, 310] width 61 height 12
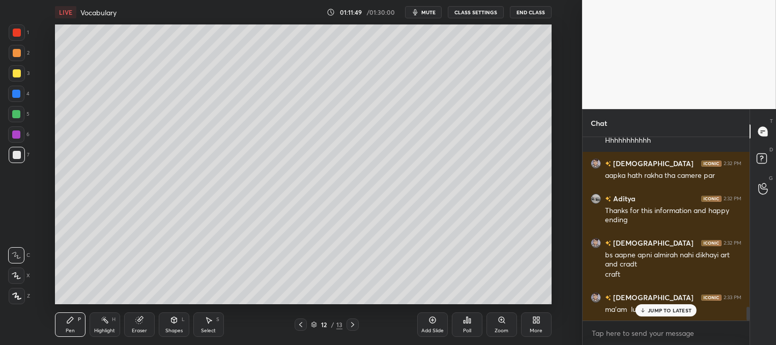
scroll to position [2272, 0]
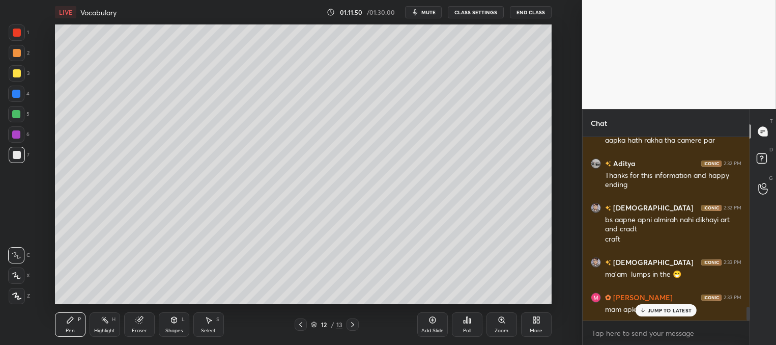
click at [655, 305] on div "JUMP TO LATEST" at bounding box center [666, 310] width 61 height 12
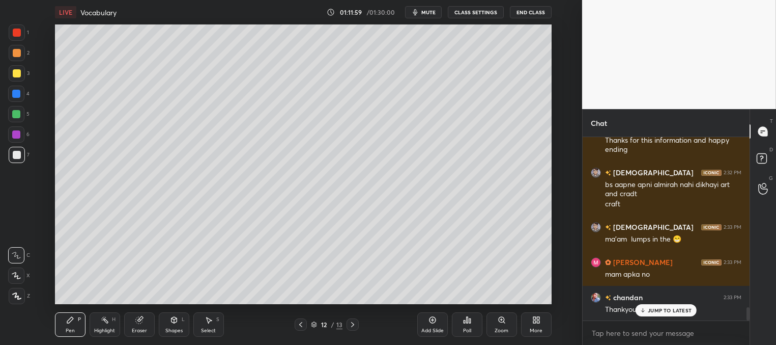
scroll to position [2342, 0]
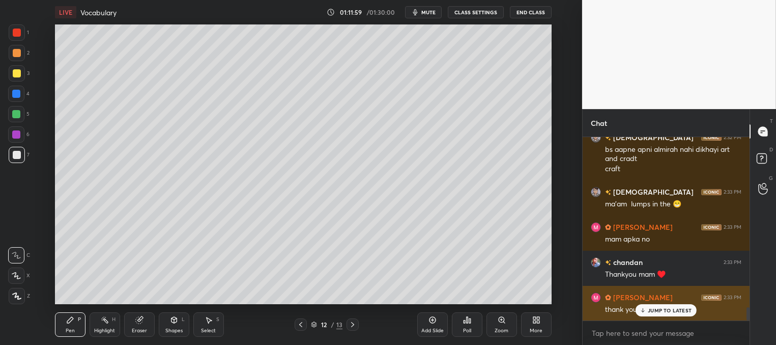
drag, startPoint x: 662, startPoint y: 312, endPoint x: 657, endPoint y: 306, distance: 6.8
click at [661, 312] on p "JUMP TO LATEST" at bounding box center [670, 310] width 44 height 6
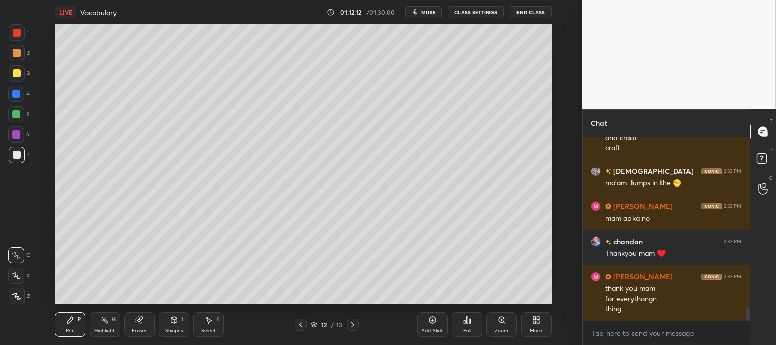
scroll to position [2407, 0]
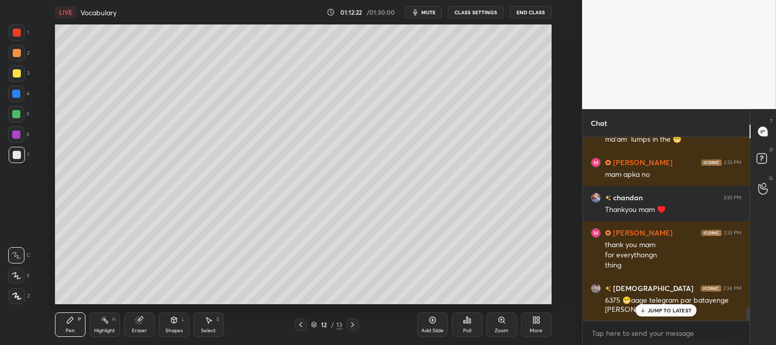
click at [652, 312] on p "JUMP TO LATEST" at bounding box center [670, 310] width 44 height 6
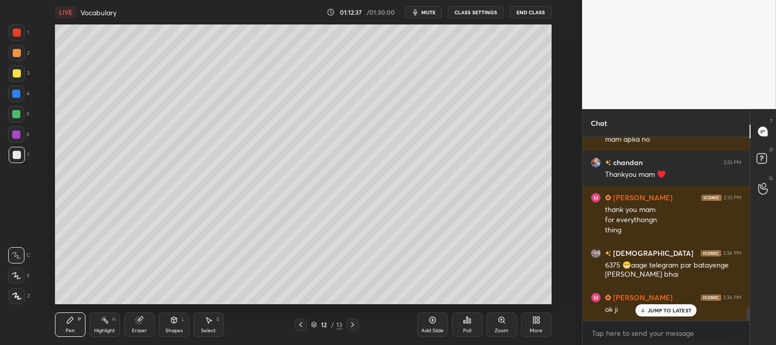
click at [141, 326] on div "Eraser" at bounding box center [139, 324] width 31 height 24
click at [72, 331] on div "Pen" at bounding box center [70, 330] width 9 height 5
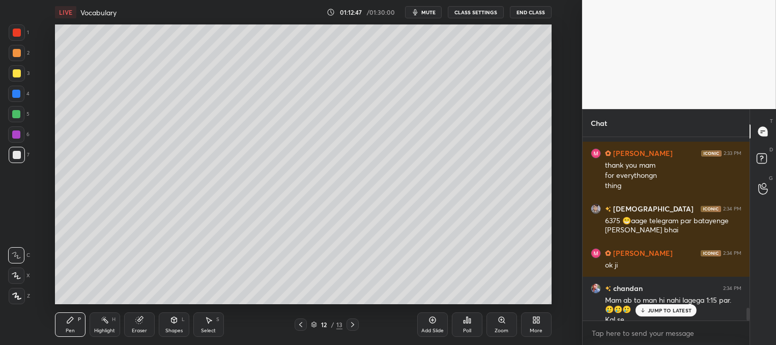
scroll to position [2497, 0]
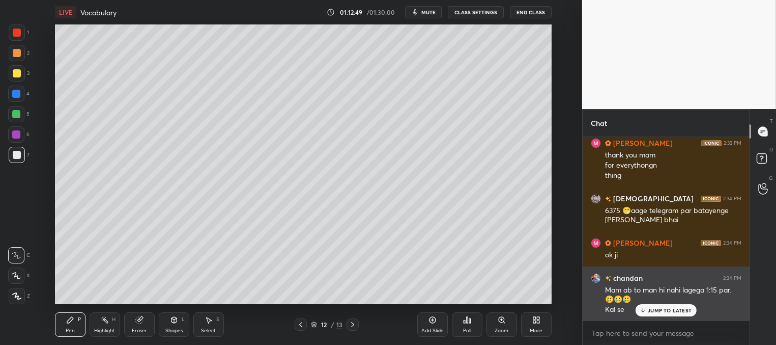
drag, startPoint x: 649, startPoint y: 311, endPoint x: 644, endPoint y: 309, distance: 5.2
click at [649, 311] on p "JUMP TO LATEST" at bounding box center [670, 310] width 44 height 6
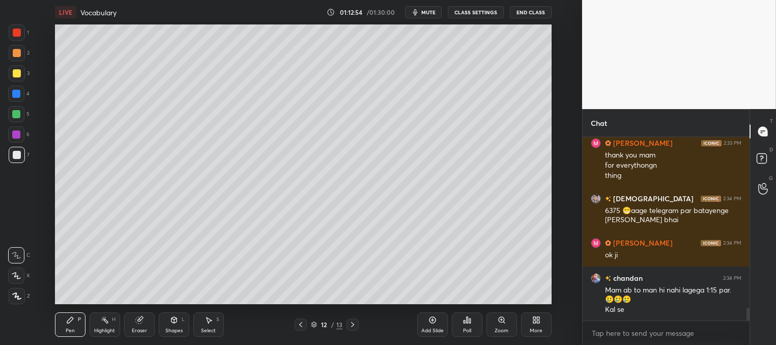
scroll to position [2532, 0]
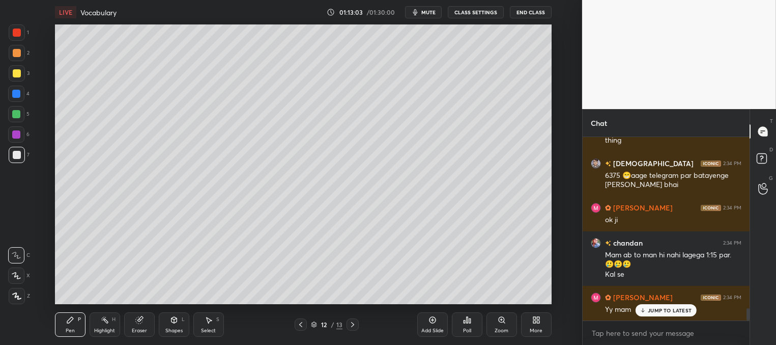
click at [662, 313] on p "JUMP TO LATEST" at bounding box center [670, 310] width 44 height 6
click at [14, 73] on div at bounding box center [17, 73] width 8 height 8
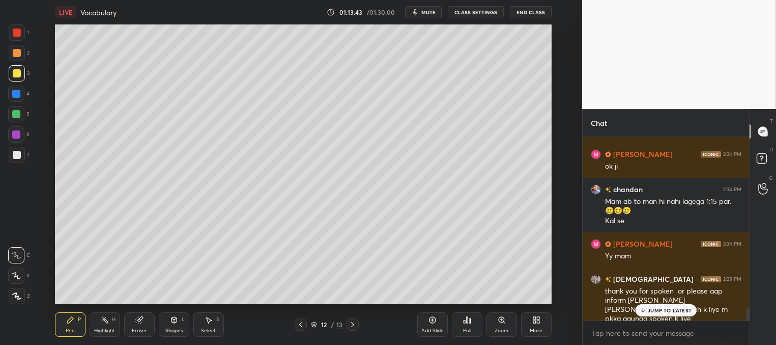
click at [662, 309] on p "JUMP TO LATEST" at bounding box center [670, 310] width 44 height 6
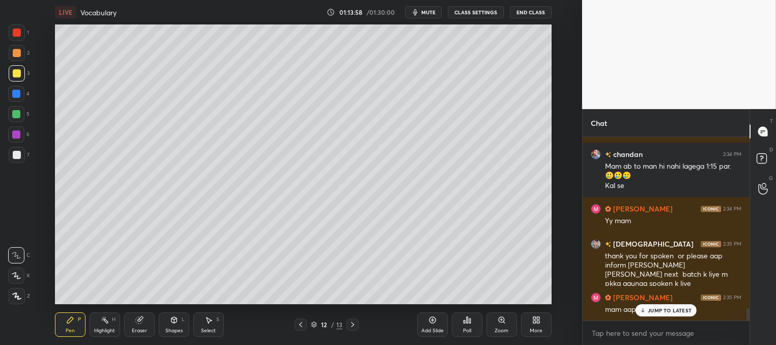
click at [665, 309] on p "JUMP TO LATEST" at bounding box center [670, 310] width 44 height 6
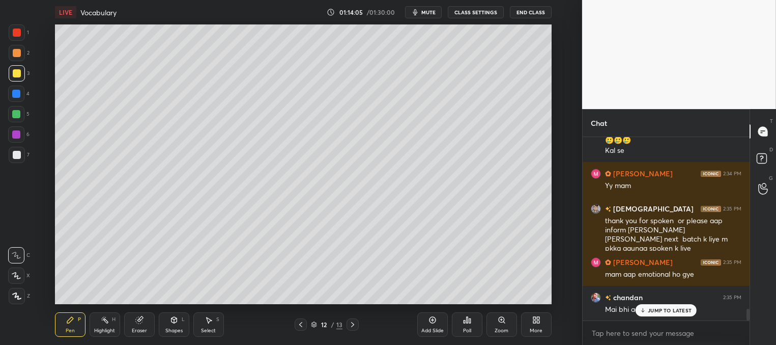
click at [662, 309] on p "JUMP TO LATEST" at bounding box center [670, 310] width 44 height 6
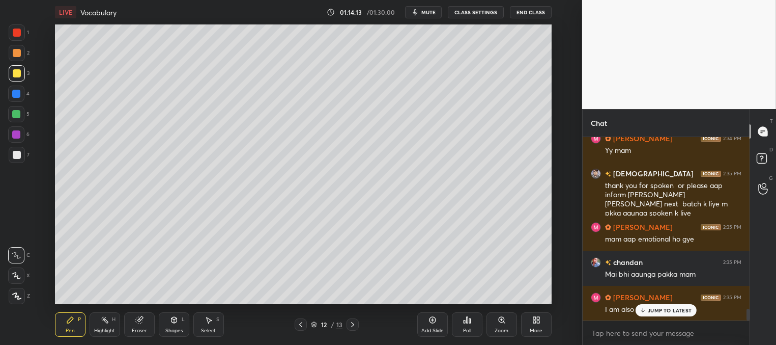
scroll to position [2735, 0]
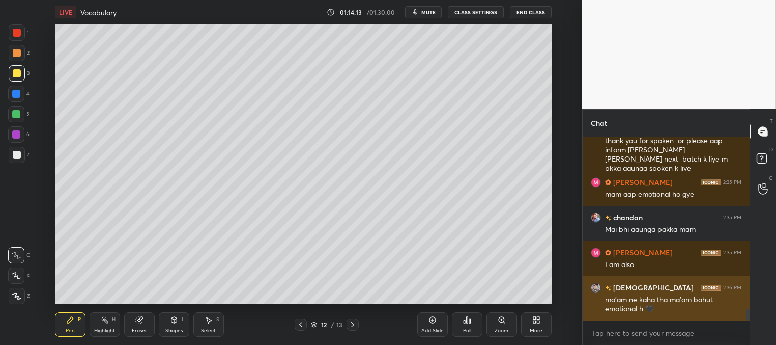
click at [644, 311] on div "ma'am ne kaha tha ma'am bahut emotional h 🖤" at bounding box center [673, 304] width 136 height 19
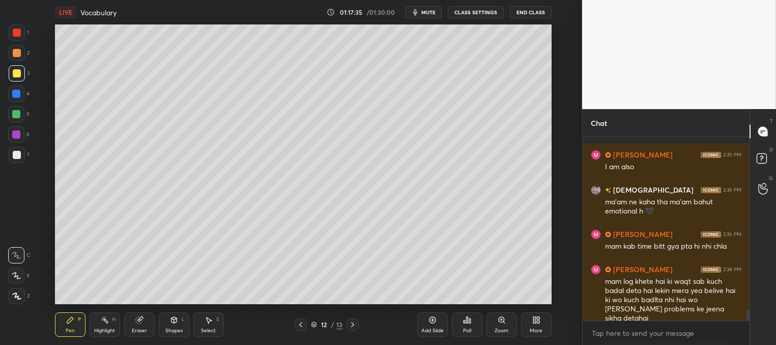
scroll to position [2877, 0]
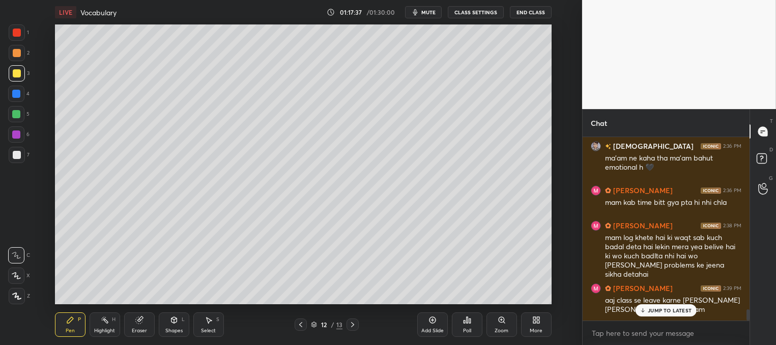
click at [653, 311] on p "JUMP TO LATEST" at bounding box center [670, 310] width 44 height 6
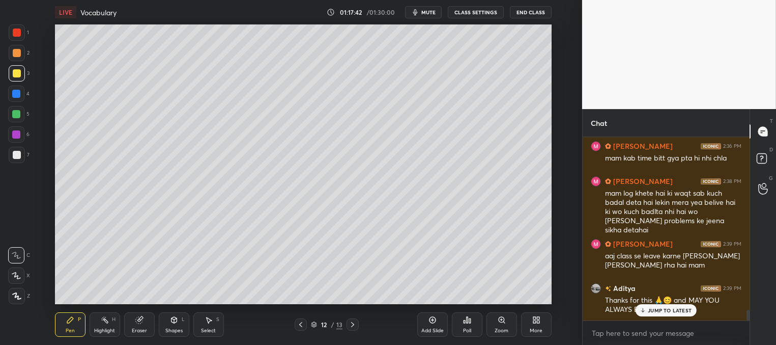
click at [650, 312] on p "JUMP TO LATEST" at bounding box center [670, 310] width 44 height 6
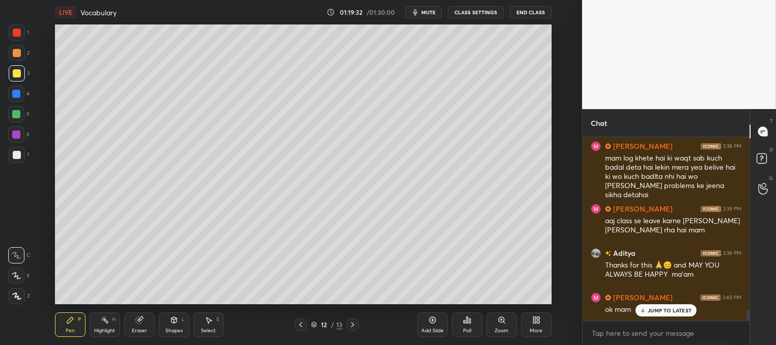
scroll to position [3001, 0]
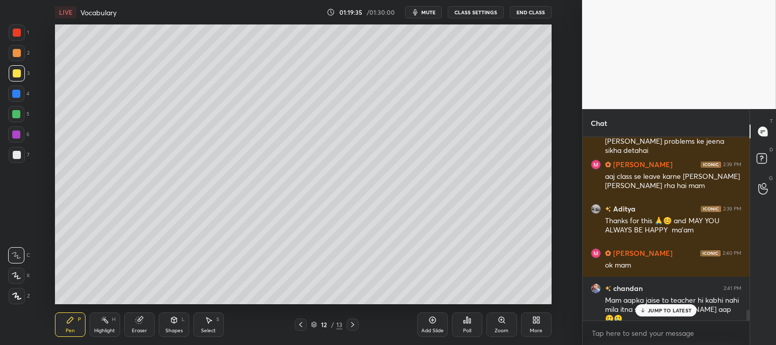
click at [644, 312] on icon at bounding box center [643, 310] width 7 height 6
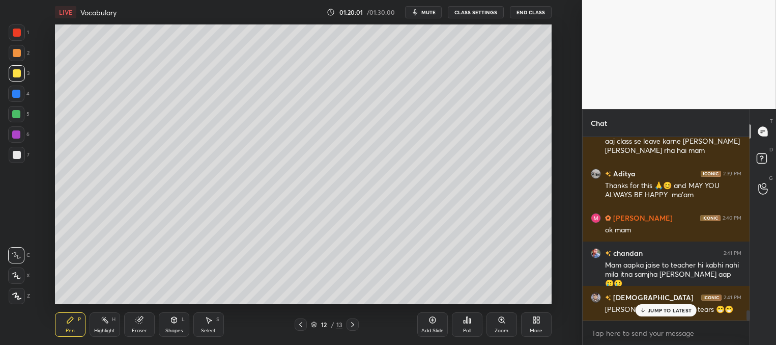
click at [666, 312] on p "JUMP TO LATEST" at bounding box center [670, 310] width 44 height 6
click at [138, 329] on div "Eraser" at bounding box center [139, 330] width 15 height 5
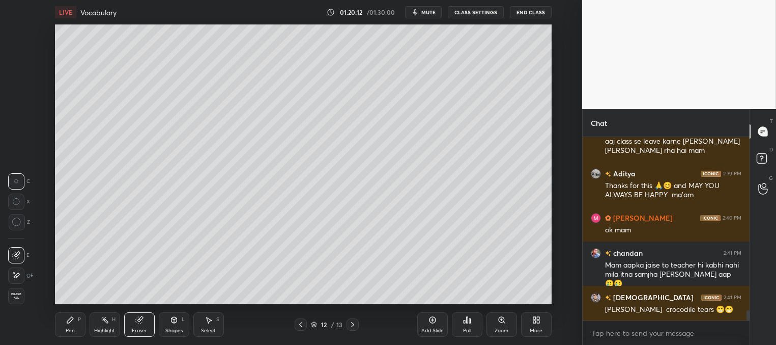
click at [71, 335] on div "Pen P" at bounding box center [70, 324] width 31 height 24
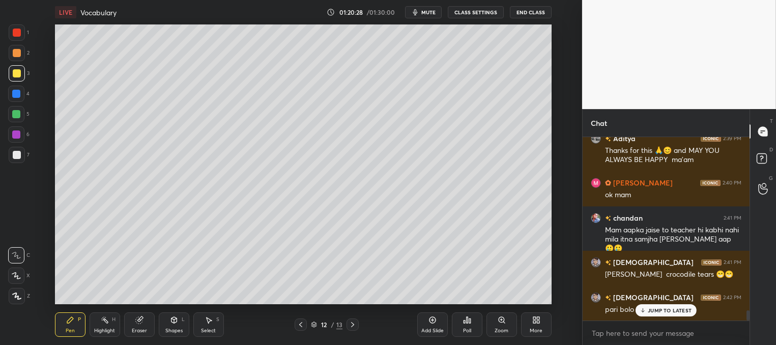
click at [654, 307] on p "JUMP TO LATEST" at bounding box center [670, 310] width 44 height 6
click at [663, 312] on p "JUMP TO LATEST" at bounding box center [670, 310] width 44 height 6
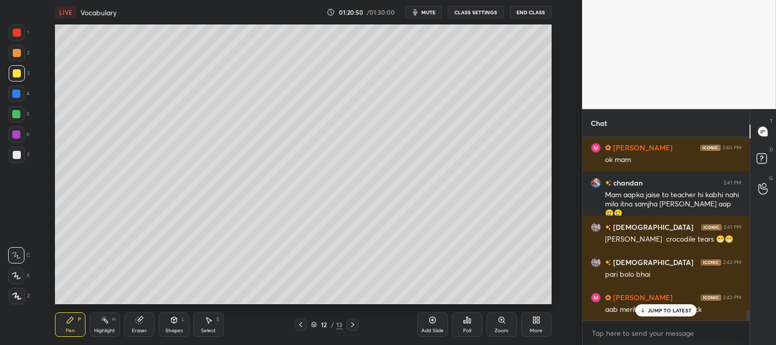
click at [663, 315] on div "JUMP TO LATEST" at bounding box center [666, 310] width 61 height 12
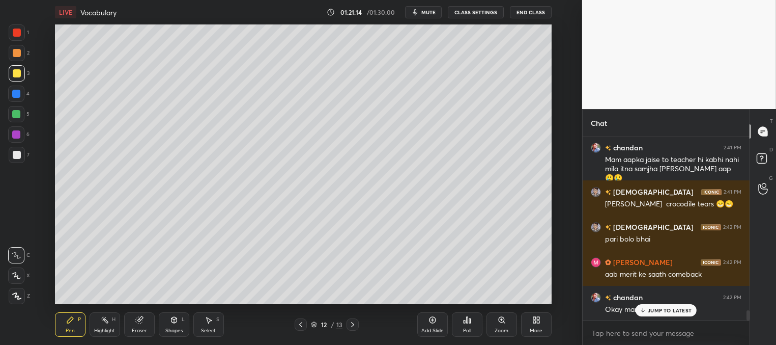
scroll to position [3176, 0]
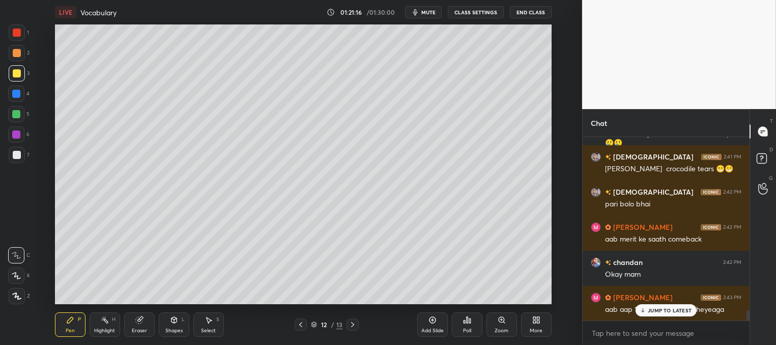
click at [660, 314] on div "JUMP TO LATEST" at bounding box center [666, 310] width 61 height 12
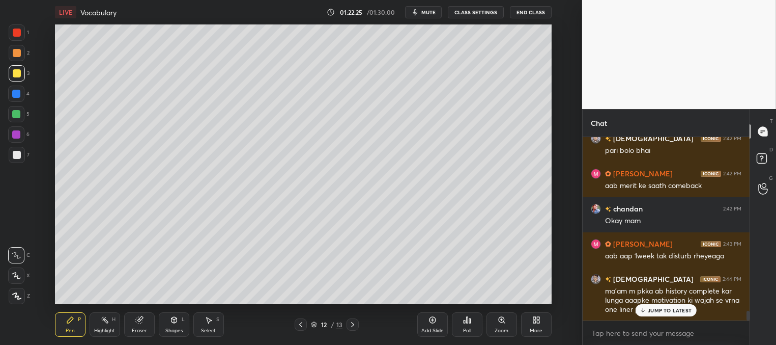
click at [662, 311] on p "JUMP TO LATEST" at bounding box center [670, 310] width 44 height 6
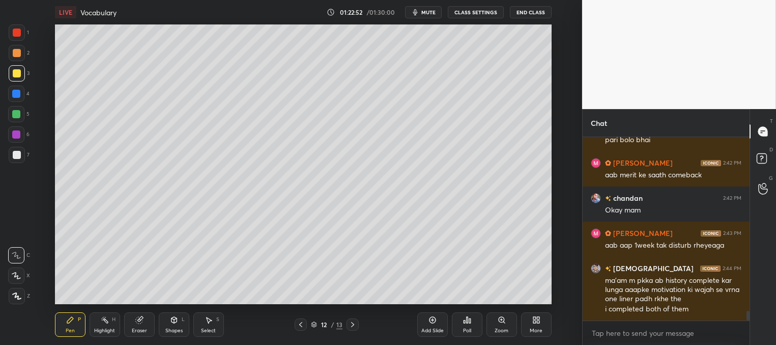
scroll to position [3250, 0]
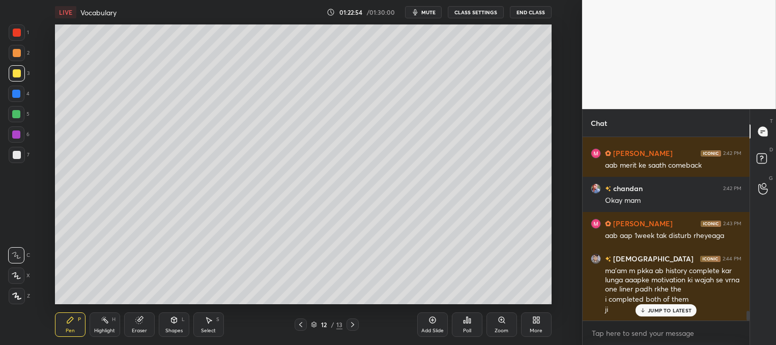
click at [644, 313] on div "JUMP TO LATEST" at bounding box center [666, 310] width 61 height 12
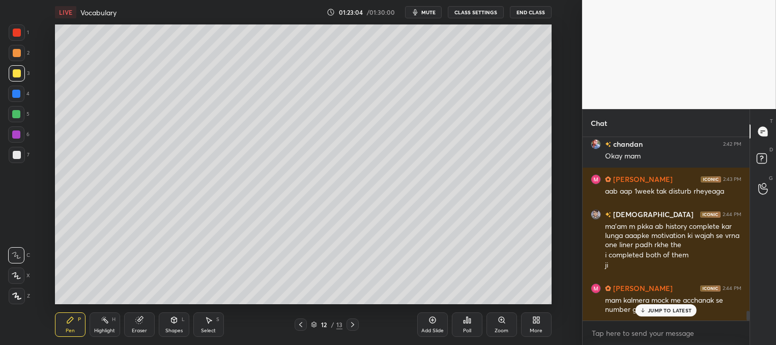
click at [651, 310] on p "JUMP TO LATEST" at bounding box center [670, 310] width 44 height 6
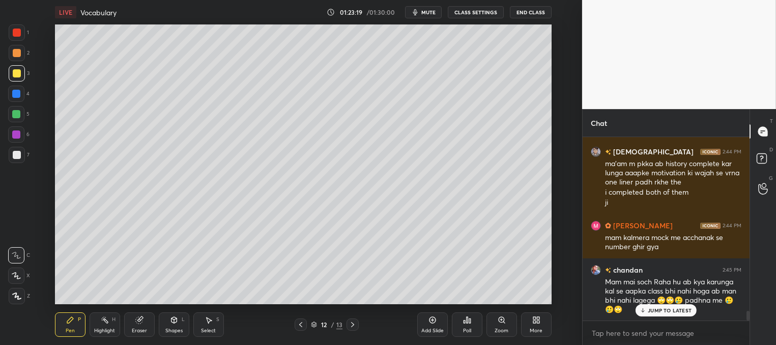
click at [651, 311] on p "JUMP TO LATEST" at bounding box center [670, 310] width 44 height 6
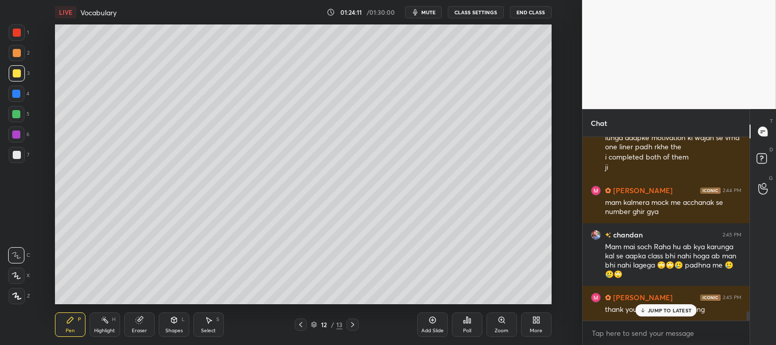
click at [650, 313] on div "JUMP TO LATEST" at bounding box center [666, 310] width 61 height 12
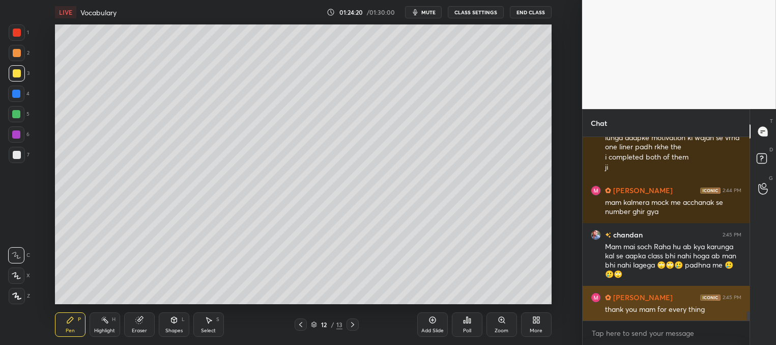
scroll to position [3427, 0]
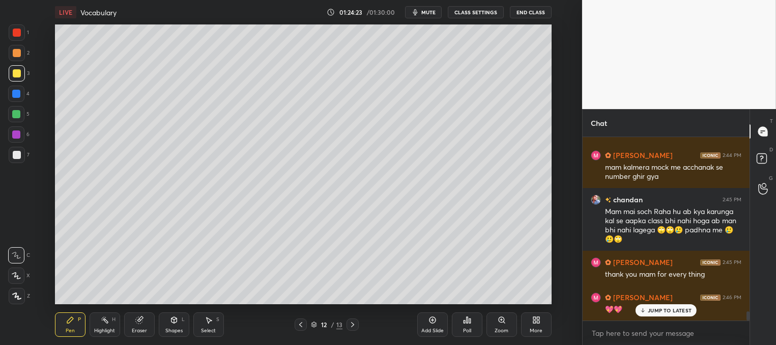
click at [649, 309] on p "JUMP TO LATEST" at bounding box center [670, 310] width 44 height 6
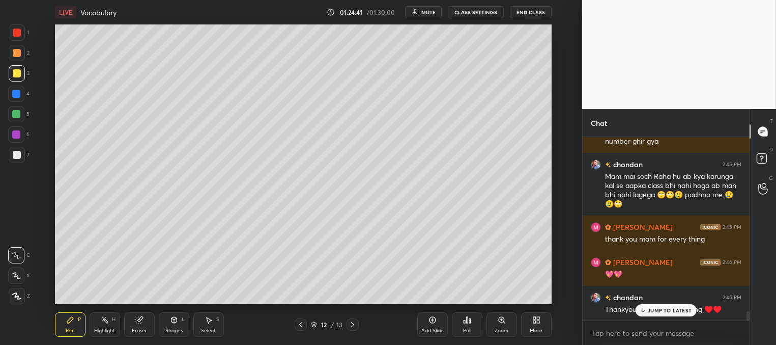
scroll to position [3498, 0]
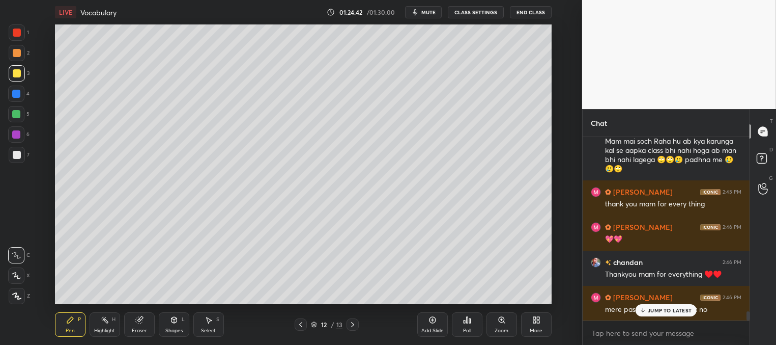
click at [650, 309] on p "JUMP TO LATEST" at bounding box center [670, 310] width 44 height 6
type textarea "x"
click at [606, 329] on textarea at bounding box center [666, 333] width 151 height 16
type textarea "6"
type textarea "x"
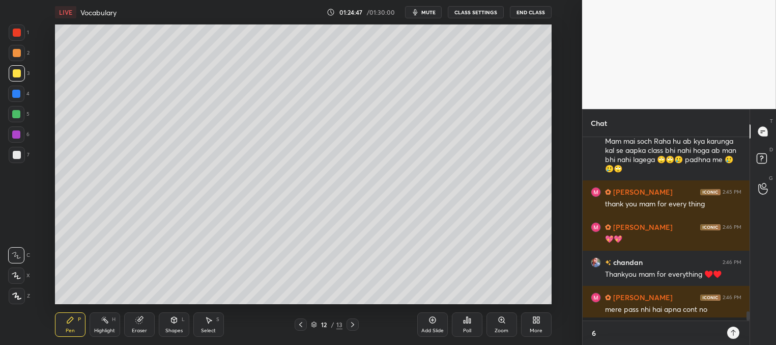
scroll to position [205, 164]
type textarea "62"
type textarea "x"
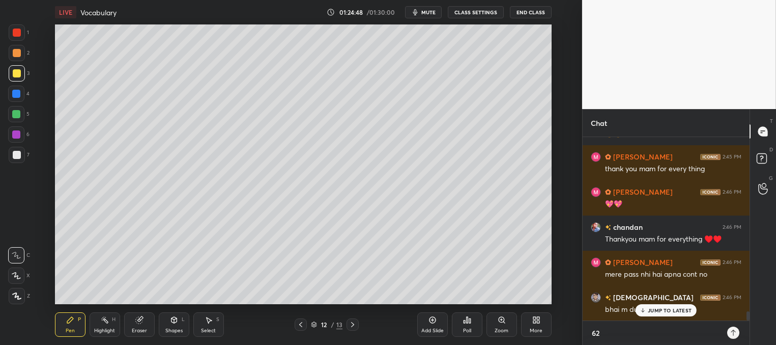
type textarea "626"
type textarea "x"
type textarea "6261"
type textarea "x"
type textarea "62611"
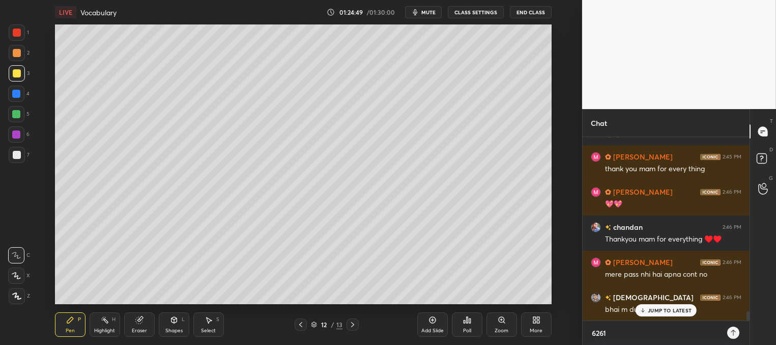
type textarea "x"
type textarea "626115"
type textarea "x"
type textarea "6261157"
type textarea "x"
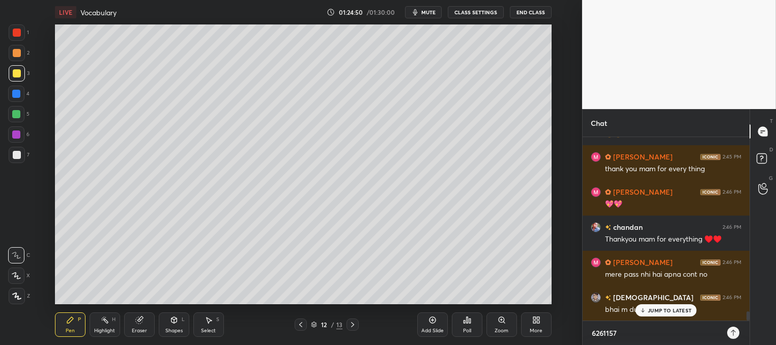
type textarea "62611570"
type textarea "x"
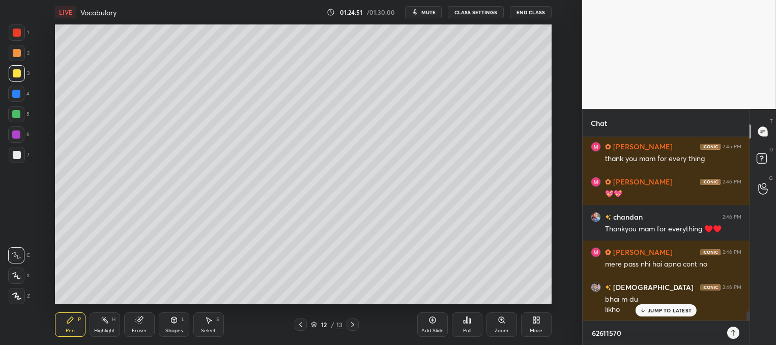
type textarea "626115704"
type textarea "x"
type textarea "6261157046"
type textarea "x"
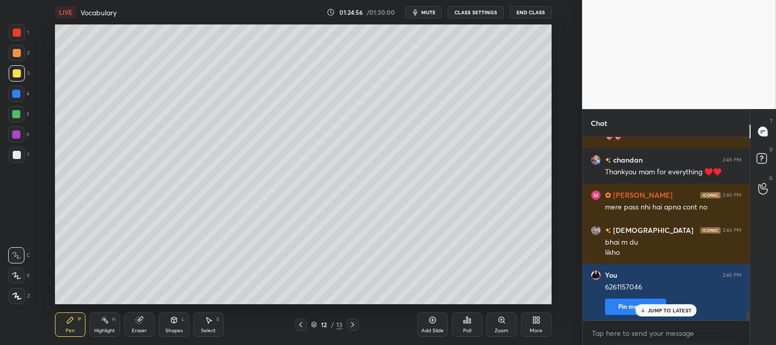
click at [645, 314] on div "JUMP TO LATEST" at bounding box center [666, 310] width 61 height 12
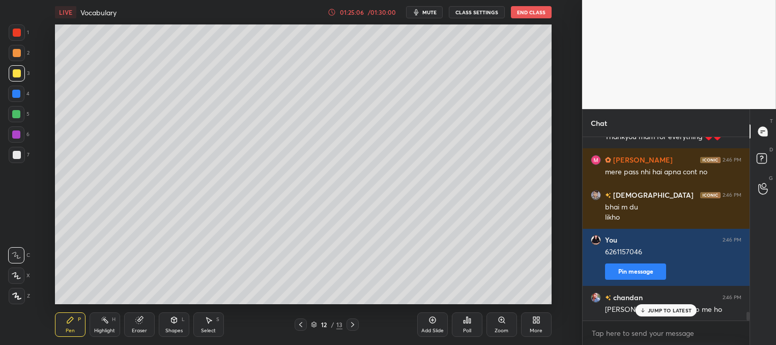
click at [642, 310] on icon at bounding box center [643, 310] width 7 height 6
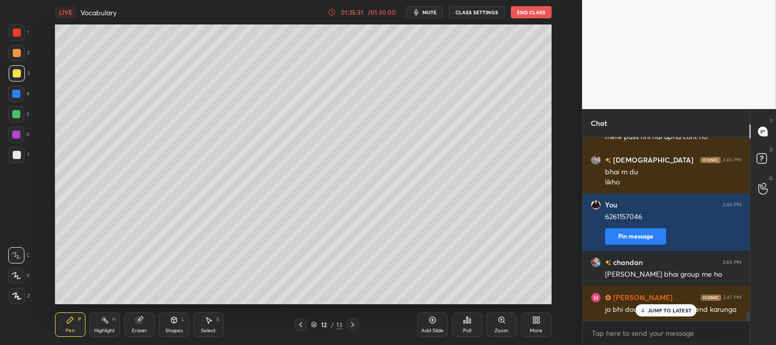
click at [647, 310] on div "JUMP TO LATEST" at bounding box center [666, 310] width 61 height 12
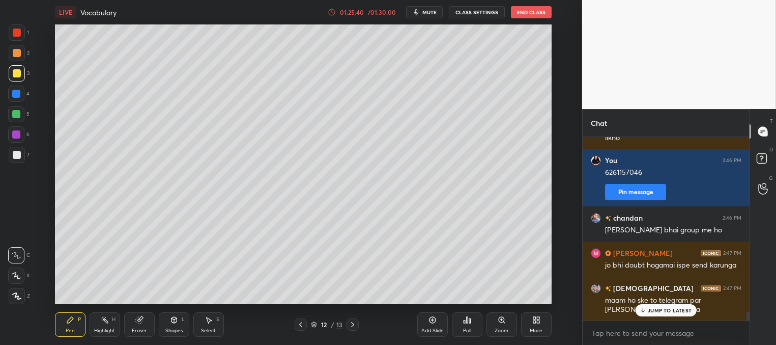
scroll to position [3750, 0]
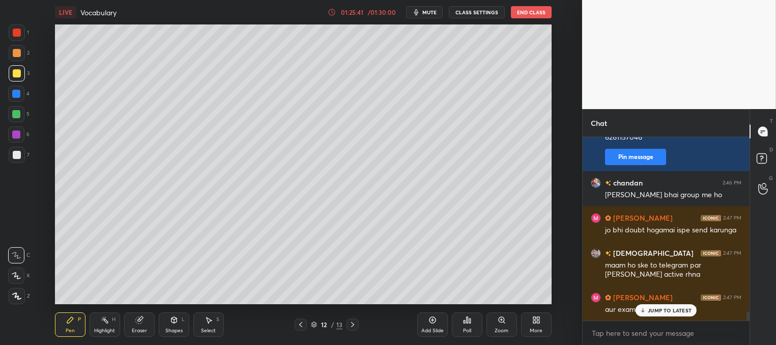
click at [650, 310] on p "JUMP TO LATEST" at bounding box center [670, 310] width 44 height 6
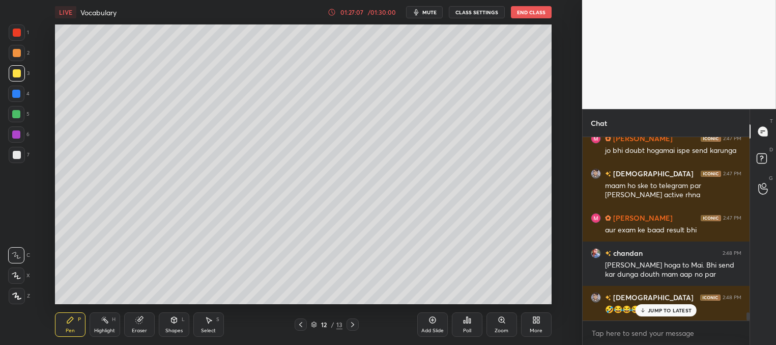
scroll to position [3864, 0]
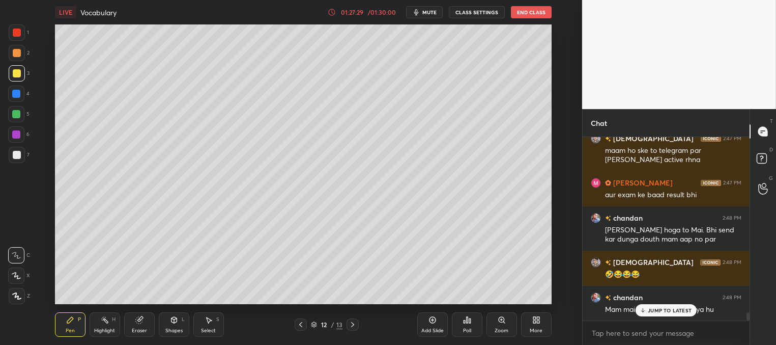
click at [652, 309] on p "JUMP TO LATEST" at bounding box center [670, 310] width 44 height 6
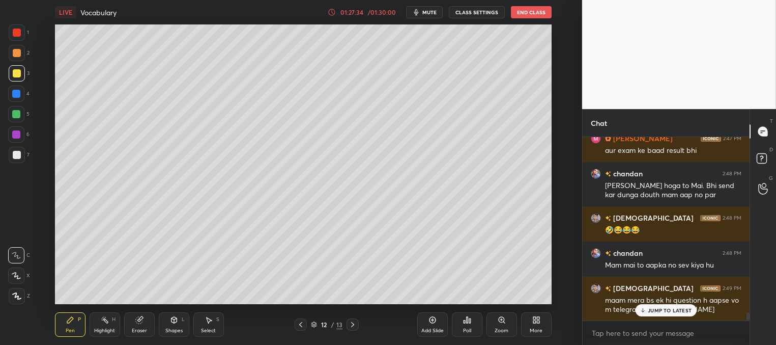
click at [650, 309] on p "JUMP TO LATEST" at bounding box center [670, 310] width 44 height 6
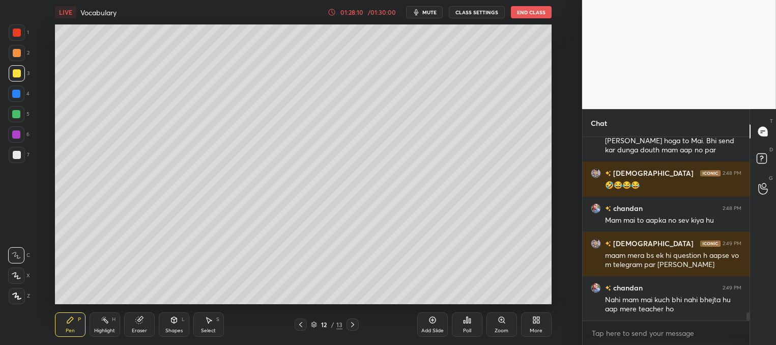
scroll to position [3988, 0]
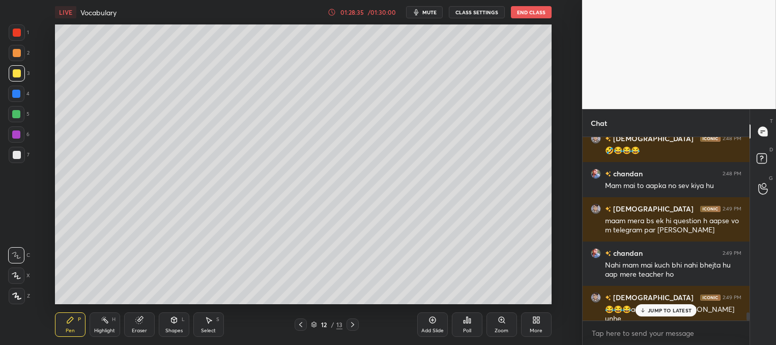
click at [648, 307] on p "JUMP TO LATEST" at bounding box center [670, 310] width 44 height 6
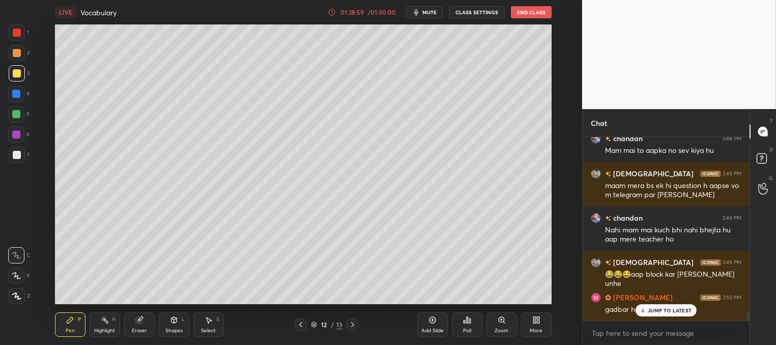
click at [648, 312] on p "JUMP TO LATEST" at bounding box center [670, 310] width 44 height 6
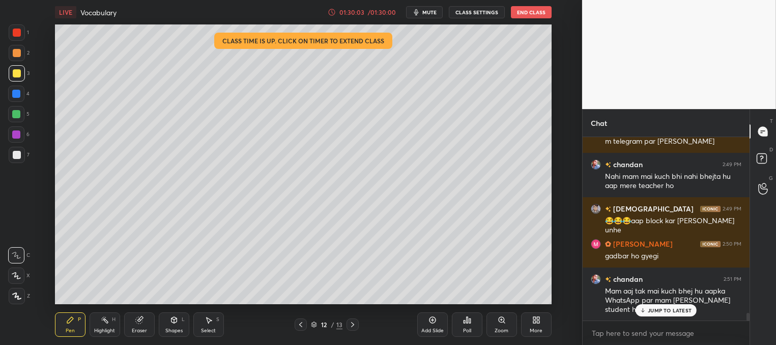
click at [663, 310] on p "JUMP TO LATEST" at bounding box center [670, 310] width 44 height 6
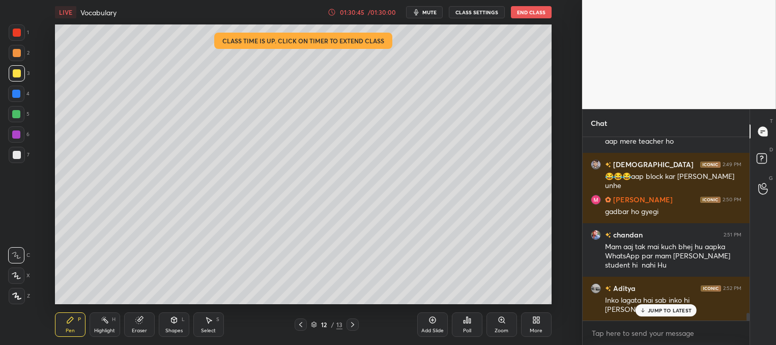
click at [655, 310] on p "JUMP TO LATEST" at bounding box center [670, 310] width 44 height 6
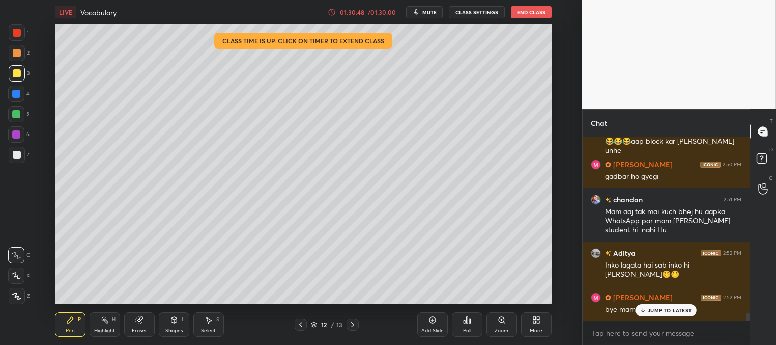
click at [651, 314] on div "JUMP TO LATEST" at bounding box center [666, 310] width 61 height 12
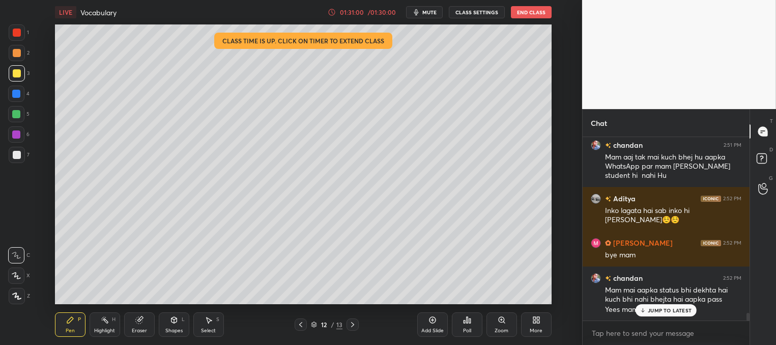
scroll to position [4245, 0]
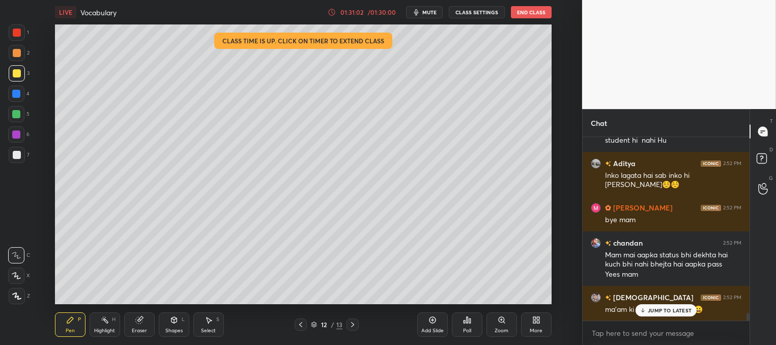
click at [654, 313] on p "JUMP TO LATEST" at bounding box center [670, 310] width 44 height 6
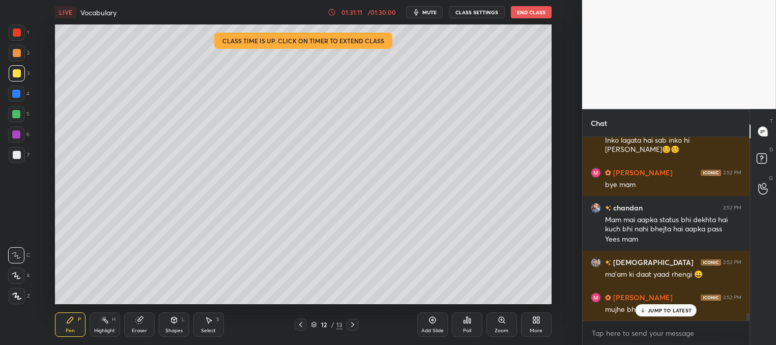
click at [657, 311] on p "JUMP TO LATEST" at bounding box center [670, 310] width 44 height 6
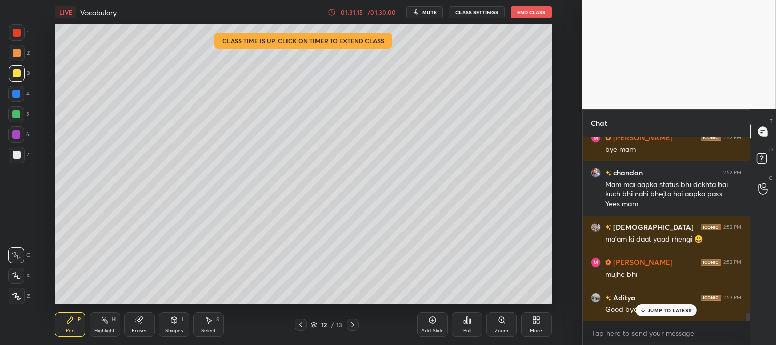
click at [655, 312] on p "JUMP TO LATEST" at bounding box center [670, 310] width 44 height 6
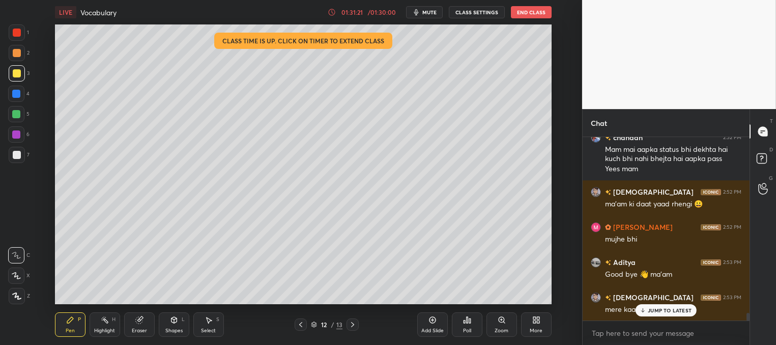
click at [659, 309] on p "JUMP TO LATEST" at bounding box center [670, 310] width 44 height 6
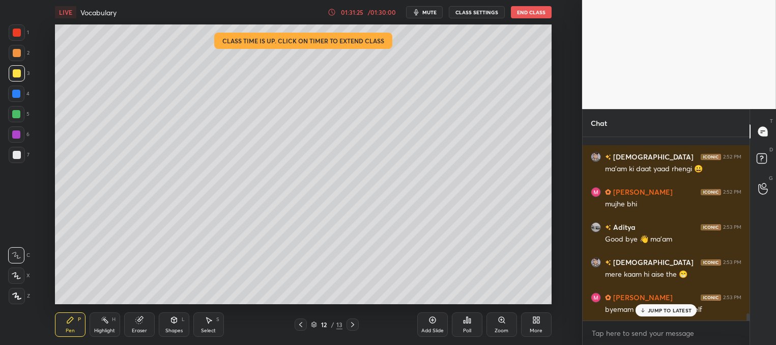
click at [643, 309] on icon at bounding box center [643, 310] width 0 height 4
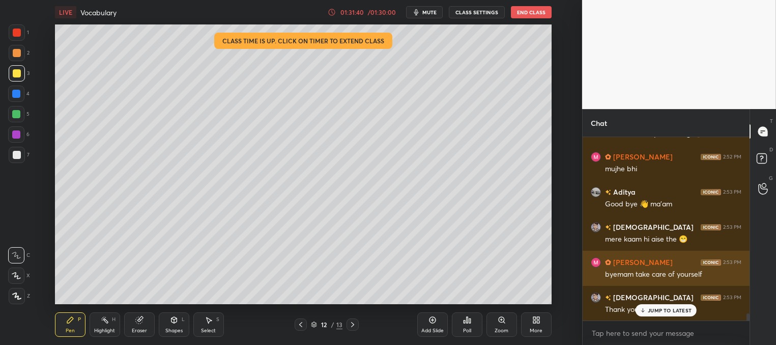
scroll to position [4456, 0]
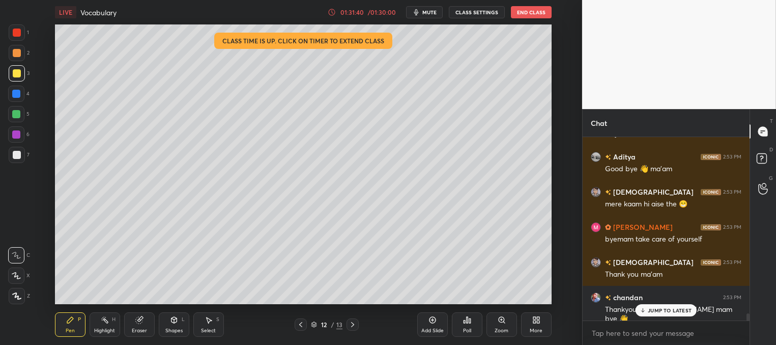
click at [657, 310] on p "JUMP TO LATEST" at bounding box center [670, 310] width 44 height 6
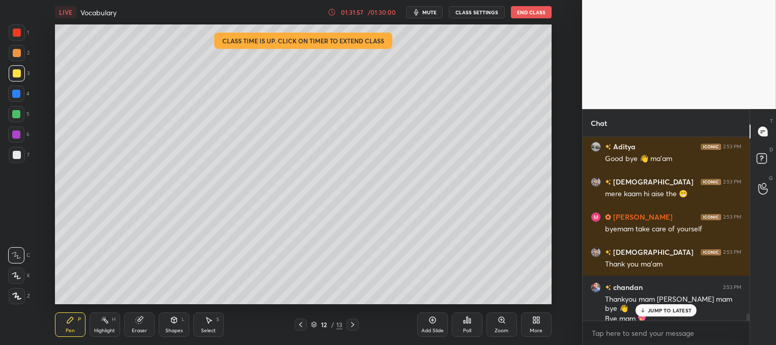
click at [648, 309] on div "JUMP TO LATEST" at bounding box center [666, 310] width 61 height 12
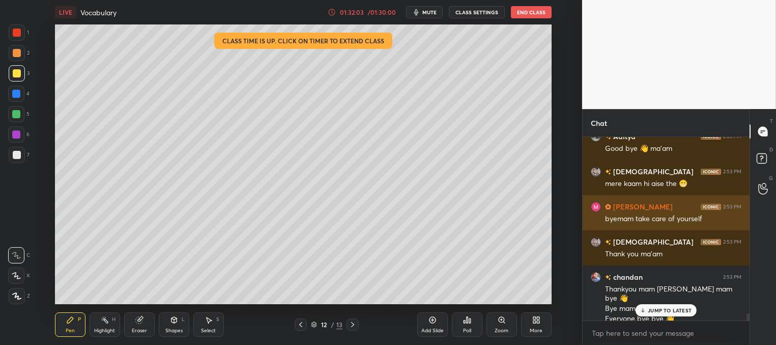
scroll to position [4512, 0]
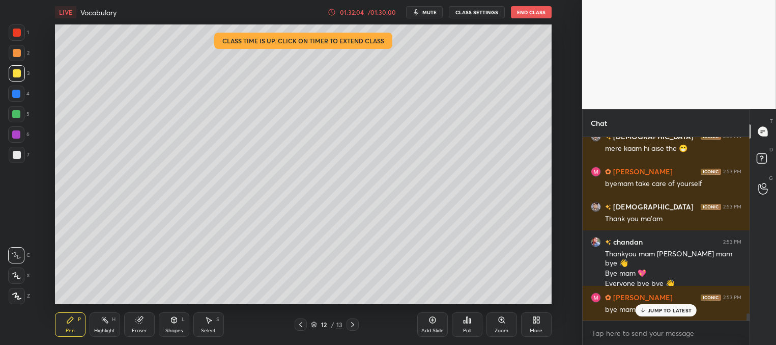
click at [654, 311] on p "JUMP TO LATEST" at bounding box center [670, 310] width 44 height 6
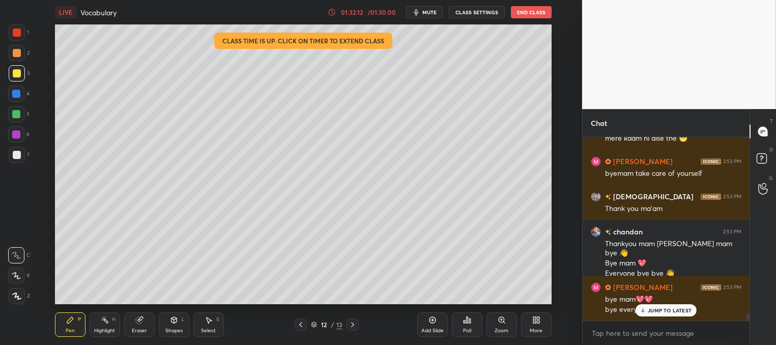
click at [661, 312] on p "JUMP TO LATEST" at bounding box center [670, 310] width 44 height 6
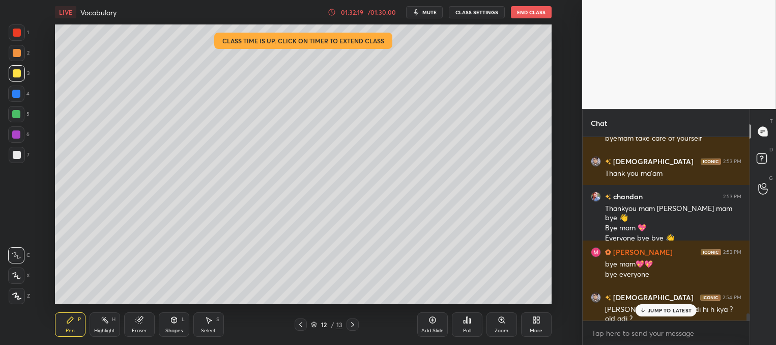
click at [659, 311] on p "JUMP TO LATEST" at bounding box center [670, 310] width 44 height 6
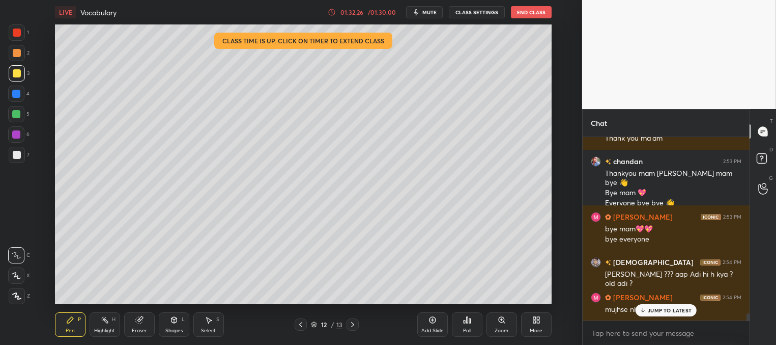
click at [659, 309] on p "JUMP TO LATEST" at bounding box center [670, 310] width 44 height 6
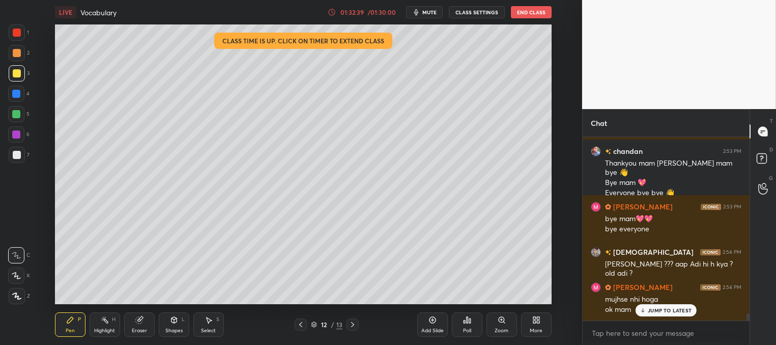
click at [658, 311] on p "JUMP TO LATEST" at bounding box center [670, 310] width 44 height 6
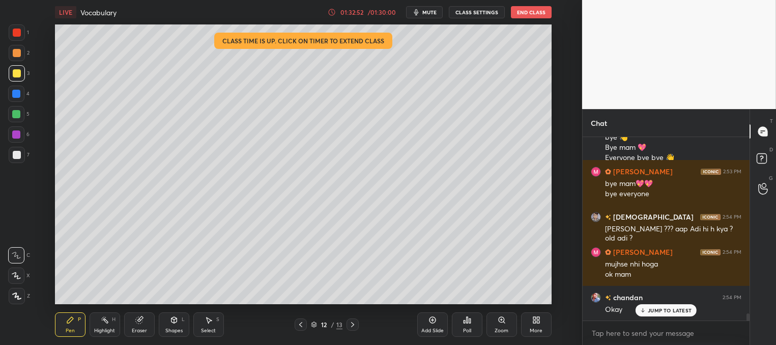
click at [643, 308] on icon at bounding box center [643, 310] width 7 height 6
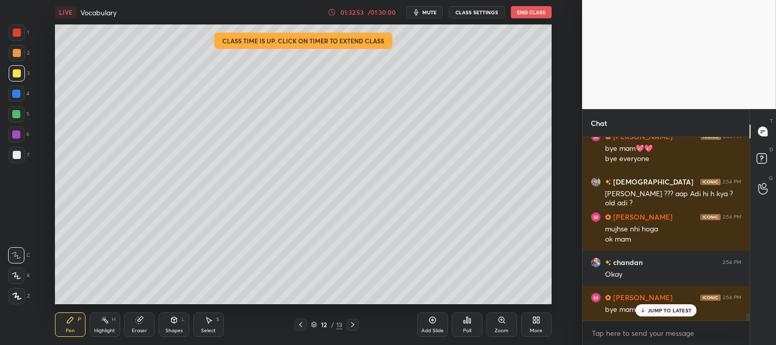
click at [645, 311] on icon at bounding box center [642, 312] width 3 height 2
click at [521, 11] on button "End Class" at bounding box center [531, 12] width 41 height 12
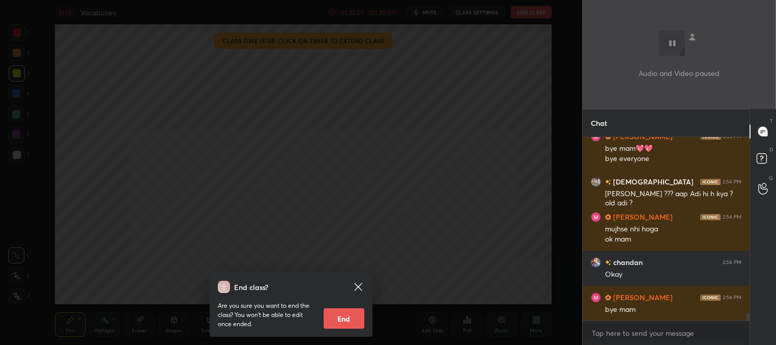
click at [347, 316] on button "End" at bounding box center [344, 318] width 41 height 20
type textarea "x"
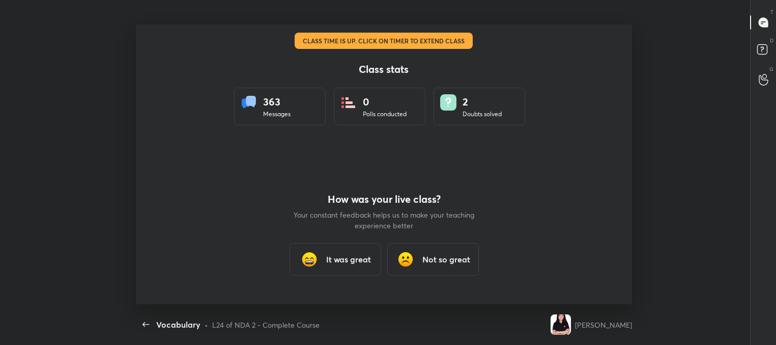
scroll to position [0, 0]
click at [145, 320] on icon "button" at bounding box center [146, 324] width 12 height 12
